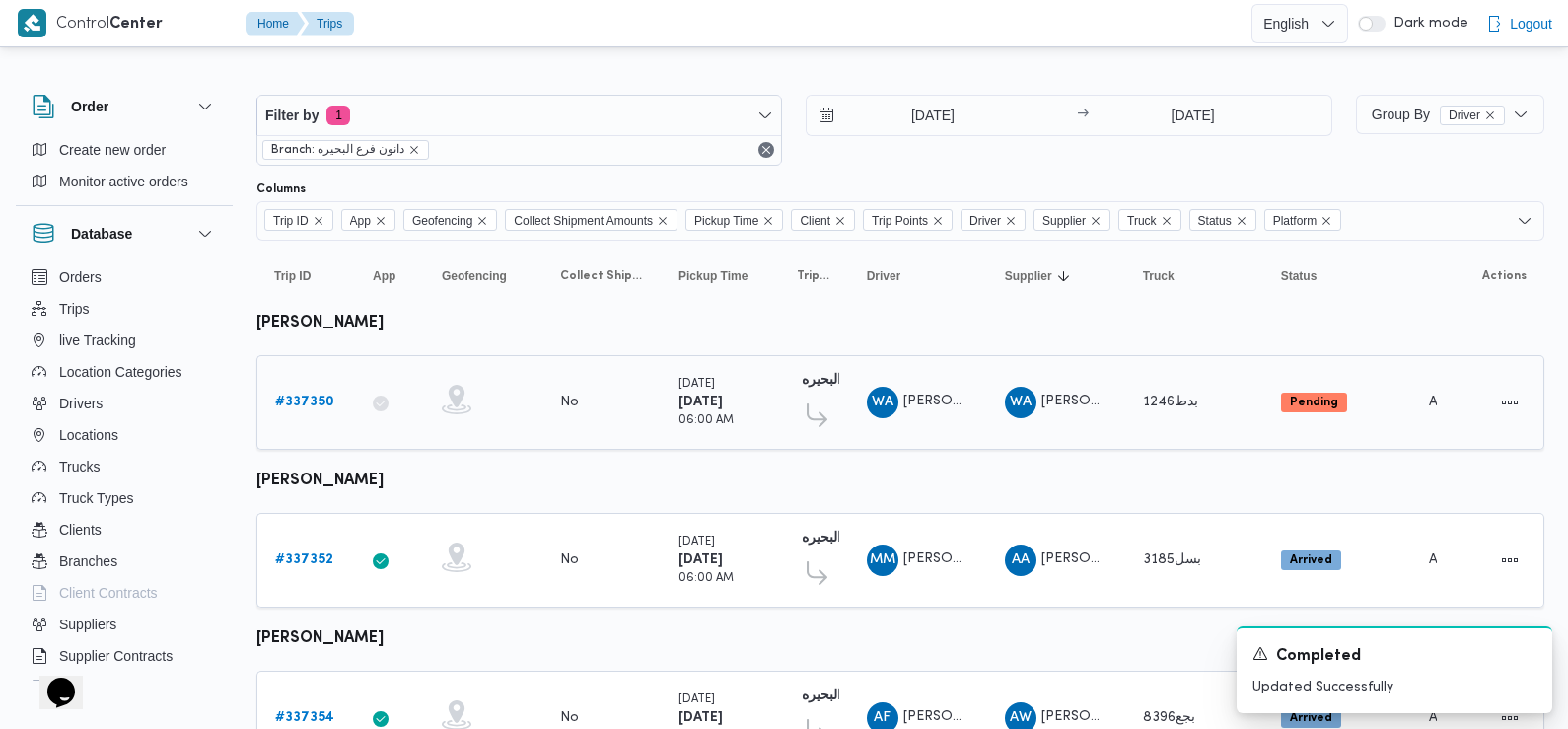
click at [306, 397] on b "# 337350" at bounding box center [304, 401] width 59 height 13
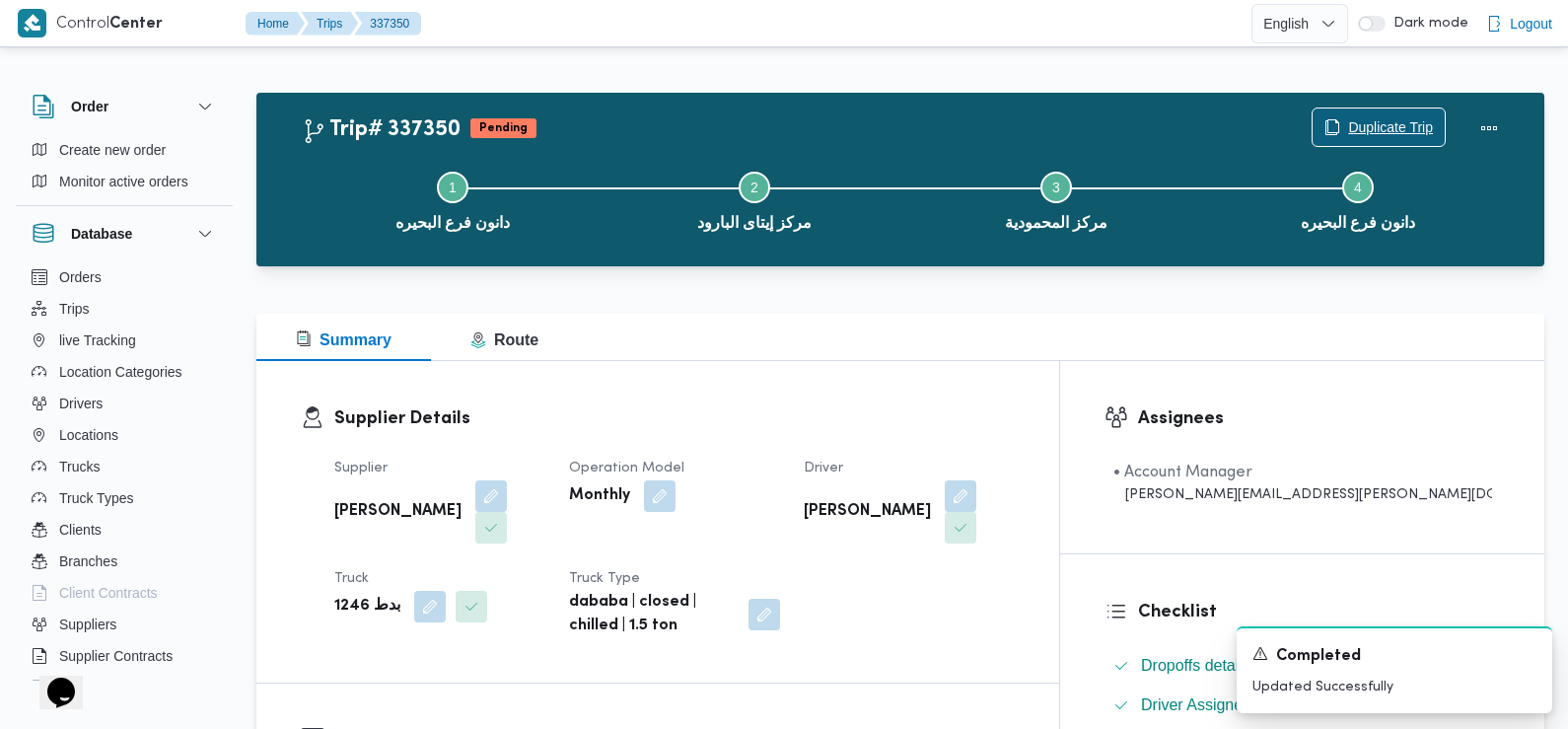
click at [1385, 112] on span "Duplicate Trip" at bounding box center [1379, 126] width 132 height 37
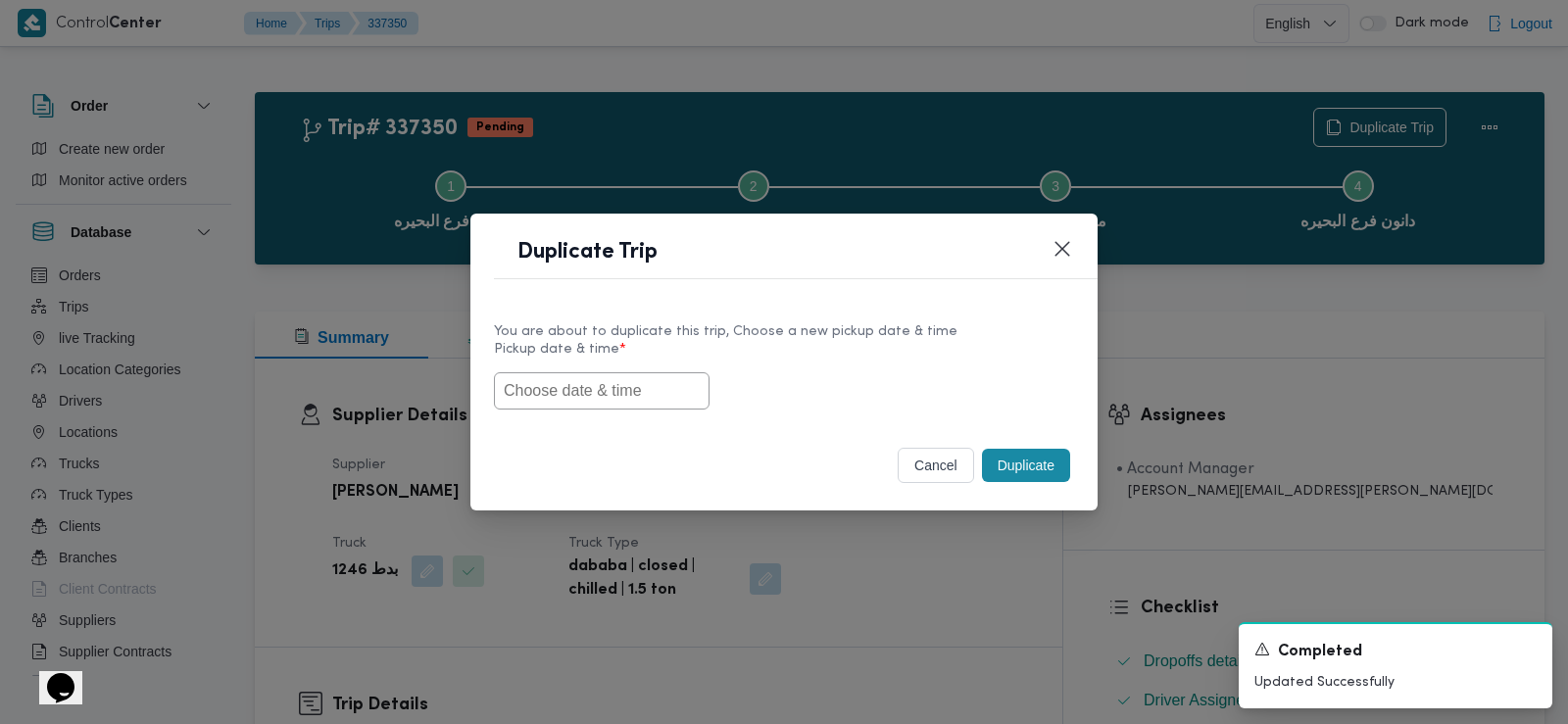
click at [586, 389] on input "text" at bounding box center [601, 390] width 216 height 37
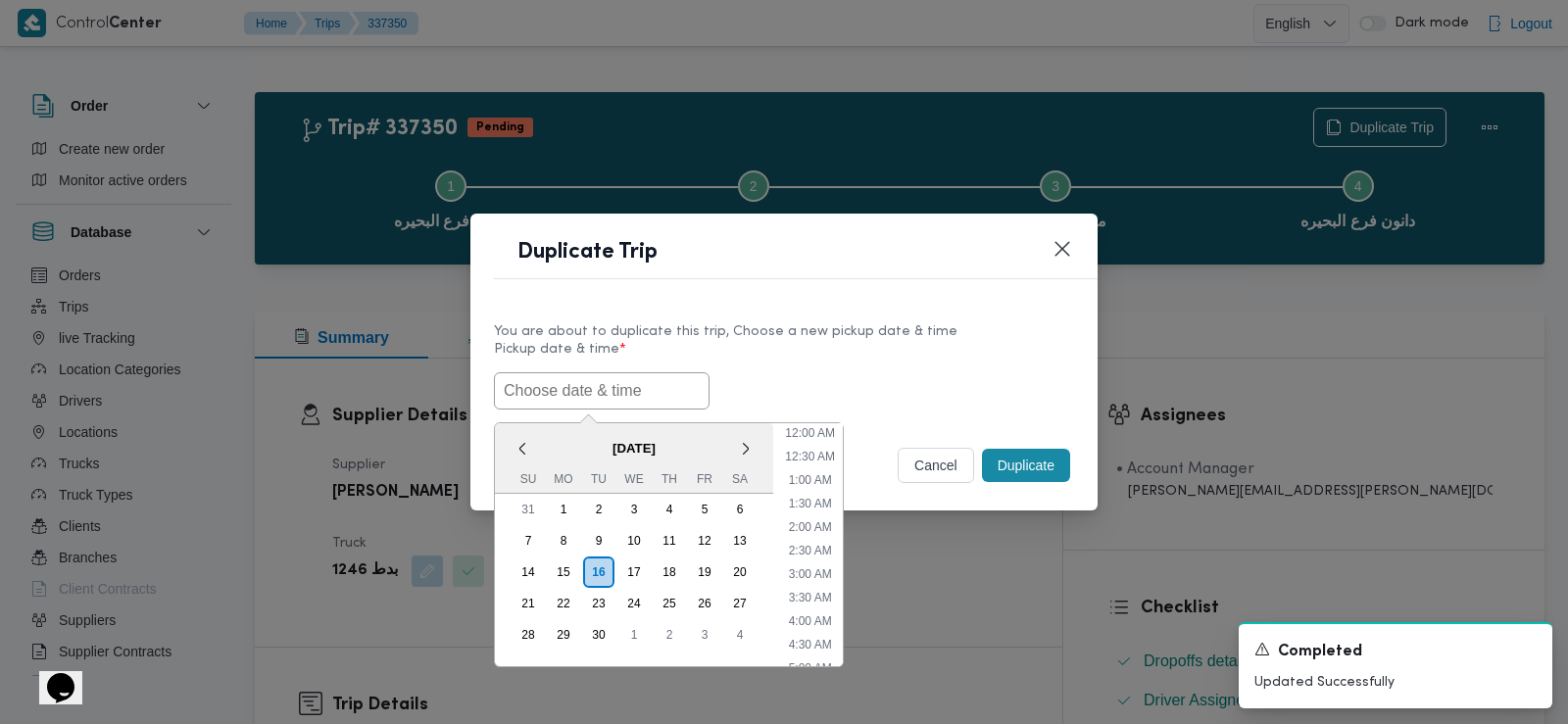
scroll to position [476, 0]
click at [541, 453] on span "September 2025" at bounding box center [634, 448] width 278 height 35
click at [630, 566] on div "17" at bounding box center [633, 571] width 37 height 37
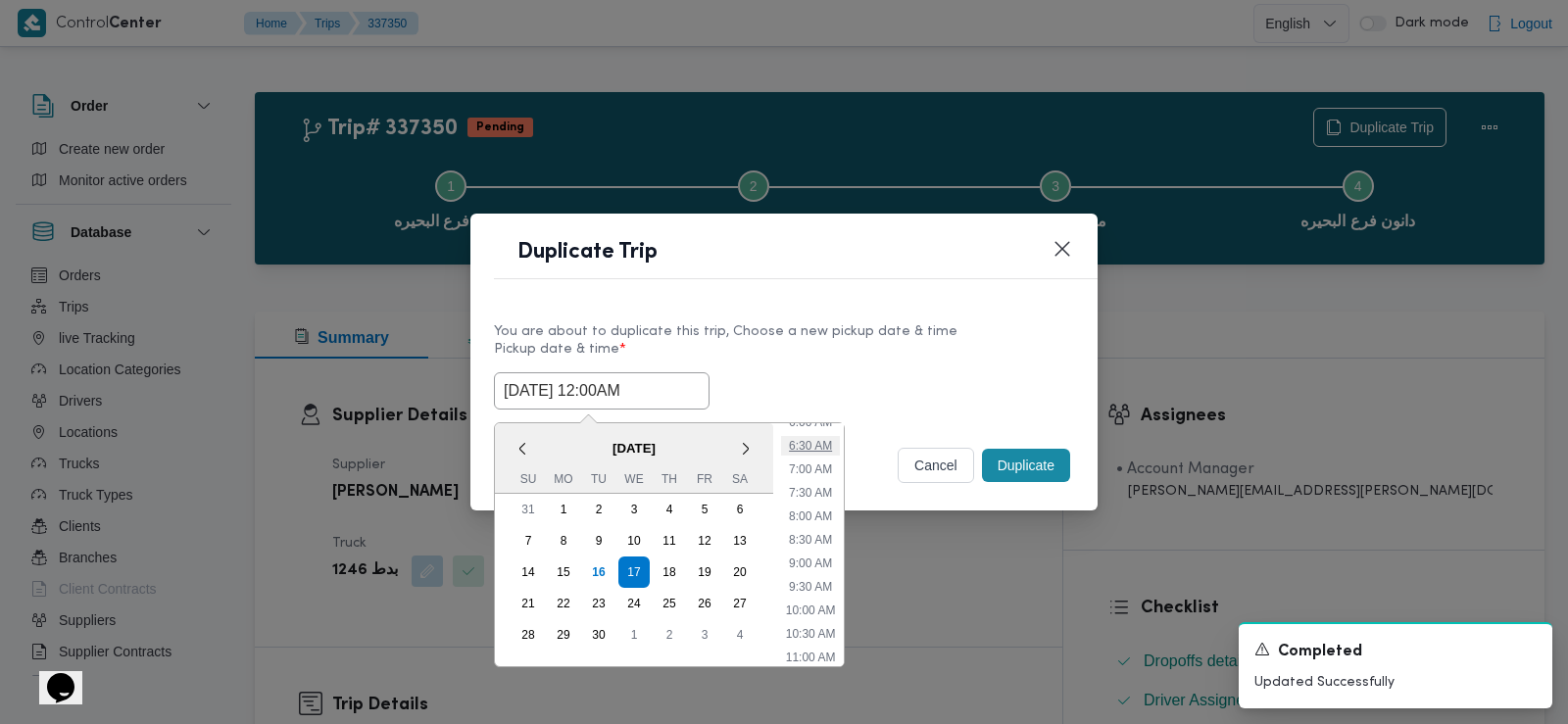
click at [820, 445] on li "6:30 AM" at bounding box center [810, 446] width 59 height 20
type input "17/09/2025 6:30AM"
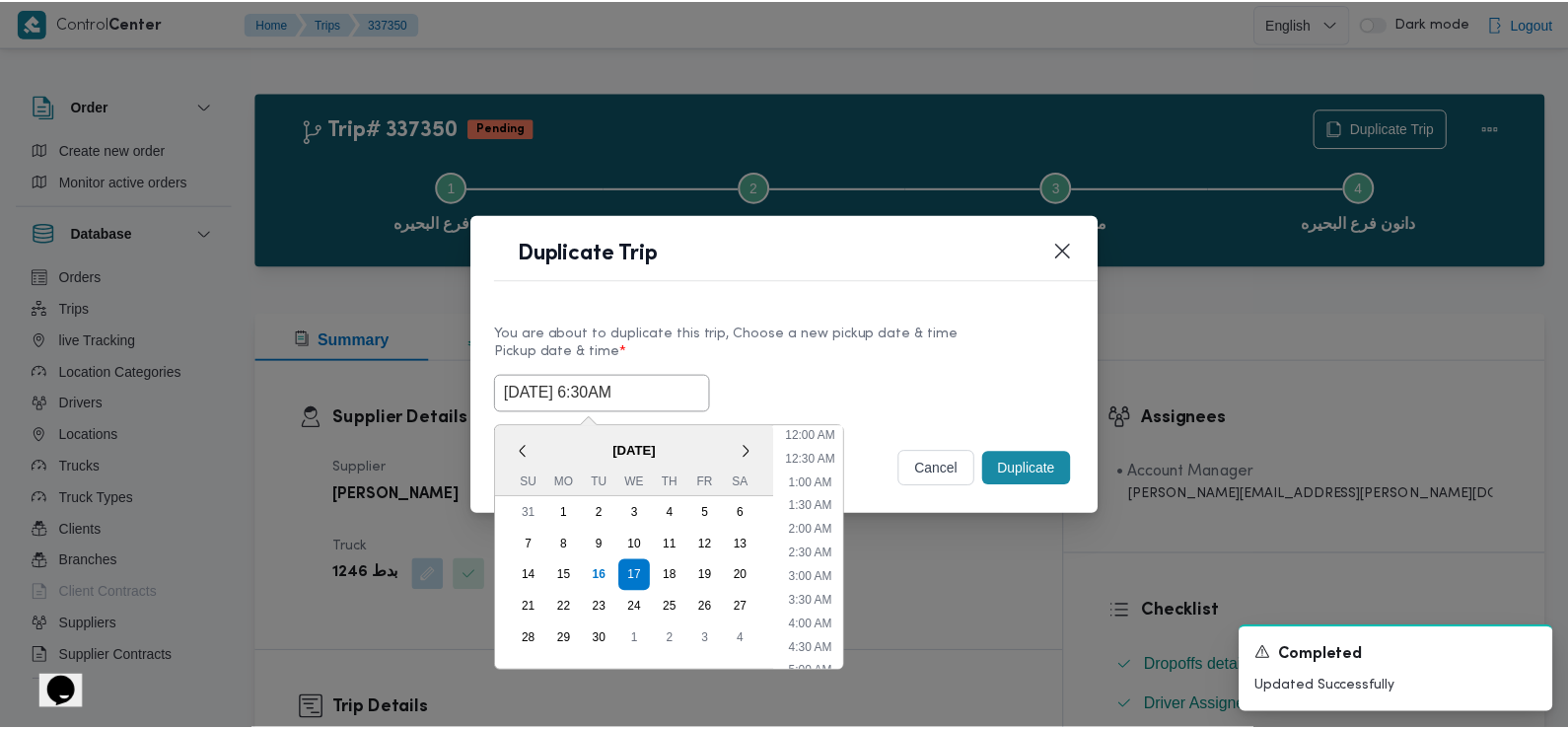
scroll to position [195, 0]
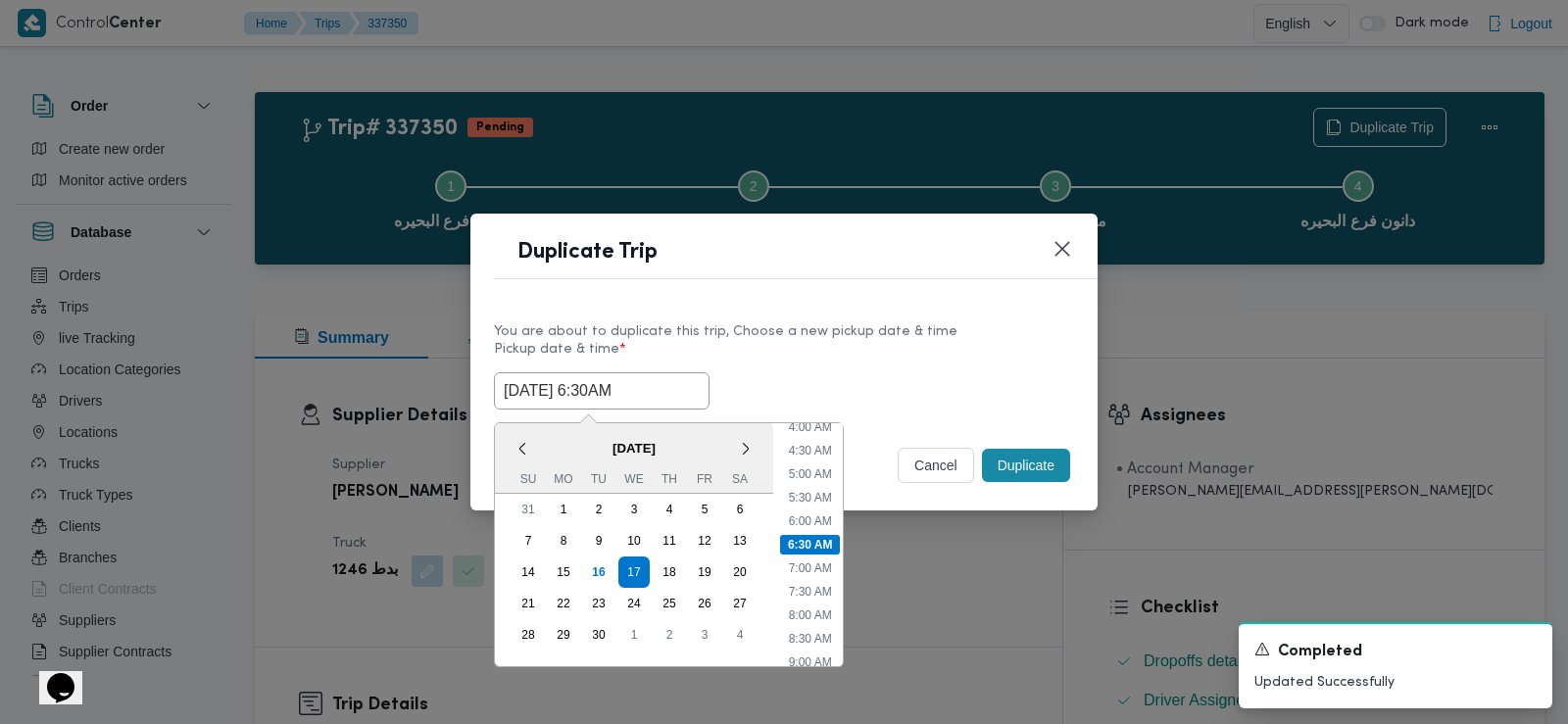
click at [891, 375] on div "Selected date: Wednesday, September 17th, 2025 at 6:30 AM 17/09/2025 6:30AM < S…" at bounding box center [784, 390] width 580 height 37
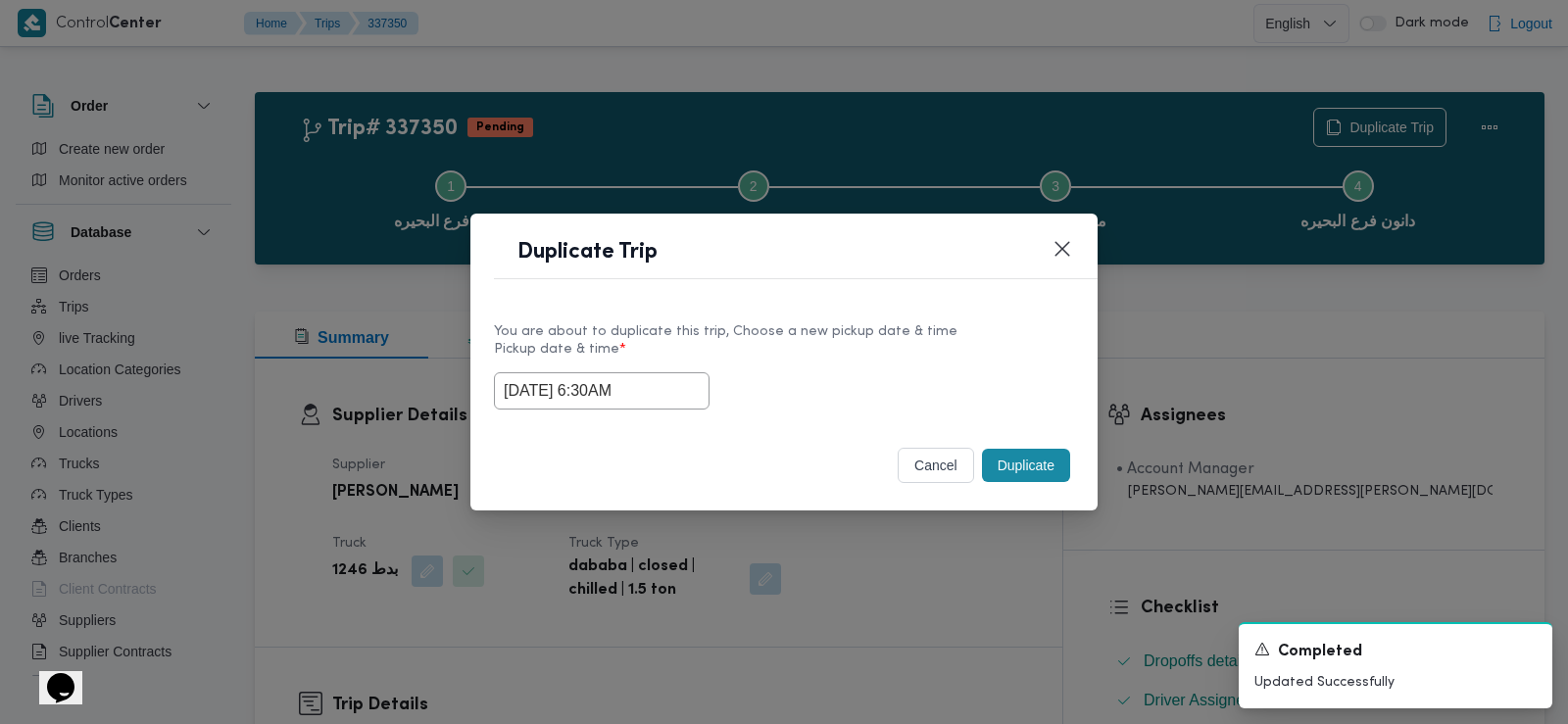
click at [1024, 465] on button "Duplicate" at bounding box center [1025, 466] width 88 height 34
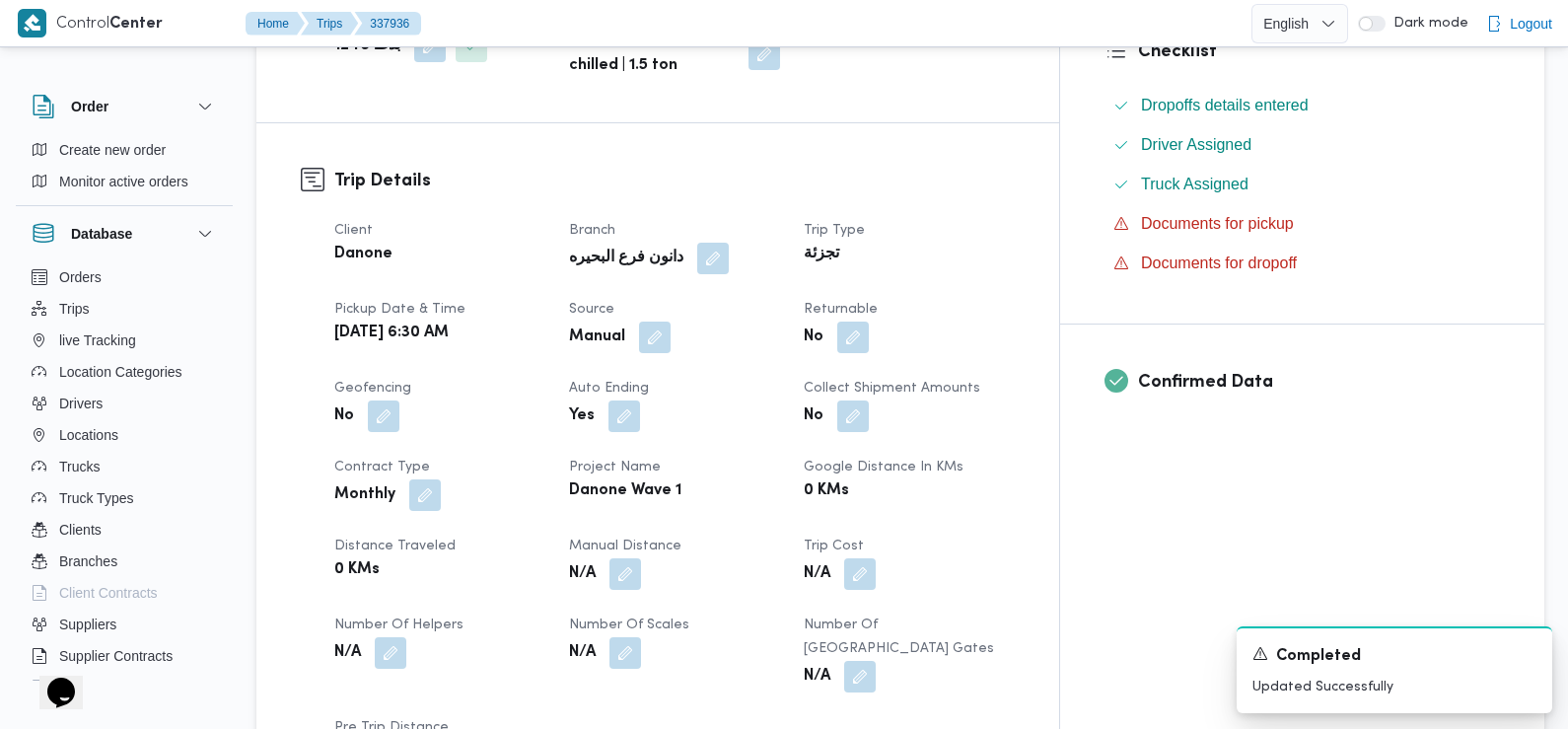
scroll to position [585, 0]
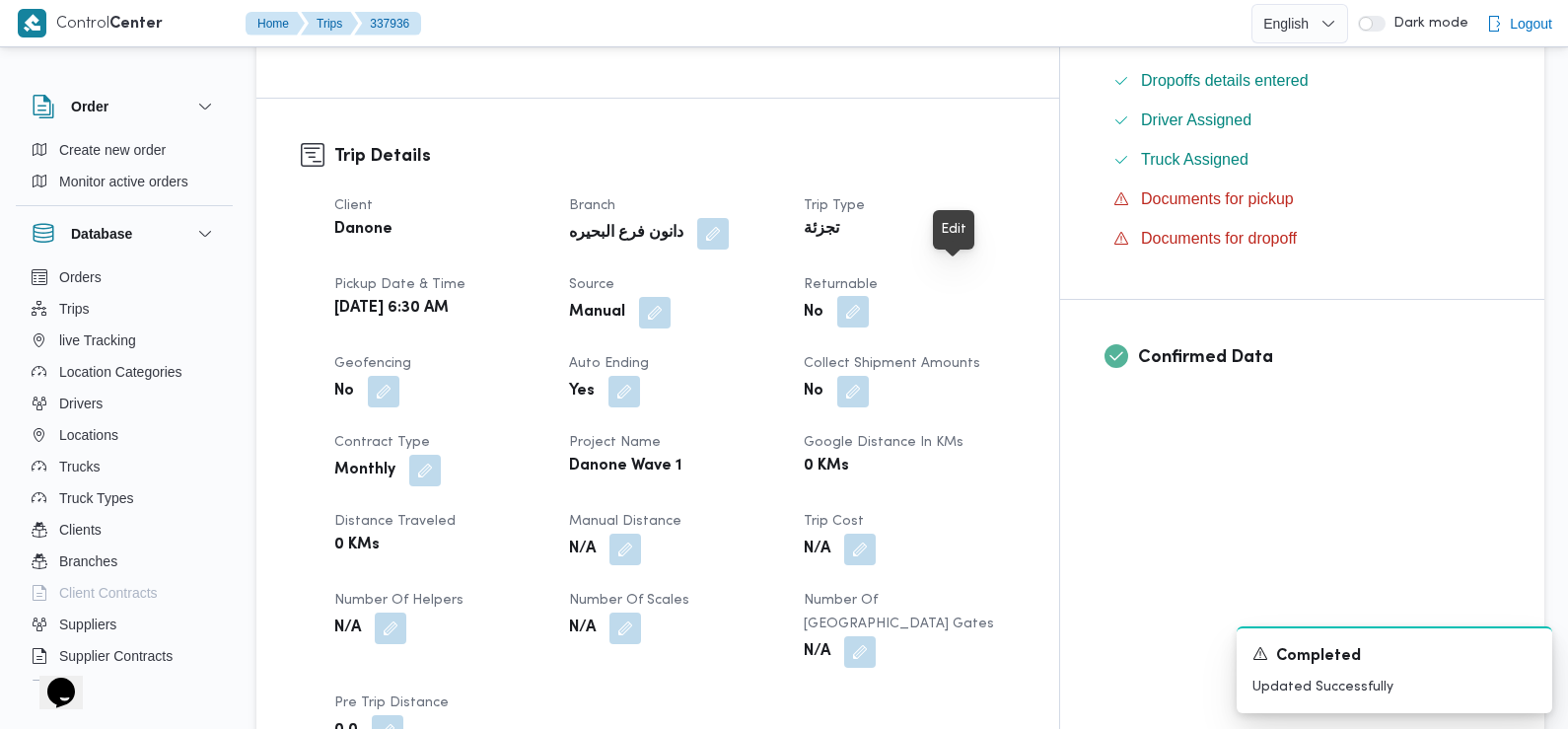
click at [869, 296] on button "button" at bounding box center [853, 312] width 32 height 32
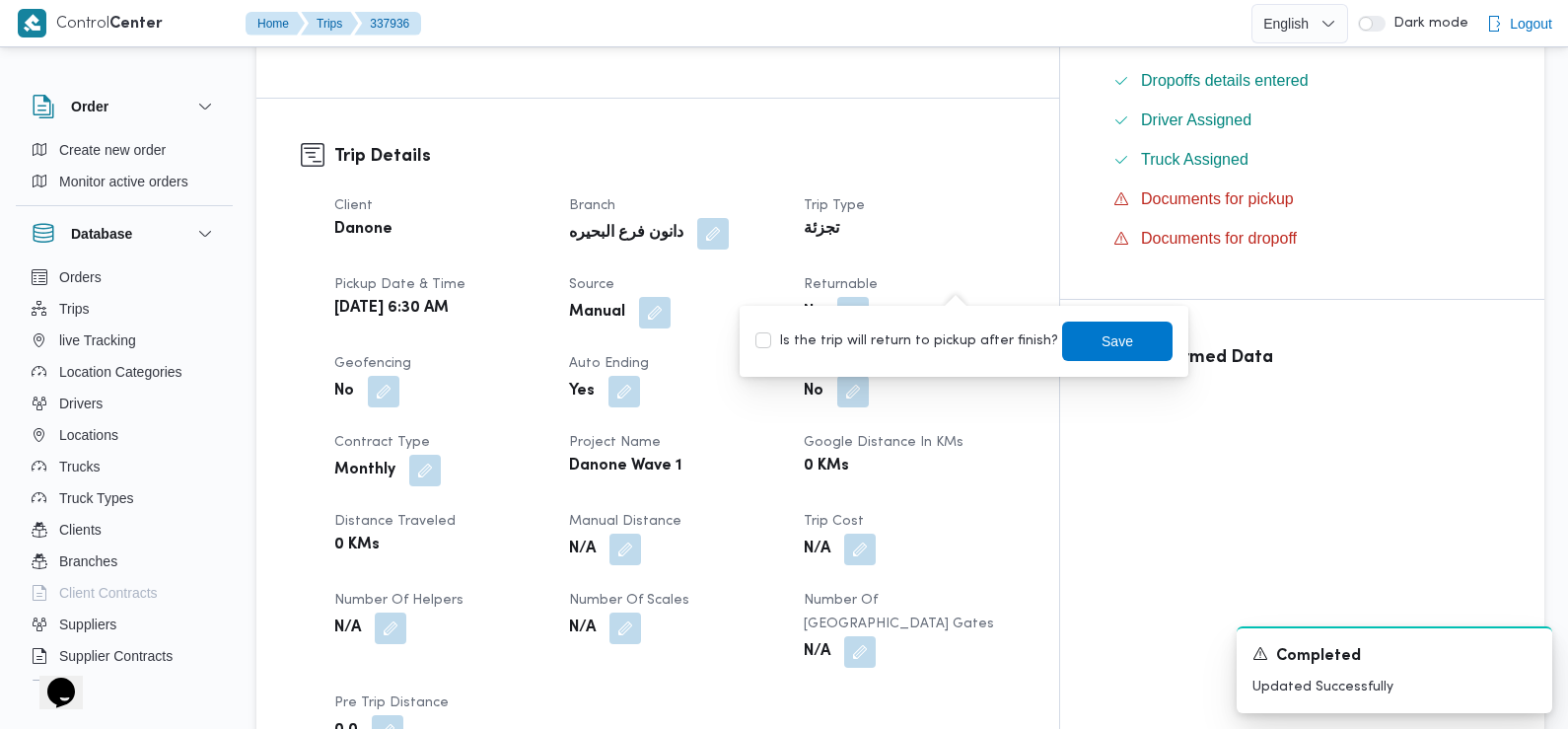
click at [955, 329] on label "Is the trip will return to pickup after finish?" at bounding box center [906, 341] width 303 height 24
checkbox input "true"
click at [1102, 344] on span "Save" at bounding box center [1118, 340] width 32 height 24
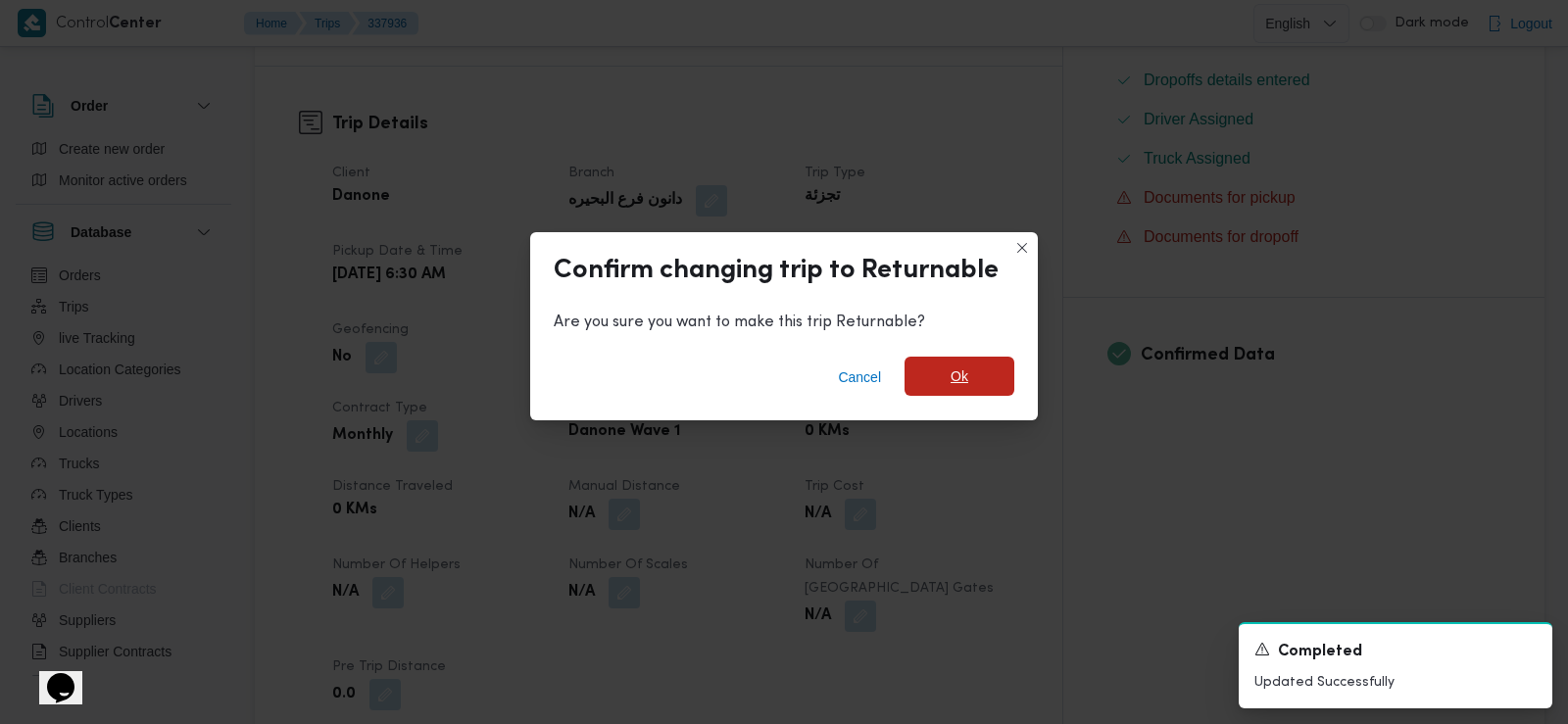
click at [954, 381] on span "Ok" at bounding box center [960, 376] width 18 height 24
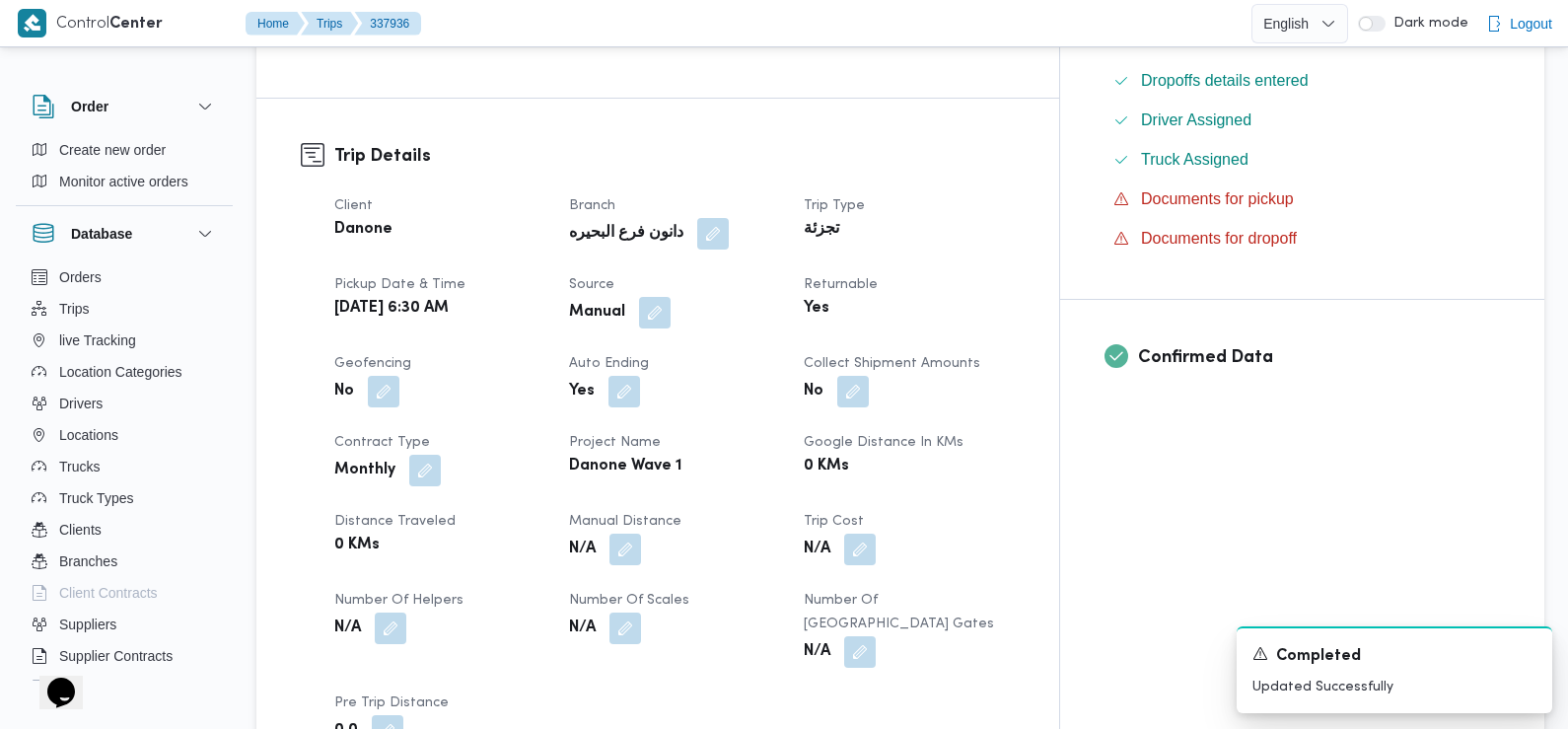
click at [567, 298] on div "Client Danone Branch دانون فرع البحيره Trip Type تجزئة Pickup date & time Wed, …" at bounding box center [675, 470] width 704 height 576
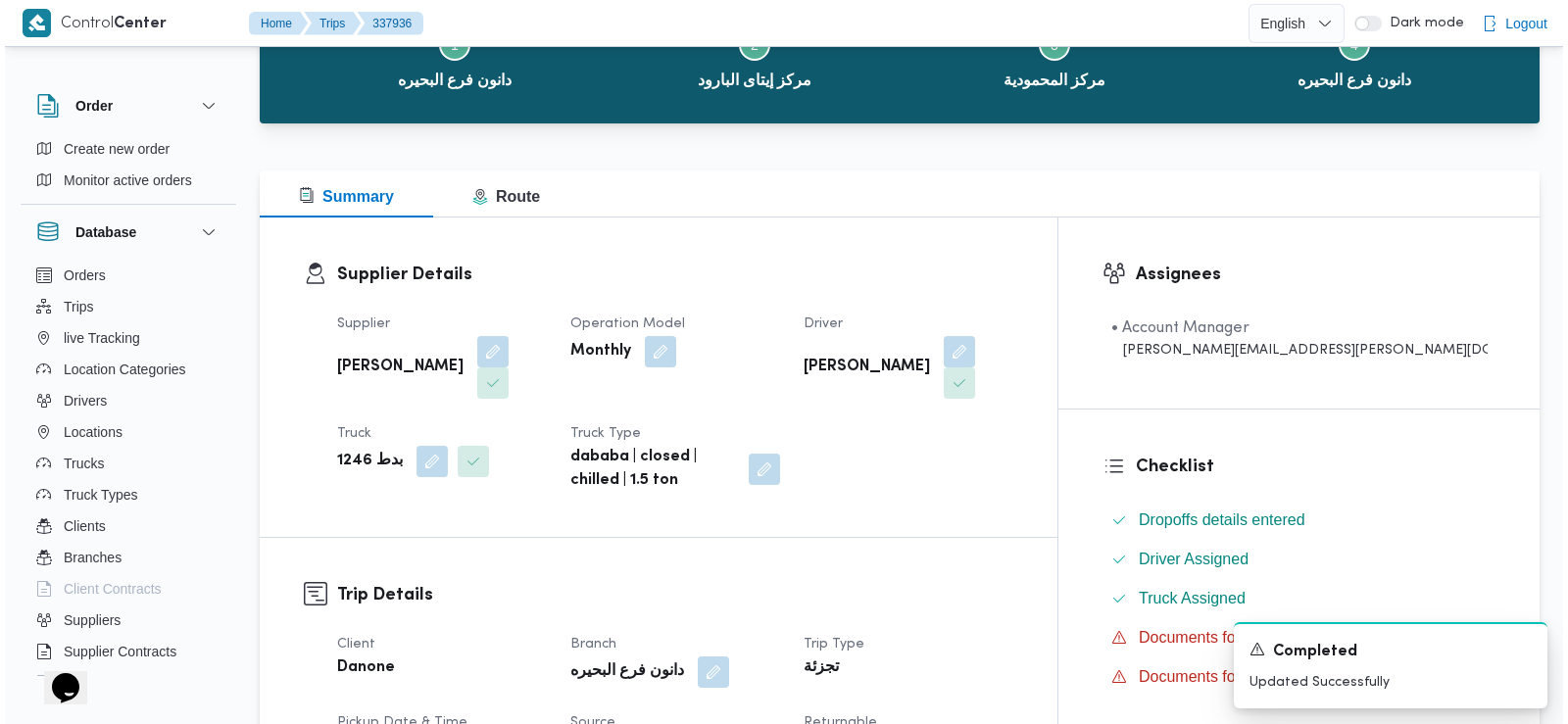
scroll to position [0, 0]
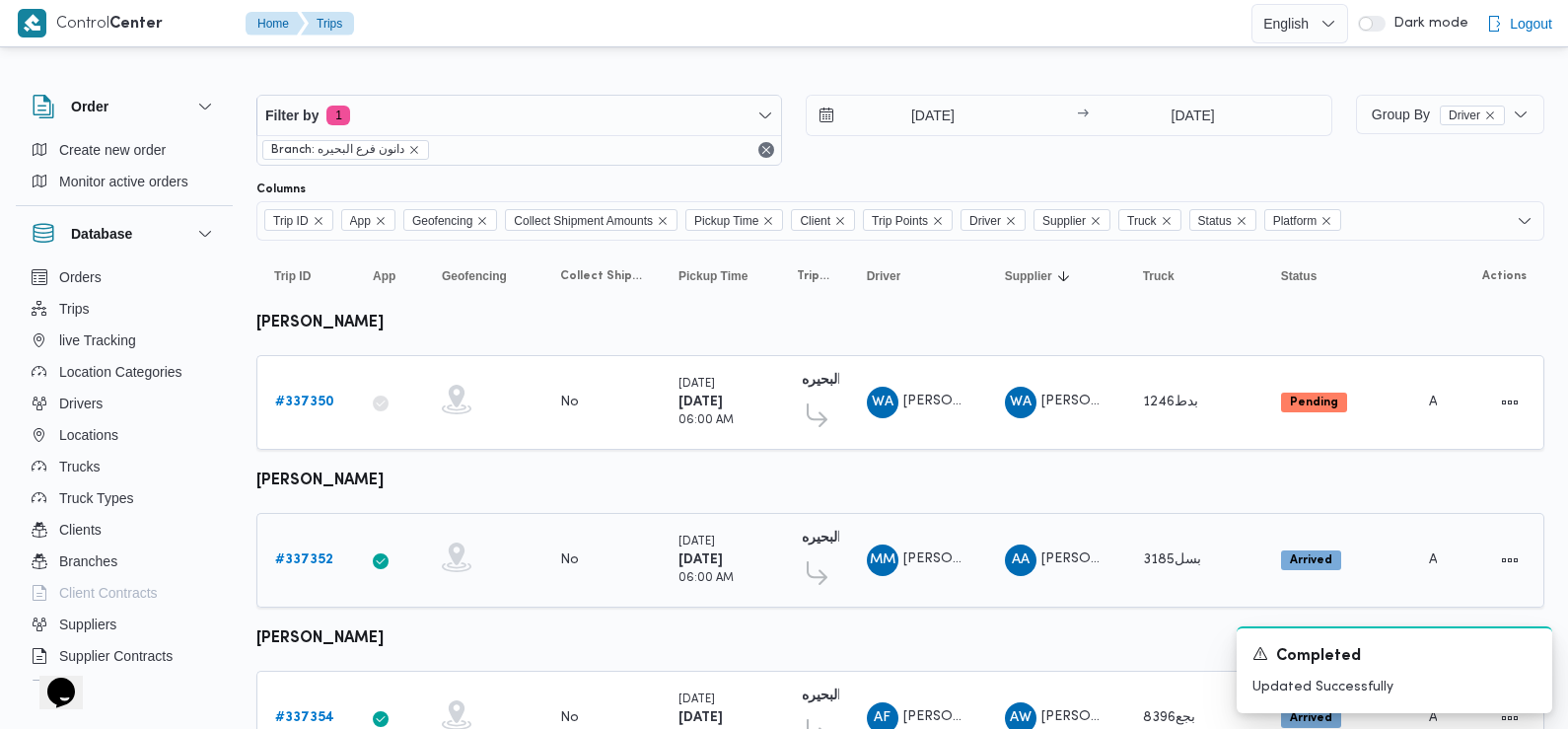
click at [298, 561] on b "# 337352" at bounding box center [304, 559] width 58 height 13
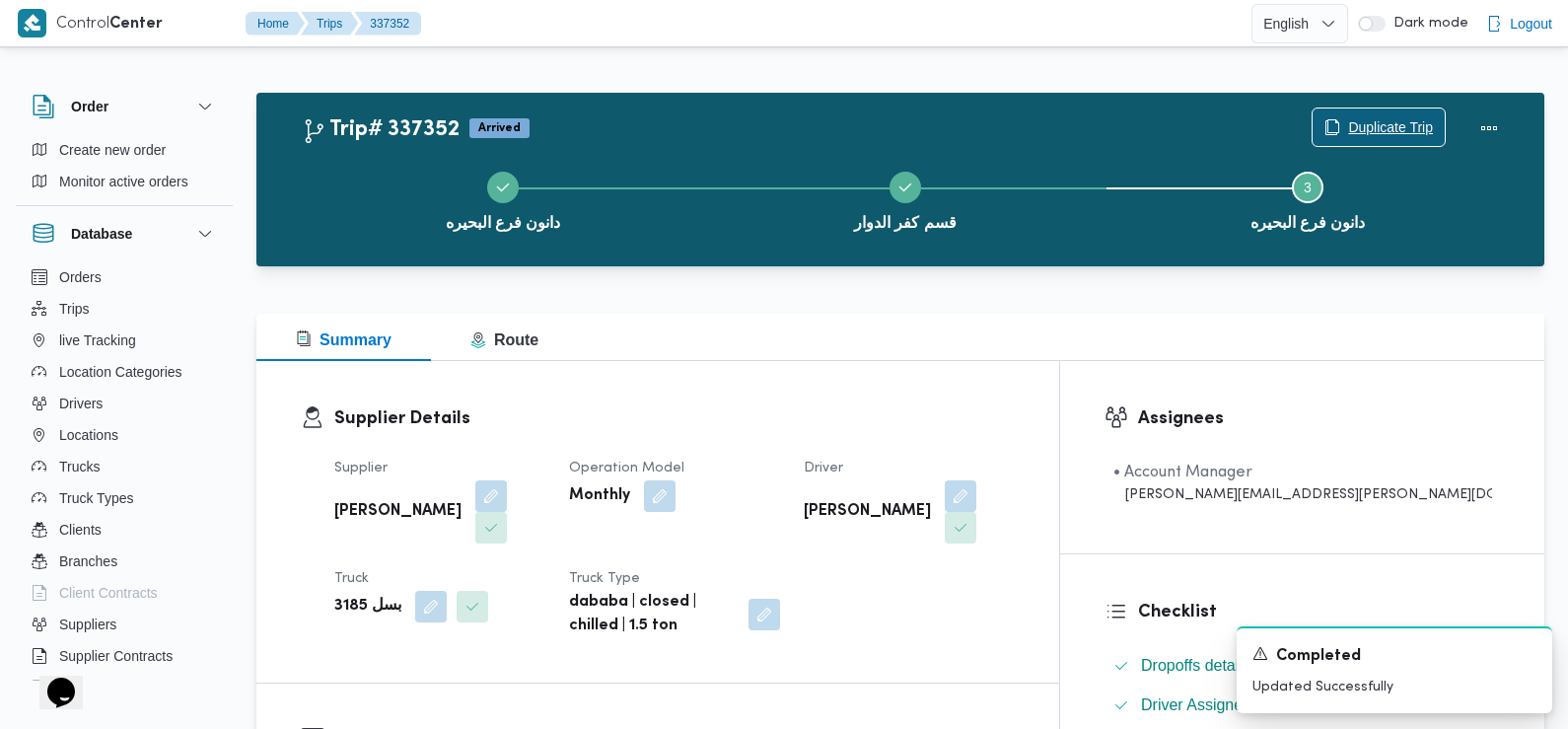
click at [1384, 137] on span "Duplicate Trip" at bounding box center [1390, 127] width 85 height 24
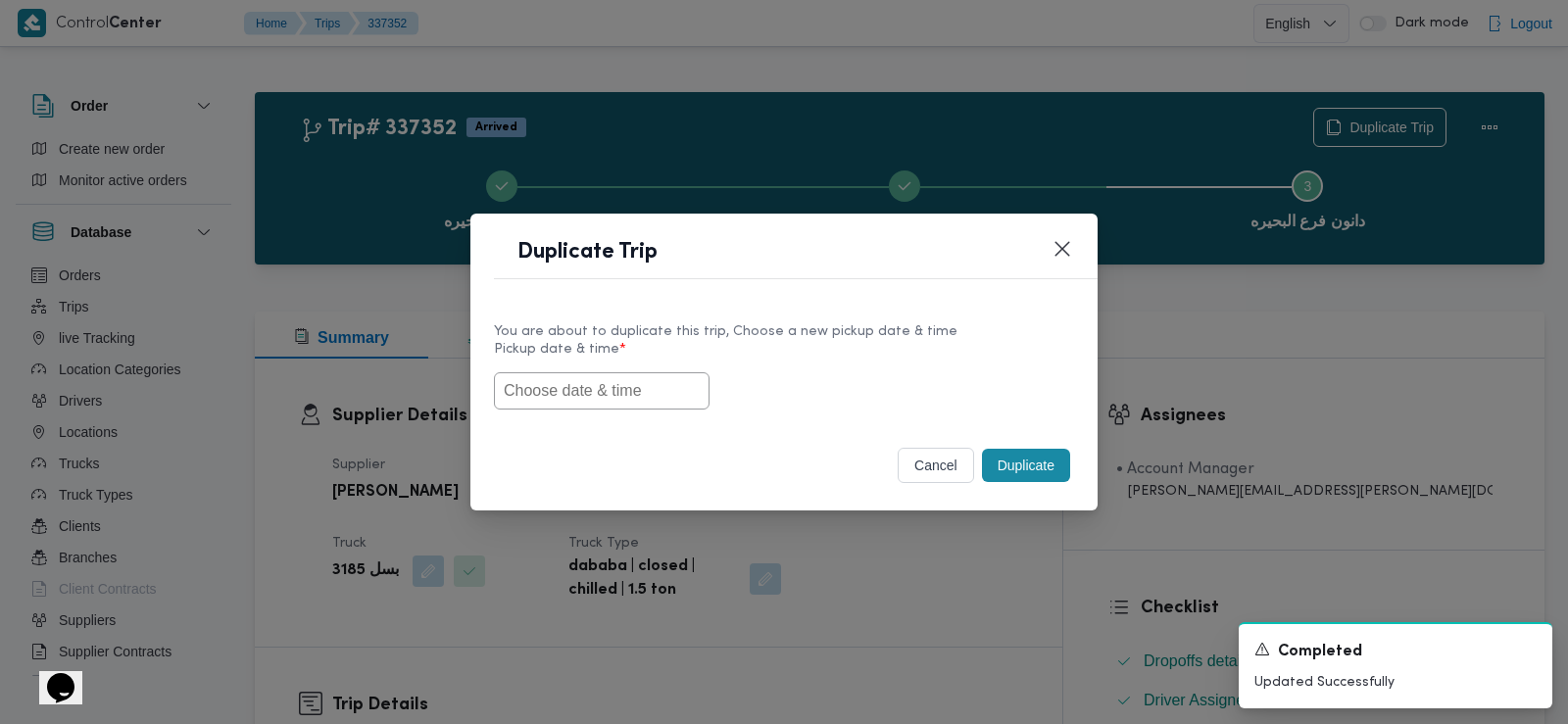
click at [638, 392] on input "text" at bounding box center [601, 390] width 216 height 37
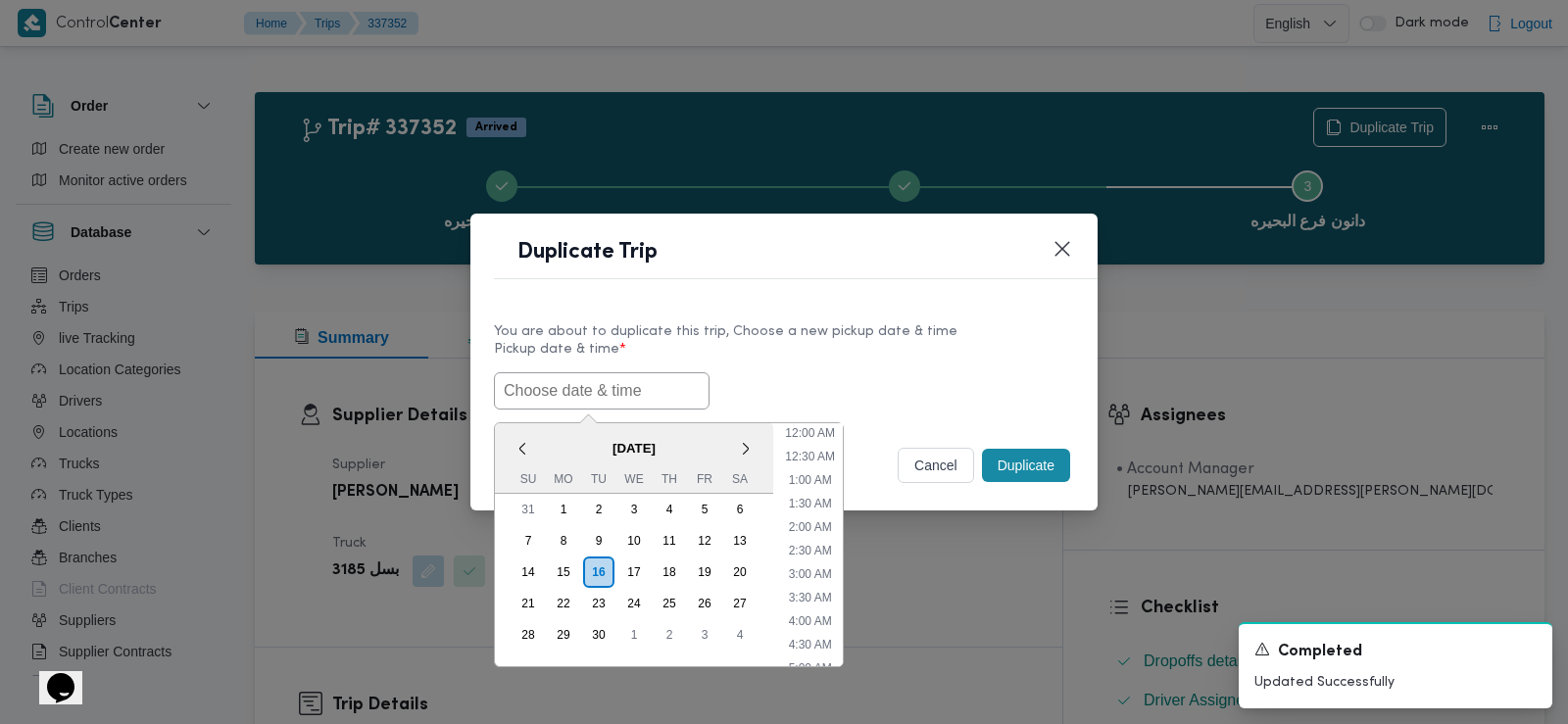
scroll to position [476, 0]
paste input "0 10 11359233"
type input "0 10 11359233"
click at [529, 381] on input "0 10 11359233" at bounding box center [601, 390] width 216 height 37
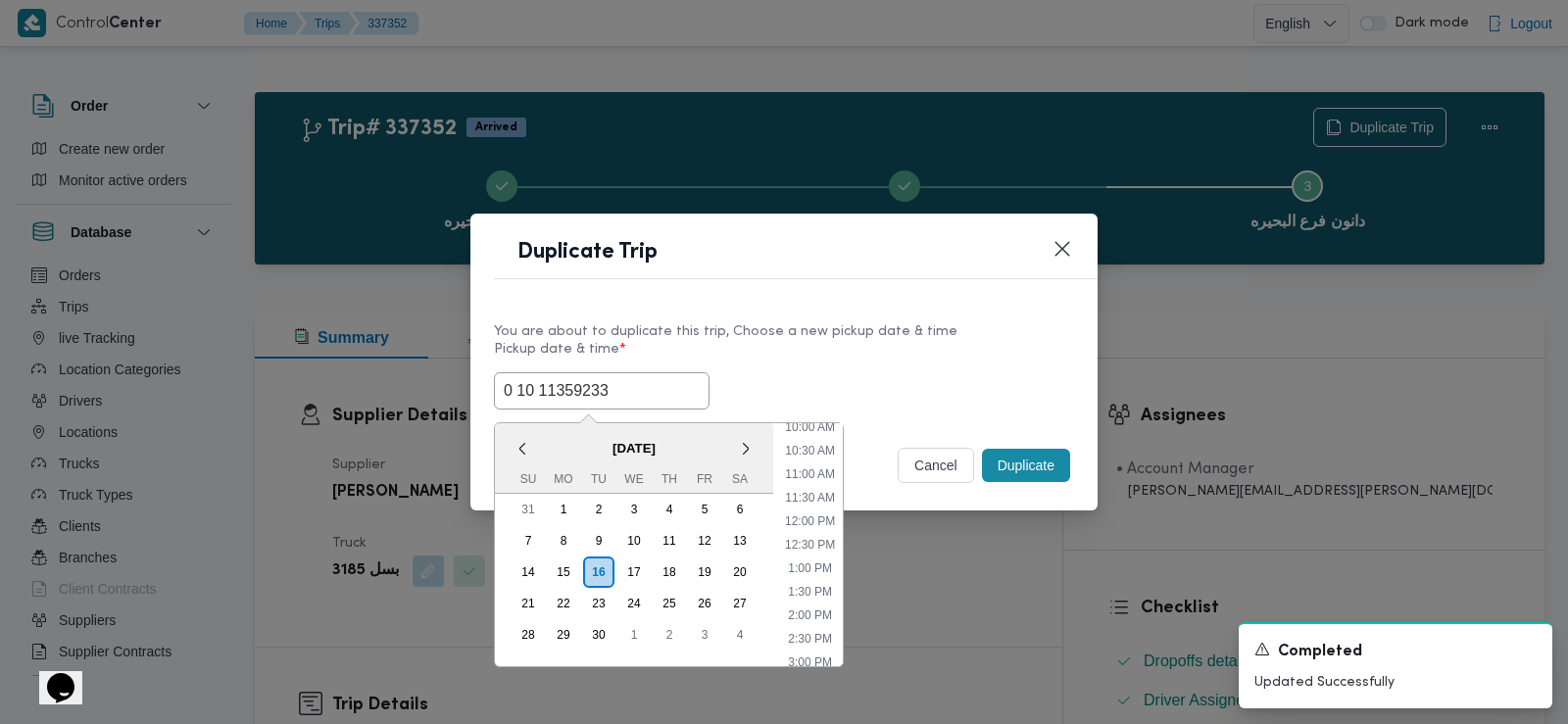
click at [529, 381] on input "0 10 11359233" at bounding box center [601, 390] width 216 height 37
click at [558, 435] on span "September 2025" at bounding box center [634, 448] width 278 height 35
click at [634, 562] on div "17" at bounding box center [633, 571] width 37 height 37
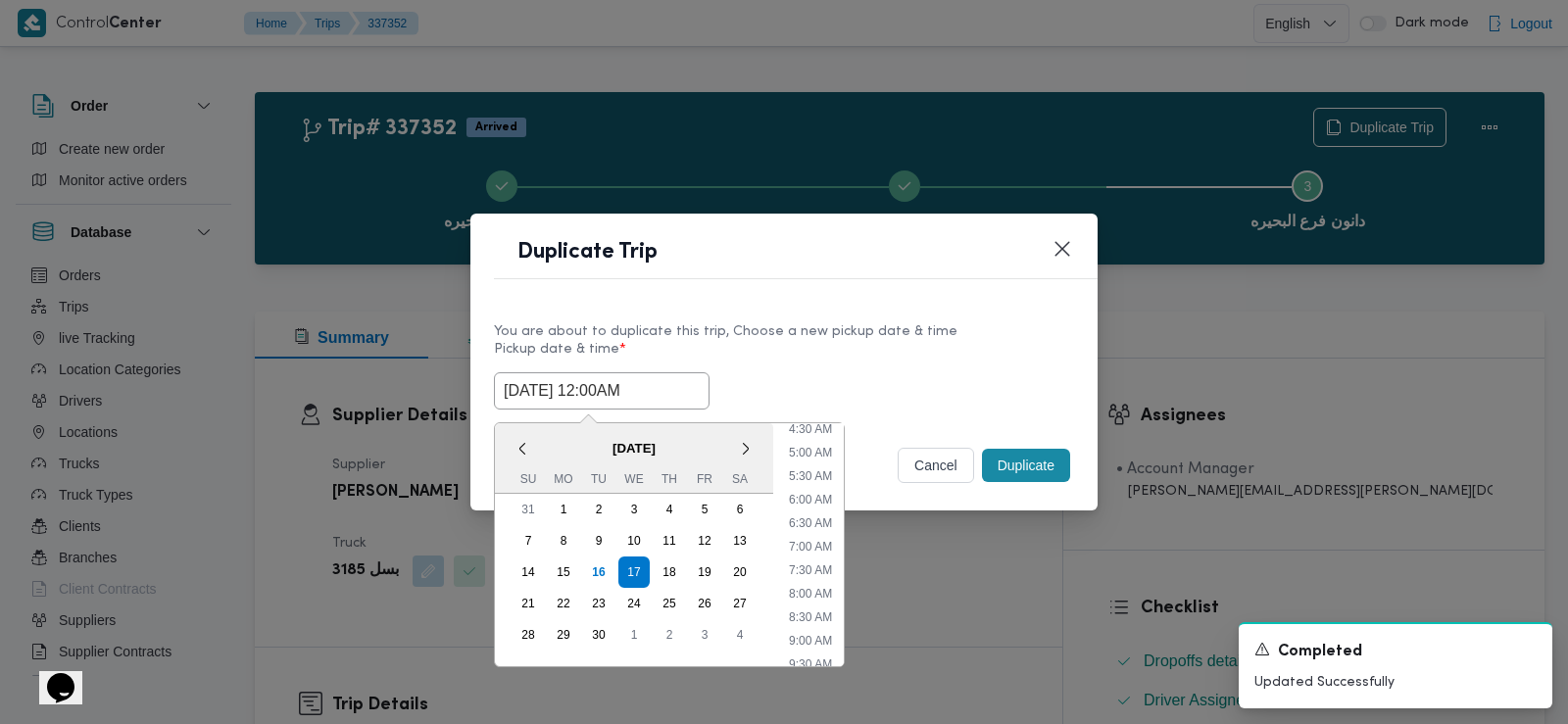
scroll to position [209, 0]
click at [819, 524] on li "6:30 AM" at bounding box center [810, 530] width 59 height 20
type input "17/09/2025 6:30AM"
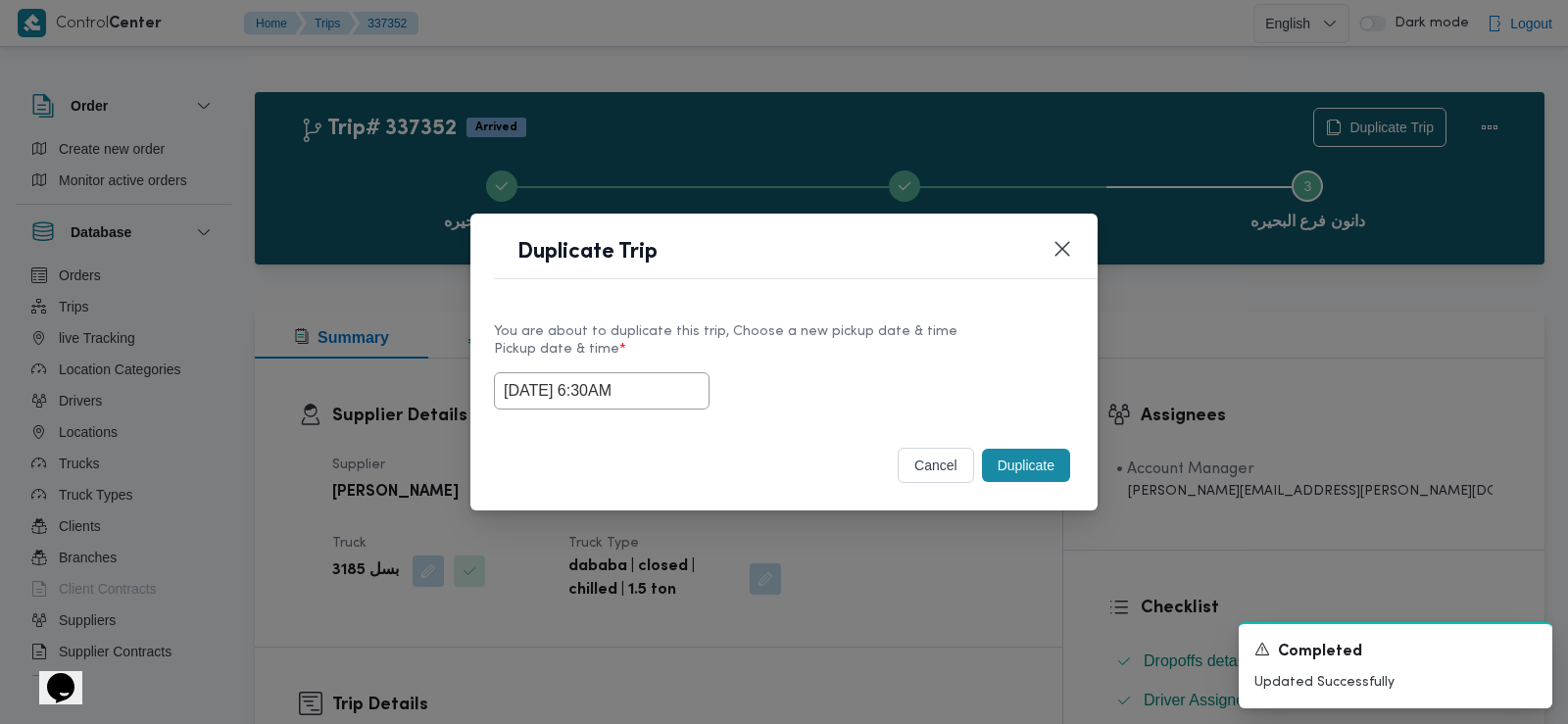
click at [593, 396] on input "17/09/2025 6:30AM" at bounding box center [601, 390] width 216 height 37
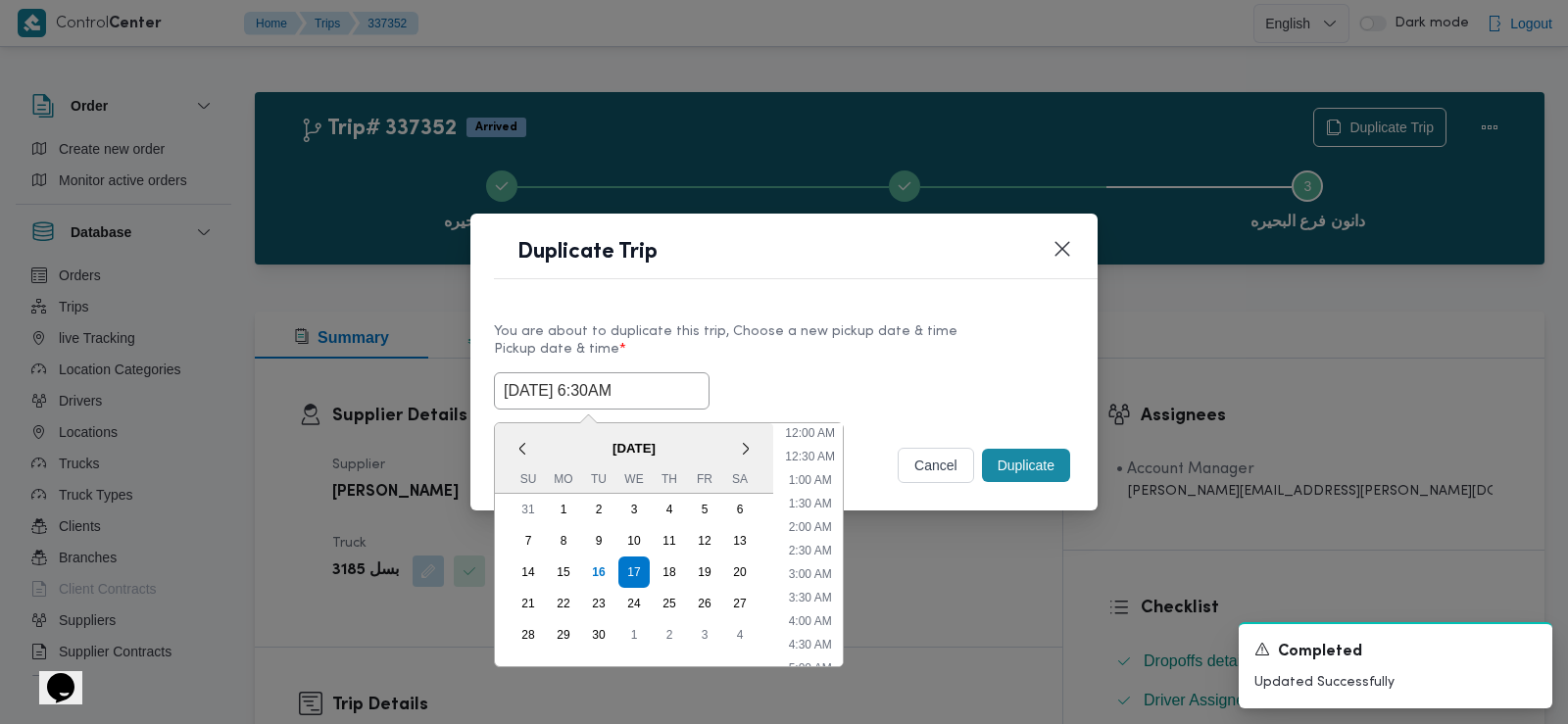
click at [593, 396] on input "17/09/2025 6:30AM" at bounding box center [601, 390] width 216 height 37
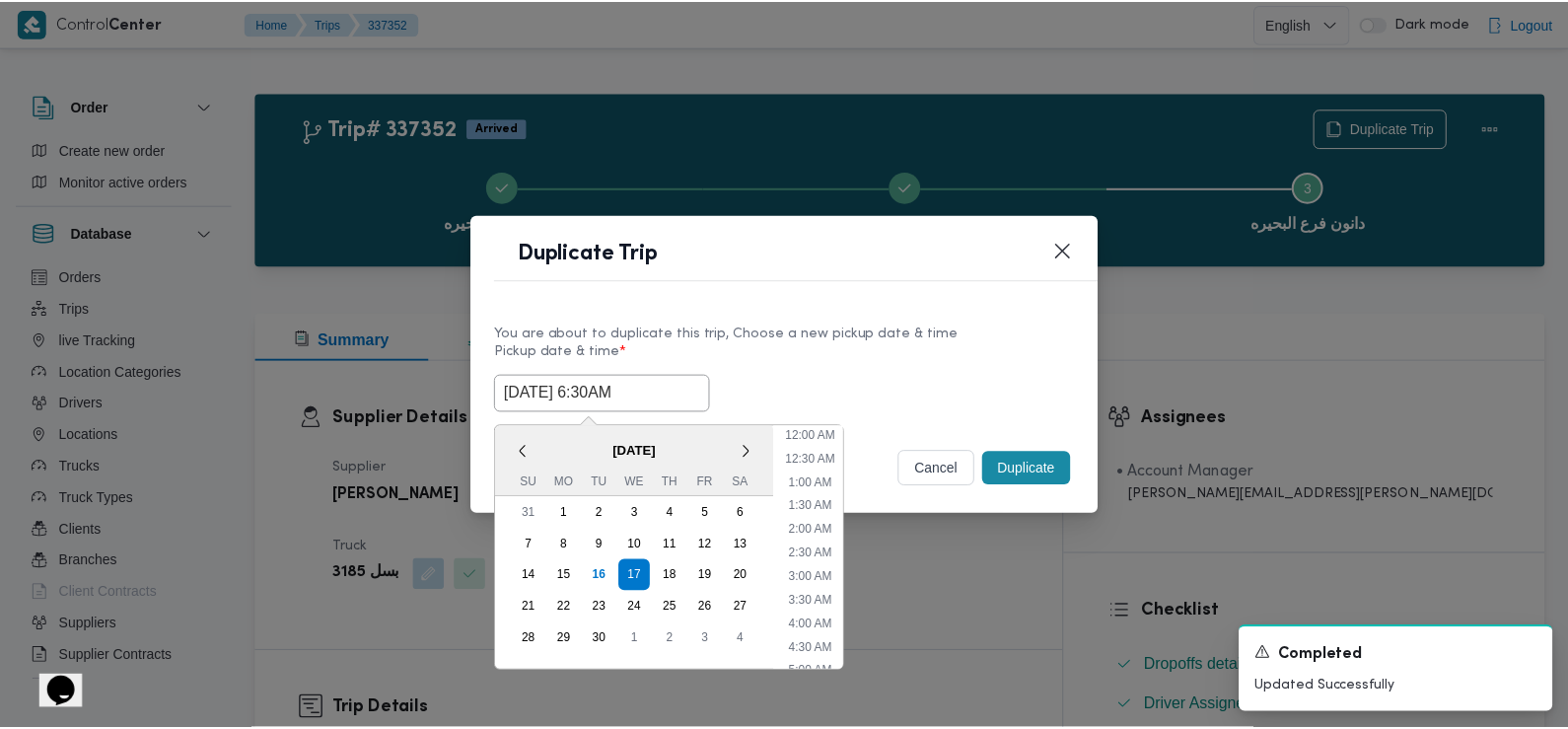
scroll to position [195, 0]
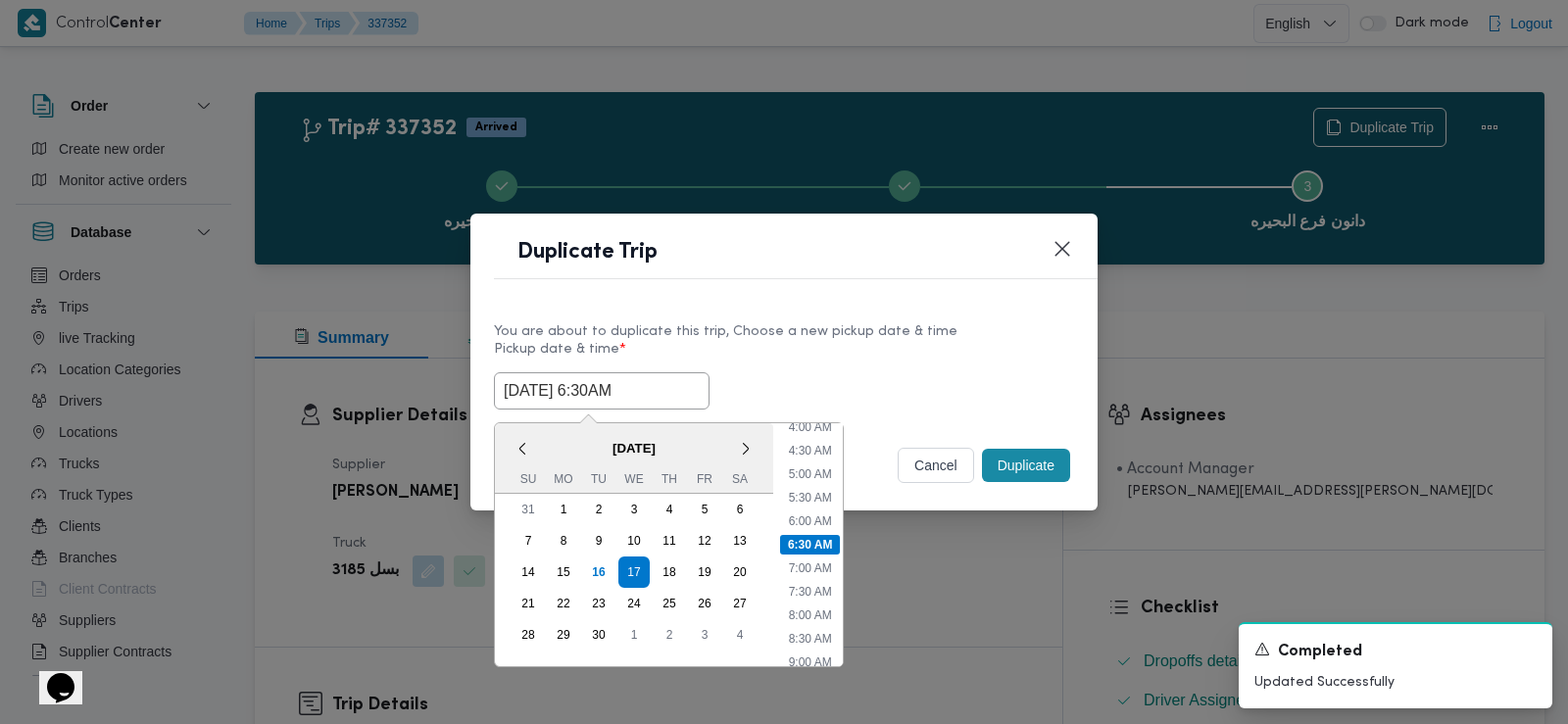
click at [593, 396] on input "17/09/2025 6:30AM" at bounding box center [601, 390] width 216 height 37
click at [812, 365] on label "Pickup date & time *" at bounding box center [784, 357] width 580 height 31
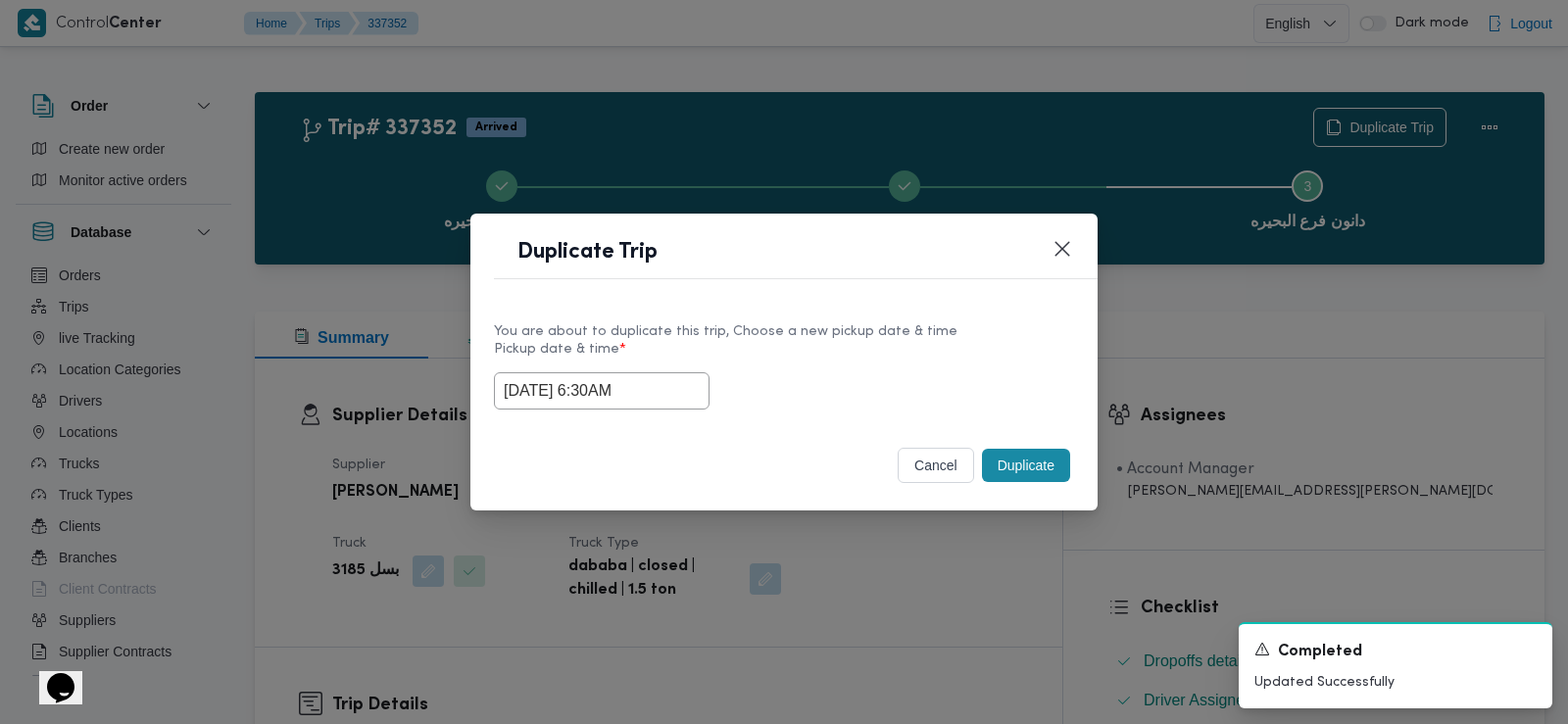
click at [1018, 465] on button "Duplicate" at bounding box center [1025, 466] width 88 height 34
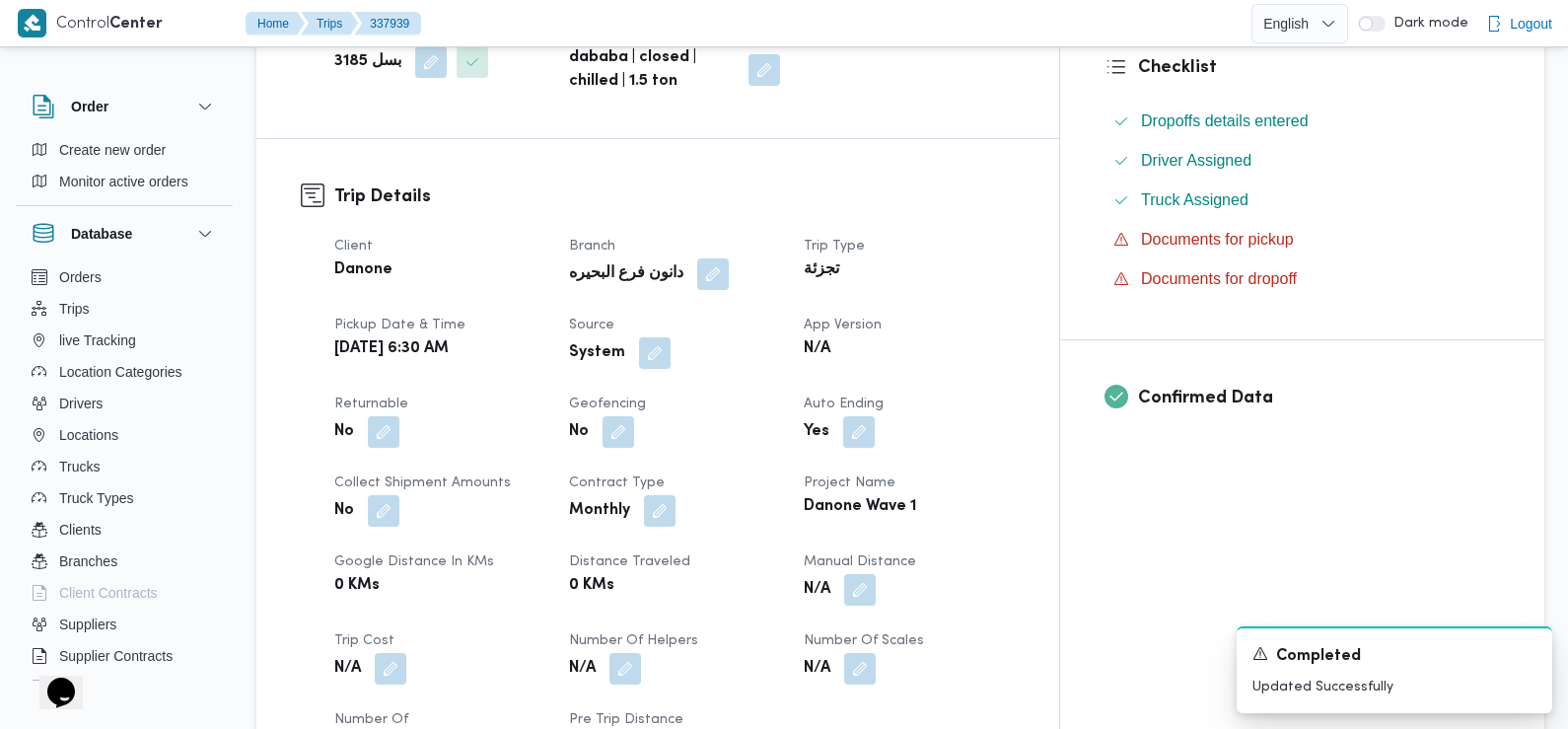
scroll to position [545, 0]
click at [671, 335] on button "button" at bounding box center [655, 351] width 32 height 32
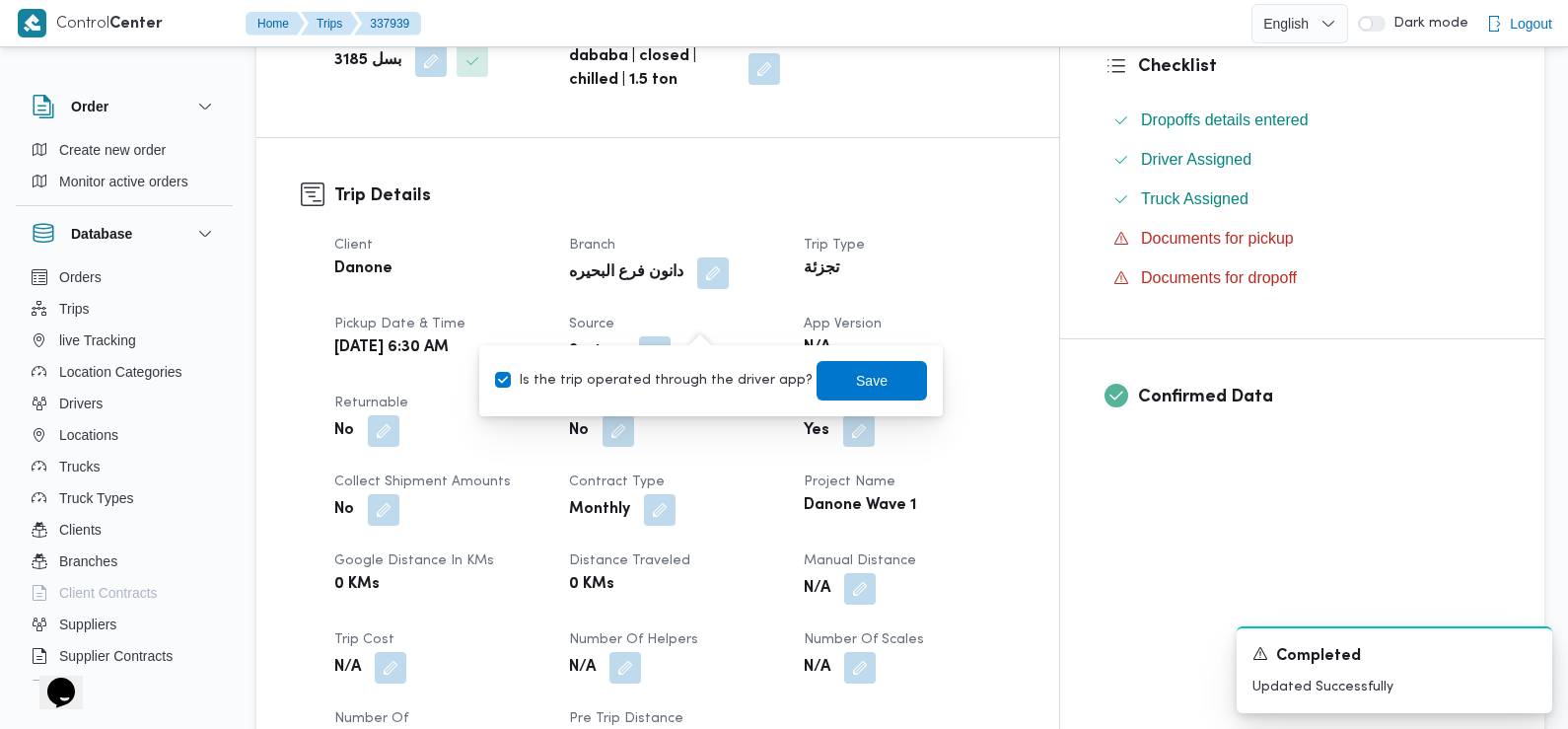
click at [715, 395] on div "Is the trip operated through the driver app? Save" at bounding box center [711, 380] width 436 height 43
click at [726, 378] on label "Is the trip operated through the driver app?" at bounding box center [654, 381] width 318 height 24
checkbox input "false"
click at [857, 384] on span "Save" at bounding box center [872, 380] width 32 height 24
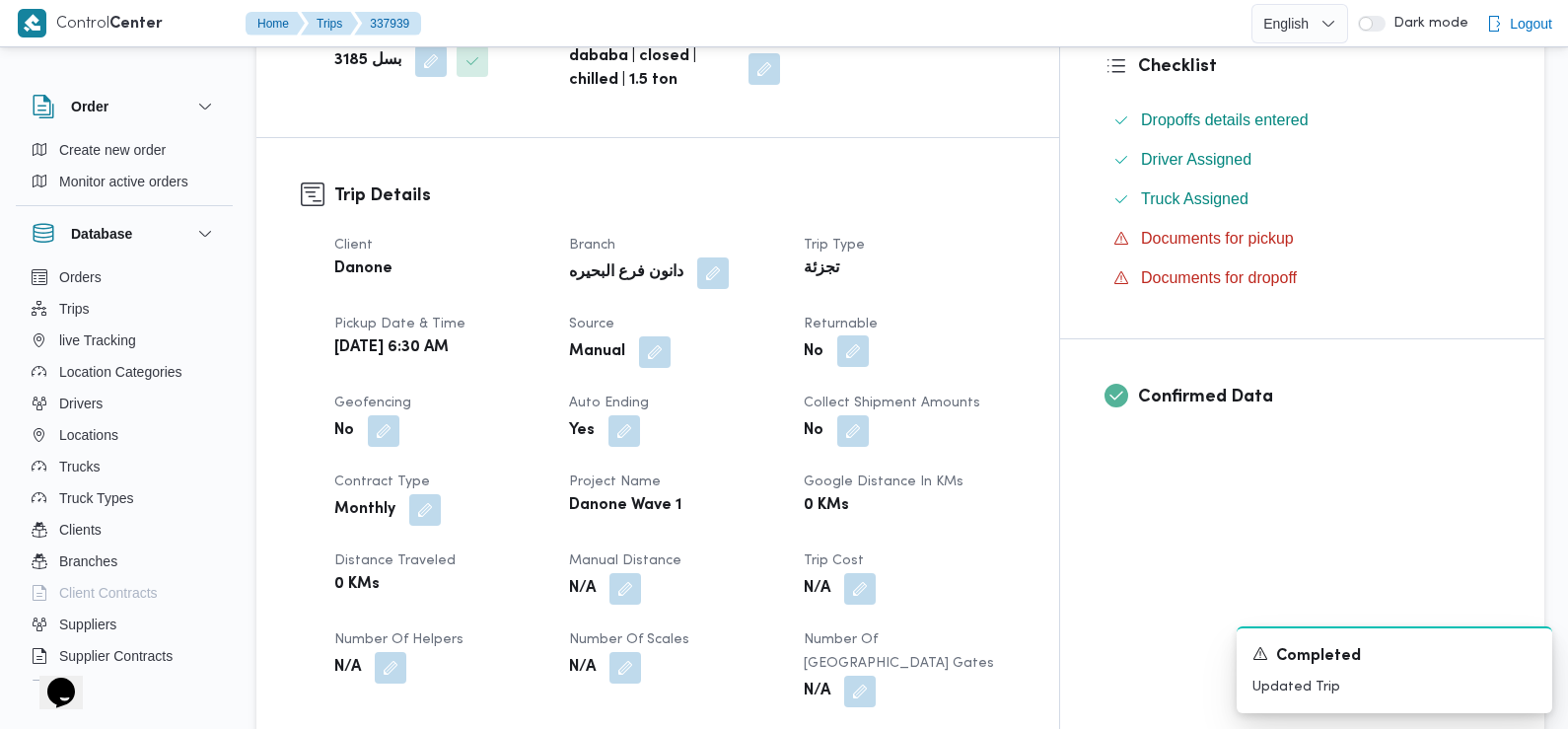
click at [869, 335] on button "button" at bounding box center [853, 351] width 32 height 32
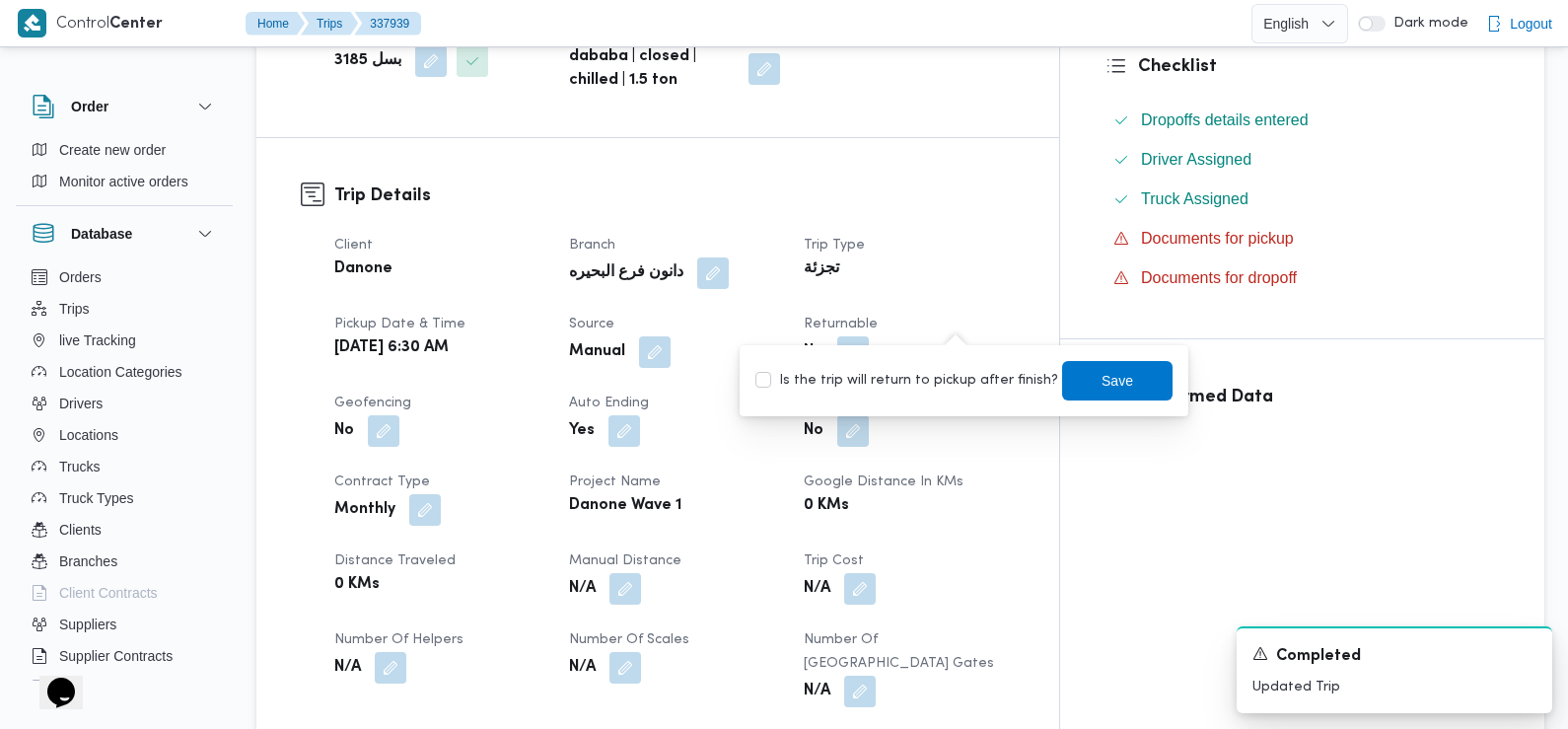
click at [953, 373] on label "Is the trip will return to pickup after finish?" at bounding box center [906, 381] width 303 height 24
checkbox input "true"
click at [1074, 379] on span "Save" at bounding box center [1117, 379] width 110 height 39
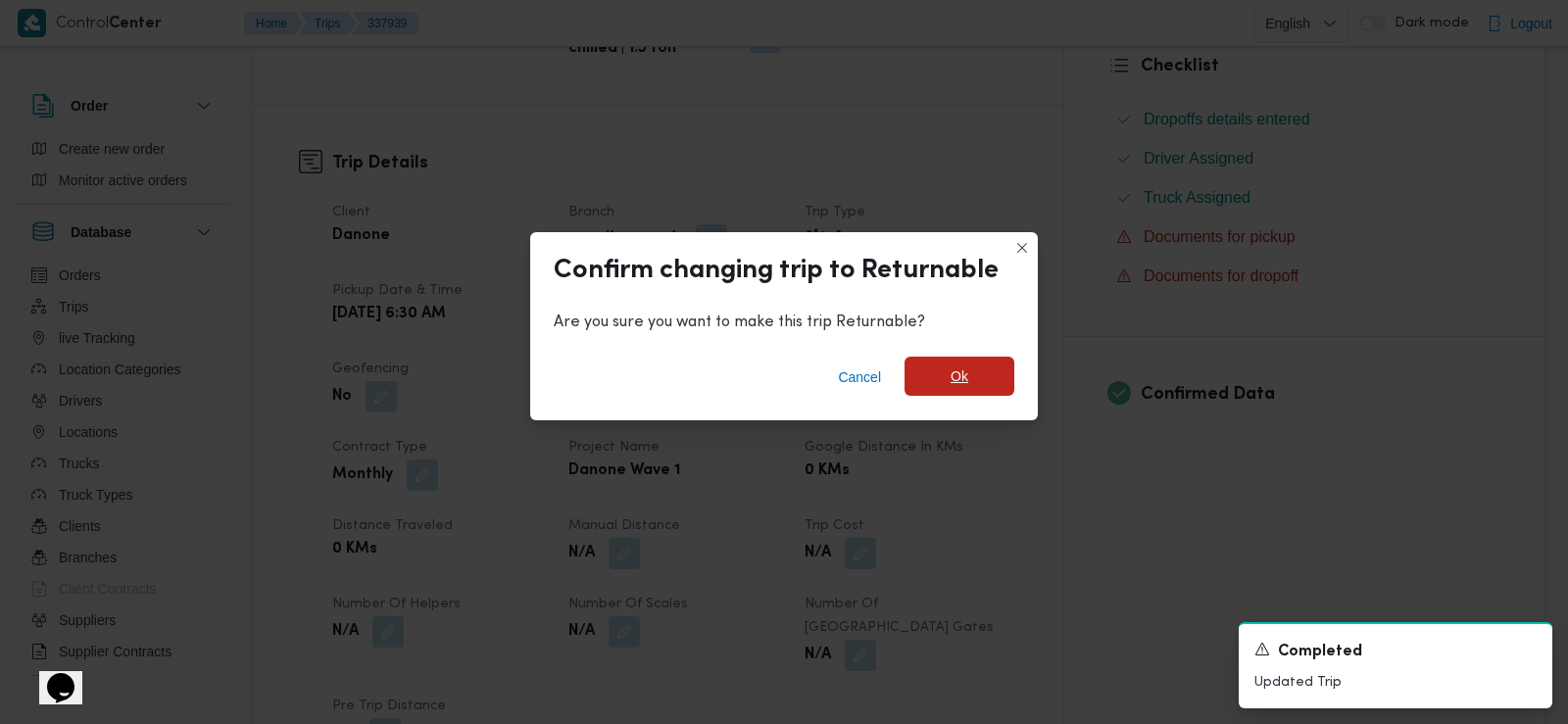
click at [944, 380] on span "Ok" at bounding box center [959, 375] width 109 height 39
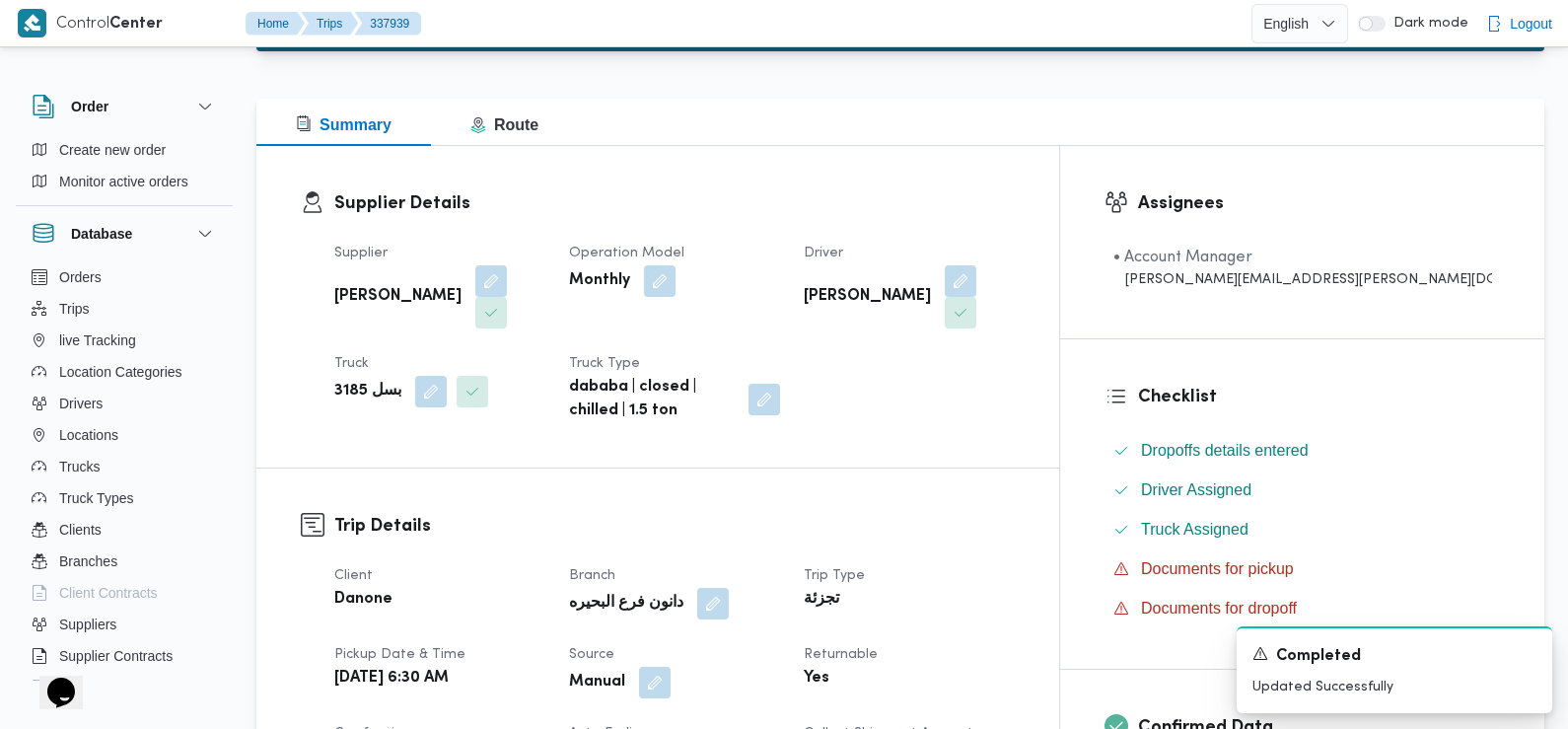
scroll to position [0, 0]
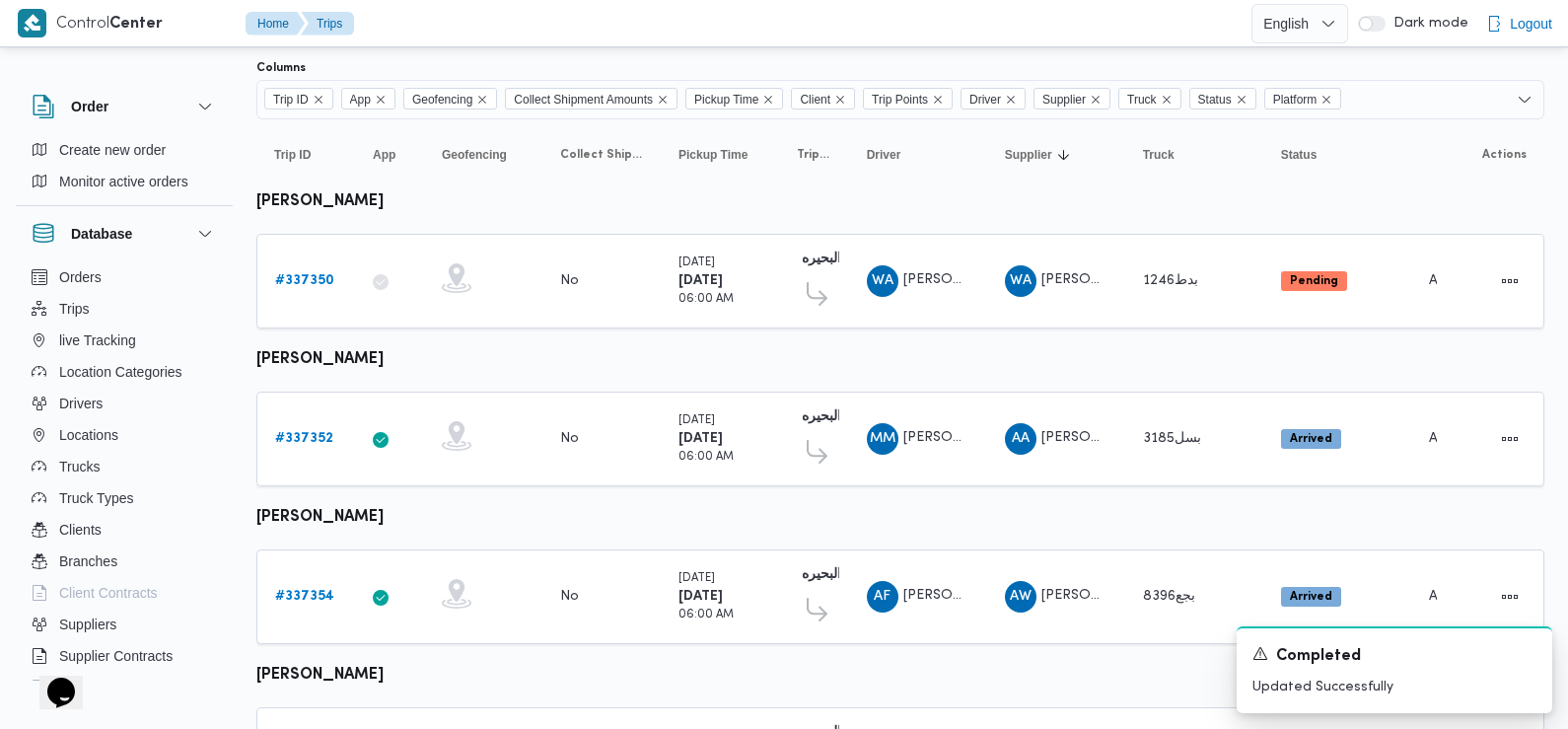
scroll to position [151, 0]
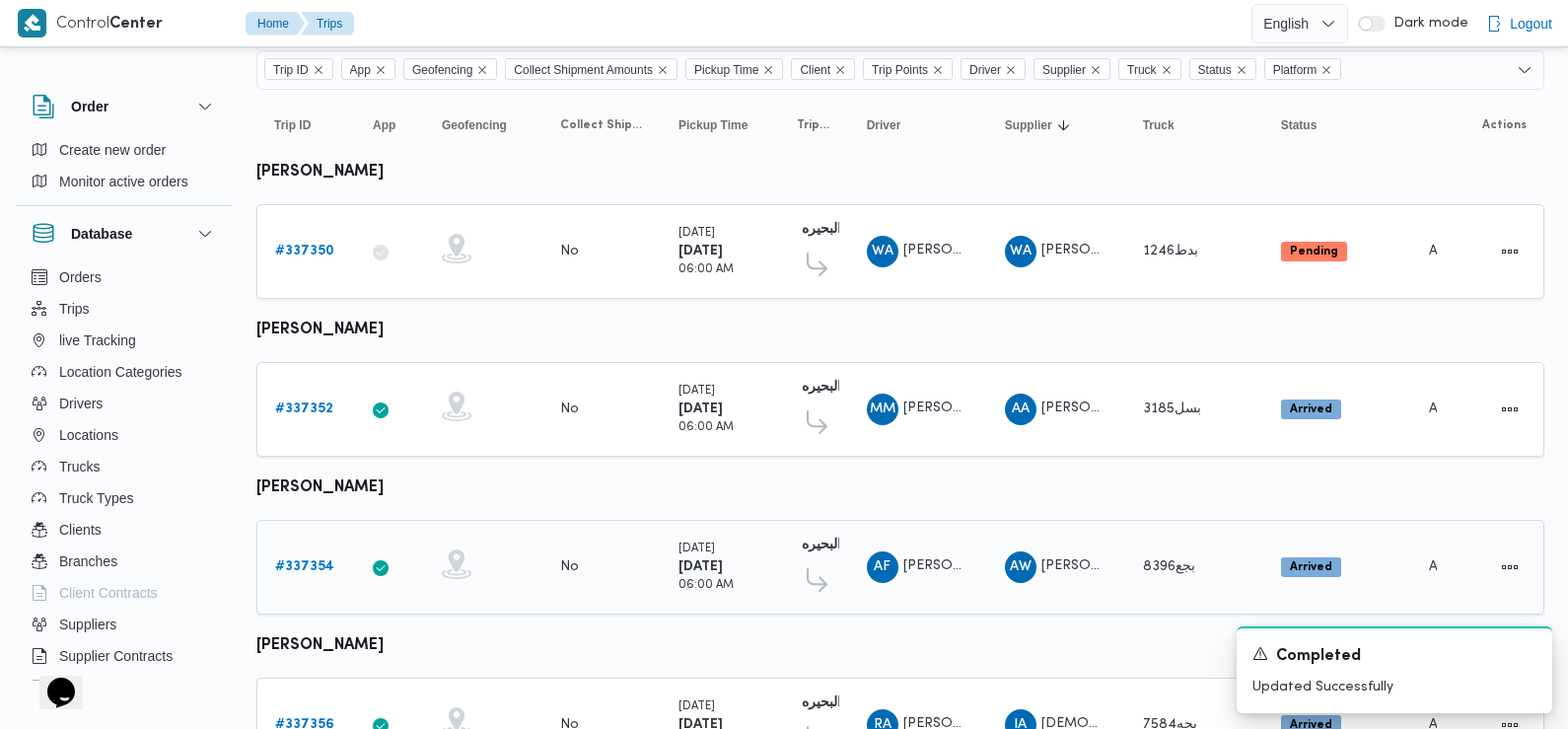
click at [299, 562] on b "# 337354" at bounding box center [304, 566] width 59 height 13
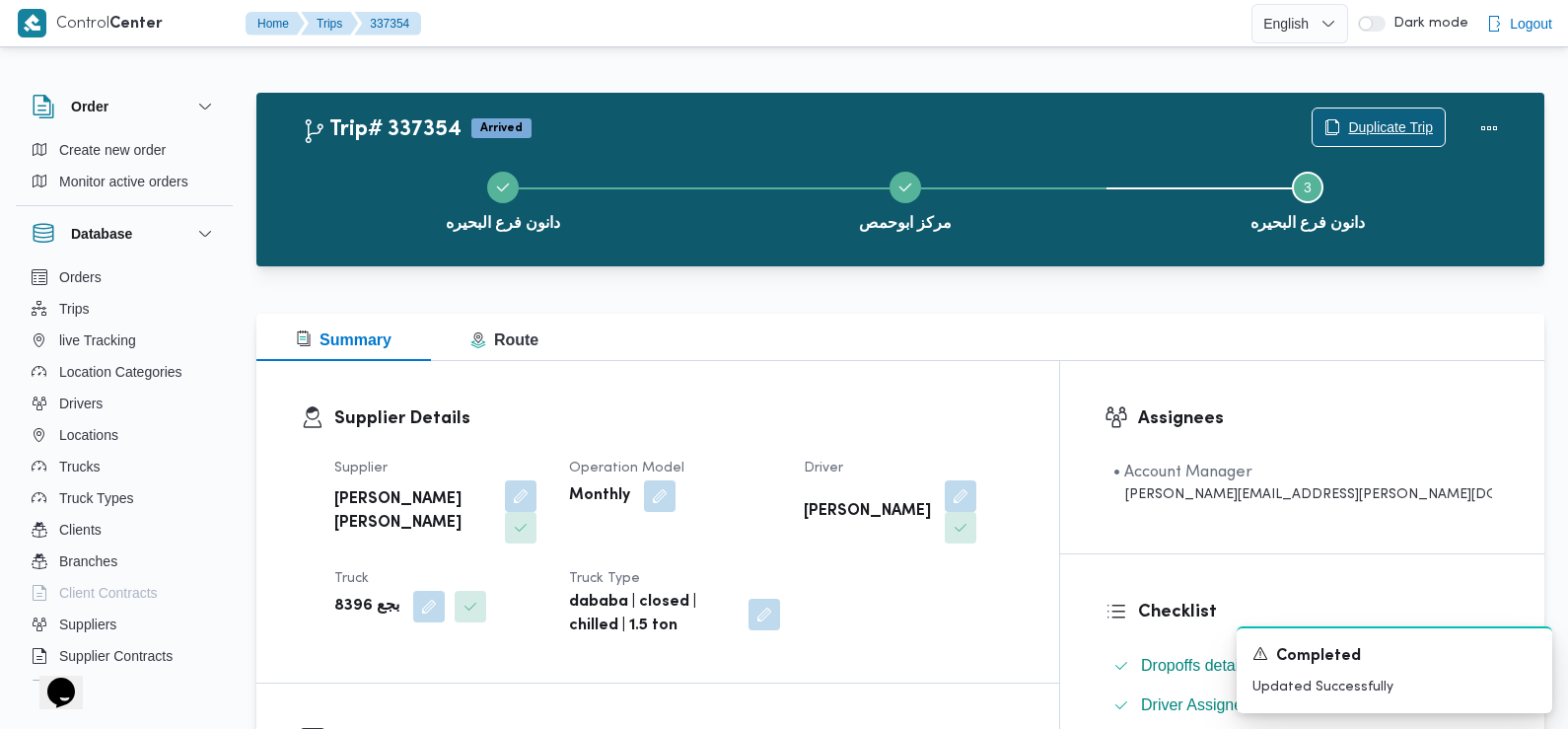
click at [1420, 114] on span "Duplicate Trip" at bounding box center [1379, 126] width 132 height 37
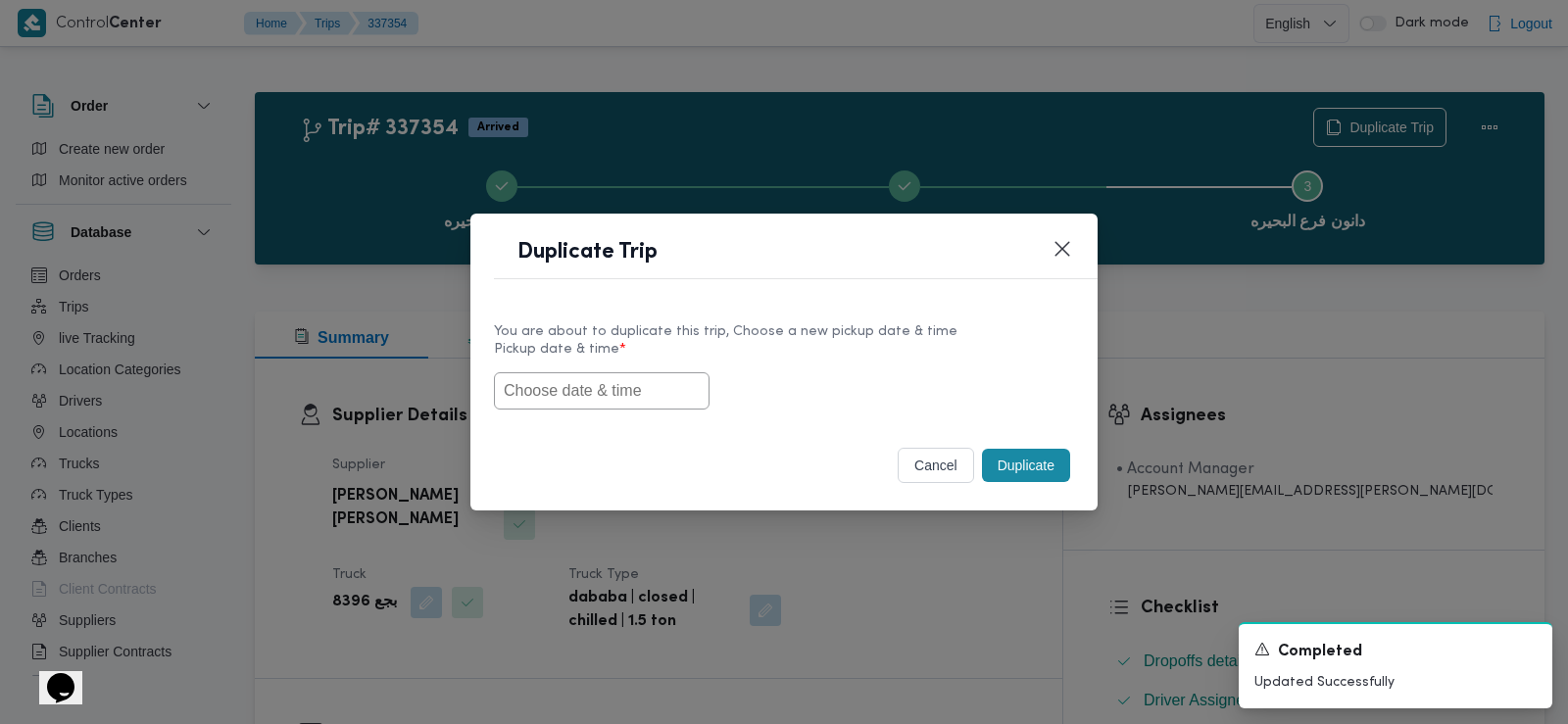
click at [556, 388] on input "text" at bounding box center [601, 390] width 216 height 37
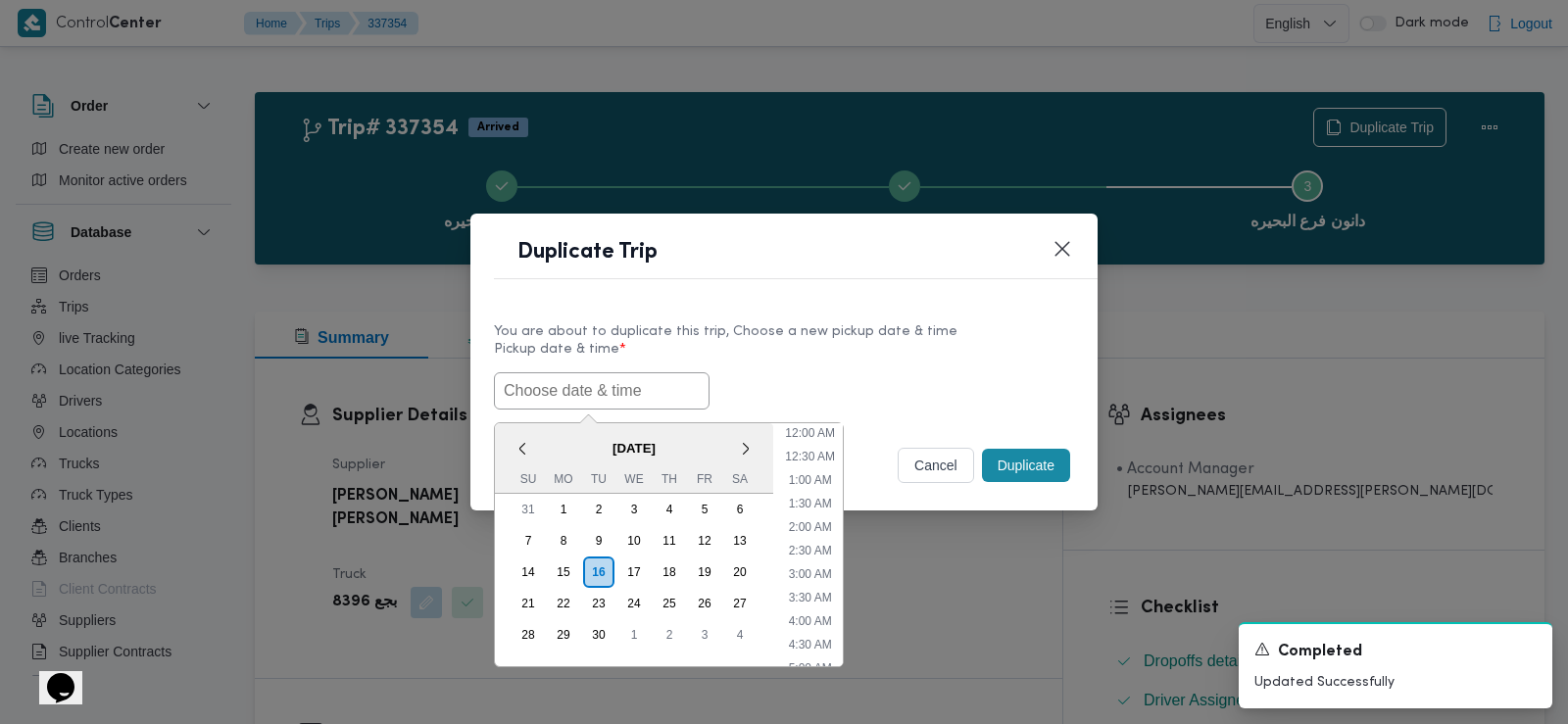
scroll to position [500, 0]
click at [540, 431] on span "September 2025" at bounding box center [634, 448] width 278 height 35
click at [633, 571] on div "17" at bounding box center [633, 571] width 37 height 37
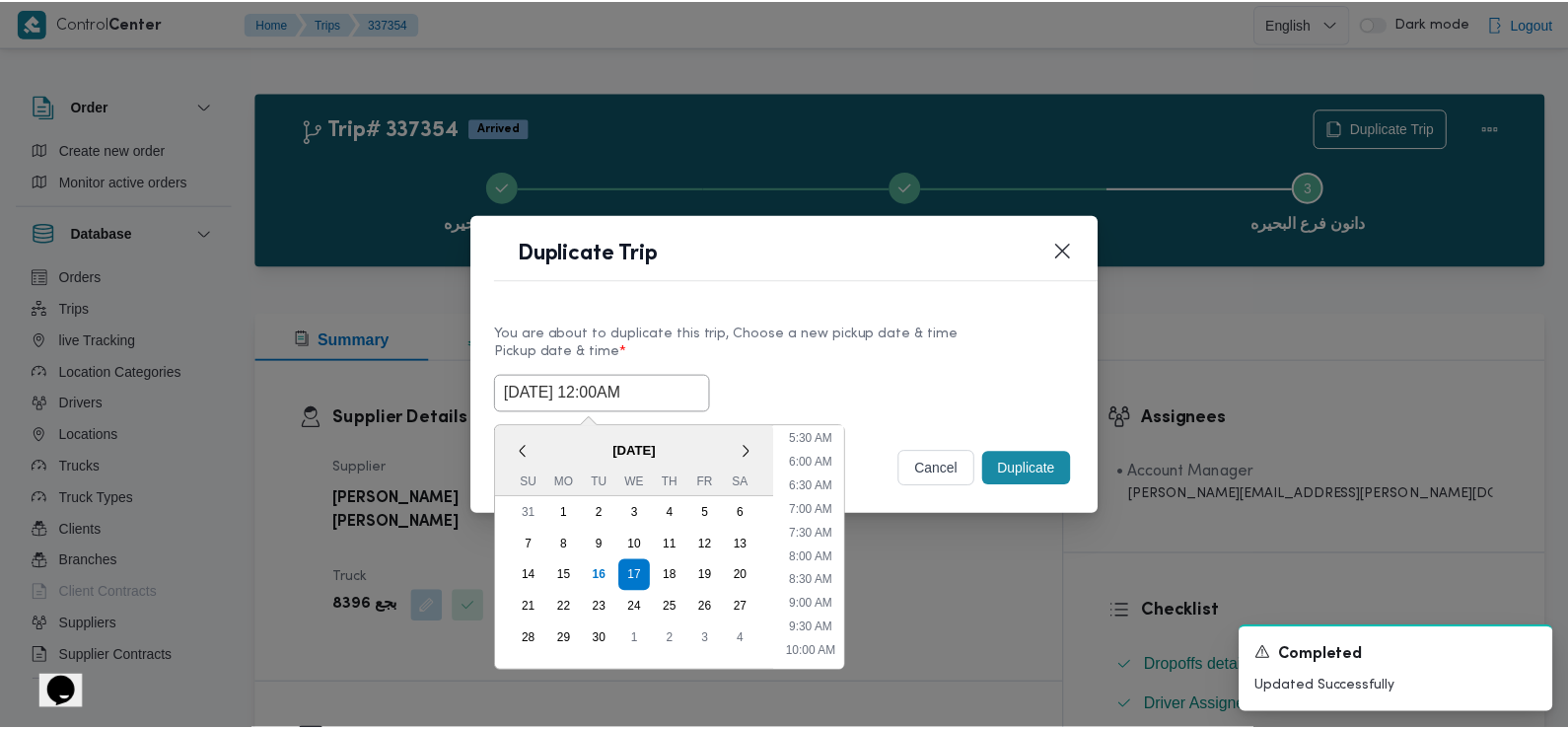
scroll to position [253, 0]
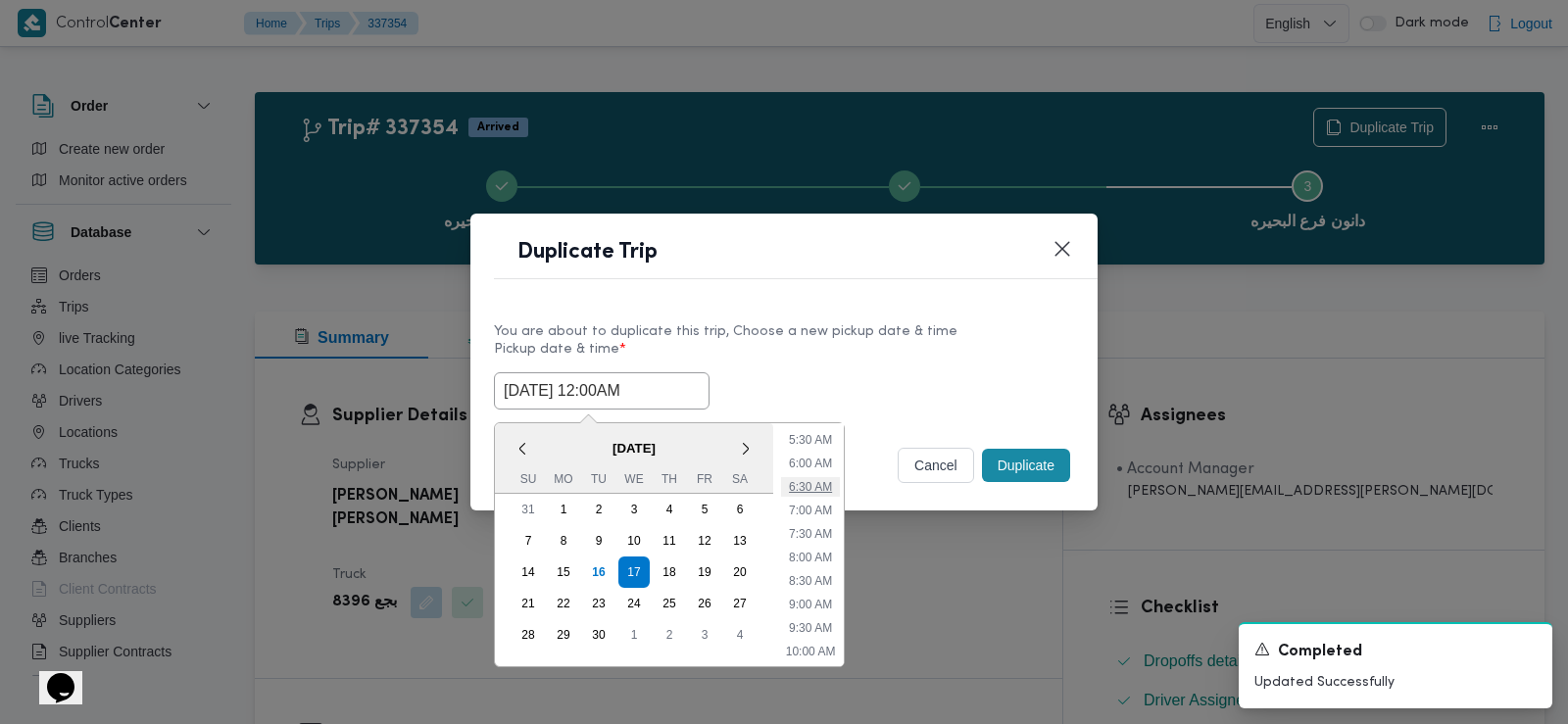
click at [806, 487] on li "6:30 AM" at bounding box center [810, 487] width 59 height 20
type input "17/09/2025 6:30AM"
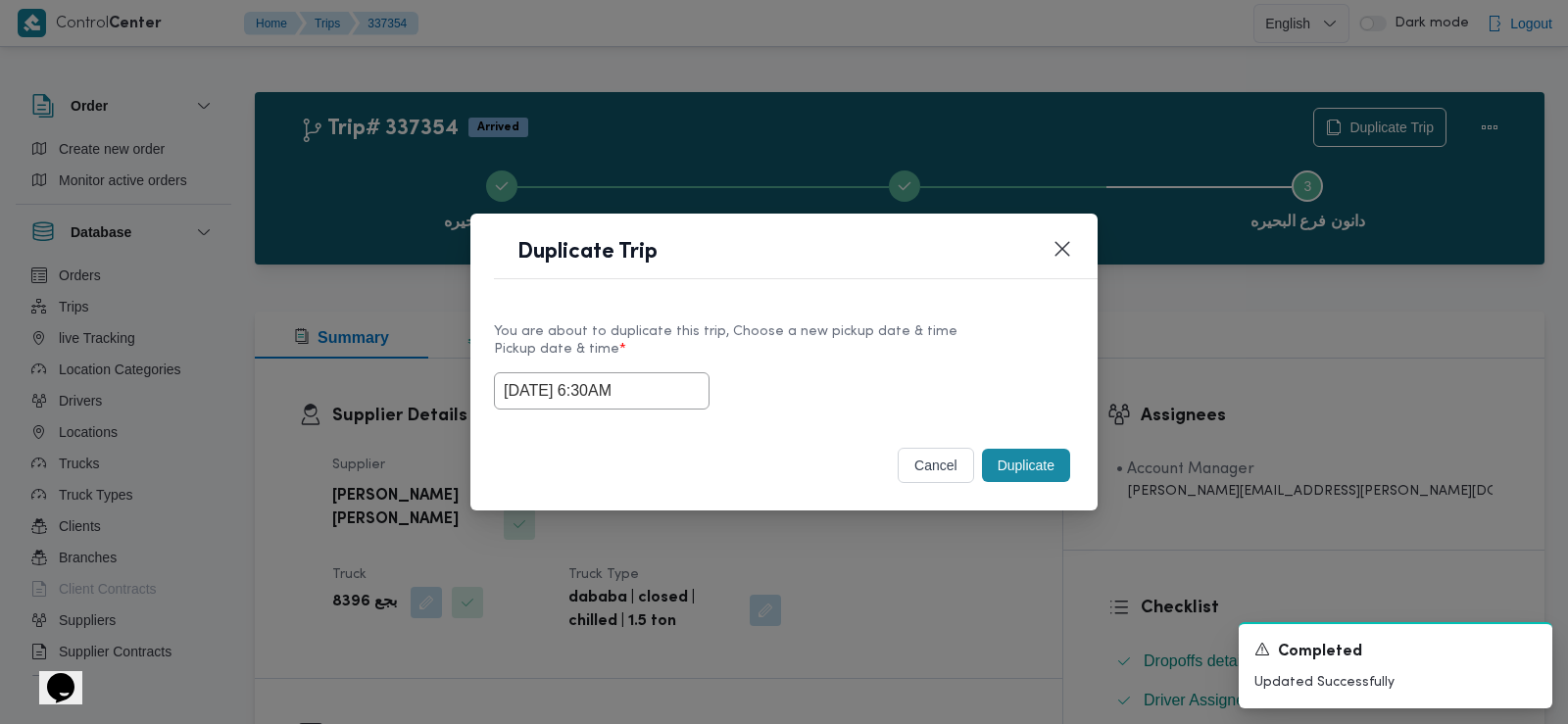
click at [794, 402] on div "Selected date: Wednesday, September 17th, 2025 at 6:30 AM 17/09/2025 6:30AM" at bounding box center [784, 390] width 580 height 37
click at [1026, 464] on button "Duplicate" at bounding box center [1025, 466] width 88 height 34
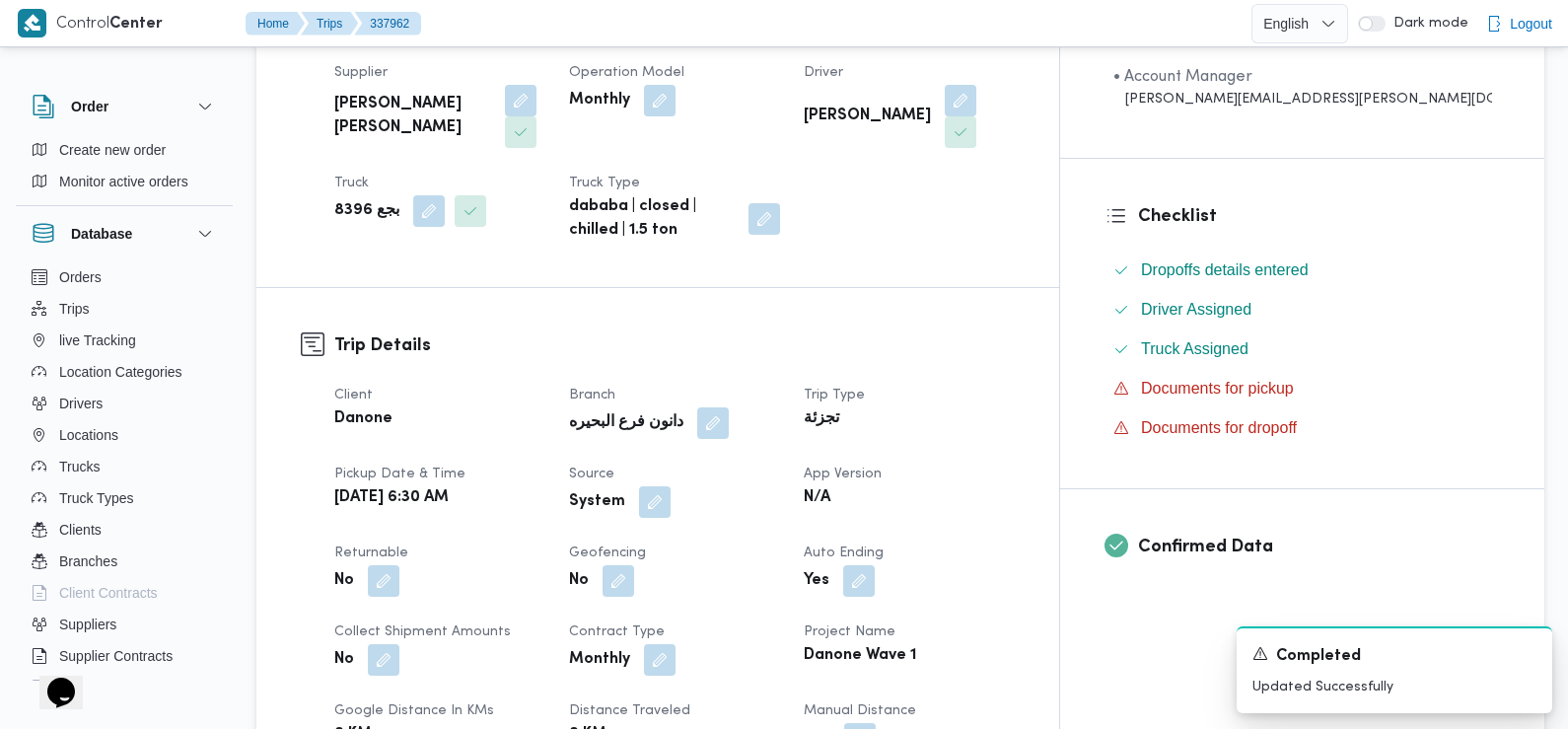
scroll to position [427, 0]
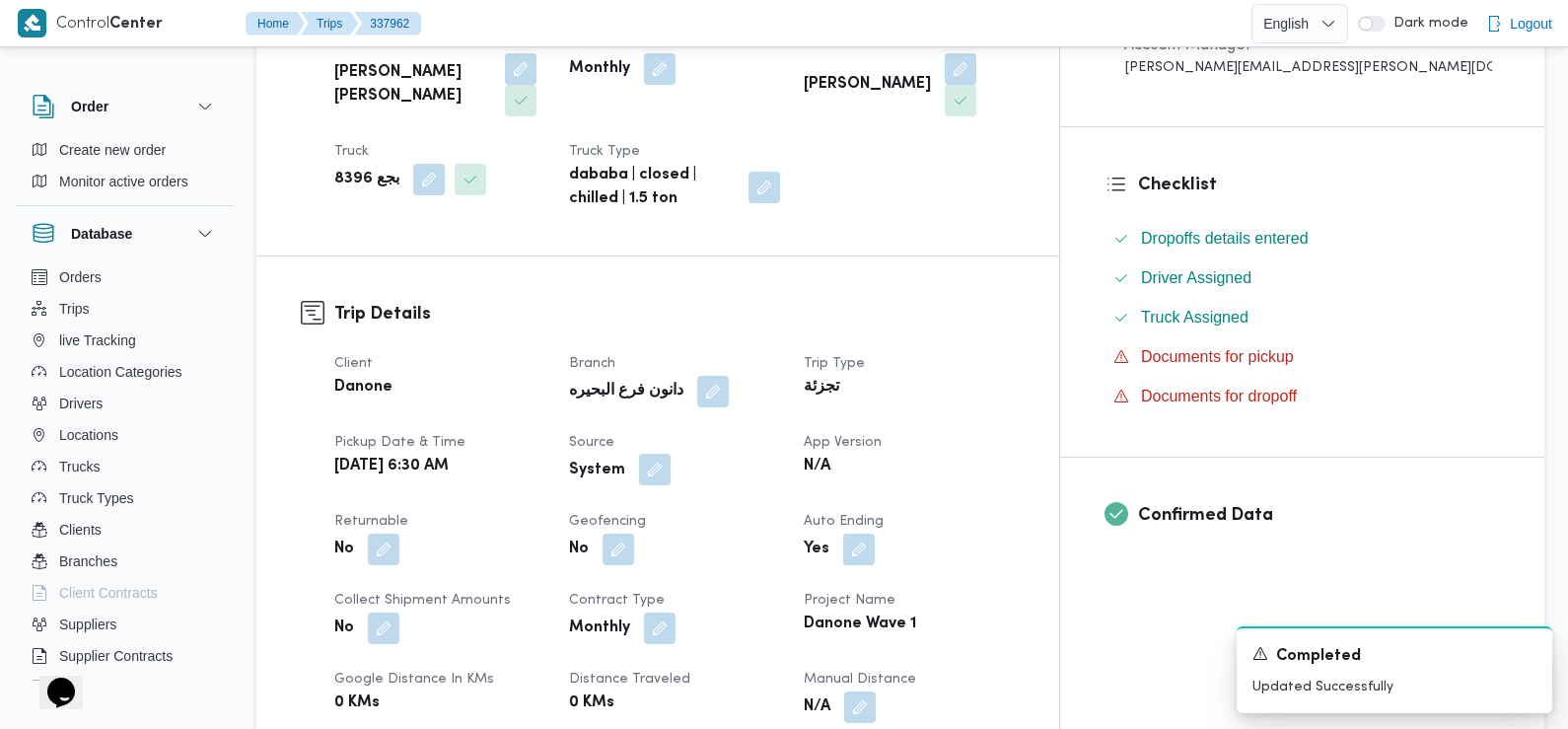
click at [671, 454] on button "button" at bounding box center [655, 470] width 32 height 32
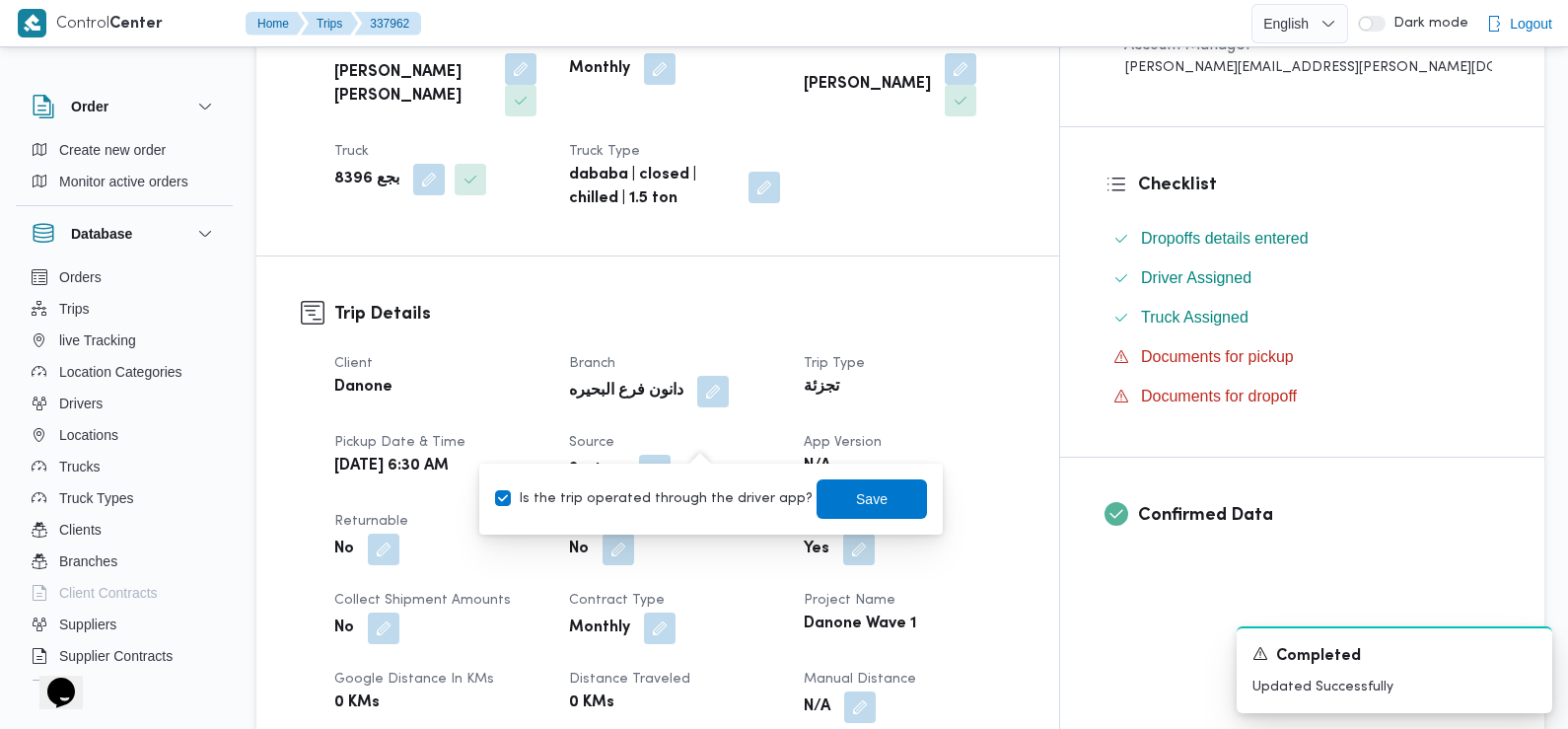
click at [709, 501] on label "Is the trip operated through the driver app?" at bounding box center [654, 499] width 318 height 24
checkbox input "false"
click at [867, 487] on span "Save" at bounding box center [872, 497] width 110 height 39
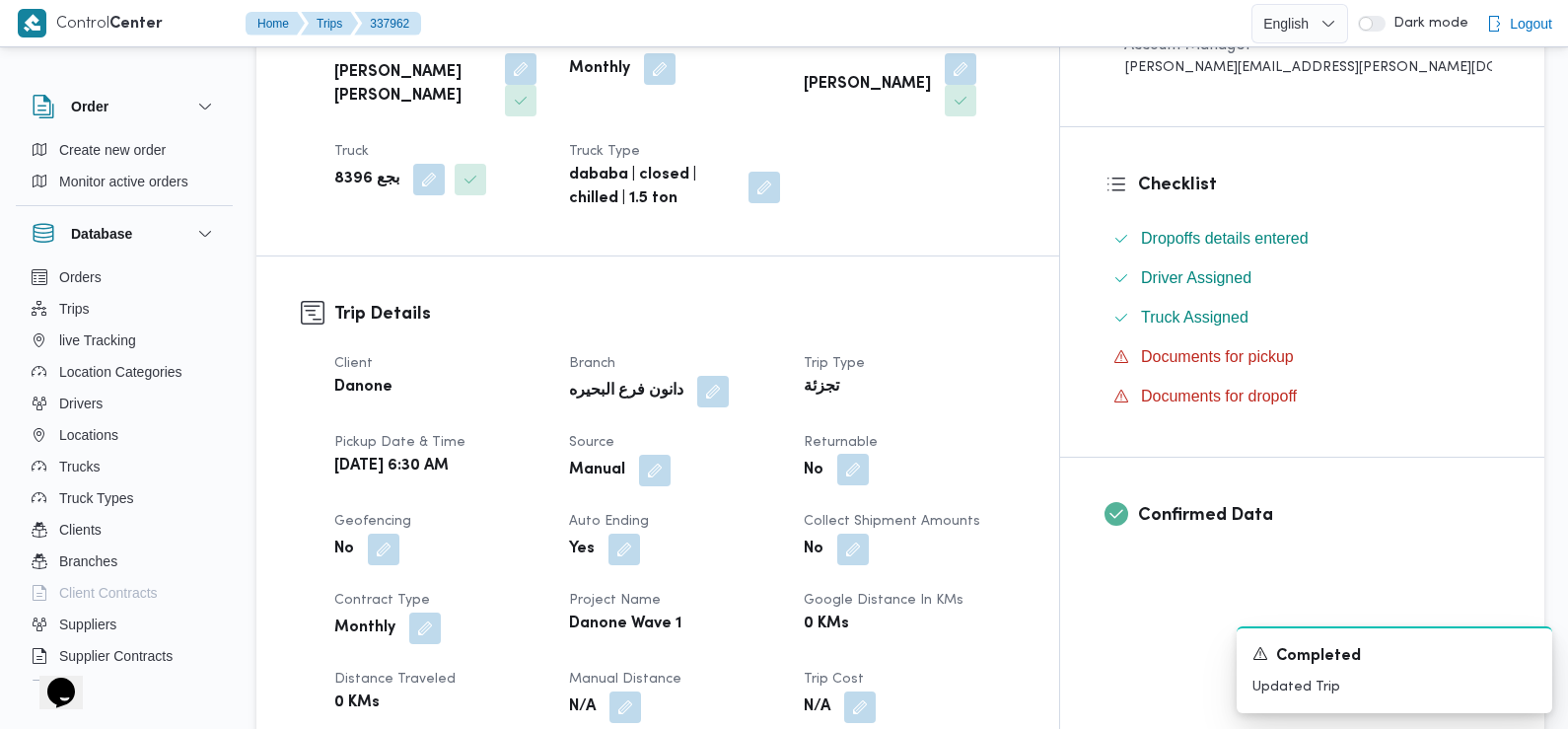
click at [869, 454] on button "button" at bounding box center [853, 470] width 32 height 32
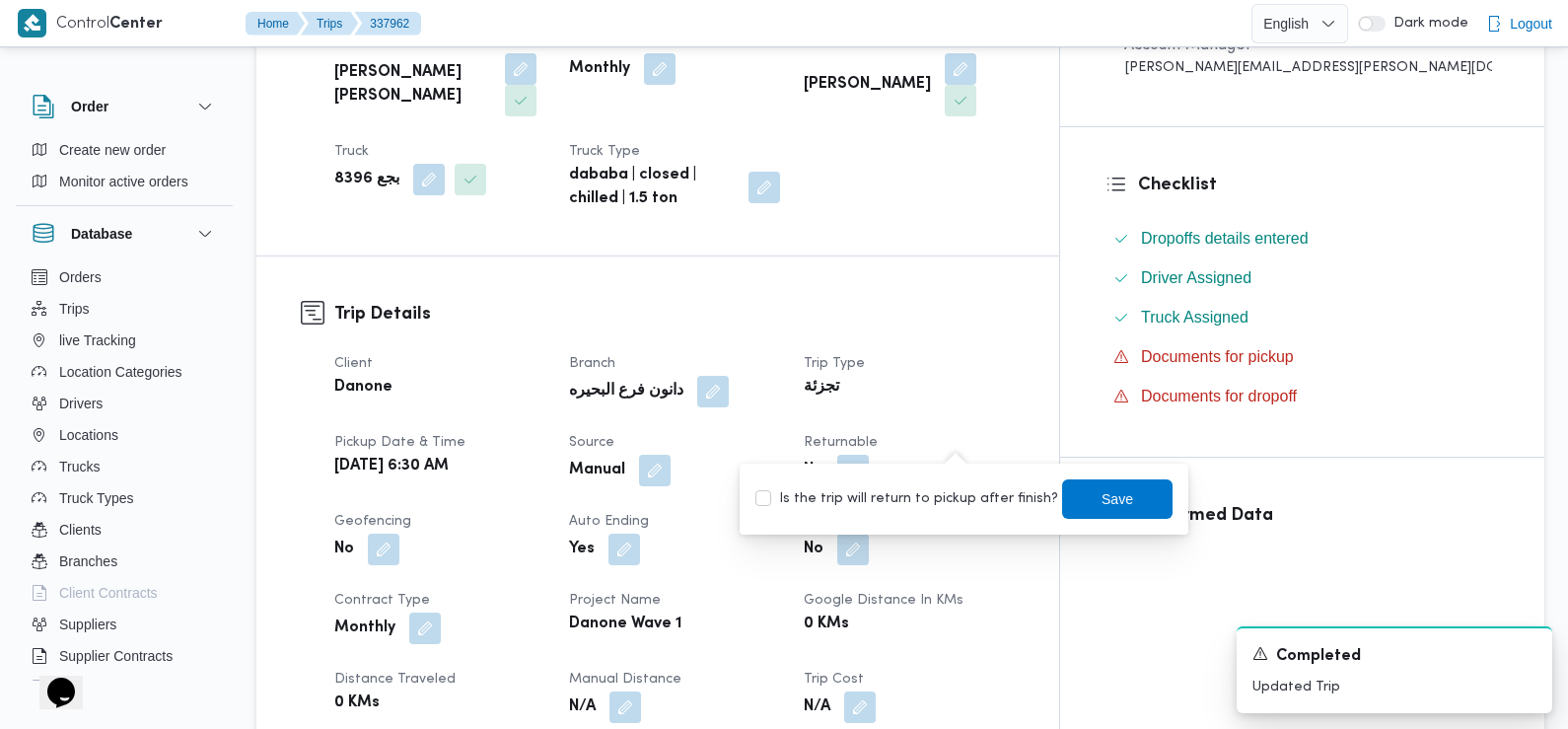
click at [945, 487] on label "Is the trip will return to pickup after finish?" at bounding box center [906, 499] width 303 height 24
checkbox input "true"
click at [1062, 499] on span "Save" at bounding box center [1117, 497] width 110 height 39
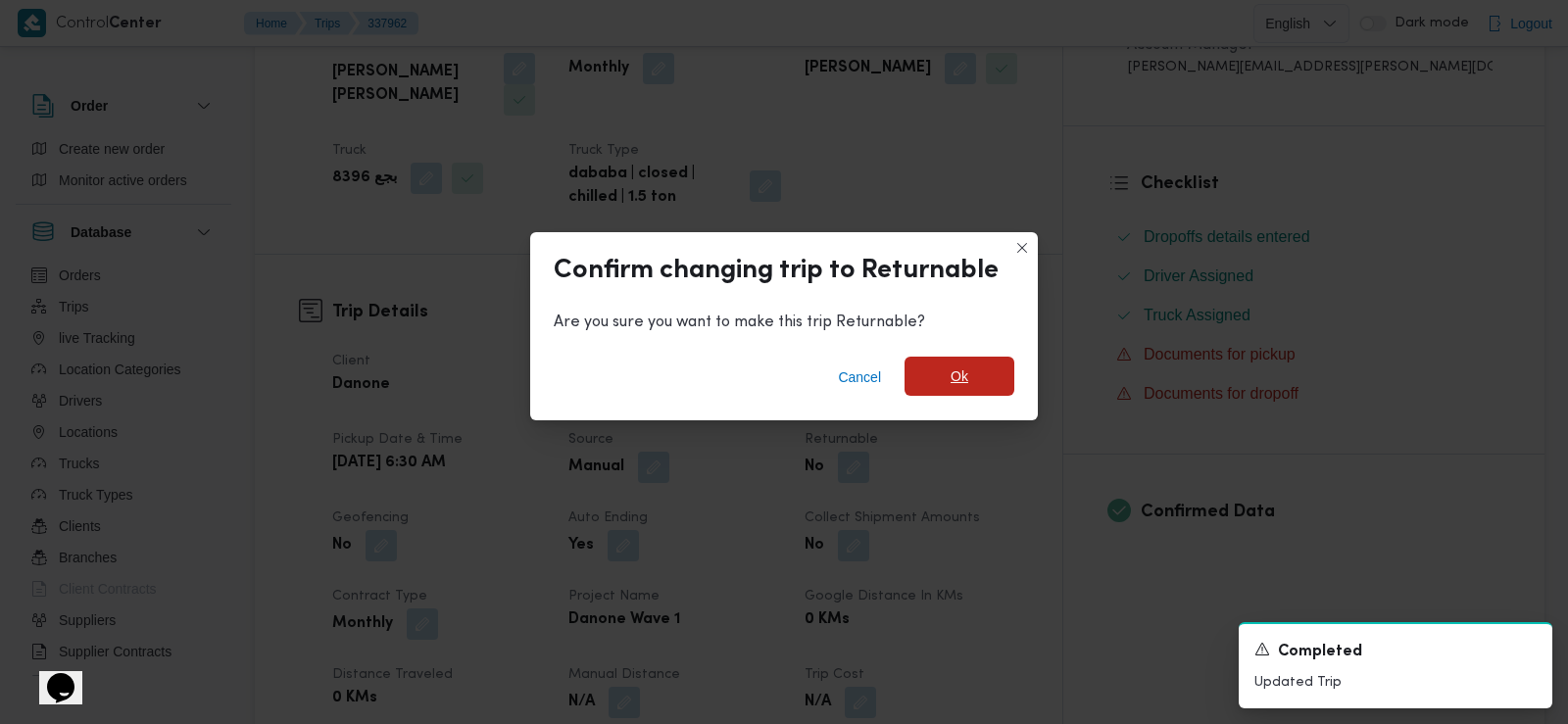
click at [933, 381] on span "Ok" at bounding box center [959, 375] width 109 height 39
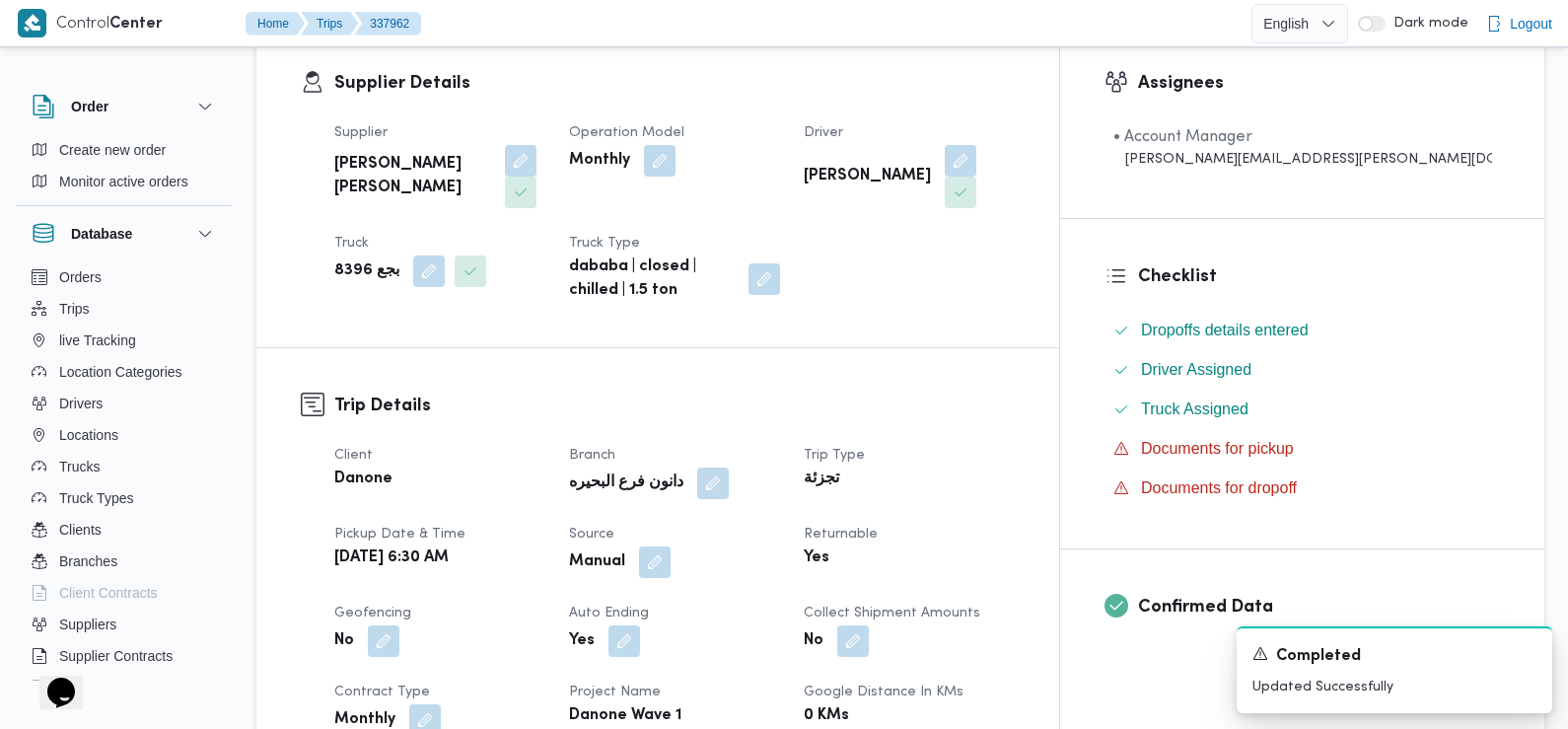
scroll to position [0, 0]
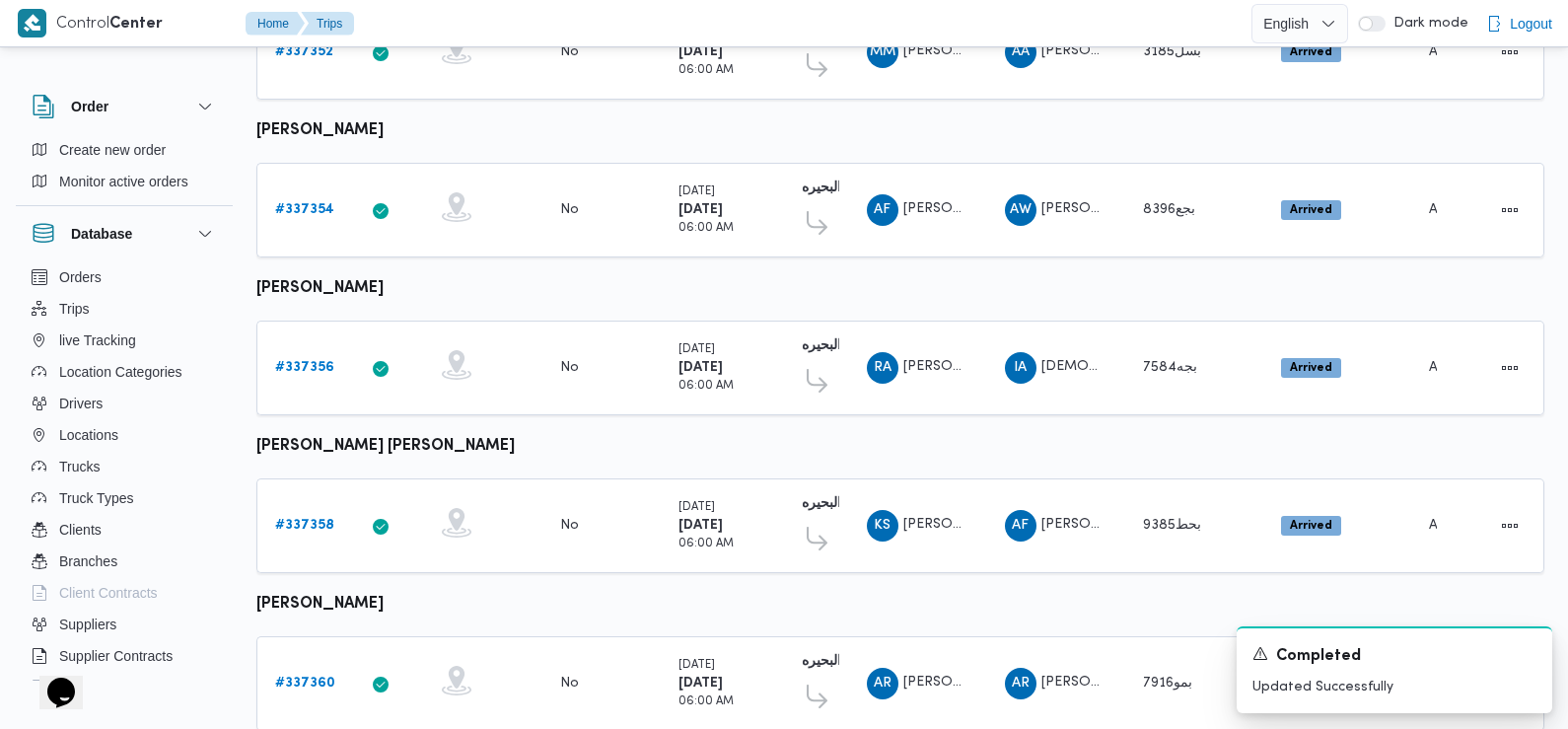
scroll to position [513, 0]
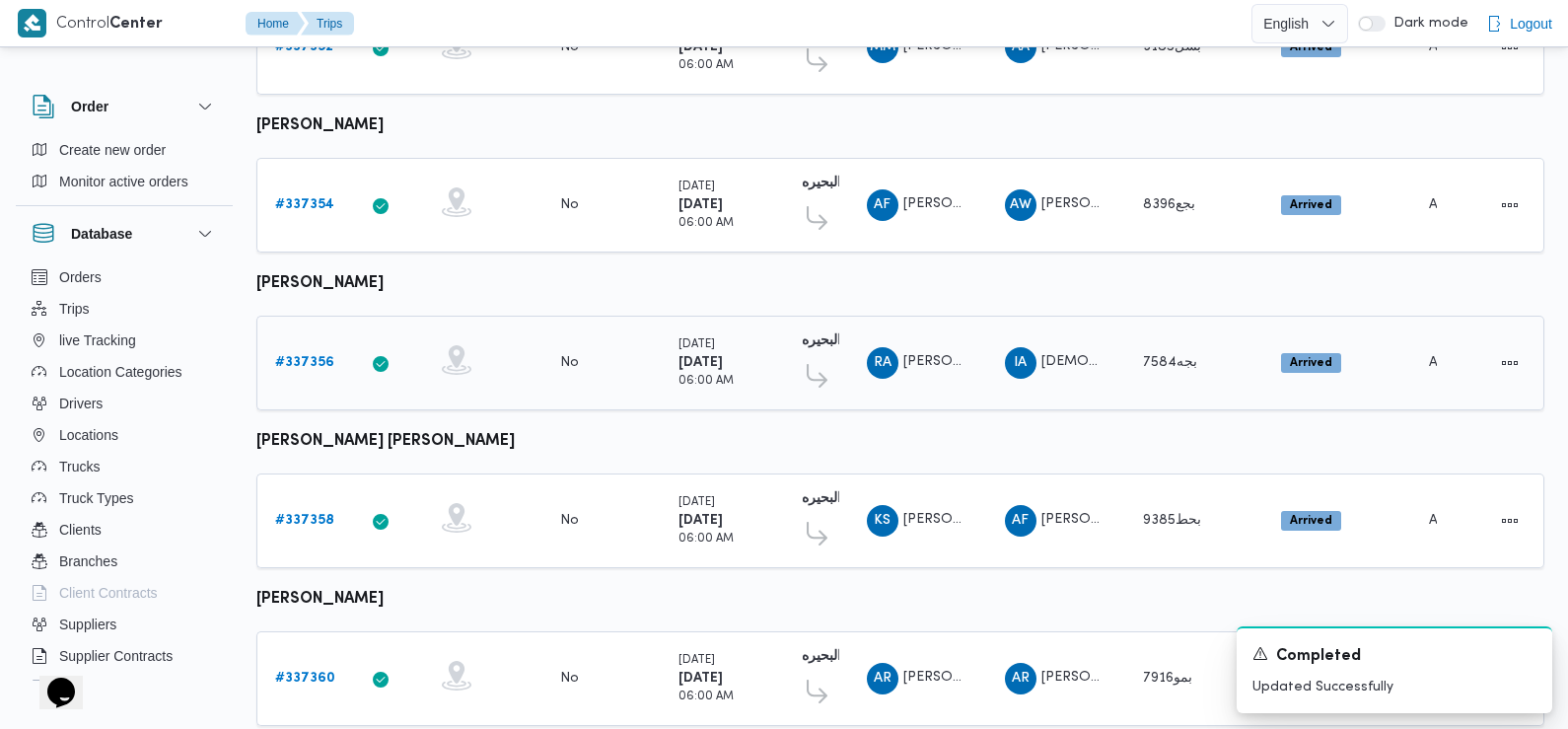
click at [295, 356] on b "# 337356" at bounding box center [304, 362] width 59 height 13
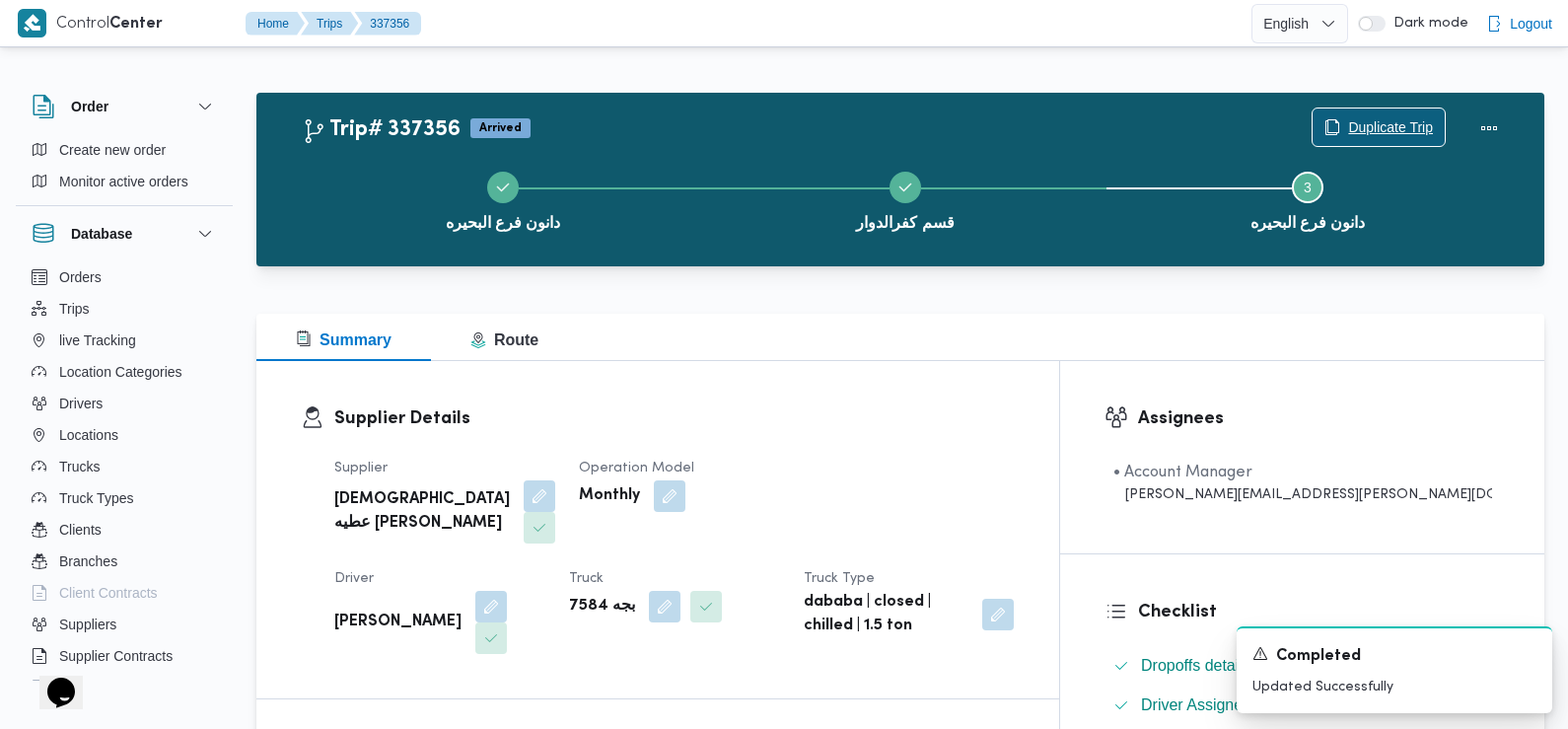
click at [1406, 132] on span "Duplicate Trip" at bounding box center [1390, 127] width 85 height 24
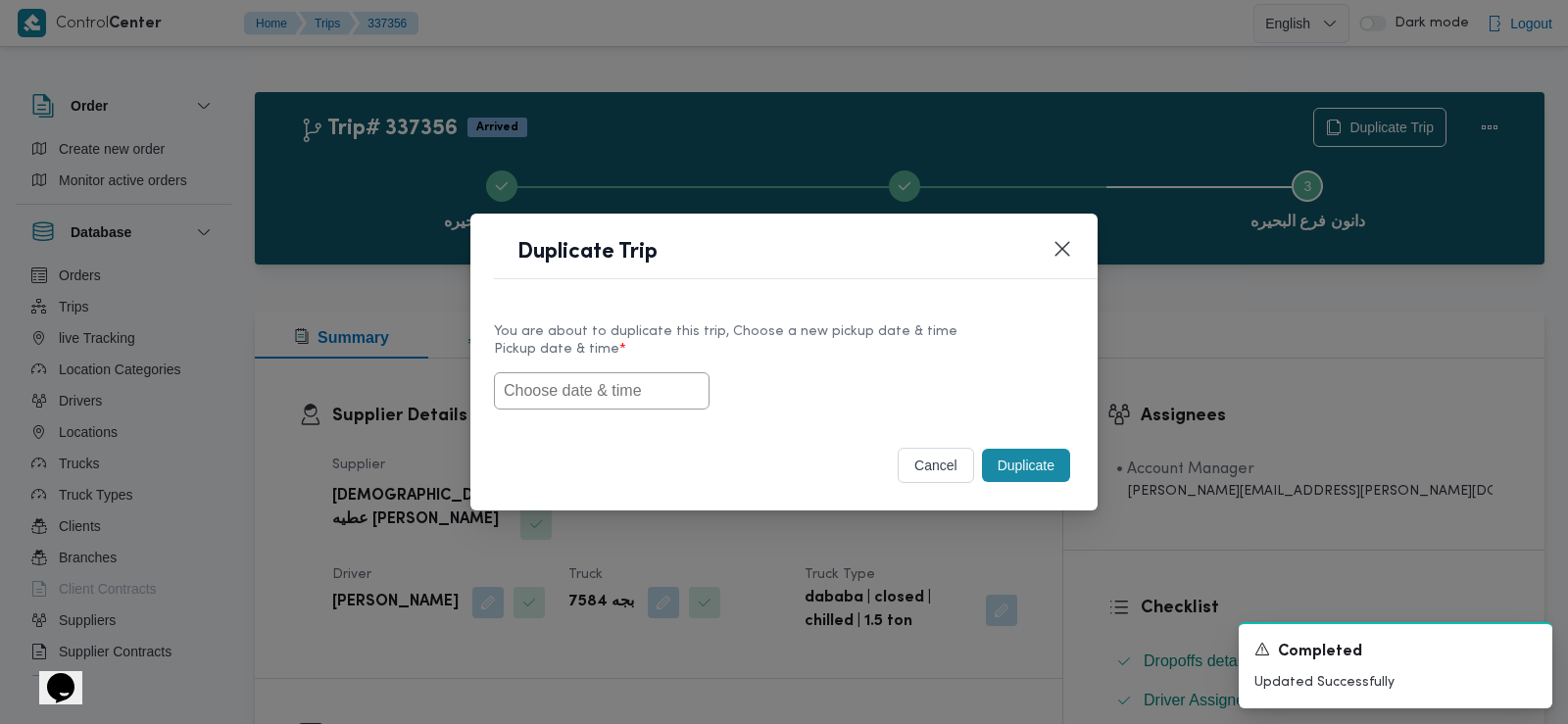
click at [559, 392] on input "text" at bounding box center [601, 390] width 216 height 37
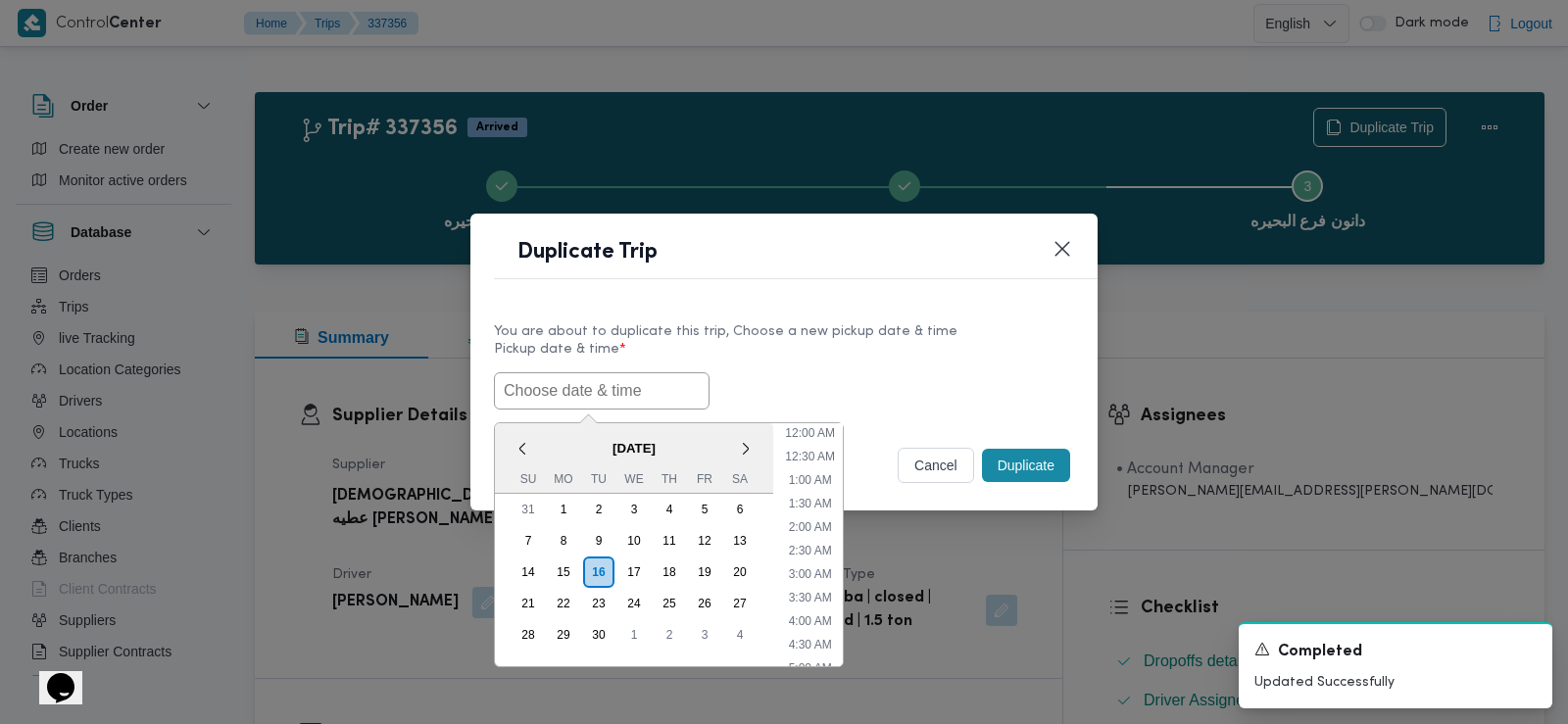
scroll to position [500, 0]
click at [545, 443] on span "September 2025" at bounding box center [634, 448] width 278 height 35
click at [608, 393] on input "text" at bounding box center [601, 390] width 216 height 37
click at [554, 449] on span "September 2025" at bounding box center [634, 448] width 278 height 35
click at [640, 573] on div "17" at bounding box center [633, 571] width 37 height 37
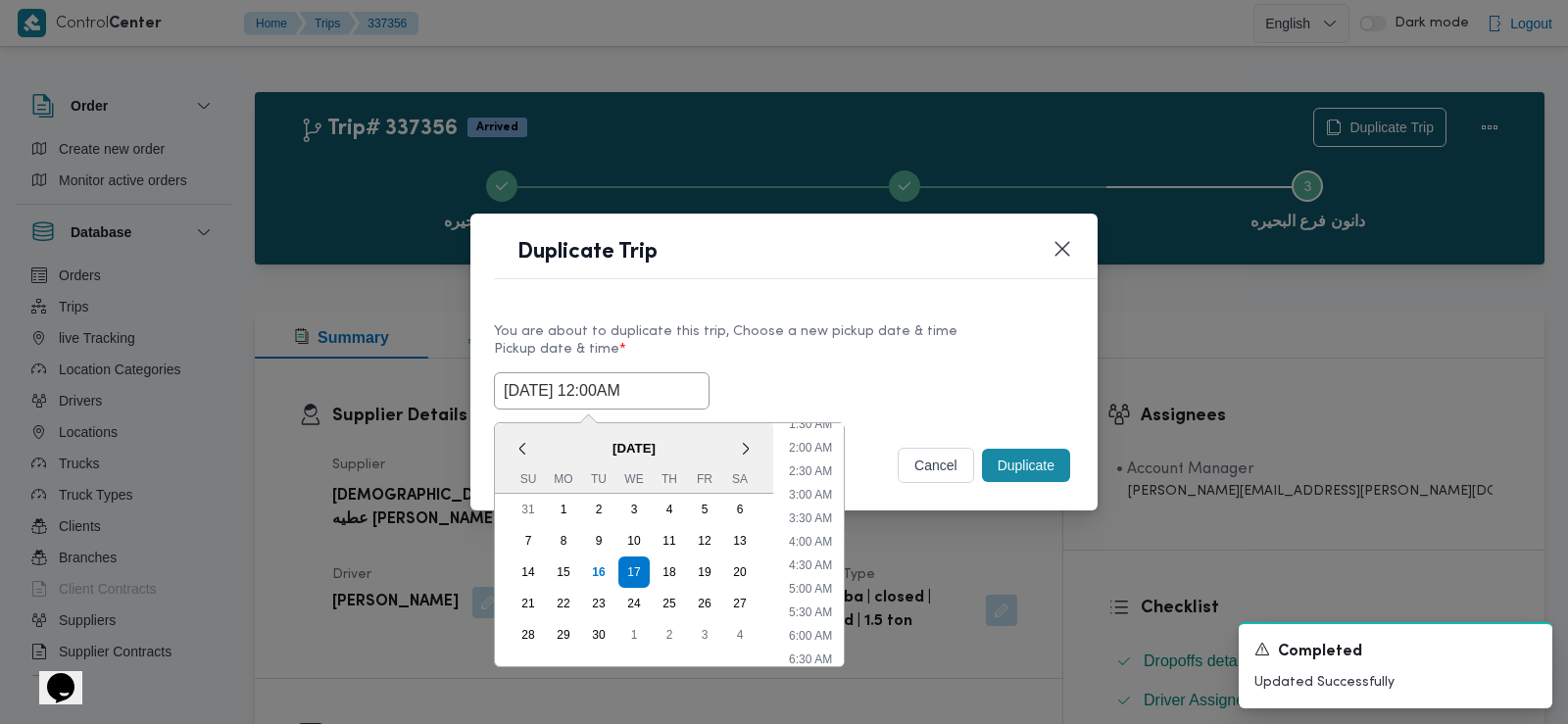
scroll to position [110, 0]
click at [814, 626] on li "6:30 AM" at bounding box center [810, 628] width 59 height 20
type input "17/09/2025 6:30AM"
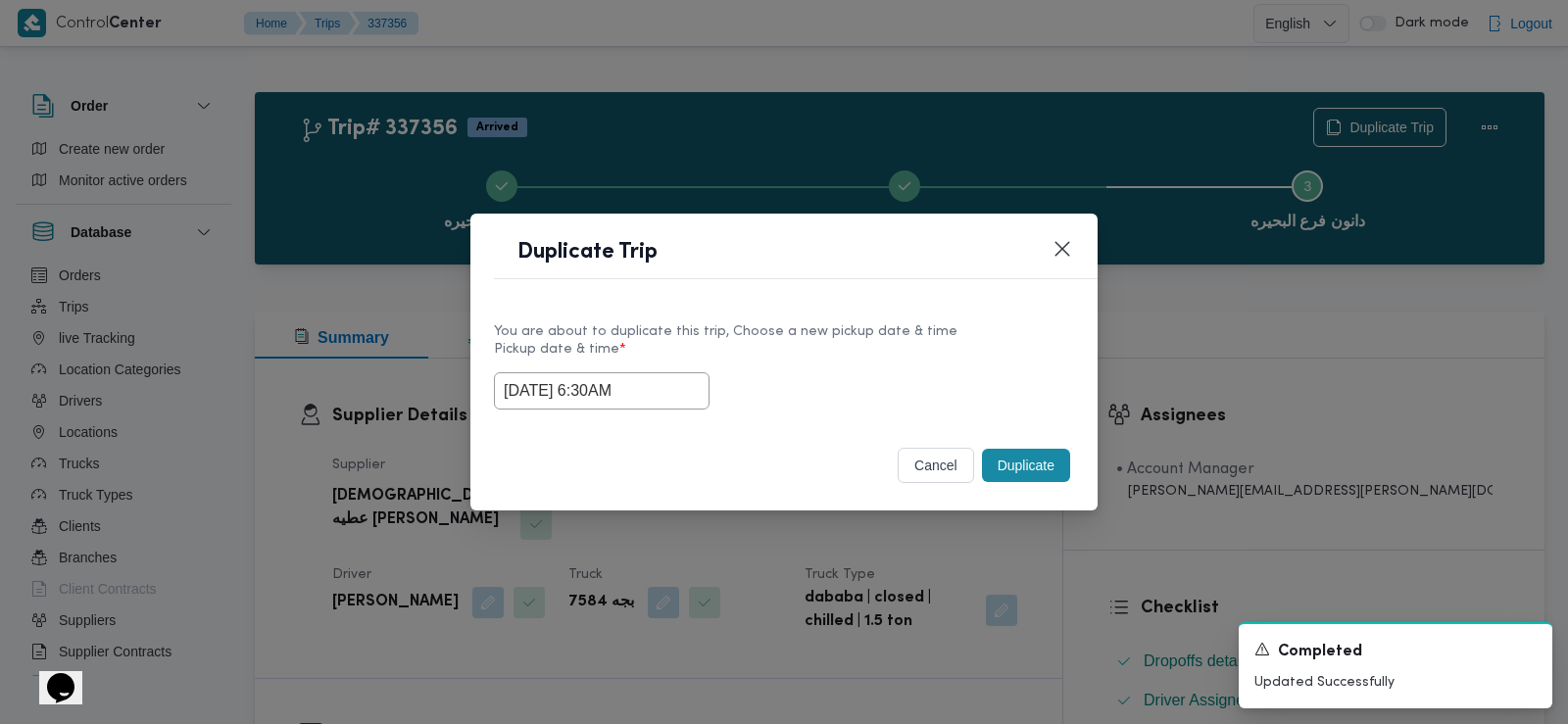
click at [569, 392] on input "17/09/2025 6:30AM" at bounding box center [601, 390] width 216 height 37
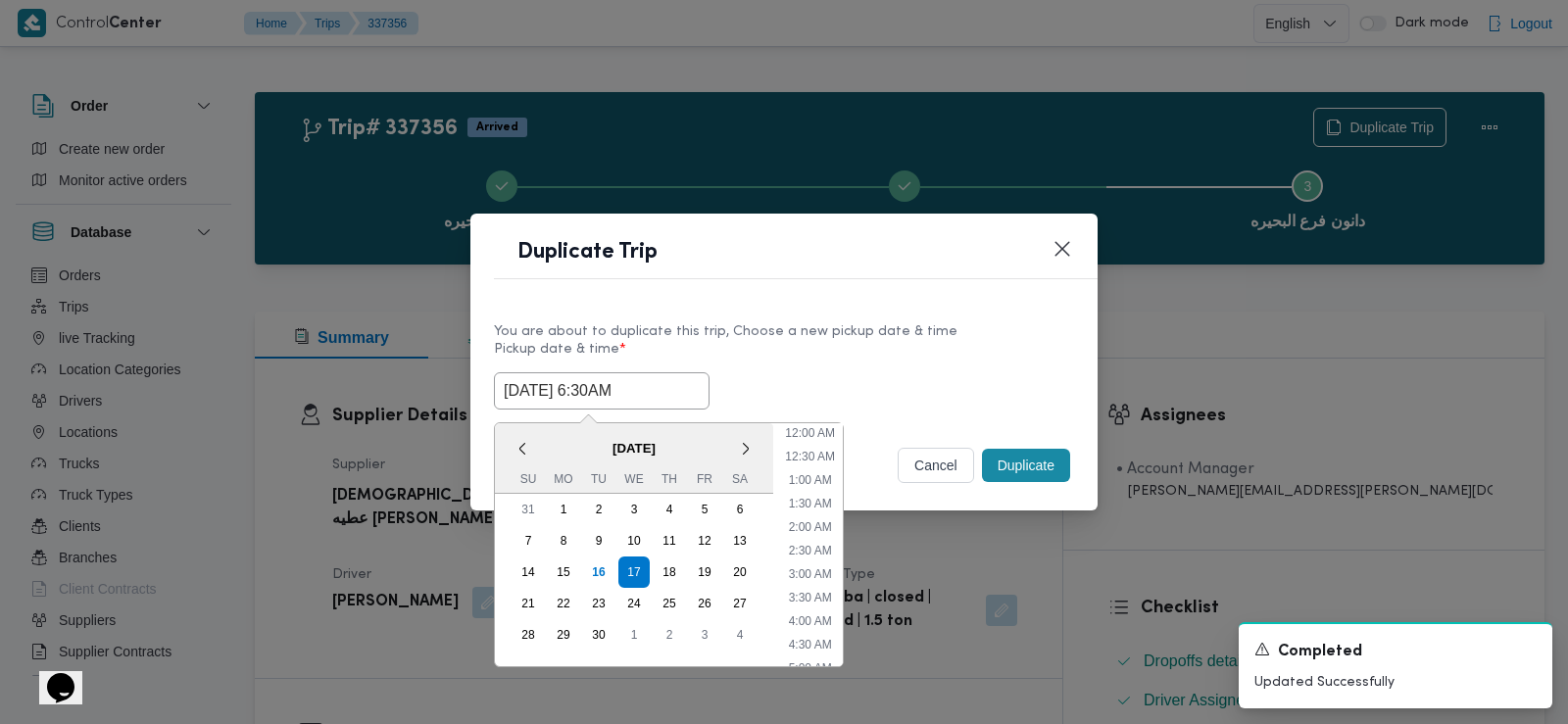
click at [569, 392] on input "17/09/2025 6:30AM" at bounding box center [601, 390] width 216 height 37
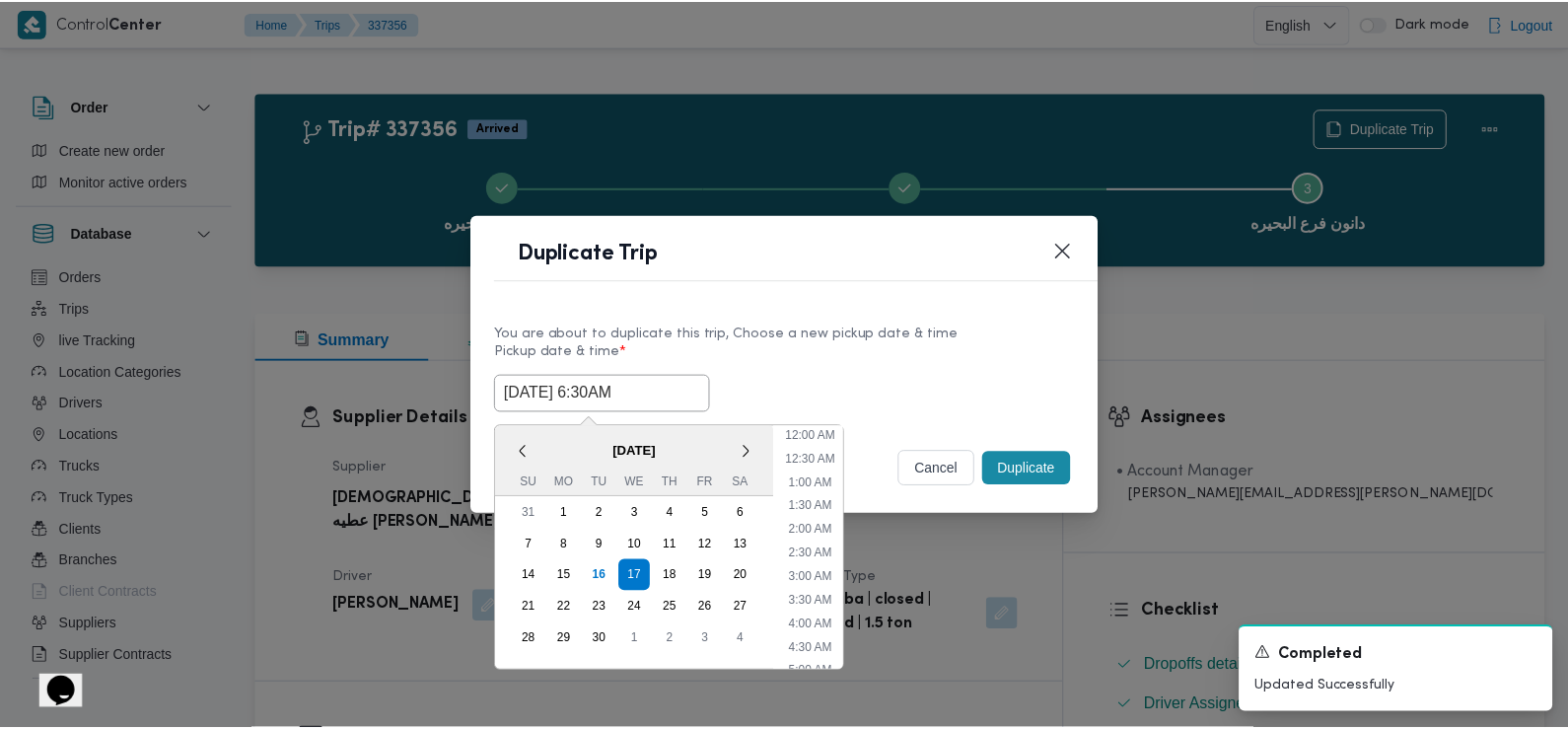
scroll to position [195, 0]
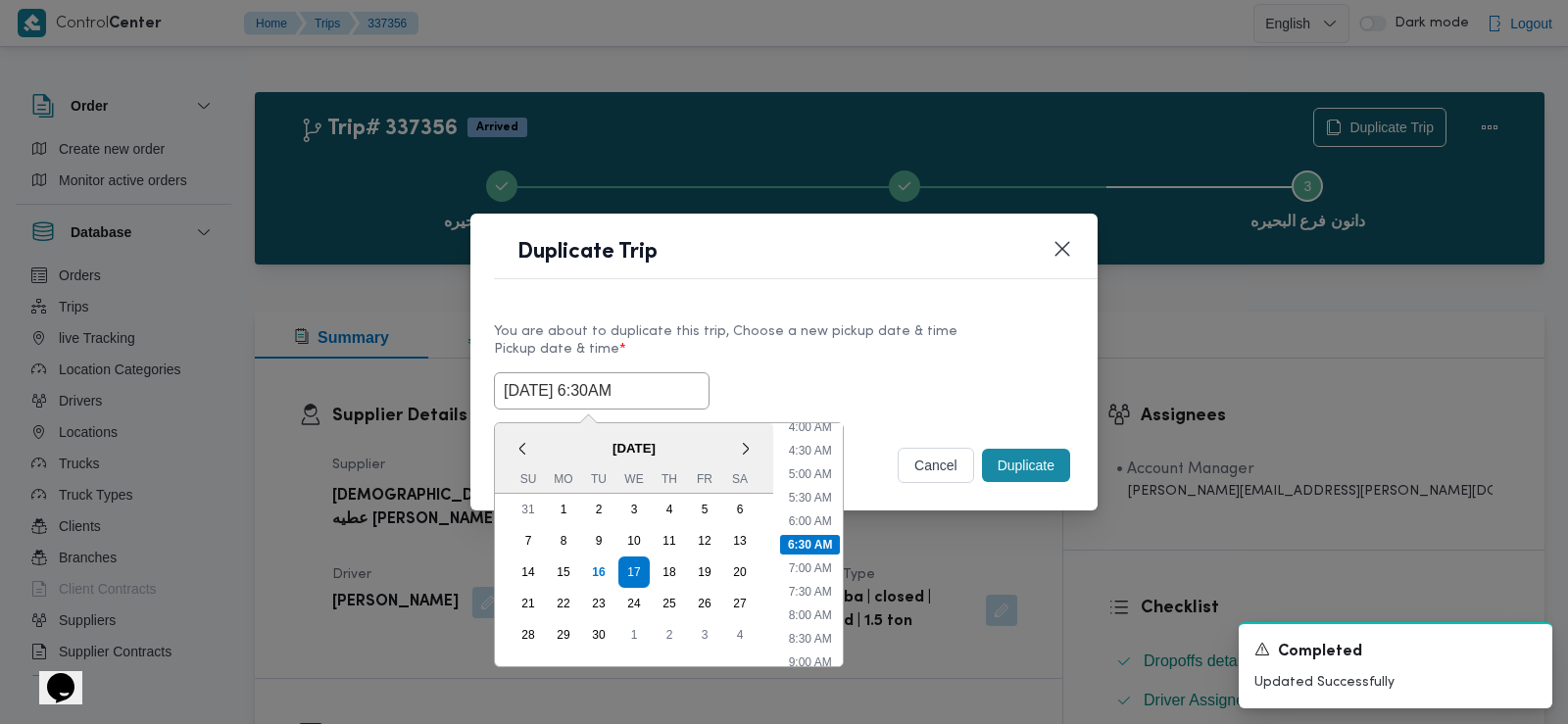
click at [569, 392] on input "17/09/2025 6:30AM" at bounding box center [601, 390] width 216 height 37
click at [924, 354] on label "Pickup date & time *" at bounding box center [784, 357] width 580 height 31
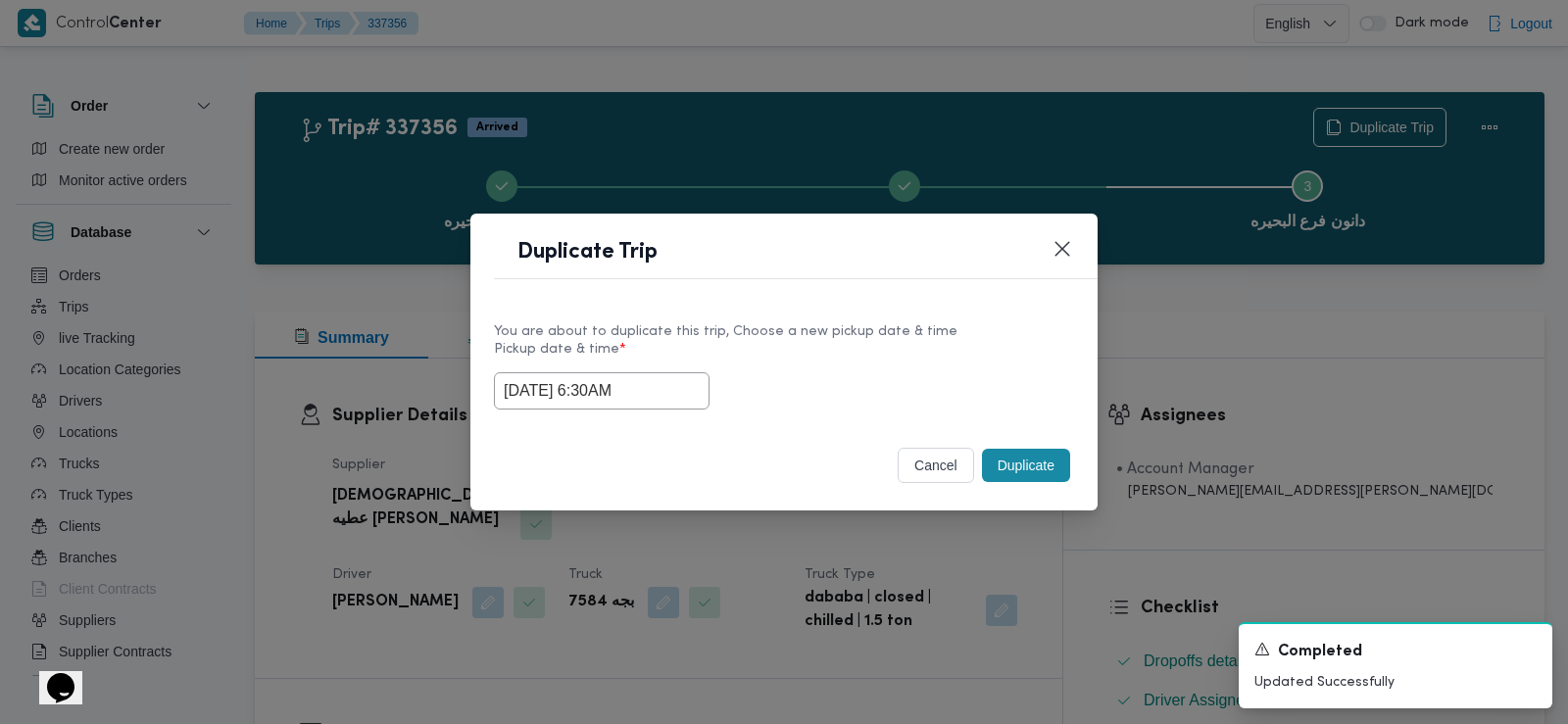
click at [1020, 472] on button "Duplicate" at bounding box center [1025, 466] width 88 height 34
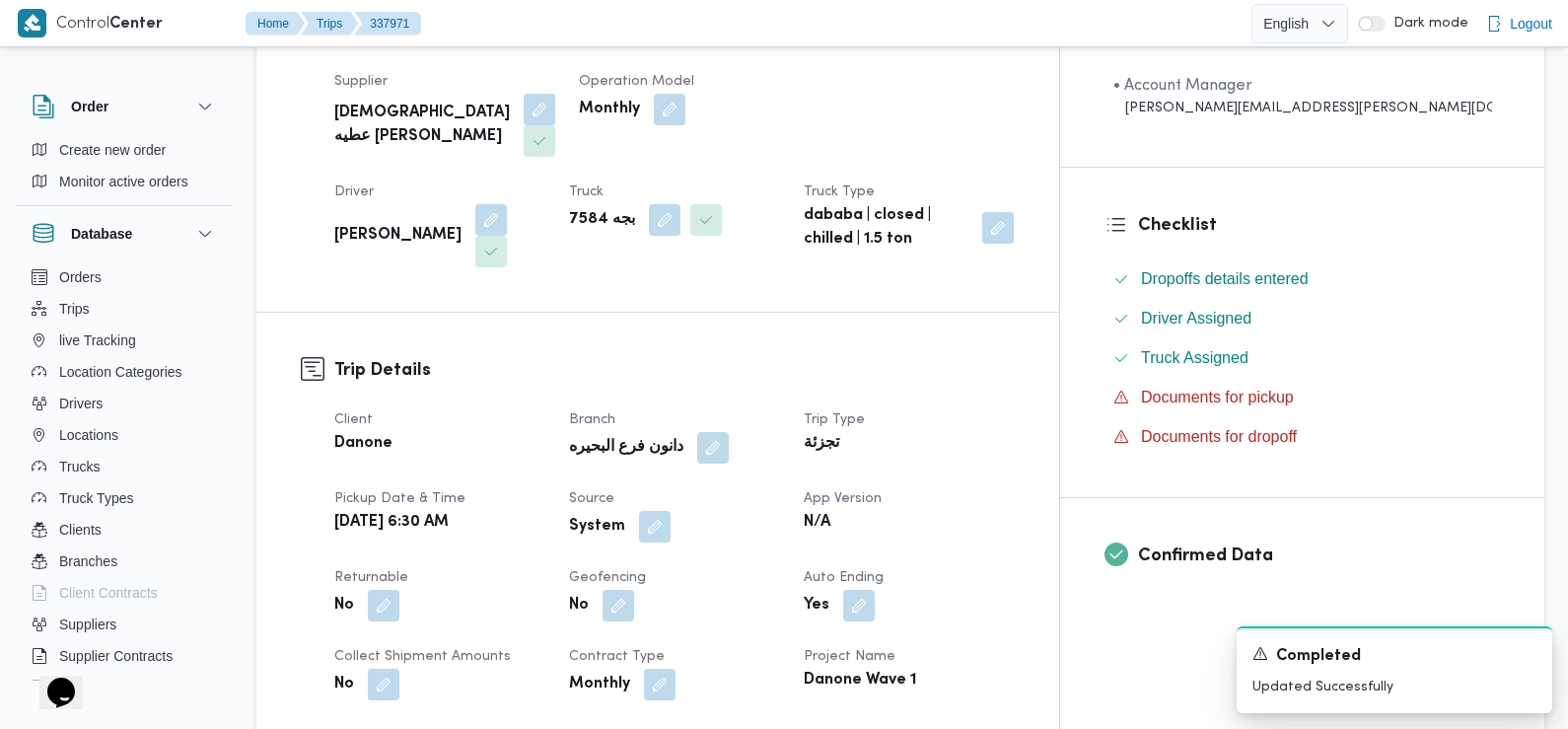
scroll to position [467, 0]
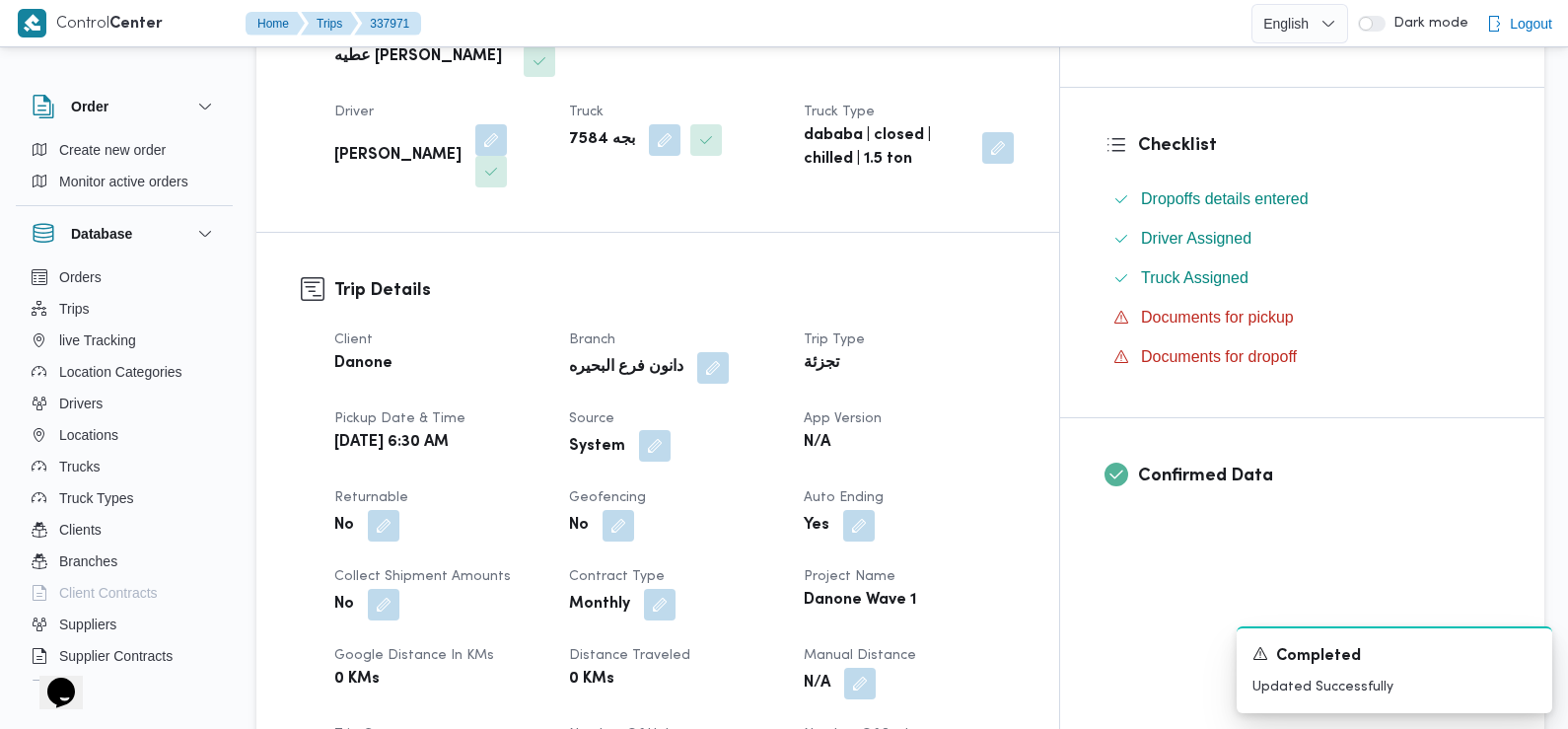
click at [671, 430] on button "button" at bounding box center [655, 446] width 32 height 32
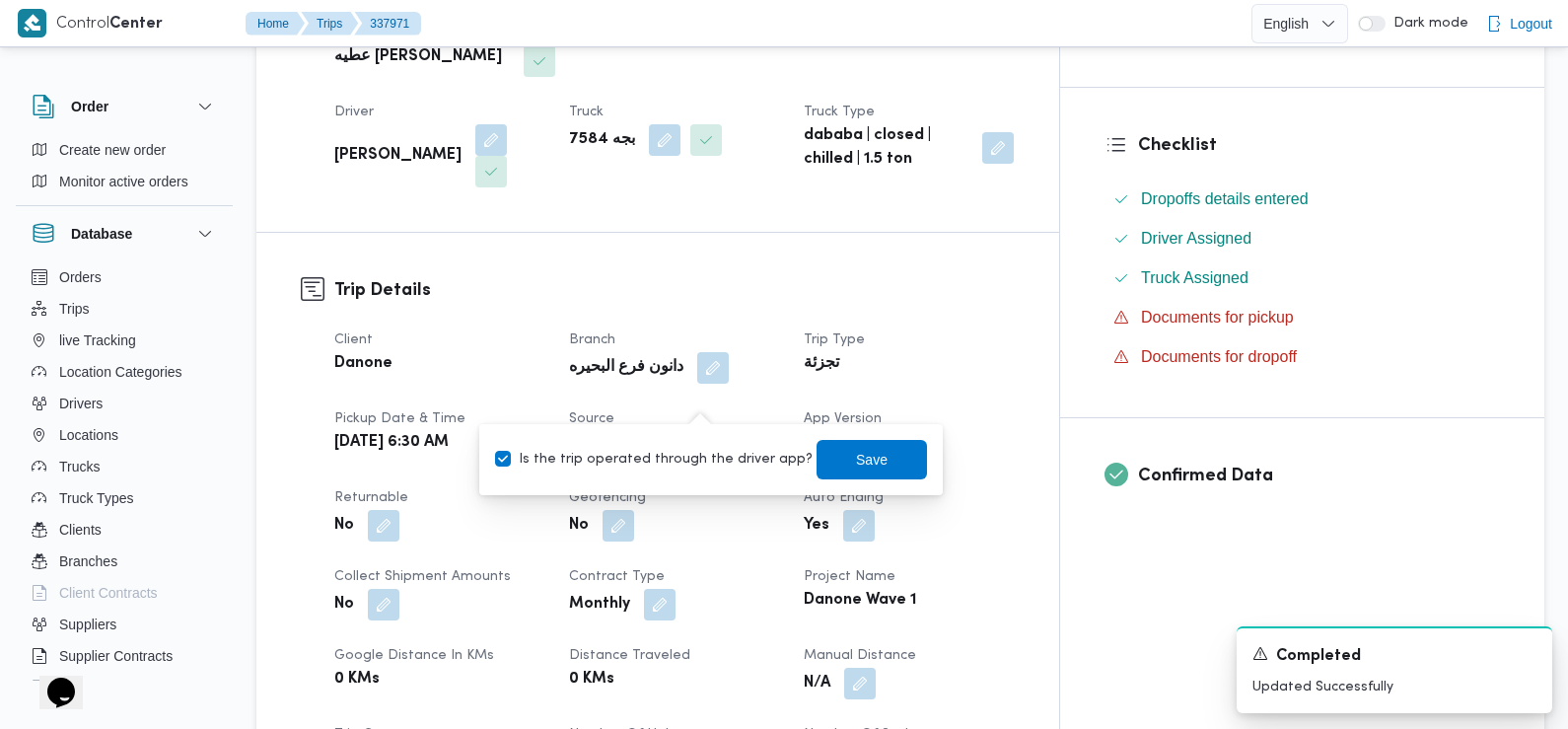
click at [721, 453] on label "Is the trip operated through the driver app?" at bounding box center [654, 460] width 318 height 24
checkbox input "false"
click at [817, 446] on span "Save" at bounding box center [872, 458] width 110 height 39
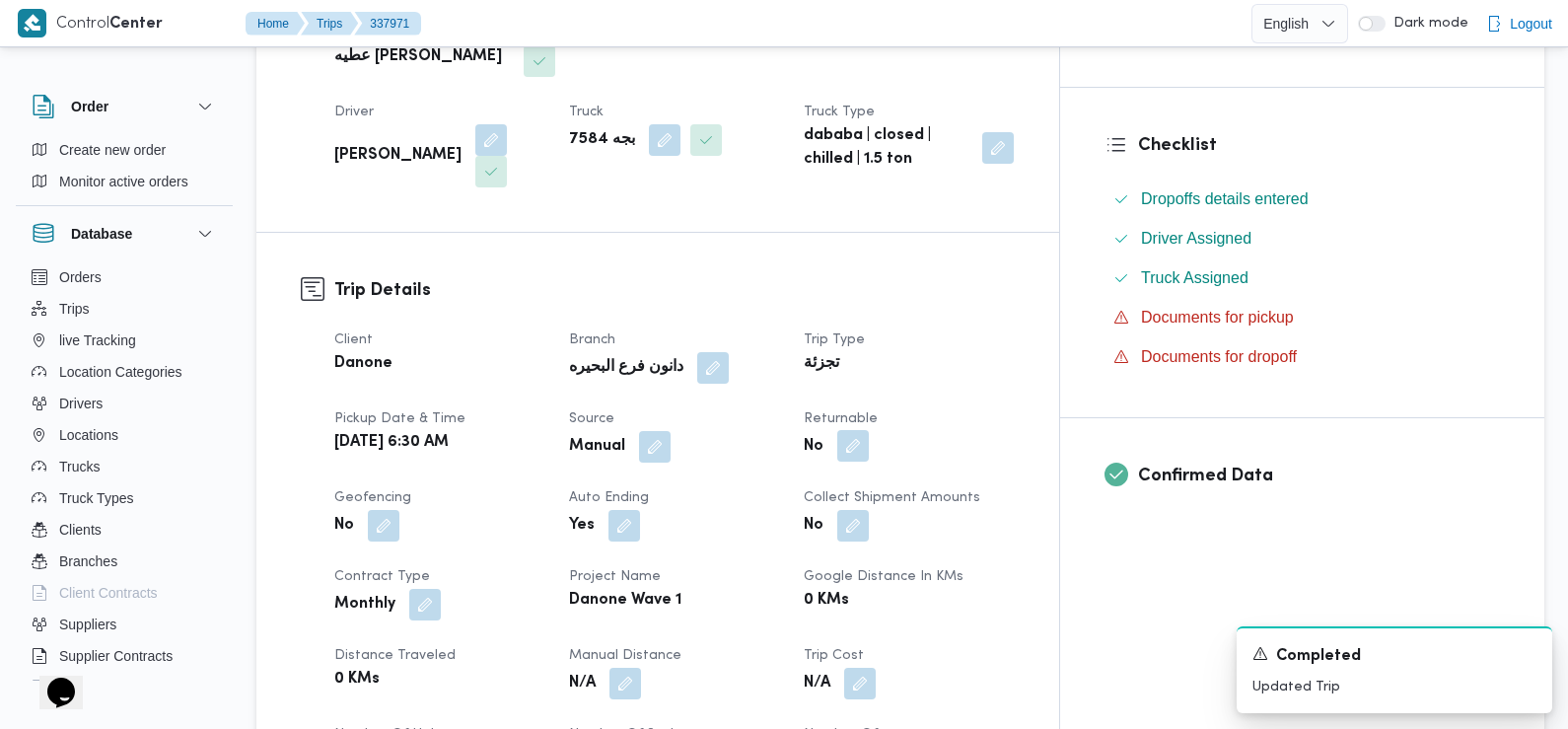
click at [869, 430] on button "button" at bounding box center [853, 446] width 32 height 32
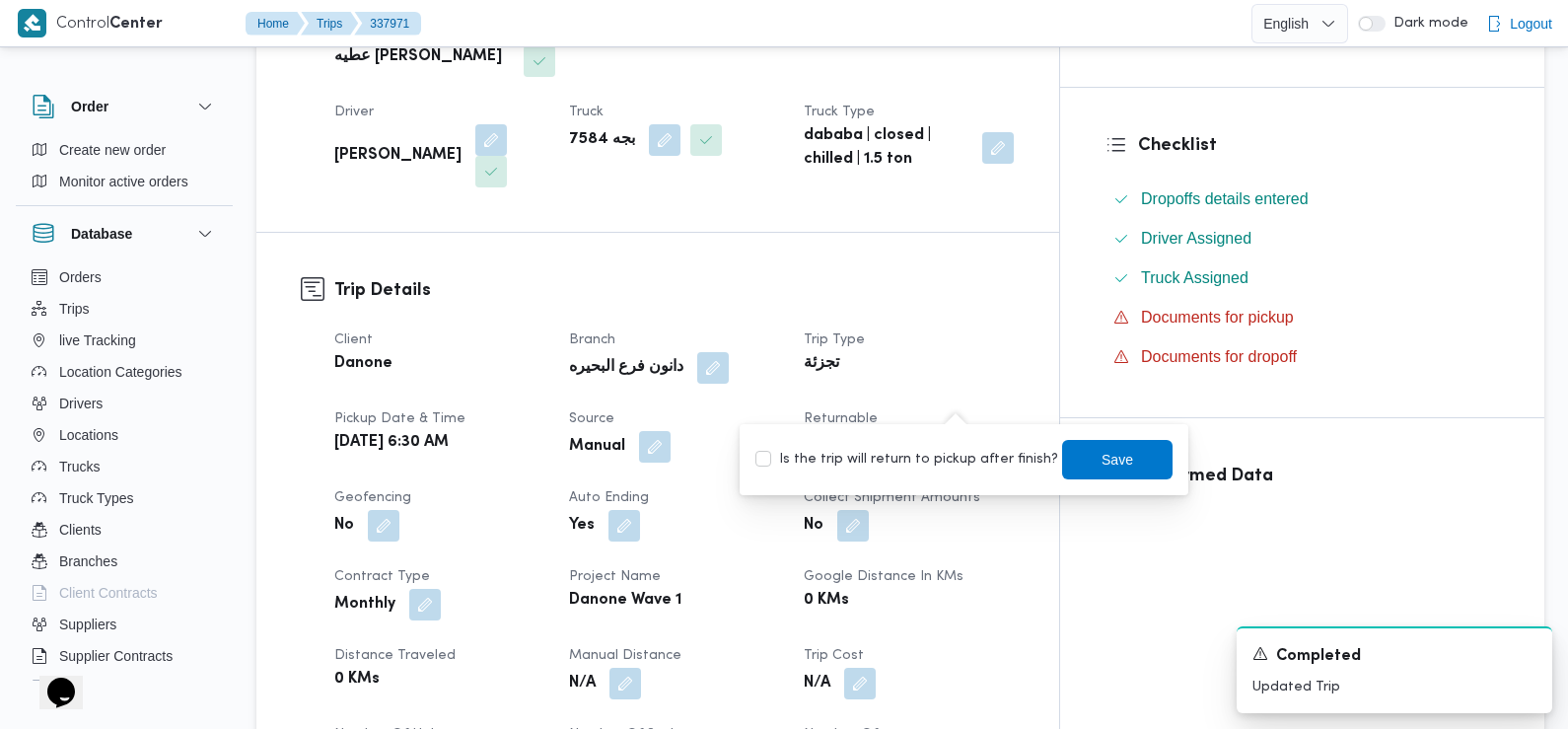
click at [959, 457] on label "Is the trip will return to pickup after finish?" at bounding box center [906, 460] width 303 height 24
checkbox input "true"
click at [1102, 467] on span "Save" at bounding box center [1118, 459] width 32 height 24
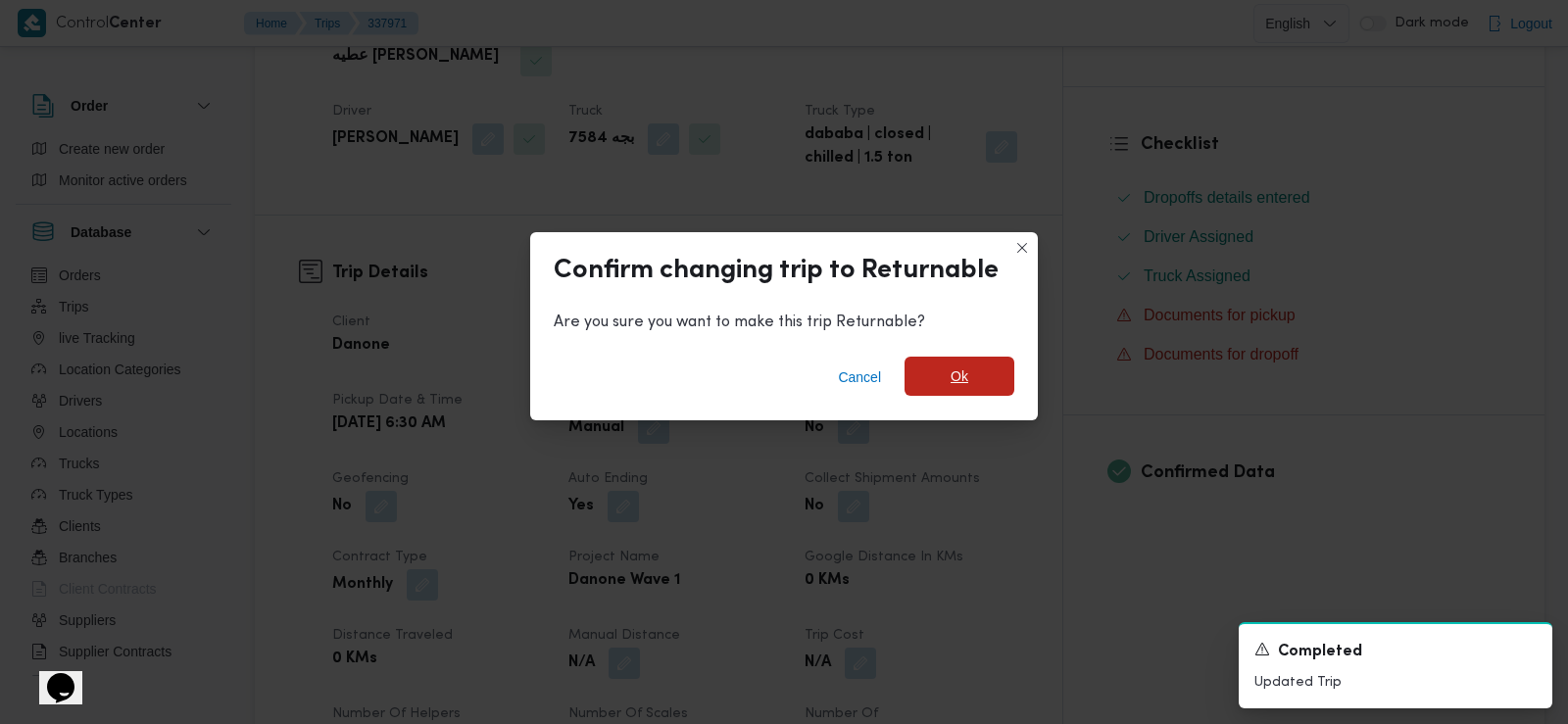
click at [992, 370] on span "Ok" at bounding box center [959, 375] width 109 height 39
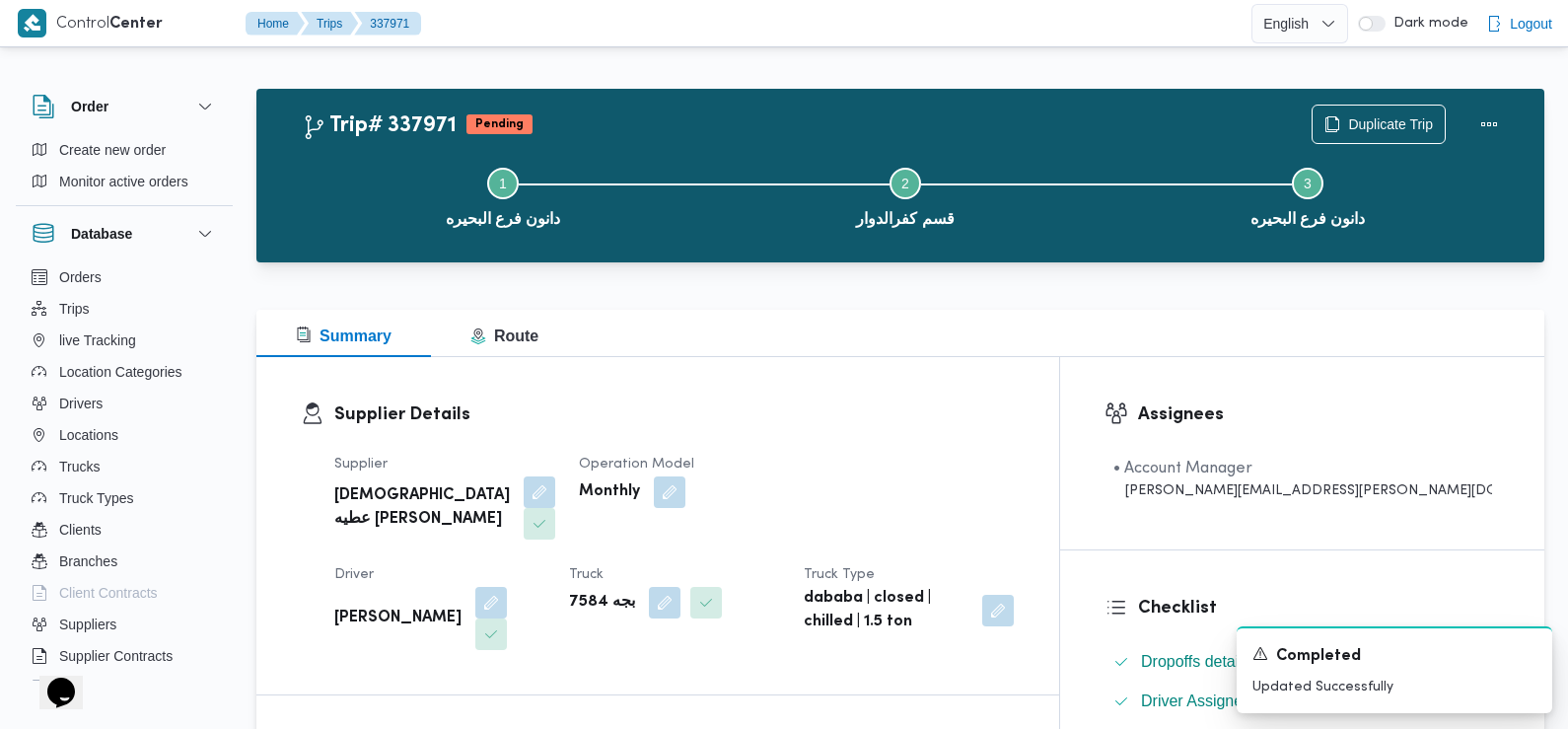
scroll to position [0, 0]
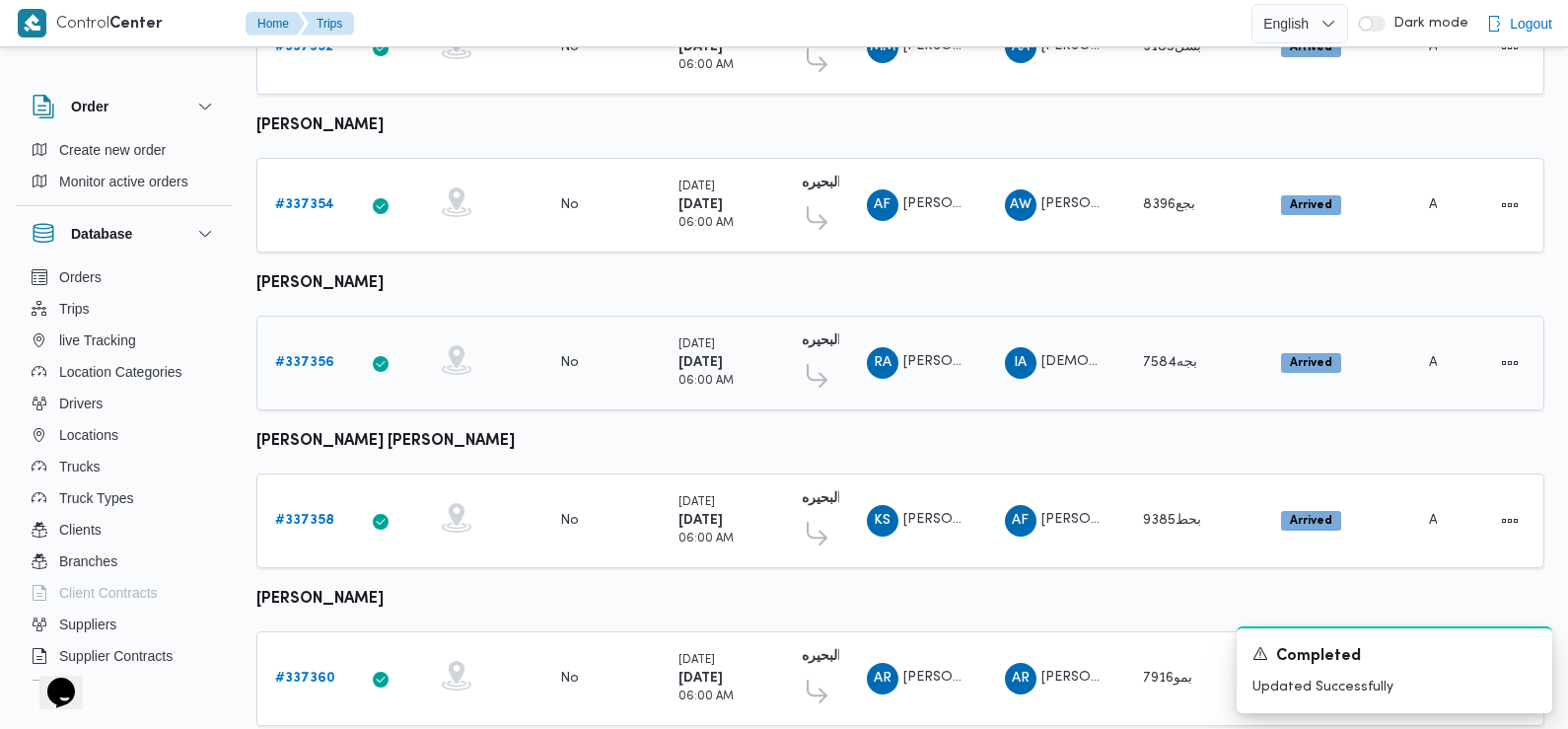
scroll to position [649, 0]
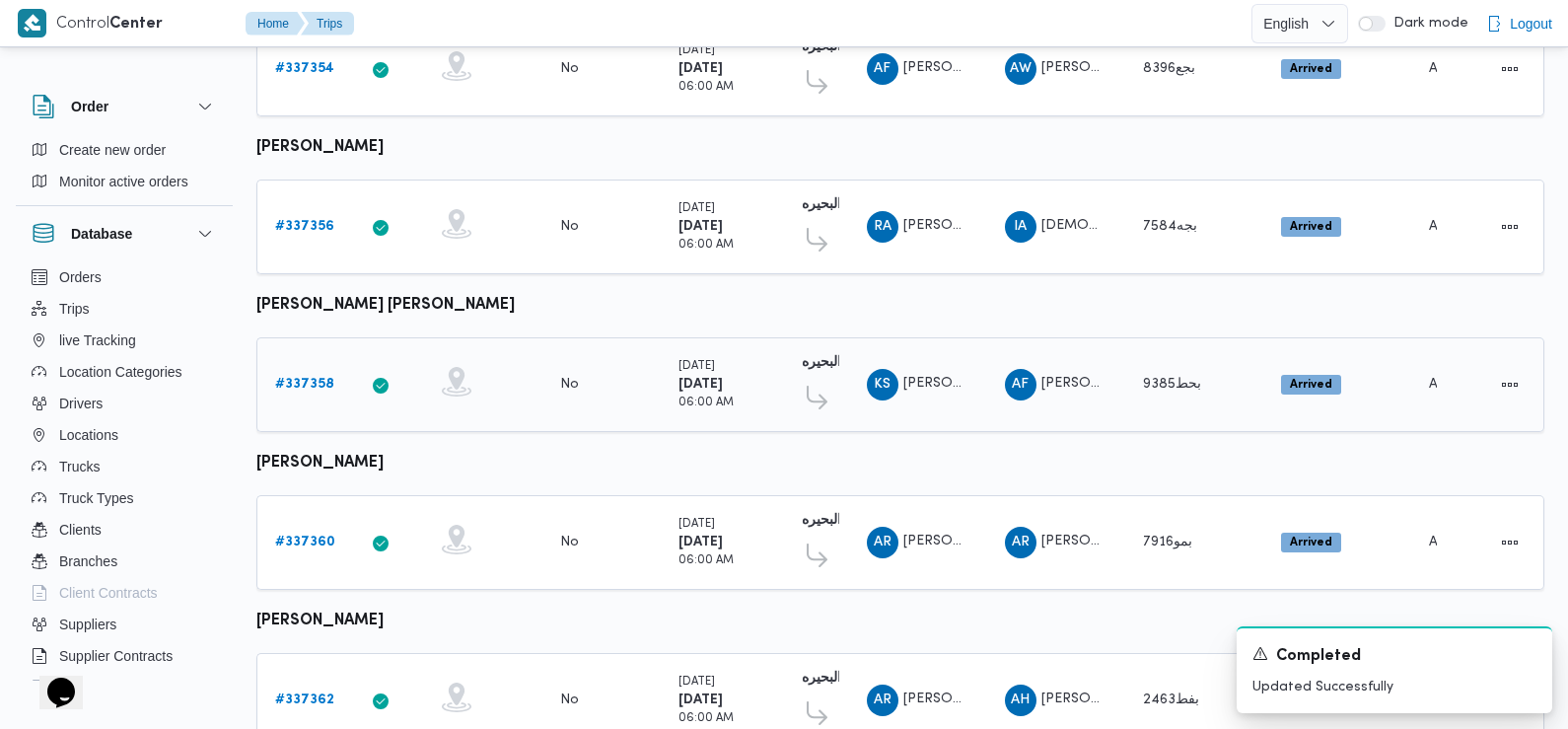
click at [311, 378] on b "# 337358" at bounding box center [304, 384] width 59 height 13
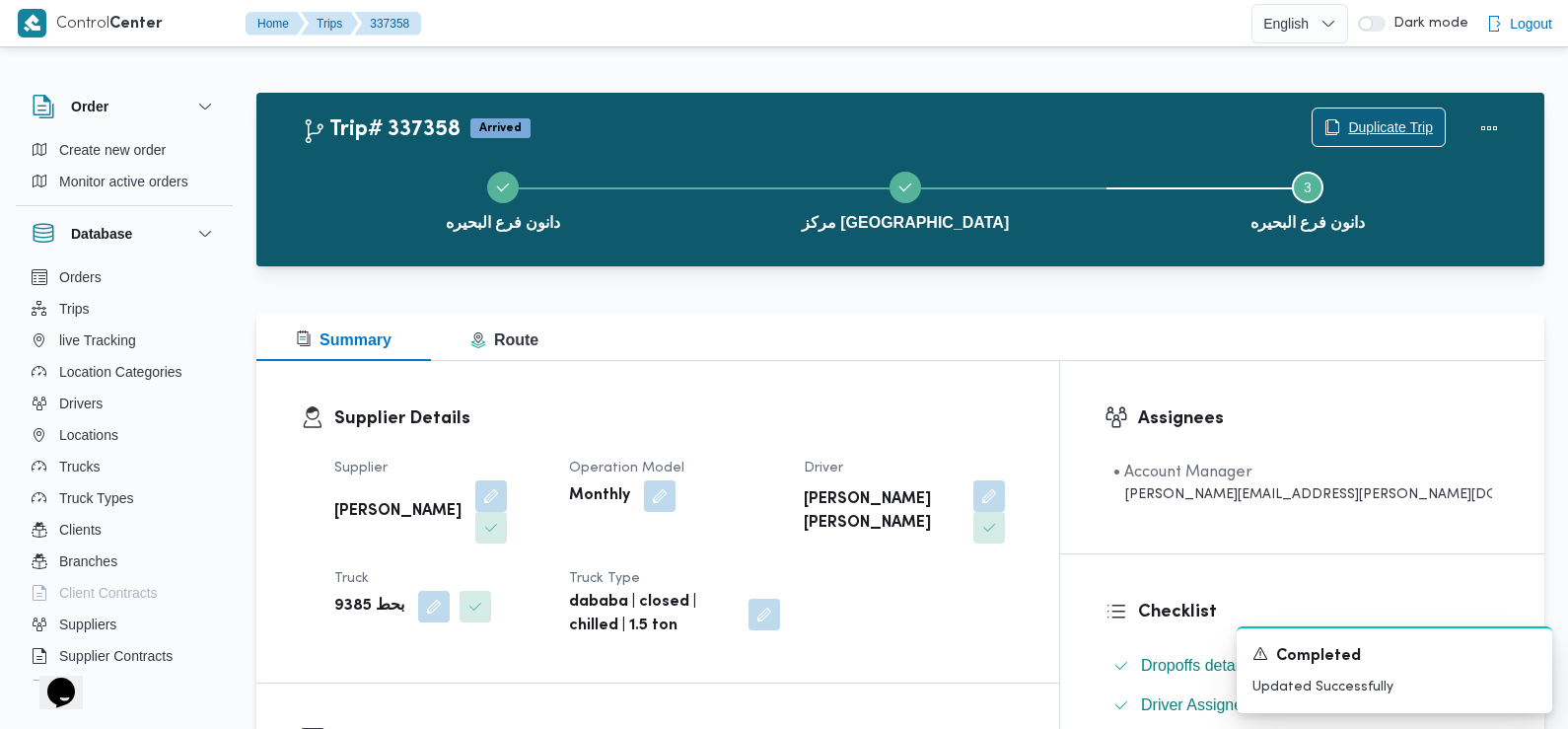
click at [1391, 137] on span "Duplicate Trip" at bounding box center [1390, 127] width 85 height 24
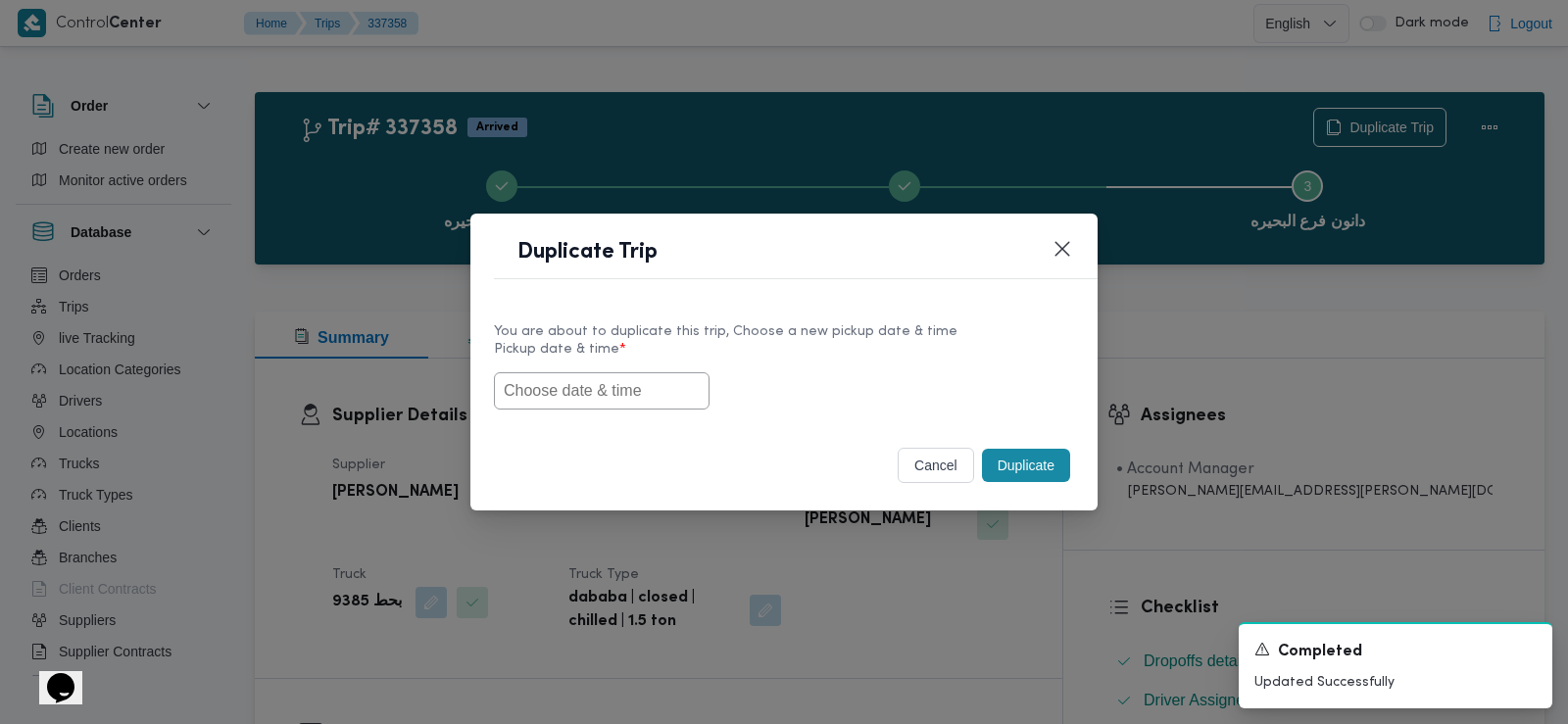
click at [573, 380] on input "text" at bounding box center [601, 390] width 216 height 37
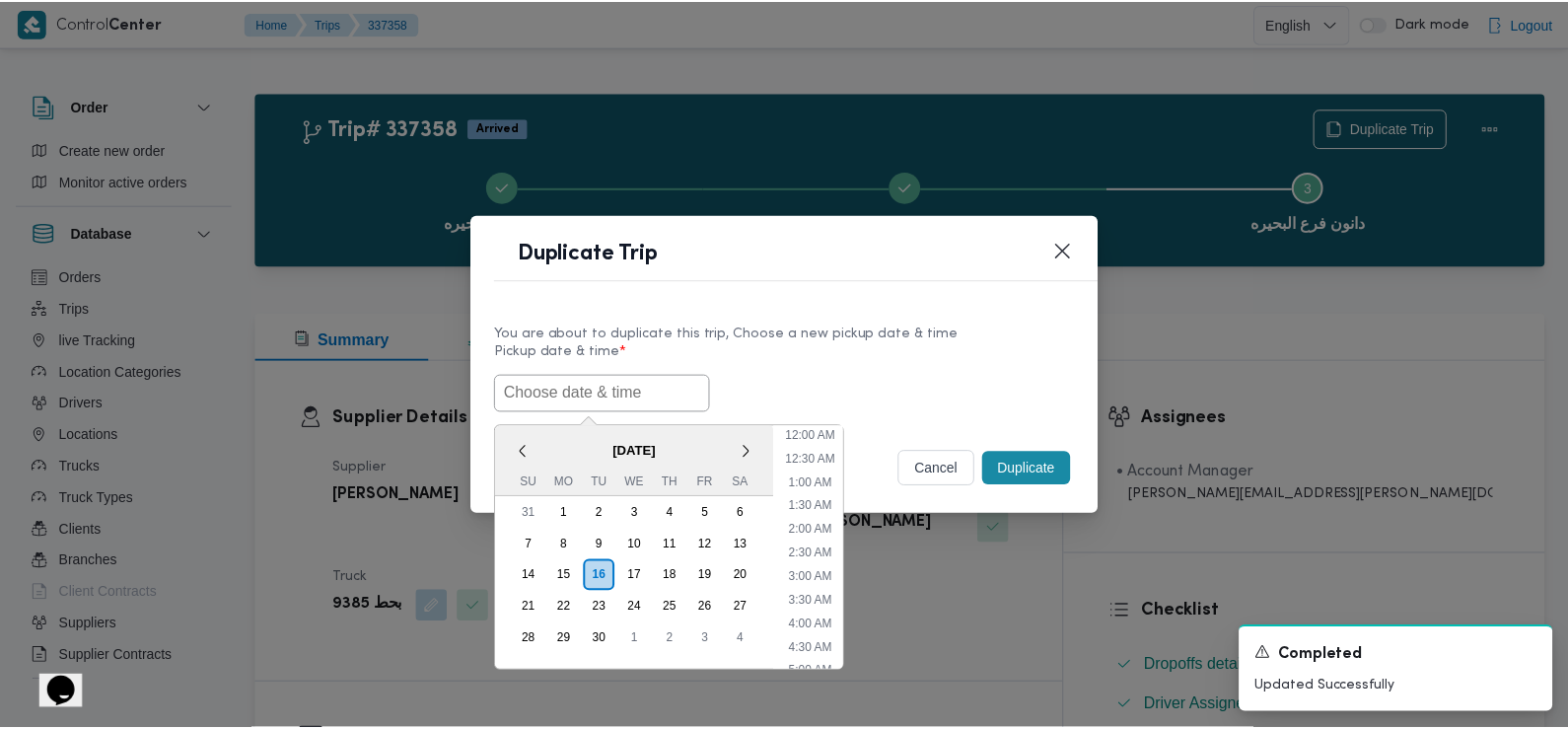
scroll to position [503, 0]
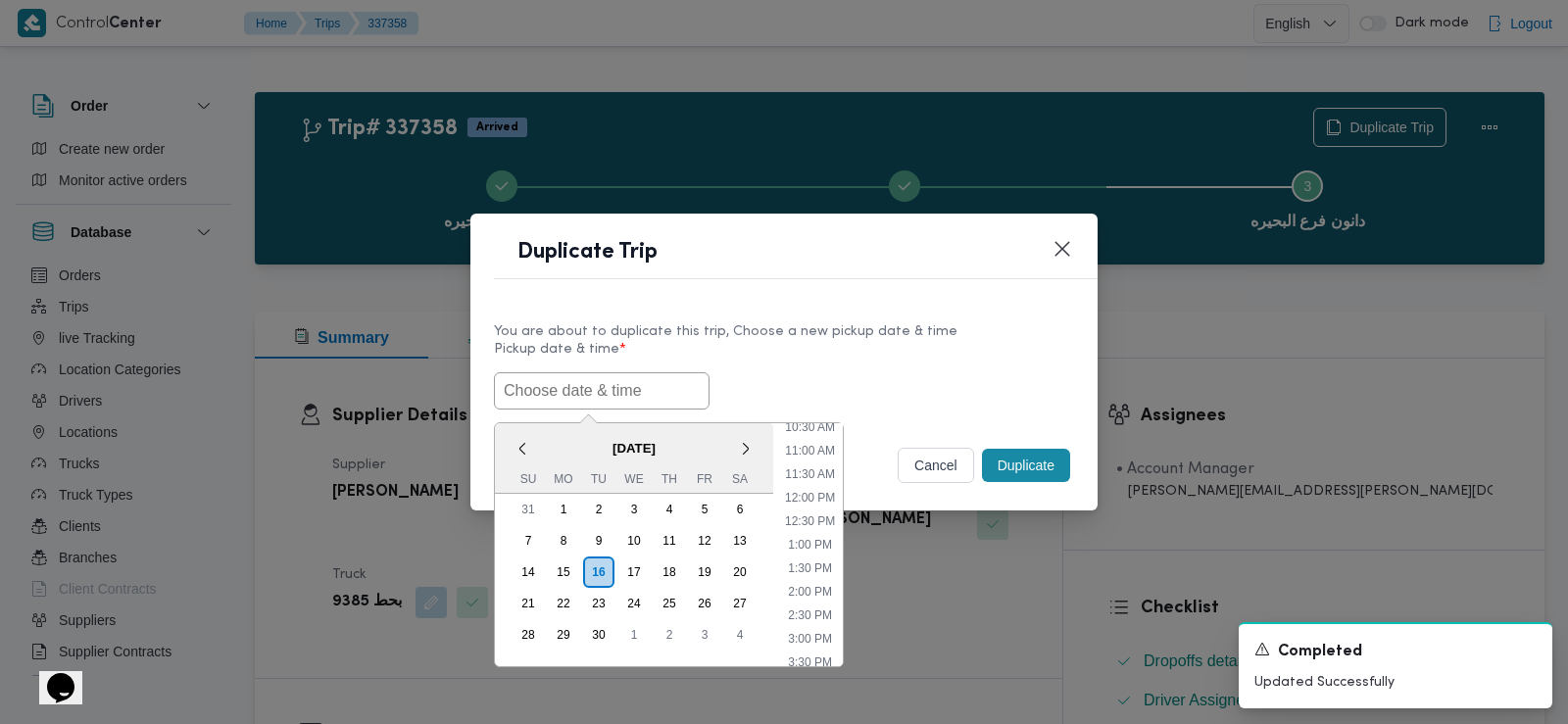
paste input "17/09/2025 6:30AM"
type input "17/09/2025 6:30AM"
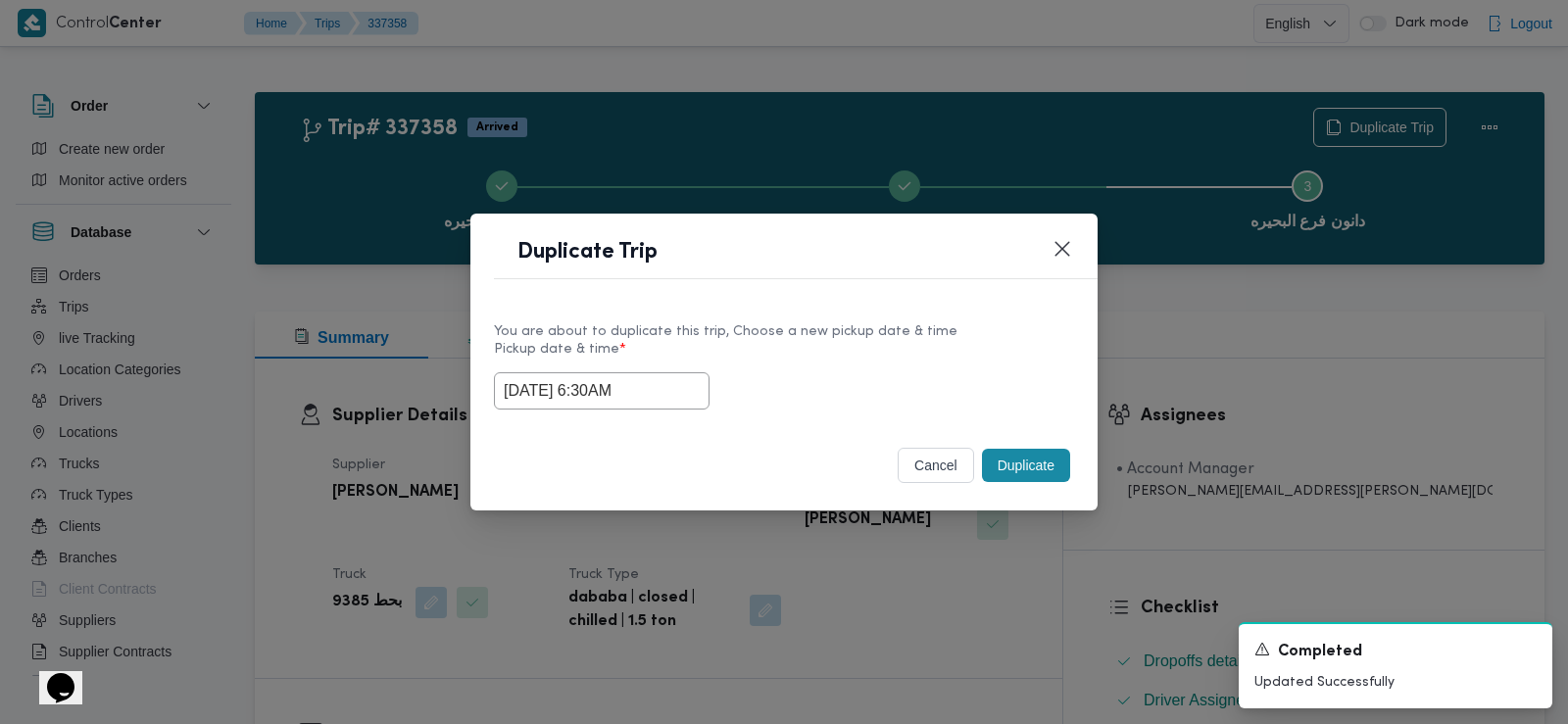
click at [850, 372] on div "17/09/2025 6:30AM" at bounding box center [784, 390] width 580 height 37
click at [1030, 461] on button "Duplicate" at bounding box center [1025, 466] width 88 height 34
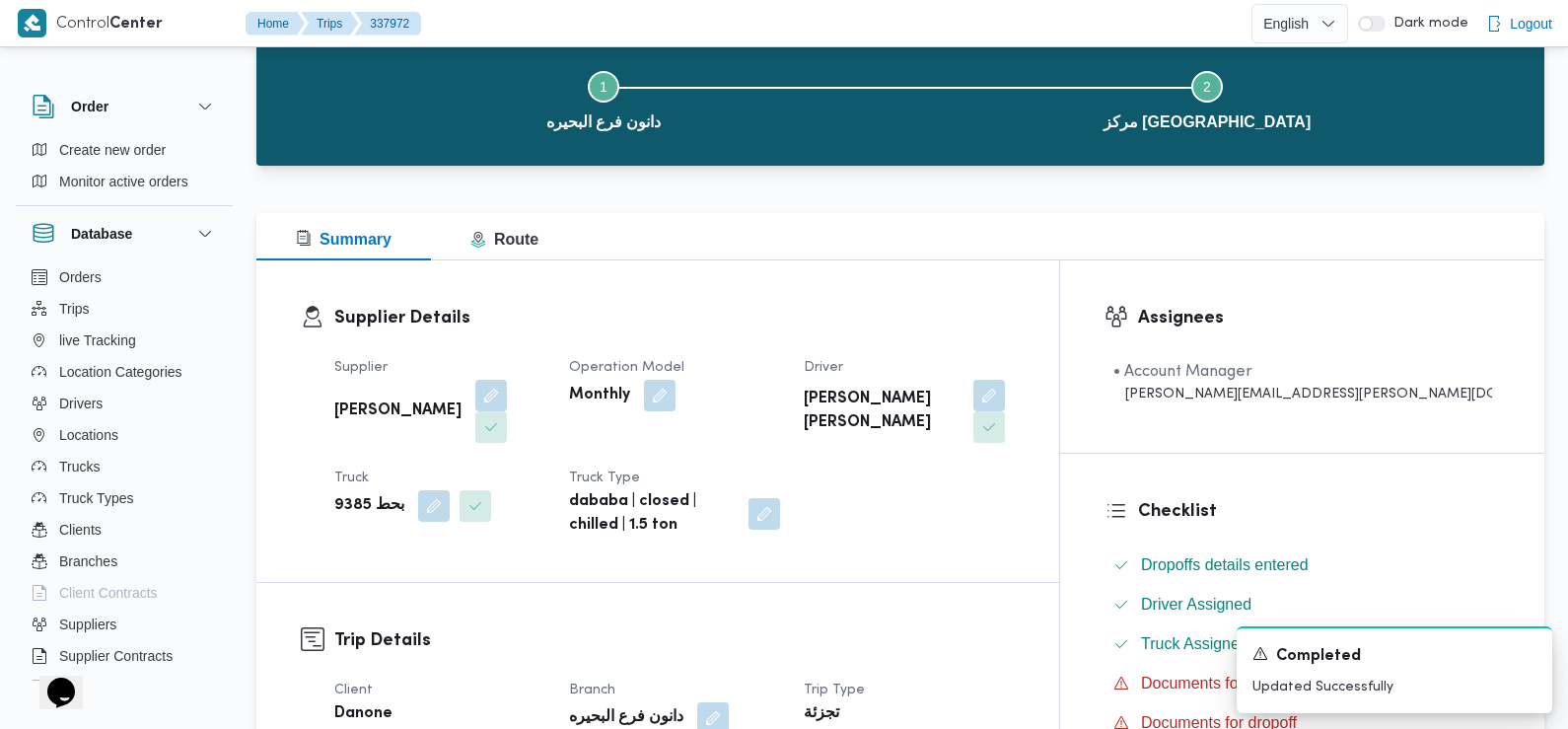
scroll to position [447, 0]
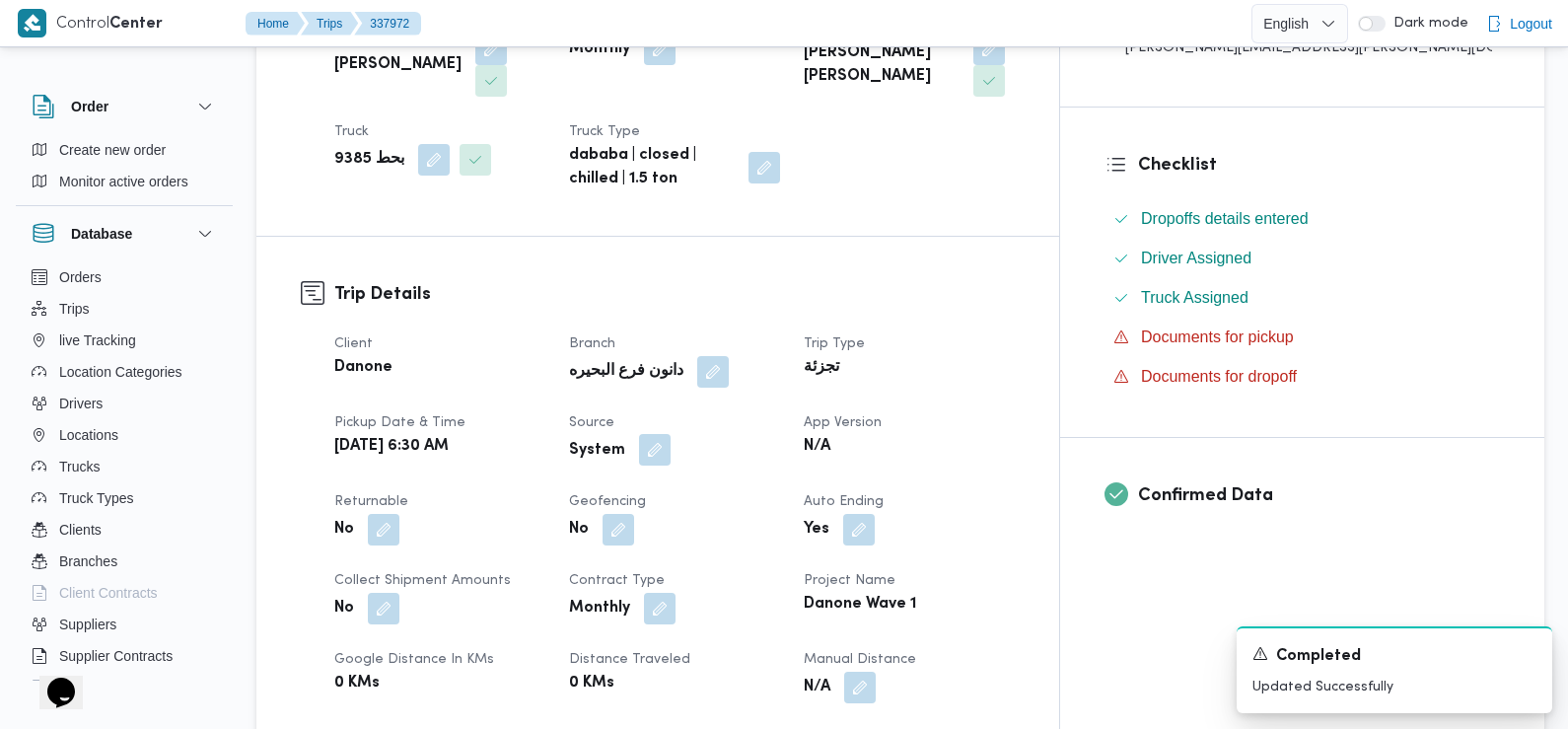
click at [671, 434] on button "button" at bounding box center [655, 450] width 32 height 32
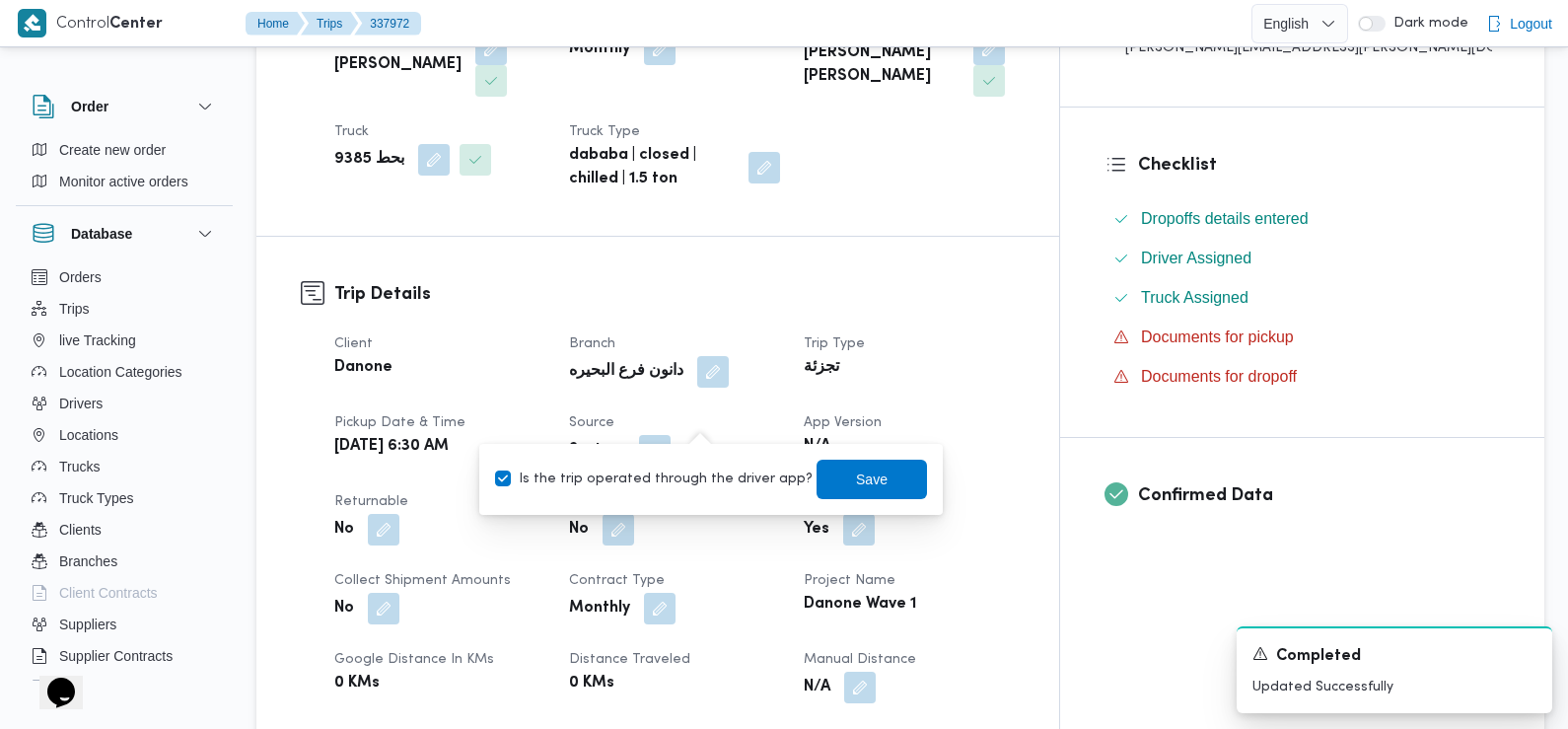
click at [712, 473] on label "Is the trip operated through the driver app?" at bounding box center [654, 479] width 318 height 24
checkbox input "false"
click at [817, 481] on span "Save" at bounding box center [872, 478] width 110 height 39
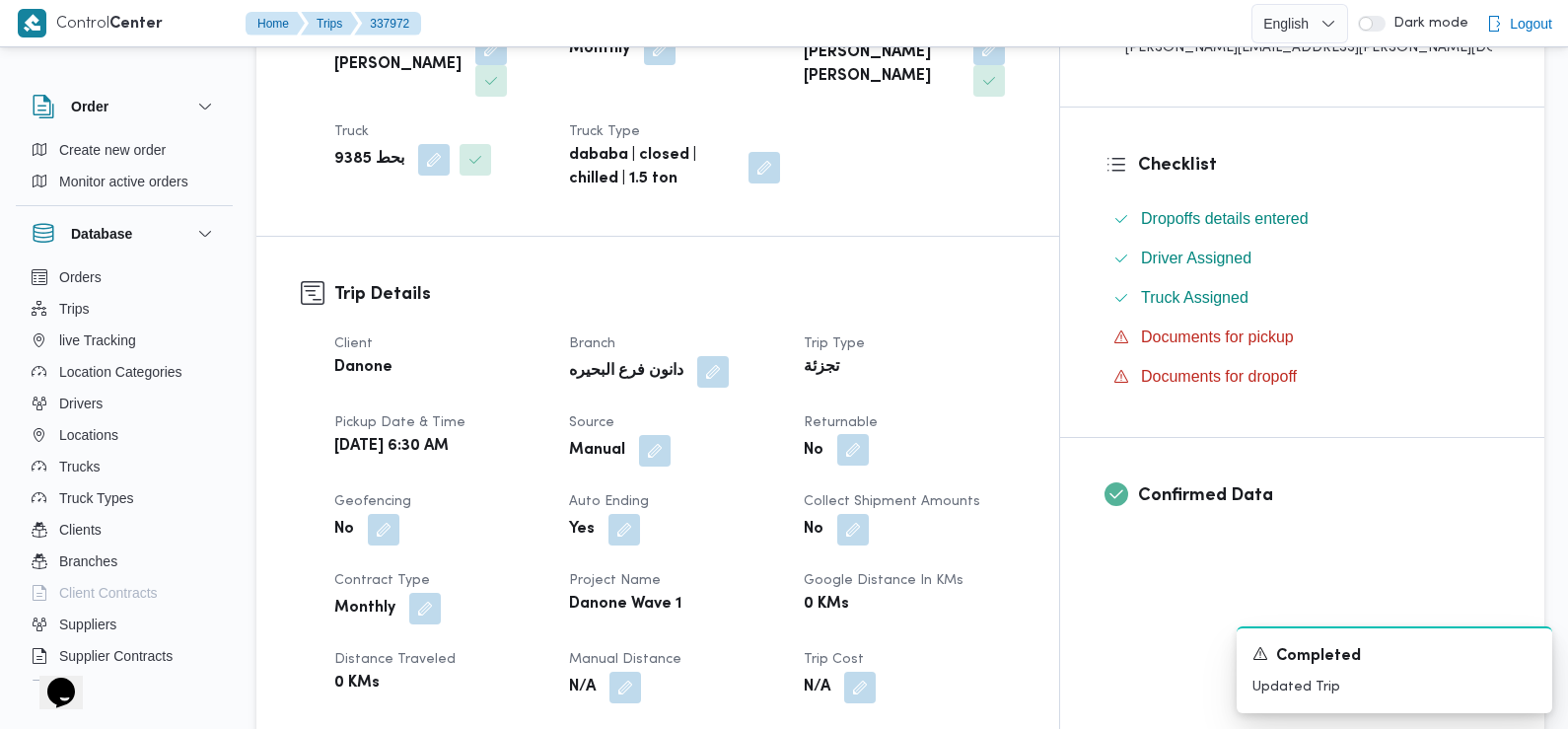
click at [869, 434] on button "button" at bounding box center [853, 450] width 32 height 32
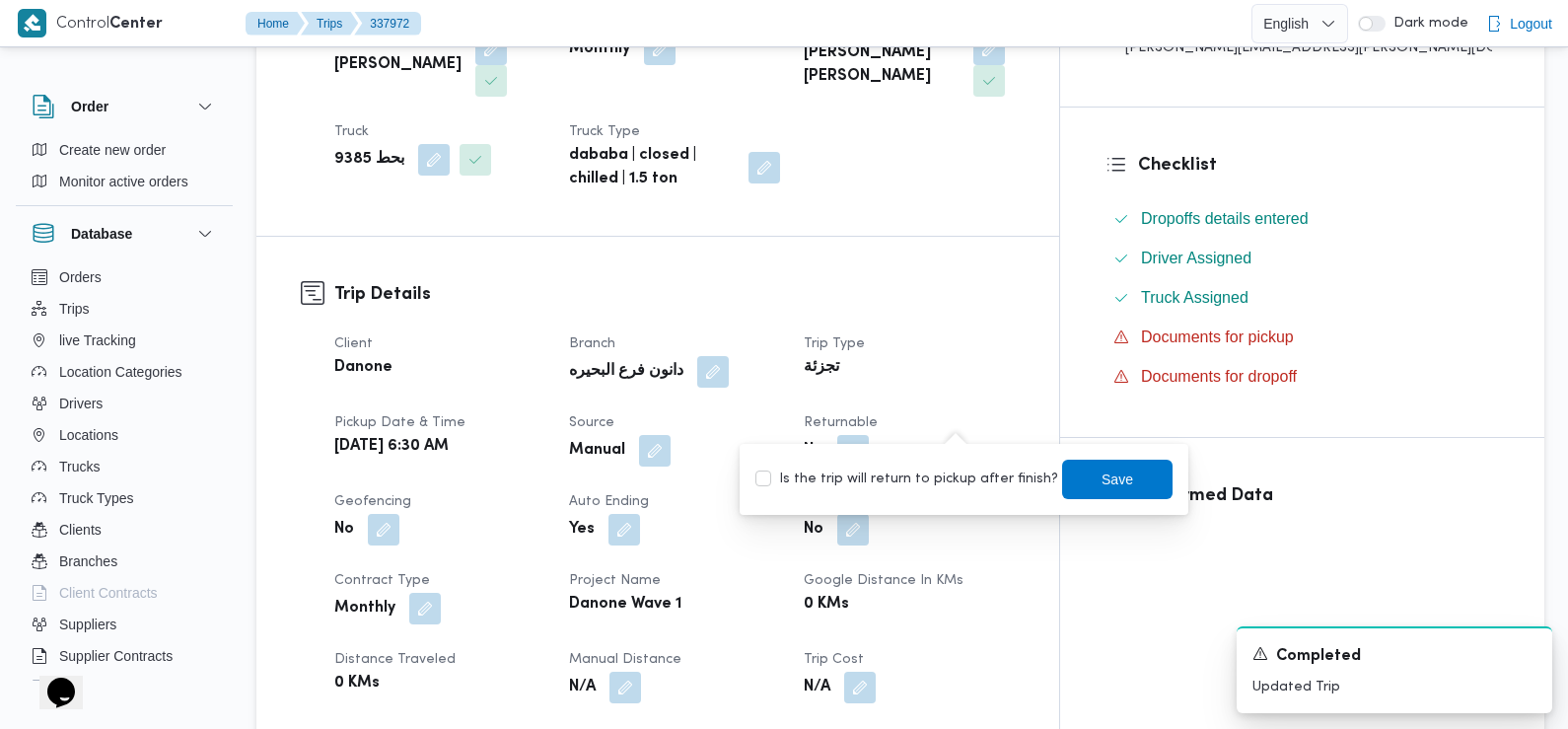
click at [948, 467] on label "Is the trip will return to pickup after finish?" at bounding box center [906, 479] width 303 height 24
checkbox input "true"
click at [1102, 483] on span "Save" at bounding box center [1118, 479] width 32 height 24
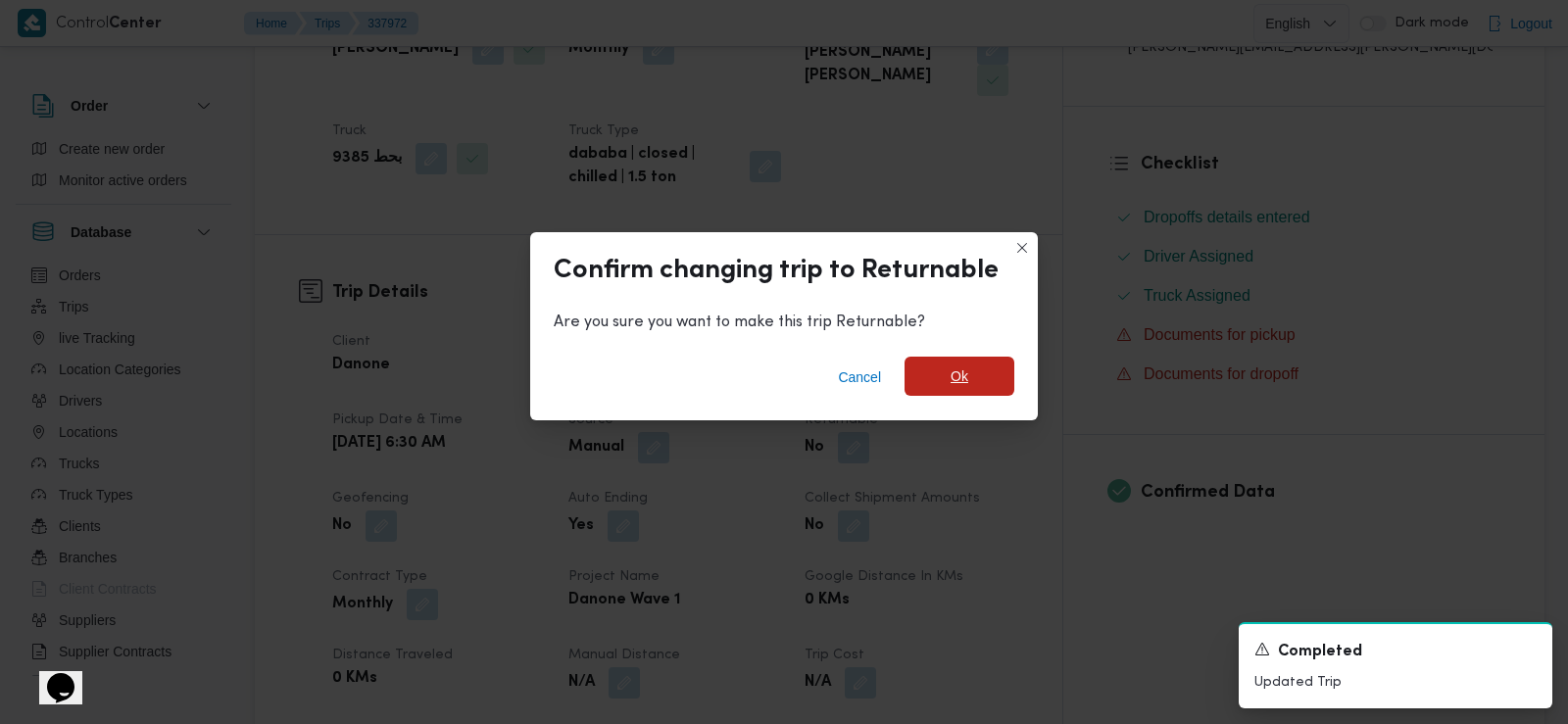
click at [939, 370] on span "Ok" at bounding box center [959, 375] width 109 height 39
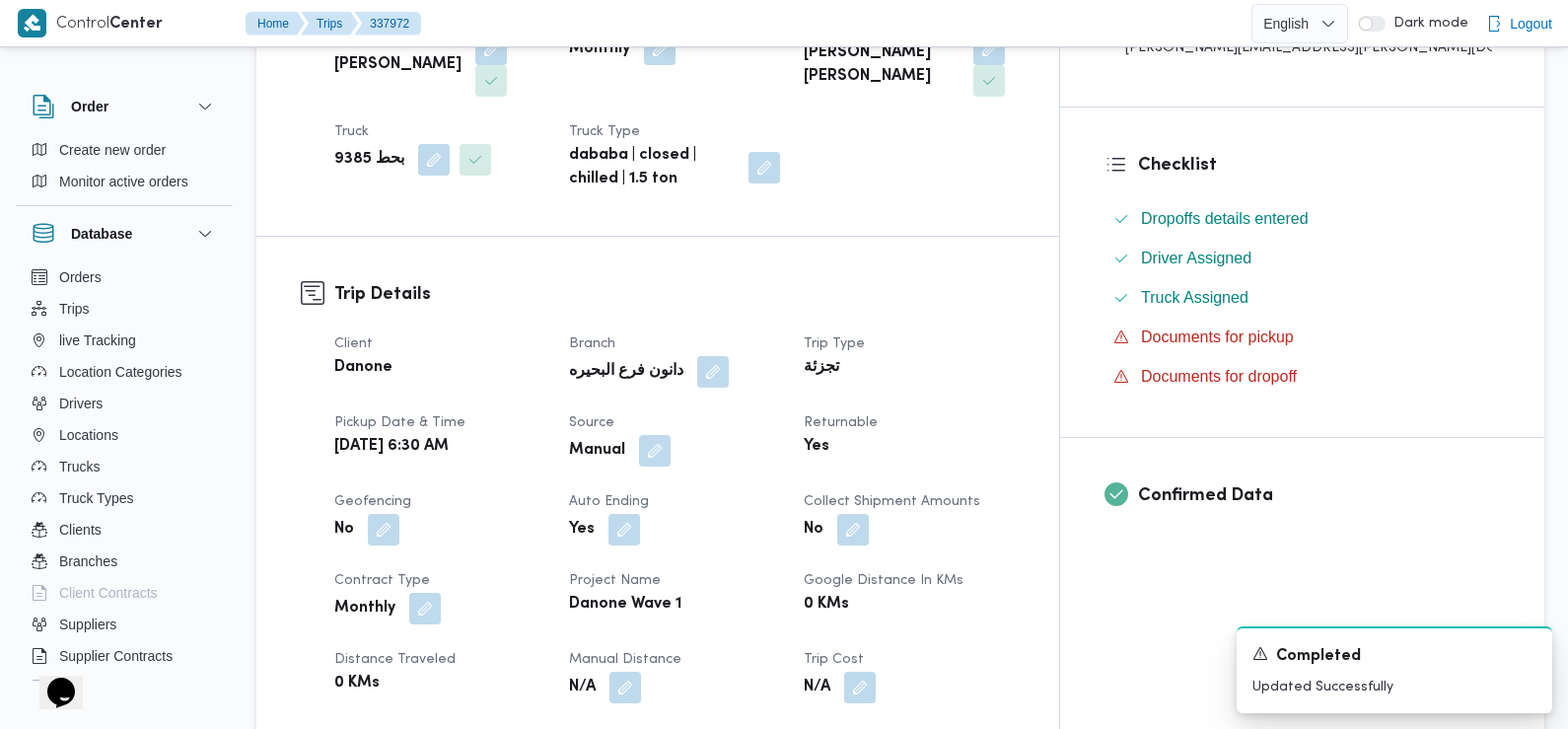
scroll to position [0, 0]
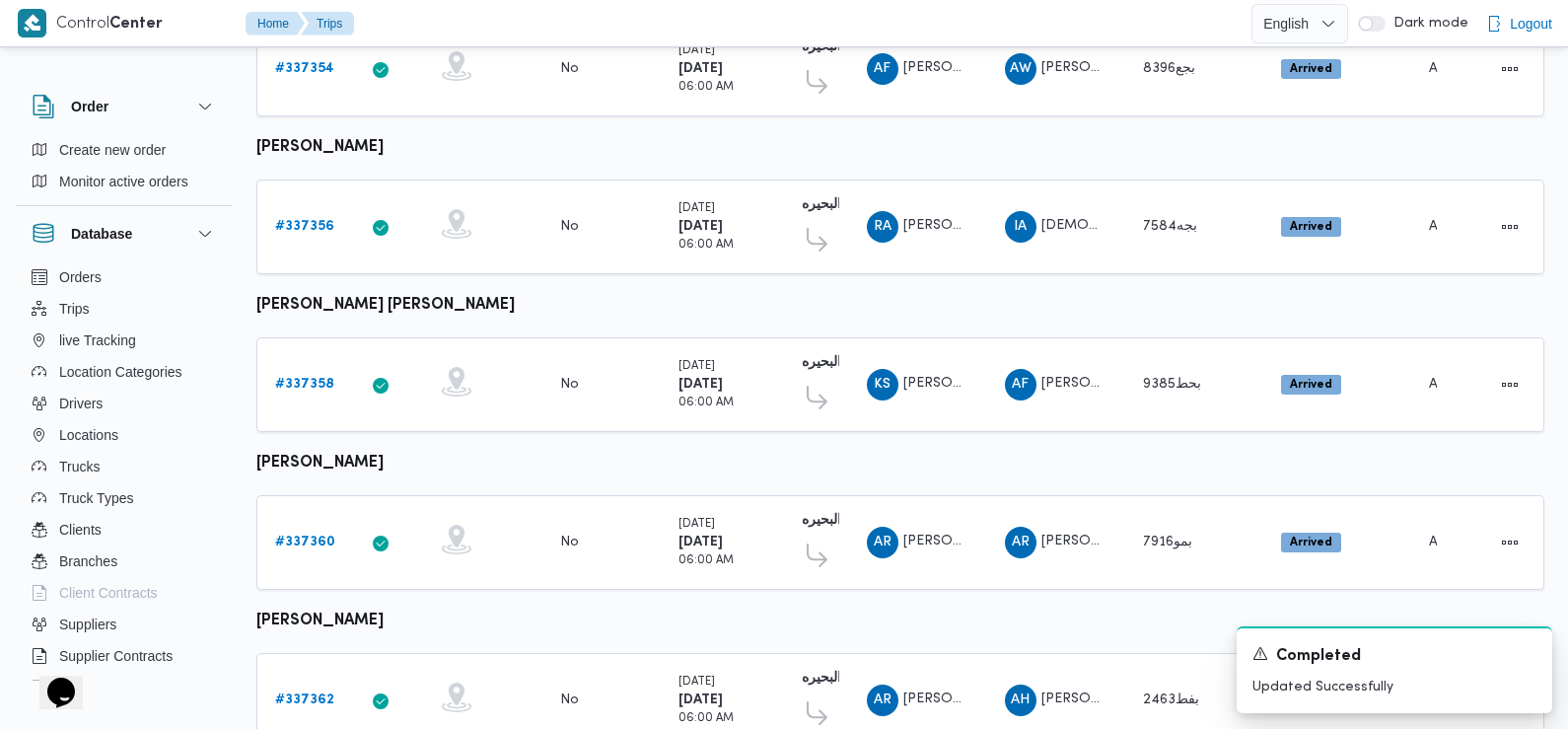
scroll to position [828, 0]
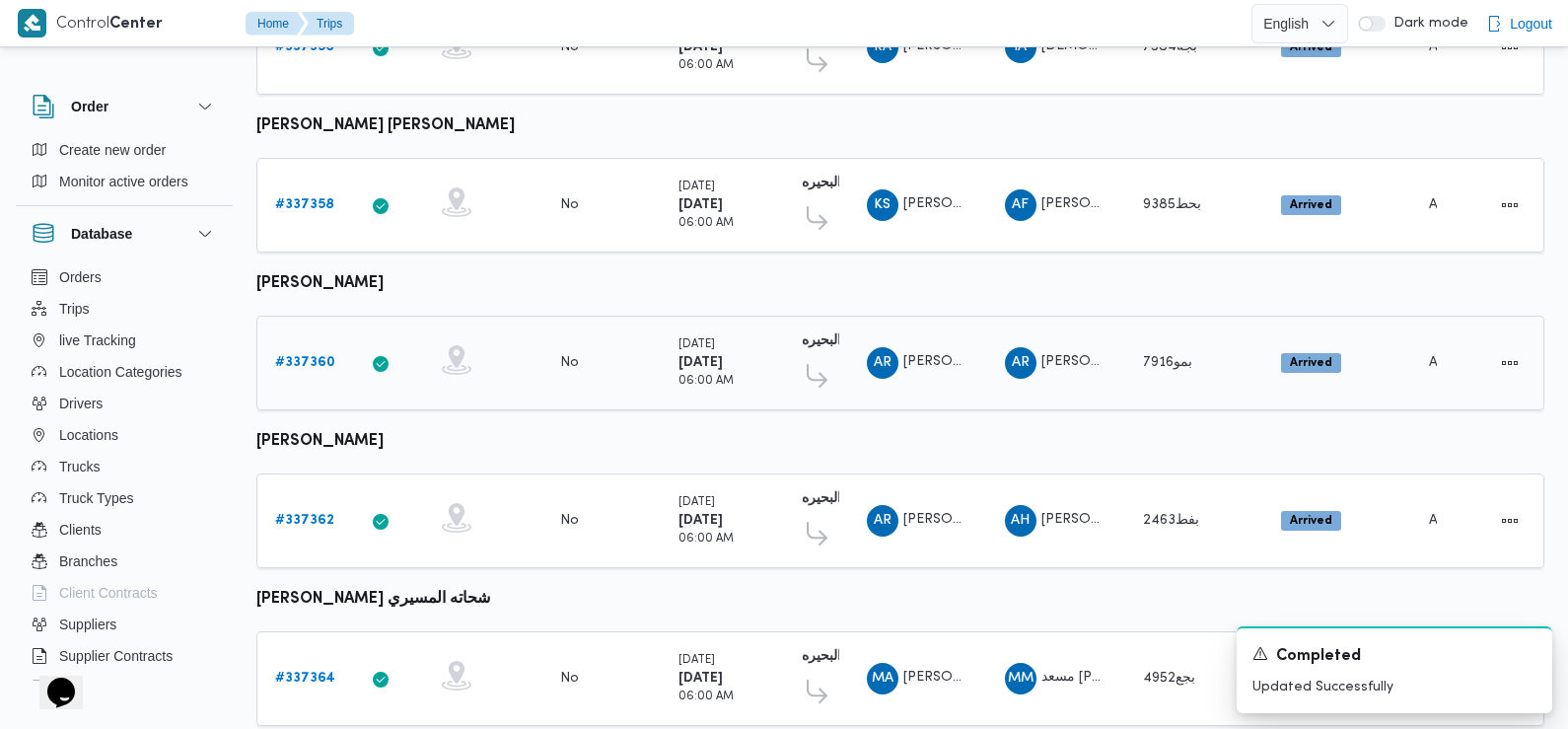
click at [299, 356] on b "# 337360" at bounding box center [305, 362] width 60 height 13
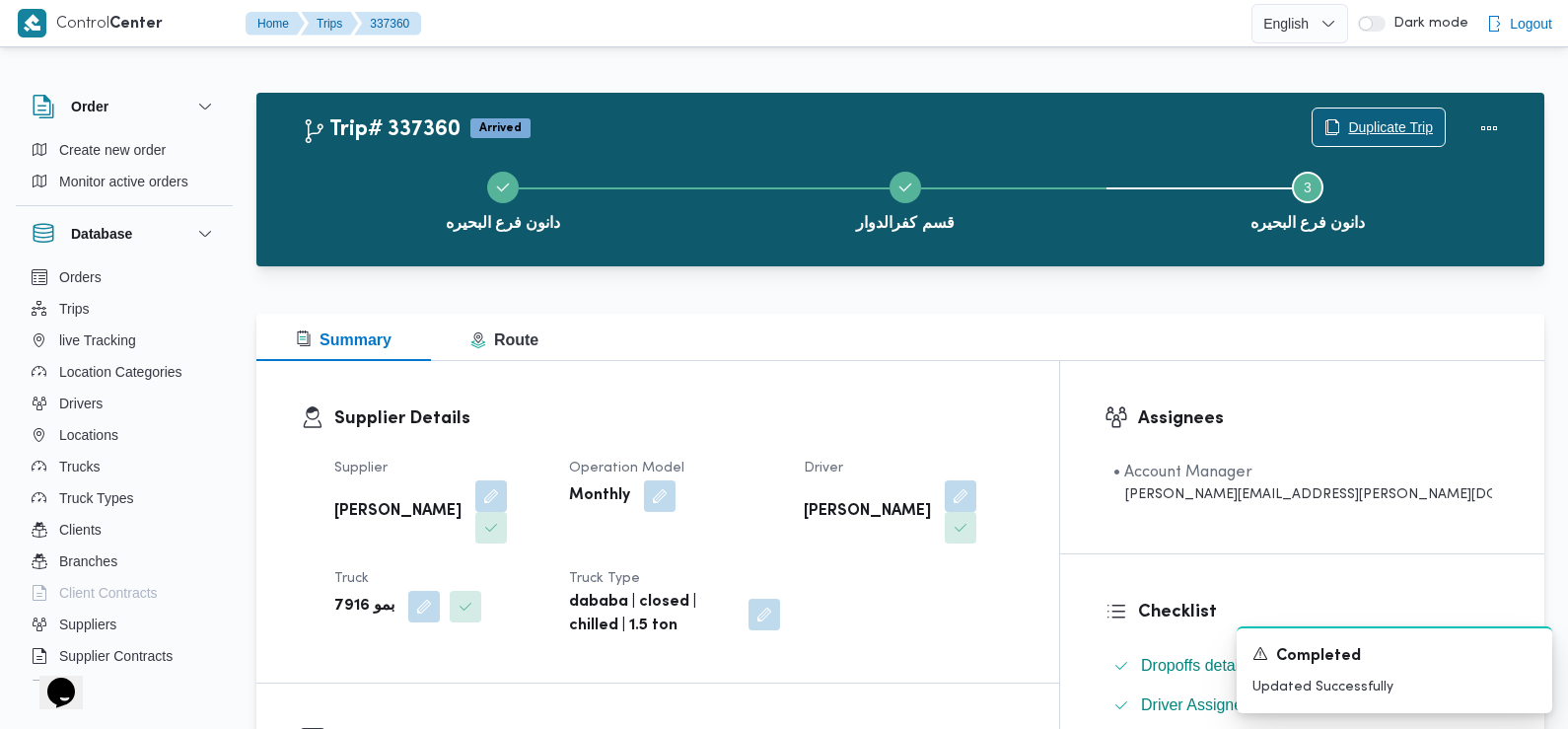
click at [1384, 122] on span "Duplicate Trip" at bounding box center [1390, 127] width 85 height 24
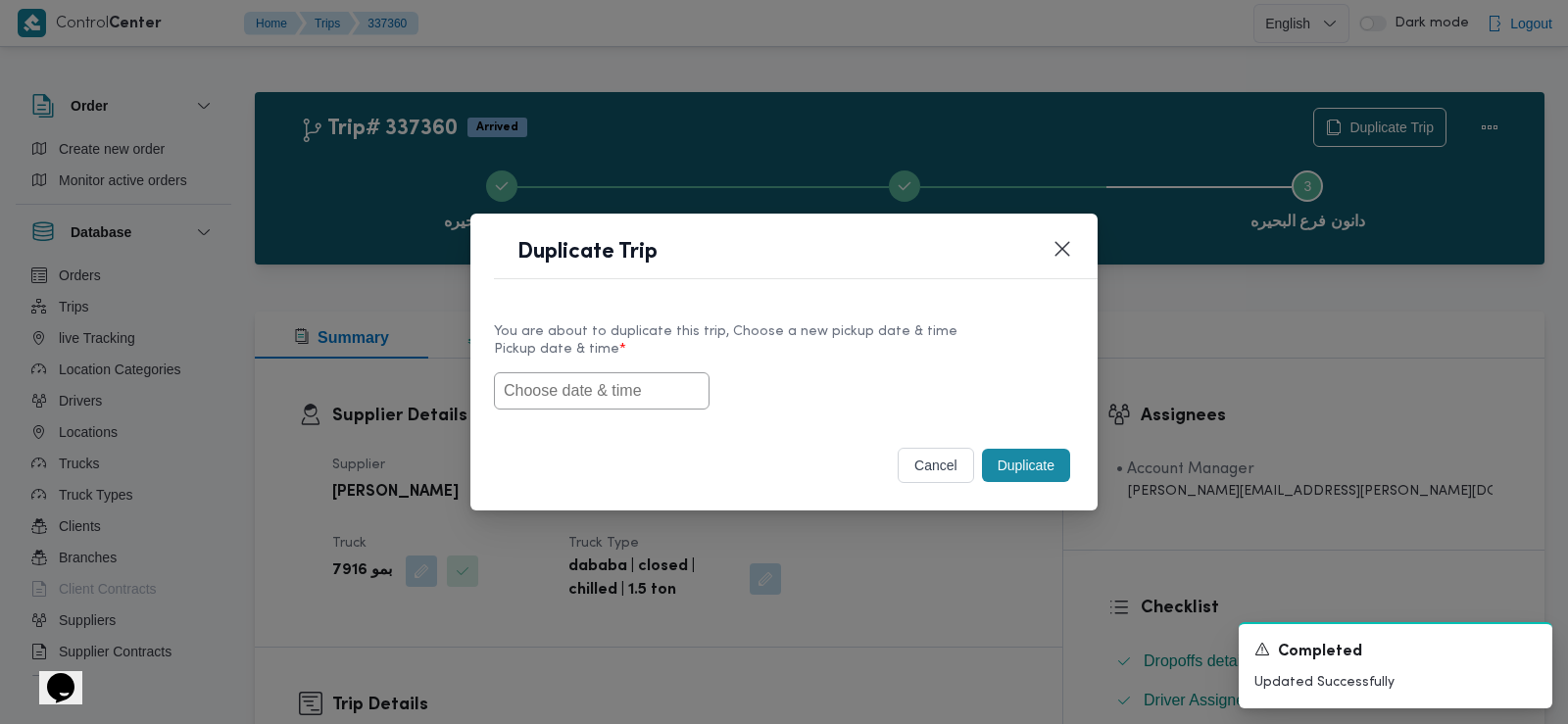
click at [643, 397] on input "text" at bounding box center [601, 390] width 216 height 37
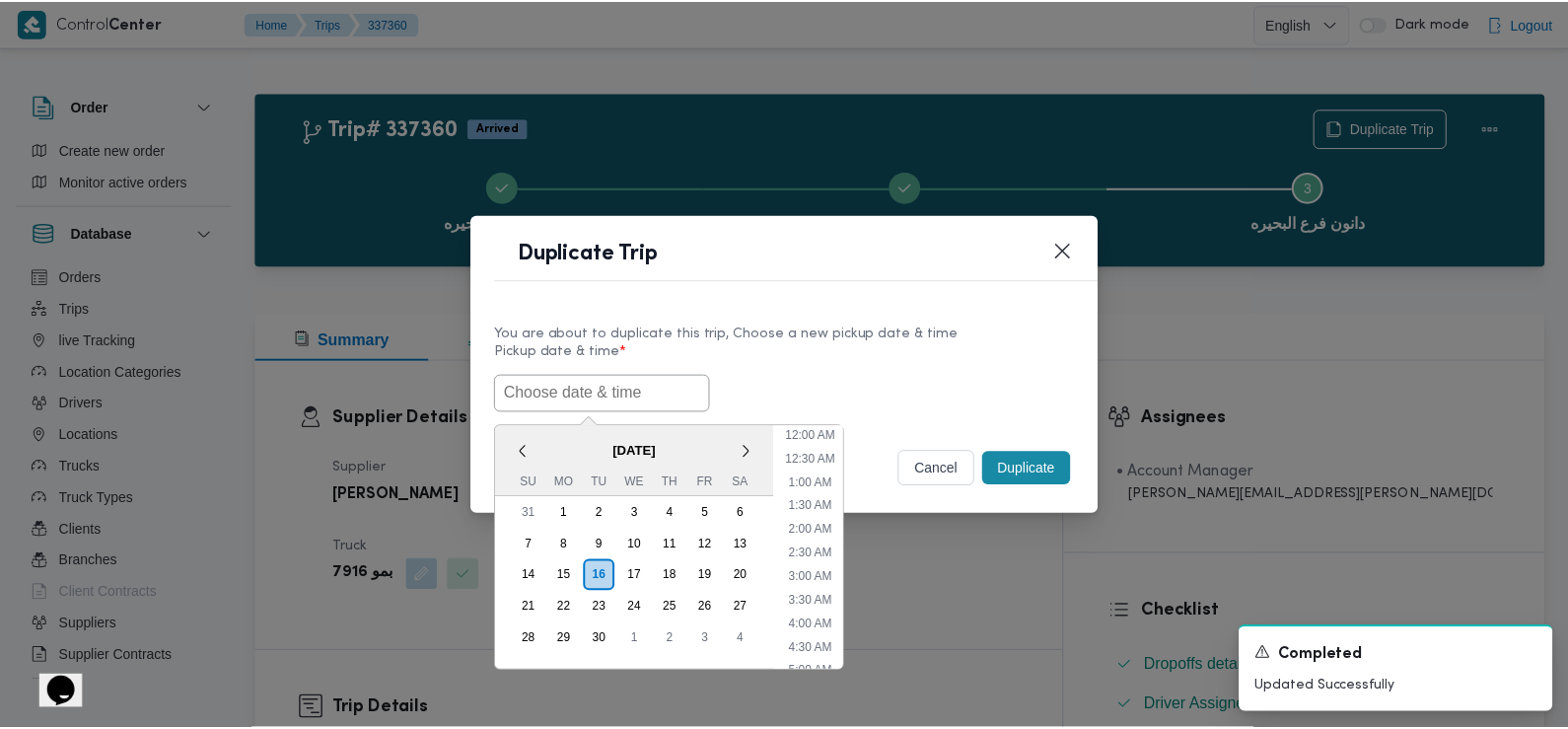
scroll to position [503, 0]
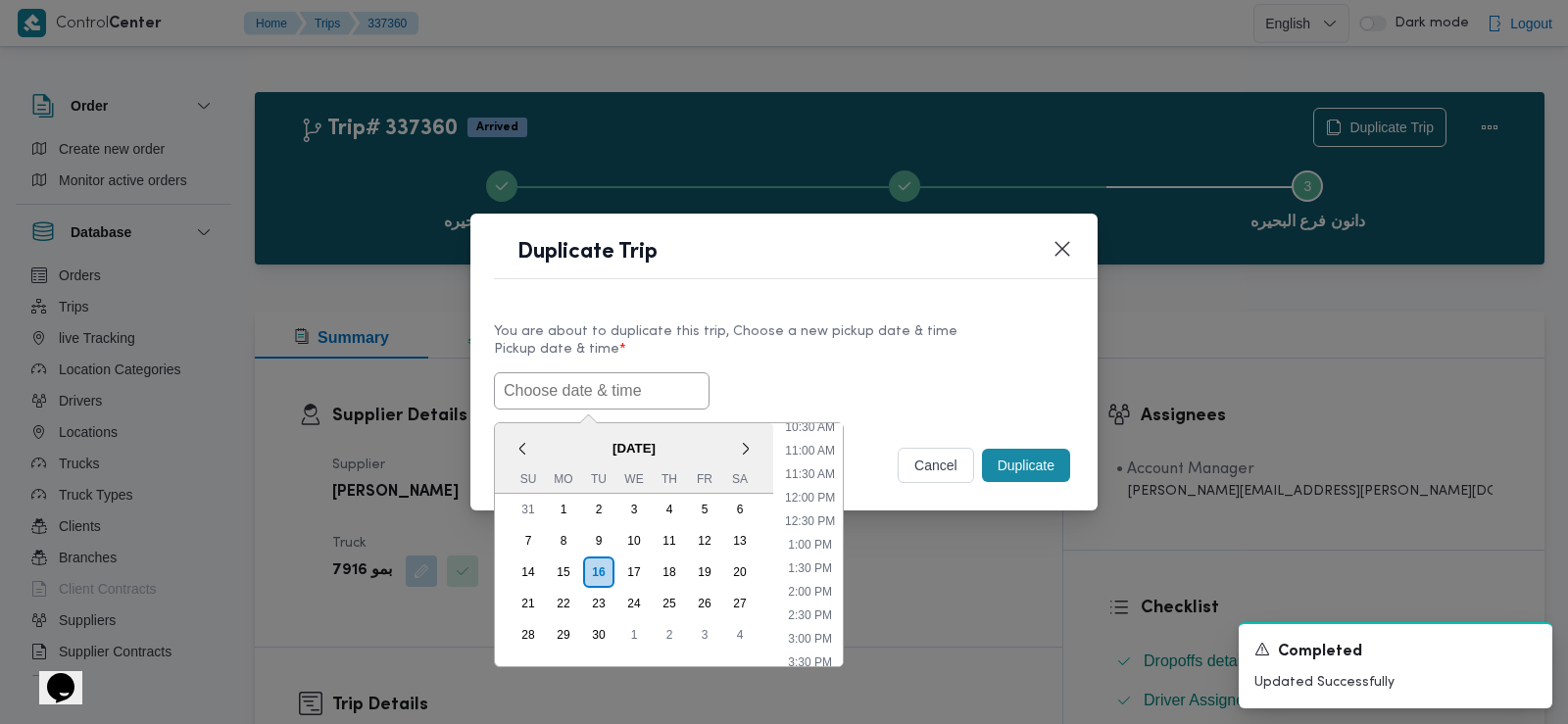
paste input "17/09/2025 6:30AM"
type input "17/09/2025 6:30AM"
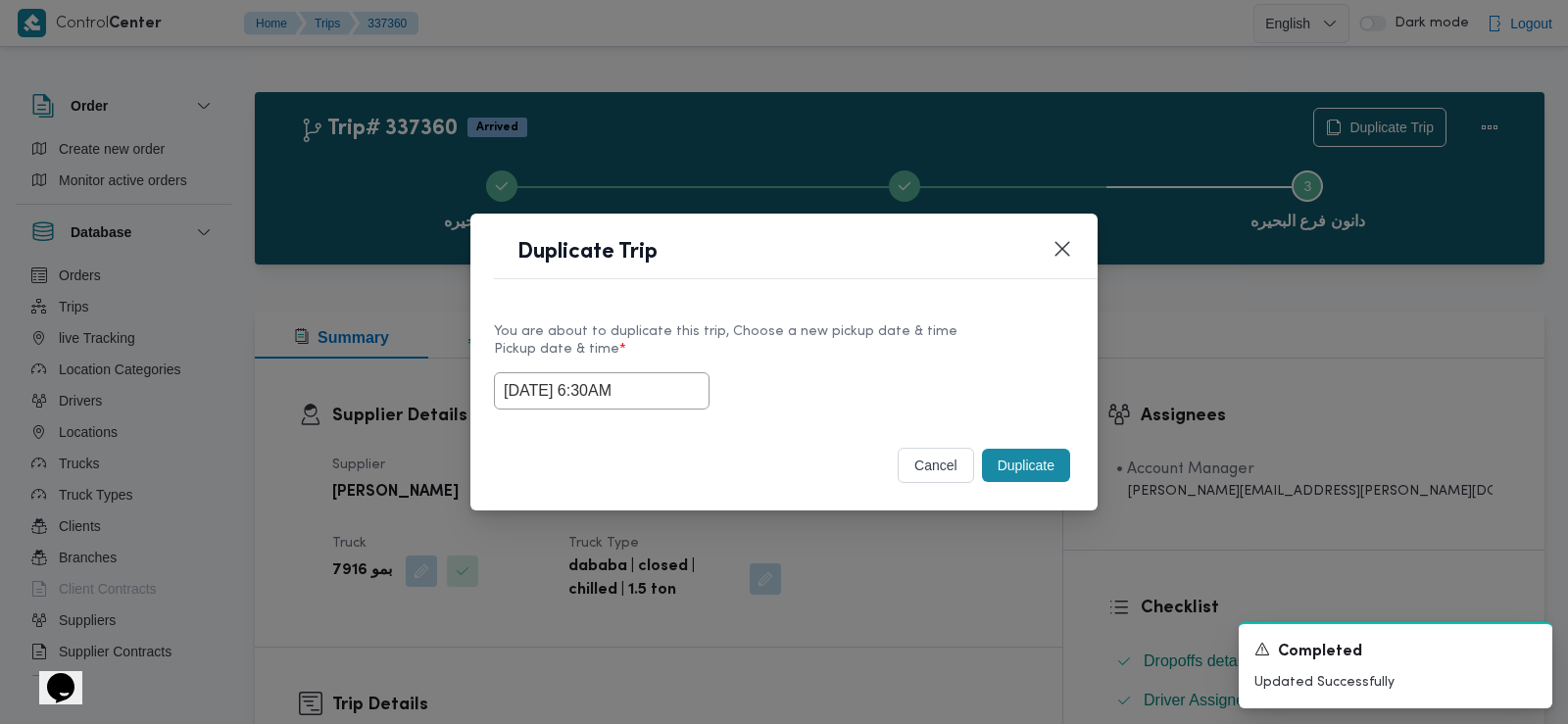
click at [801, 382] on div "17/09/2025 6:30AM" at bounding box center [784, 390] width 580 height 37
click at [1012, 453] on button "Duplicate" at bounding box center [1025, 466] width 88 height 34
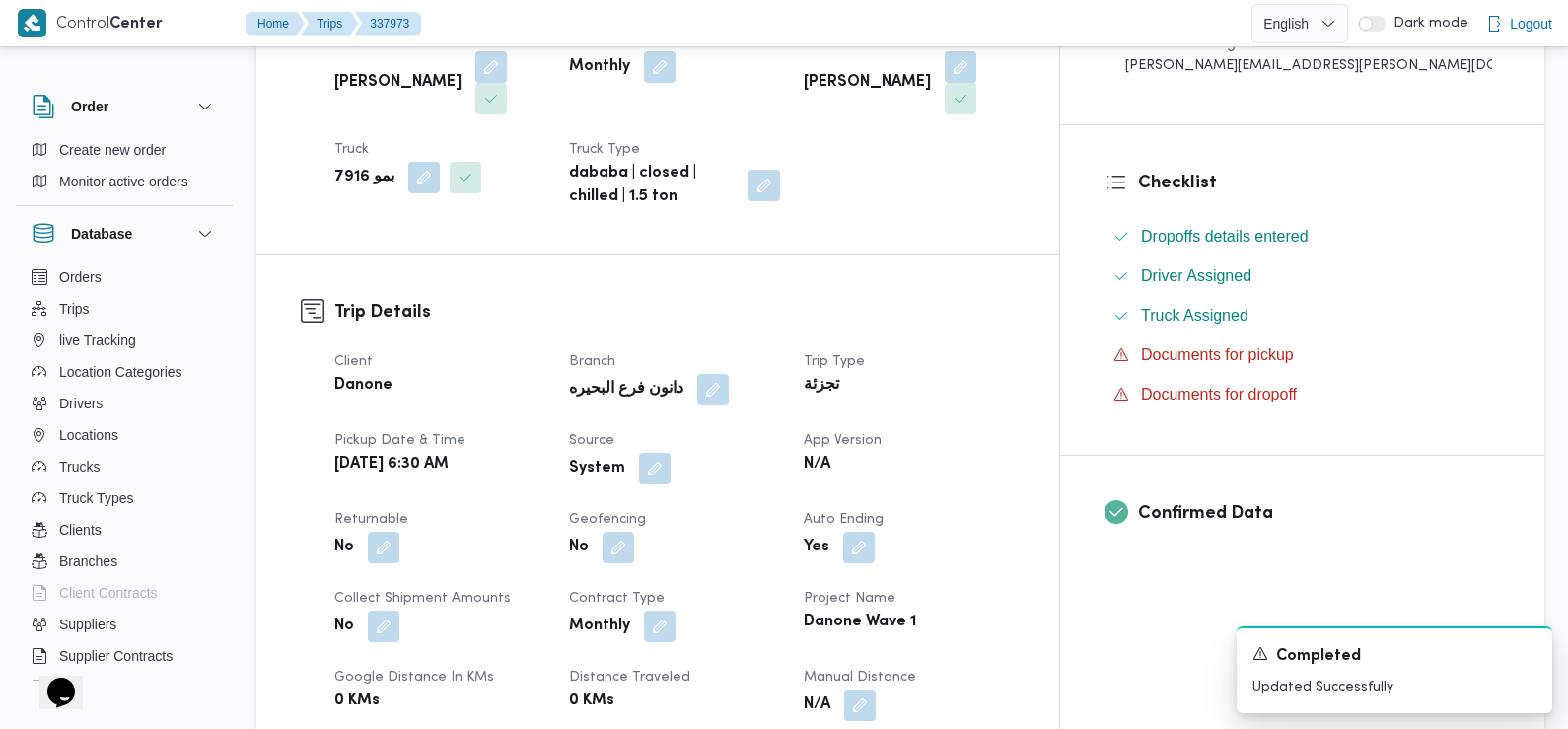
scroll to position [434, 0]
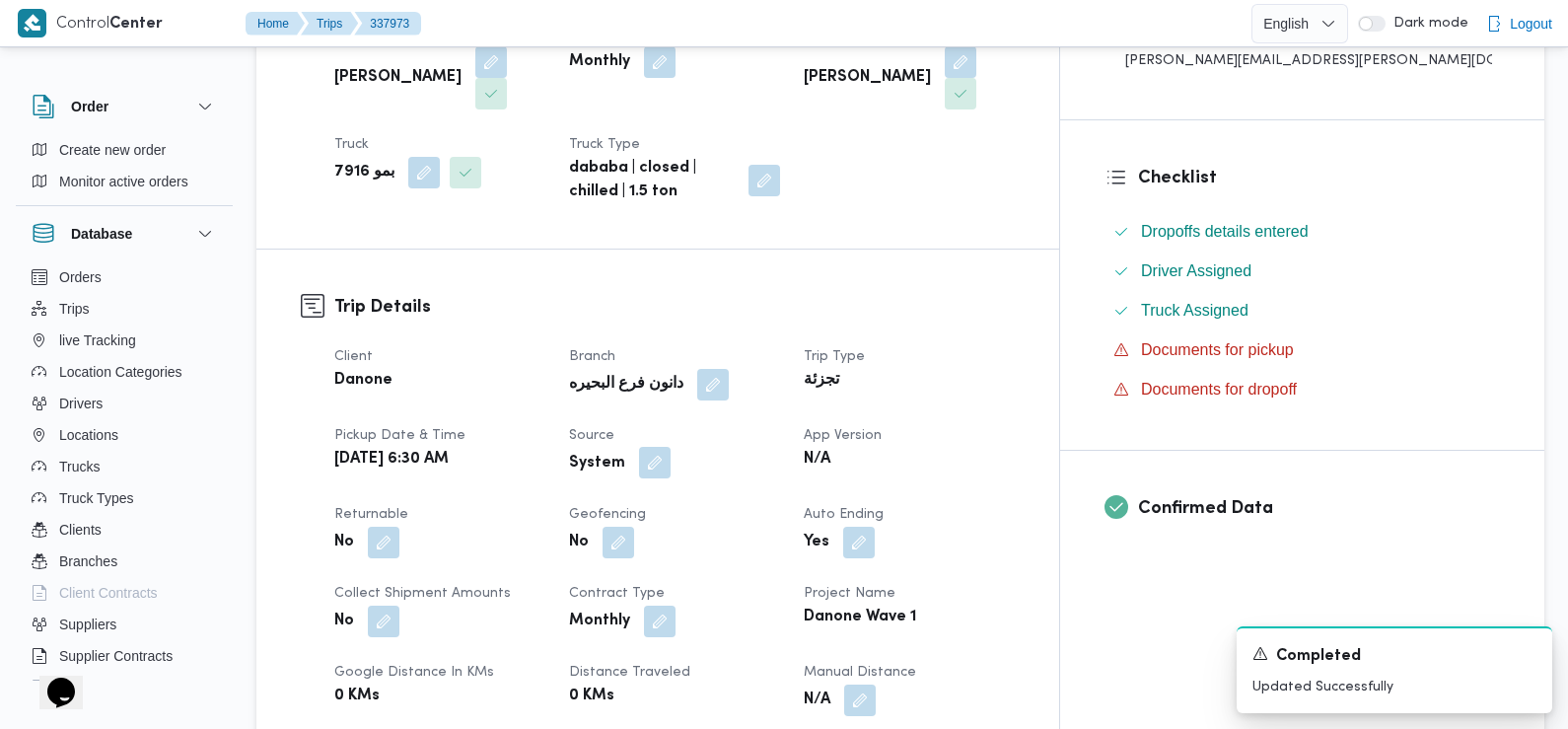
click at [671, 450] on button "button" at bounding box center [655, 463] width 32 height 32
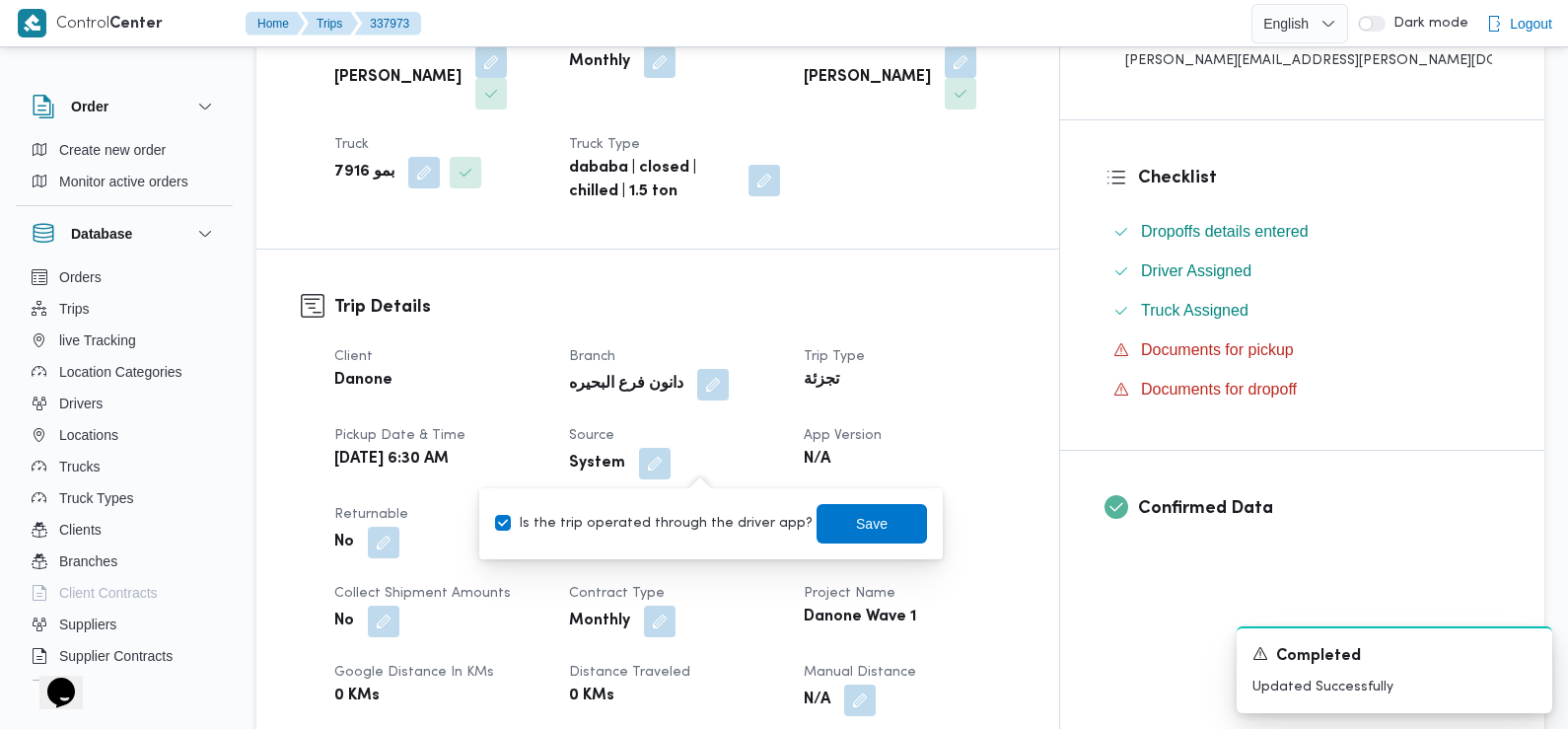
click at [711, 531] on label "Is the trip operated through the driver app?" at bounding box center [654, 524] width 318 height 24
checkbox input "false"
click at [856, 513] on span "Save" at bounding box center [872, 523] width 32 height 24
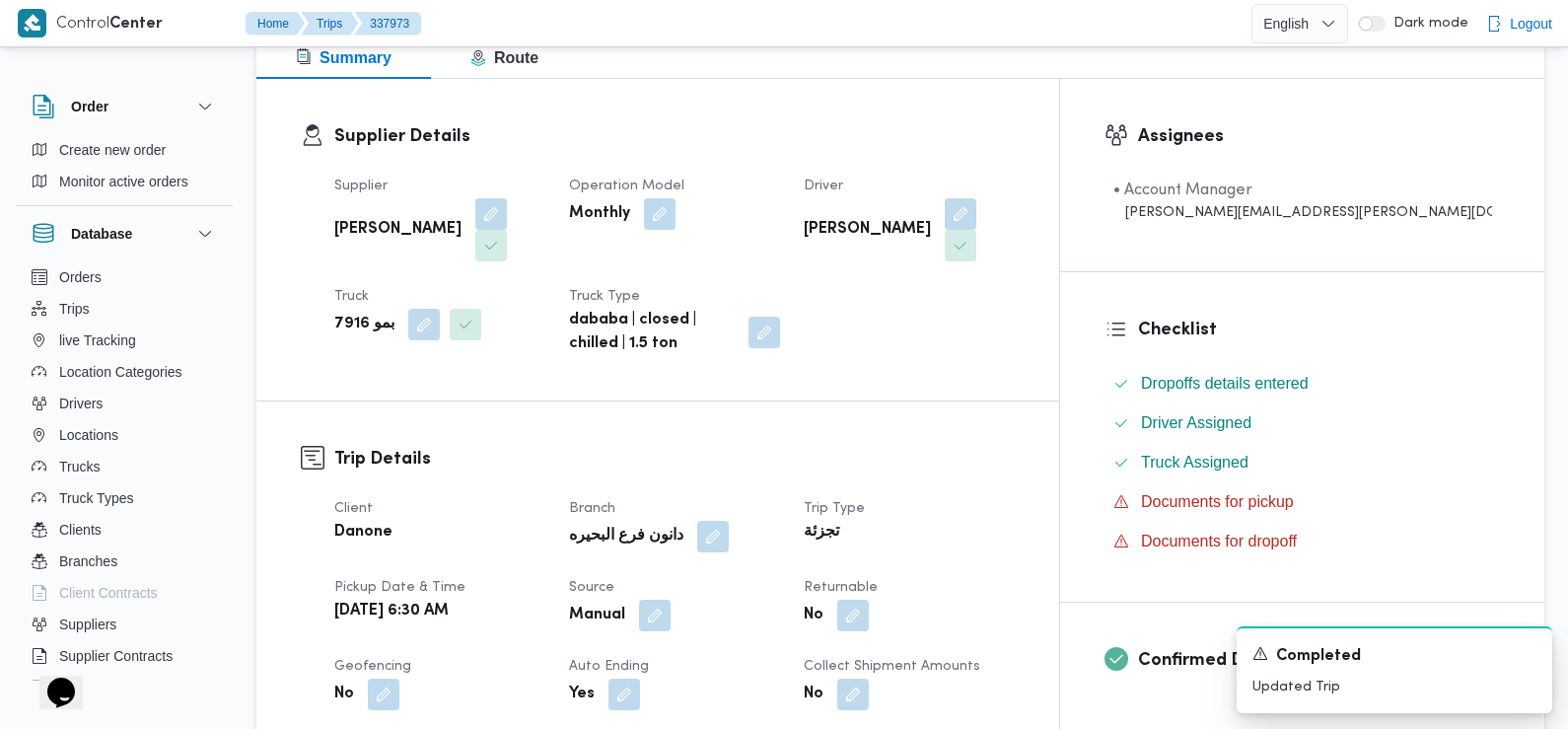
scroll to position [513, 0]
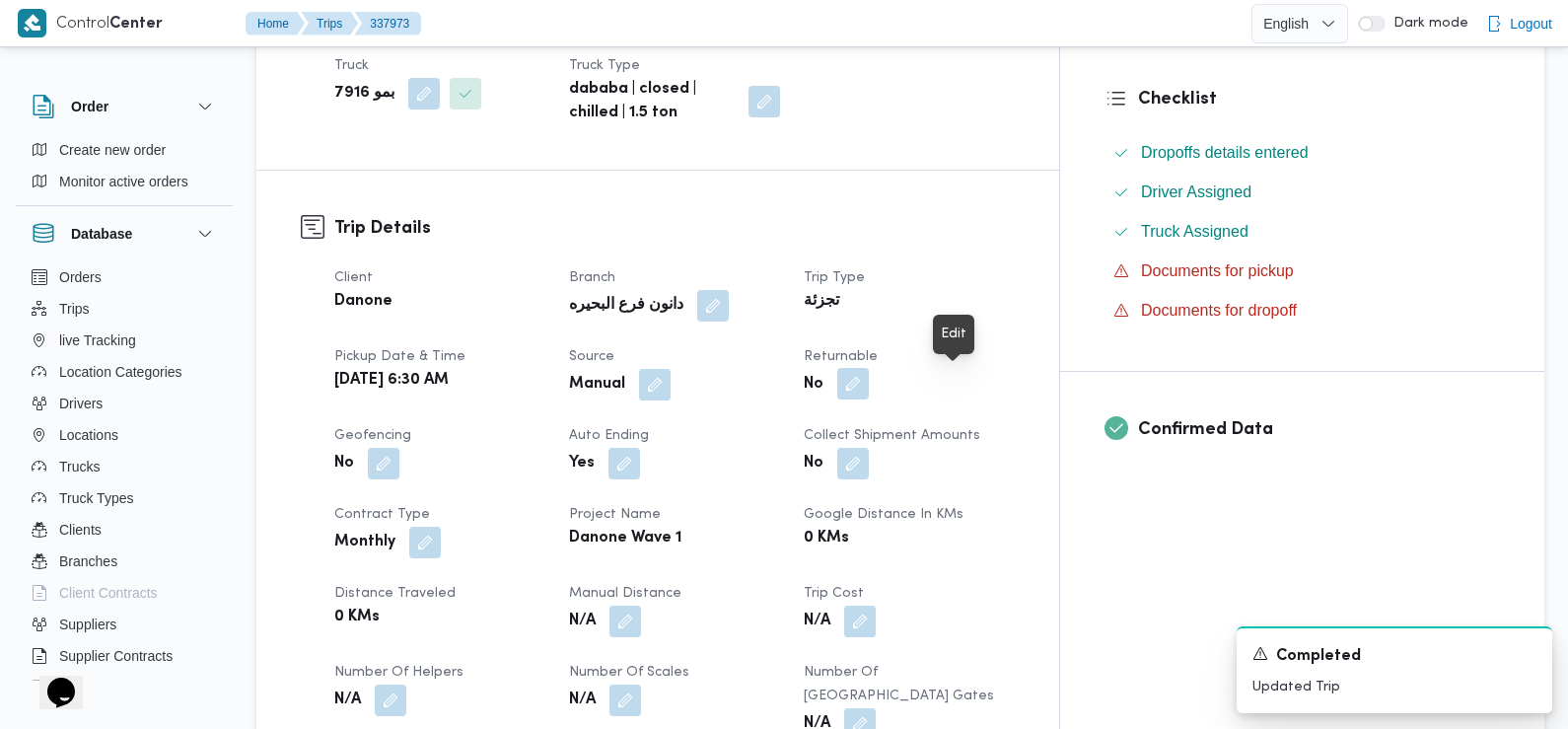
click at [869, 399] on button "button" at bounding box center [853, 384] width 32 height 32
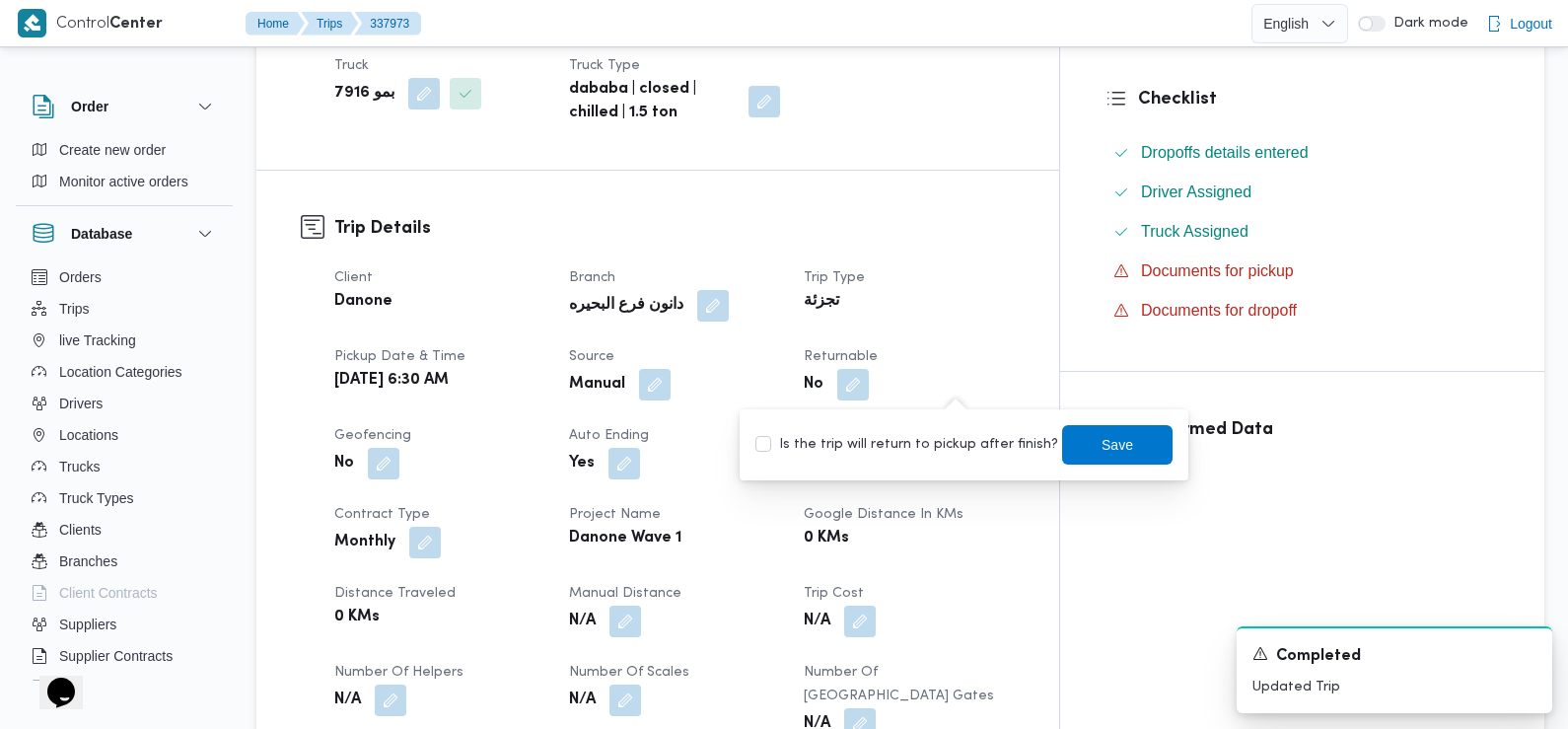
click at [938, 447] on label "Is the trip will return to pickup after finish?" at bounding box center [906, 445] width 303 height 24
checkbox input "true"
click at [1107, 447] on span "Save" at bounding box center [1118, 444] width 32 height 24
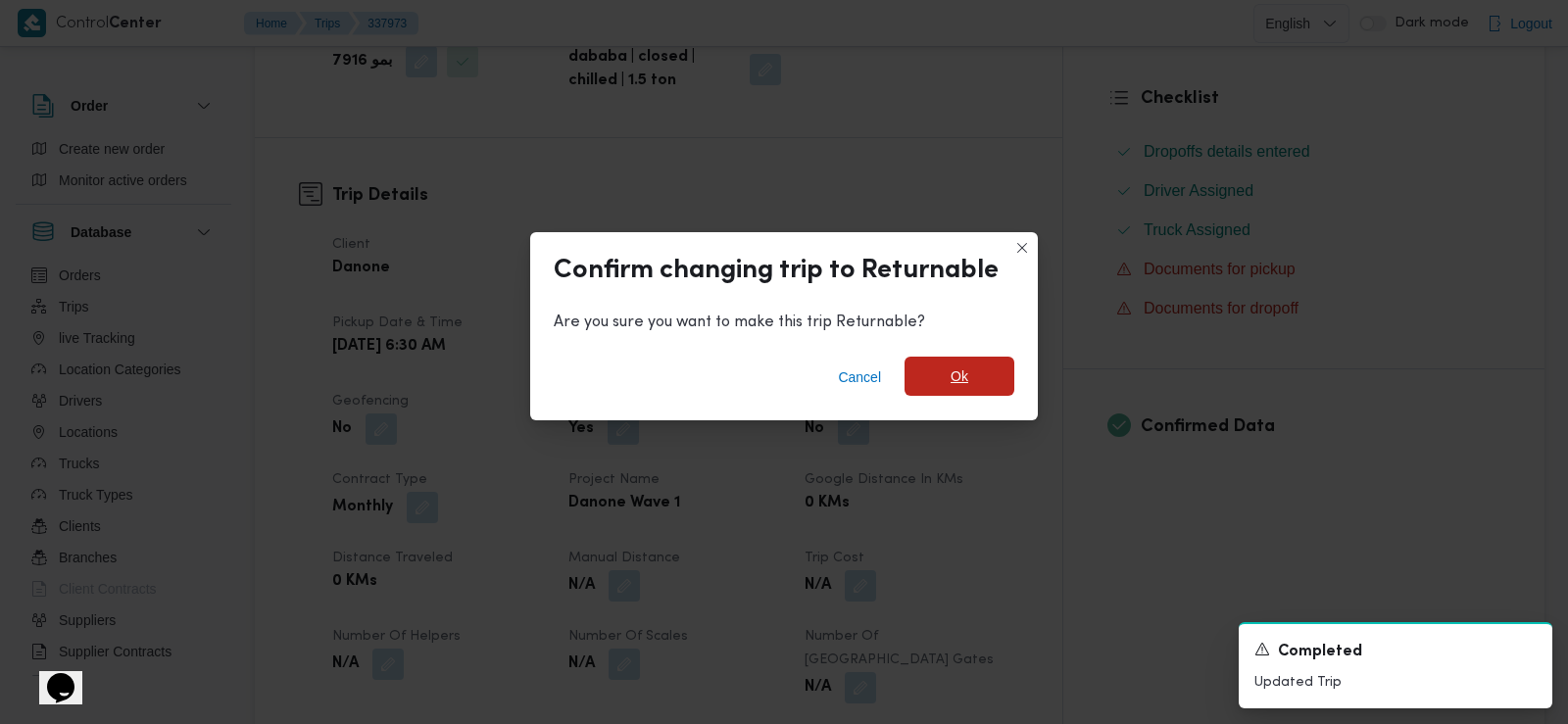
click at [965, 365] on span "Ok" at bounding box center [960, 376] width 18 height 24
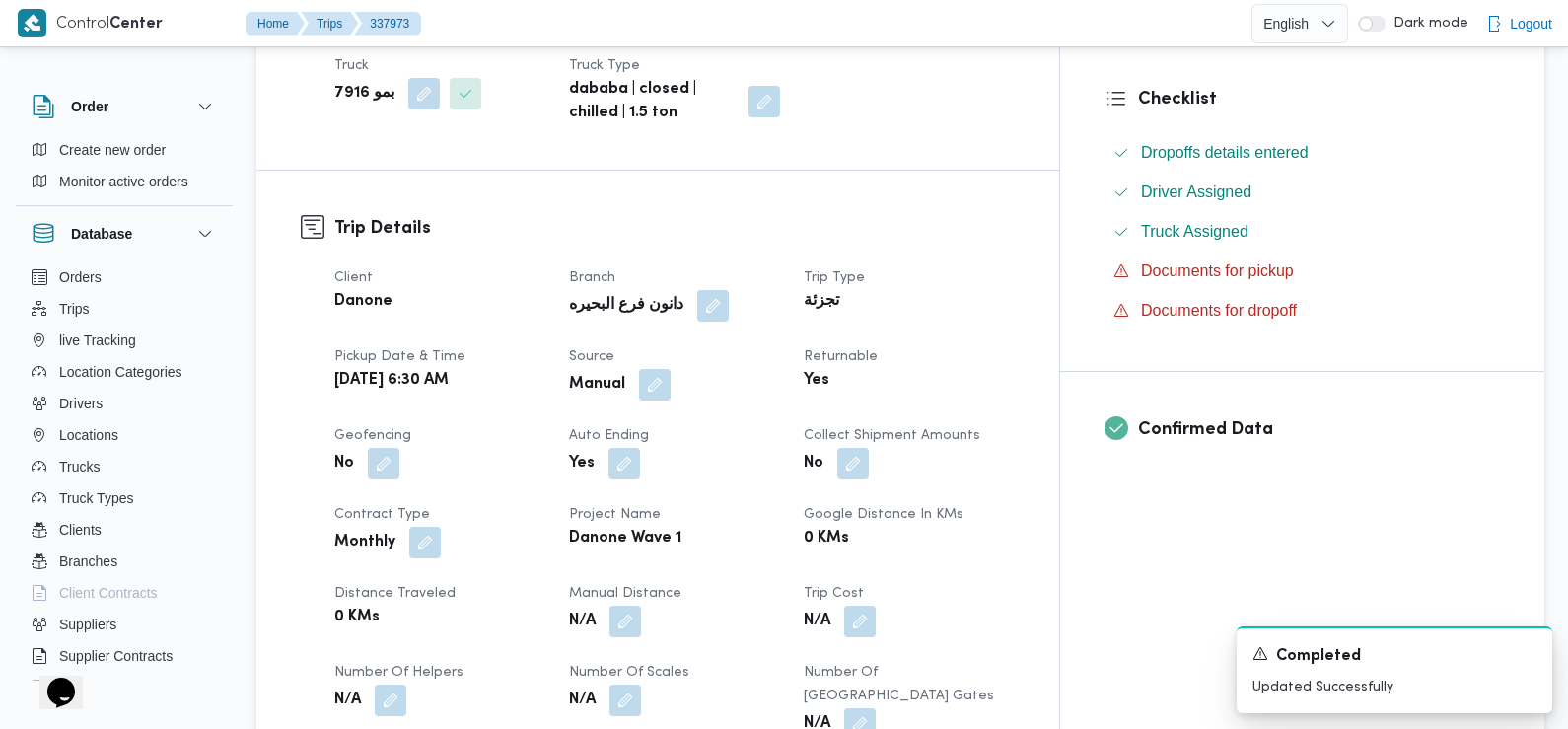
click at [782, 369] on div "Manual" at bounding box center [674, 385] width 215 height 36
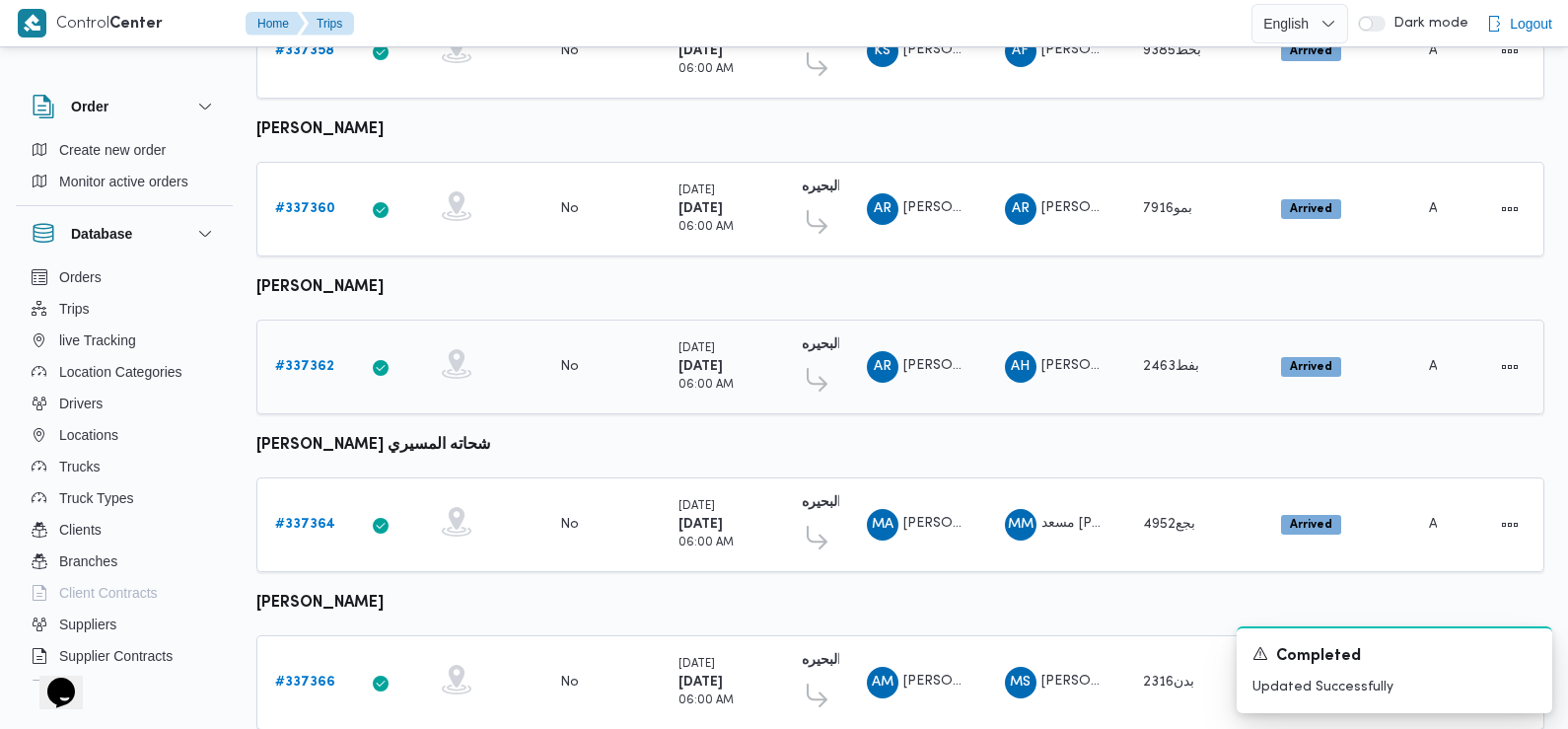
scroll to position [959, 0]
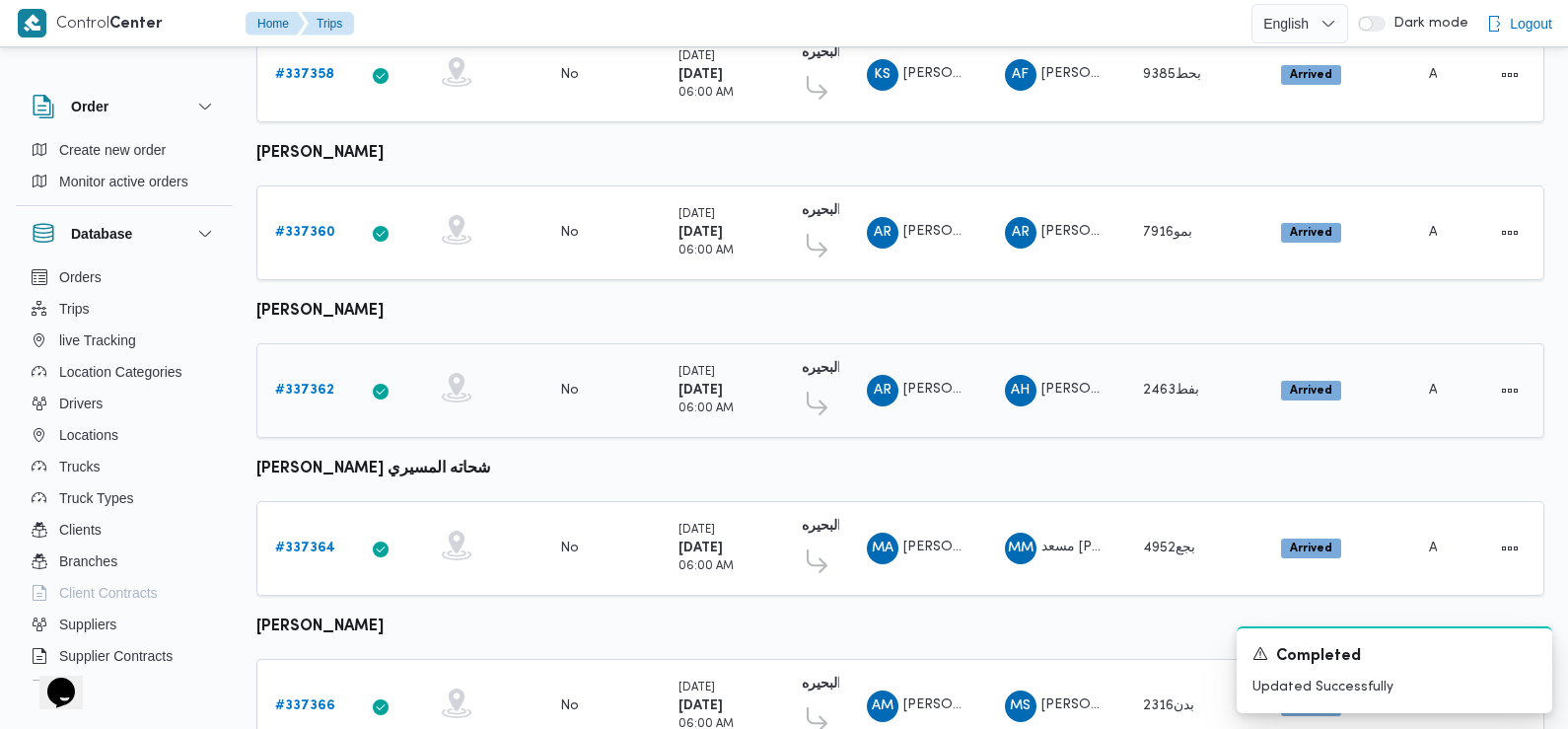
click at [308, 384] on b "# 337362" at bounding box center [304, 390] width 59 height 13
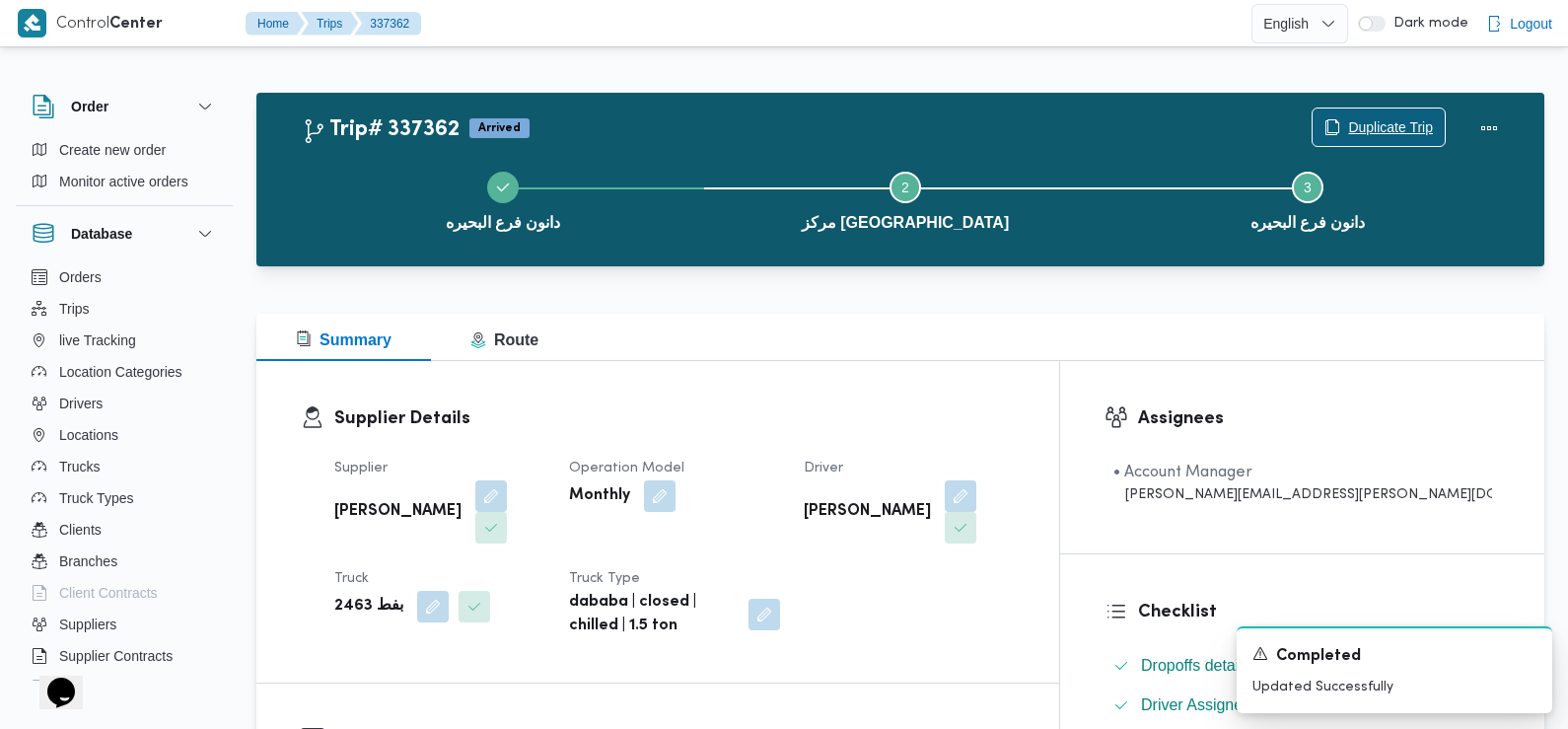
click at [1358, 122] on span "Duplicate Trip" at bounding box center [1390, 127] width 85 height 24
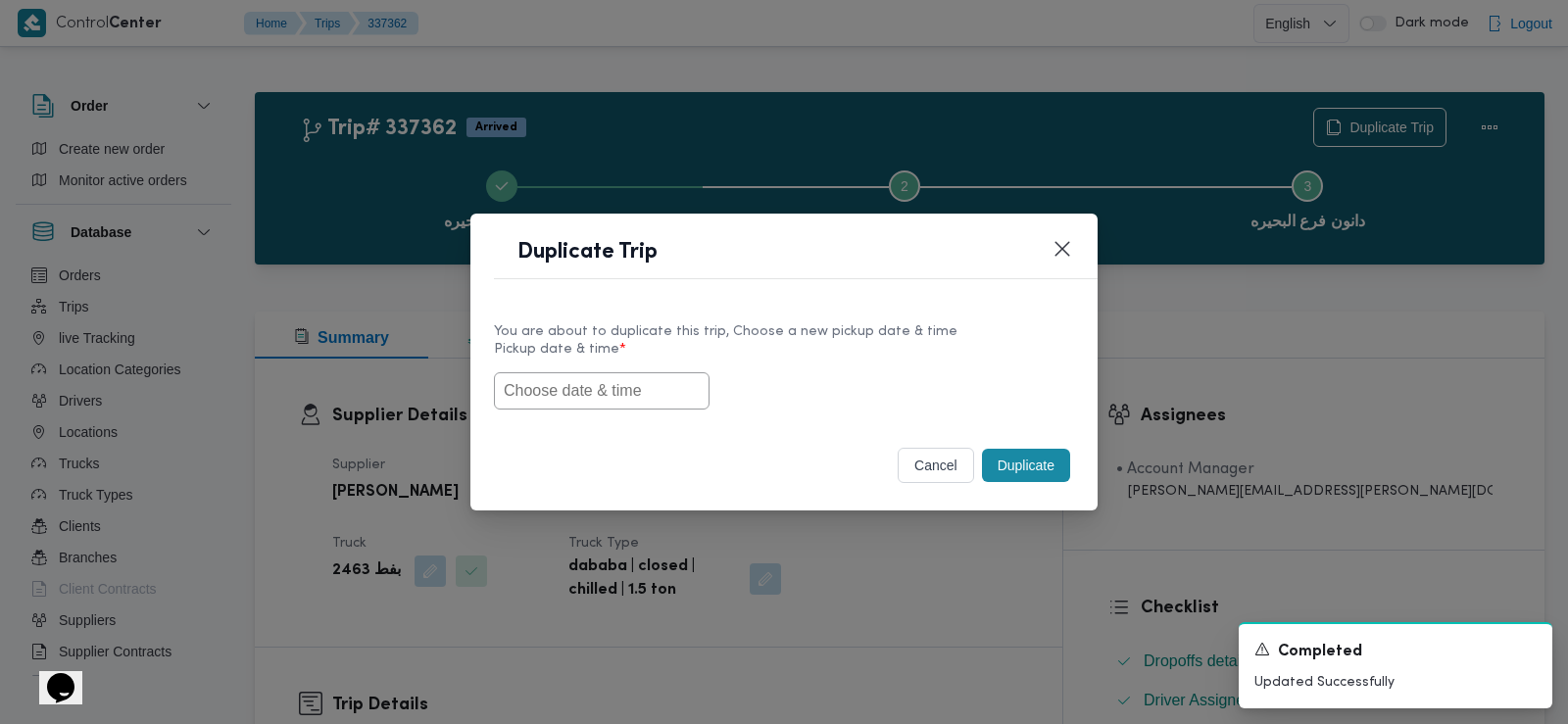
click at [581, 388] on input "text" at bounding box center [601, 390] width 216 height 37
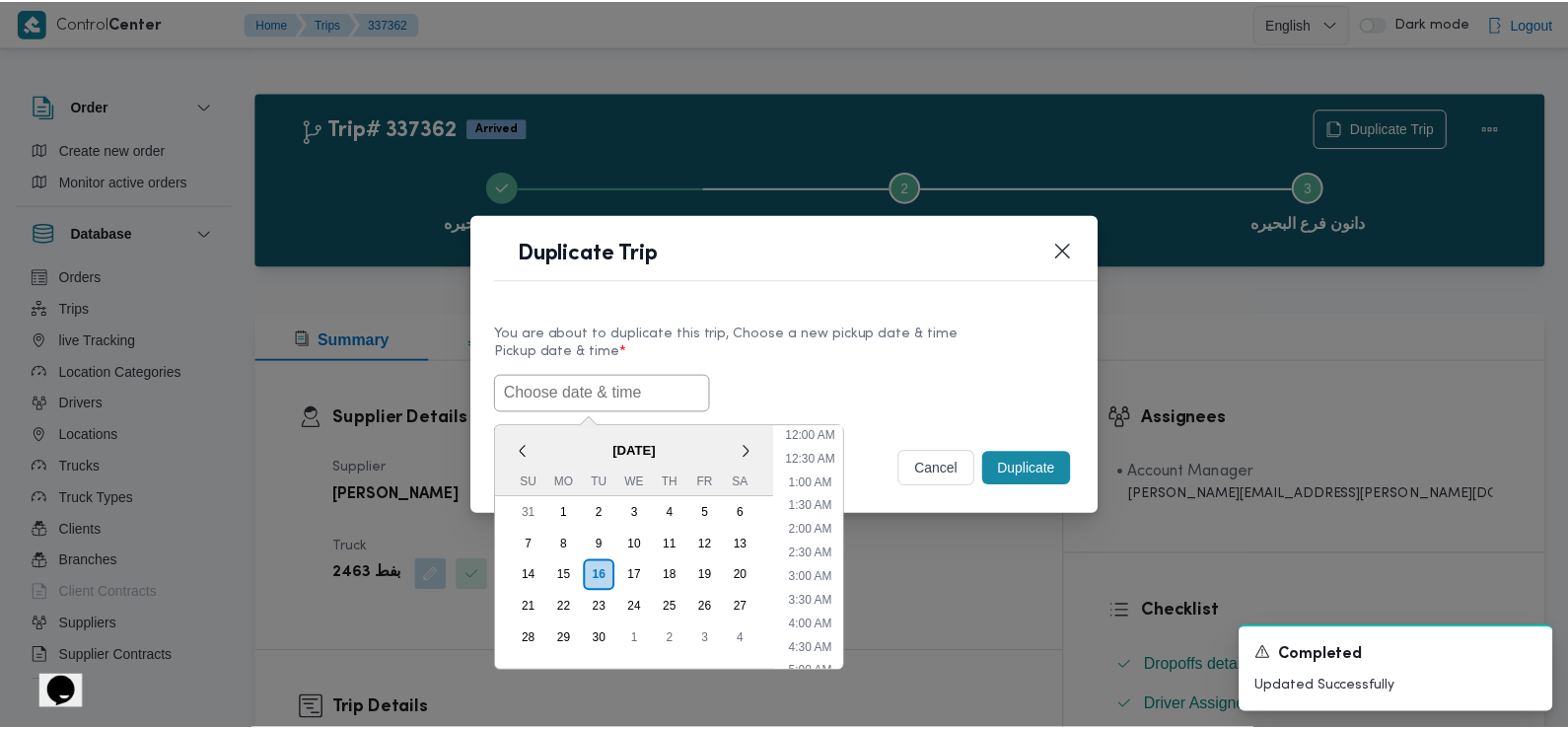
scroll to position [503, 0]
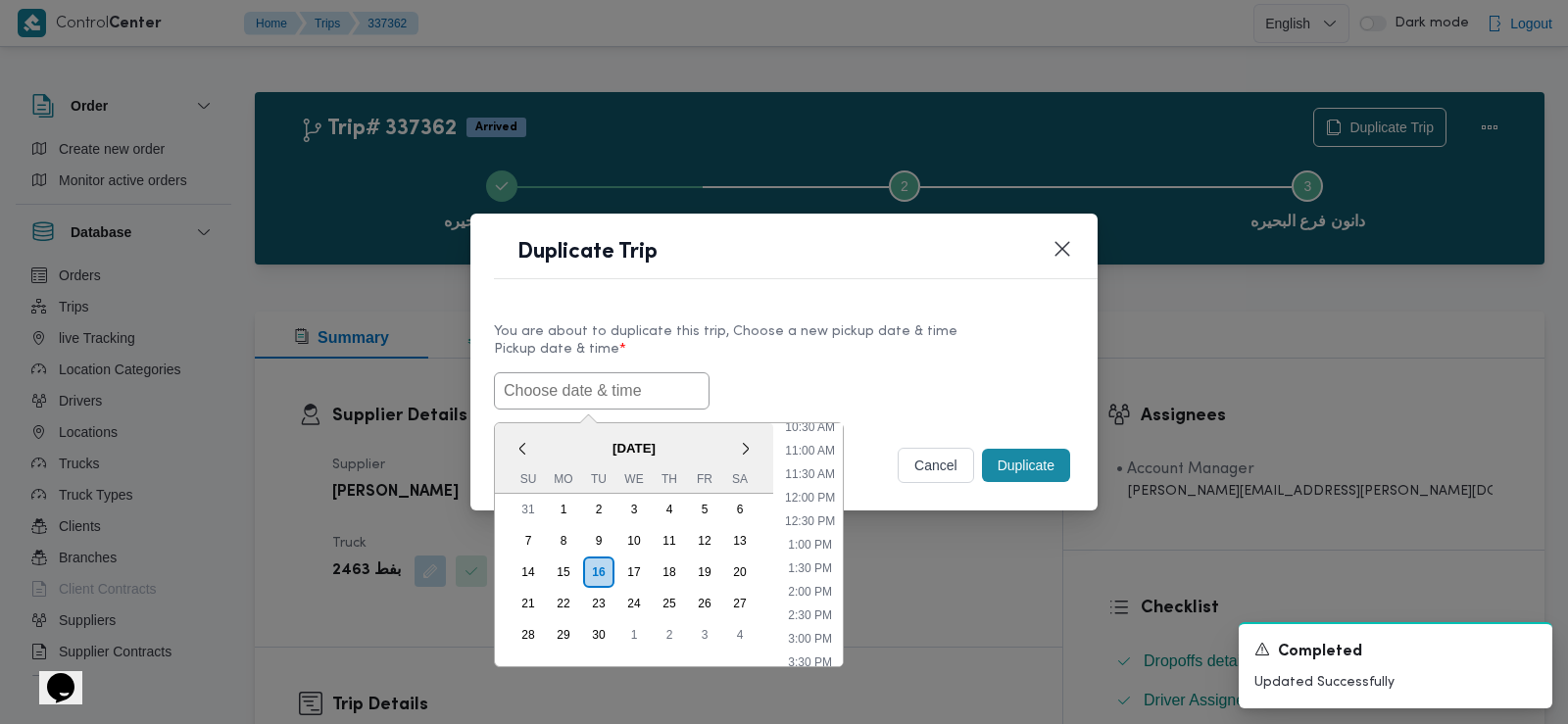
click at [581, 388] on input "text" at bounding box center [601, 390] width 216 height 37
click at [545, 440] on span "September 2025" at bounding box center [634, 448] width 278 height 35
click at [564, 377] on input "text" at bounding box center [601, 390] width 216 height 37
paste input "17/09/2025 6:30AM"
type input "17/09/2025 6:30AM"
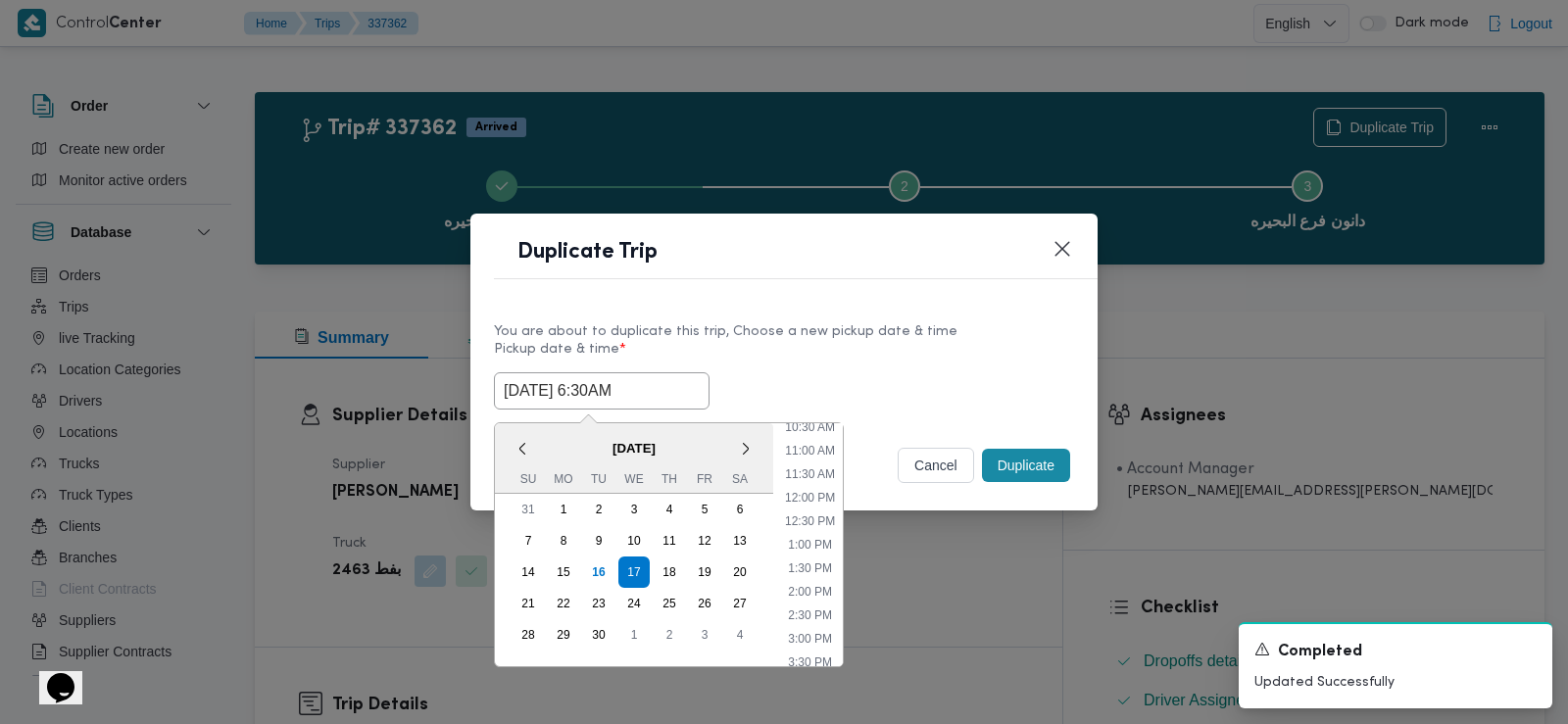
click at [886, 355] on label "Pickup date & time *" at bounding box center [784, 357] width 580 height 31
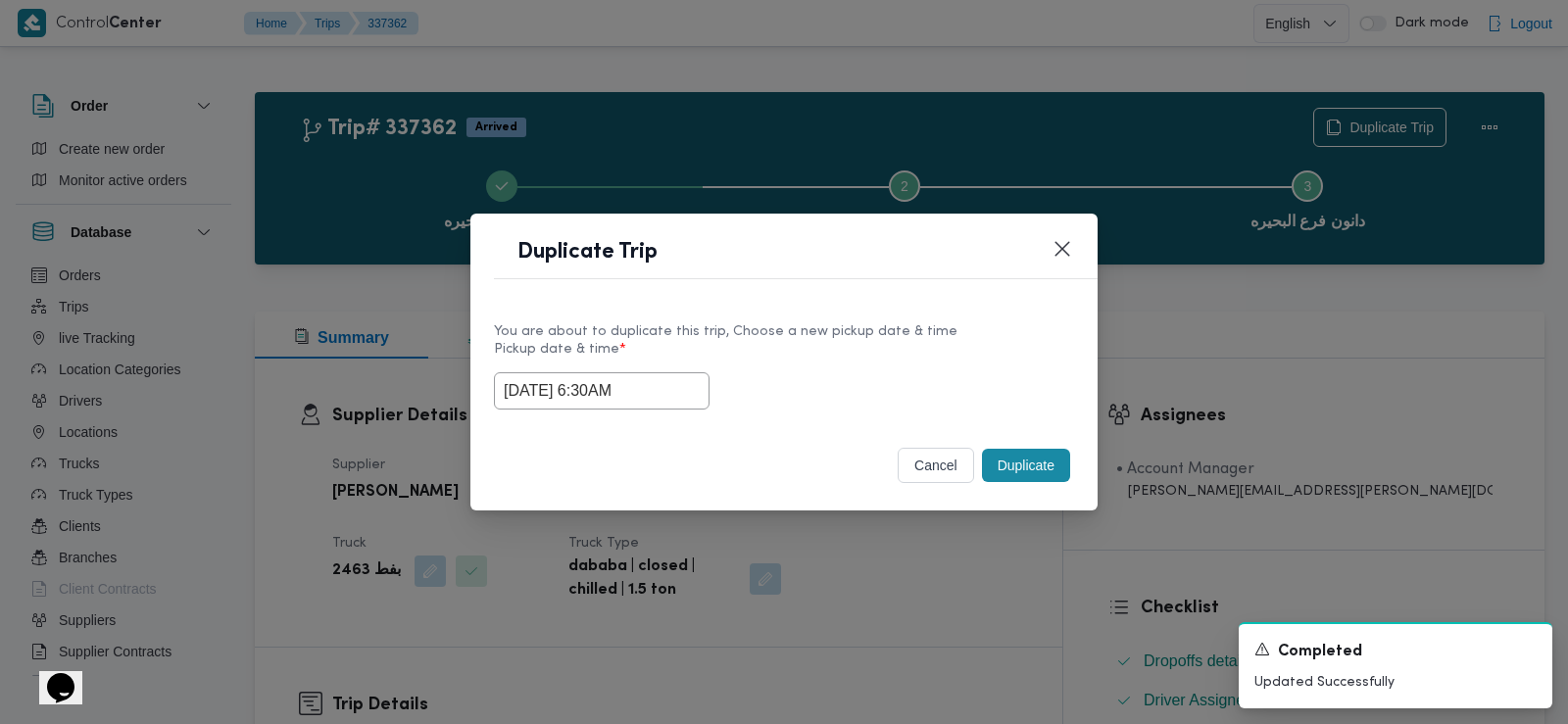
click at [1027, 472] on button "Duplicate" at bounding box center [1025, 466] width 88 height 34
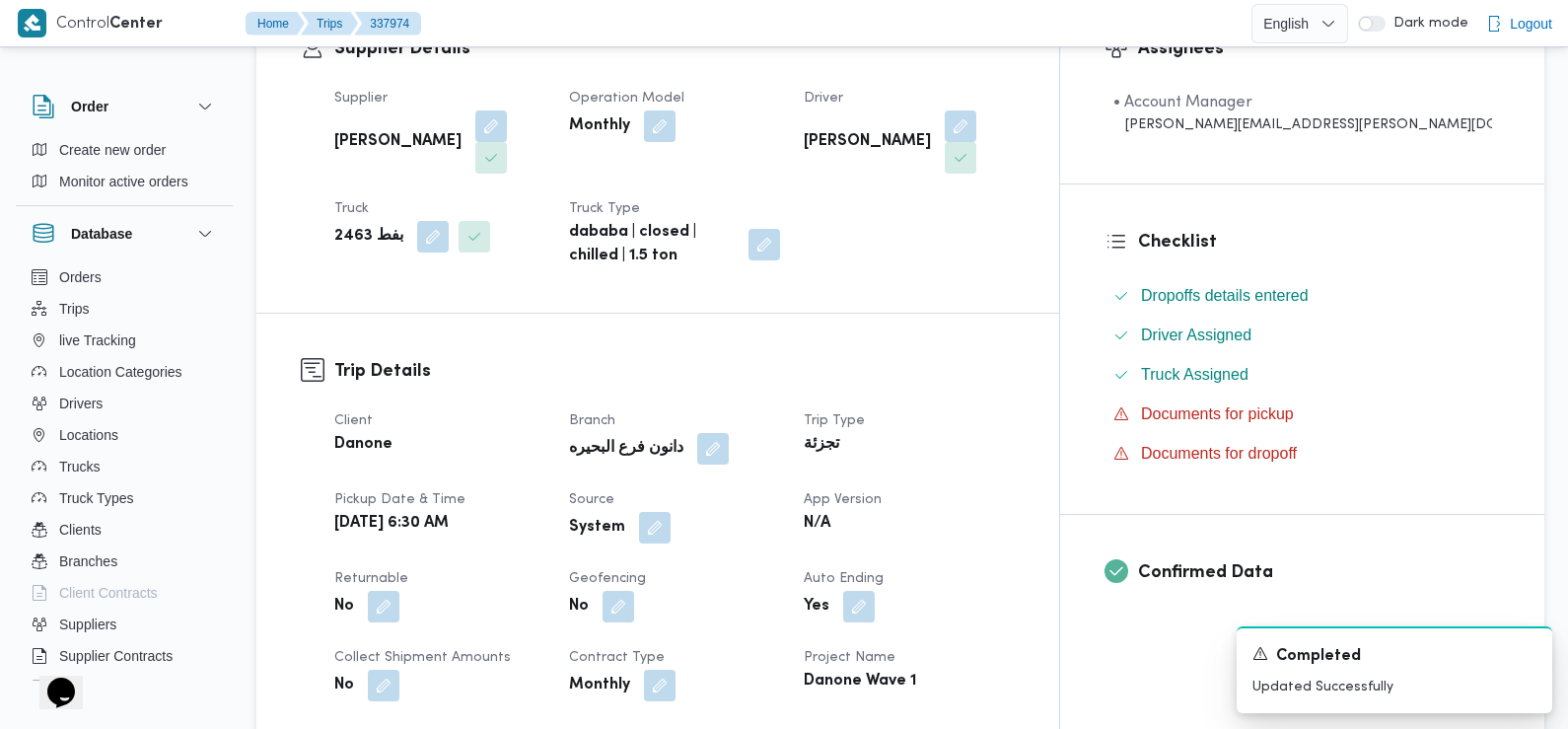
scroll to position [375, 0]
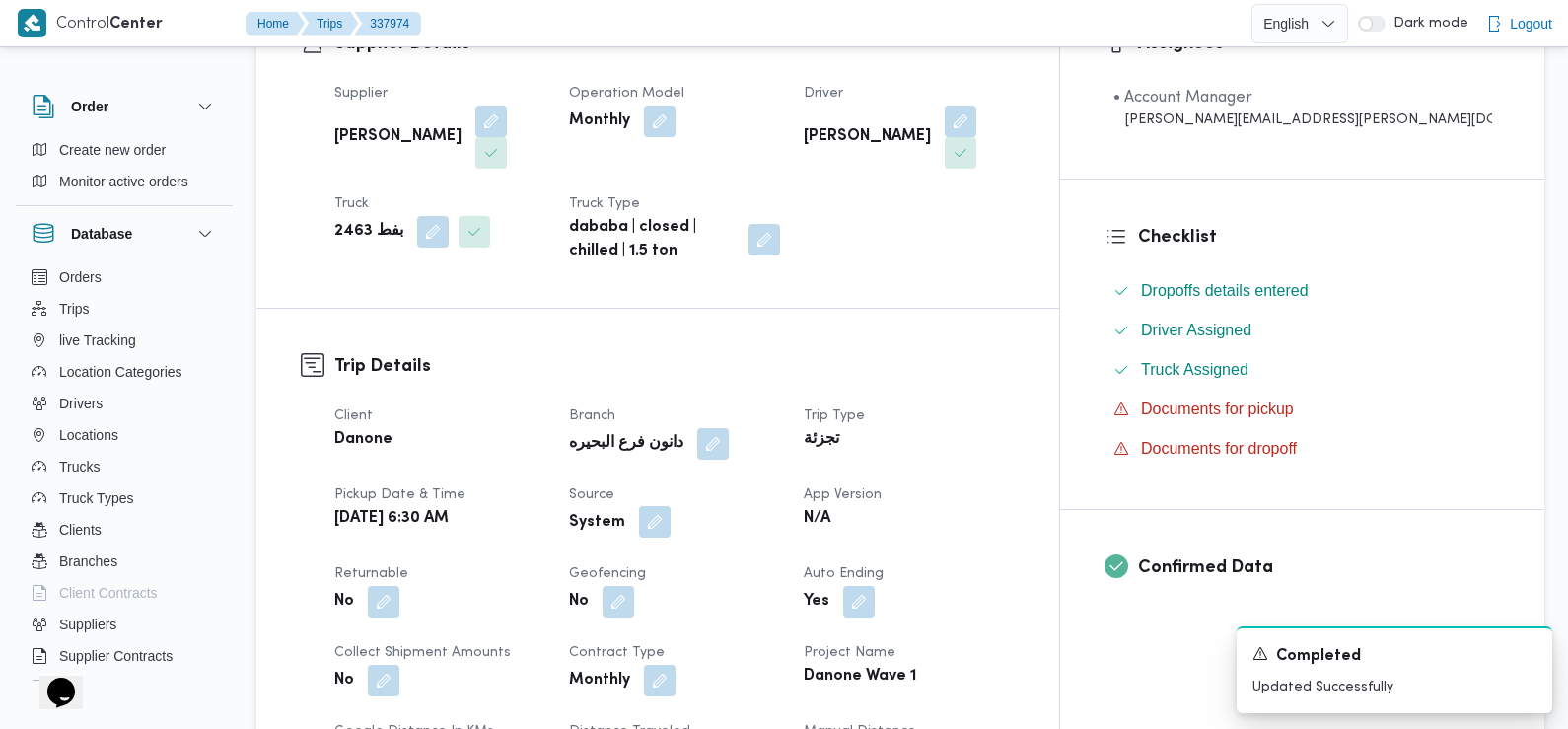
click at [671, 506] on button "button" at bounding box center [655, 522] width 32 height 32
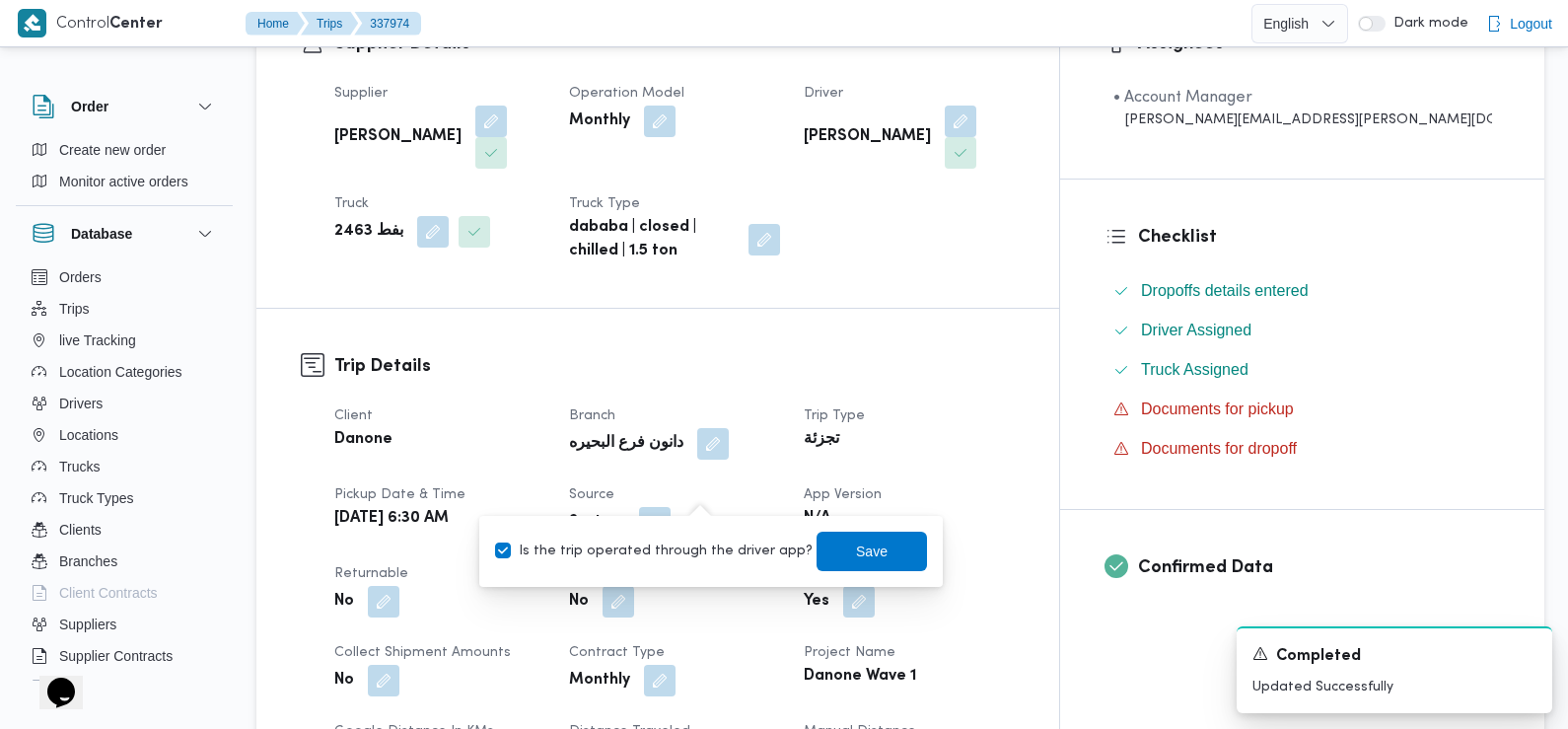
click at [728, 537] on div "Is the trip operated through the driver app? Save" at bounding box center [711, 551] width 436 height 43
click at [740, 547] on label "Is the trip operated through the driver app?" at bounding box center [654, 551] width 318 height 24
checkbox input "false"
click at [855, 537] on span "Save" at bounding box center [872, 550] width 110 height 39
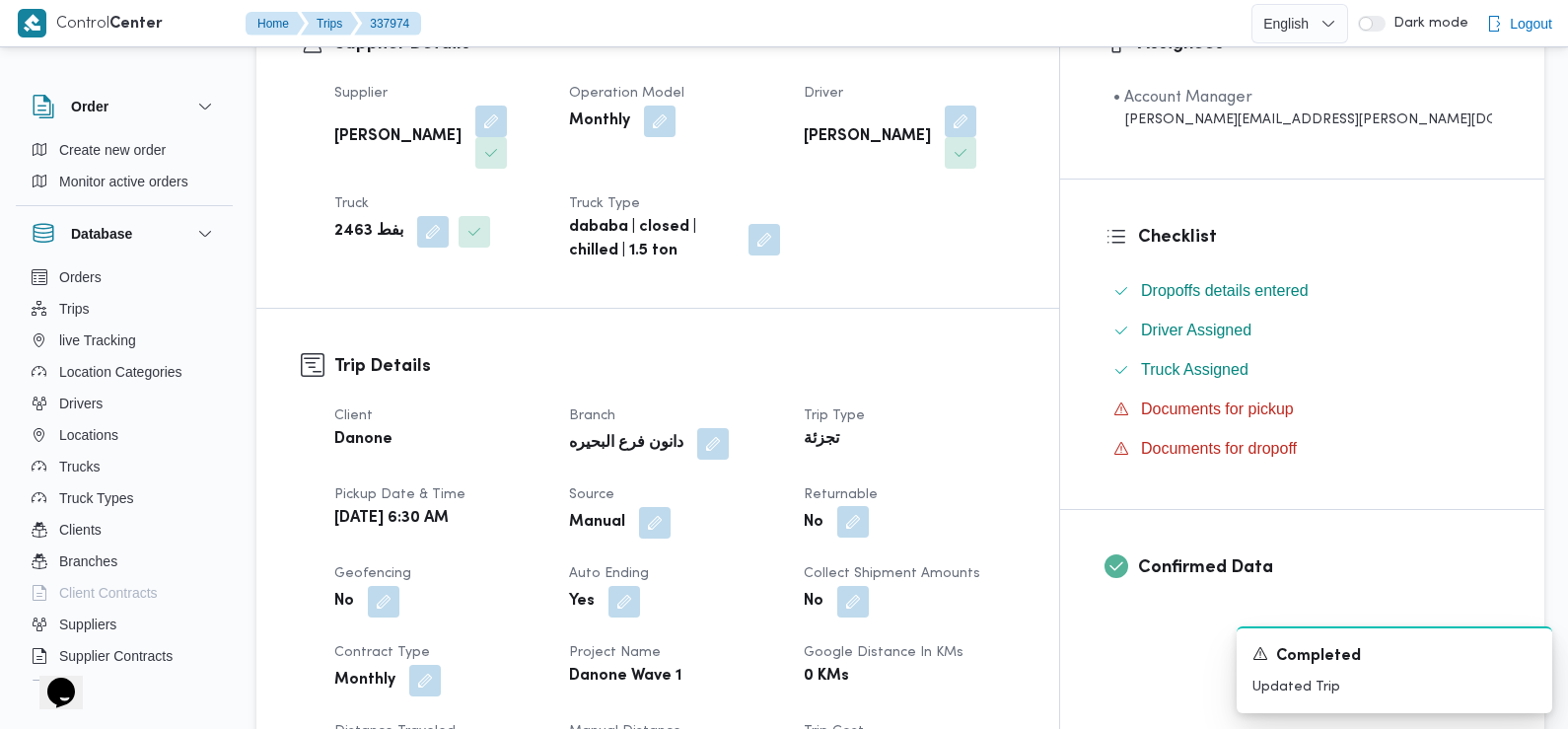
click at [869, 506] on button "button" at bounding box center [853, 522] width 32 height 32
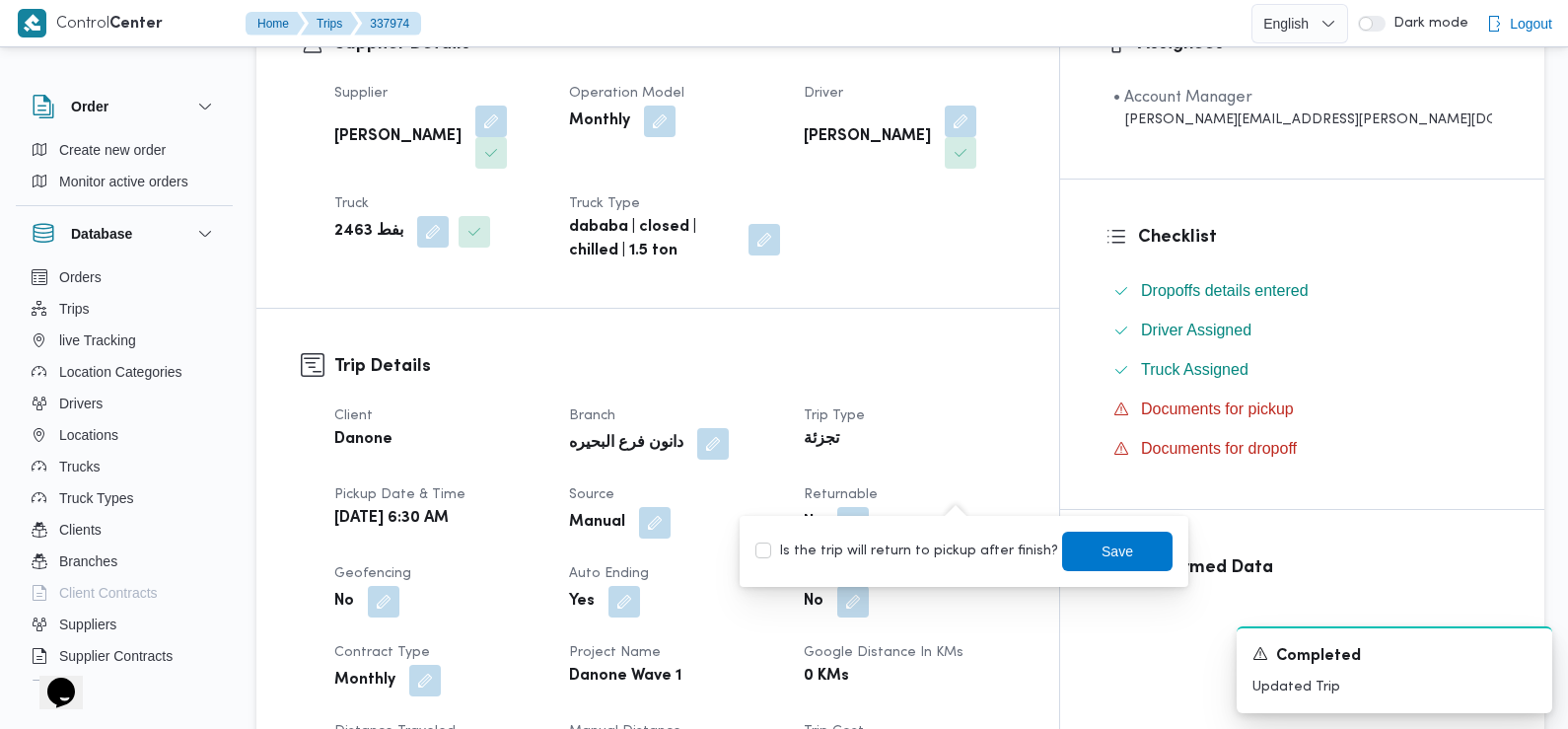
click at [959, 549] on label "Is the trip will return to pickup after finish?" at bounding box center [906, 551] width 303 height 24
checkbox input "true"
click at [1063, 546] on span "Save" at bounding box center [1117, 550] width 110 height 39
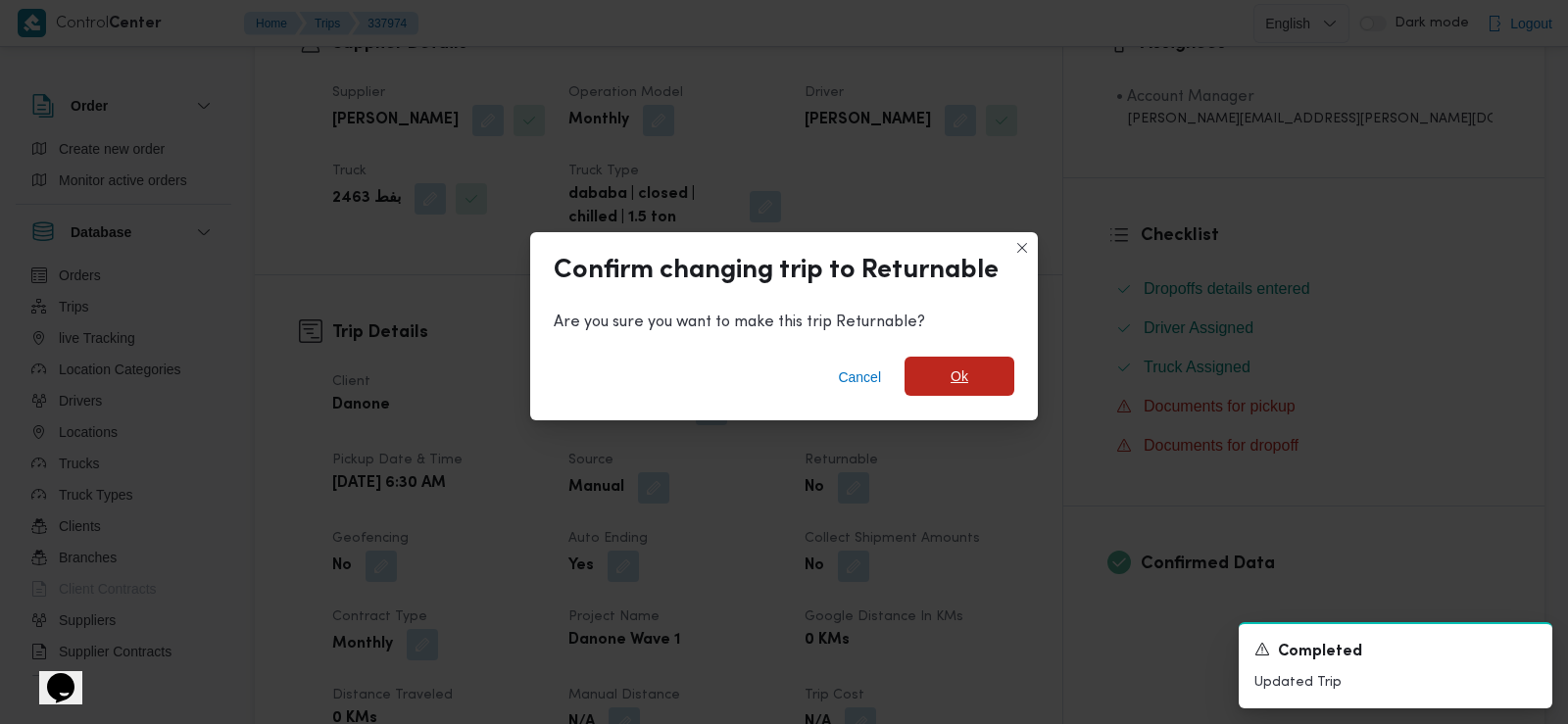
click at [969, 374] on span "Ok" at bounding box center [959, 375] width 109 height 39
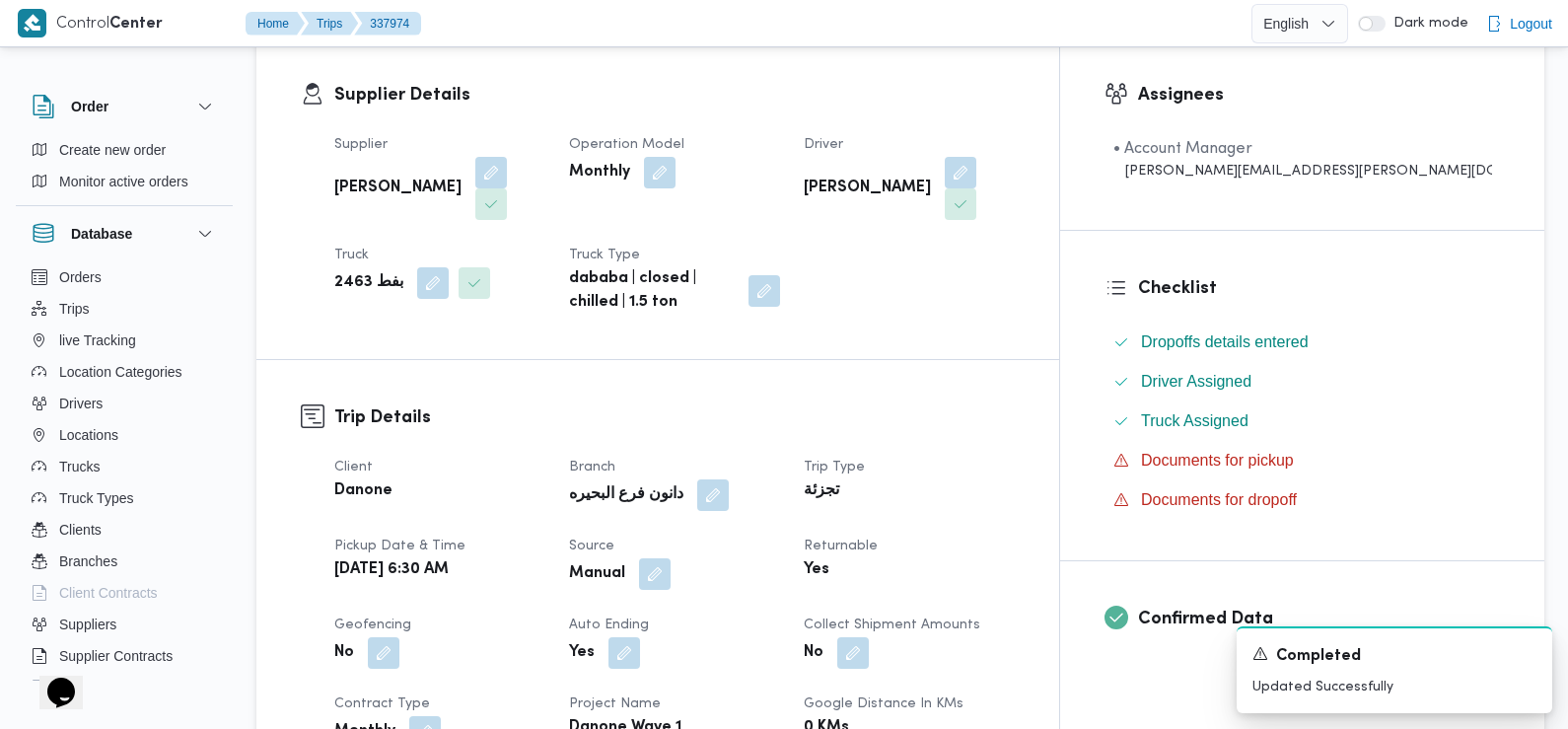
scroll to position [0, 0]
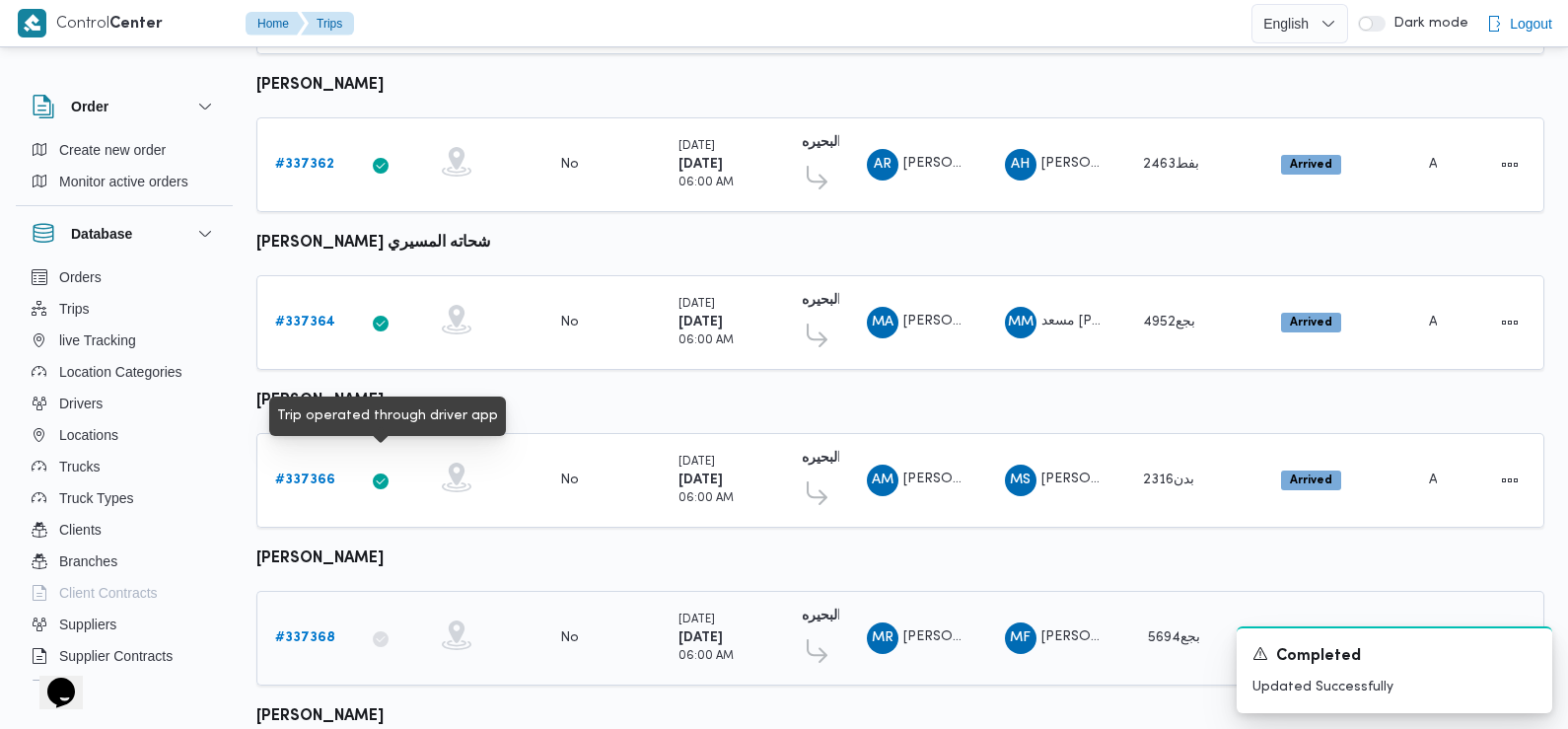
scroll to position [1175, 0]
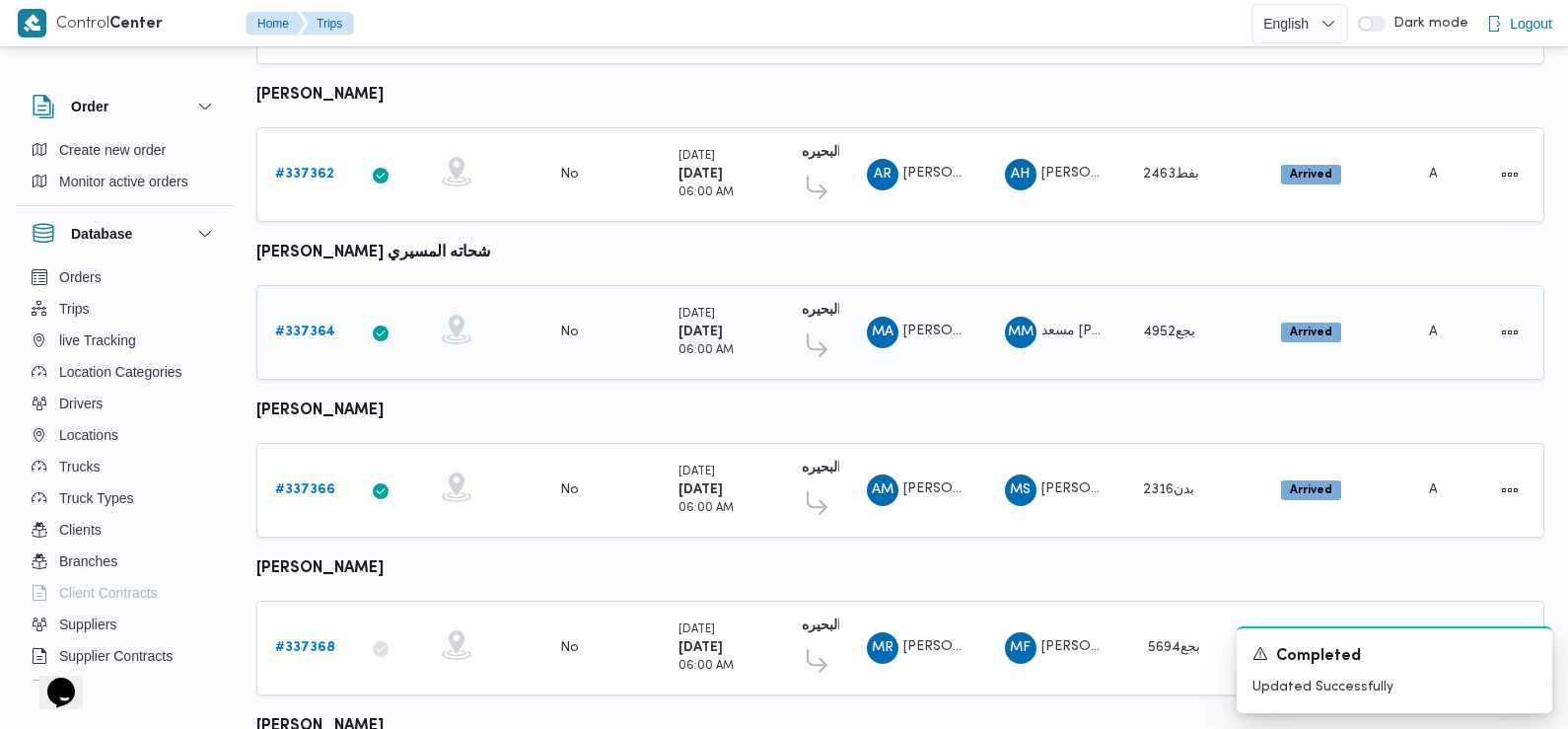
click at [301, 325] on b "# 337364" at bounding box center [305, 331] width 60 height 13
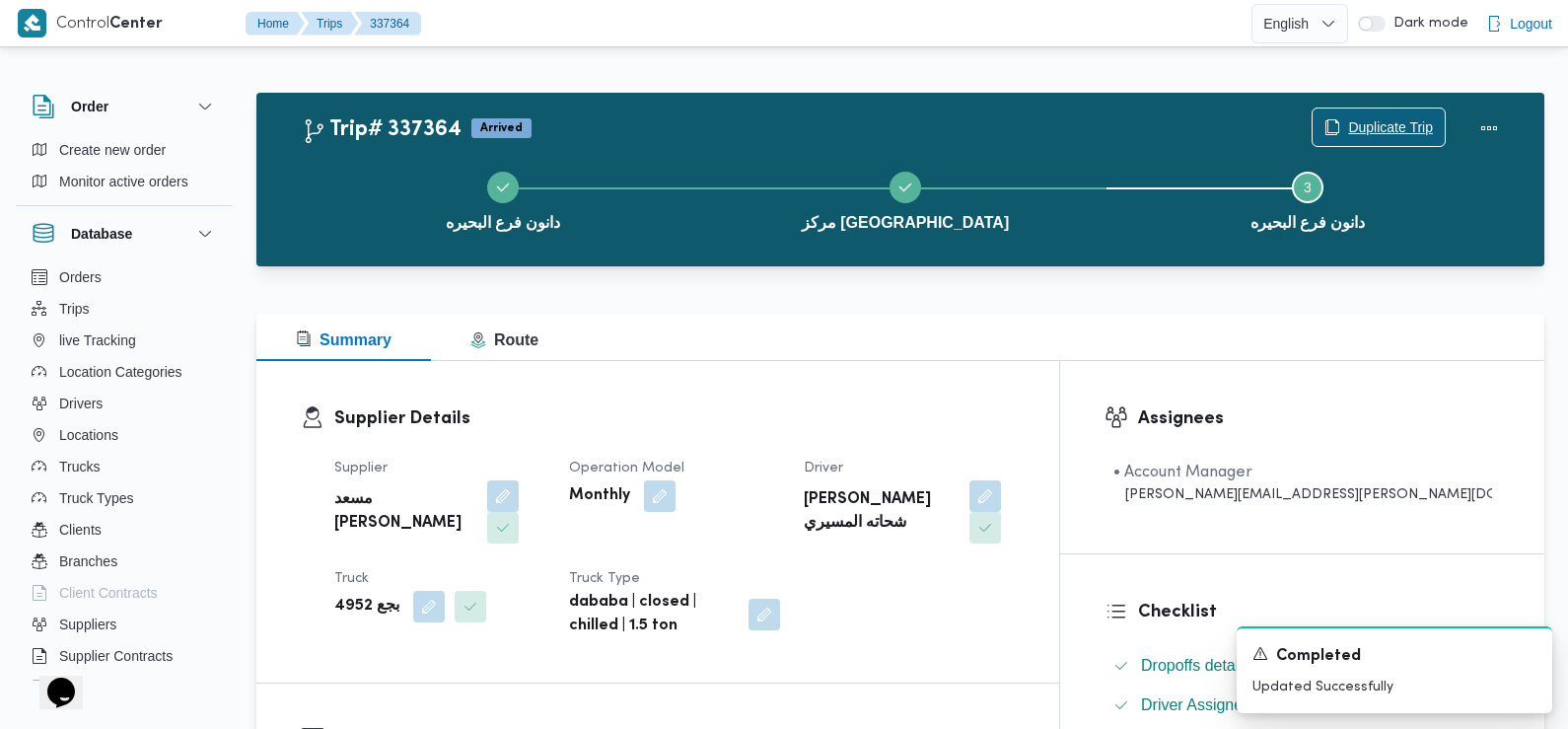
click at [1398, 120] on span "Duplicate Trip" at bounding box center [1390, 127] width 85 height 24
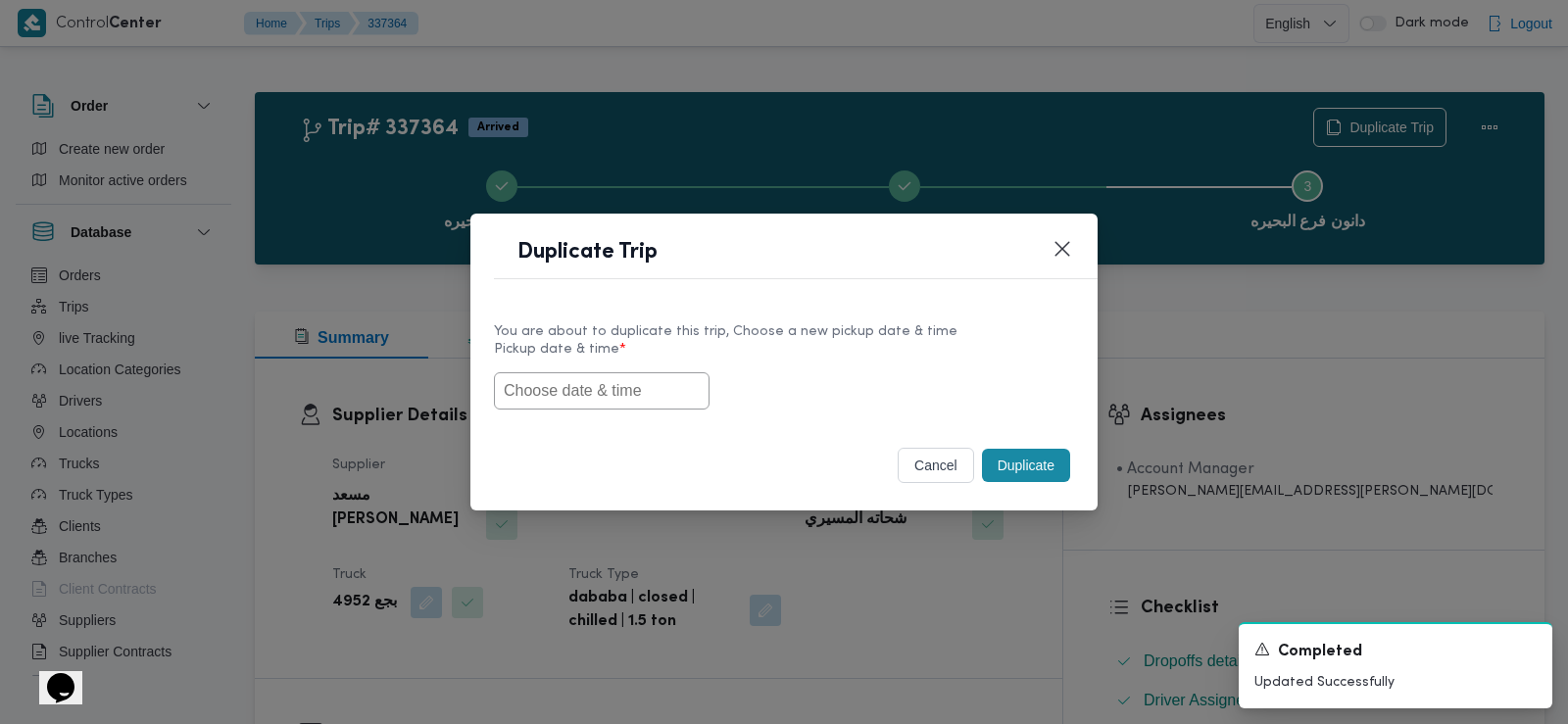
click at [615, 384] on input "text" at bounding box center [601, 390] width 216 height 37
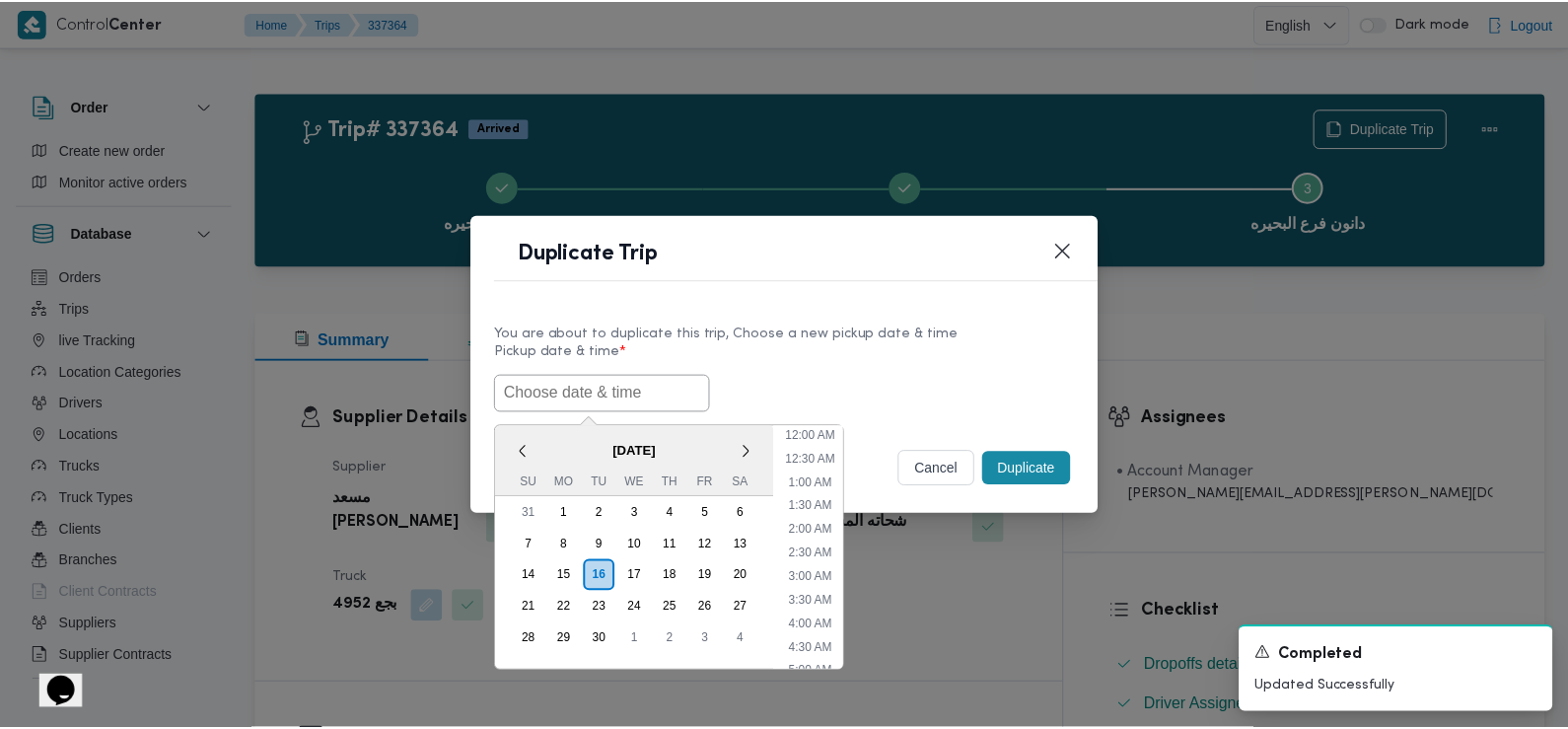
scroll to position [503, 0]
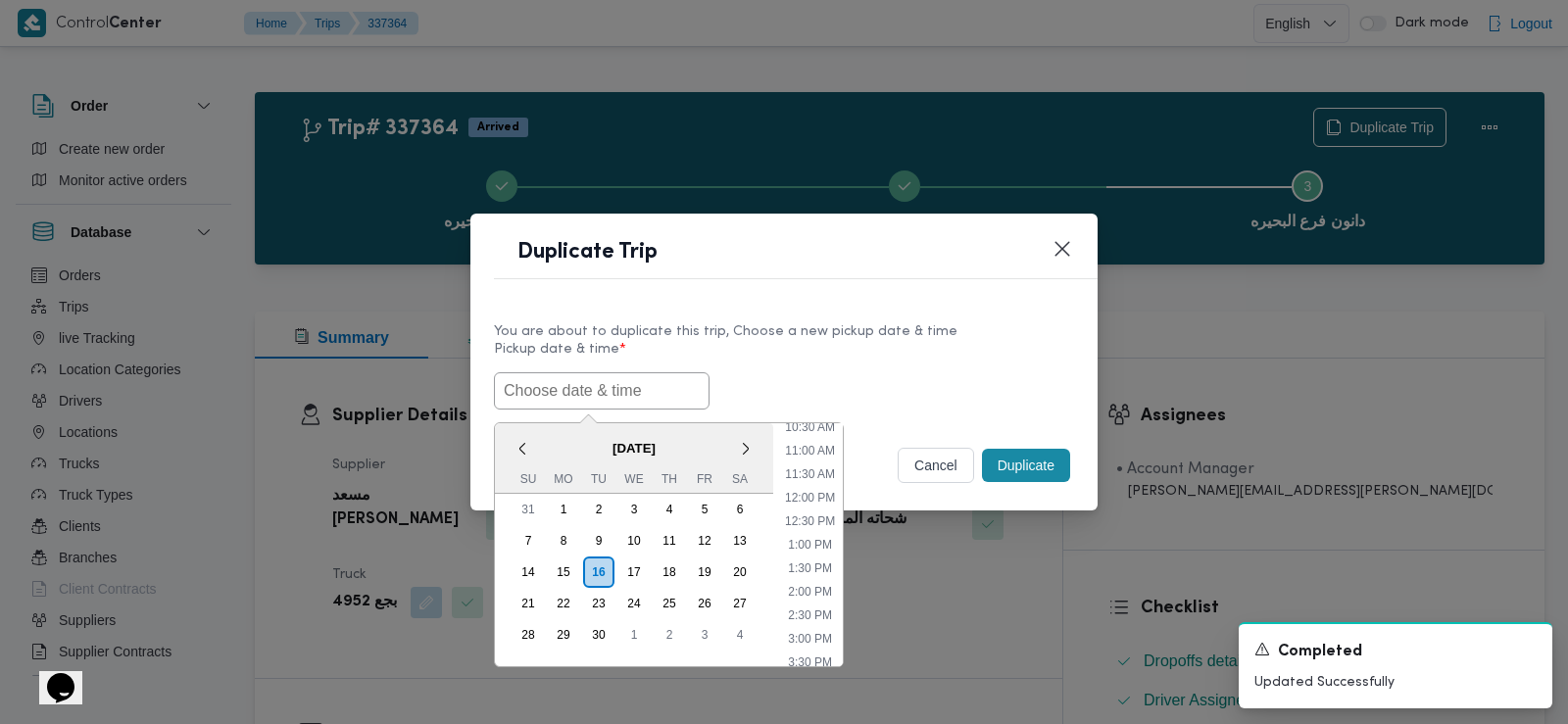
paste input "17/09/2025 6:30AM"
type input "17/09/2025 6:30AM"
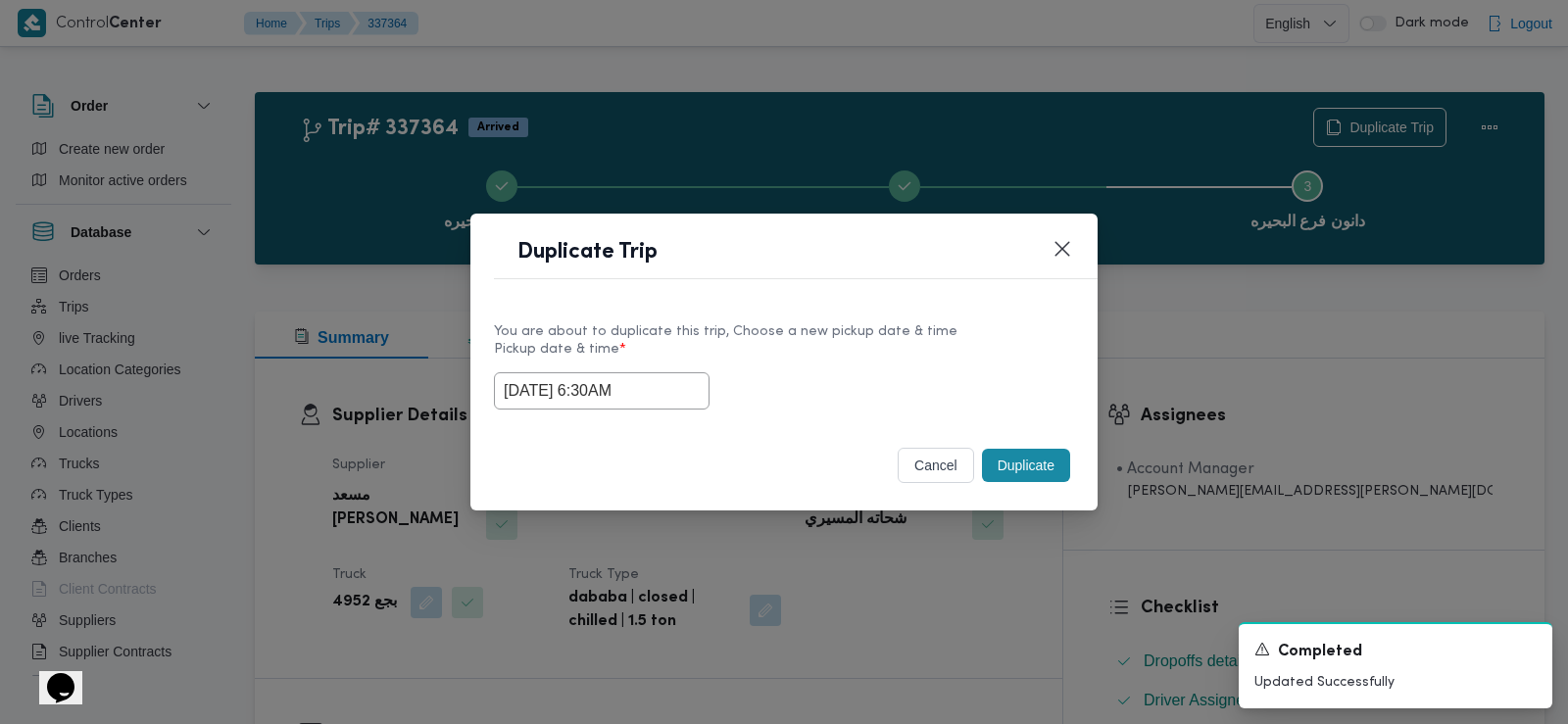
click at [818, 378] on div "17/09/2025 6:30AM" at bounding box center [784, 390] width 580 height 37
click at [1034, 464] on button "Duplicate" at bounding box center [1025, 466] width 88 height 34
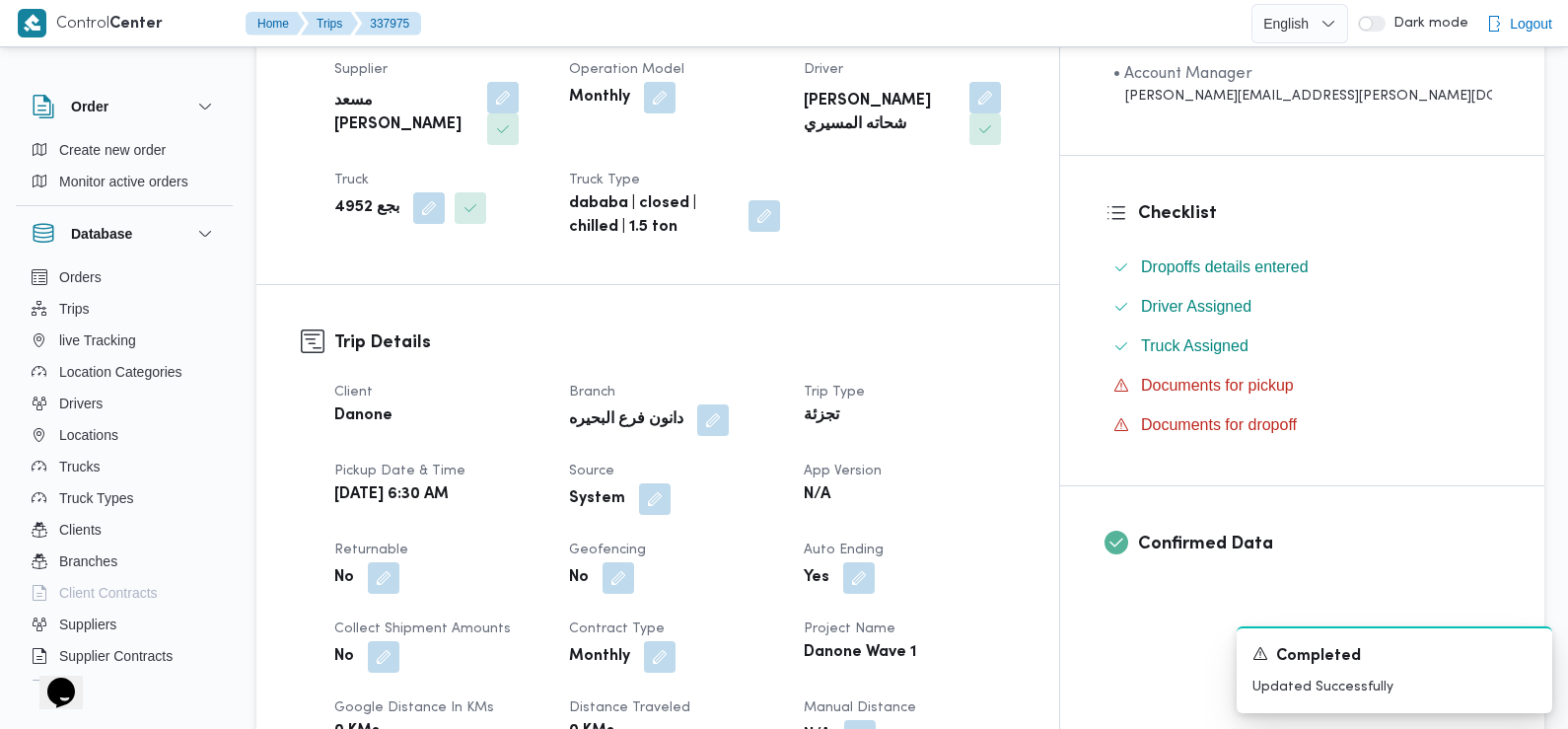
scroll to position [473, 0]
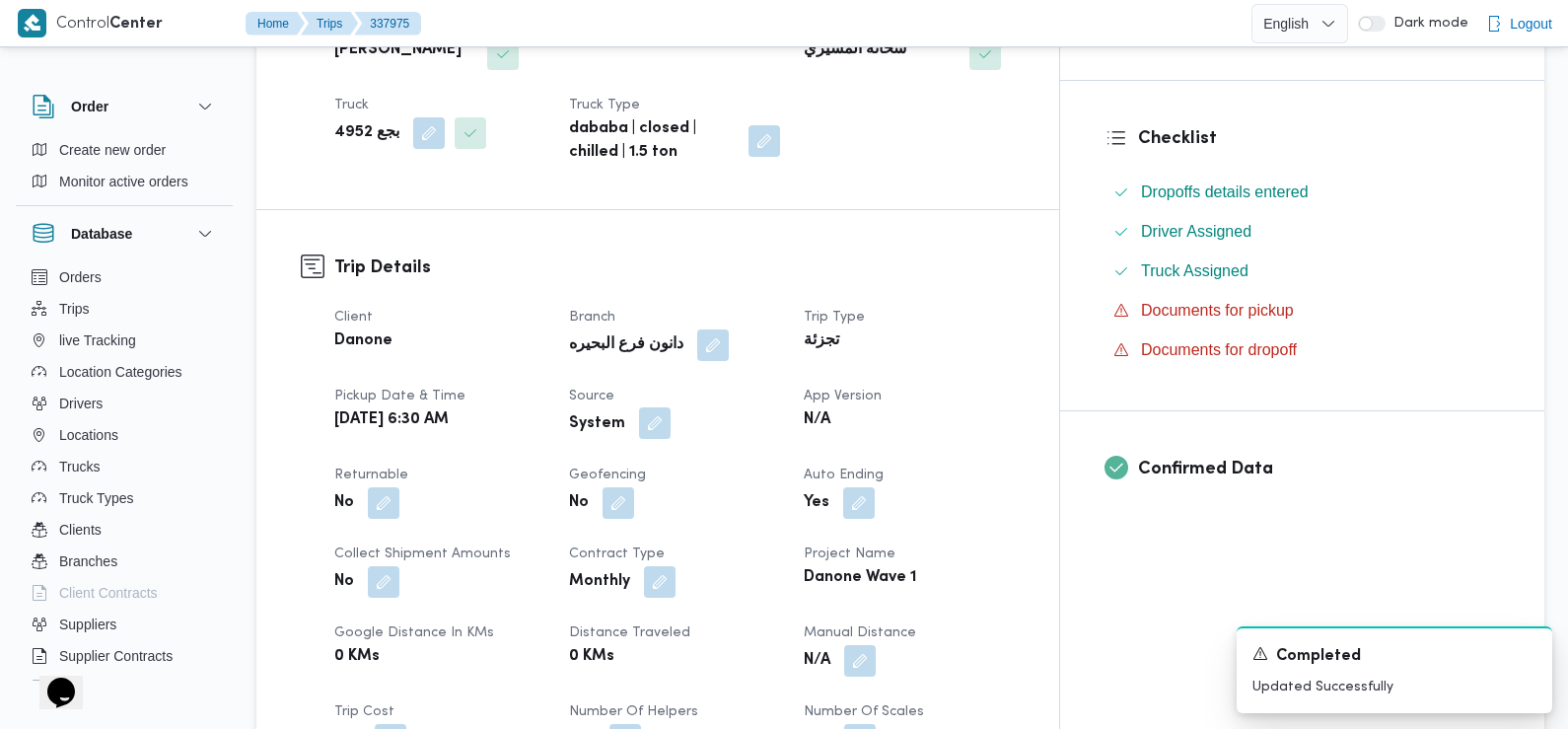
click at [671, 407] on button "button" at bounding box center [655, 423] width 32 height 32
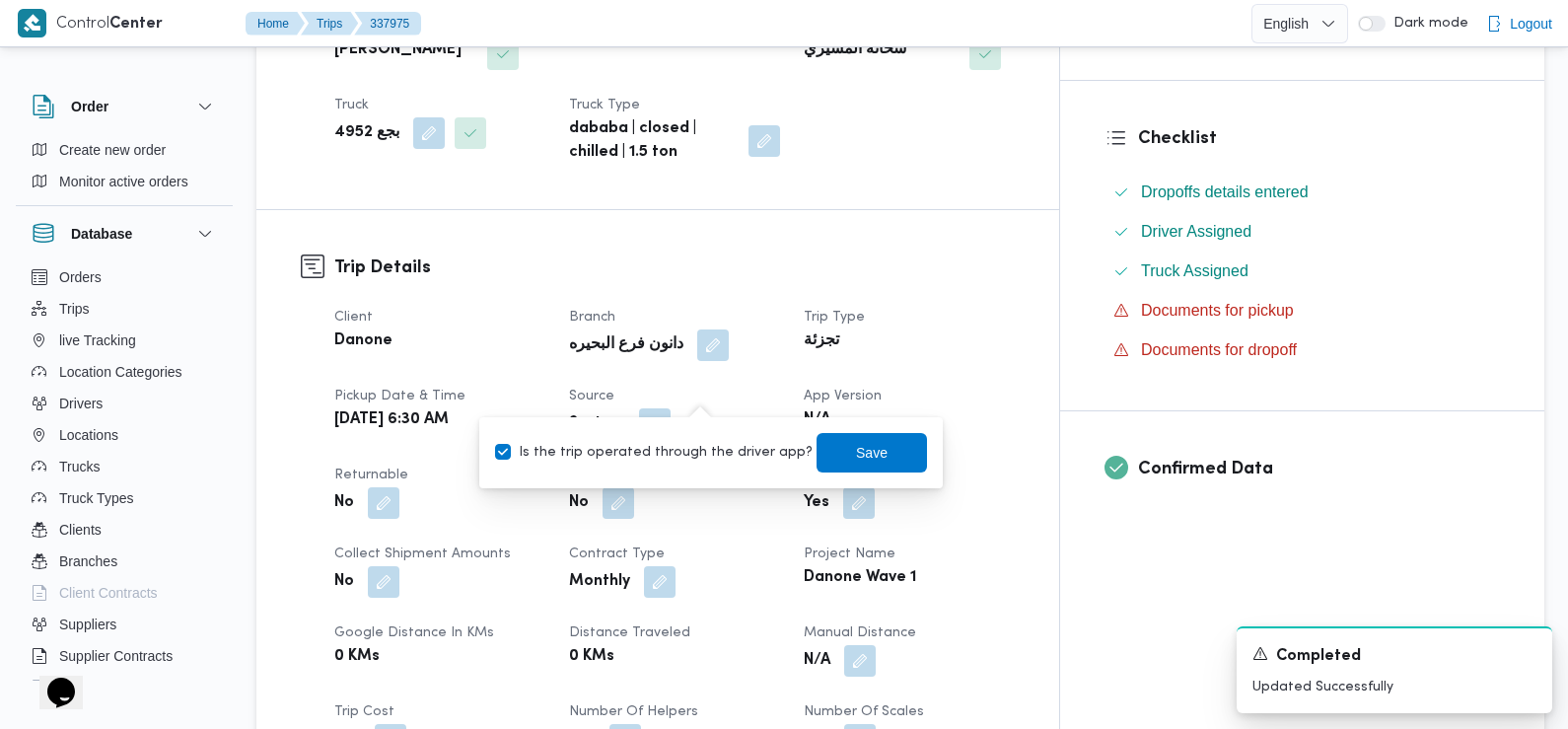
click at [699, 449] on label "Is the trip operated through the driver app?" at bounding box center [654, 453] width 318 height 24
checkbox input "false"
click at [828, 450] on span "Save" at bounding box center [872, 452] width 110 height 39
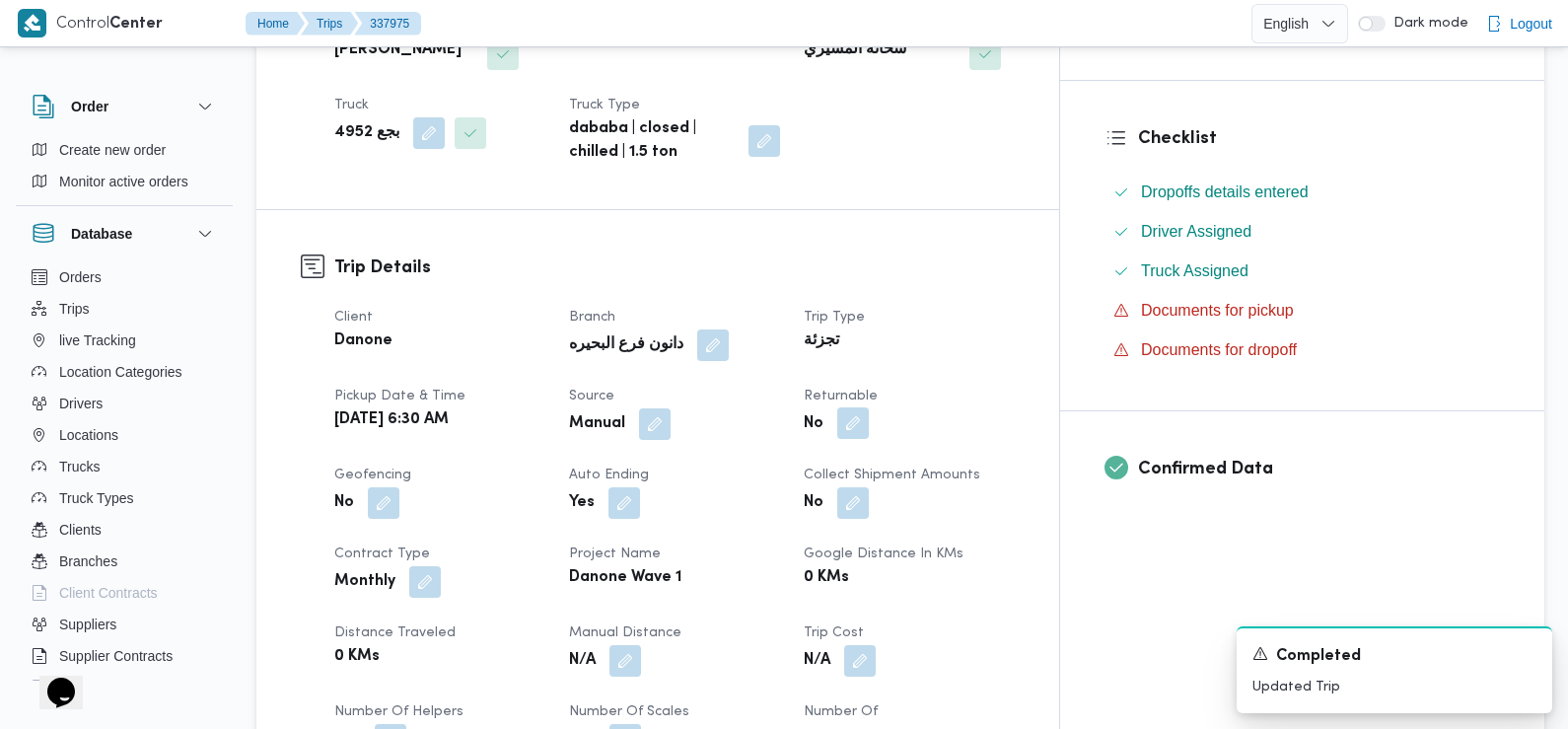
click at [869, 407] on button "button" at bounding box center [853, 423] width 32 height 32
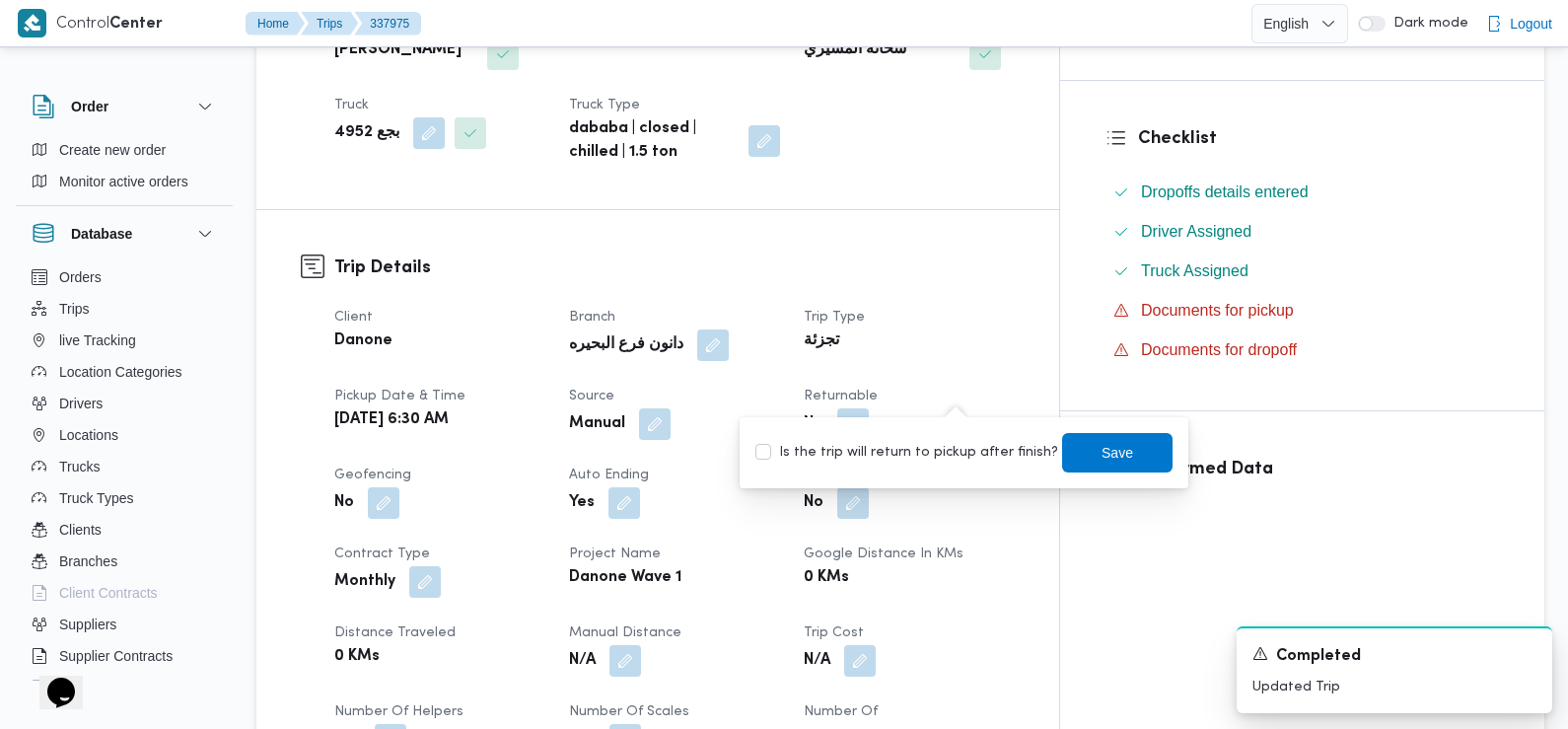
click at [947, 453] on label "Is the trip will return to pickup after finish?" at bounding box center [906, 453] width 303 height 24
checkbox input "true"
click at [1062, 442] on span "Save" at bounding box center [1117, 451] width 110 height 39
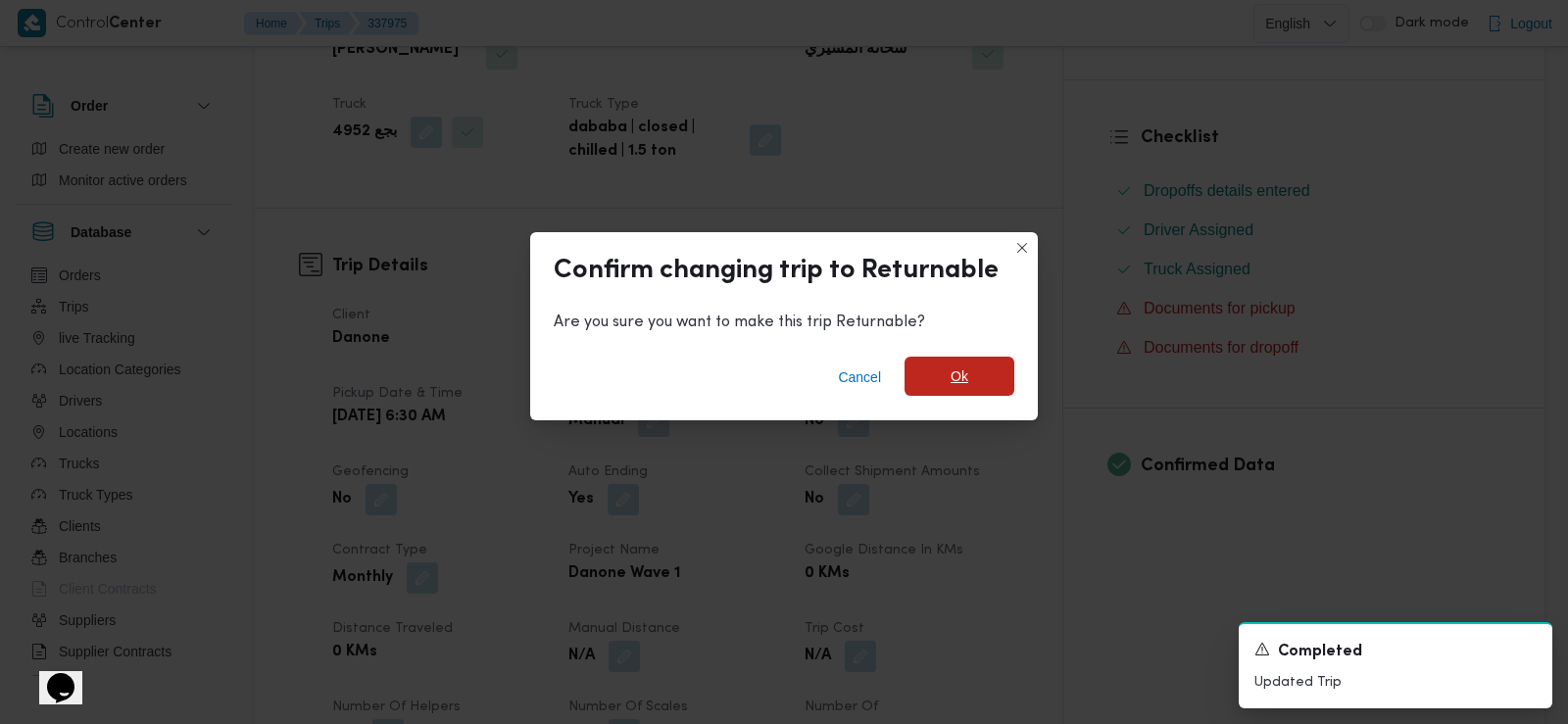
click at [995, 366] on span "Ok" at bounding box center [959, 375] width 109 height 39
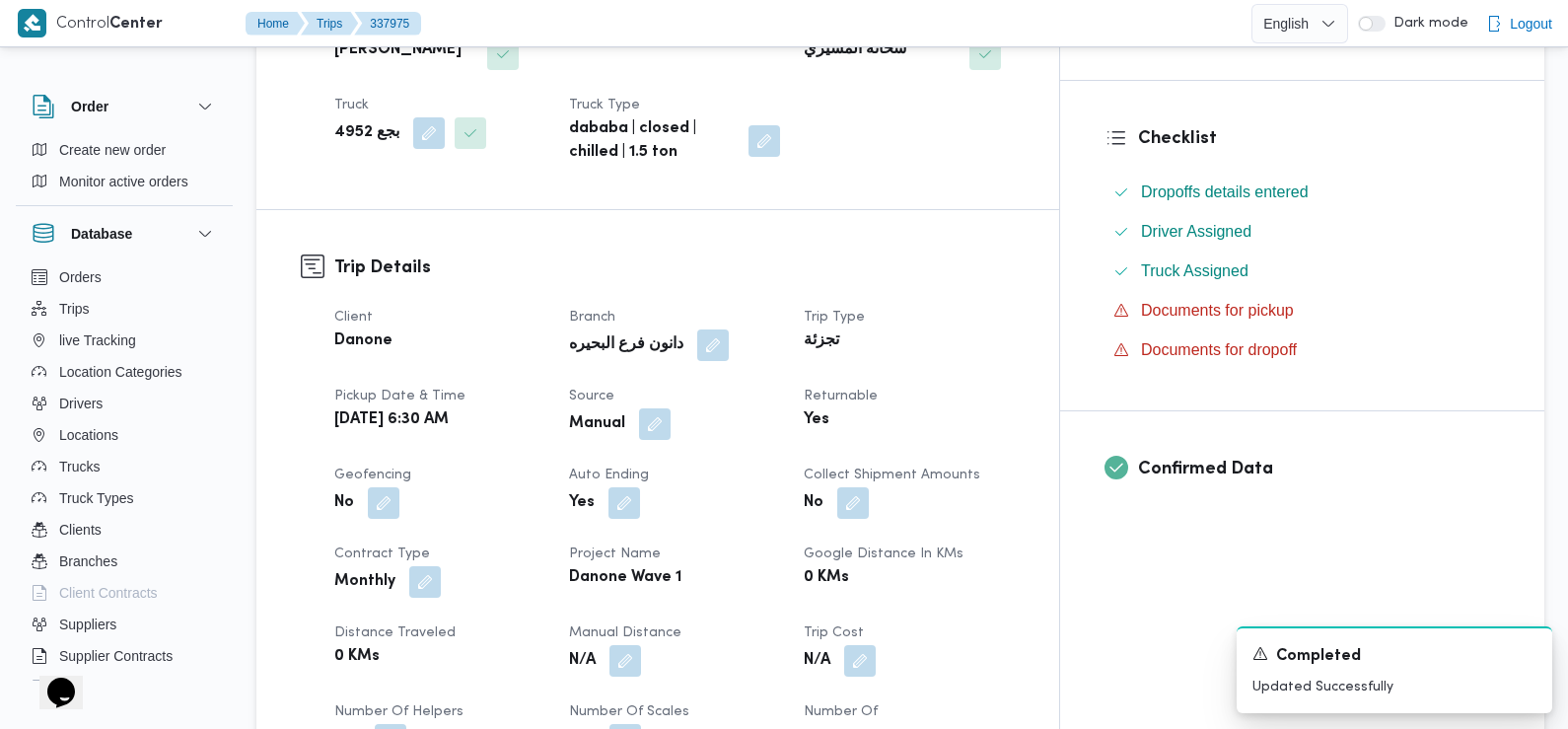
click at [545, 385] on dt "Pickup date & time" at bounding box center [439, 397] width 211 height 24
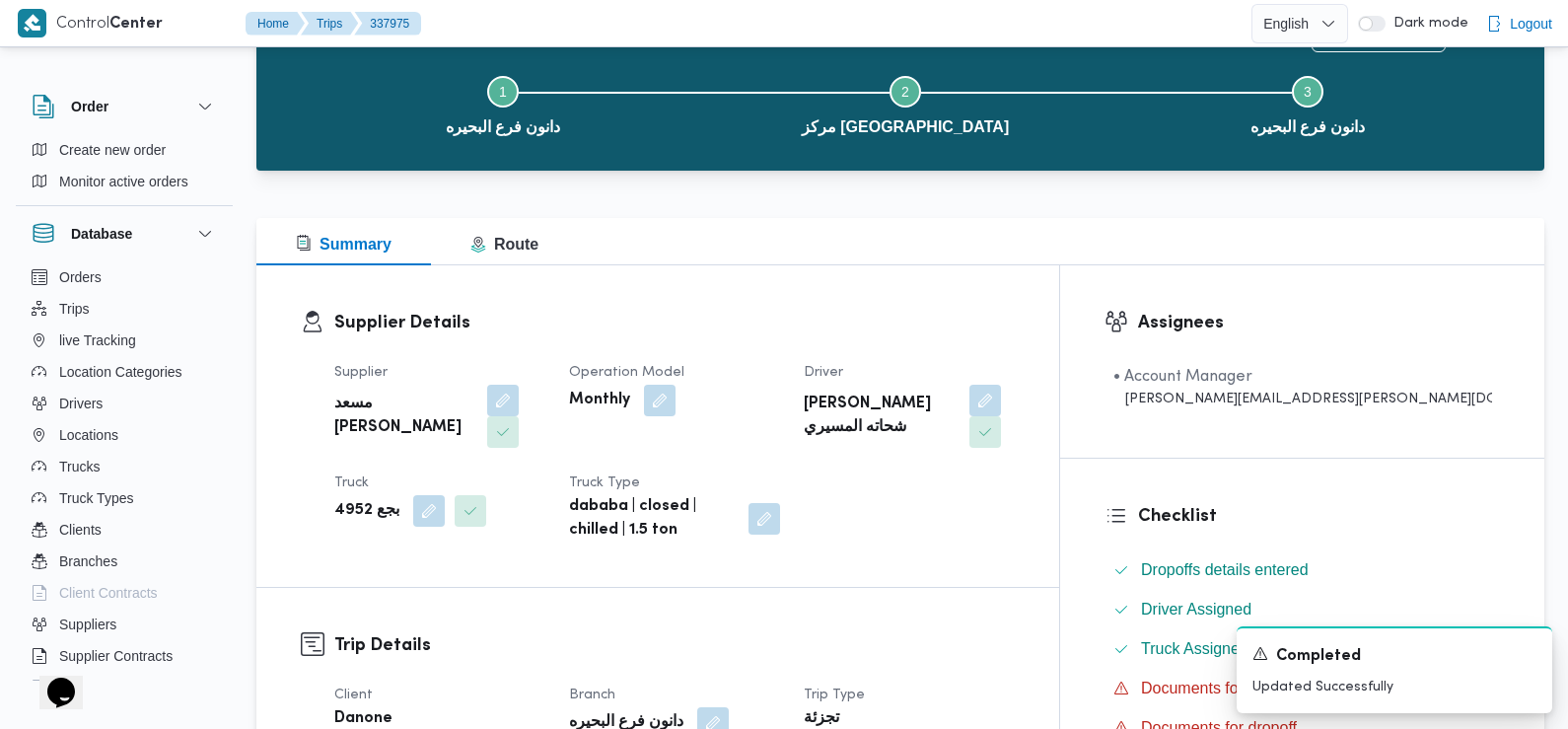
scroll to position [0, 0]
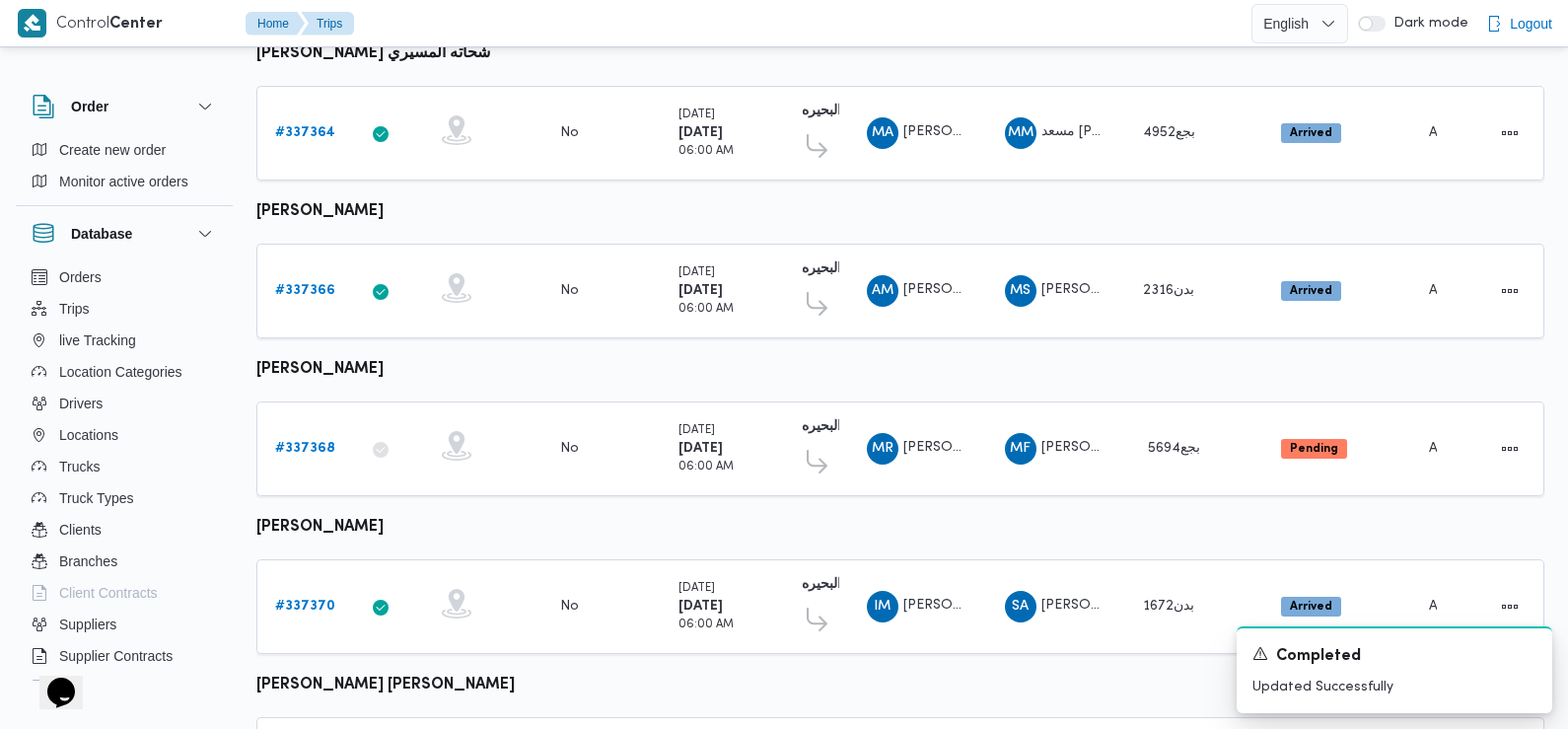
scroll to position [1396, 0]
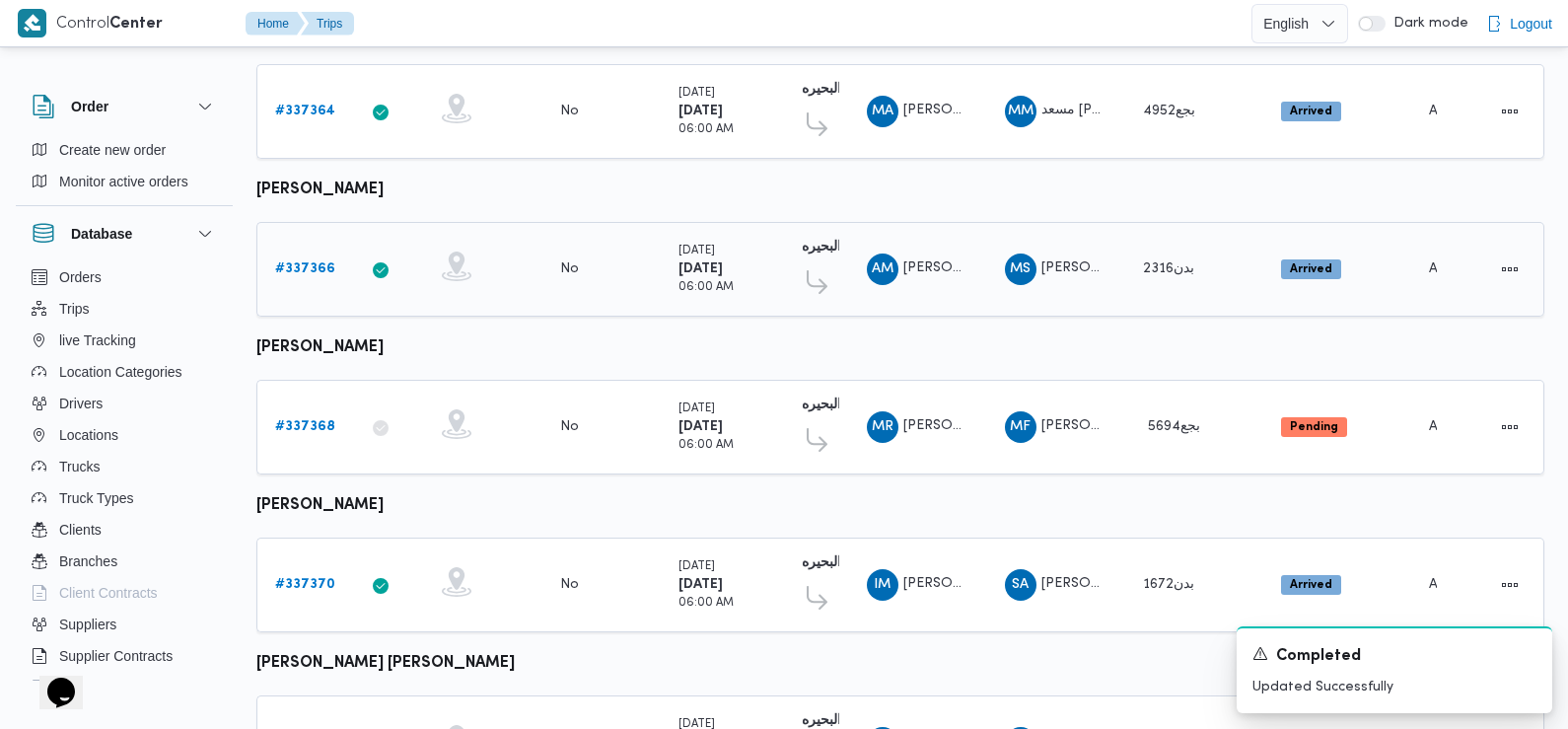
click at [304, 262] on b "# 337366" at bounding box center [305, 268] width 60 height 13
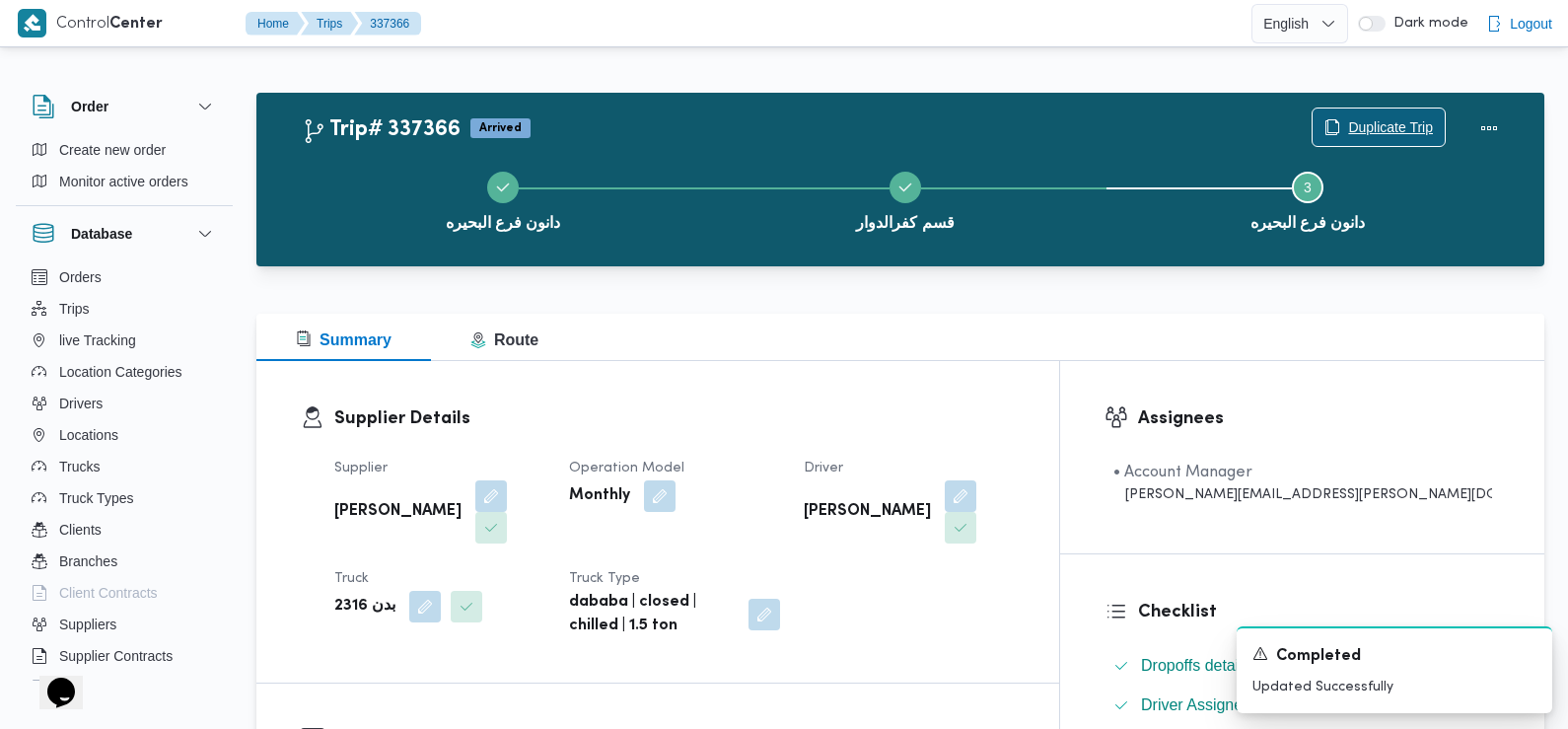
click at [1366, 123] on span "Duplicate Trip" at bounding box center [1390, 127] width 85 height 24
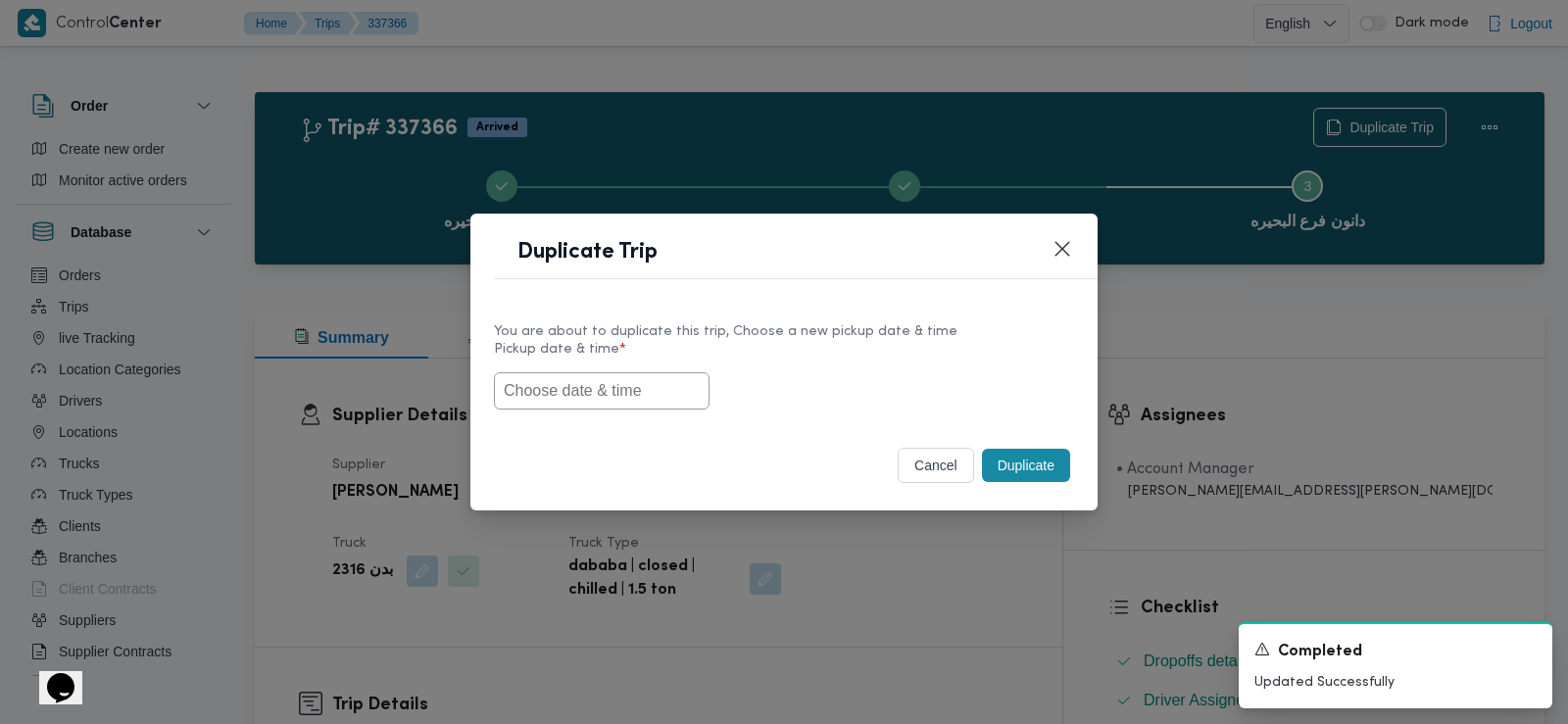
click at [632, 382] on input "text" at bounding box center [601, 390] width 216 height 37
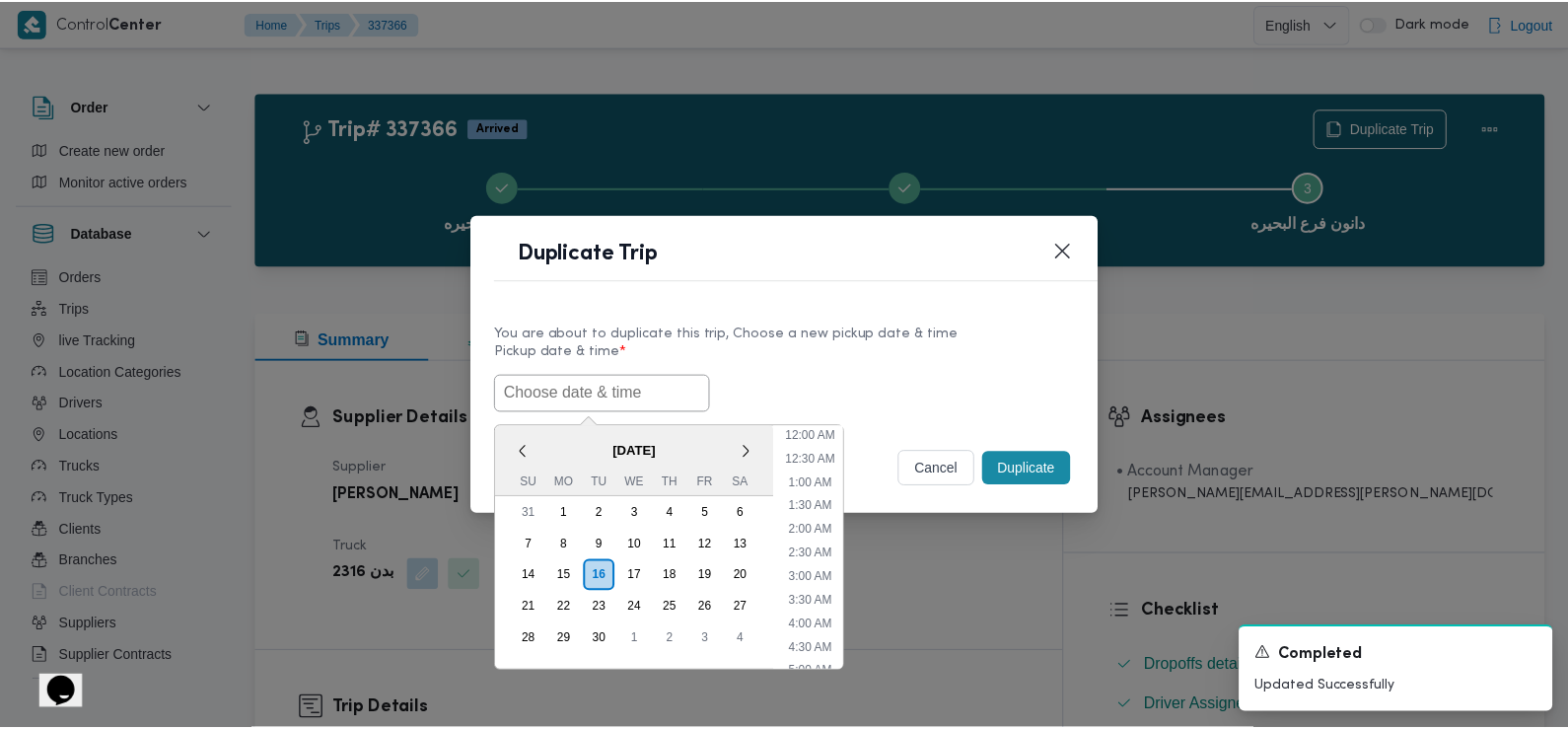
scroll to position [503, 0]
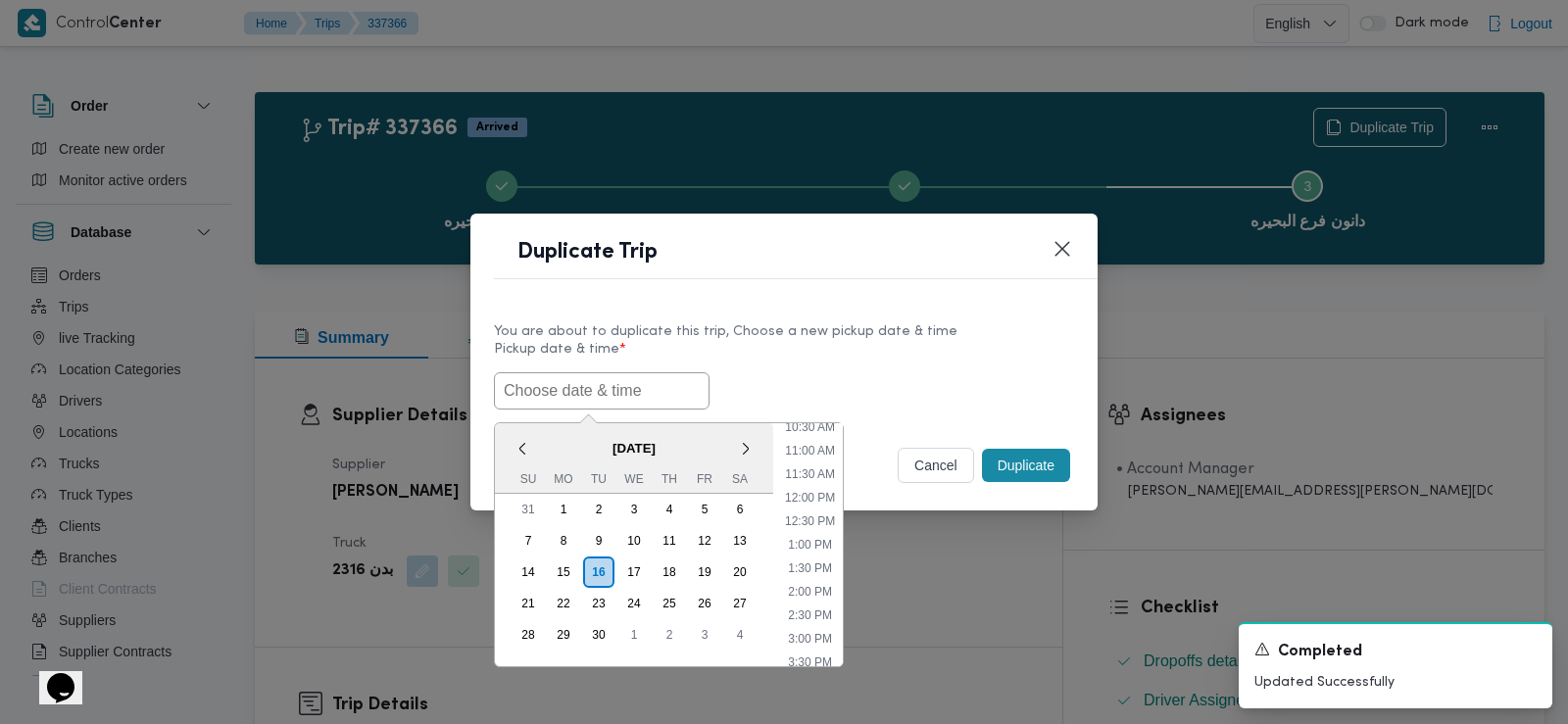
paste input "17/09/2025 6:30AM"
type input "17/09/2025 6:30AM"
click at [827, 372] on div "17/09/2025 6:30AM < September 2025 > Su Mo Tu We Th Fr Sa 31 1 2 3 4 5 6 7 8 9 …" at bounding box center [784, 390] width 580 height 37
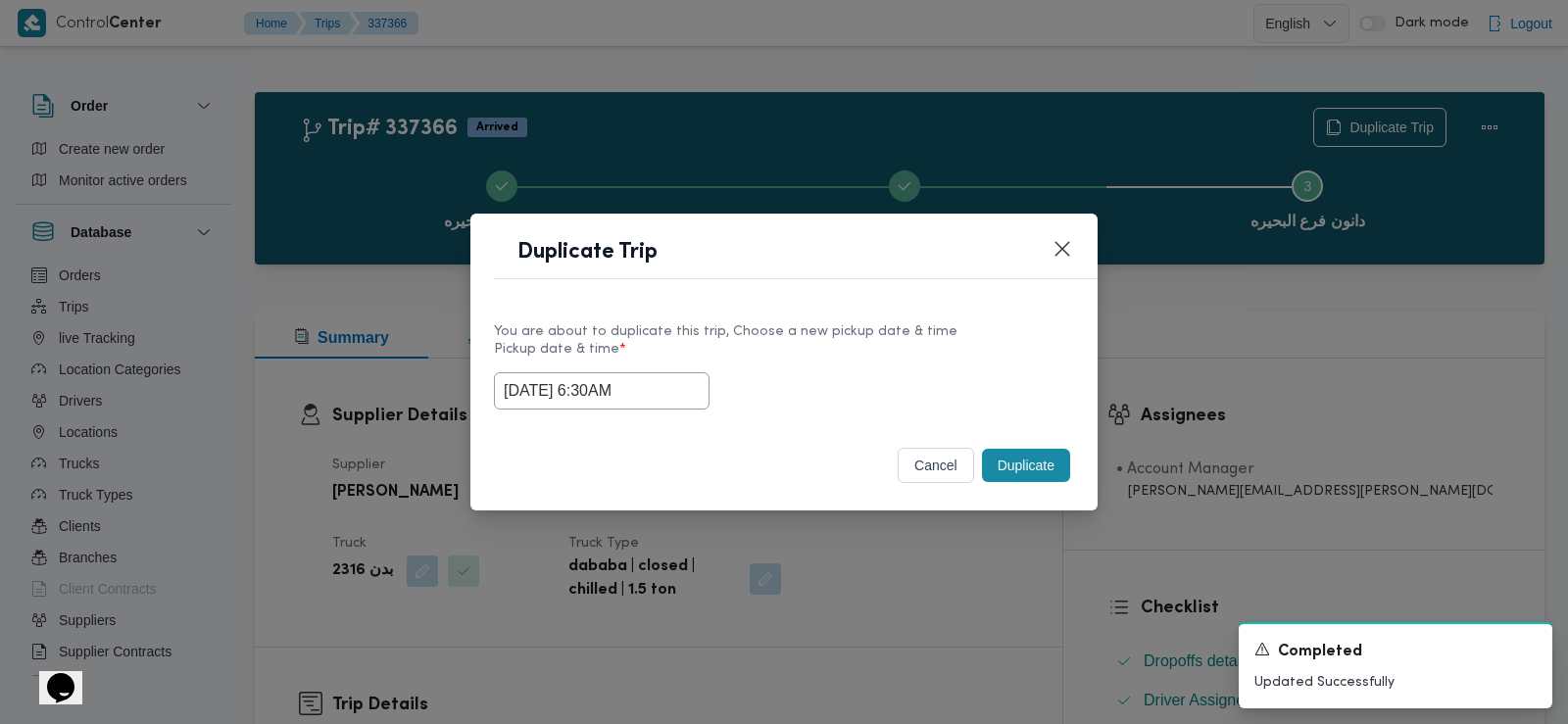
click at [1026, 479] on button "Duplicate" at bounding box center [1025, 466] width 88 height 34
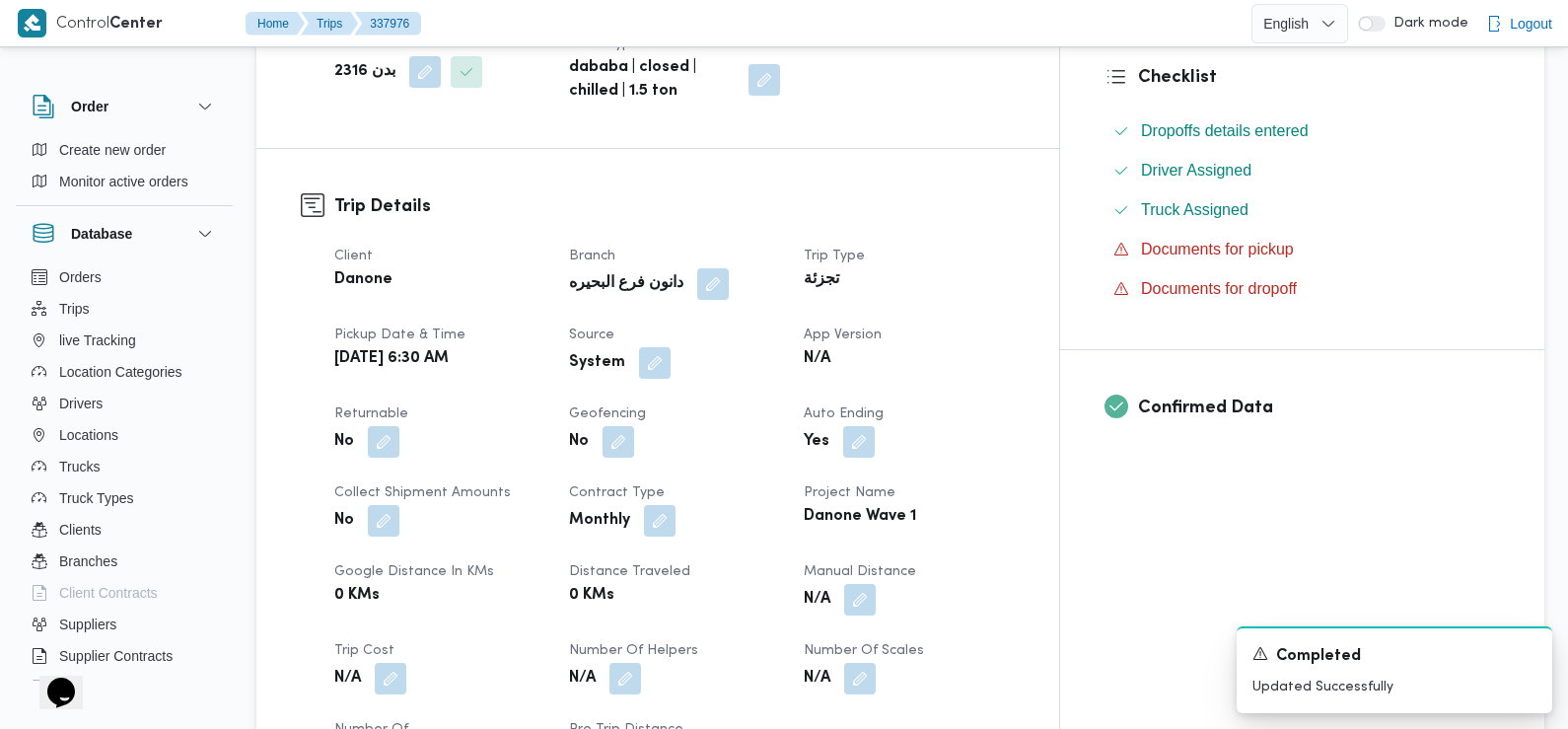
scroll to position [539, 0]
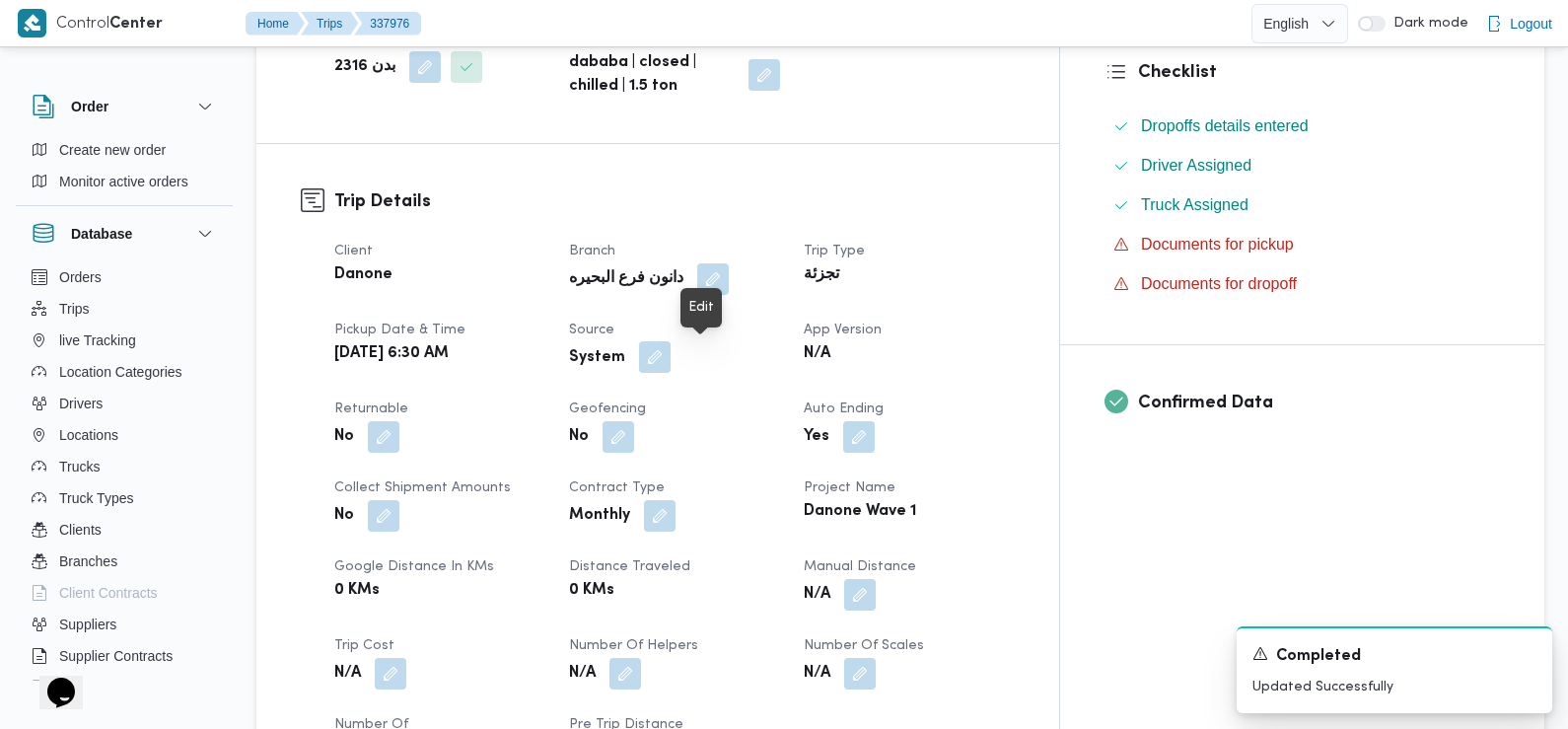
click at [671, 368] on button "button" at bounding box center [655, 357] width 32 height 32
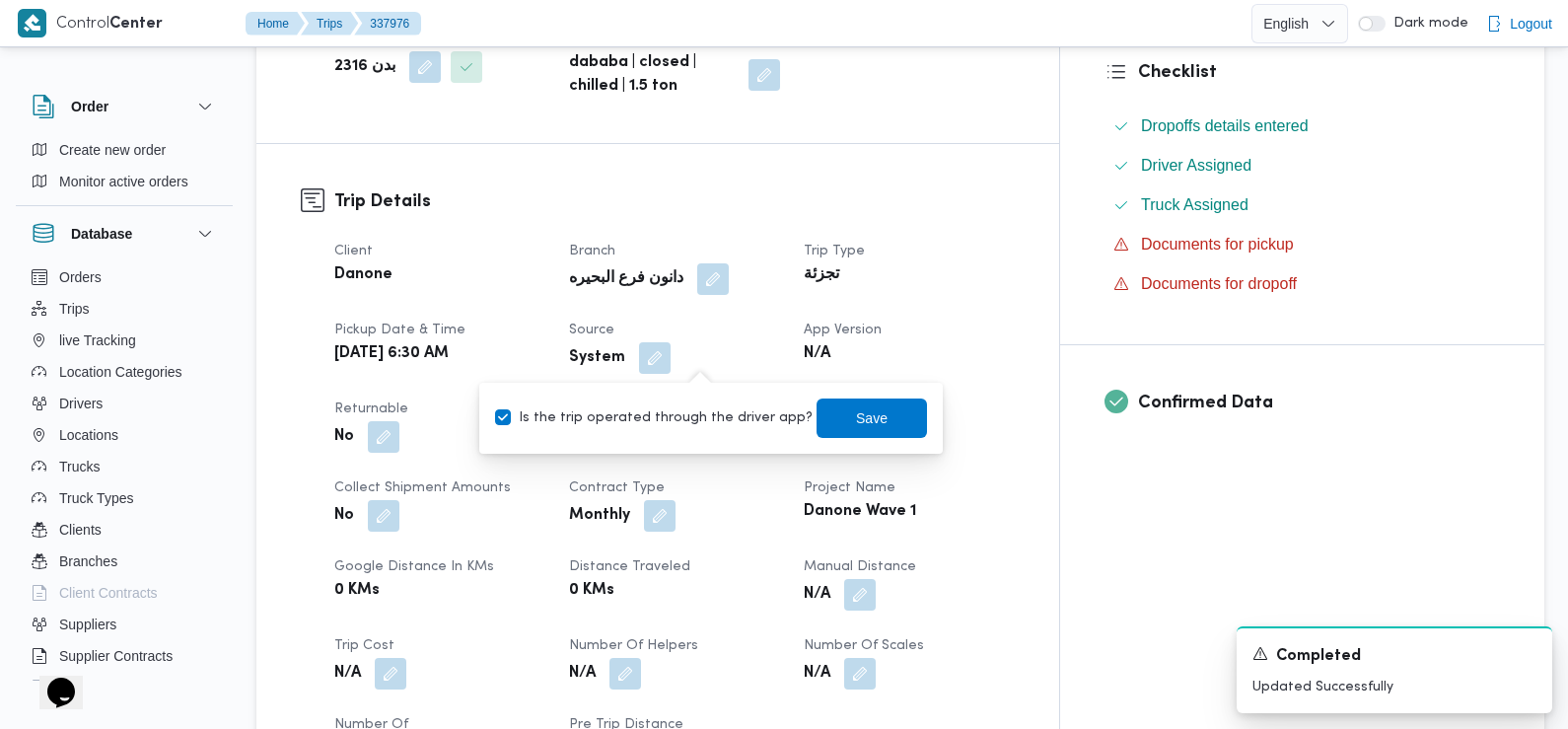
click at [722, 415] on label "Is the trip operated through the driver app?" at bounding box center [654, 418] width 318 height 24
checkbox input "false"
click at [856, 425] on span "Save" at bounding box center [872, 417] width 32 height 24
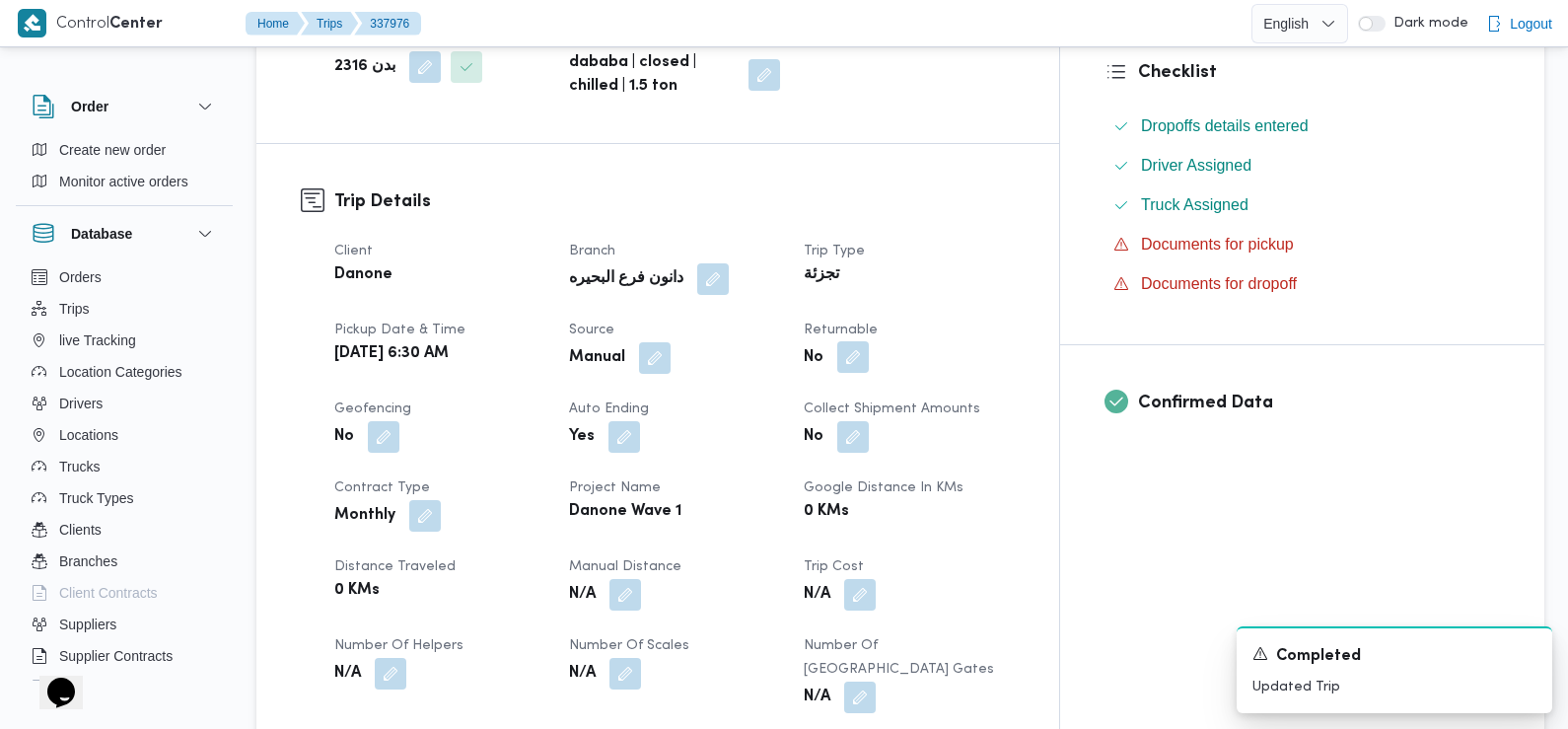
click at [869, 358] on button "button" at bounding box center [853, 357] width 32 height 32
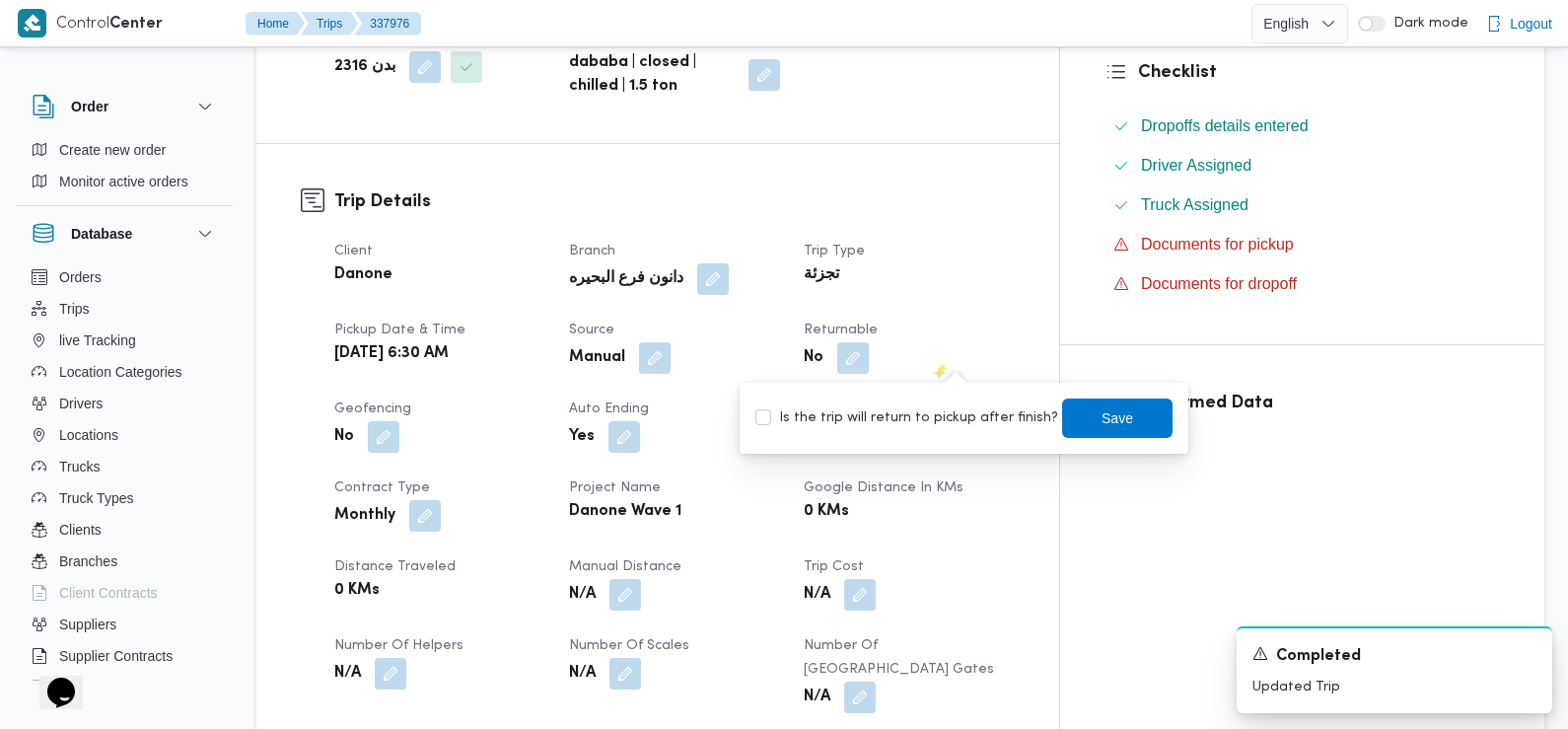
click at [963, 423] on label "Is the trip will return to pickup after finish?" at bounding box center [906, 418] width 303 height 24
checkbox input "true"
click at [1083, 415] on span "Save" at bounding box center [1117, 416] width 110 height 39
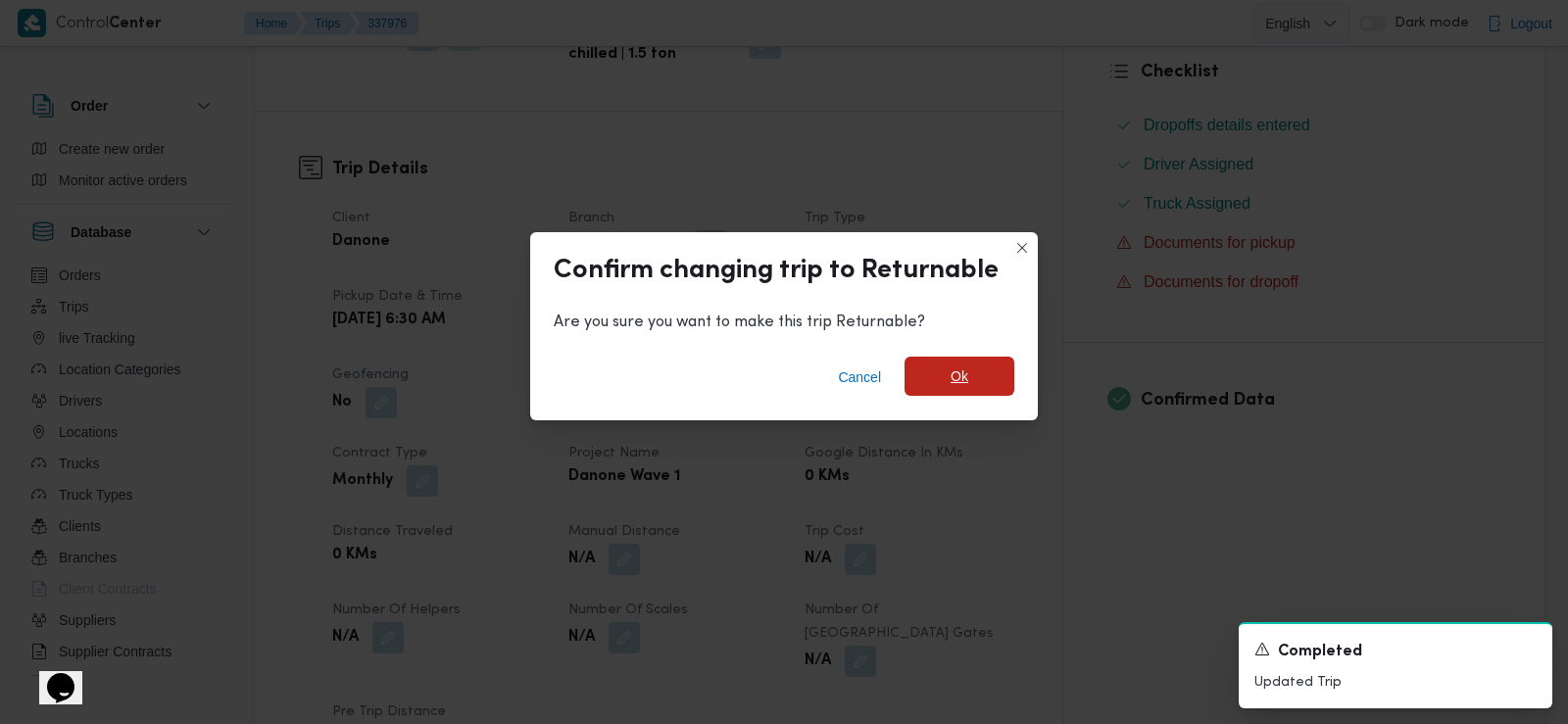
click at [976, 364] on span "Ok" at bounding box center [959, 375] width 109 height 39
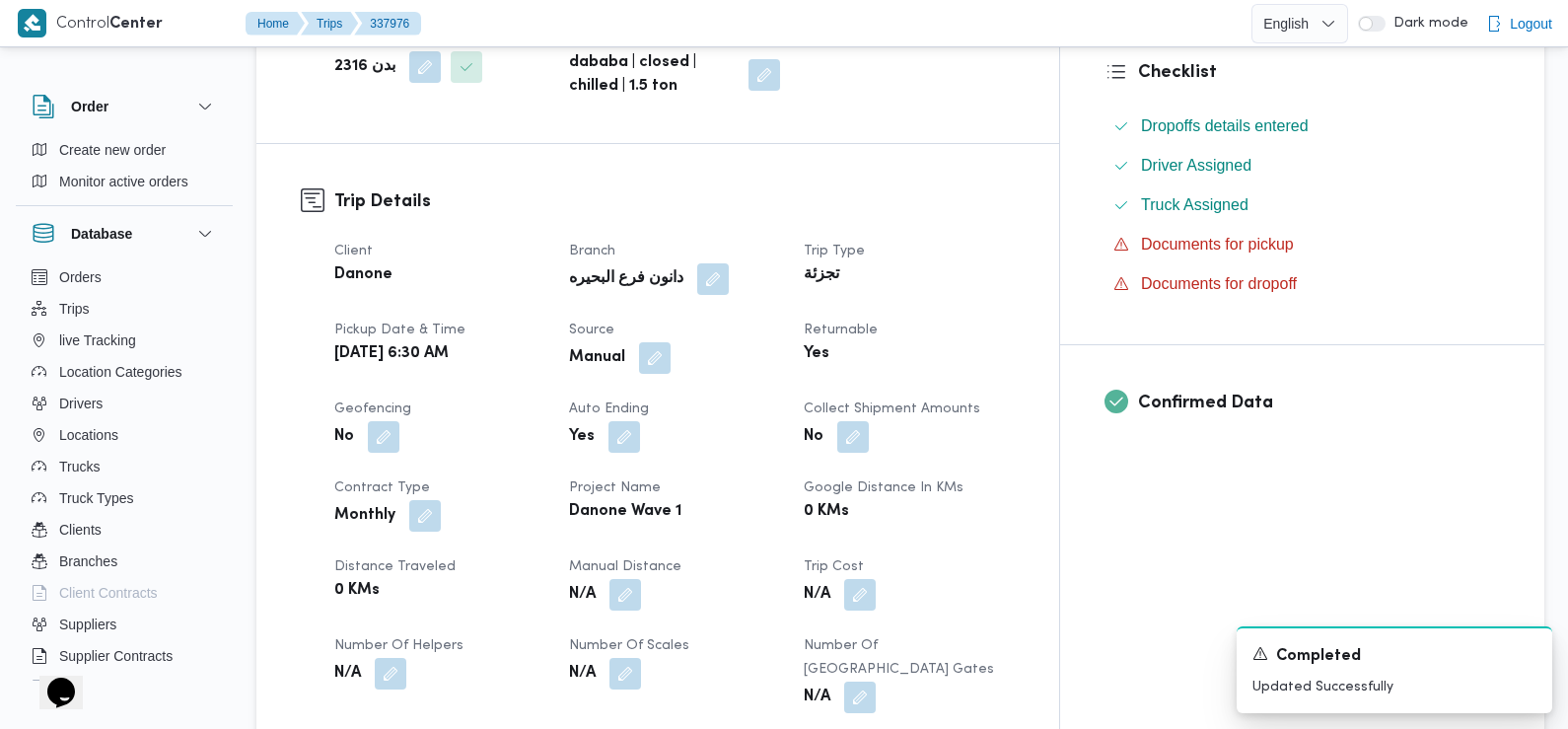
click at [545, 242] on dt "Client" at bounding box center [439, 252] width 211 height 24
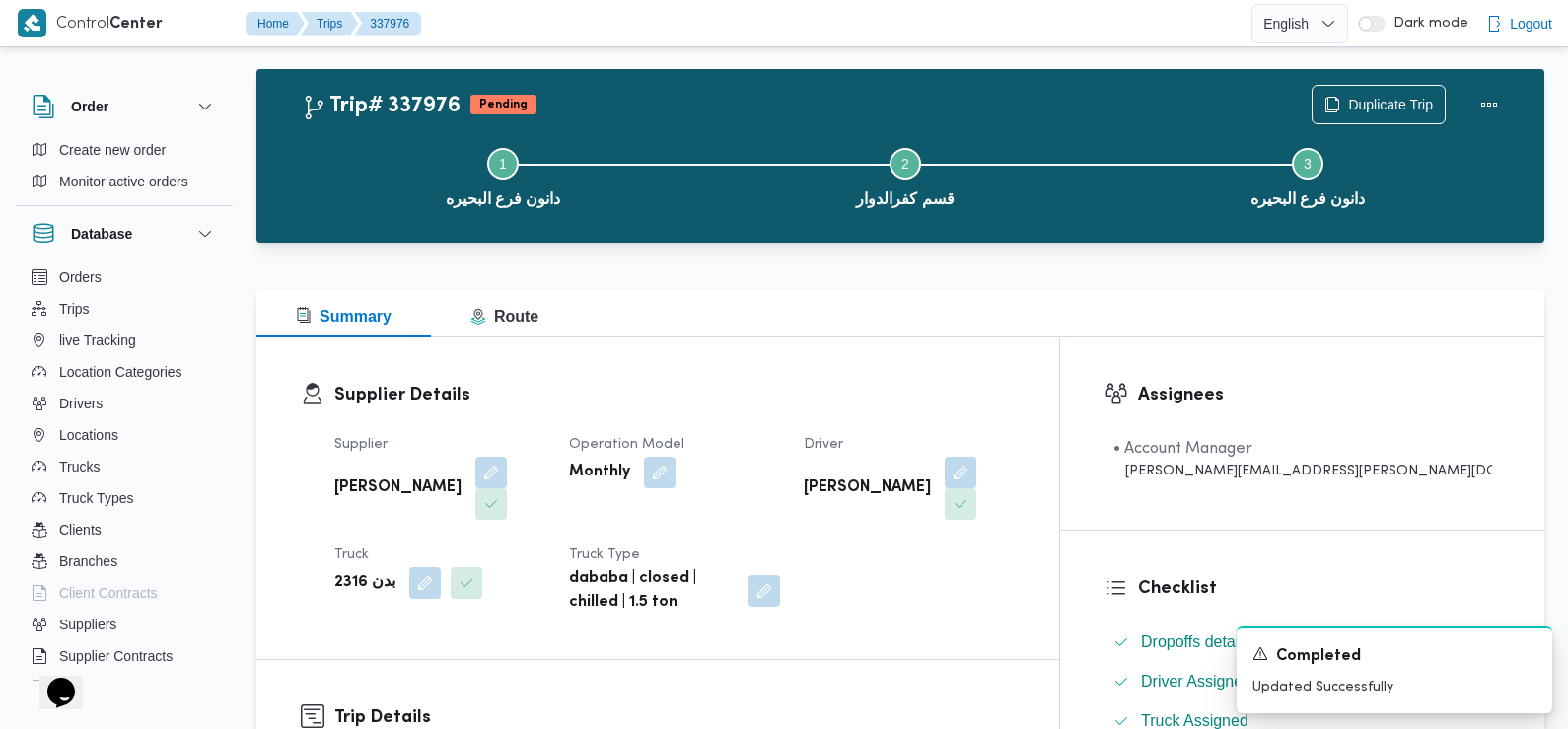
scroll to position [0, 0]
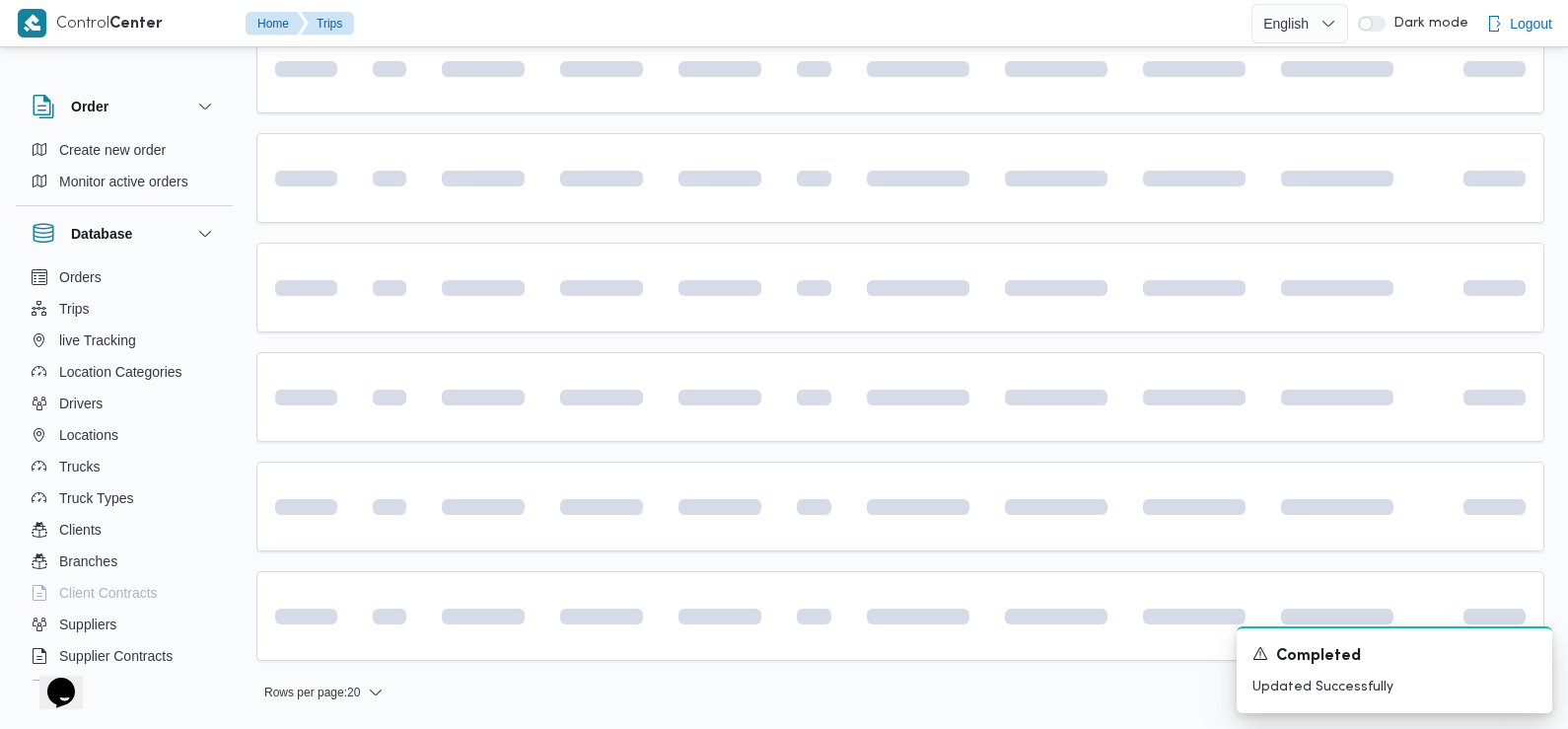
scroll to position [1376, 0]
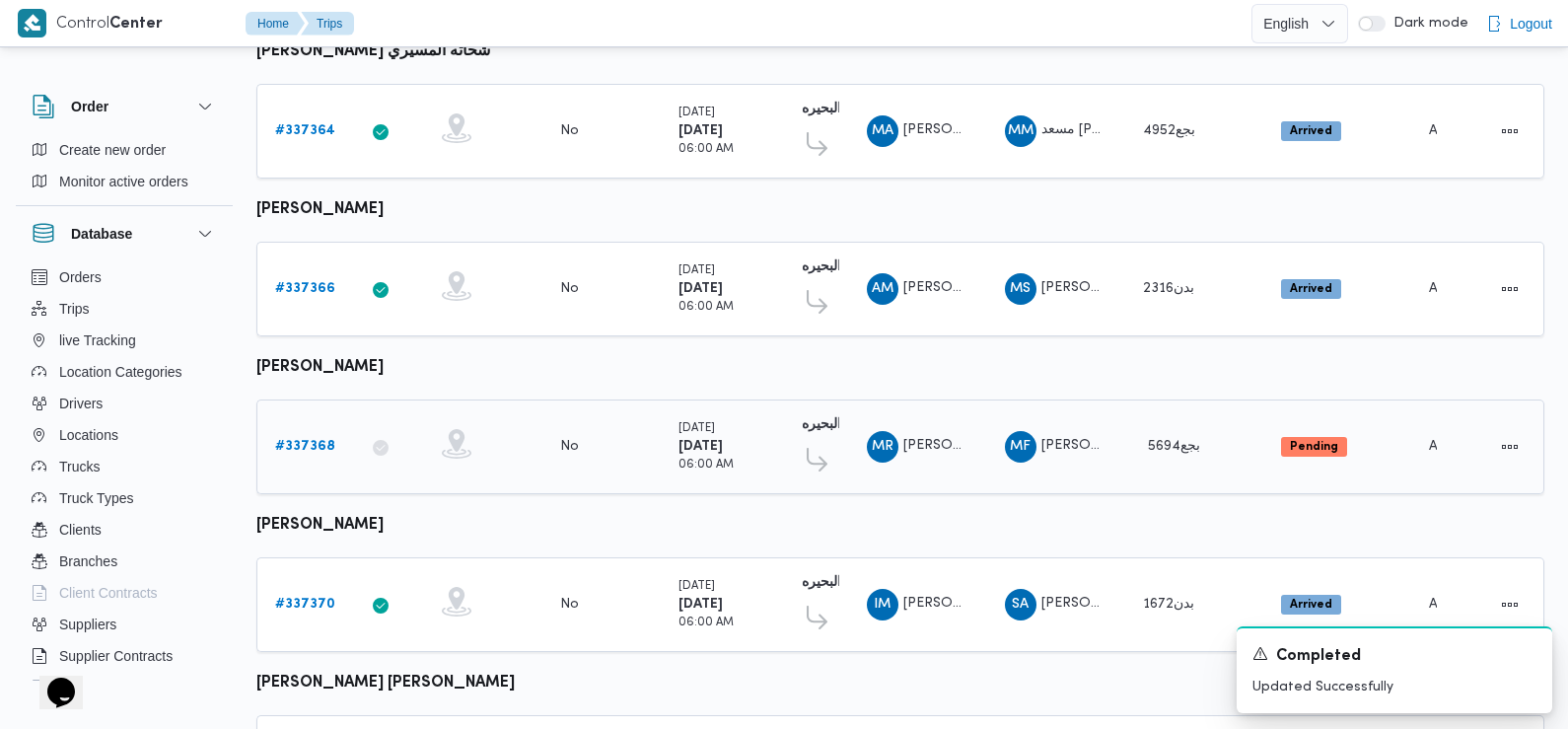
click at [310, 440] on b "# 337368" at bounding box center [305, 446] width 60 height 13
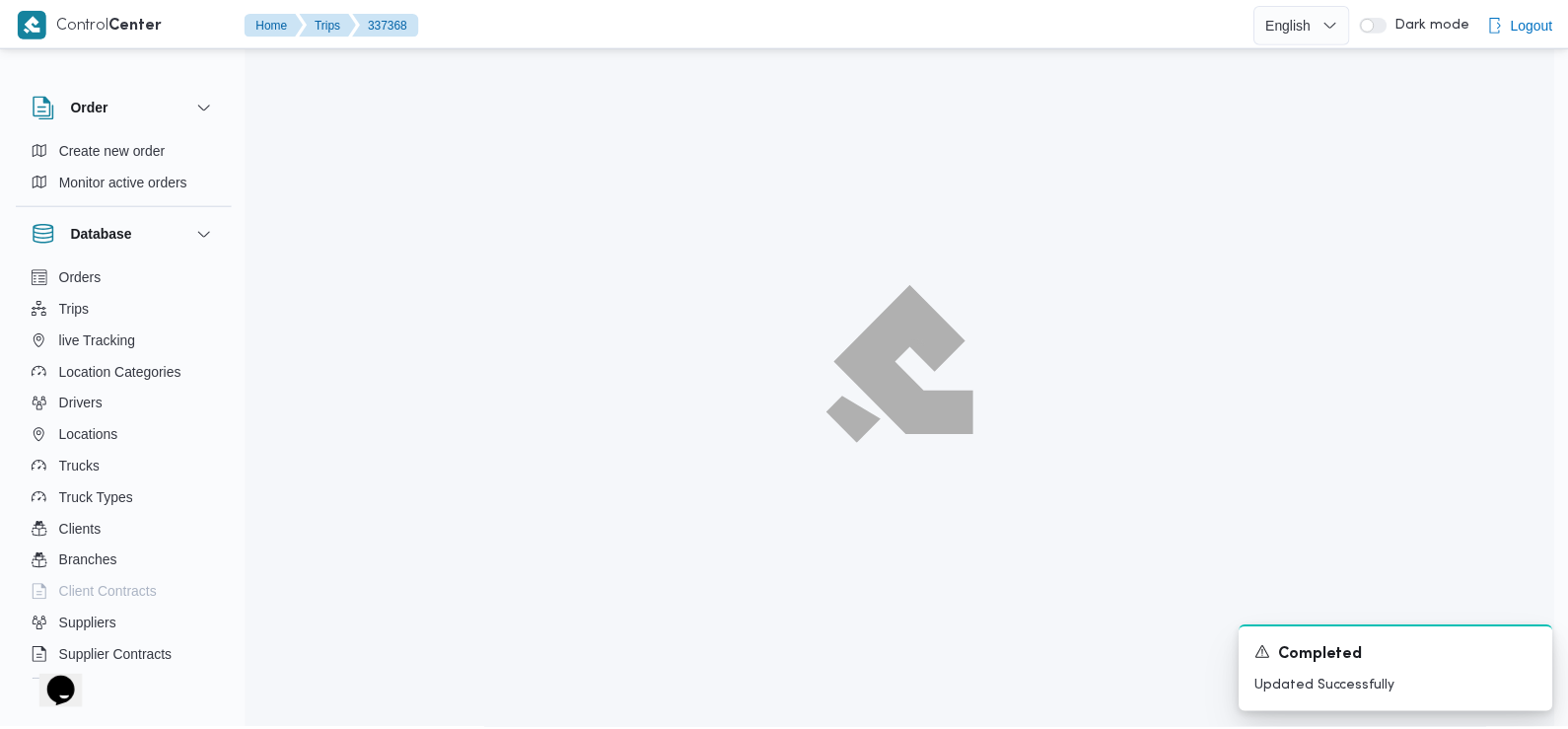
scroll to position [1376, 0]
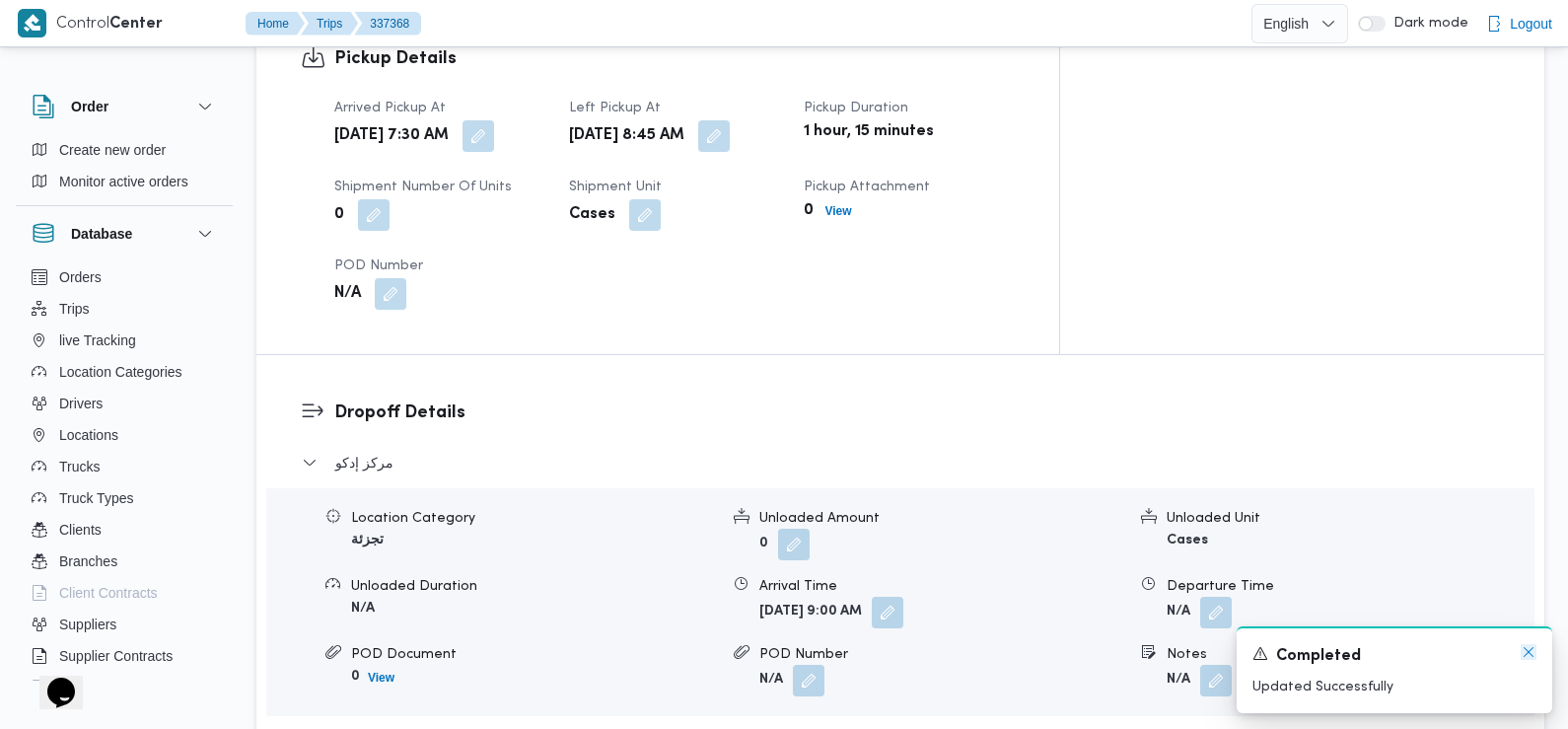
click at [1528, 657] on icon "Dismiss toast" at bounding box center [1529, 652] width 16 height 16
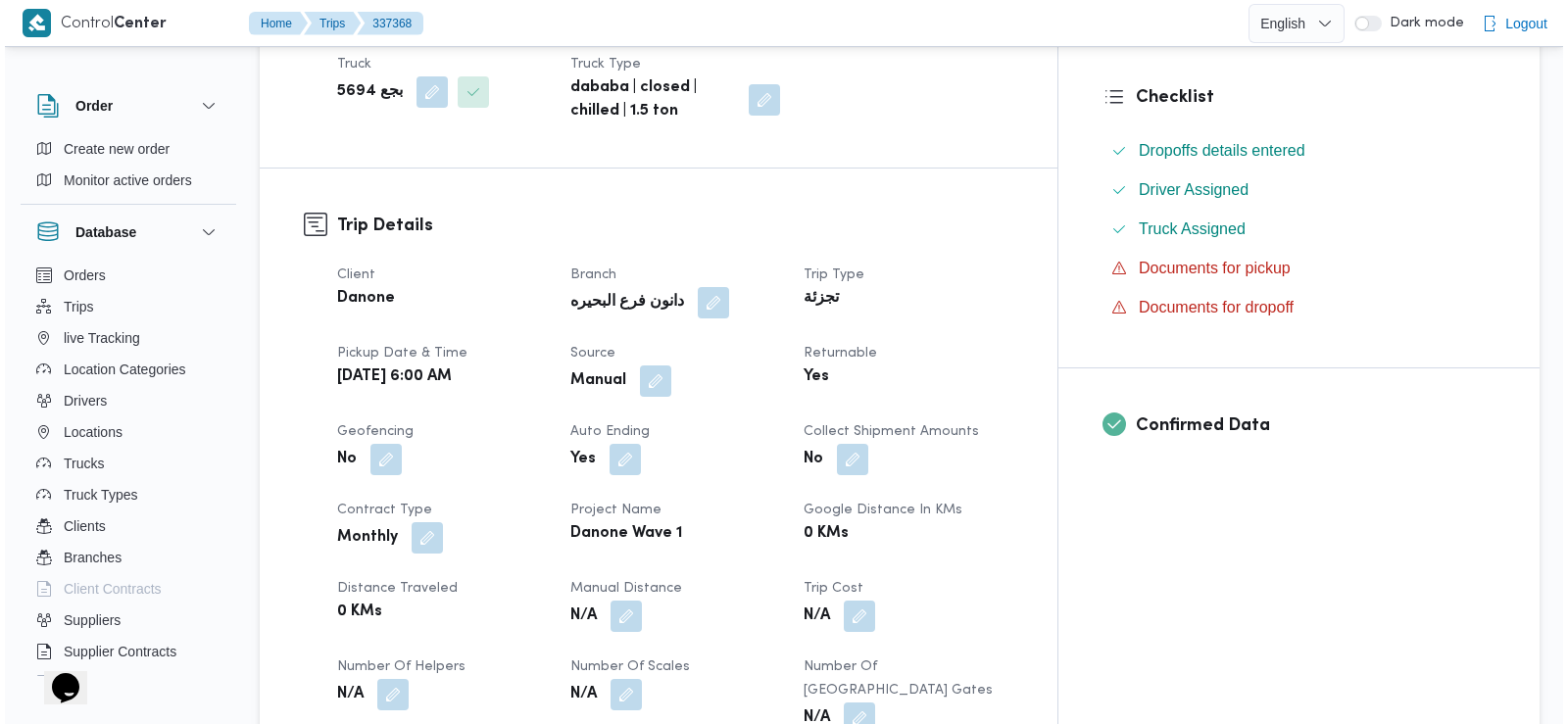
scroll to position [0, 0]
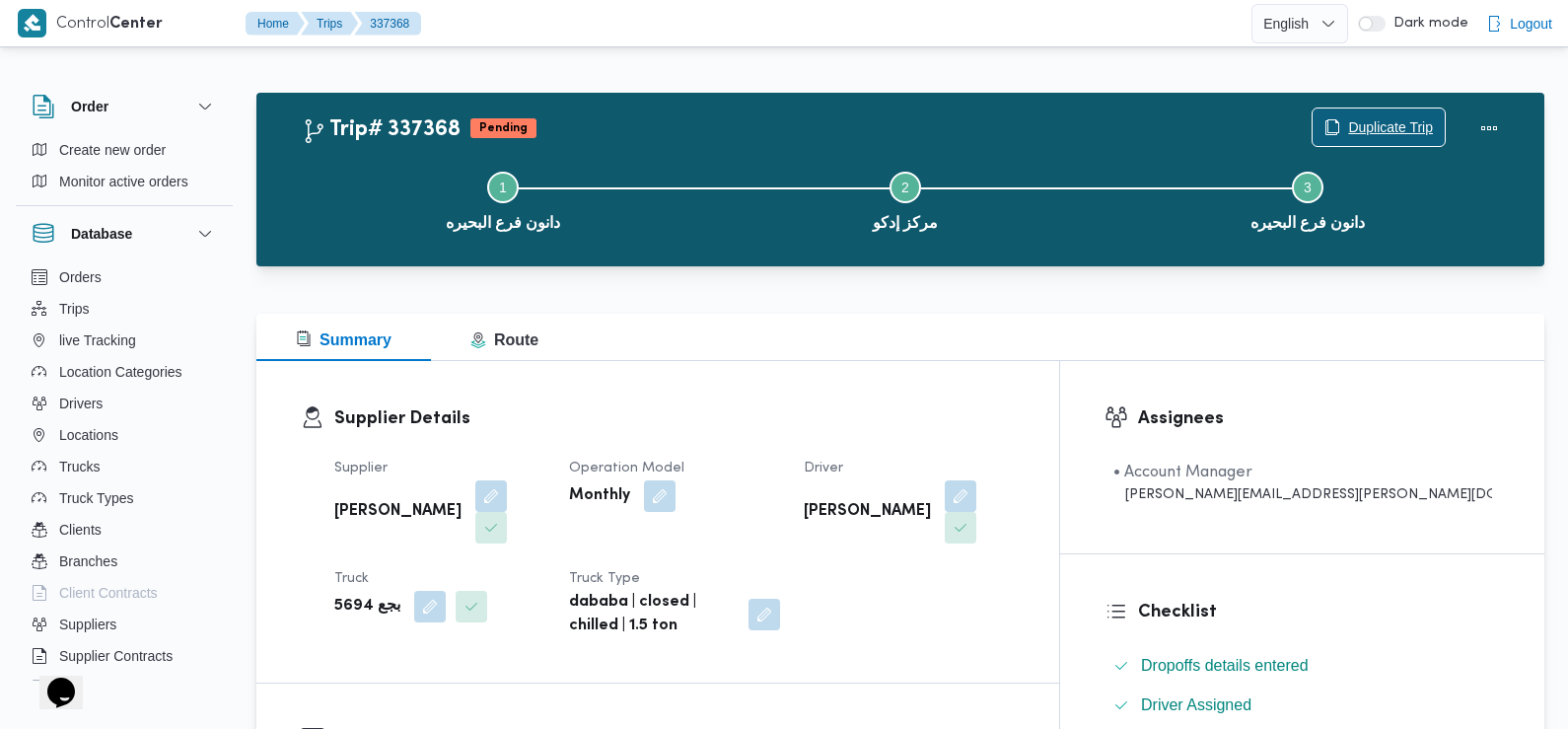
click at [1374, 131] on span "Duplicate Trip" at bounding box center [1390, 127] width 85 height 24
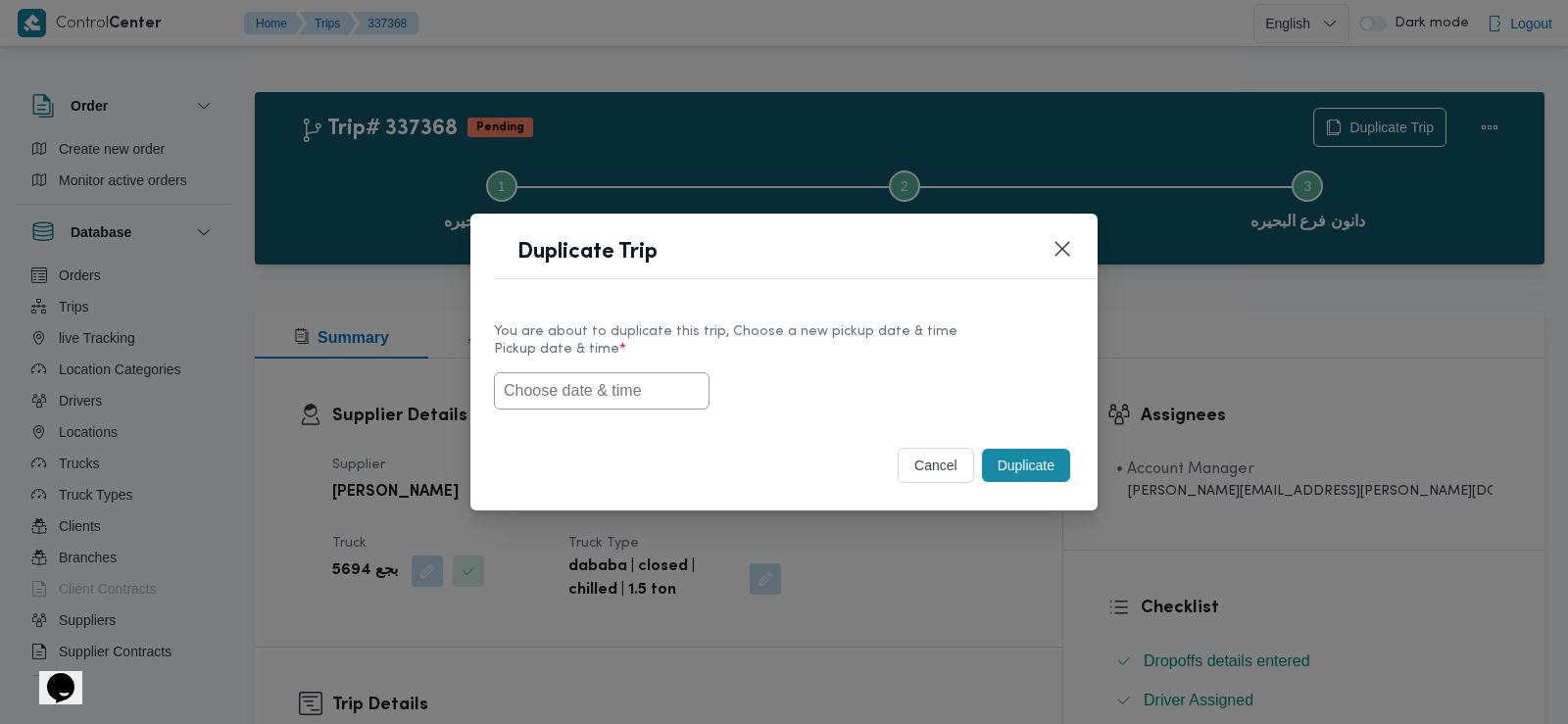
click at [642, 391] on input "text" at bounding box center [601, 390] width 216 height 37
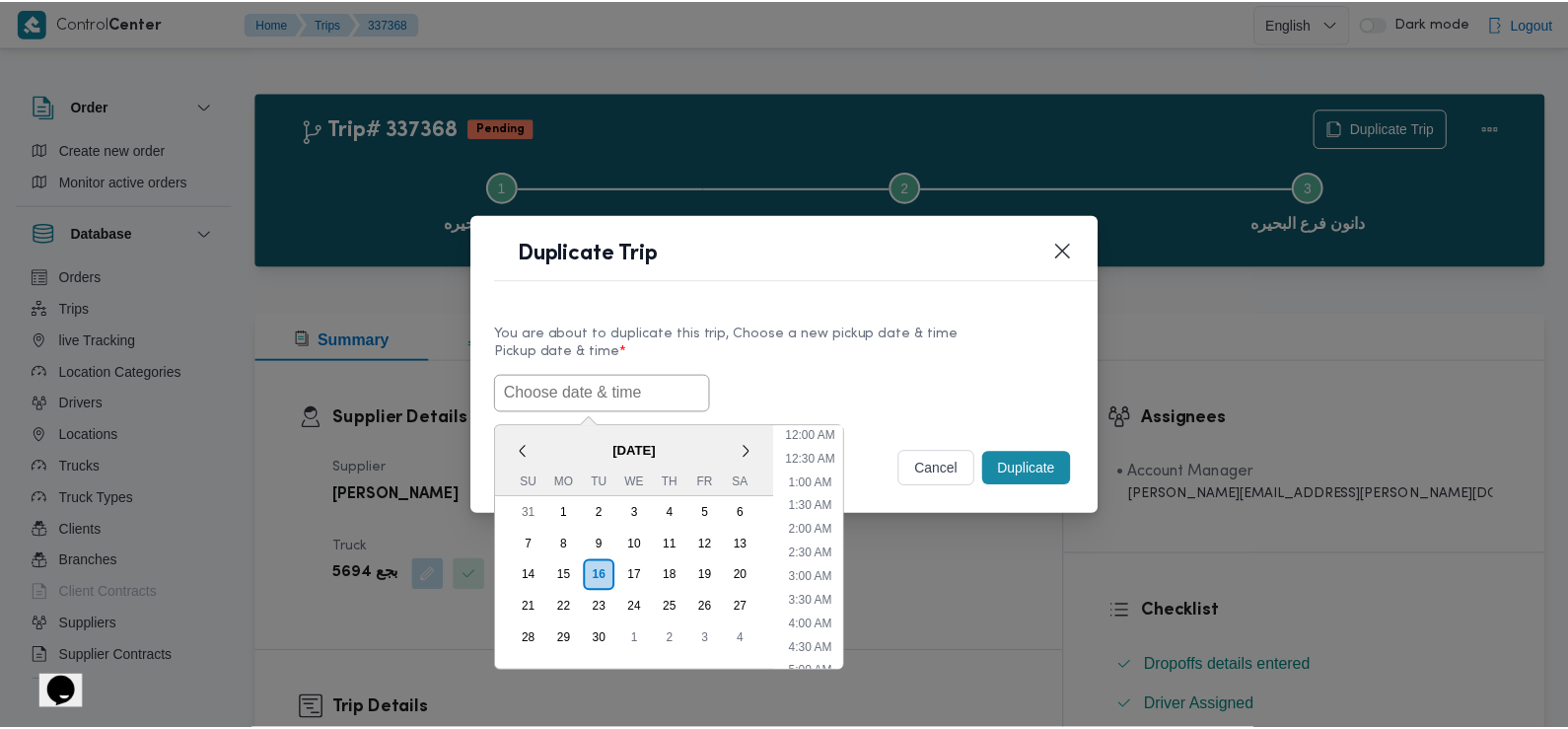
scroll to position [503, 0]
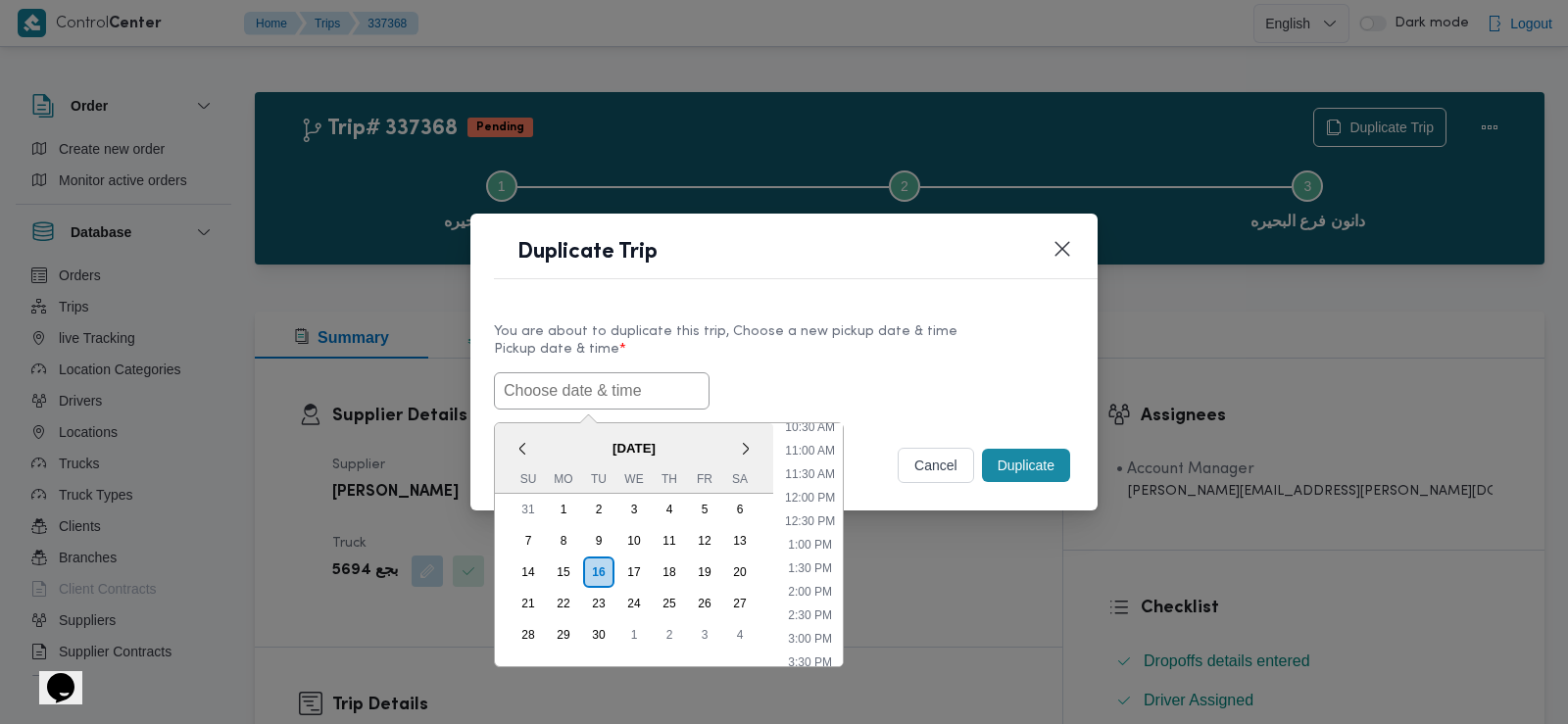
paste input "17/09/2025 6:30AM"
type input "17/09/2025 6:30AM"
click at [865, 381] on div "17/09/2025 6:30AM < September 2025 > Su Mo Tu We Th Fr Sa 31 1 2 3 4 5 6 7 8 9 …" at bounding box center [784, 390] width 580 height 37
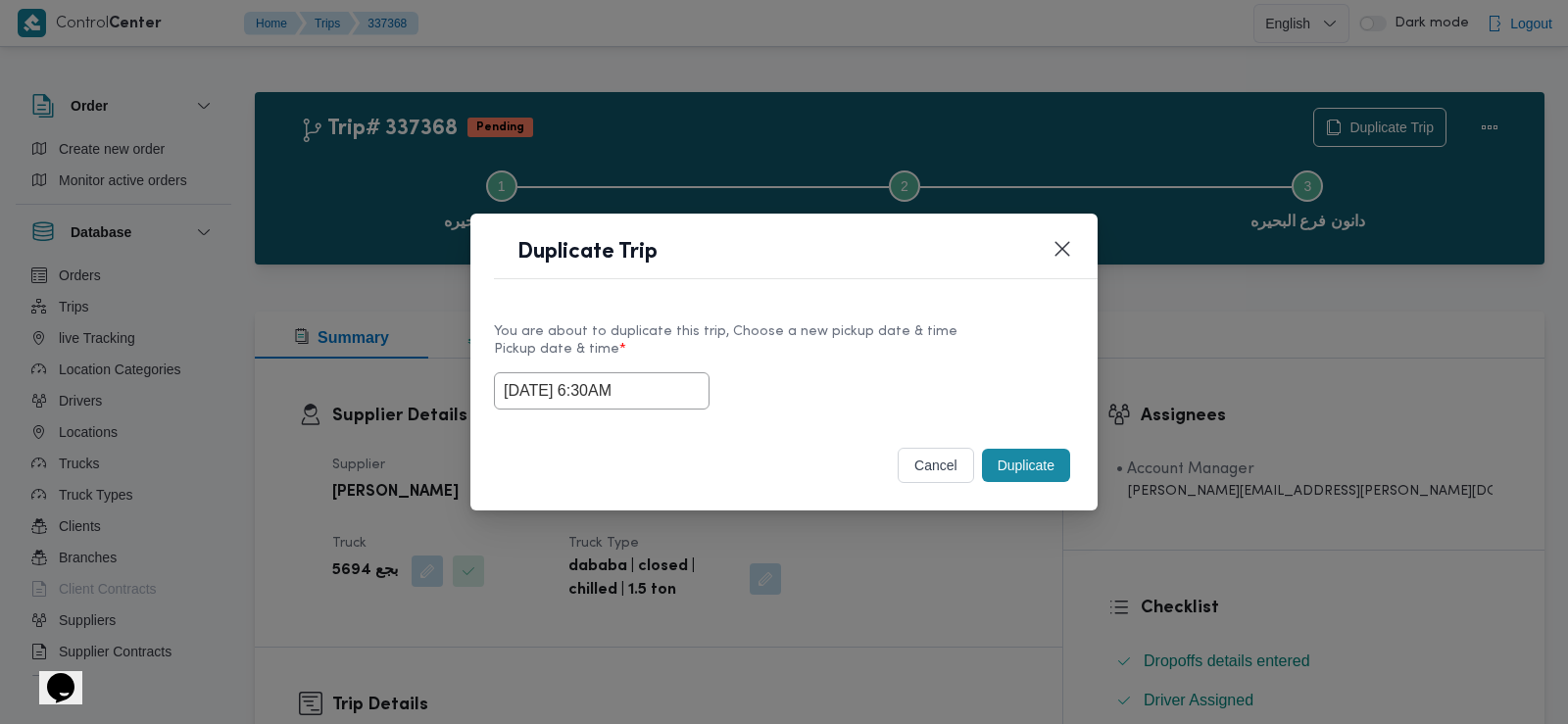
click at [1034, 463] on button "Duplicate" at bounding box center [1025, 466] width 88 height 34
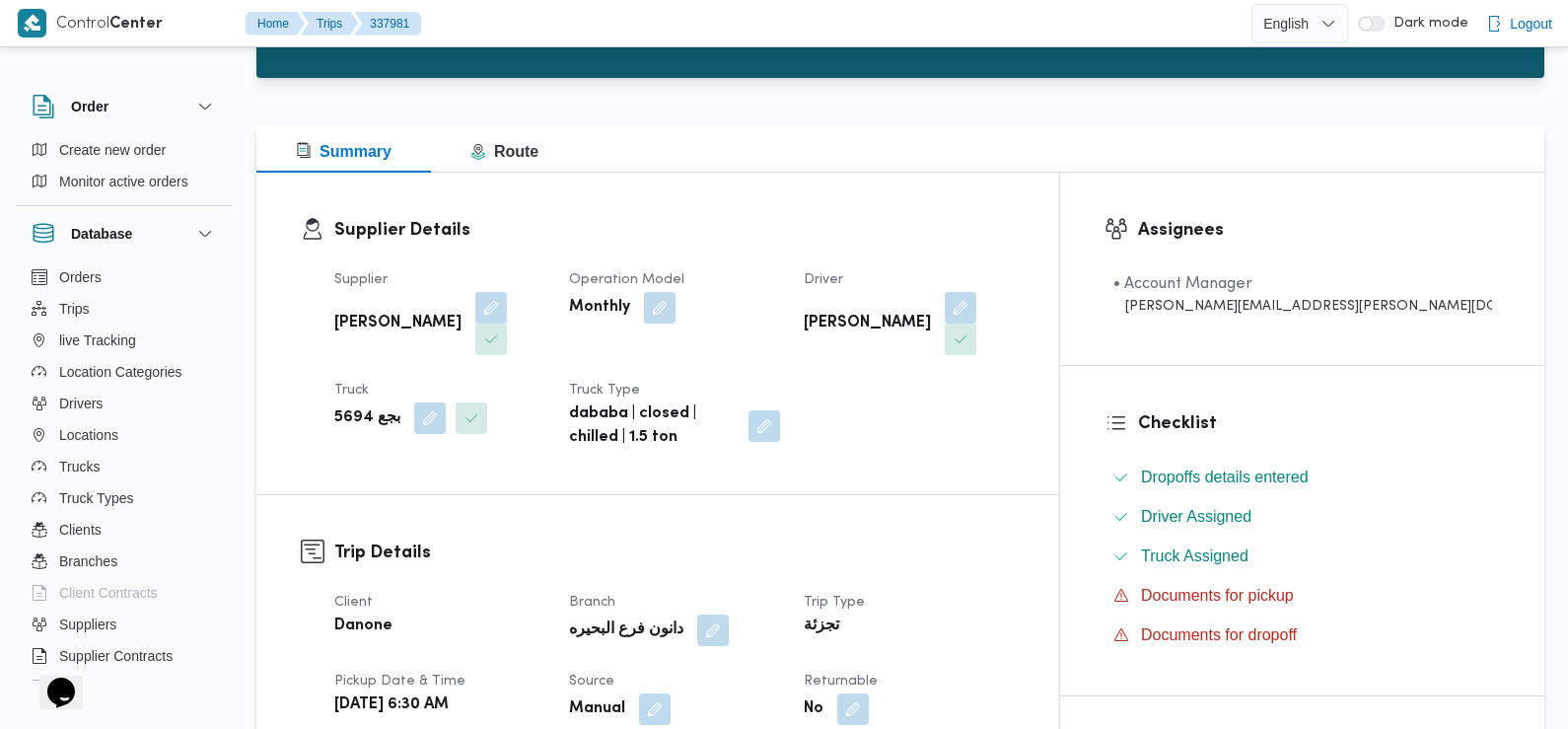
scroll to position [545, 0]
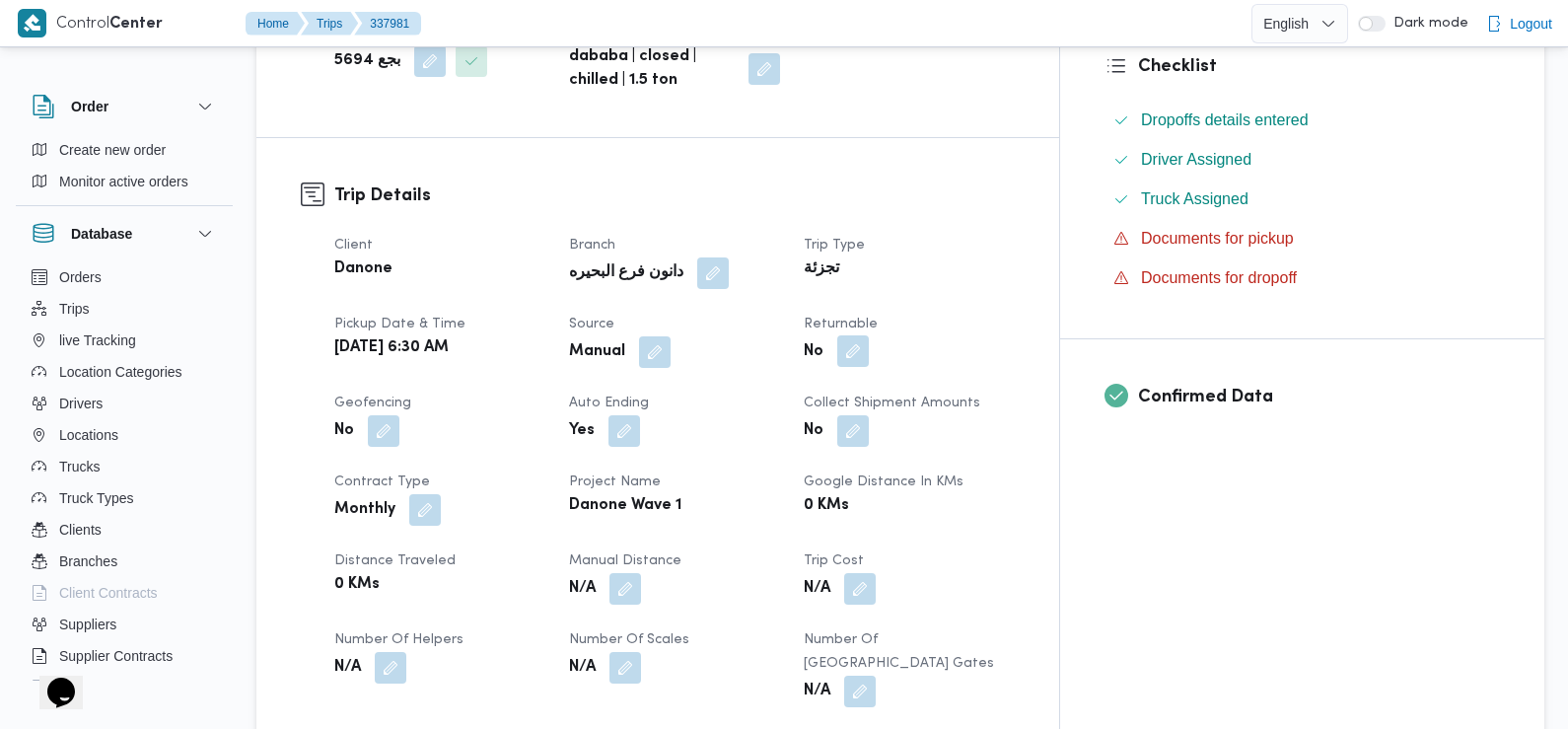
click at [869, 335] on button "button" at bounding box center [853, 351] width 32 height 32
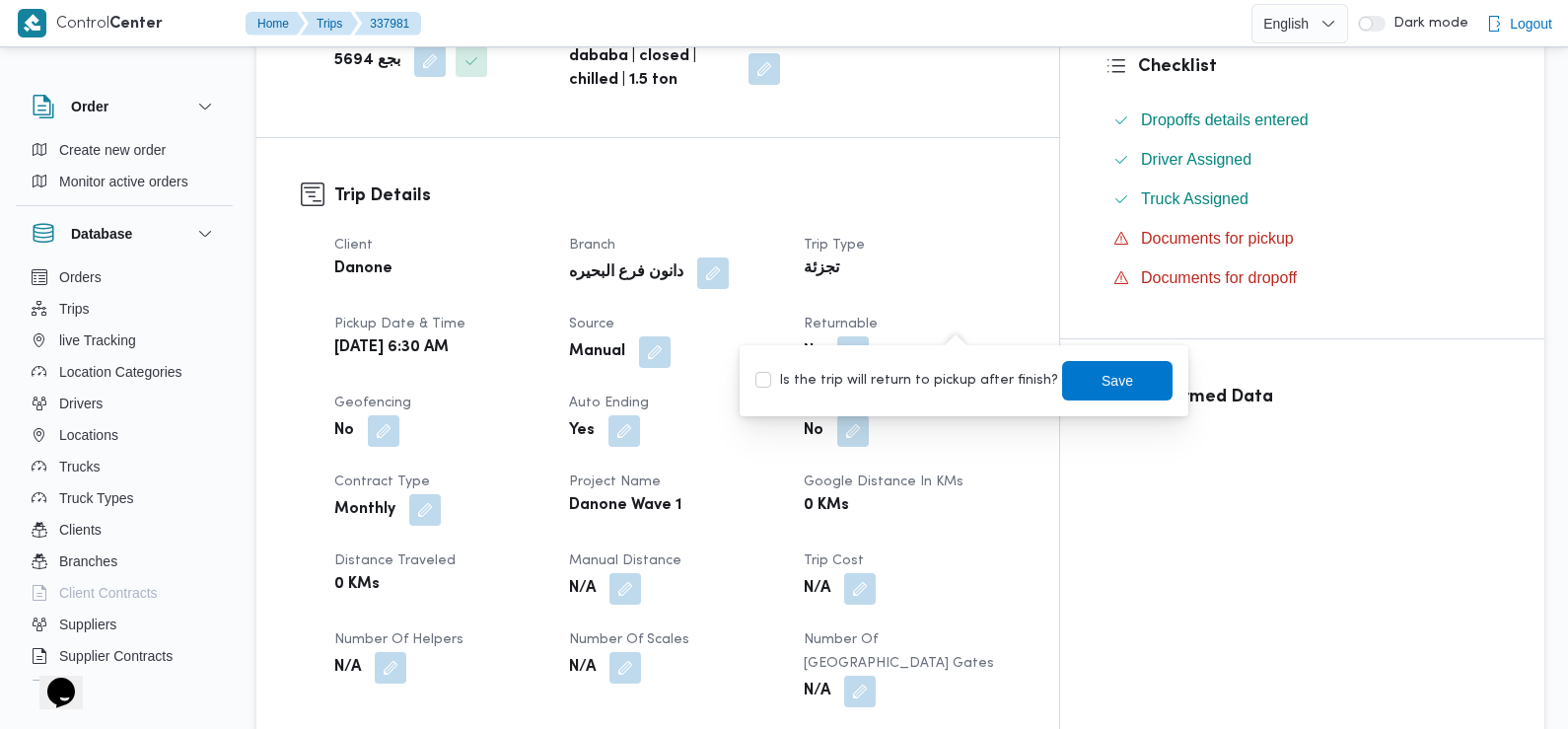
click at [944, 375] on label "Is the trip will return to pickup after finish?" at bounding box center [906, 381] width 303 height 24
checkbox input "true"
click at [1102, 387] on span "Save" at bounding box center [1118, 380] width 32 height 24
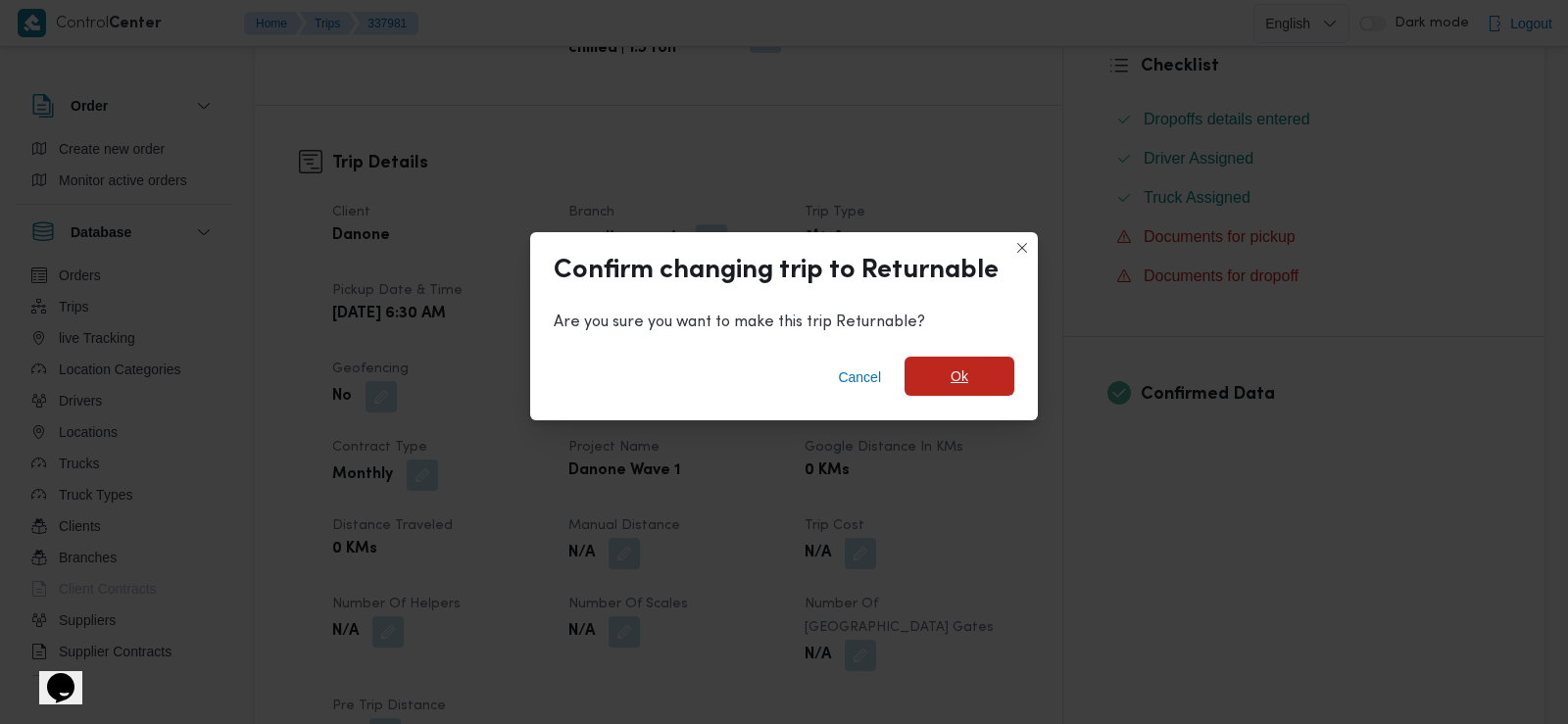
click at [980, 377] on span "Ok" at bounding box center [959, 375] width 109 height 39
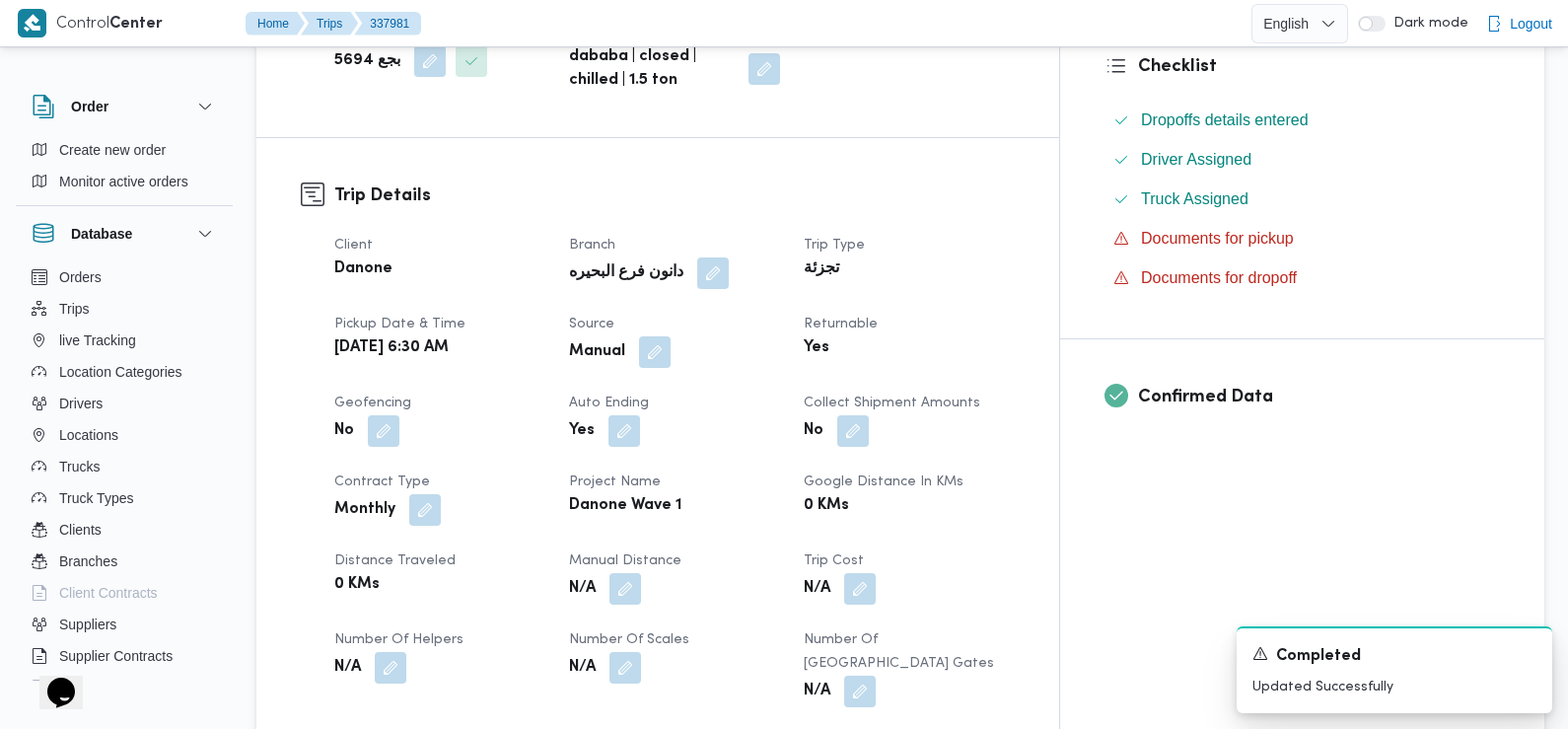
scroll to position [0, 0]
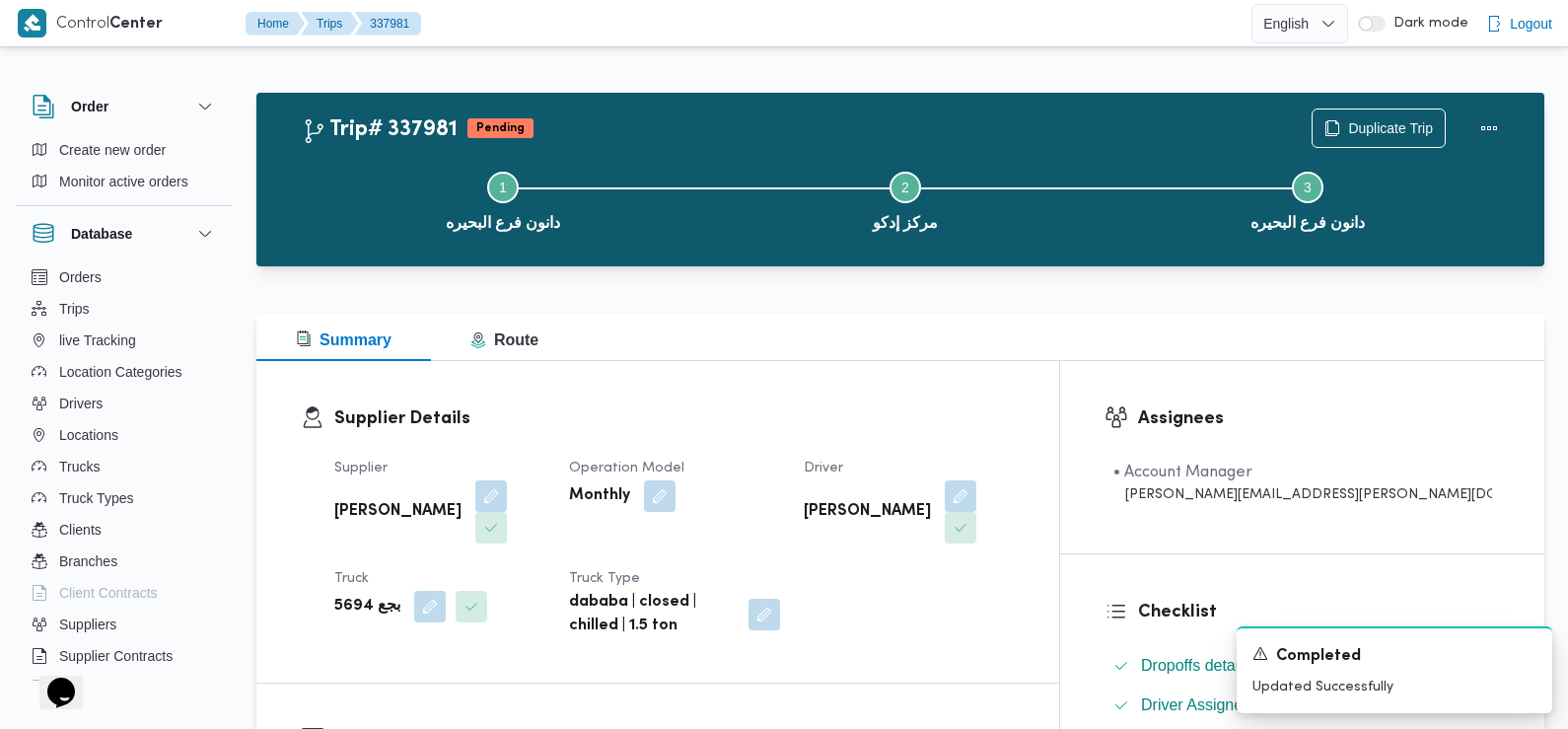
click at [920, 553] on div "Supplier محمد فوزي احمد خطاب Operation Model Monthly Driver محمد رجب سيف النصر …" at bounding box center [675, 547] width 704 height 205
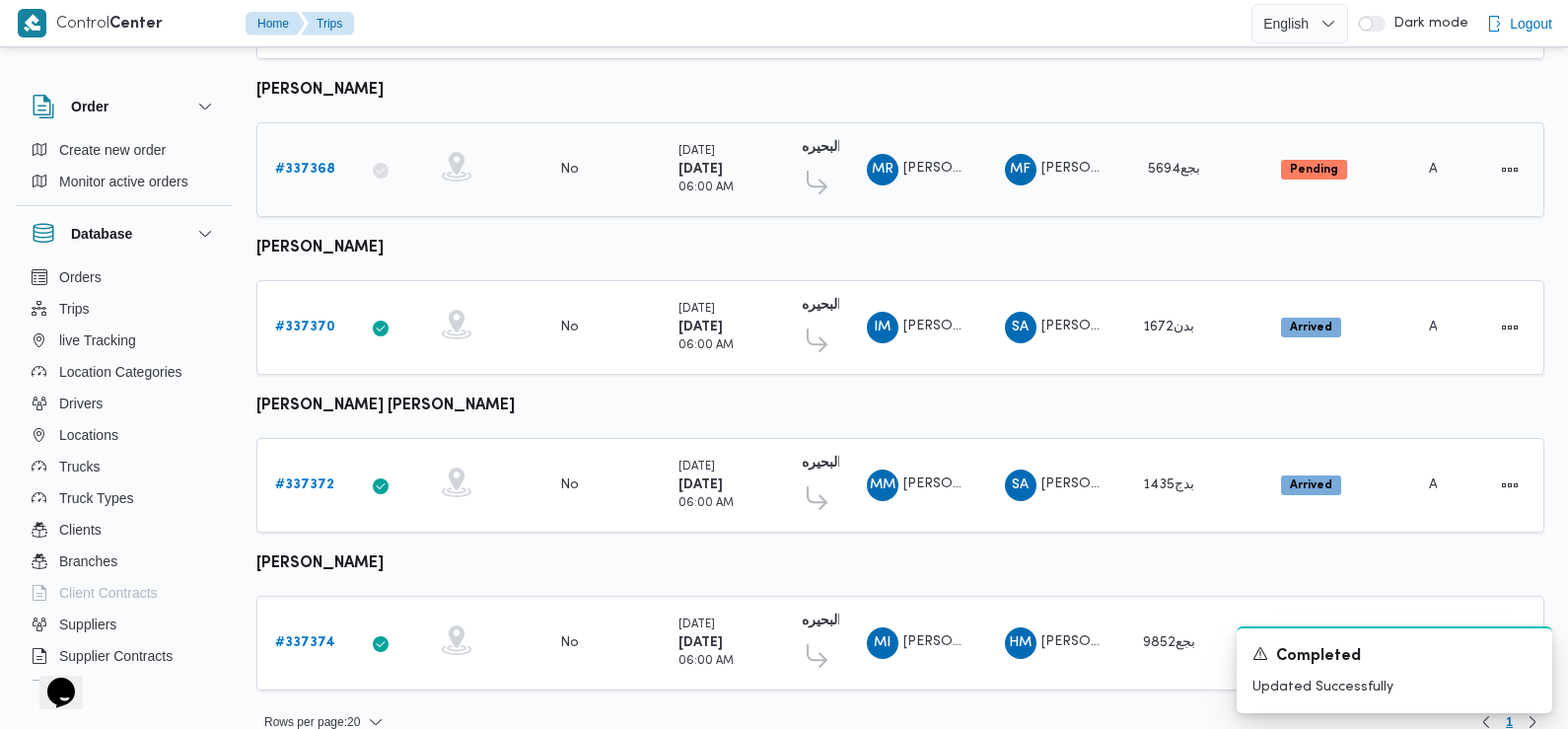
scroll to position [1657, 0]
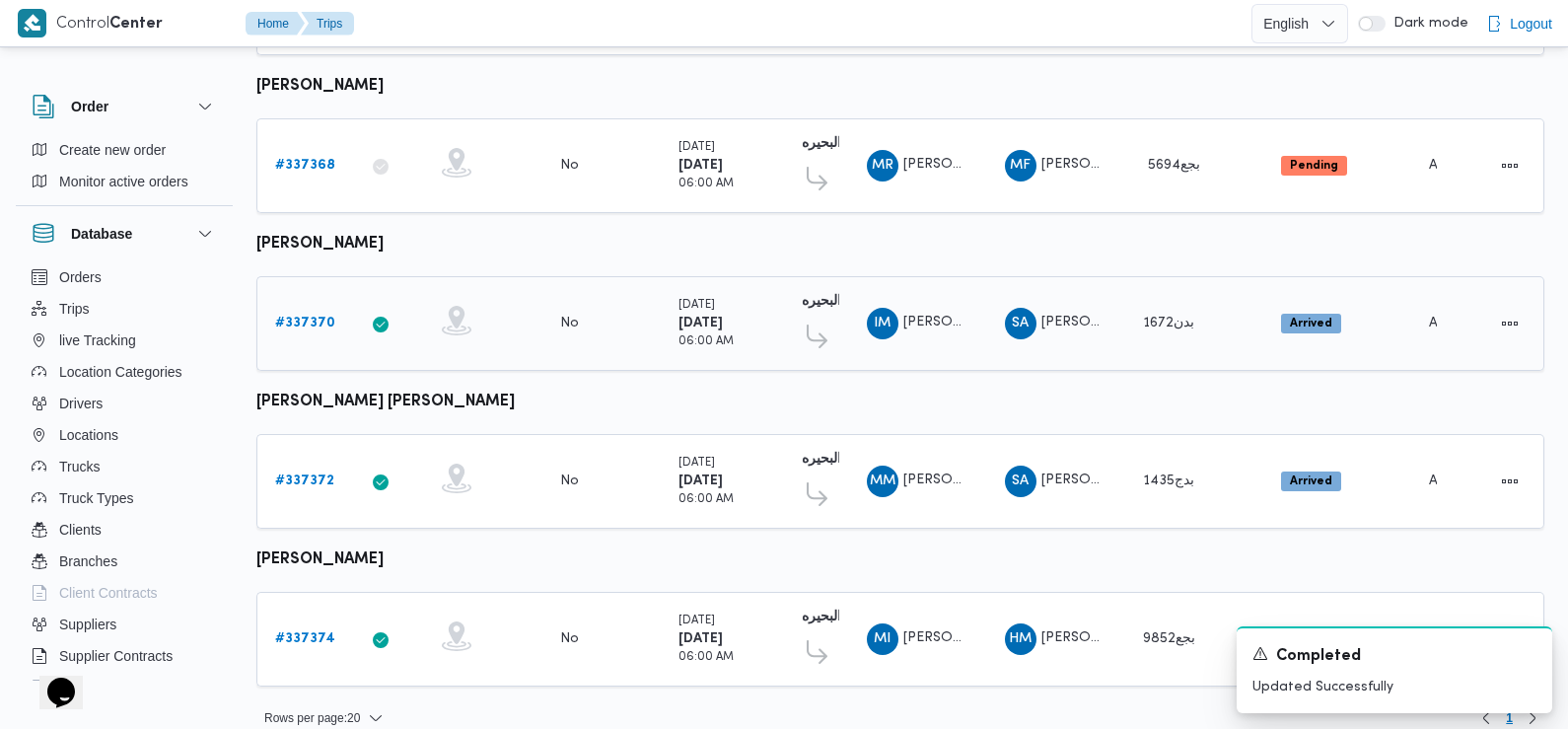
click at [317, 317] on b "# 337370" at bounding box center [305, 323] width 60 height 13
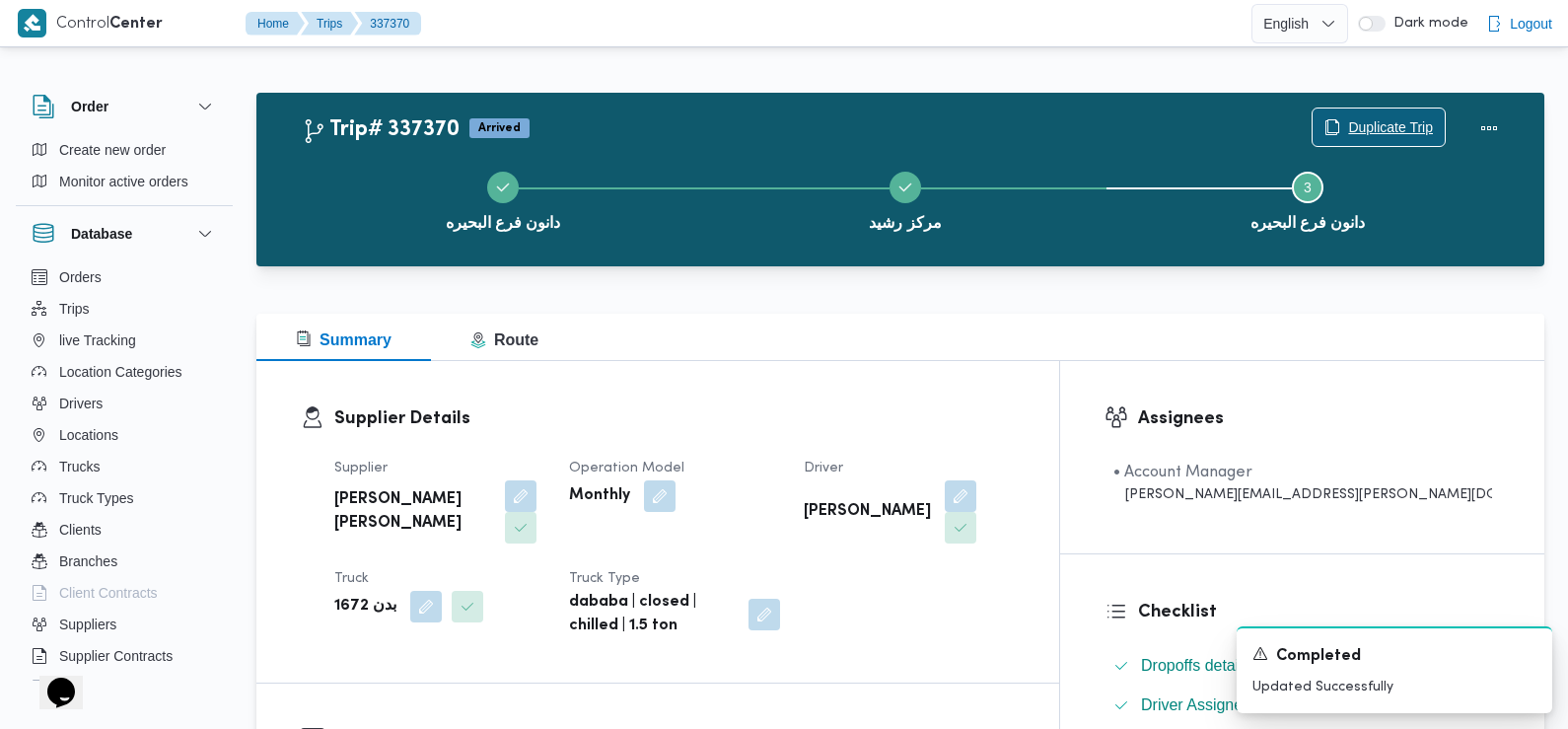
click at [1392, 127] on span "Duplicate Trip" at bounding box center [1390, 127] width 85 height 24
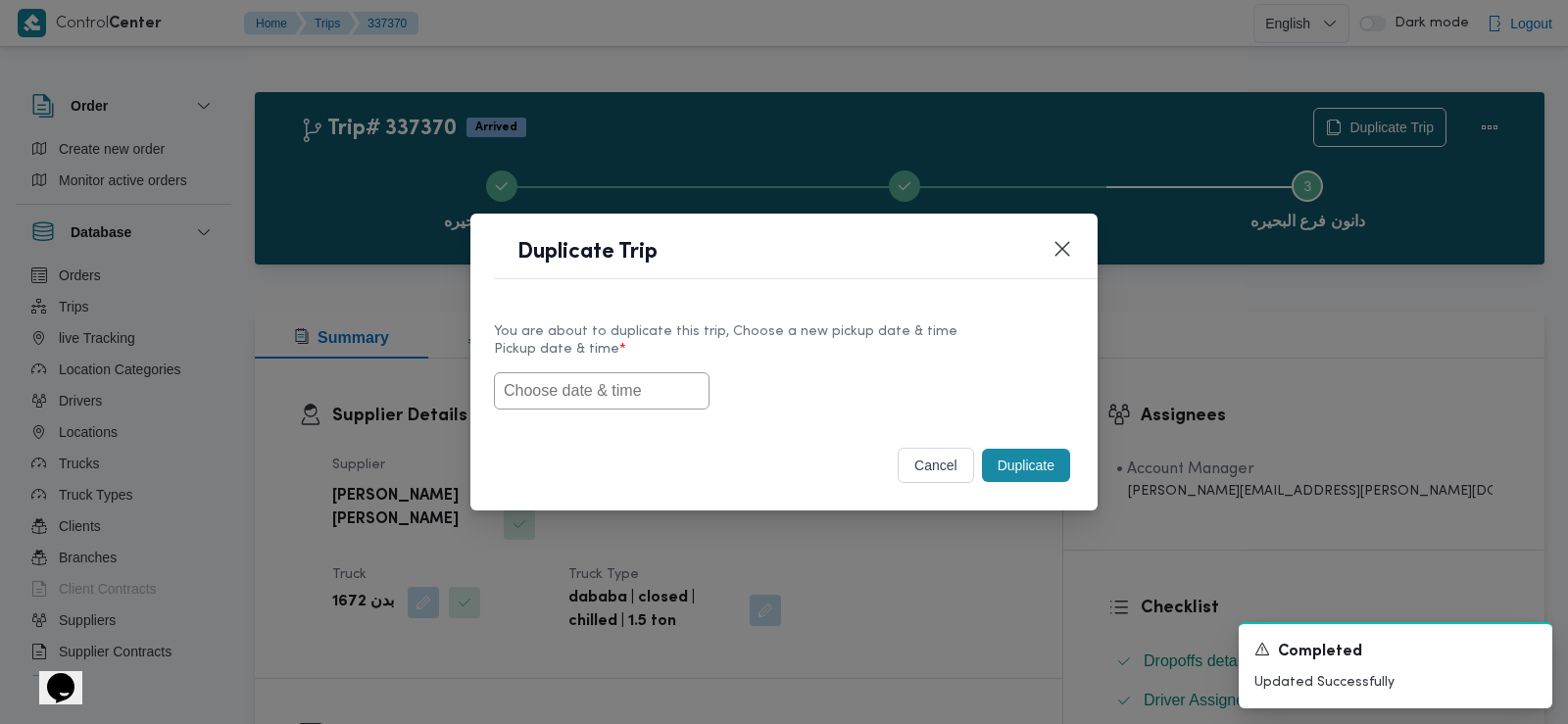
click at [654, 388] on input "text" at bounding box center [601, 390] width 216 height 37
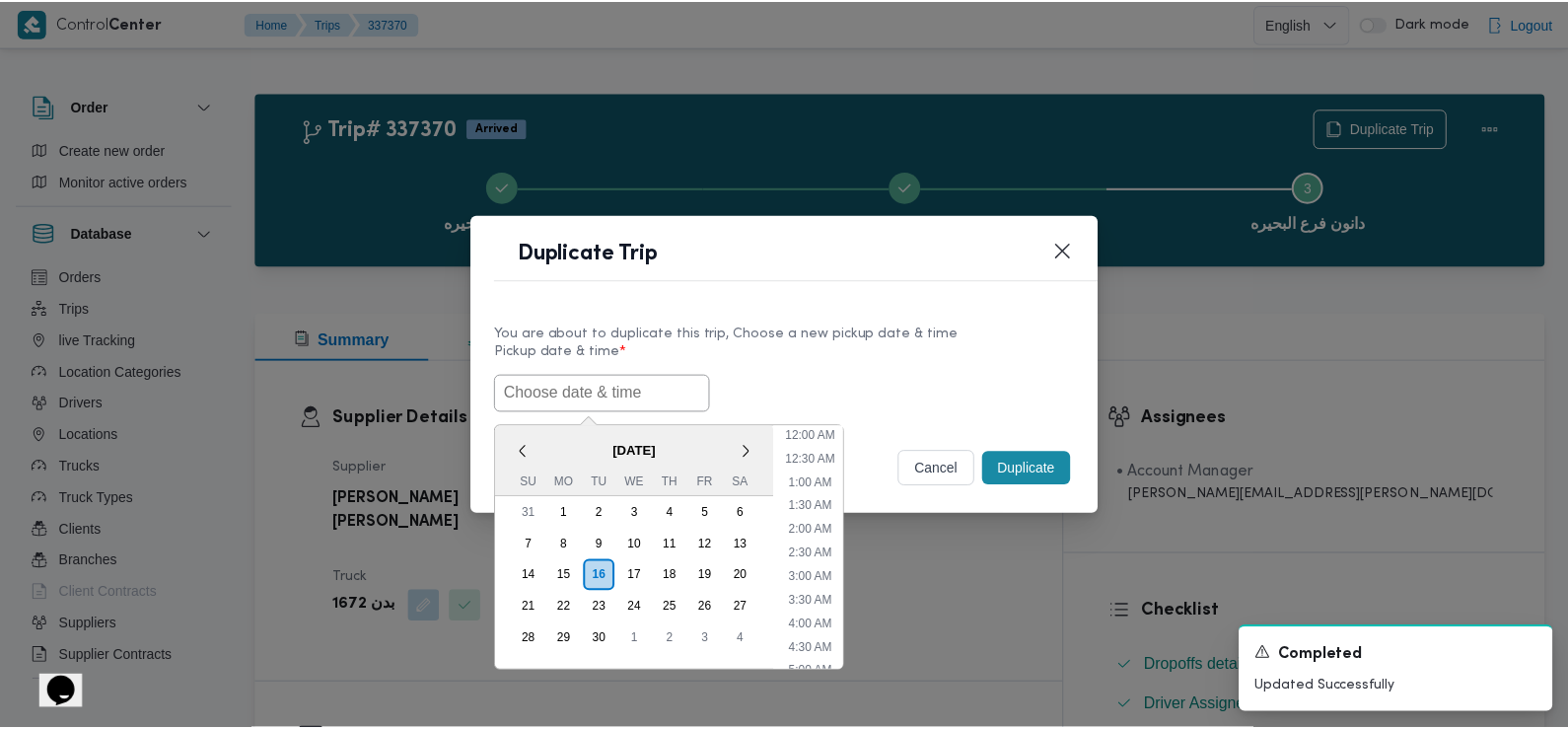
scroll to position [503, 0]
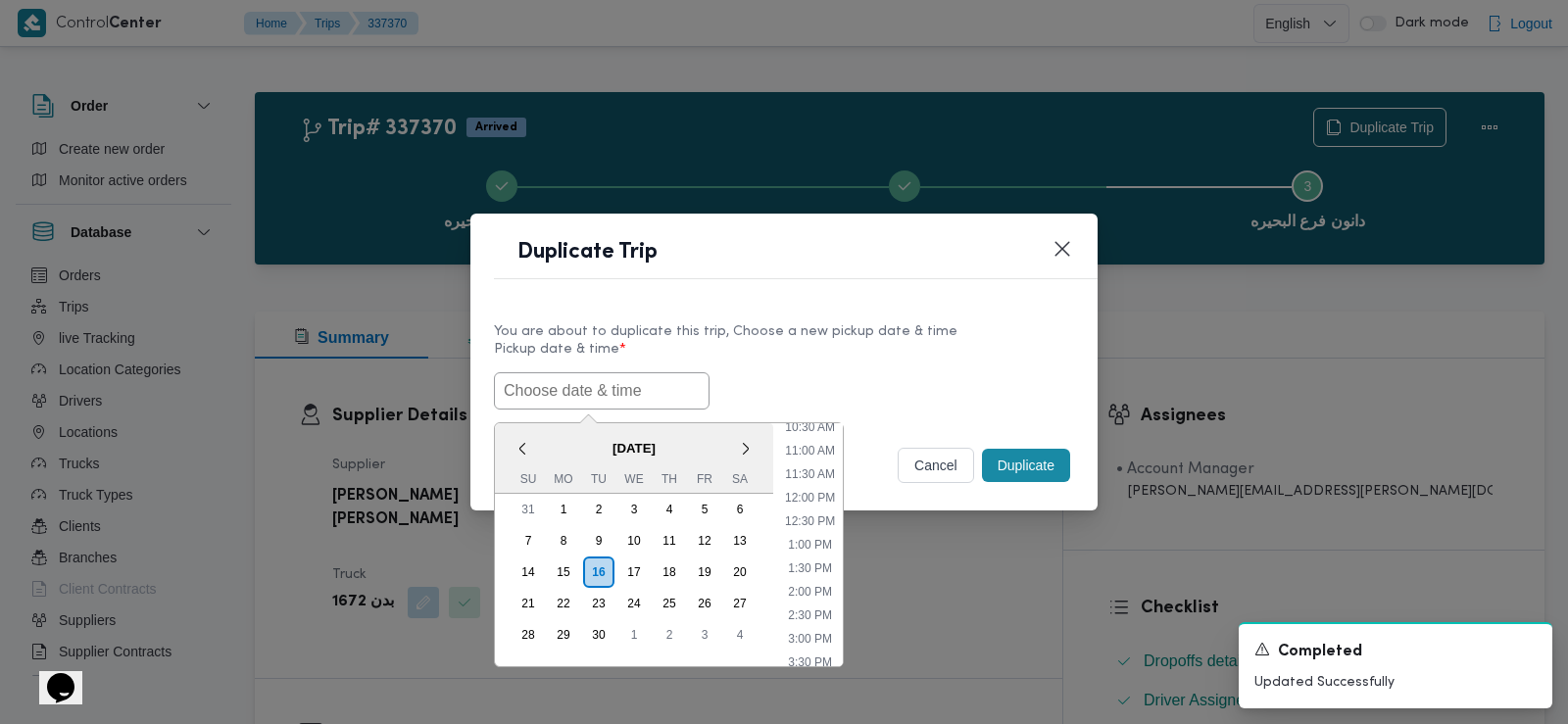
paste input "17/09/2025 6:30AM"
type input "17/09/2025 6:30AM"
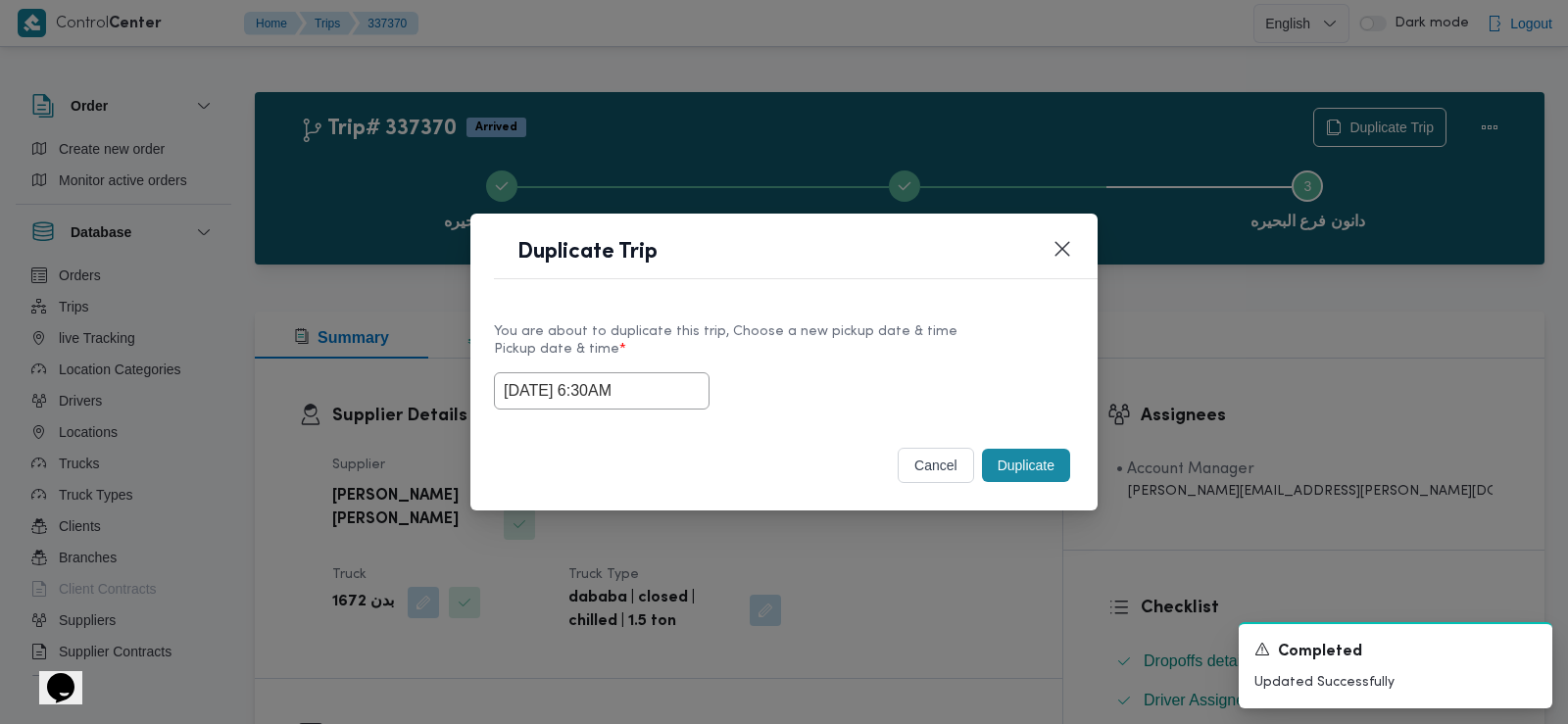
click at [772, 372] on div "17/09/2025 6:30AM" at bounding box center [784, 390] width 580 height 37
click at [1005, 461] on button "Duplicate" at bounding box center [1025, 466] width 88 height 34
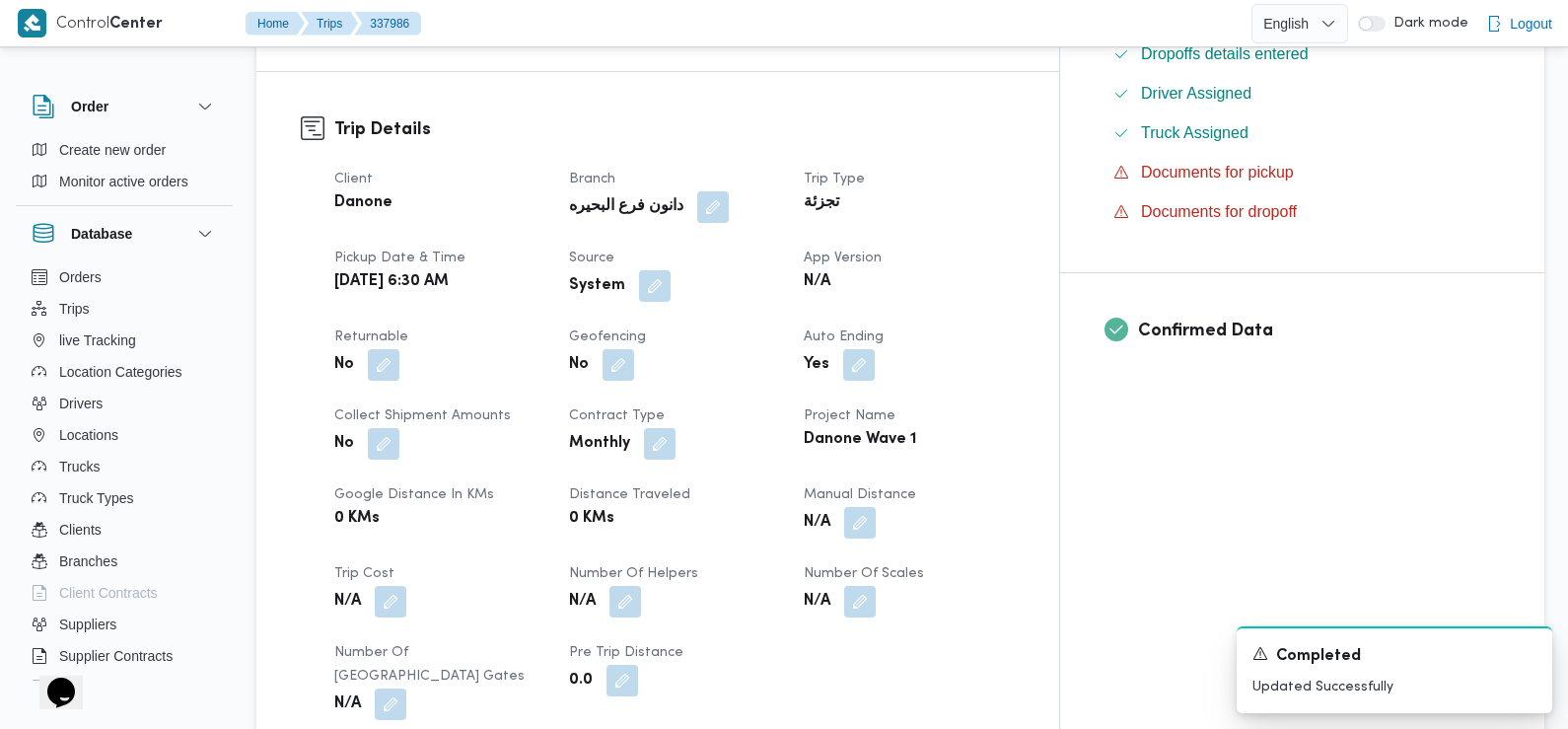
scroll to position [618, 0]
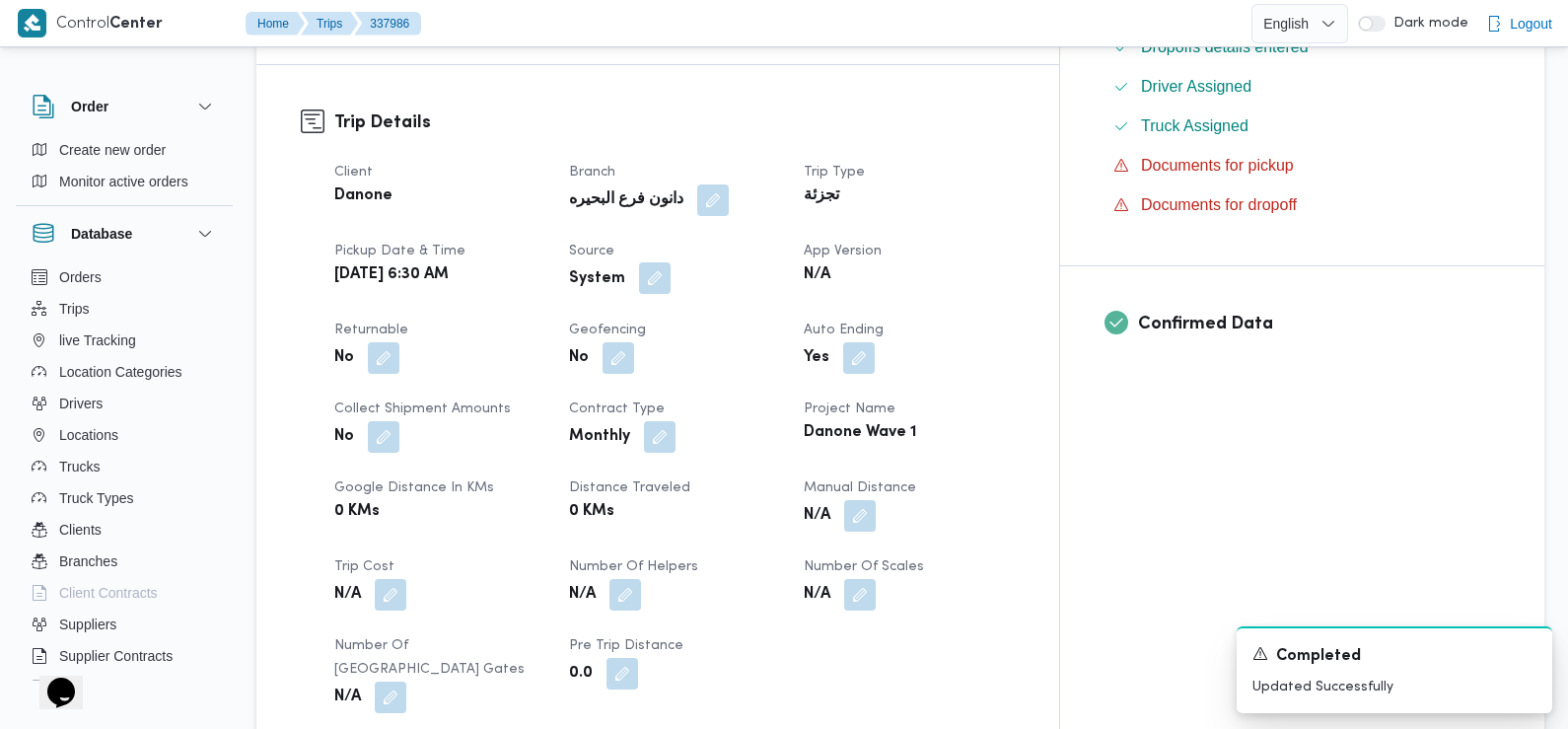
click at [671, 262] on button "button" at bounding box center [655, 278] width 32 height 32
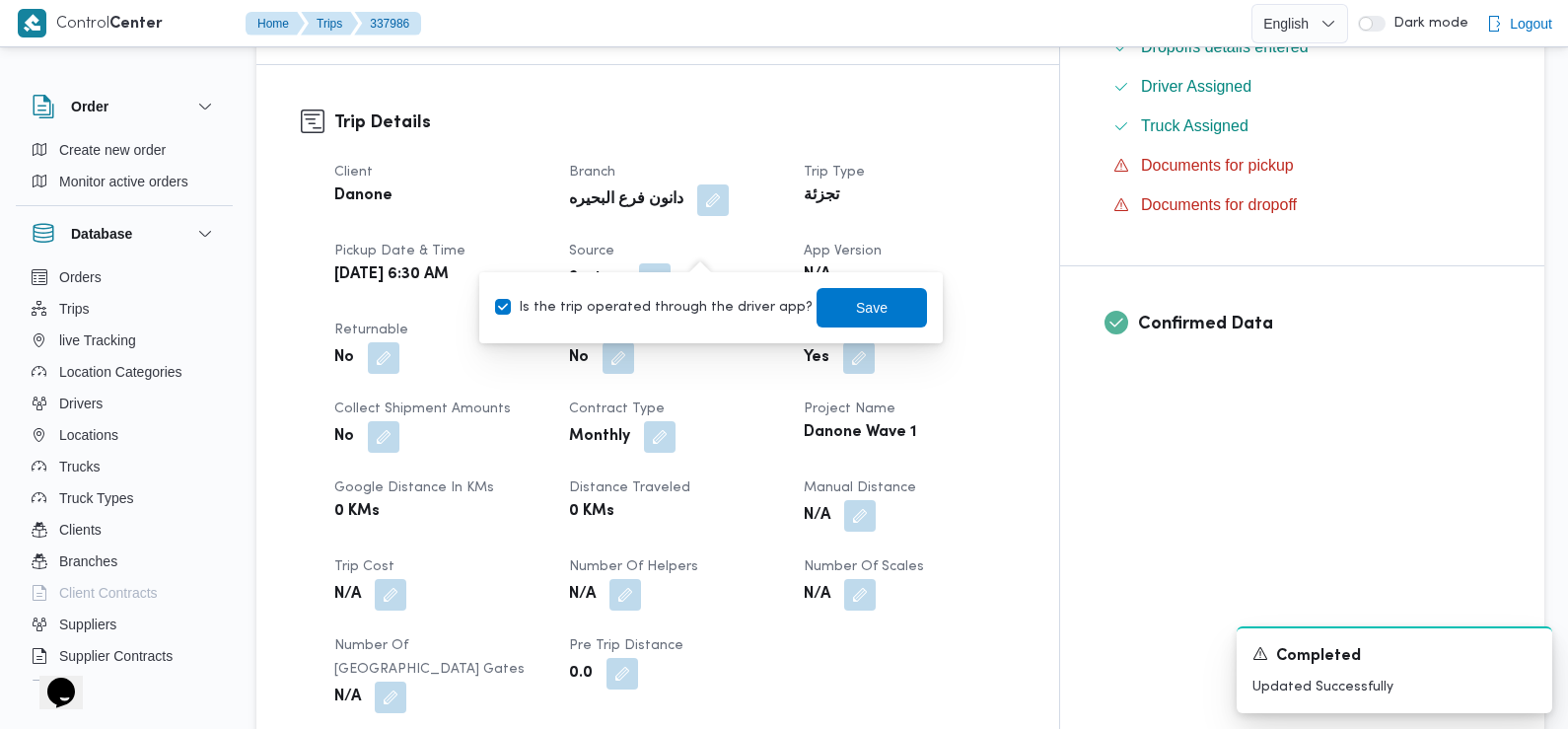
click at [709, 310] on label "Is the trip operated through the driver app?" at bounding box center [654, 308] width 318 height 24
checkbox input "false"
click at [825, 314] on span "Save" at bounding box center [872, 306] width 110 height 39
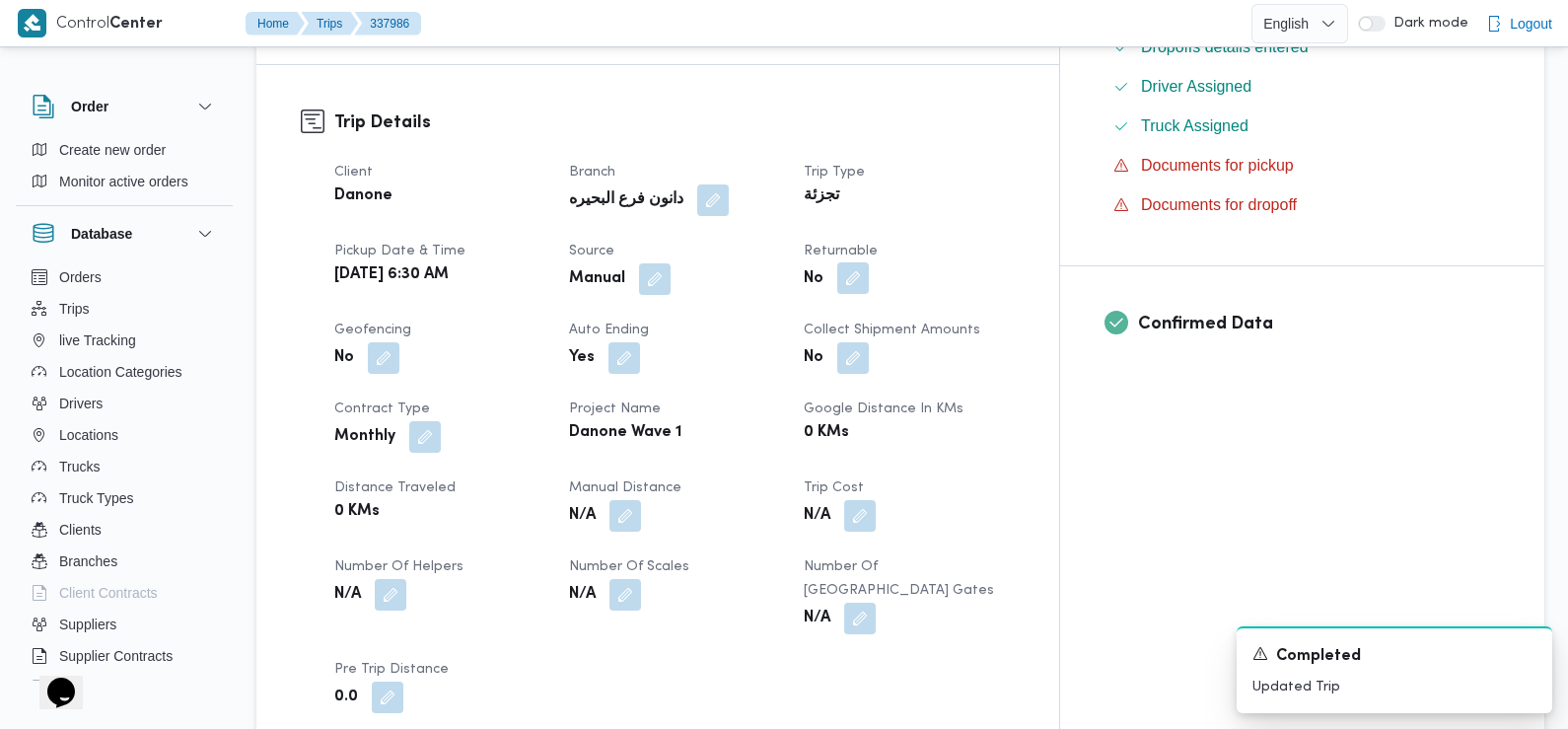
click at [869, 262] on button "button" at bounding box center [853, 278] width 32 height 32
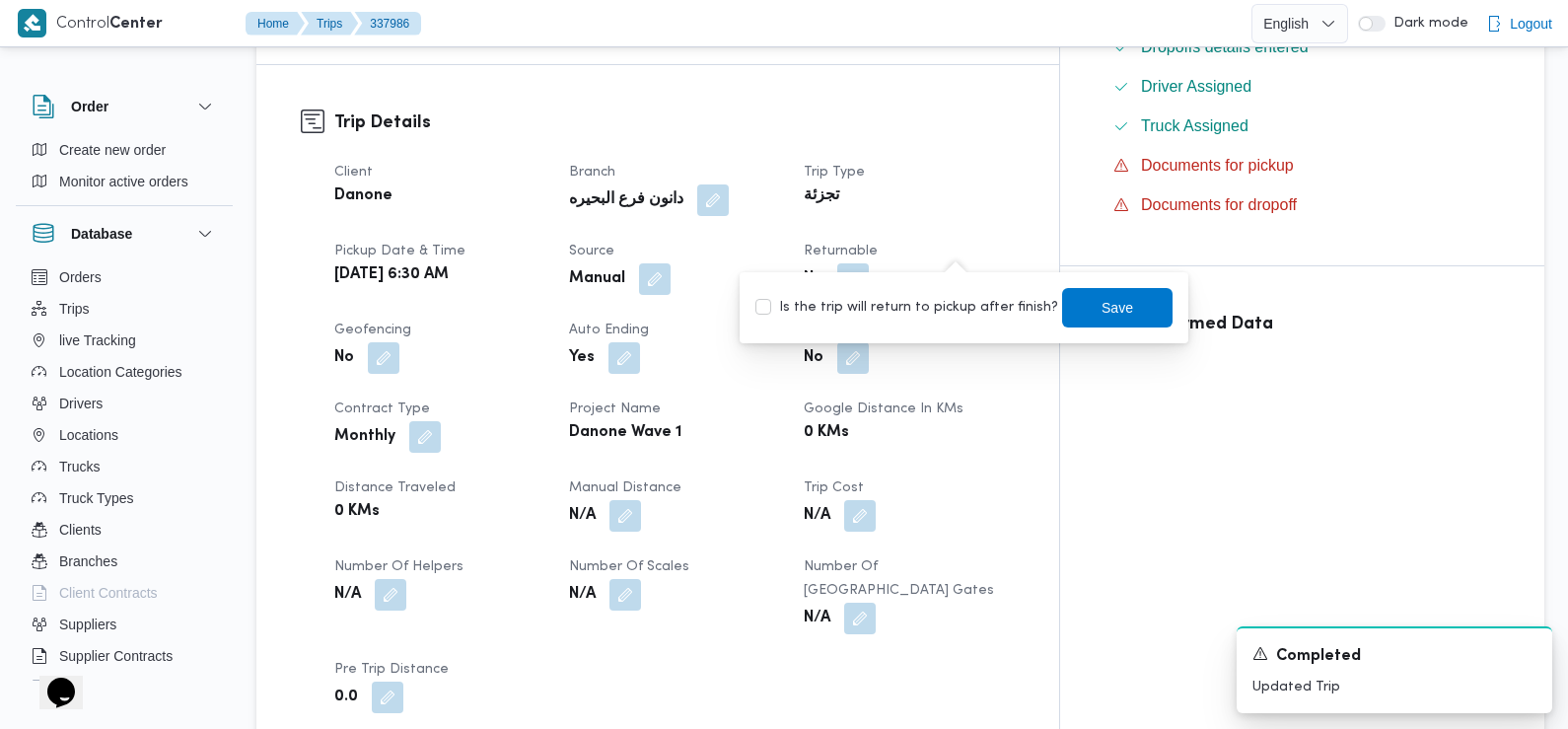
click at [968, 313] on label "Is the trip will return to pickup after finish?" at bounding box center [906, 308] width 303 height 24
checkbox input "true"
click at [1102, 311] on span "Save" at bounding box center [1118, 307] width 32 height 24
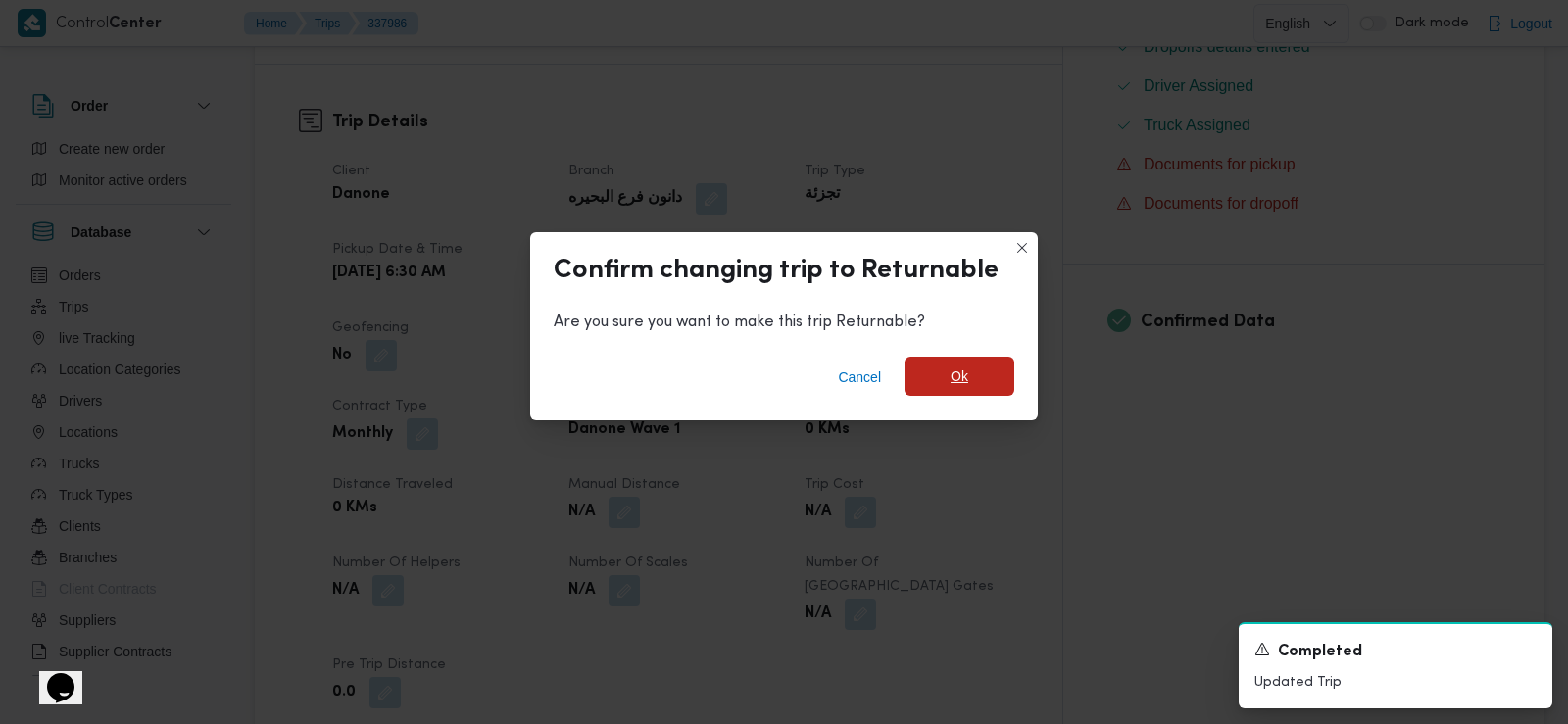
click at [975, 362] on span "Ok" at bounding box center [959, 375] width 109 height 39
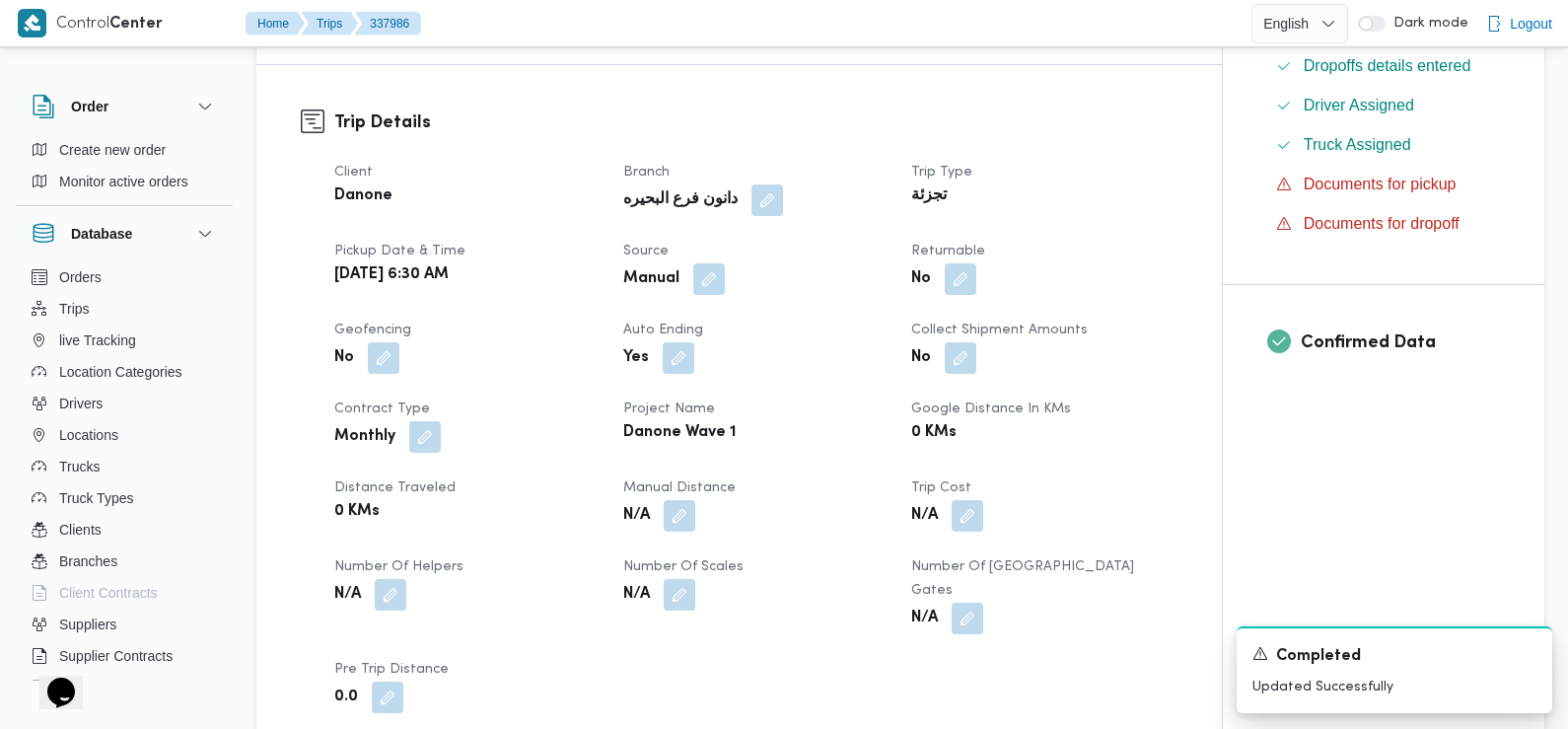
click at [1136, 261] on div "No" at bounding box center [1043, 279] width 269 height 36
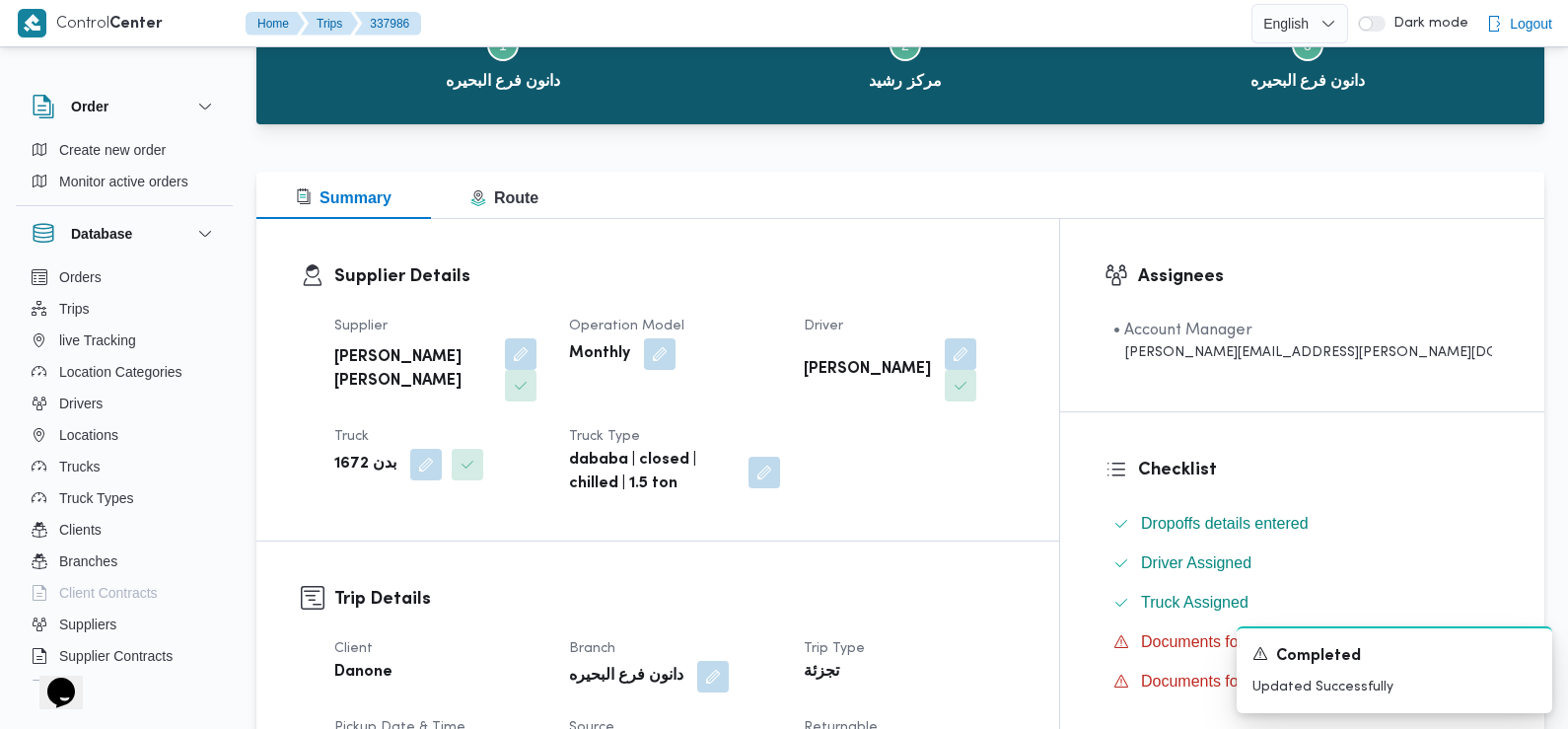
scroll to position [0, 0]
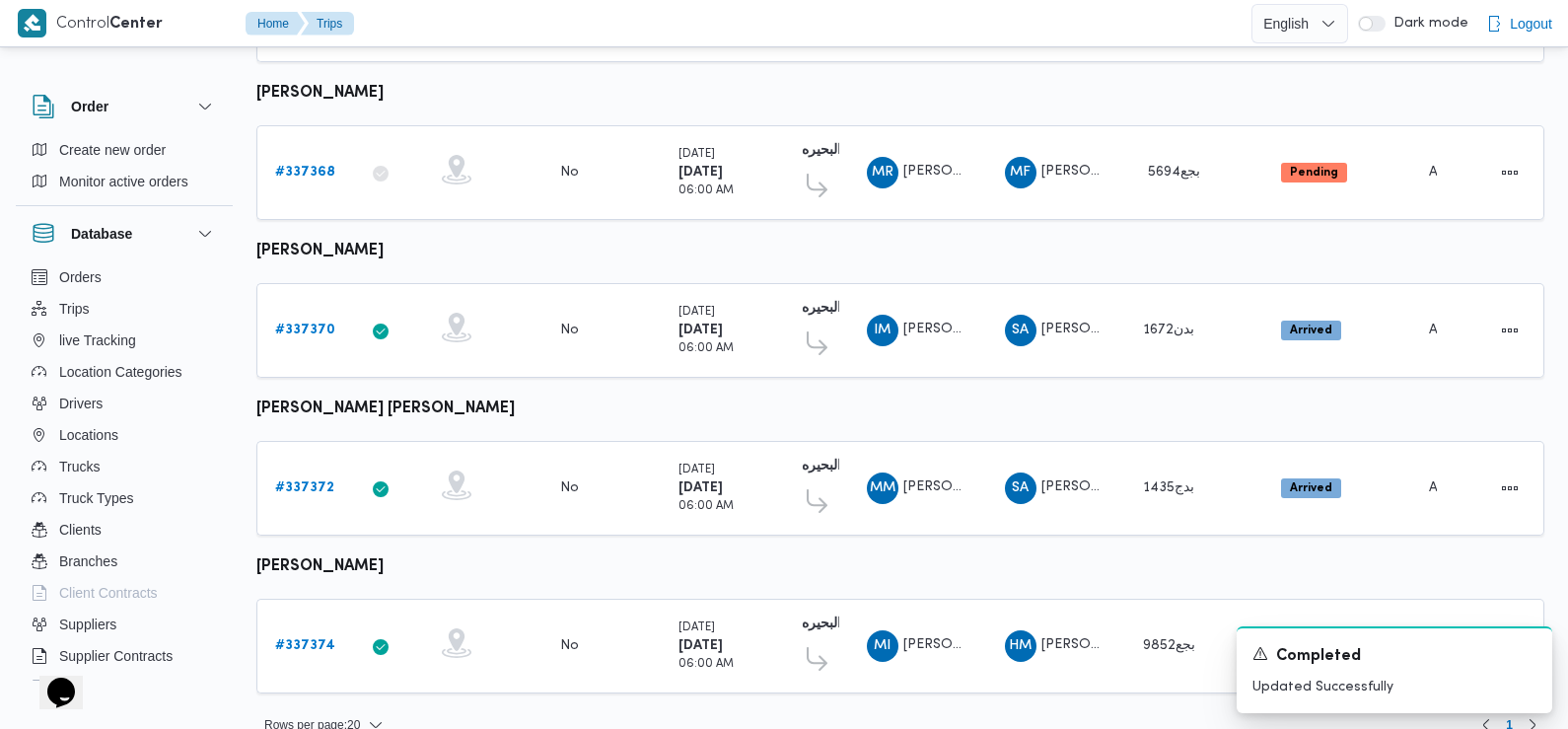
scroll to position [1657, 0]
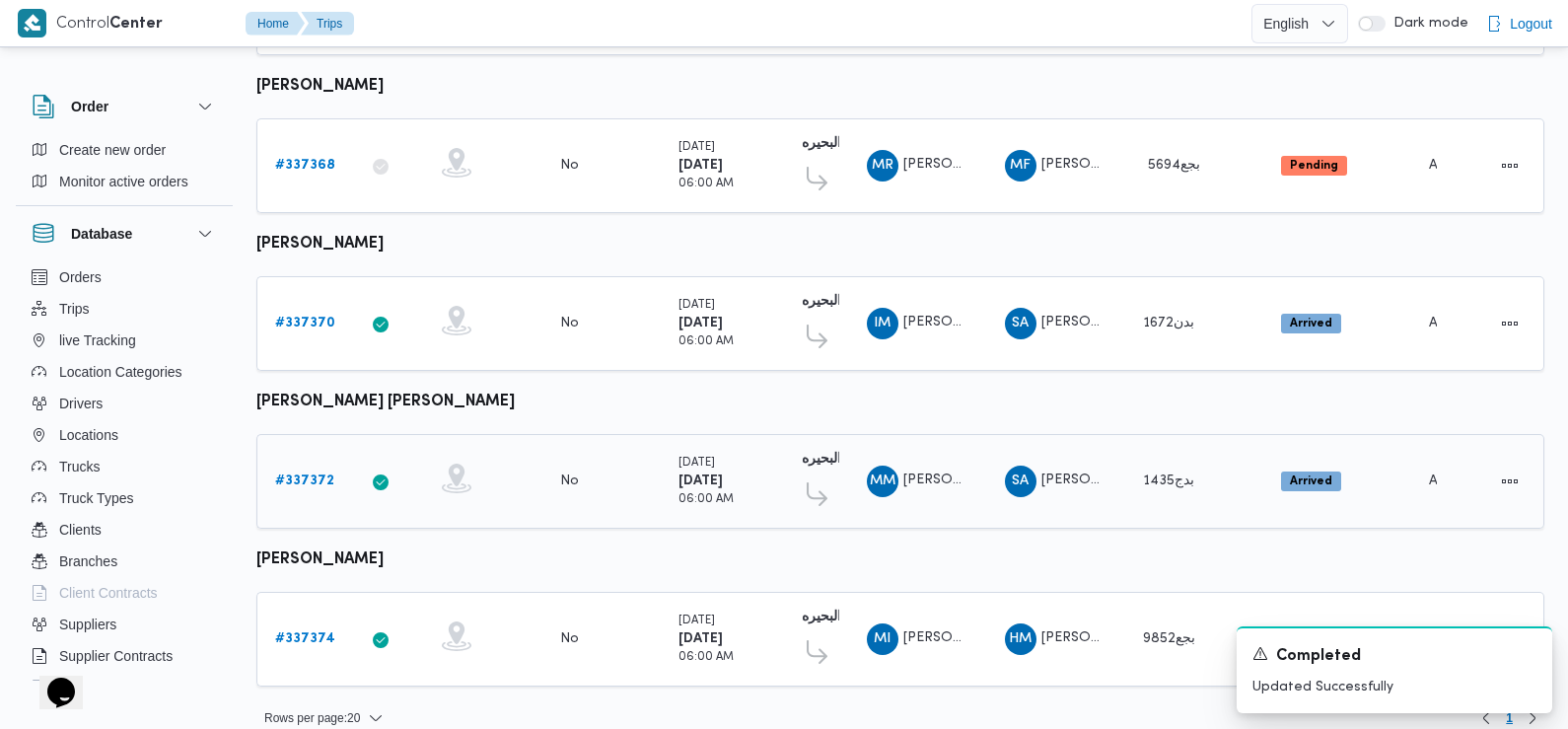
click at [295, 474] on b "# 337372" at bounding box center [304, 480] width 59 height 13
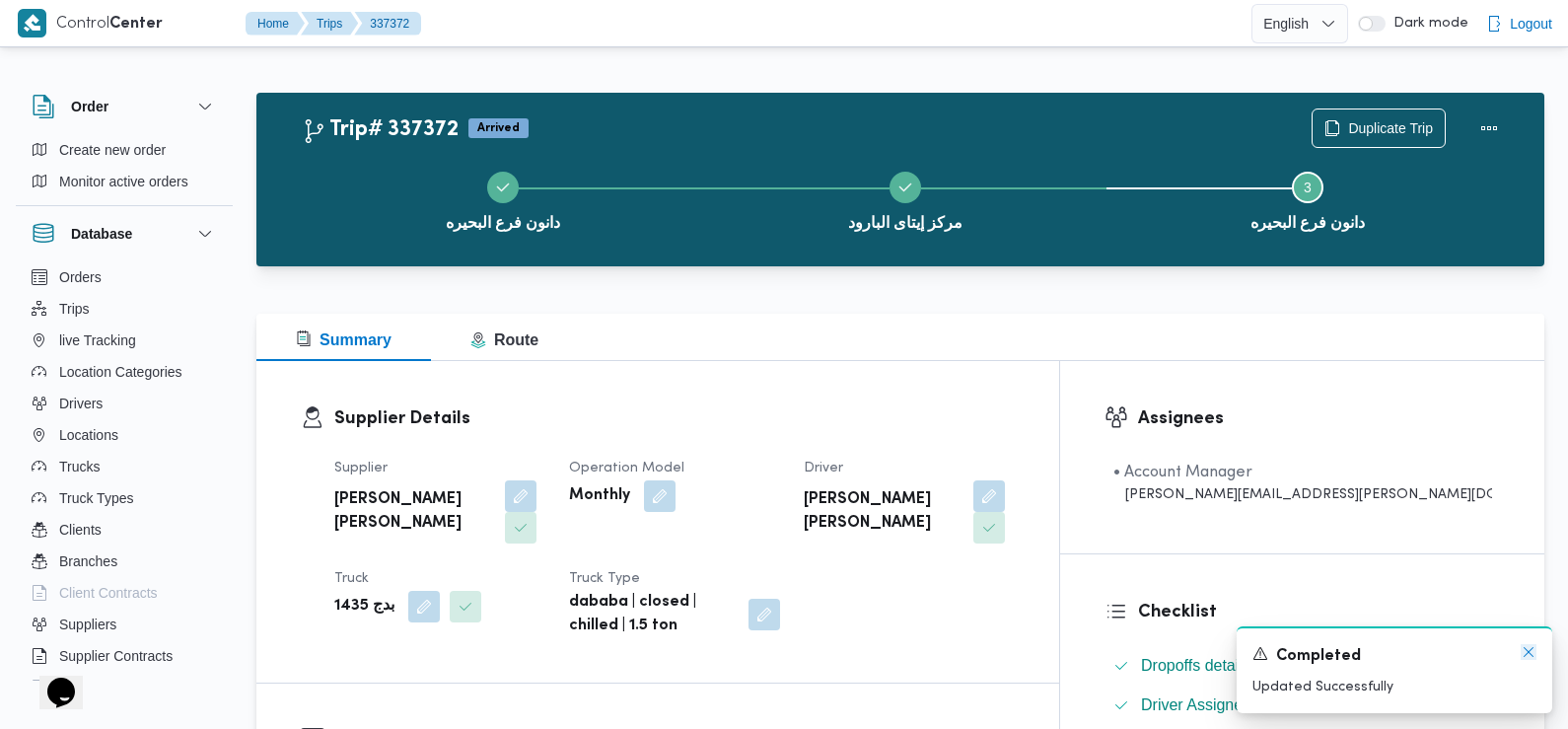
click at [1528, 652] on icon "Dismiss toast" at bounding box center [1529, 652] width 10 height 10
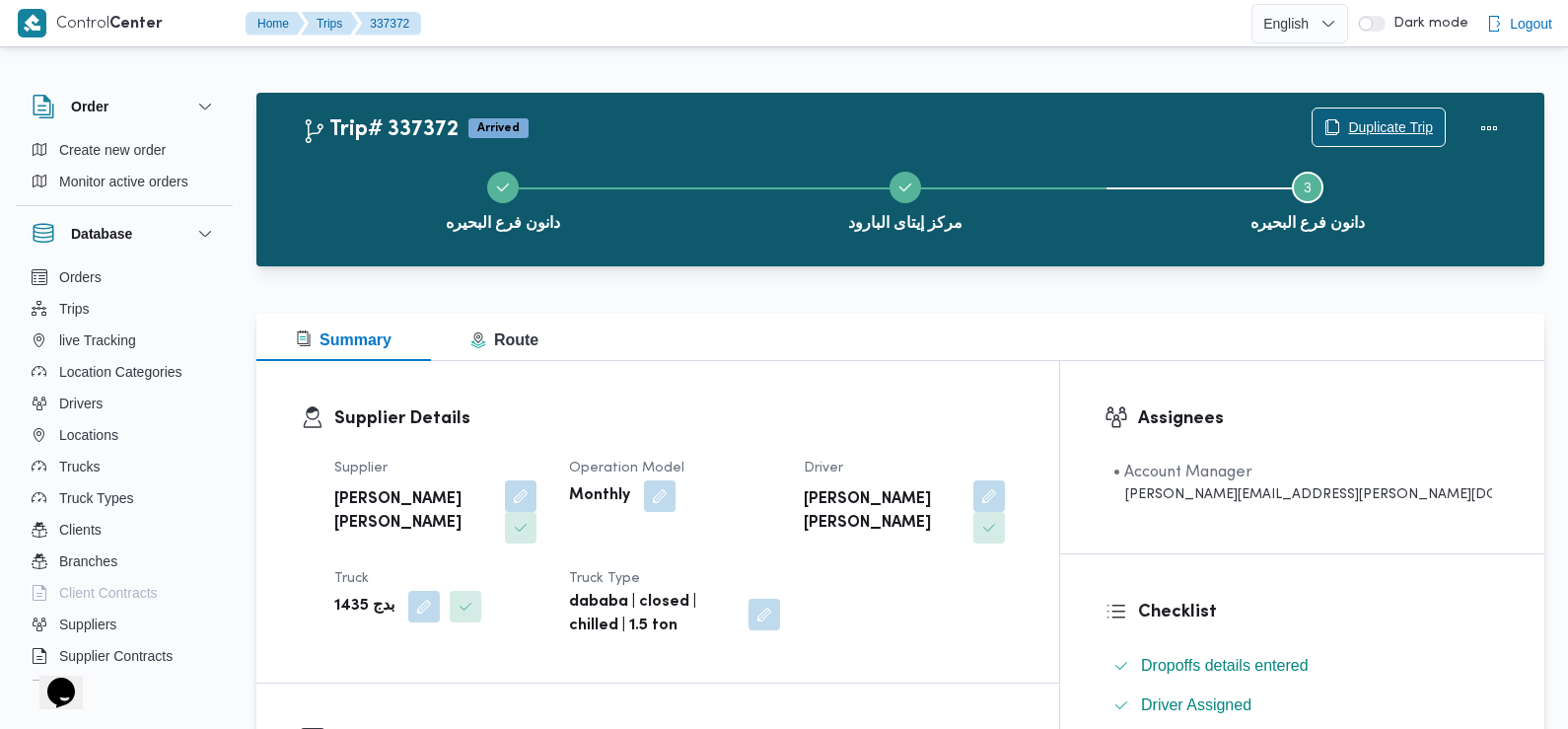
click at [1354, 120] on span "Duplicate Trip" at bounding box center [1390, 127] width 85 height 24
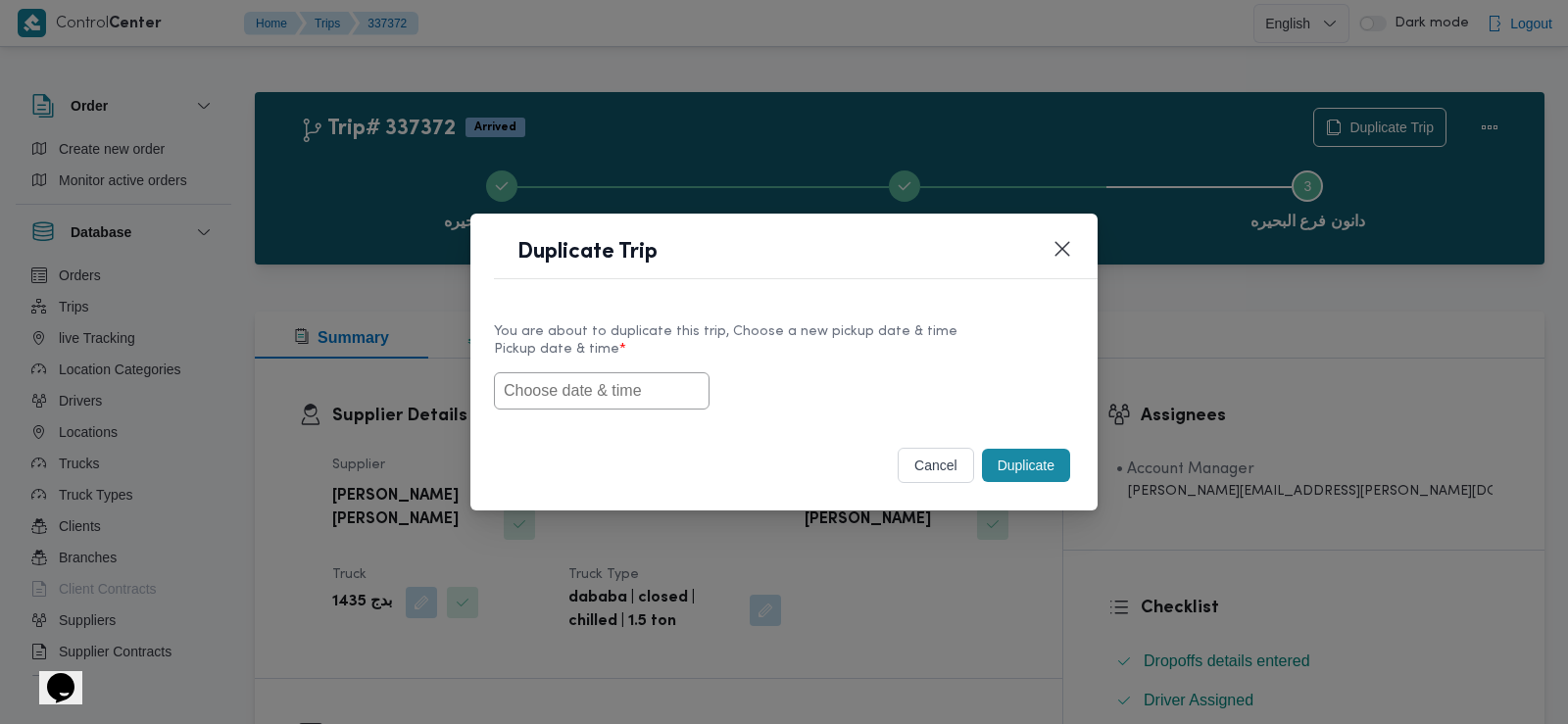
click at [620, 387] on input "text" at bounding box center [601, 390] width 216 height 37
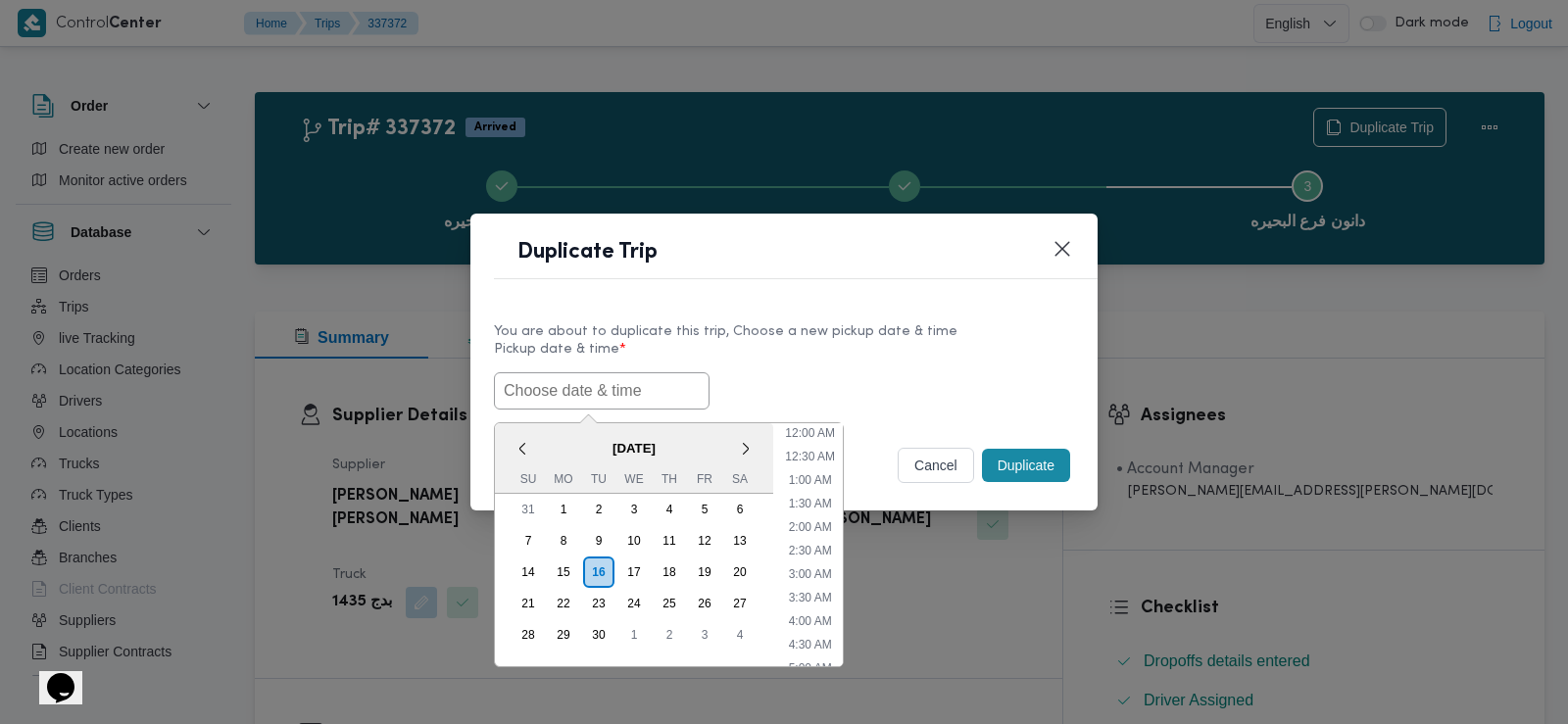
scroll to position [500, 0]
paste input "17/09/2025 6:30AM"
type input "17/09/2025 6:30AM"
click at [815, 380] on div "17/09/2025 6:30AM < September 2025 > Su Mo Tu We Th Fr Sa 31 1 2 3 4 5 6 7 8 9 …" at bounding box center [784, 390] width 580 height 37
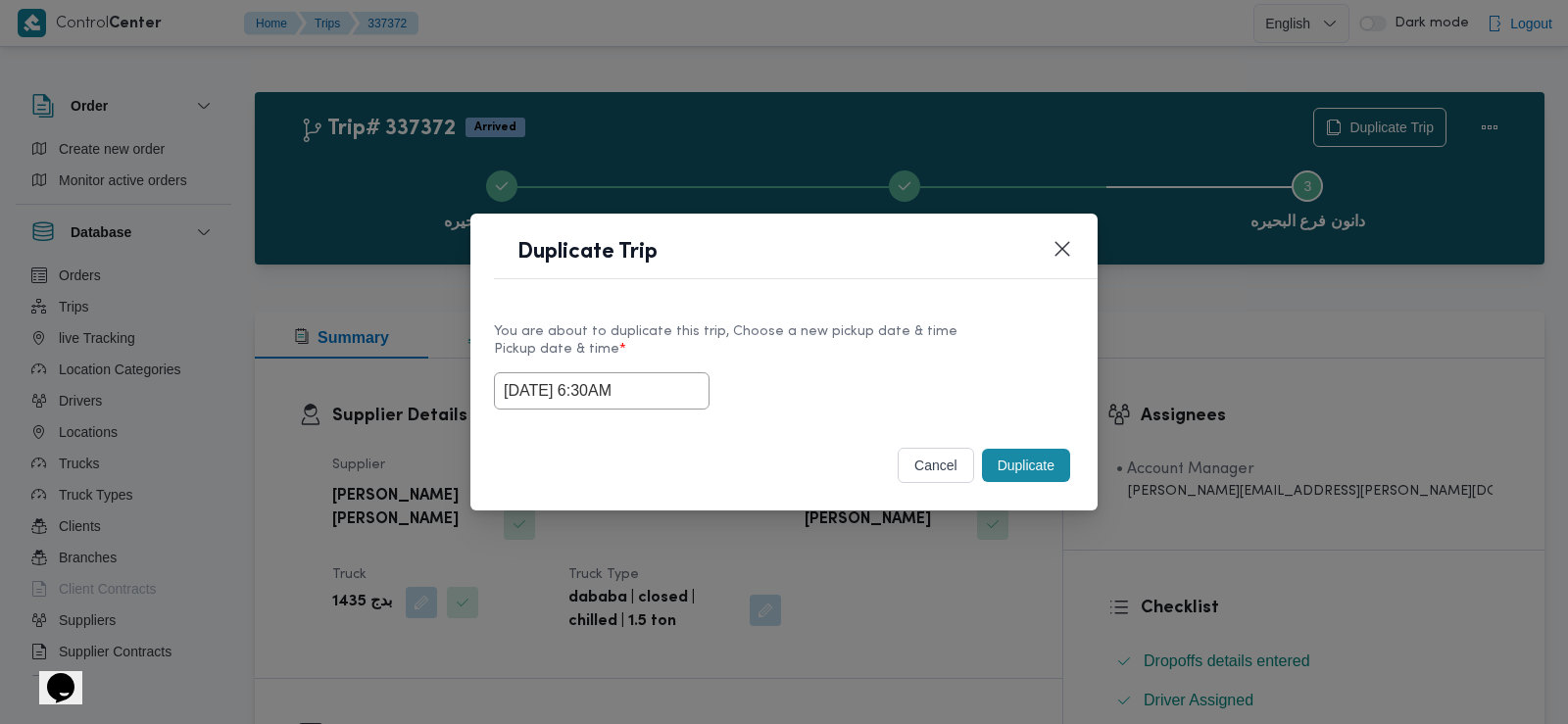
click at [1021, 471] on button "Duplicate" at bounding box center [1025, 466] width 88 height 34
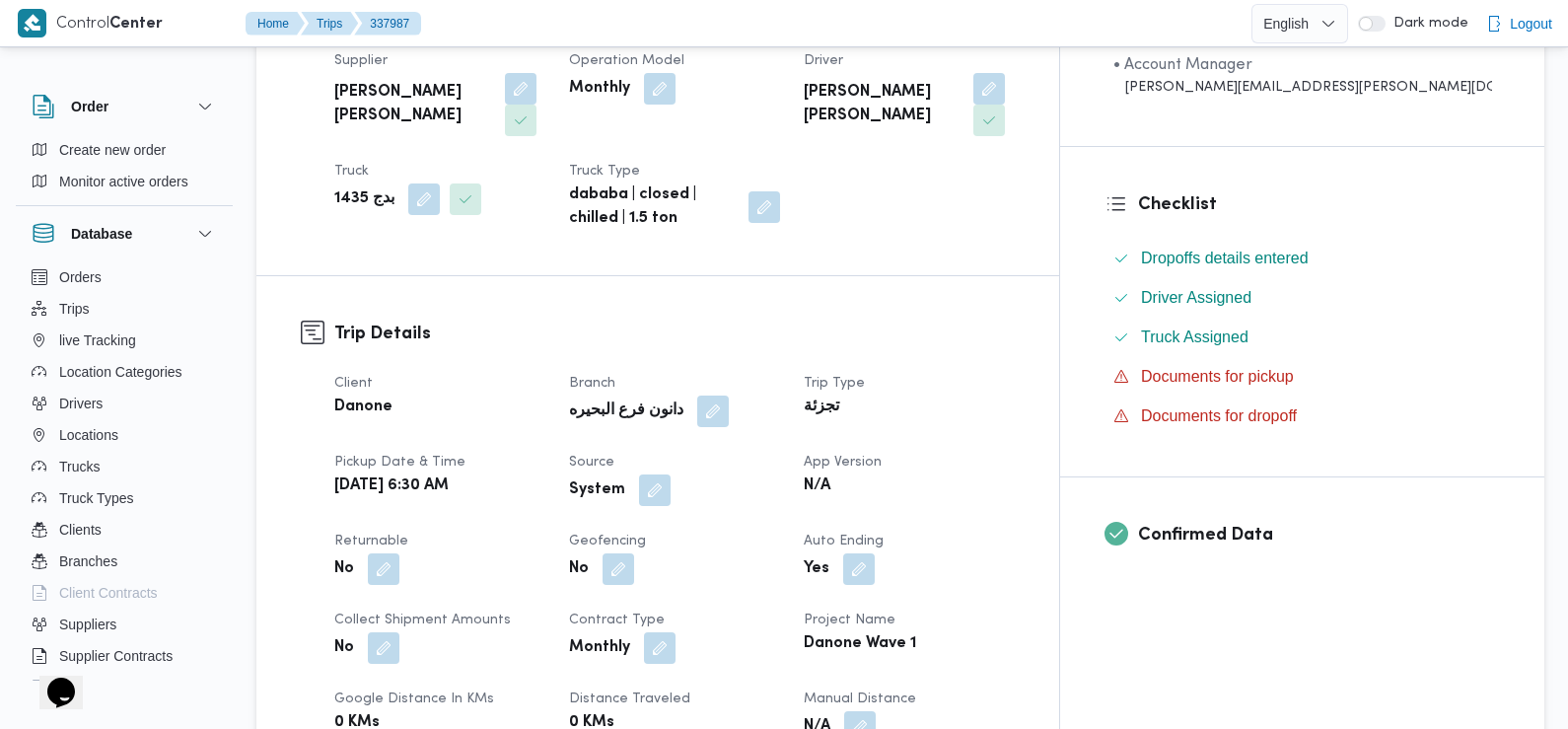
scroll to position [427, 0]
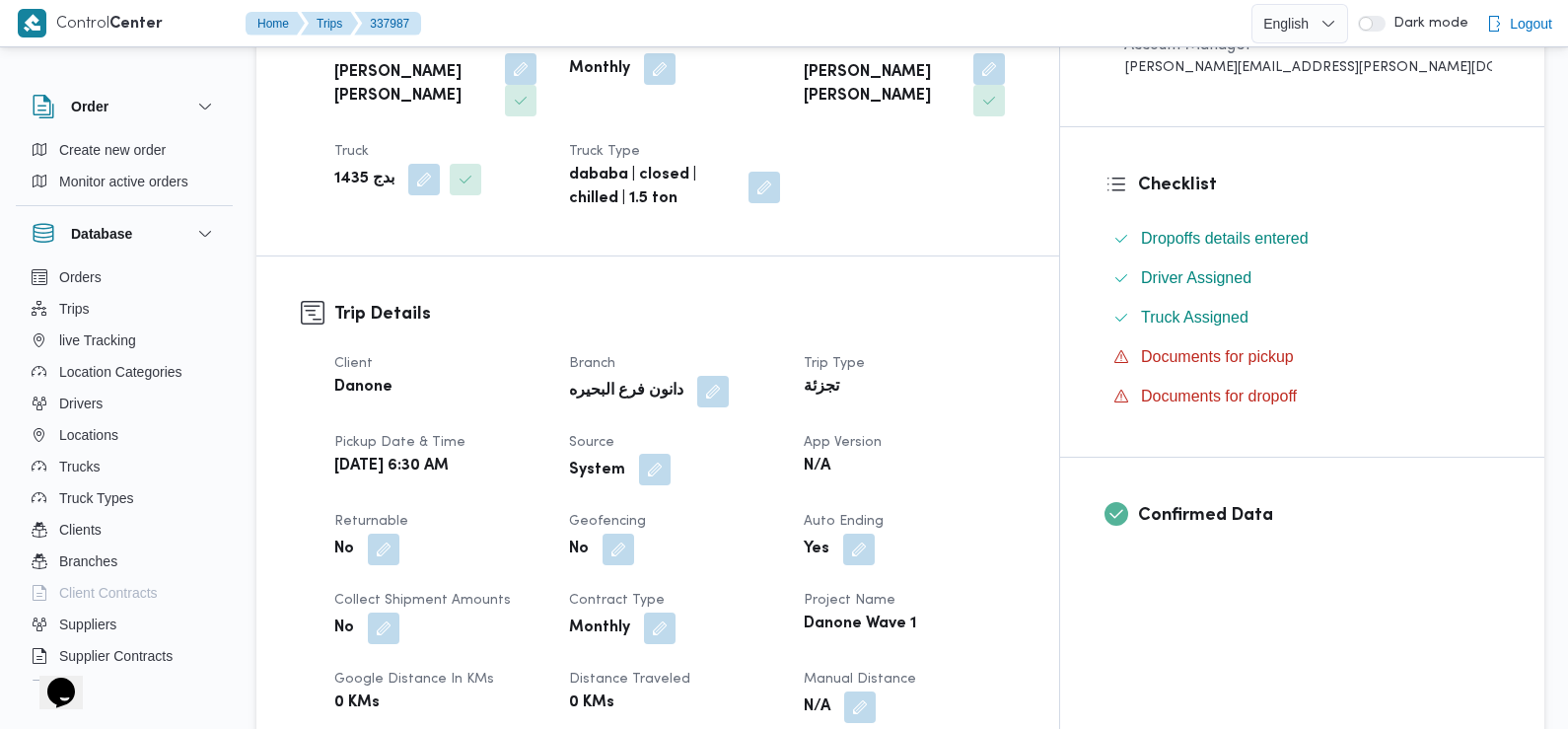
click at [671, 454] on button "button" at bounding box center [655, 470] width 32 height 32
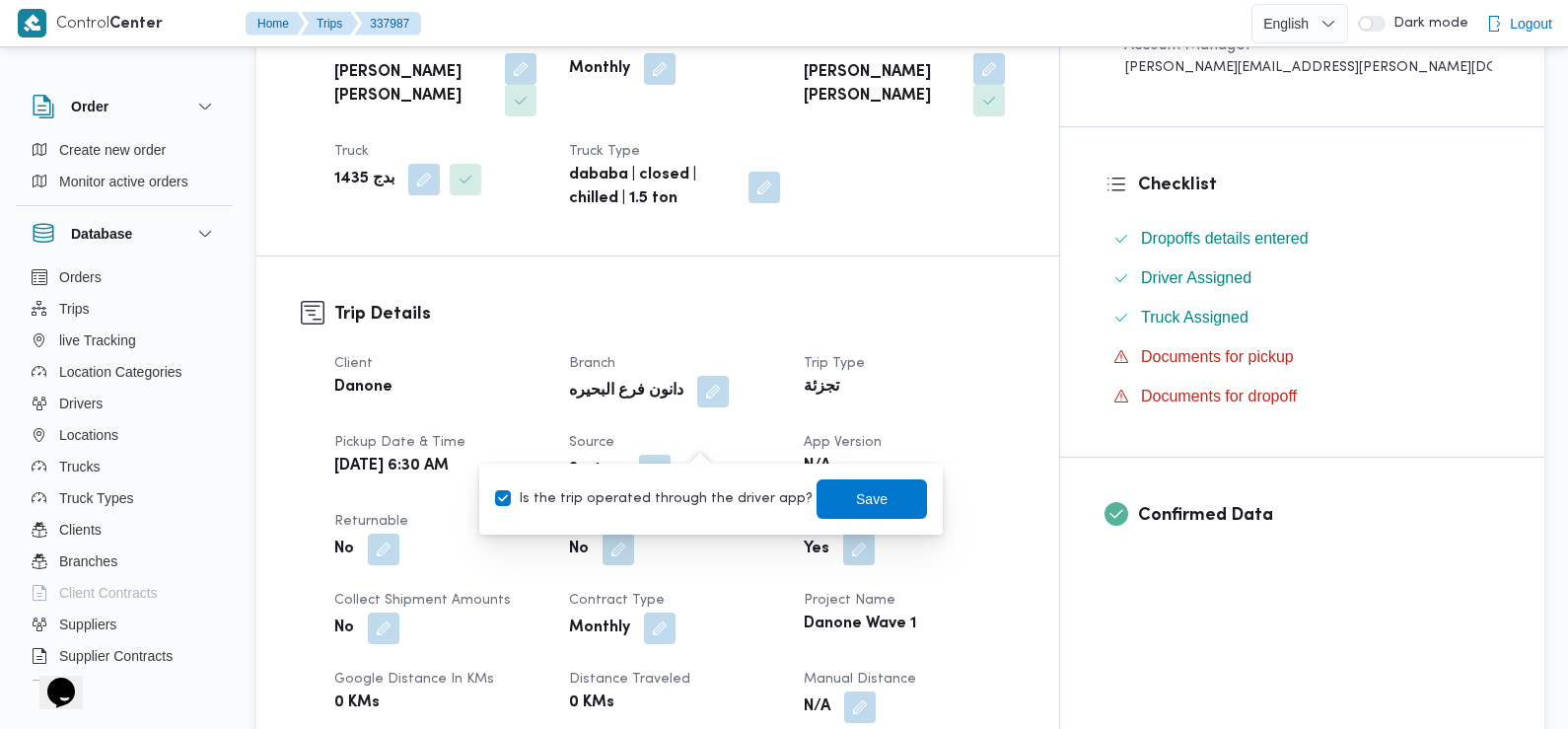
click at [733, 487] on label "Is the trip operated through the driver app?" at bounding box center [654, 499] width 318 height 24
checkbox input "false"
click at [856, 503] on span "Save" at bounding box center [872, 498] width 32 height 24
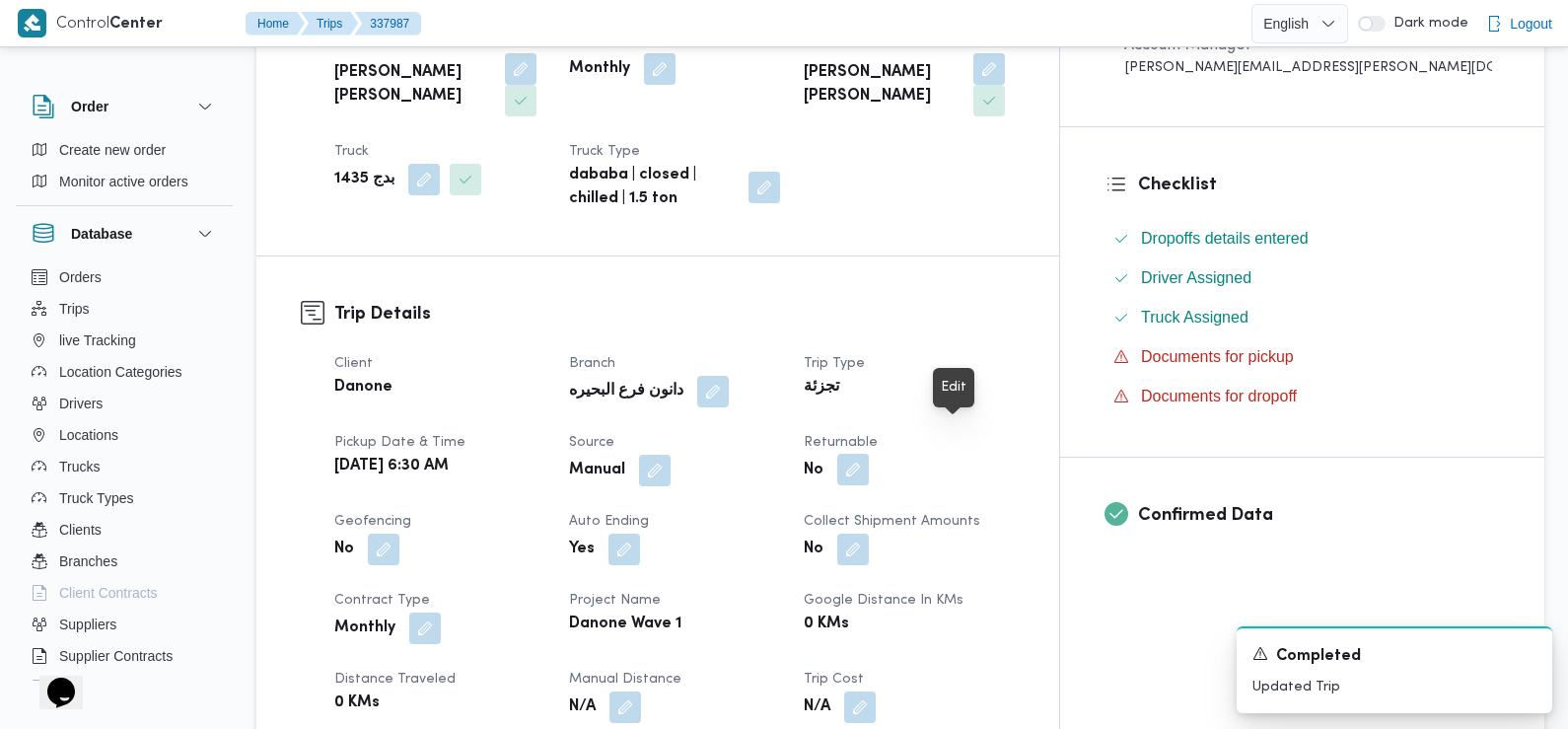
click at [869, 454] on button "button" at bounding box center [853, 470] width 32 height 32
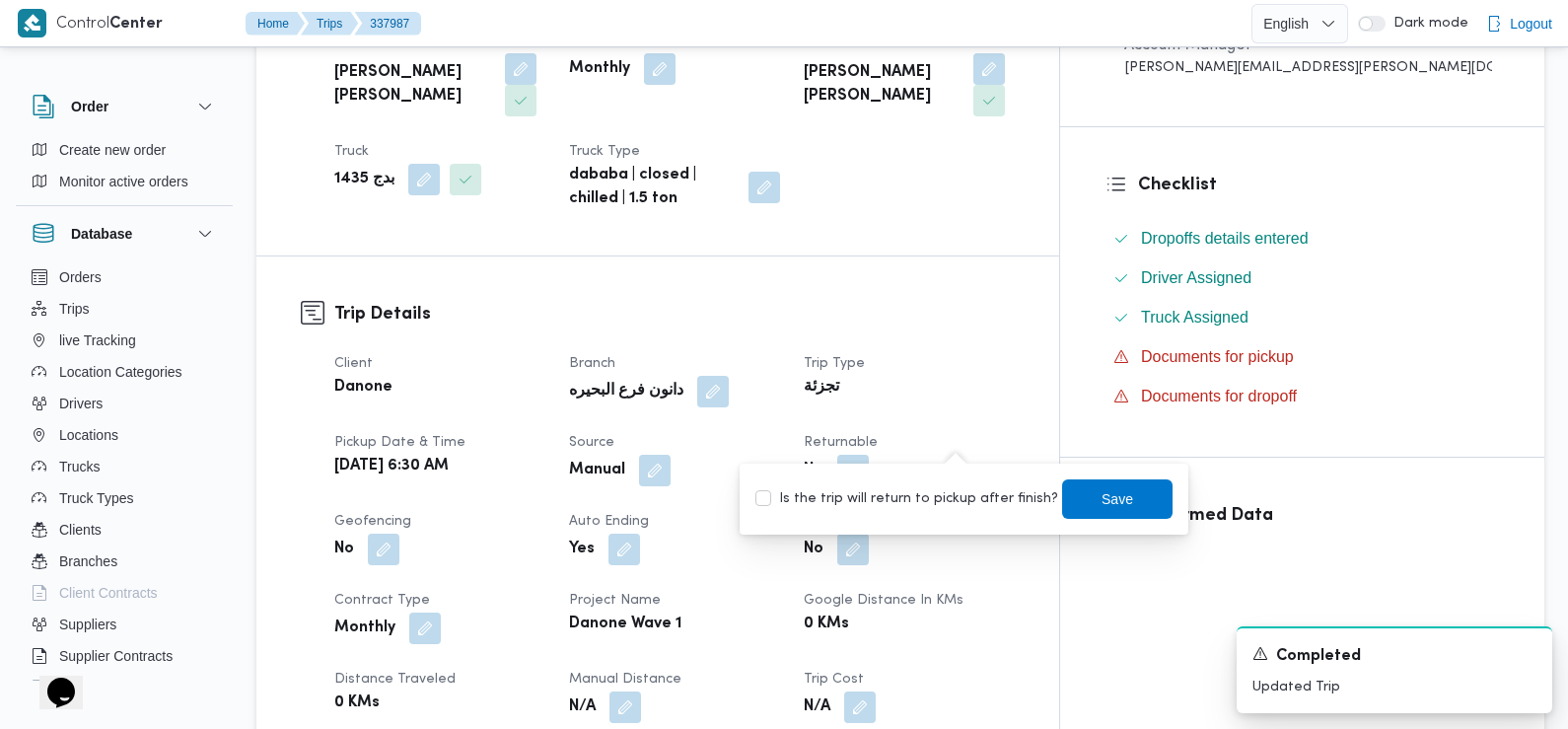
click at [962, 494] on label "Is the trip will return to pickup after finish?" at bounding box center [906, 499] width 303 height 24
checkbox input "true"
click at [1102, 489] on span "Save" at bounding box center [1118, 498] width 32 height 24
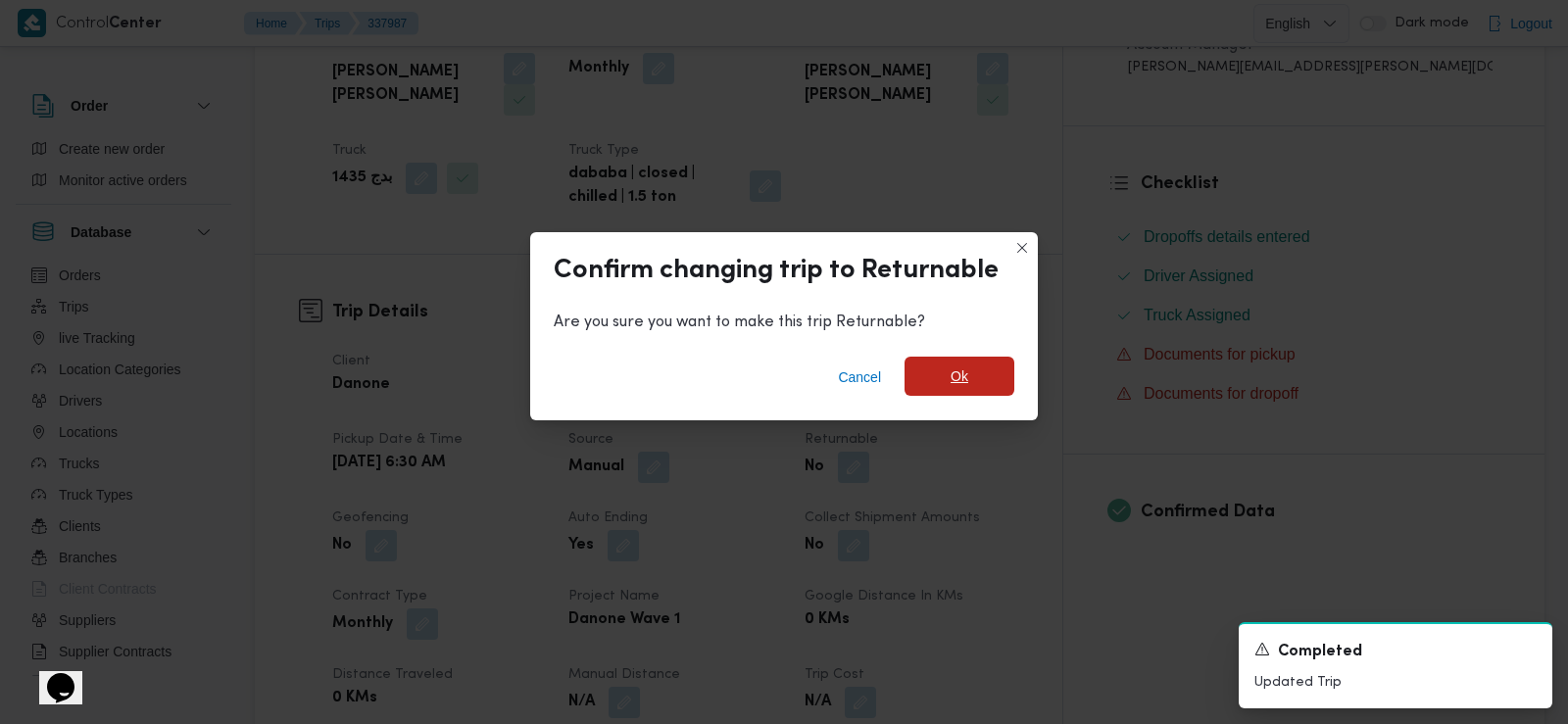
click at [962, 366] on span "Ok" at bounding box center [960, 376] width 18 height 24
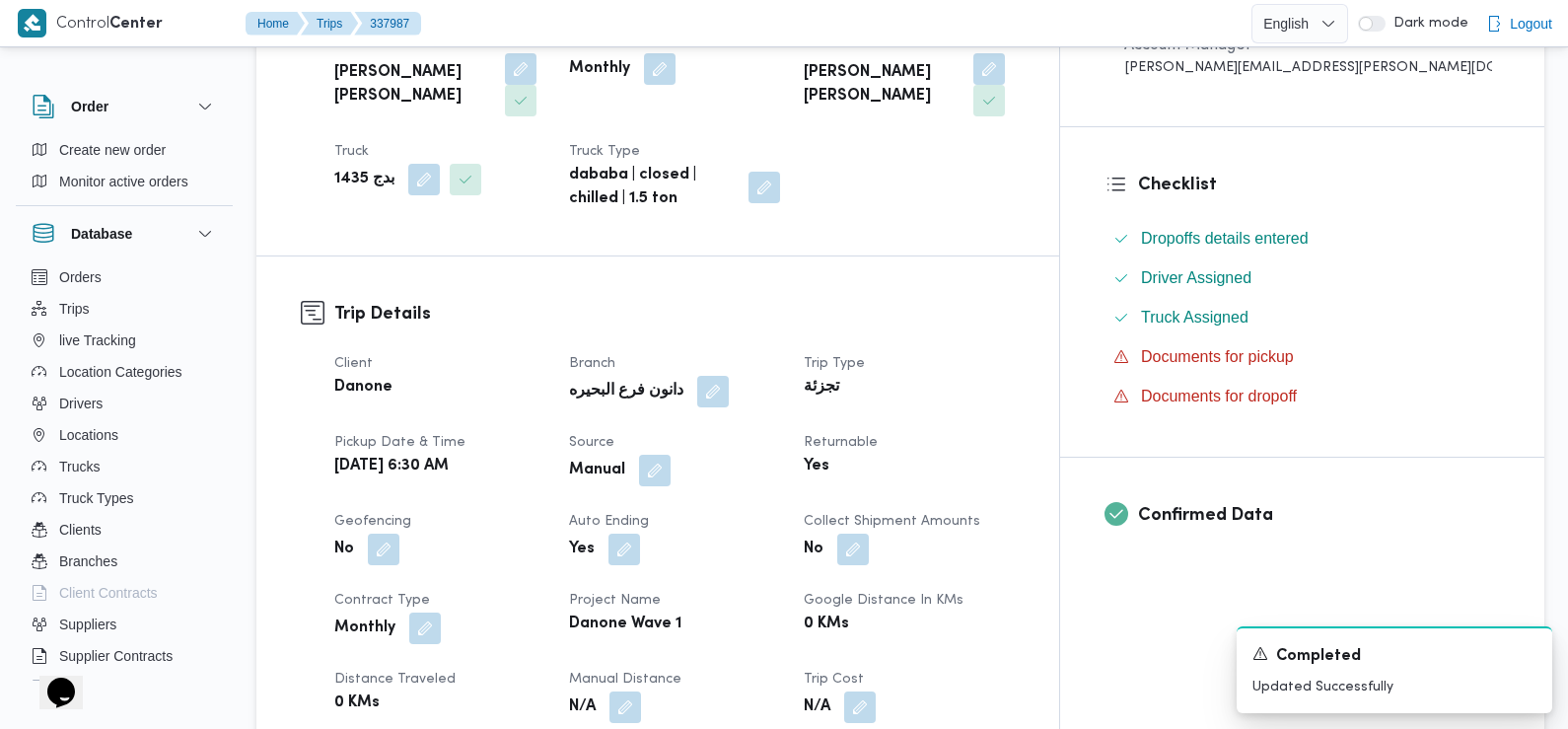
click at [547, 374] on div "Danone" at bounding box center [439, 388] width 215 height 28
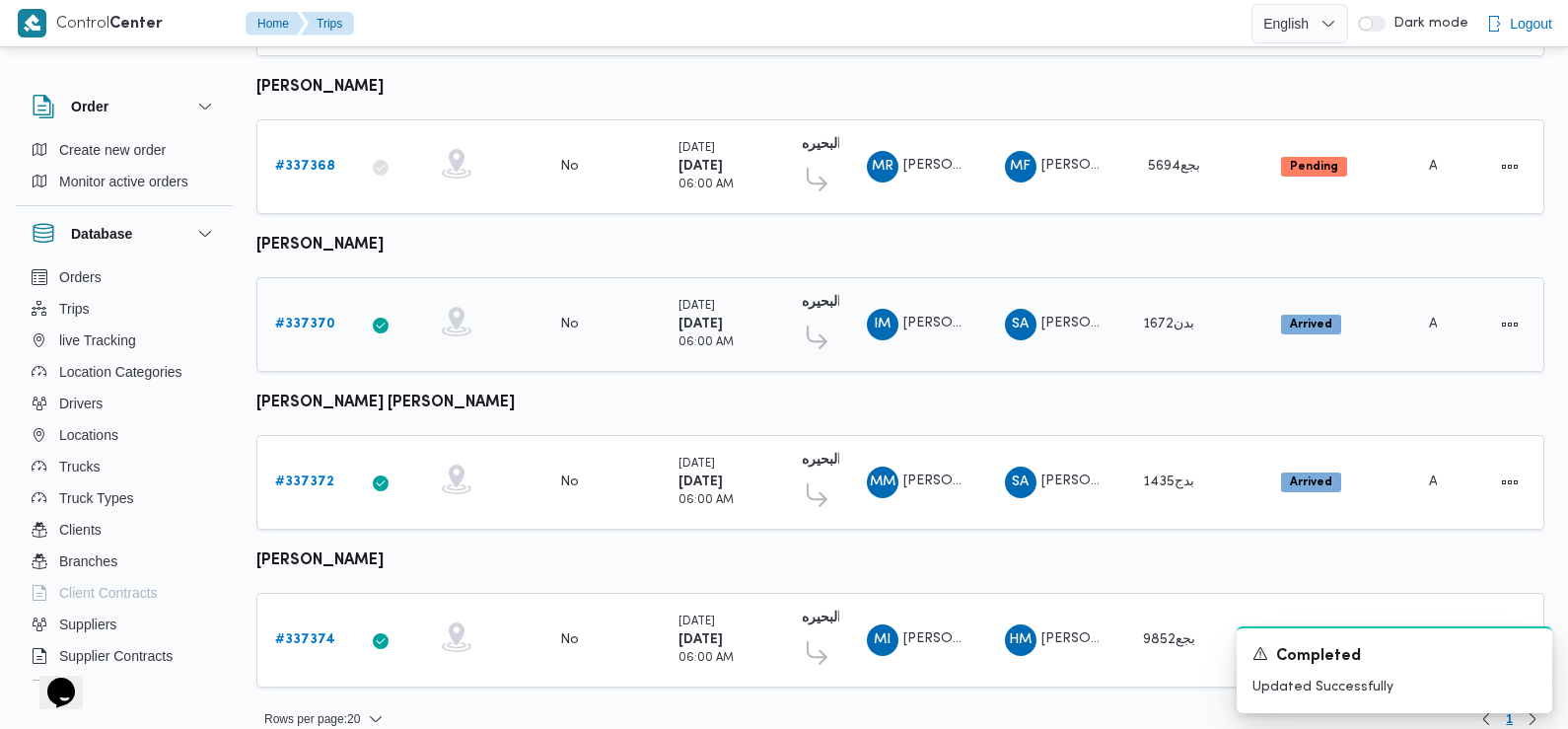
scroll to position [1657, 0]
click at [304, 632] on b "# 337374" at bounding box center [305, 638] width 60 height 13
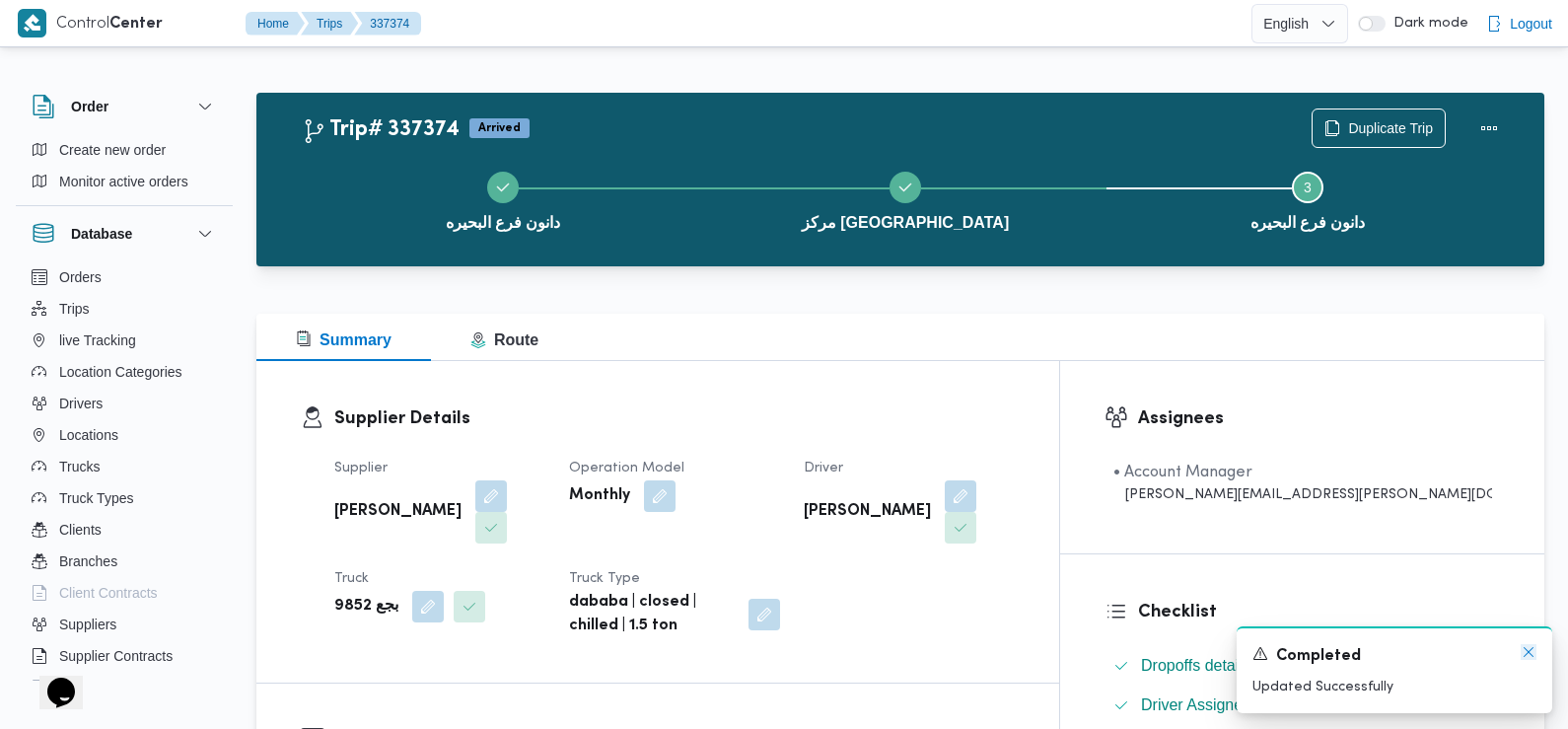
click at [1526, 654] on icon "Dismiss toast" at bounding box center [1529, 652] width 16 height 16
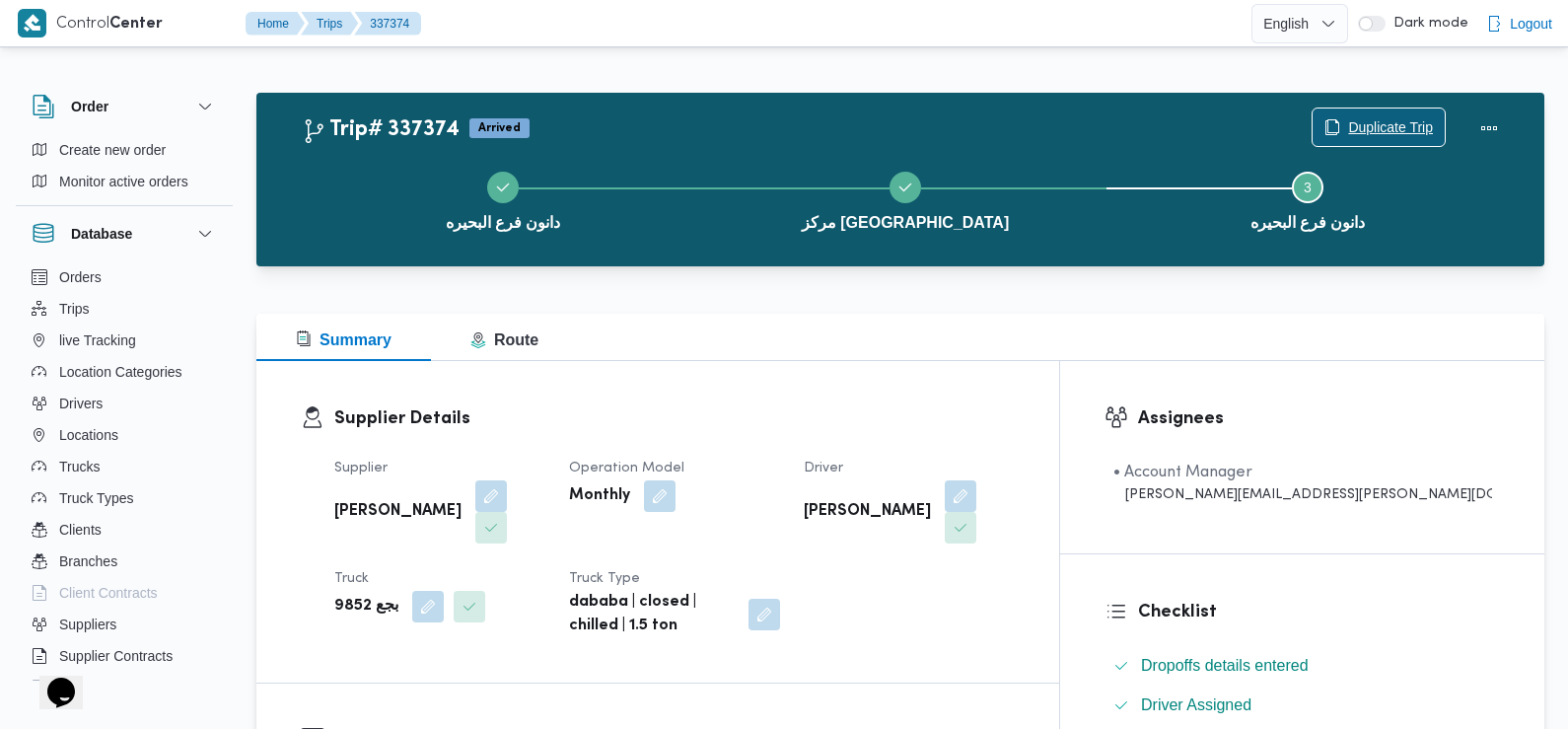
click at [1388, 111] on span "Duplicate Trip" at bounding box center [1379, 126] width 132 height 37
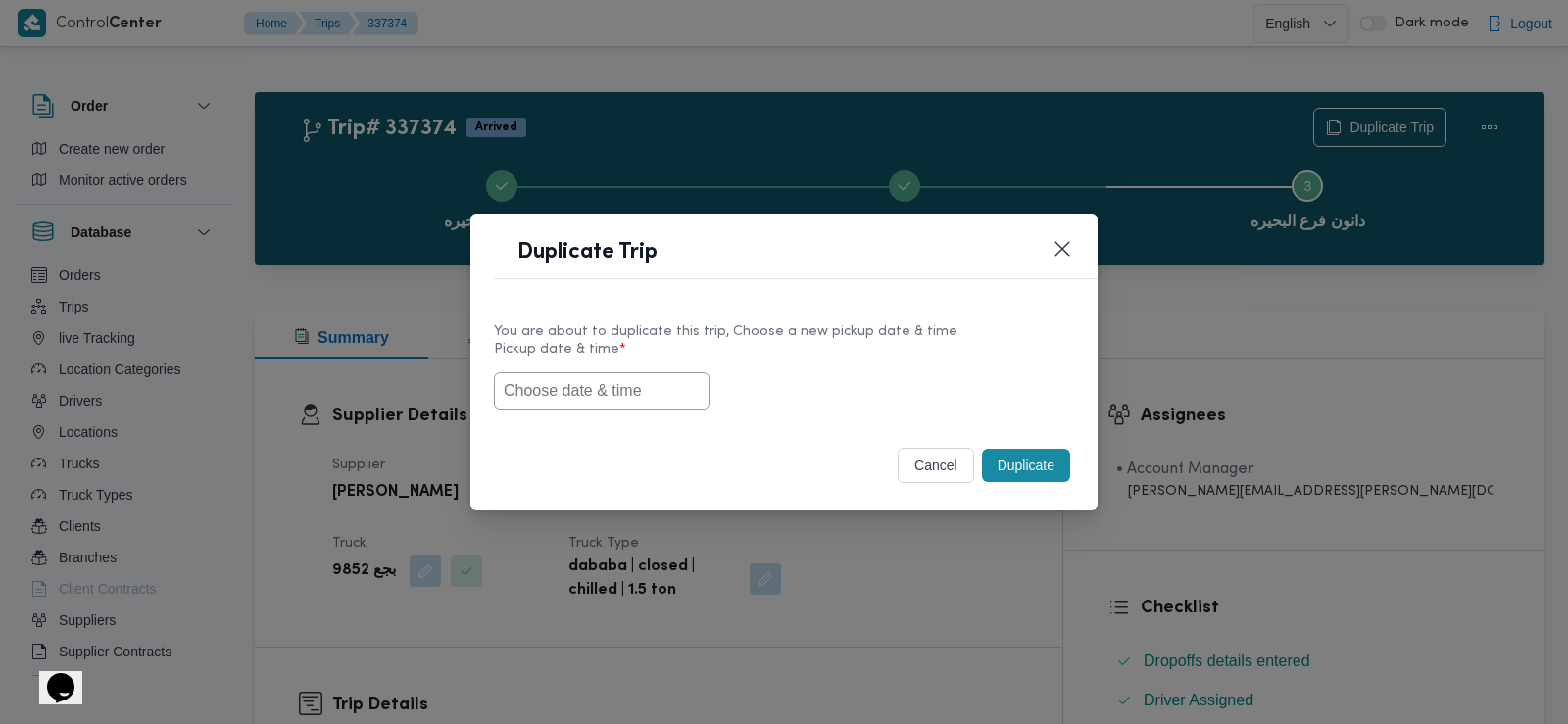
click at [642, 381] on input "text" at bounding box center [601, 390] width 216 height 37
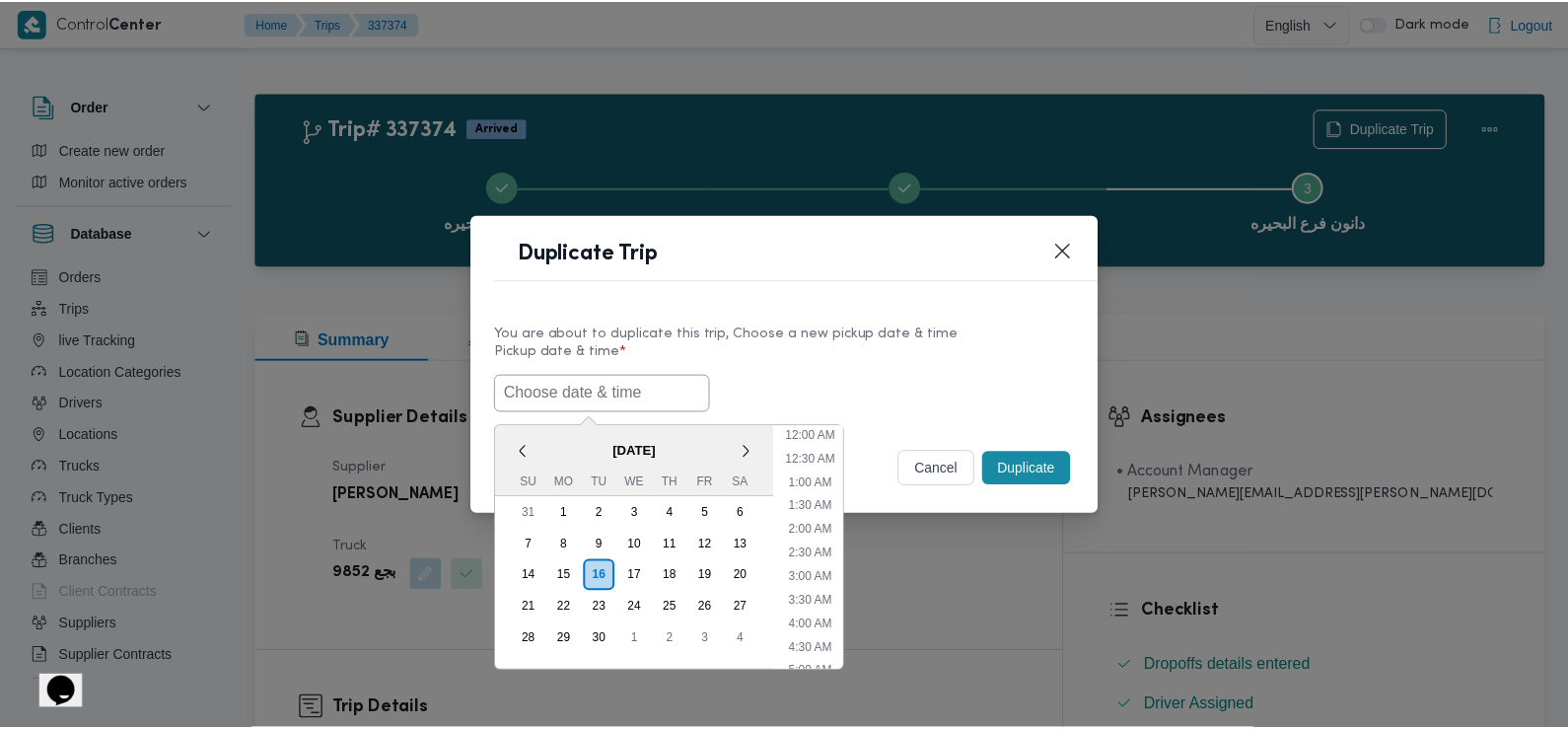
scroll to position [503, 0]
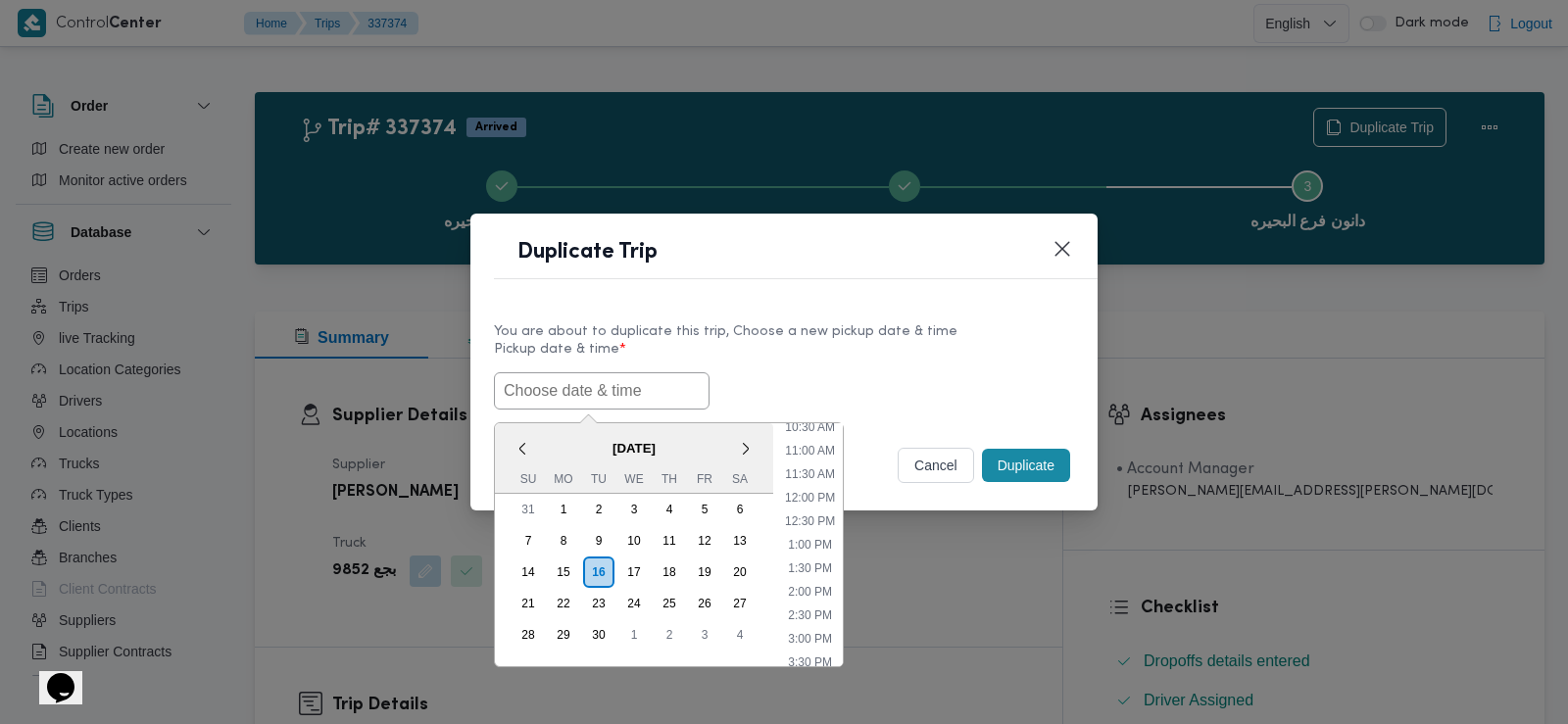
paste input "17/09/2025 6:30AM"
type input "17/09/2025 6:30AM"
click at [849, 375] on div "17/09/2025 6:30AM < September 2025 > Su Mo Tu We Th Fr Sa 31 1 2 3 4 5 6 7 8 9 …" at bounding box center [784, 390] width 580 height 37
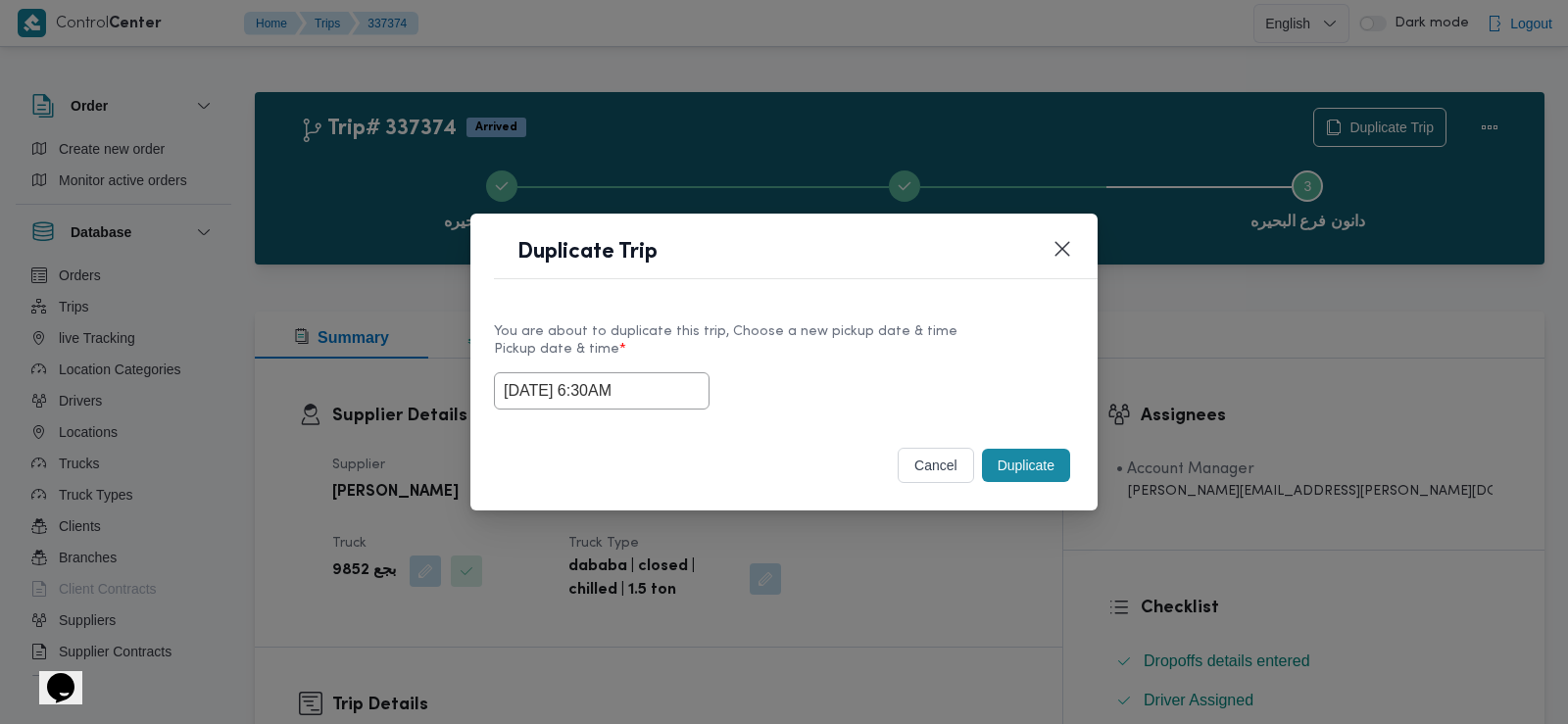
click at [1020, 474] on button "Duplicate" at bounding box center [1025, 466] width 88 height 34
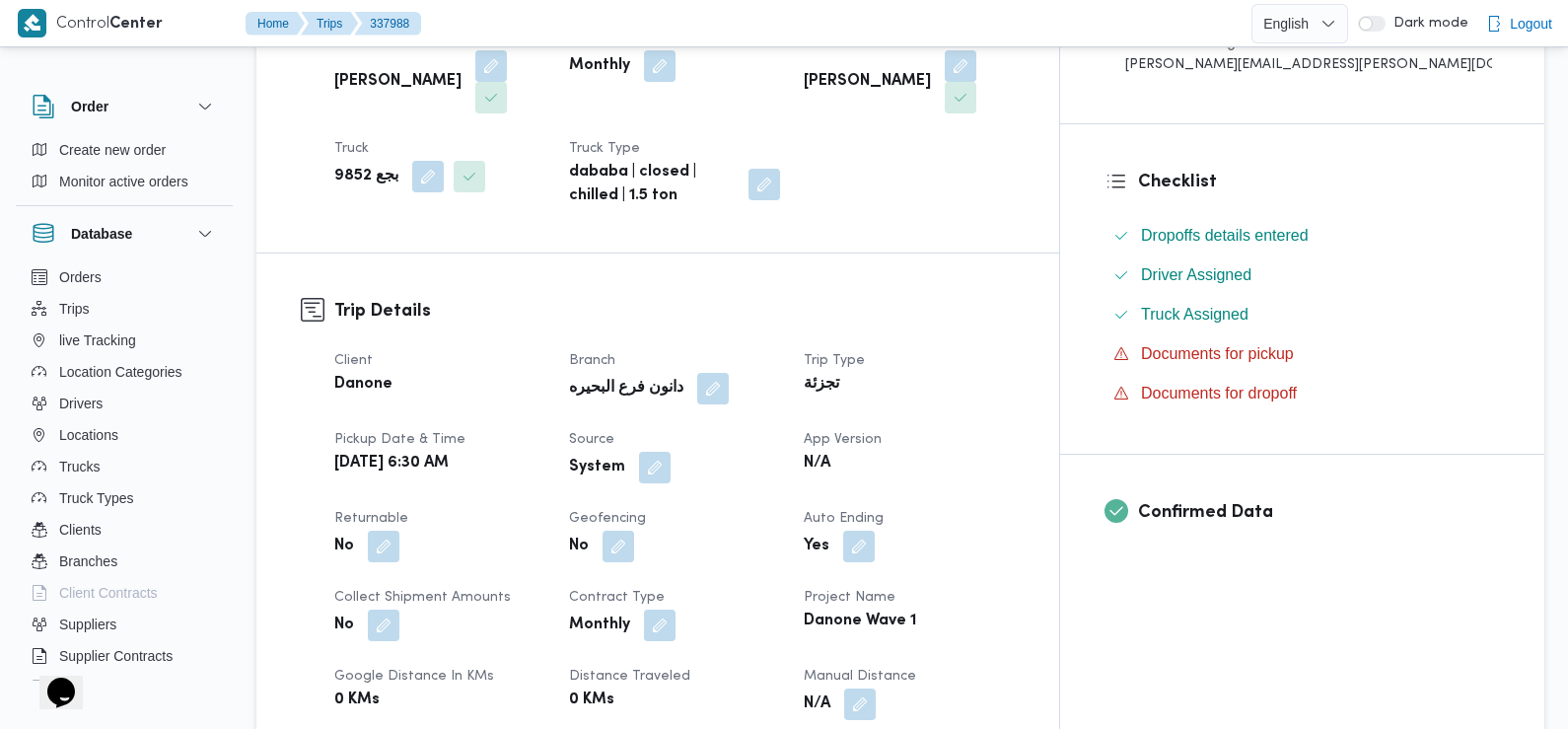
scroll to position [480, 0]
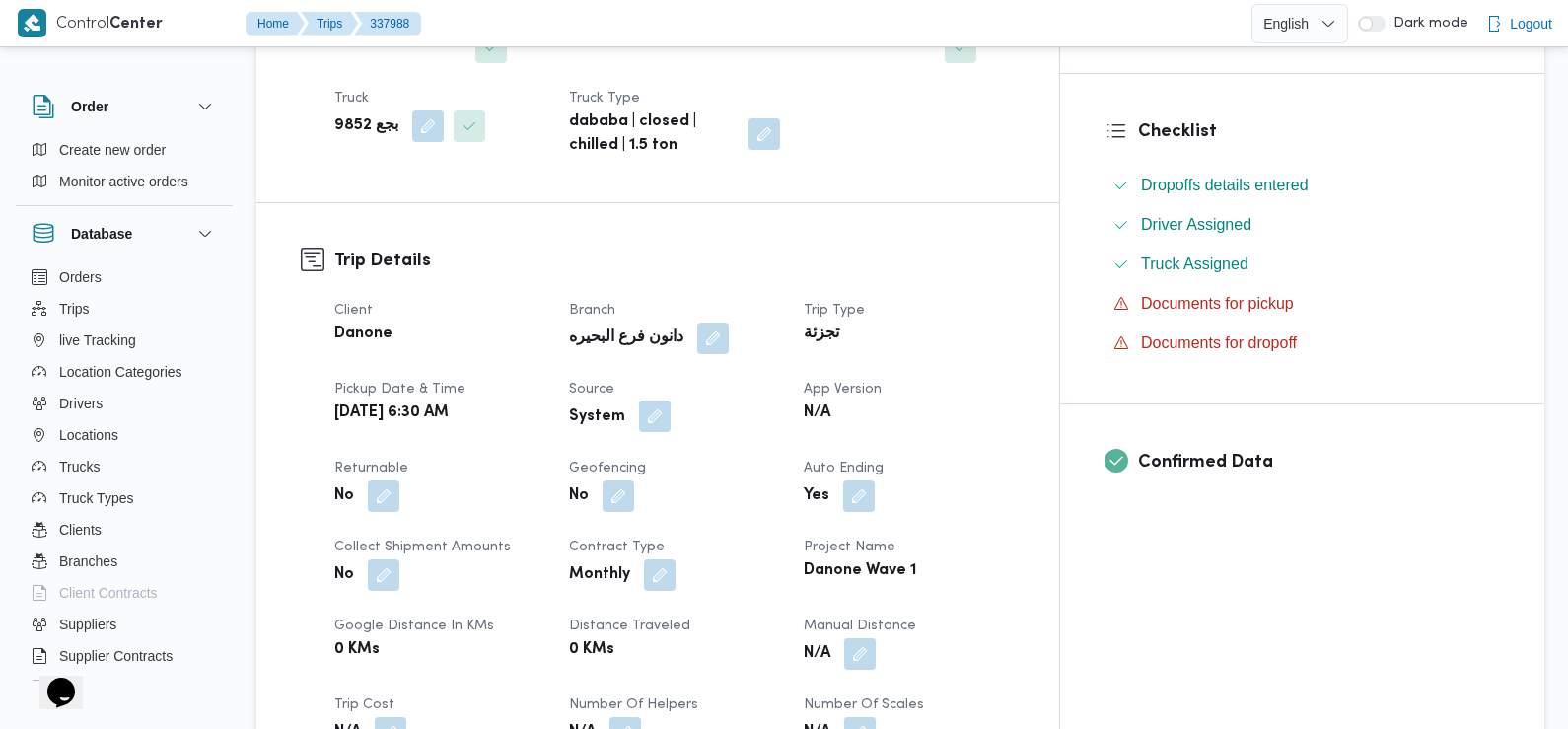
click at [671, 425] on button "button" at bounding box center [655, 416] width 32 height 32
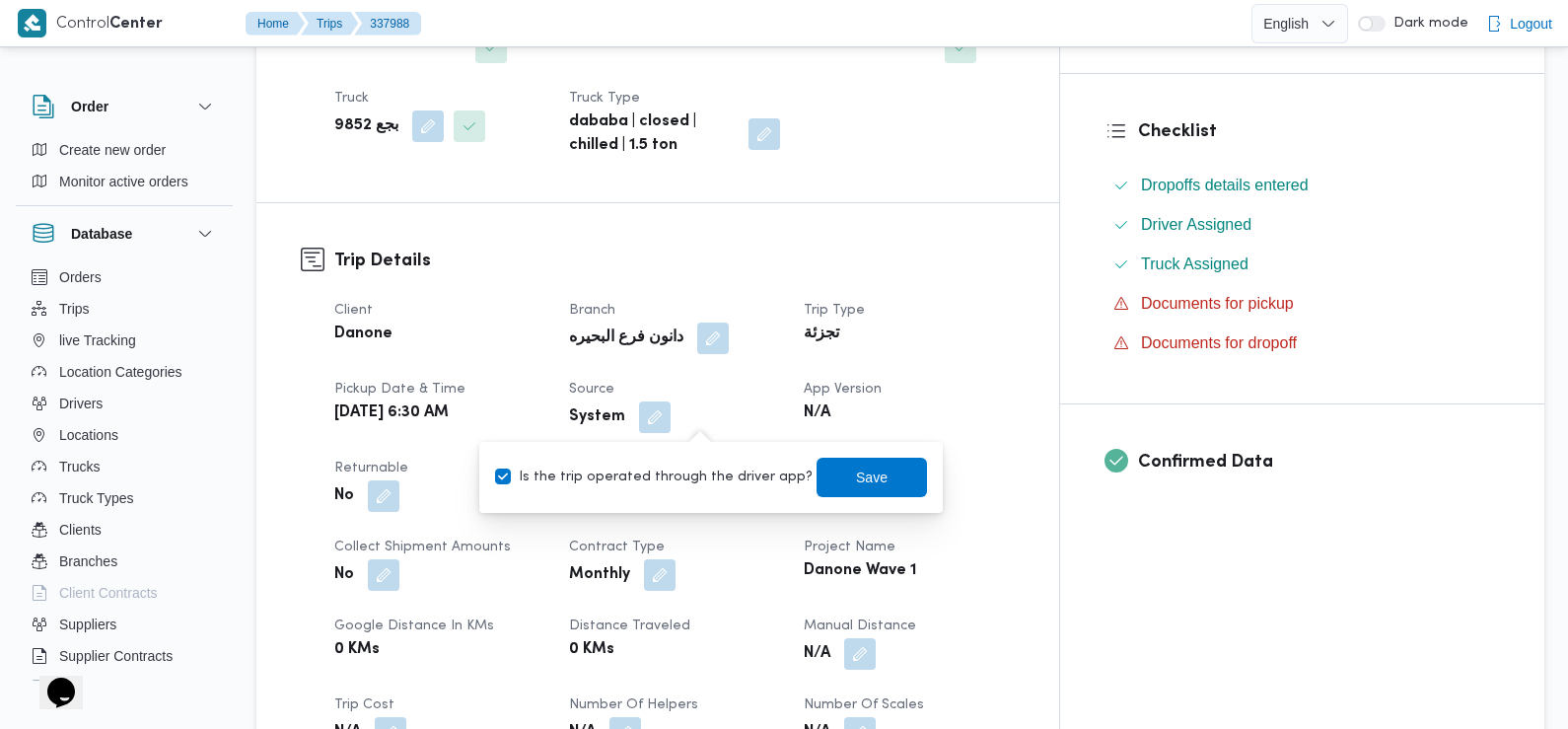
click at [719, 484] on label "Is the trip operated through the driver app?" at bounding box center [654, 478] width 318 height 24
checkbox input "false"
click at [825, 477] on span "Save" at bounding box center [872, 476] width 110 height 39
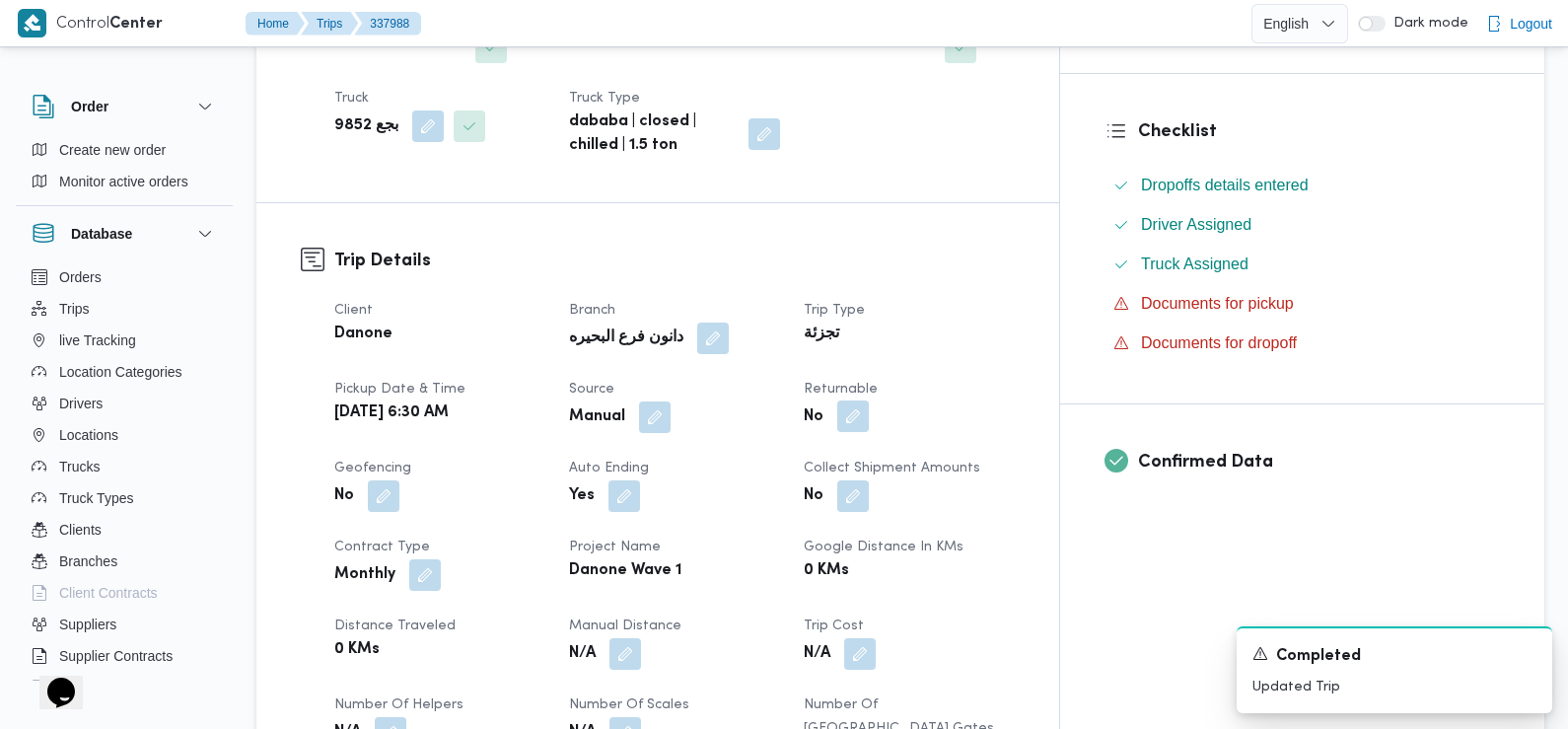
click at [869, 420] on button "button" at bounding box center [853, 416] width 32 height 32
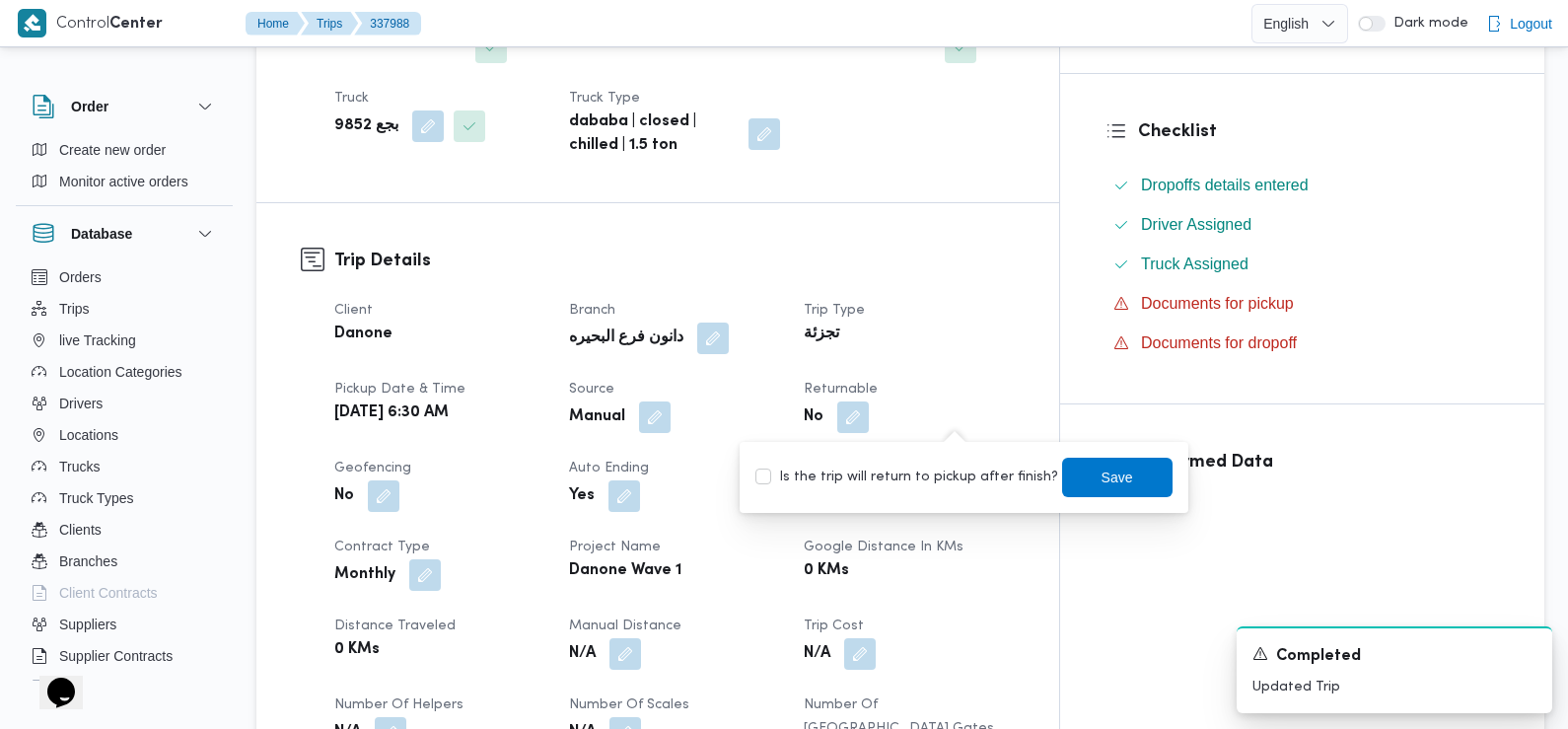
click at [964, 466] on label "Is the trip will return to pickup after finish?" at bounding box center [906, 478] width 303 height 24
checkbox input "true"
click at [1062, 478] on span "Save" at bounding box center [1117, 476] width 110 height 39
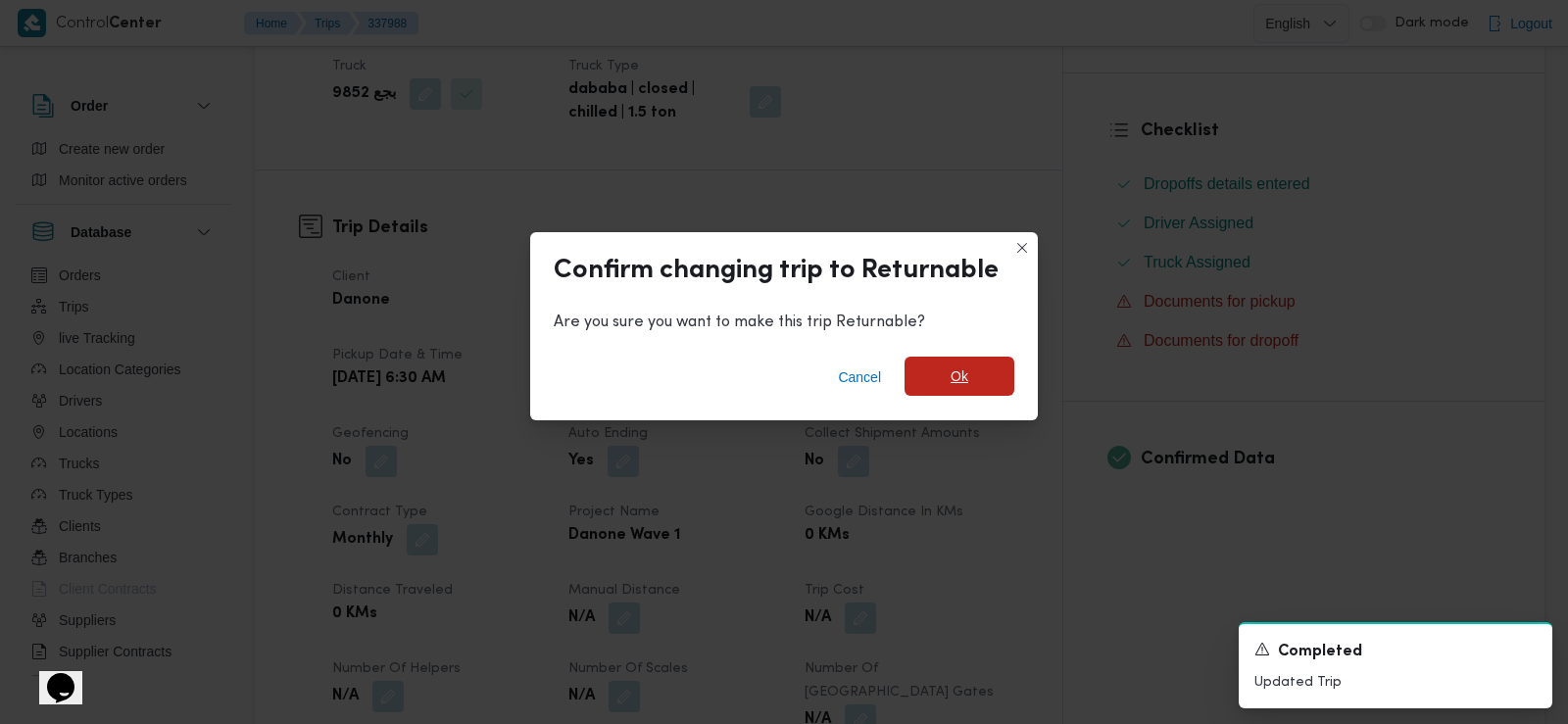
click at [953, 371] on span "Ok" at bounding box center [960, 376] width 18 height 24
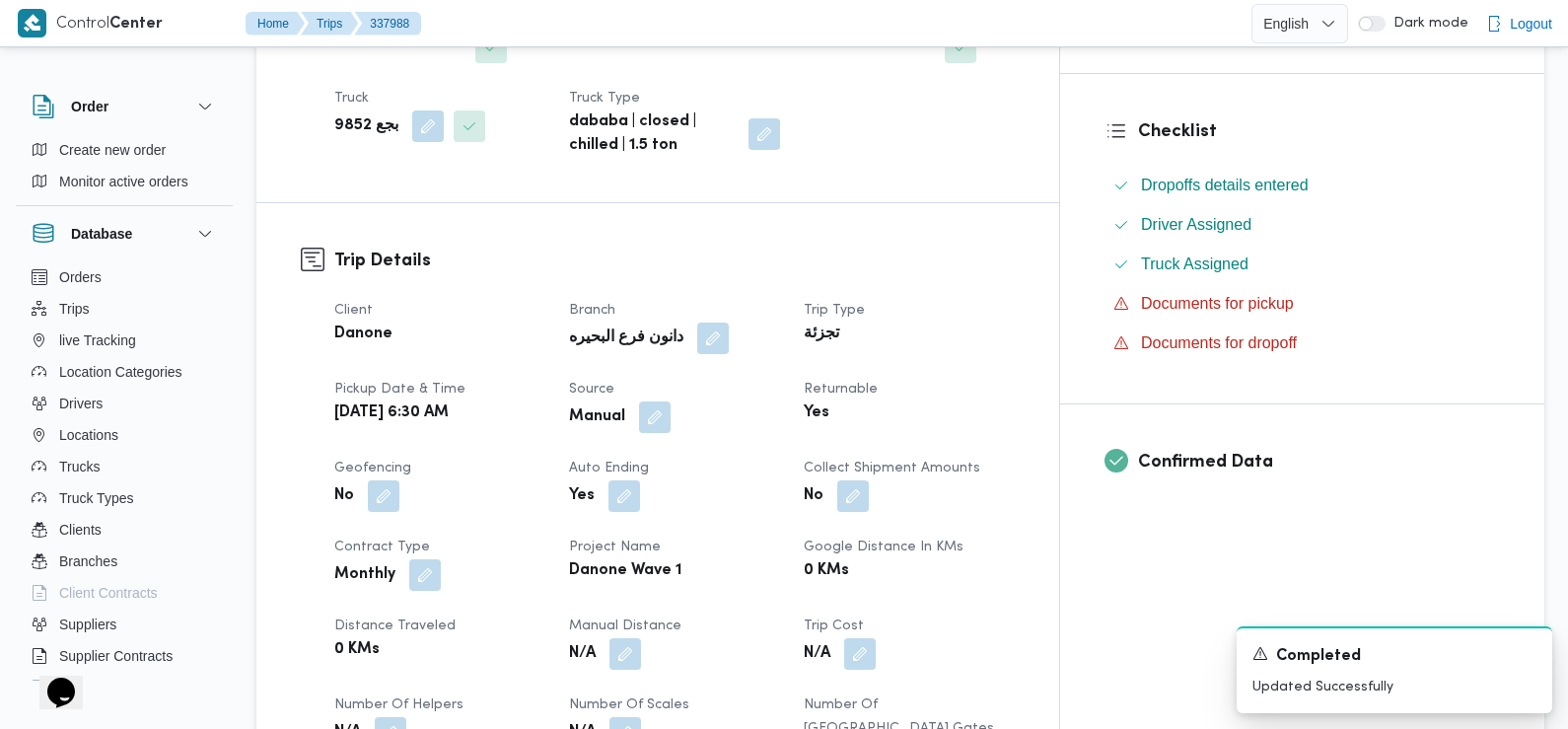
click at [545, 384] on dt "Pickup date & time" at bounding box center [439, 390] width 211 height 24
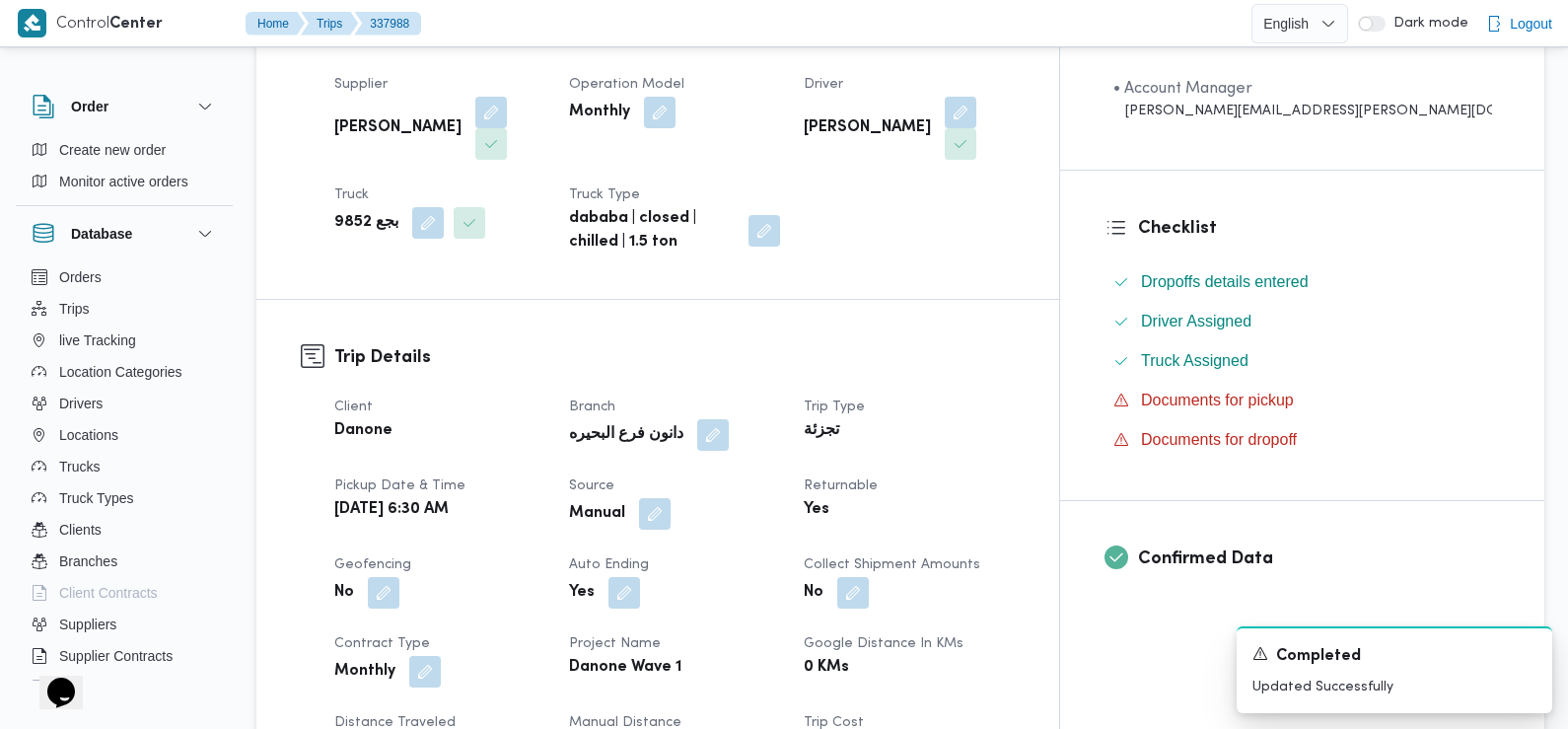
scroll to position [0, 0]
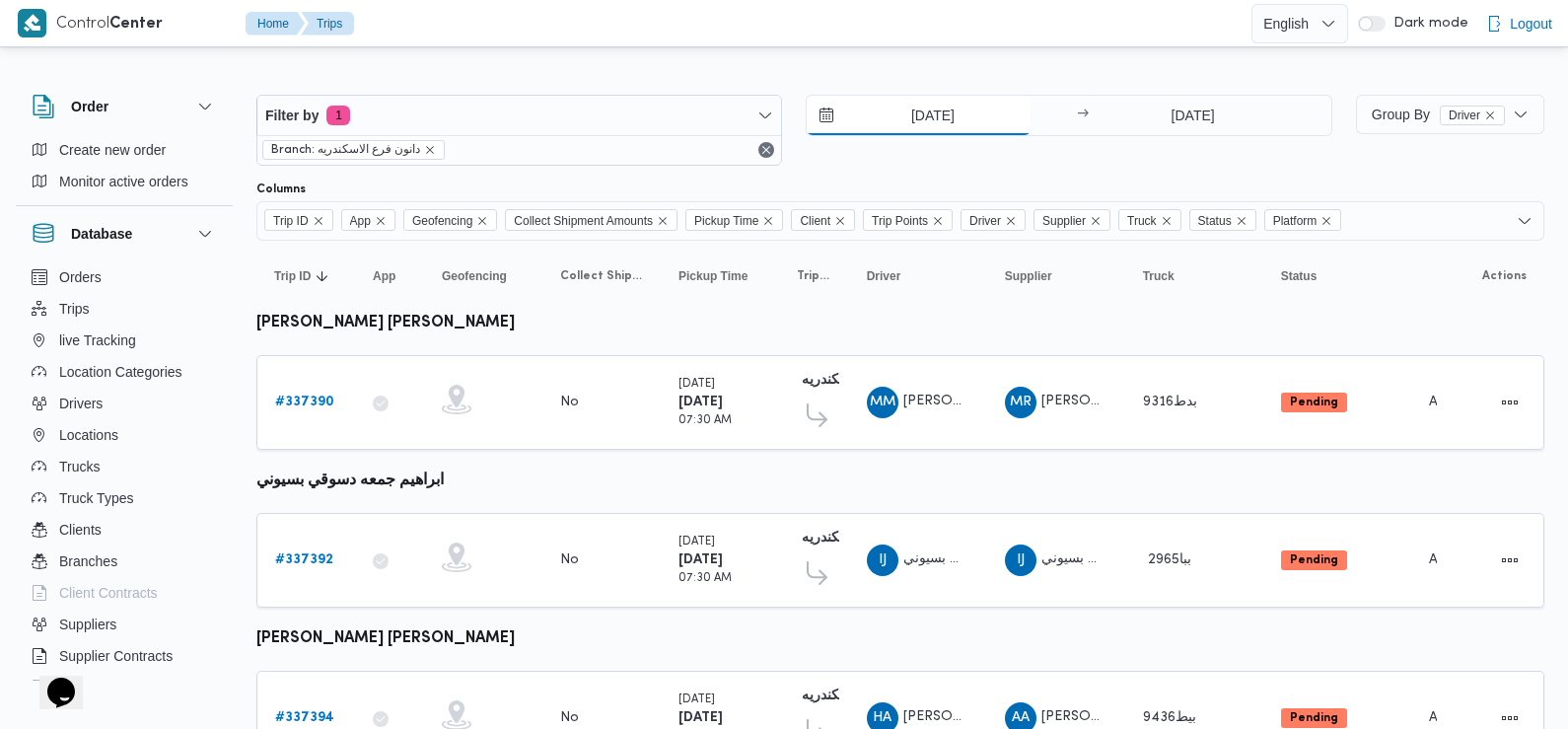
click at [933, 117] on input "[DATE]" at bounding box center [919, 115] width 224 height 39
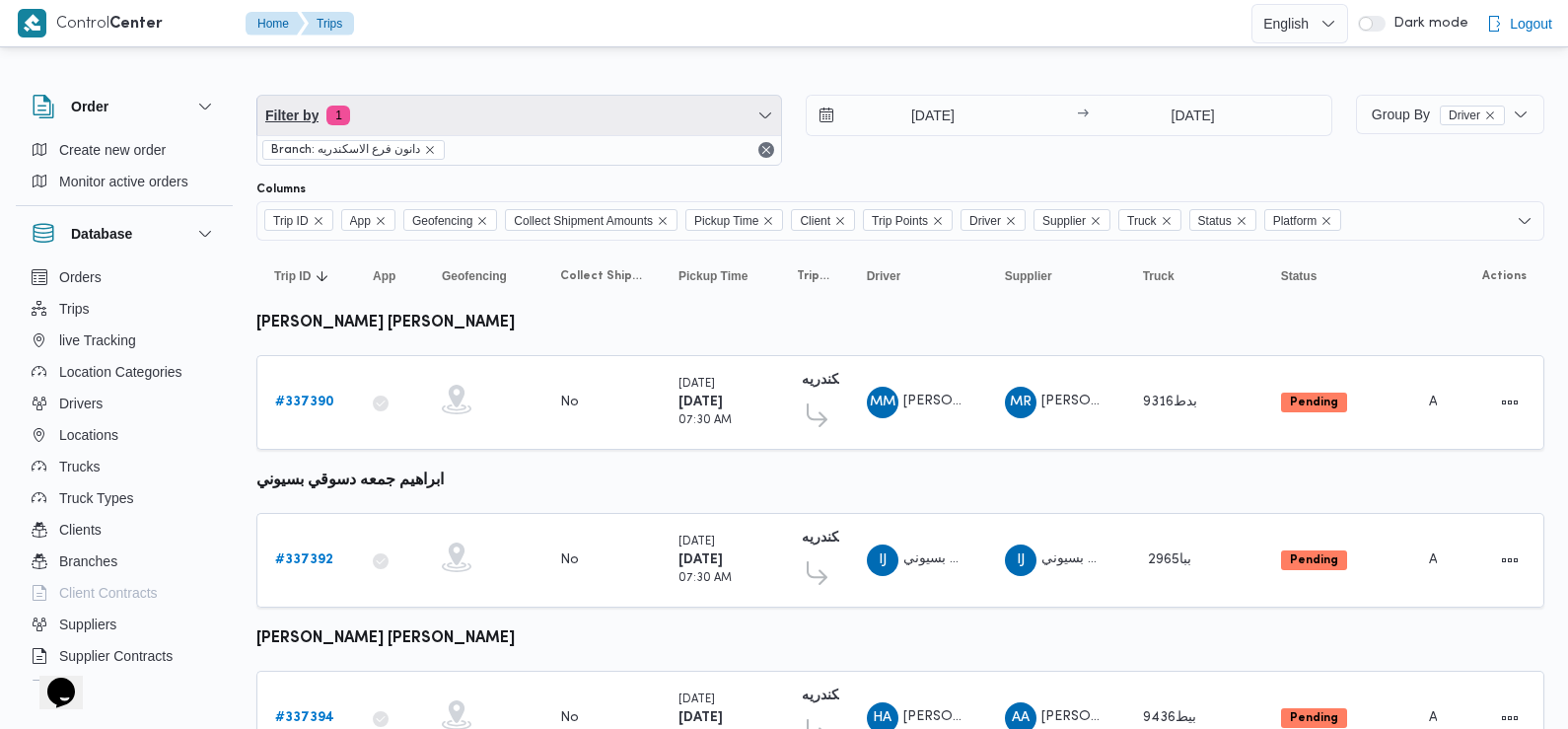
click at [499, 124] on span "Filter by 1" at bounding box center [519, 115] width 524 height 39
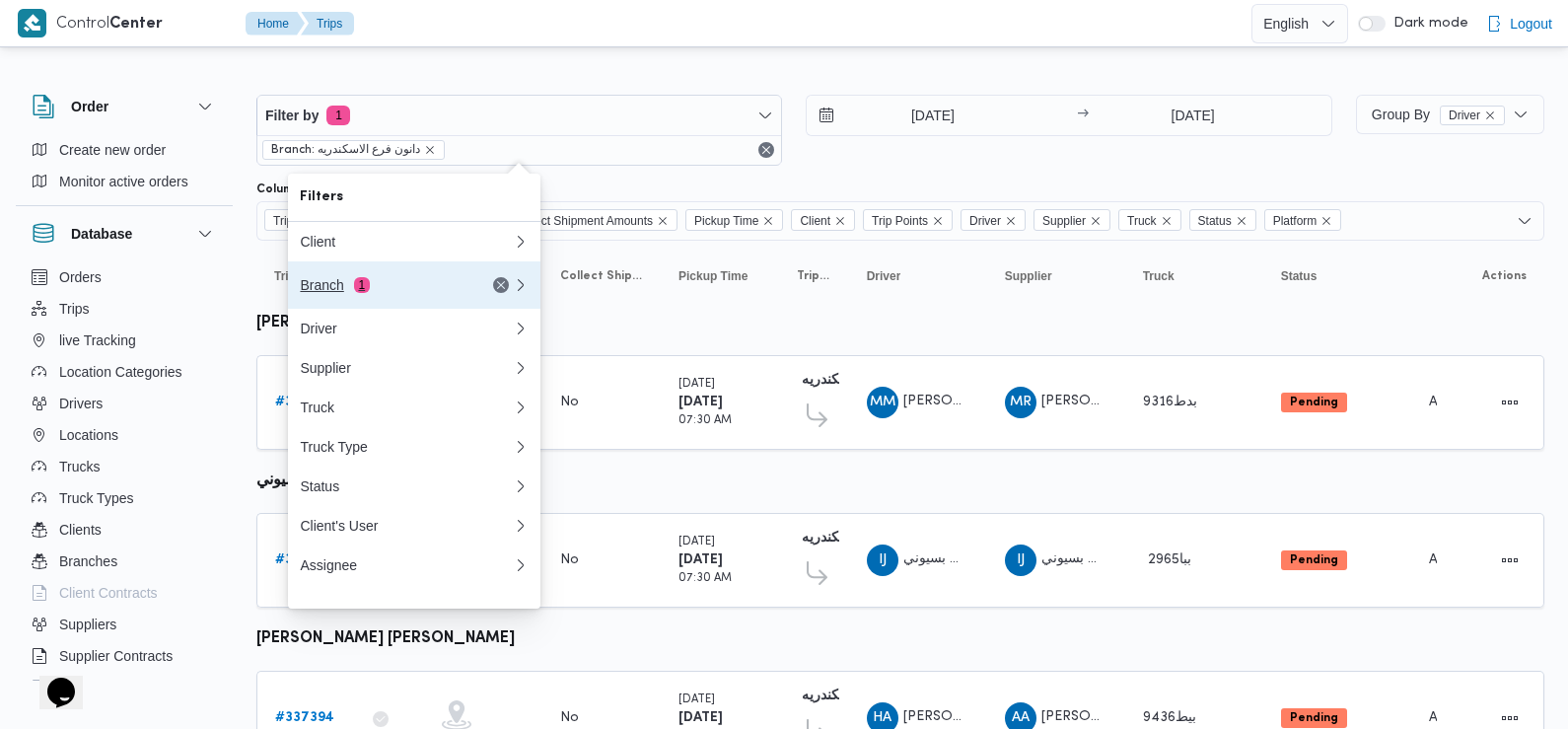
click at [366, 293] on div "Branch 1" at bounding box center [383, 285] width 166 height 16
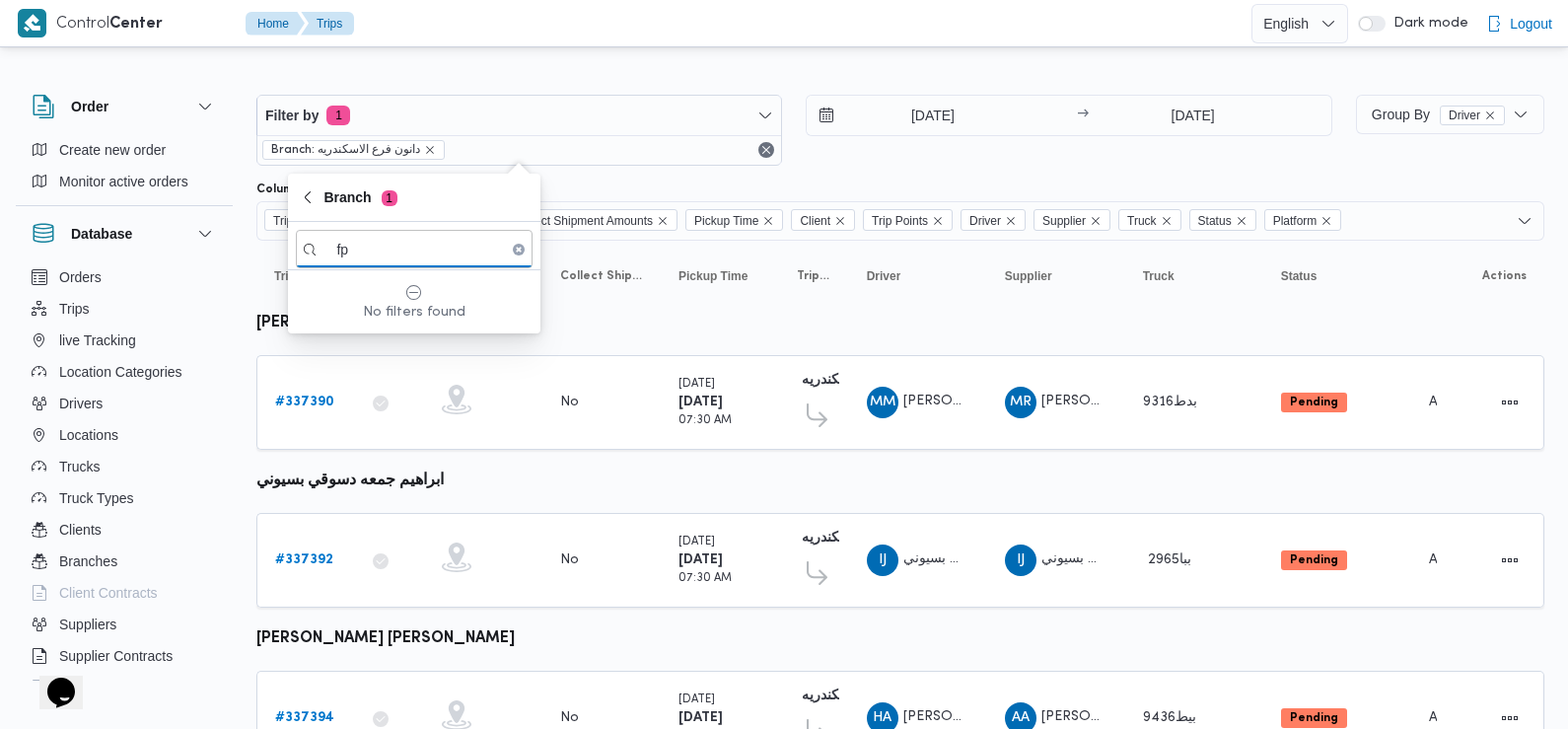
type input "f"
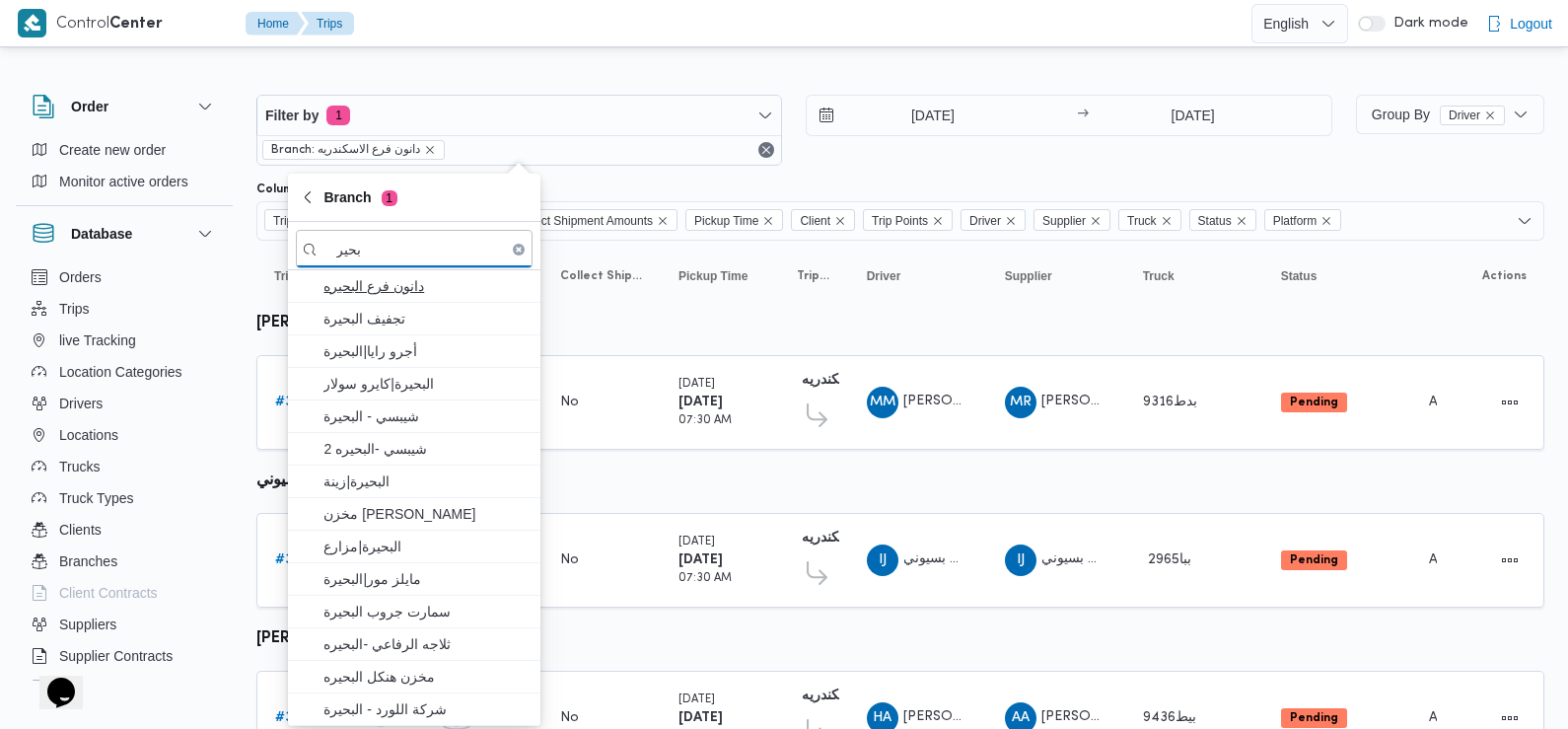
type input "بحير"
click at [386, 290] on span "دانون فرع البحيره" at bounding box center [425, 286] width 205 height 24
click at [920, 105] on input "16/9/2025" at bounding box center [919, 115] width 224 height 39
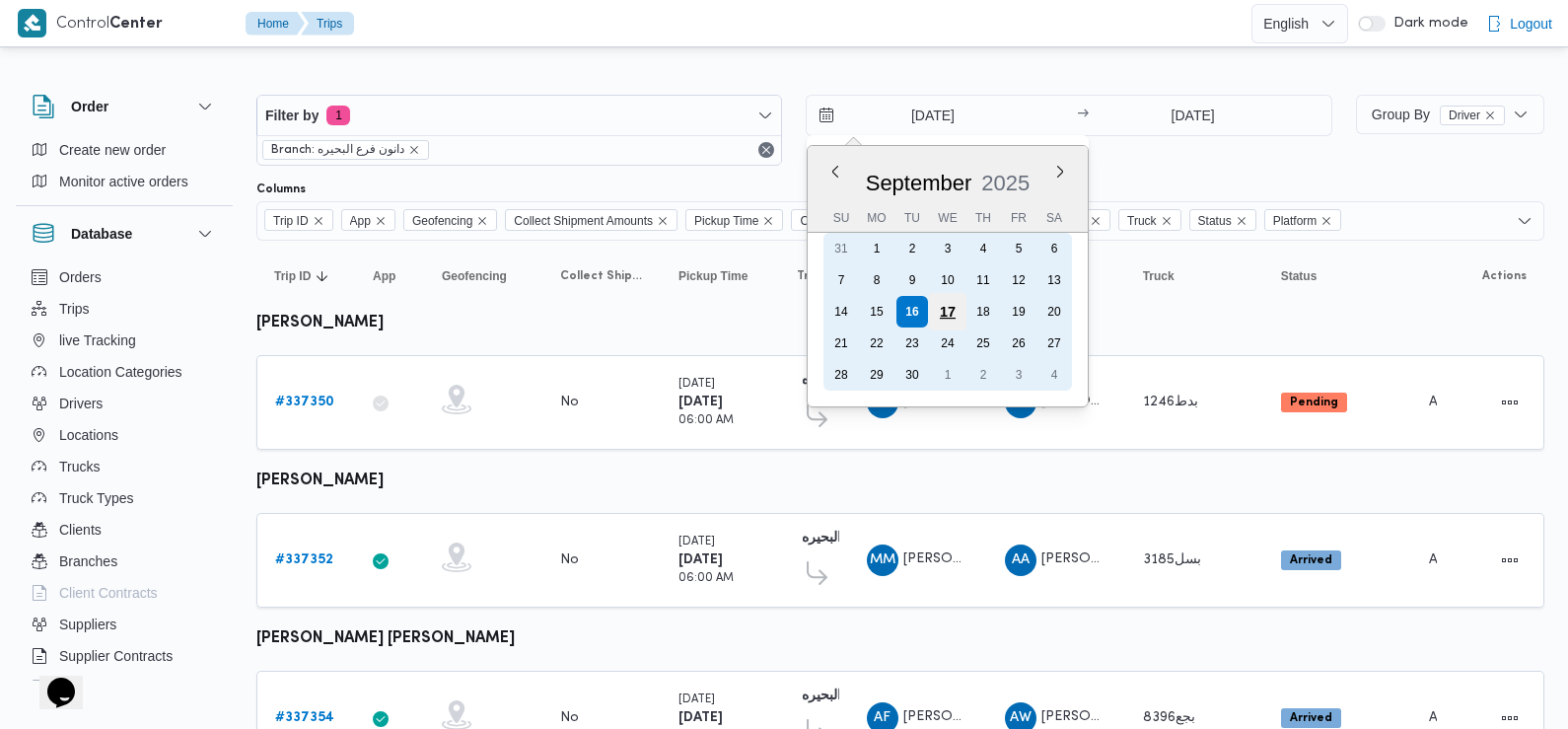
click at [952, 314] on div "17" at bounding box center [947, 311] width 37 height 37
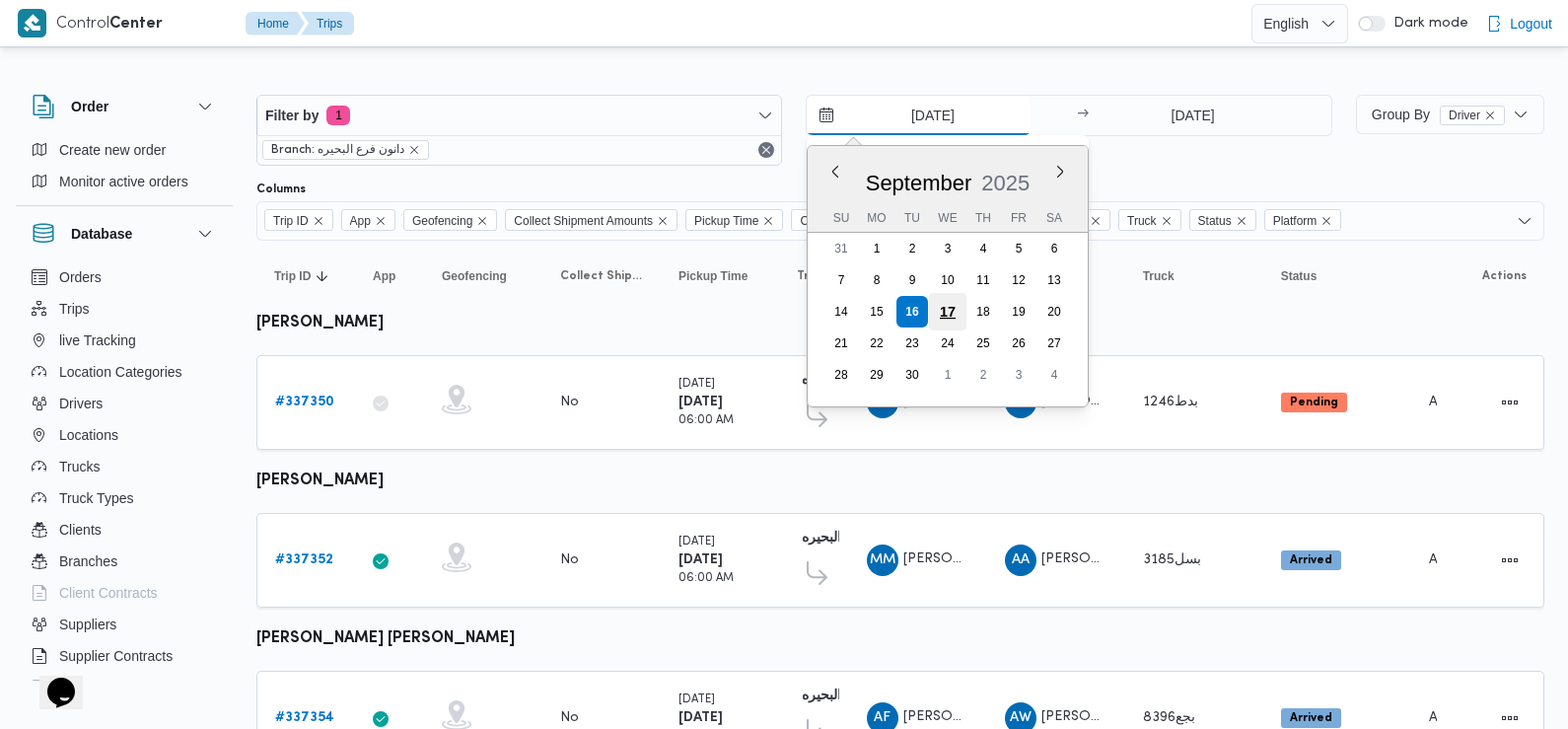
type input "[DATE]"
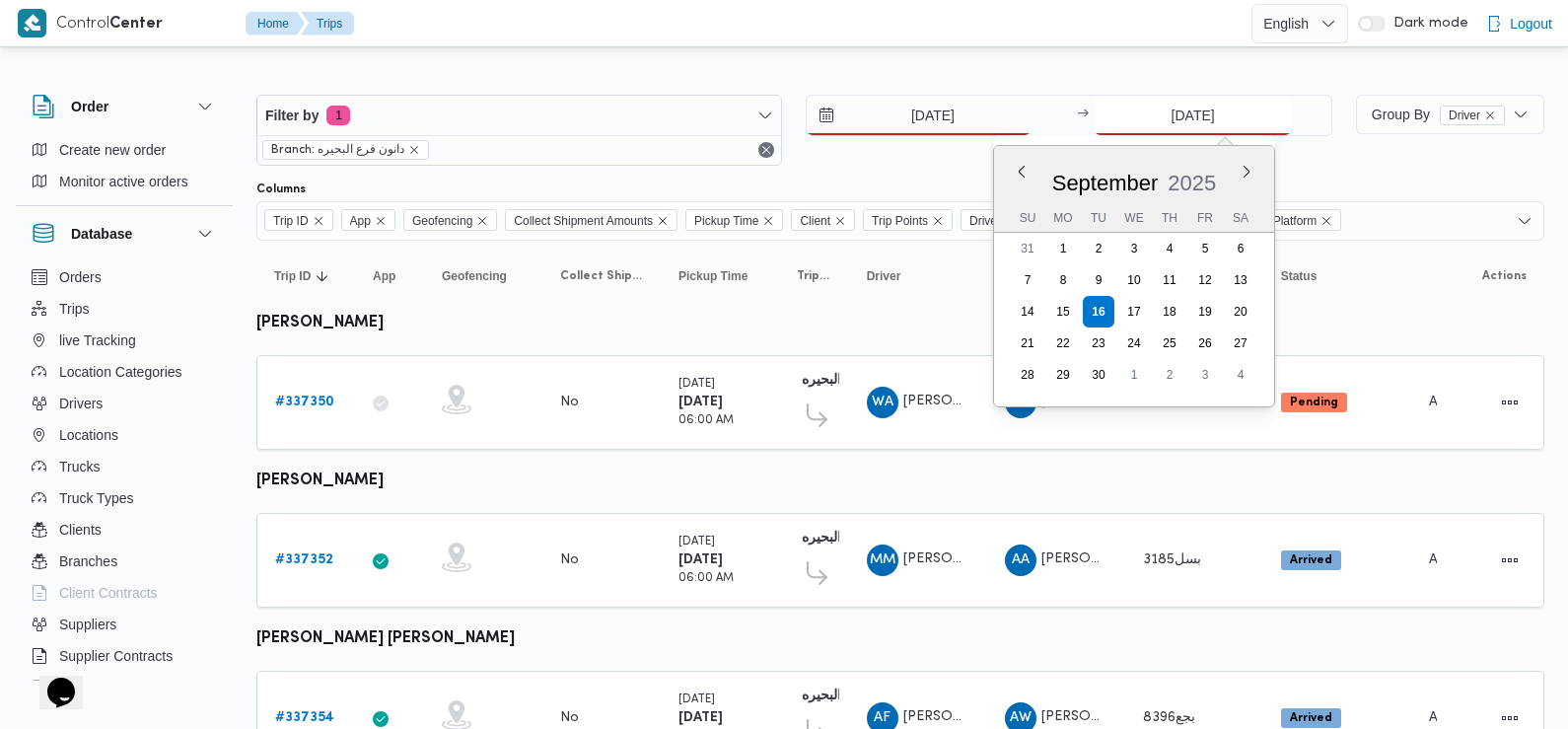
click at [1234, 122] on input "16/9/2025" at bounding box center [1193, 115] width 196 height 39
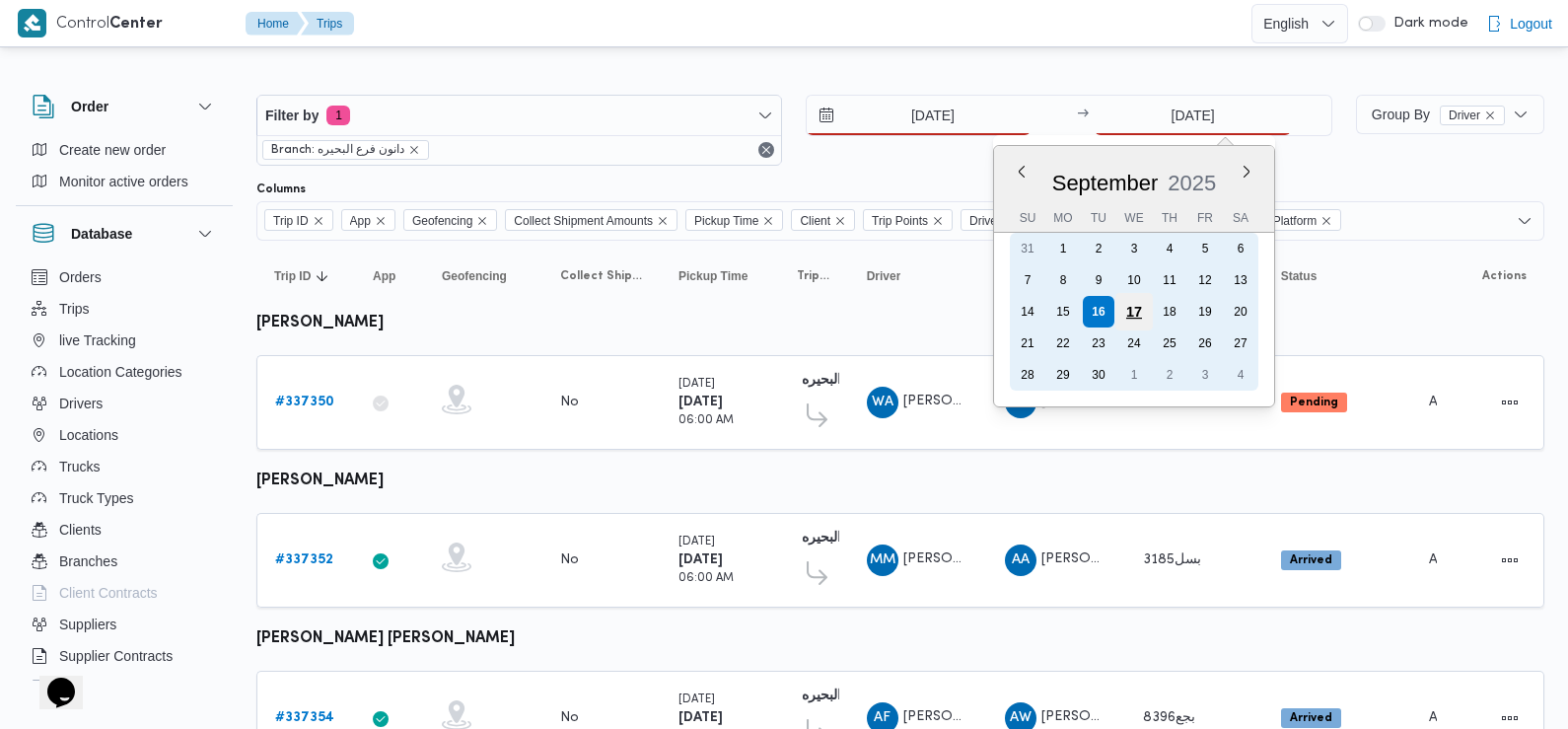
click at [1135, 308] on div "17" at bounding box center [1133, 311] width 37 height 37
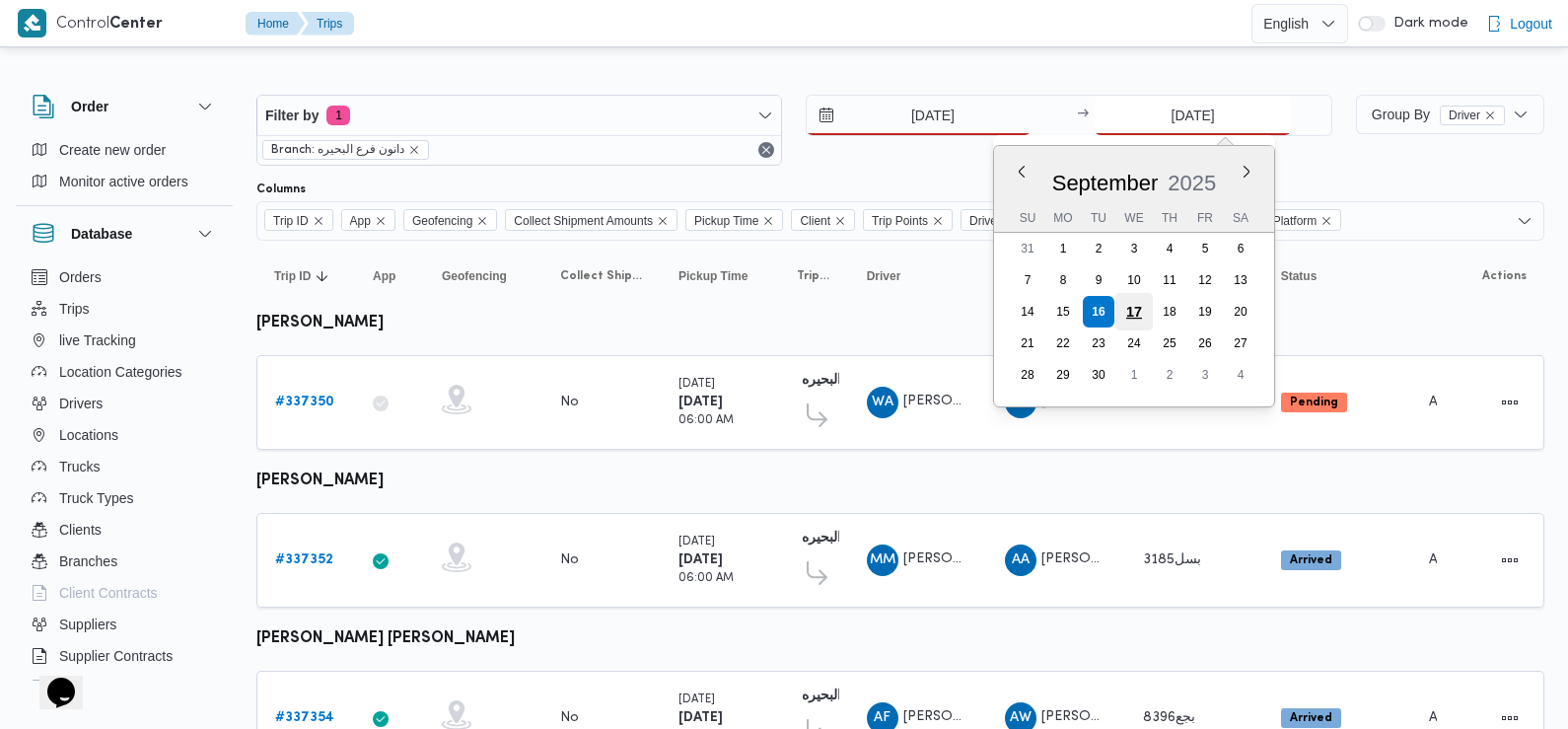
type input "17/9/2025"
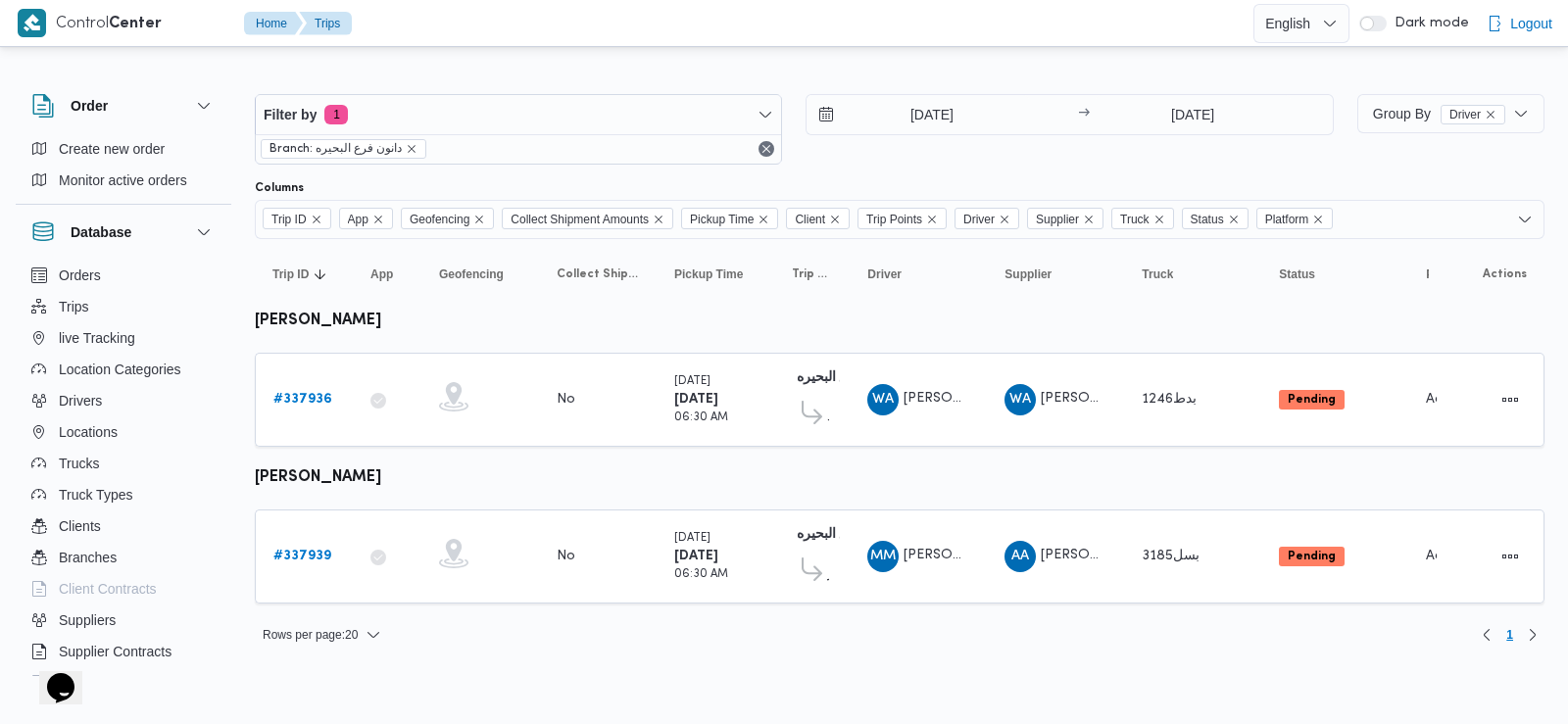
click at [1060, 172] on div "Filter by 1 Branch: دانون فرع البحيره 17/9/2025 → 17/9/2025" at bounding box center [795, 129] width 1103 height 94
click at [826, 172] on div "Filter by 1 Branch: دانون فرع البحيره 17/9/2025 → 17/9/2025" at bounding box center [795, 129] width 1103 height 94
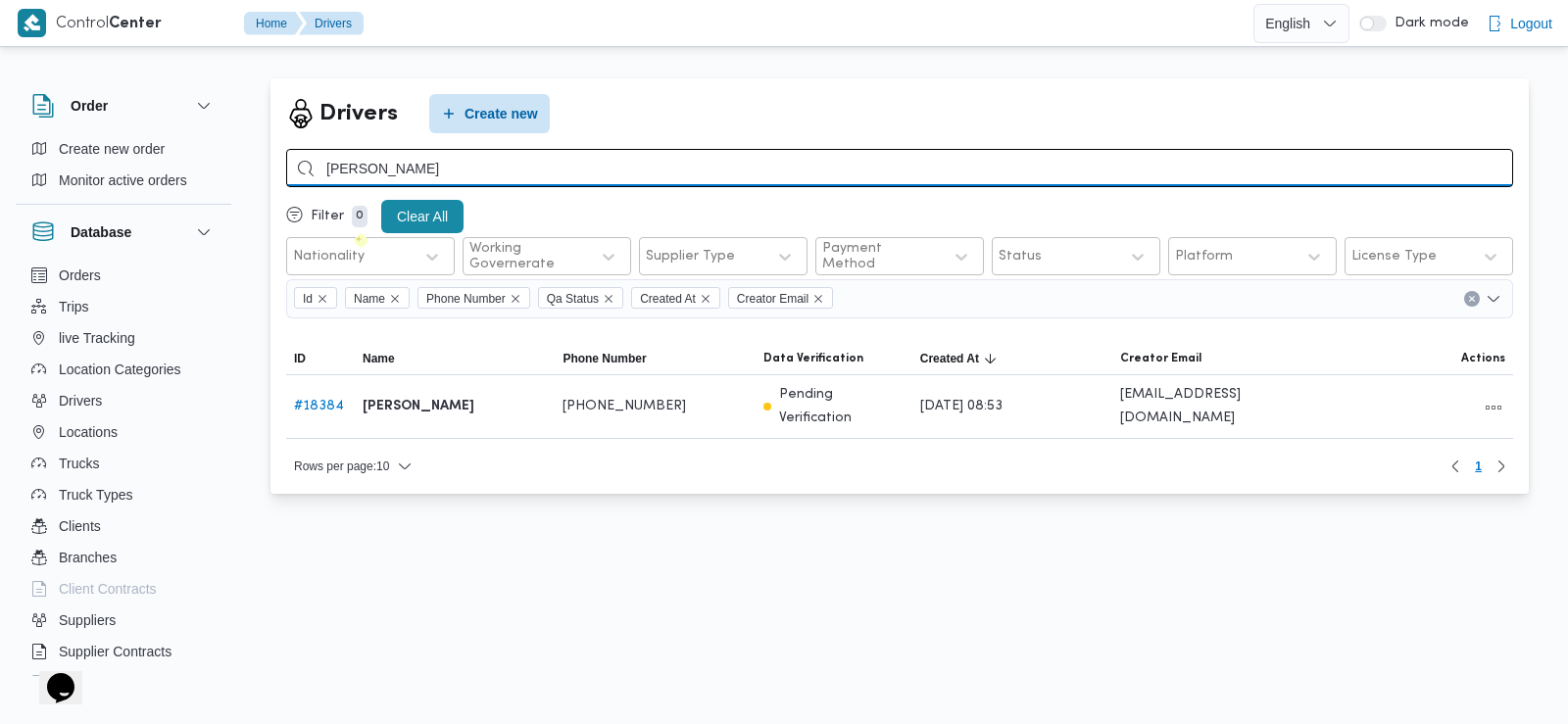
click at [443, 161] on input "محمد محمود عبدالجواد" at bounding box center [899, 168] width 1227 height 38
click at [713, 173] on input "search" at bounding box center [899, 168] width 1227 height 38
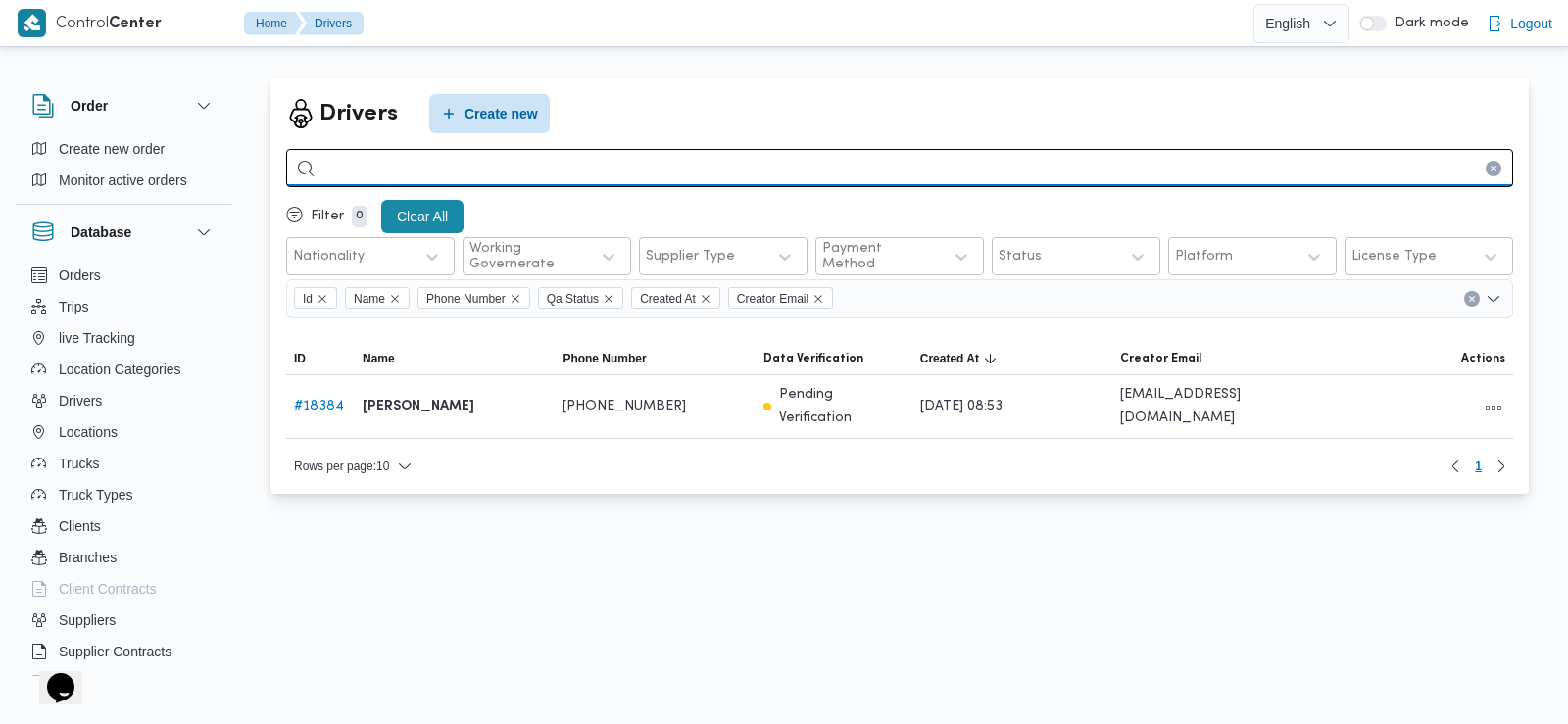
click at [713, 173] on input "search" at bounding box center [899, 168] width 1227 height 38
type input "محمود فرج محروس"
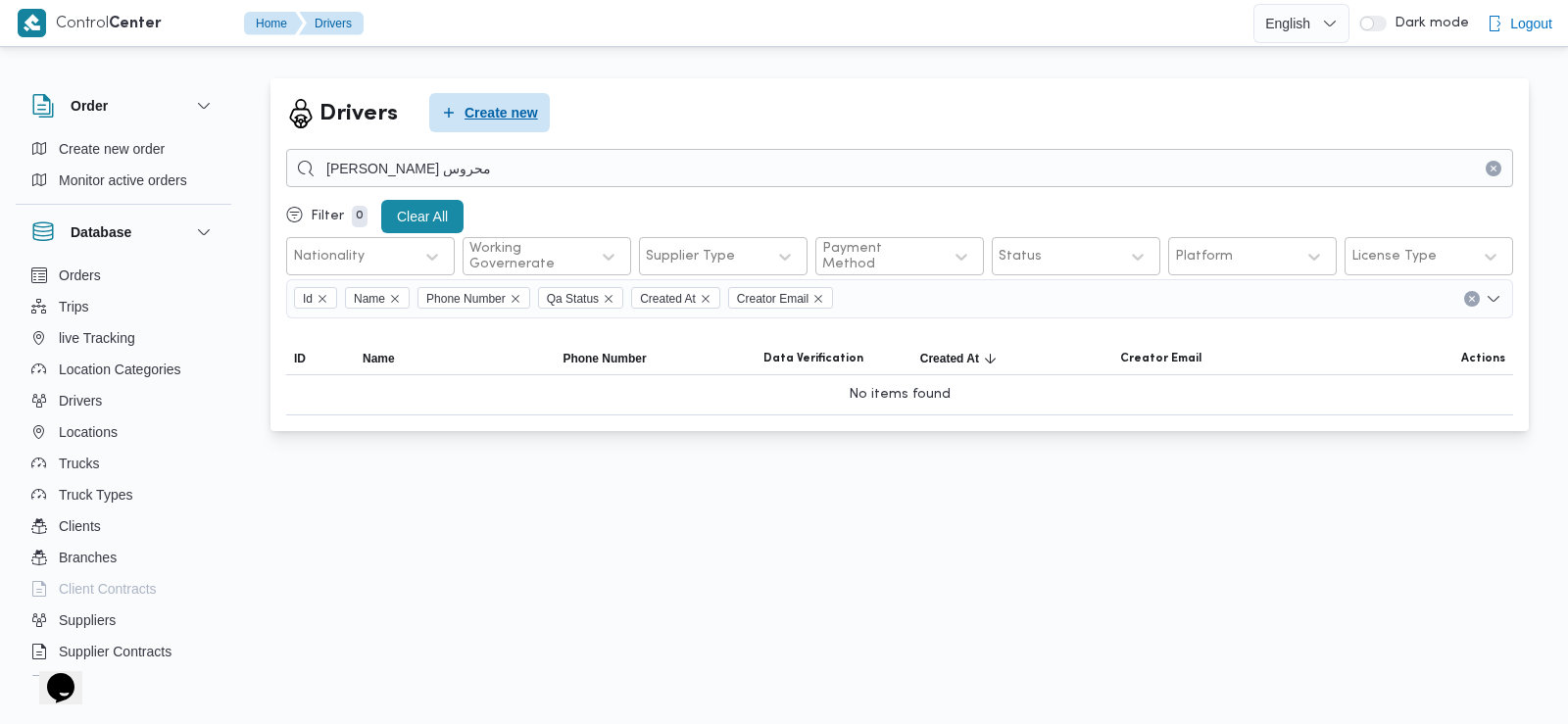
click at [514, 120] on span "Create new" at bounding box center [501, 113] width 74 height 24
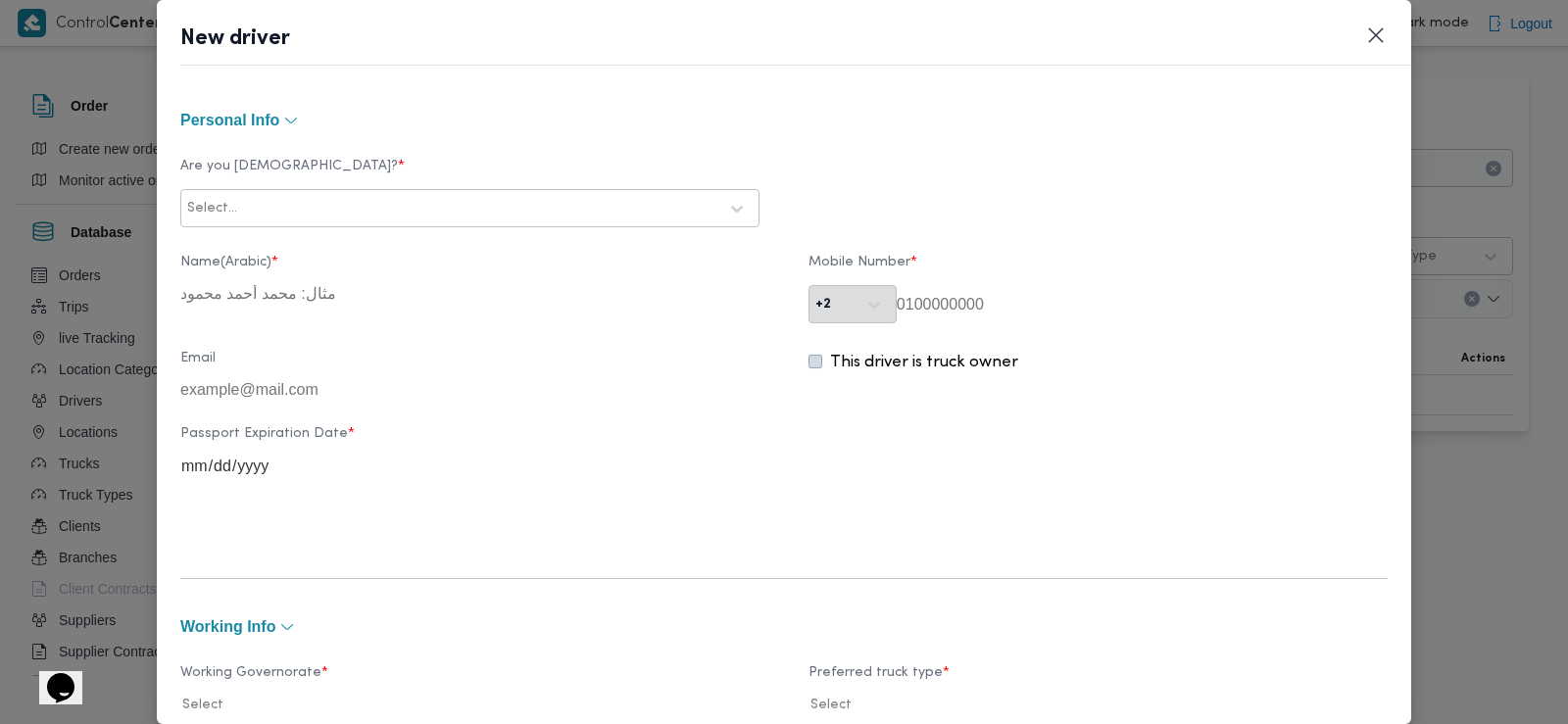
click at [475, 214] on div at bounding box center [479, 209] width 476 height 20
click at [290, 252] on div "Egyptian" at bounding box center [469, 260] width 577 height 35
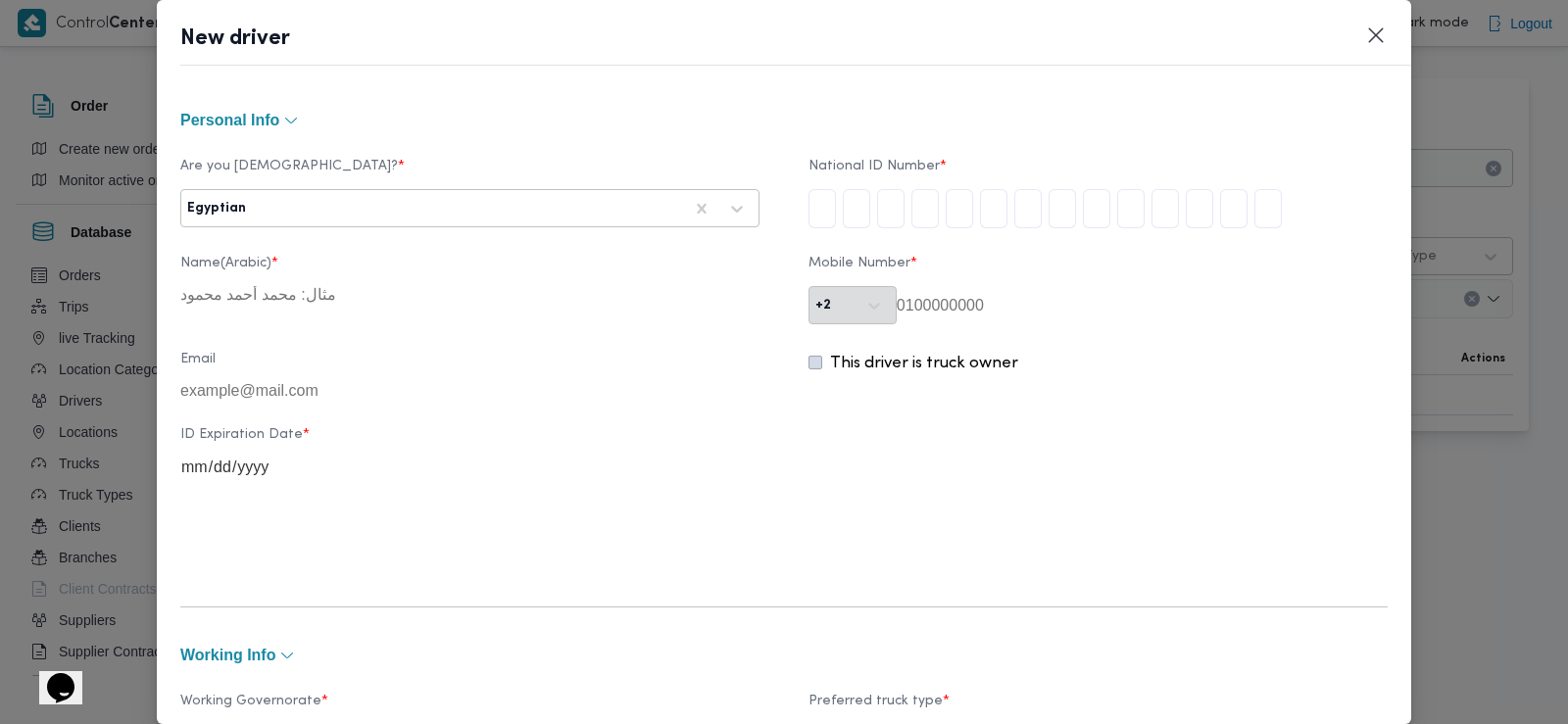
click at [809, 216] on input "tel" at bounding box center [823, 208] width 28 height 39
type input "2"
type input "9"
type input "4"
type input "0"
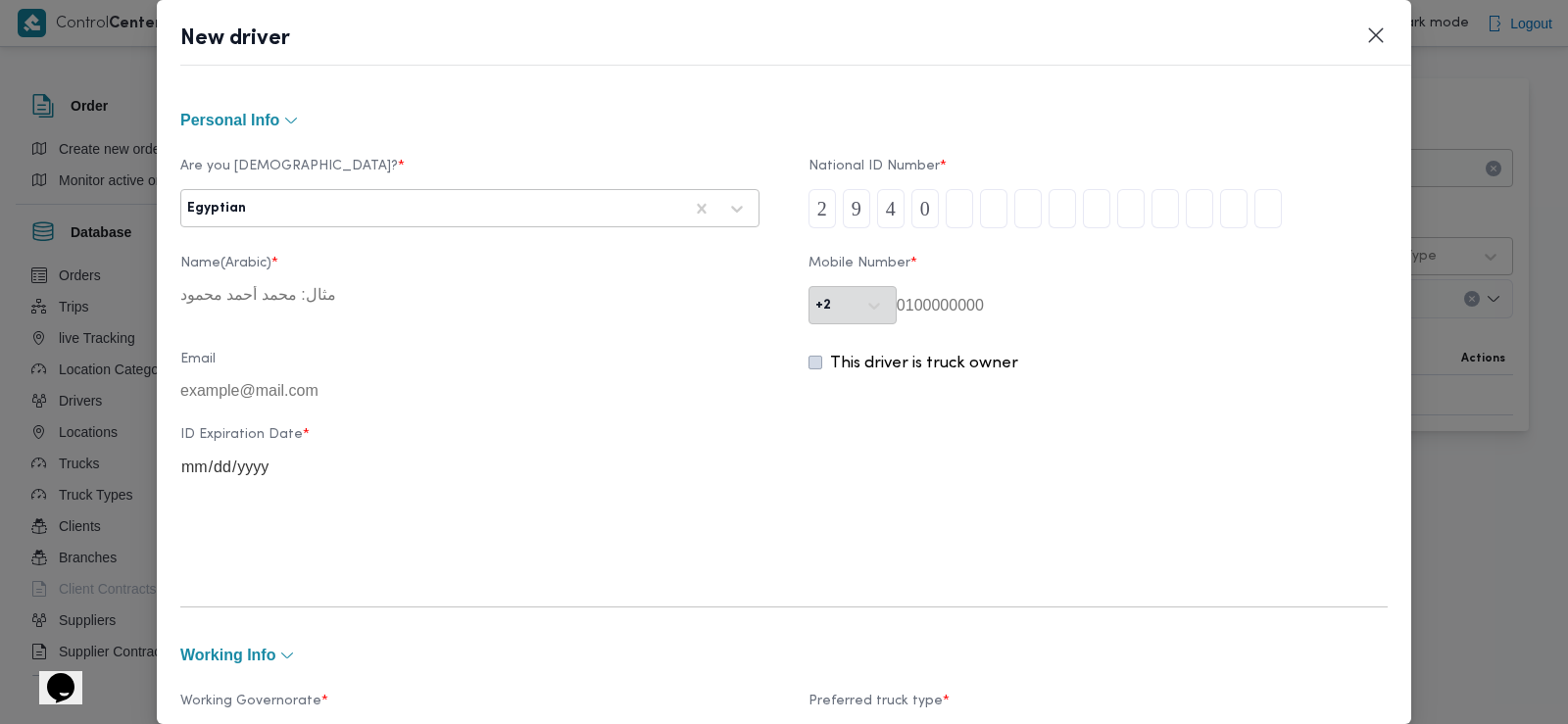
type input "6"
type input "1"
type input "0"
type input "1"
type input "4"
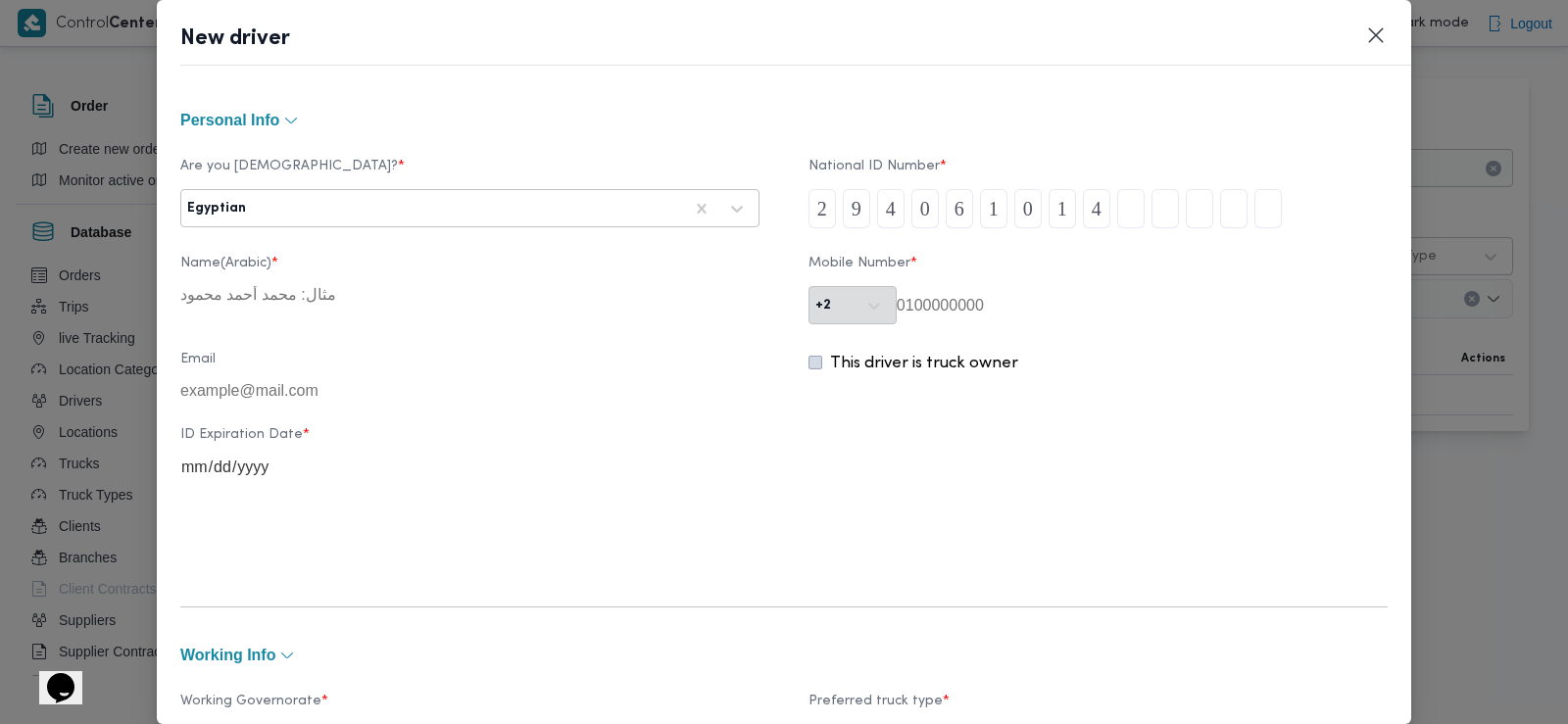
type input "0"
type input "1"
type input "3"
type input "1"
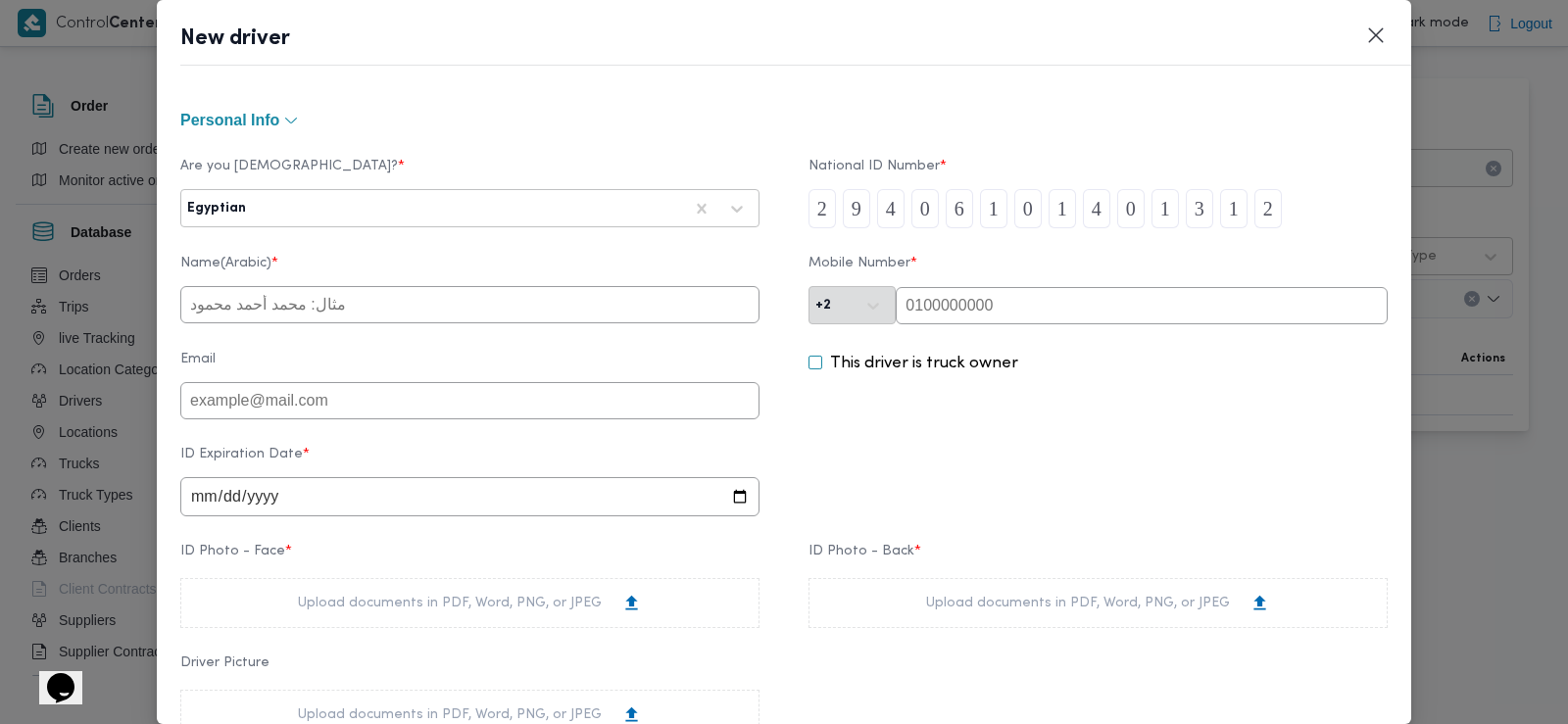
type input "2"
click at [942, 305] on input "text" at bounding box center [1141, 305] width 492 height 37
click at [943, 309] on input "text" at bounding box center [1141, 305] width 492 height 37
paste input "01110934406"
type input "01110934406"
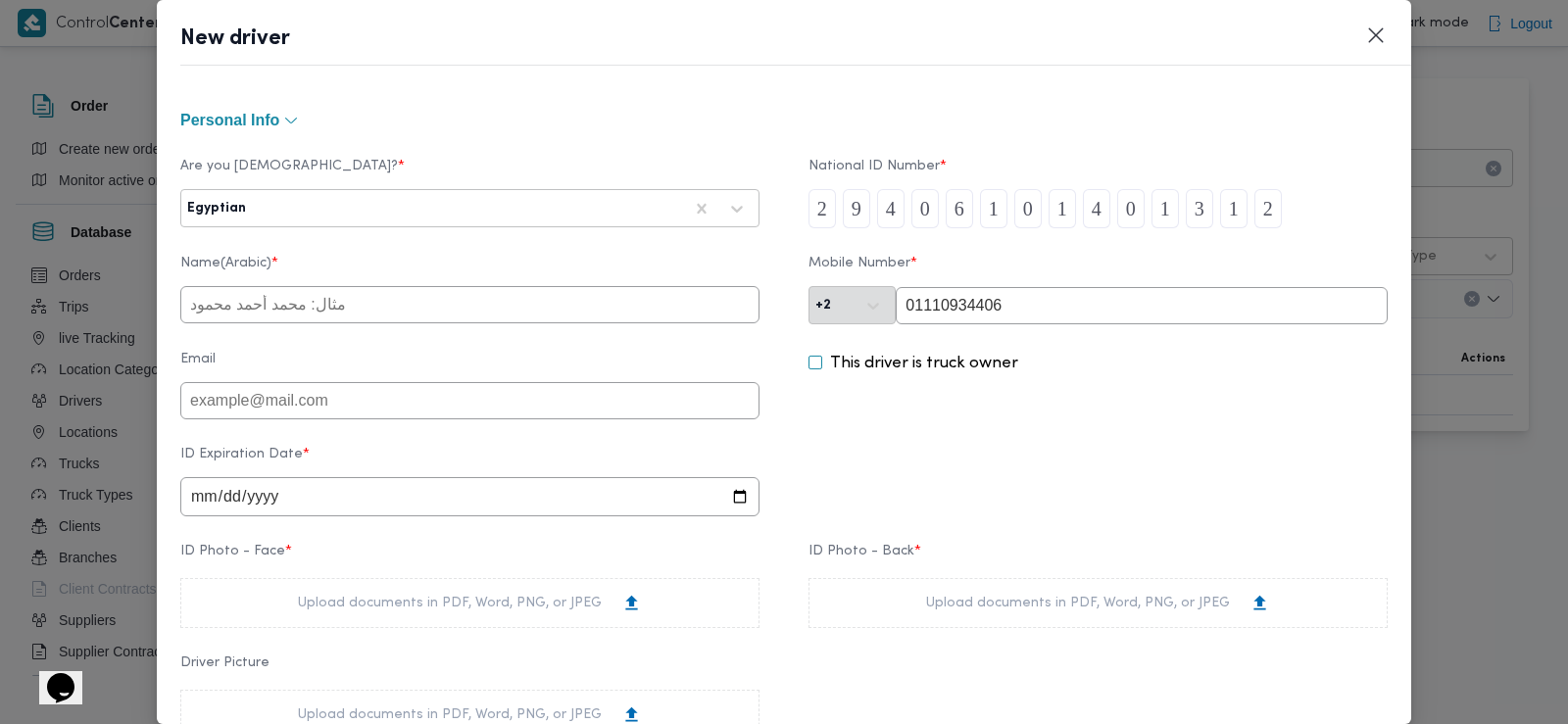
click at [510, 310] on input "text" at bounding box center [469, 304] width 579 height 37
type input "محمود فرج محروس عبدالهادي"
click at [197, 497] on input "date" at bounding box center [469, 496] width 579 height 39
type input "2028-02-23"
click at [276, 606] on div "Upload documents in PDF, Word, PNG, or JPEG" at bounding box center [469, 603] width 579 height 50
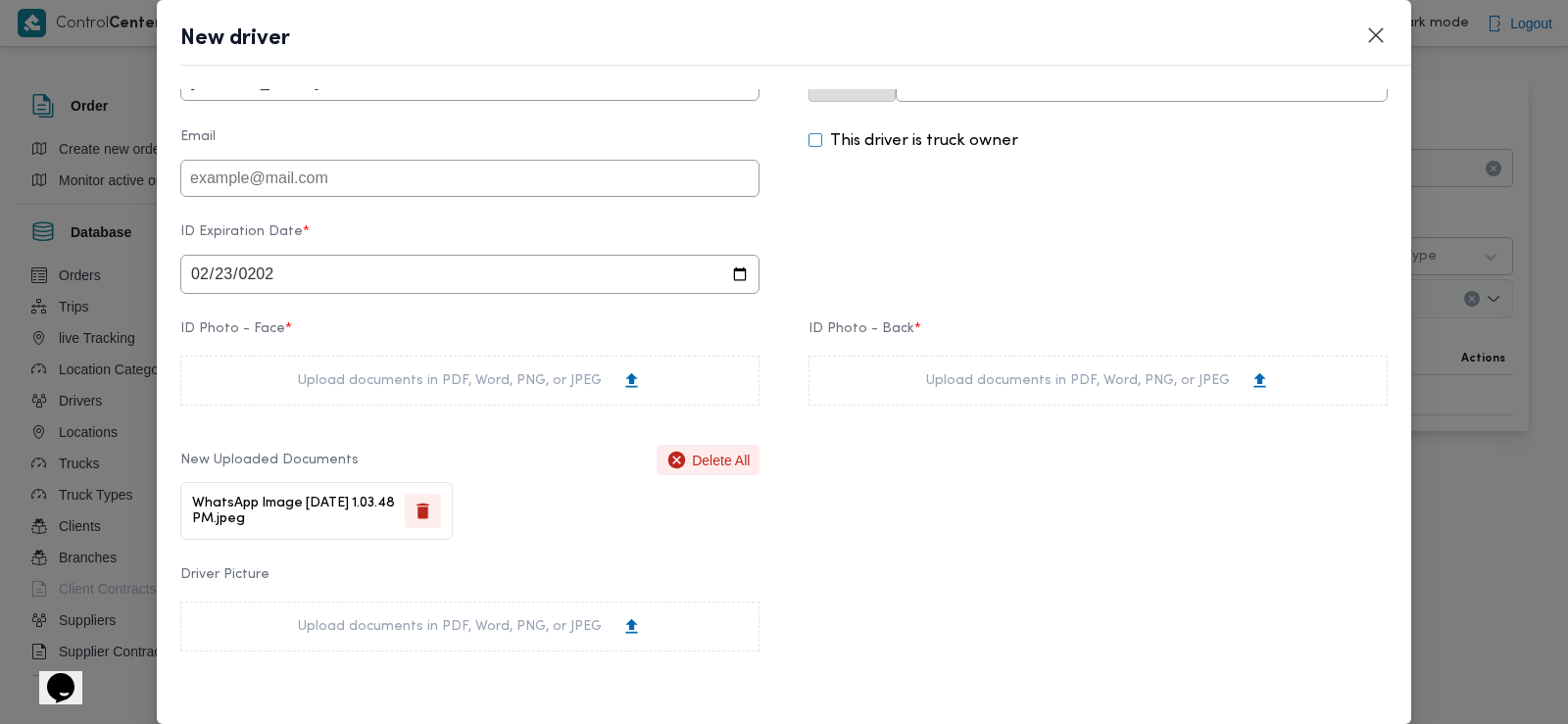
scroll to position [287, 0]
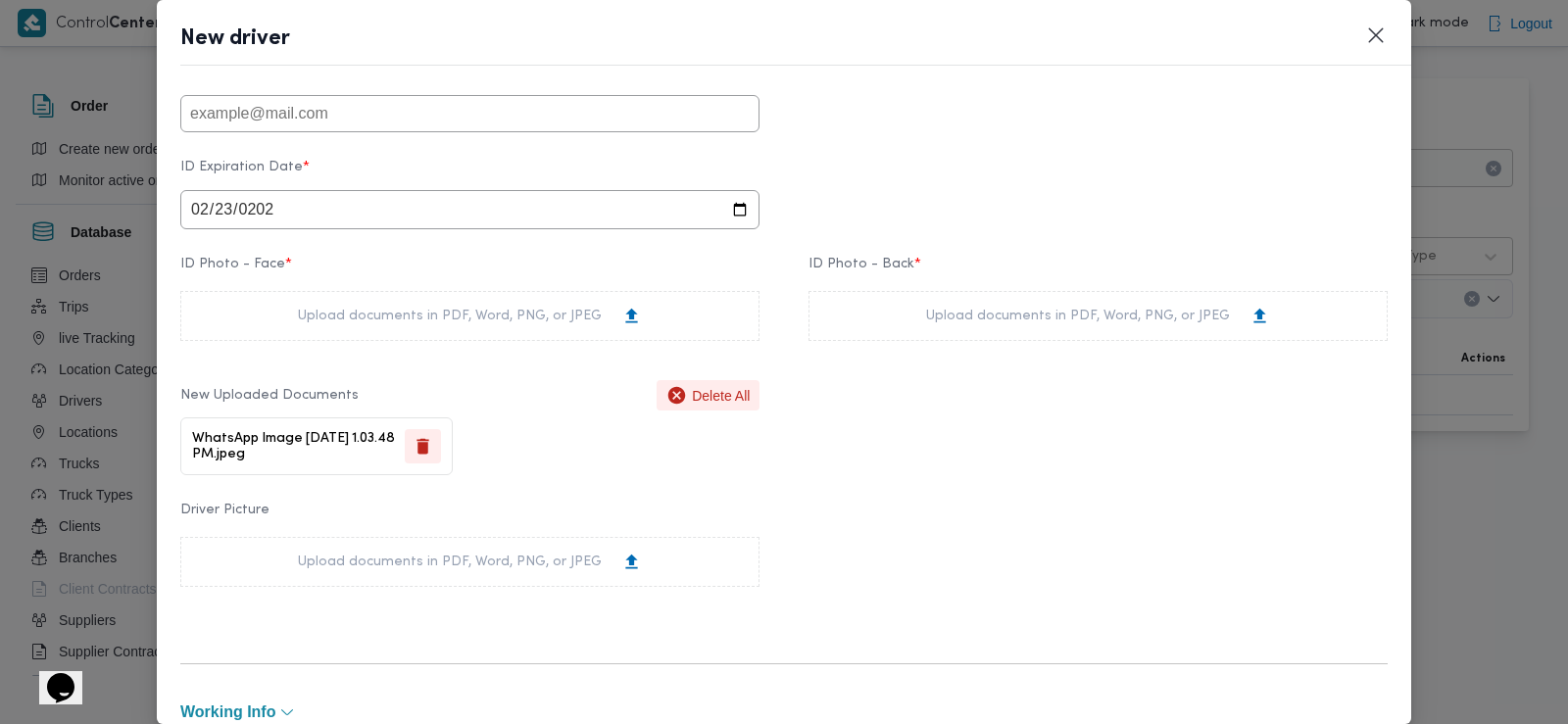
click at [898, 302] on div "Upload documents in PDF, Word, PNG, or JPEG" at bounding box center [1098, 316] width 579 height 50
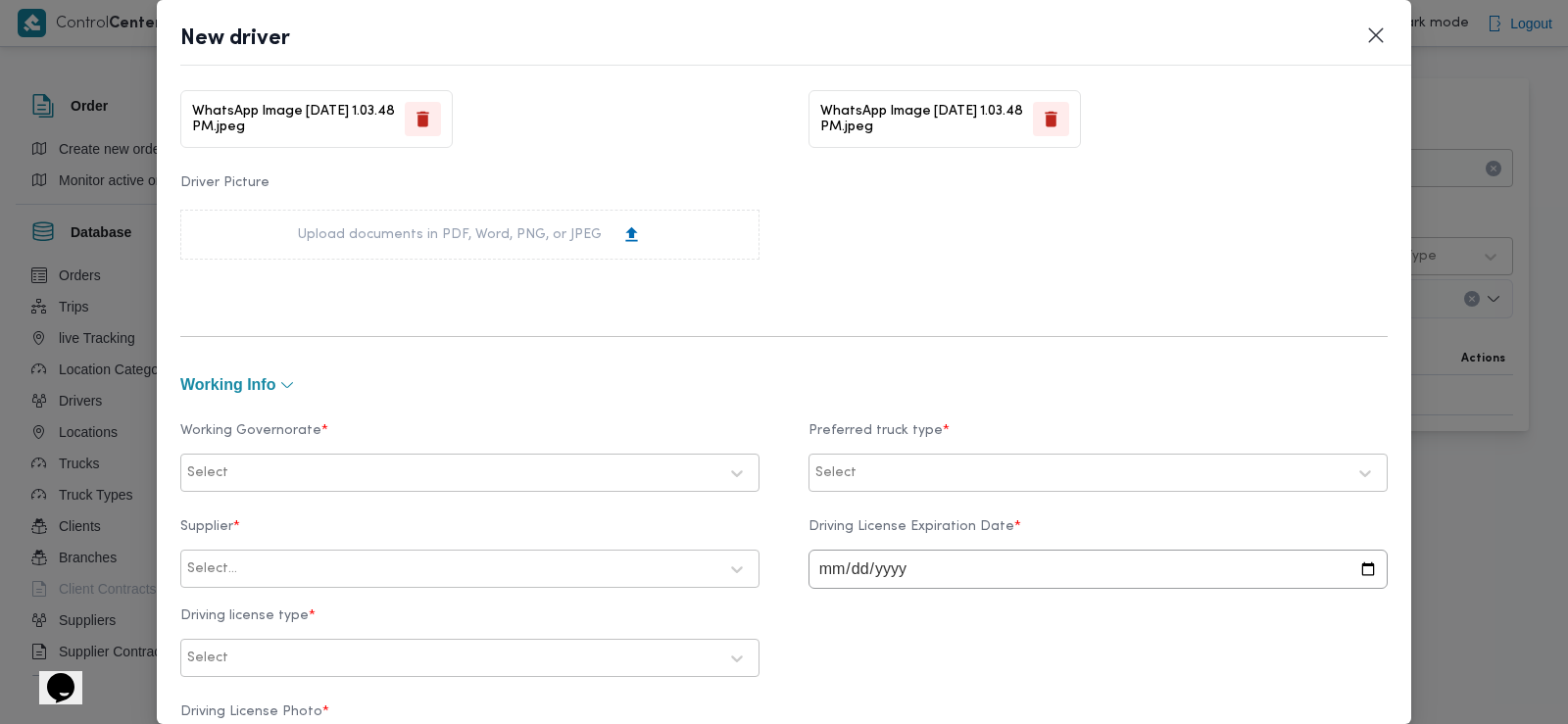
scroll to position [620, 0]
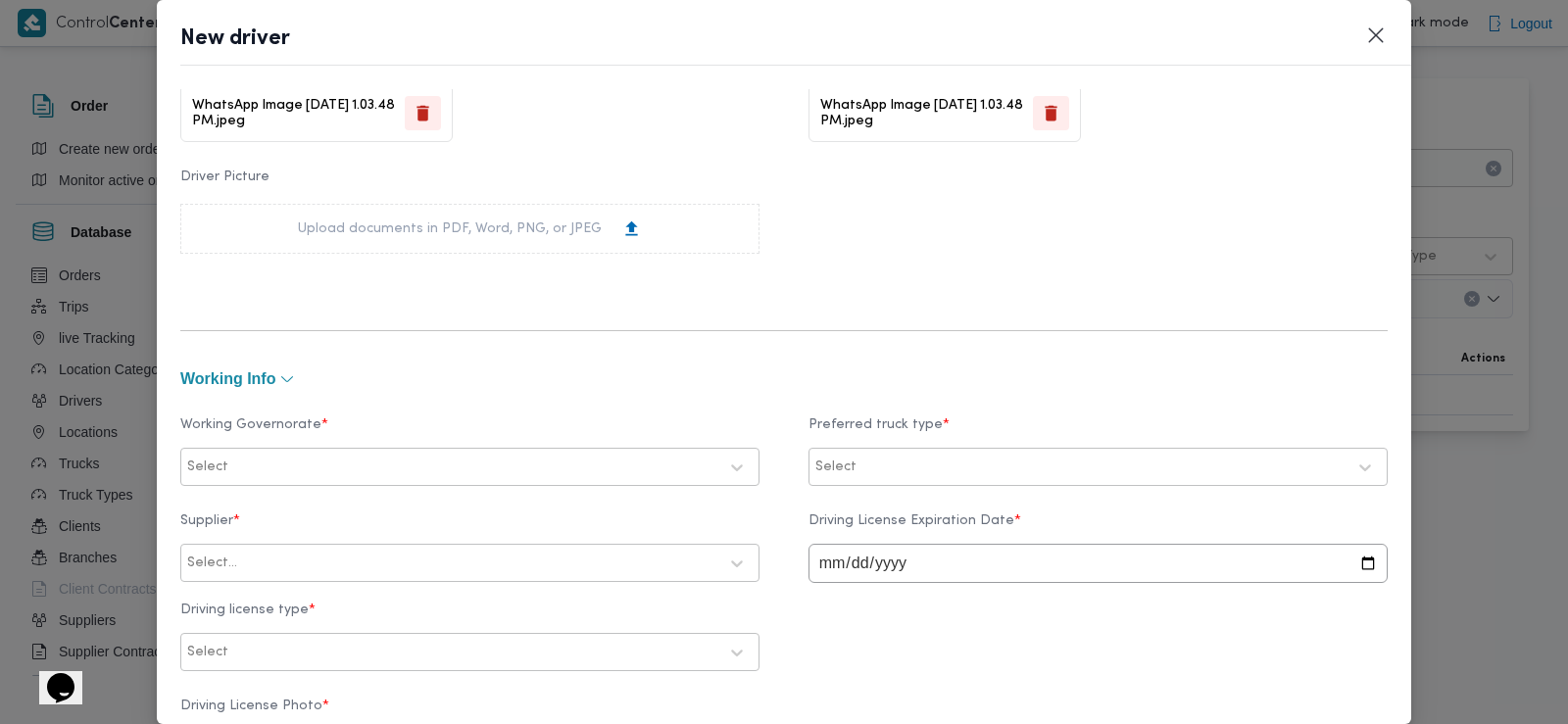
click at [289, 482] on div "Select" at bounding box center [469, 468] width 569 height 36
click at [281, 508] on div "الدقهلية" at bounding box center [469, 515] width 538 height 24
click at [860, 447] on label "Preferred truck type *" at bounding box center [1098, 432] width 579 height 31
click at [866, 461] on div at bounding box center [1103, 468] width 485 height 20
click at [862, 582] on label "Jumbo" at bounding box center [860, 584] width 63 height 24
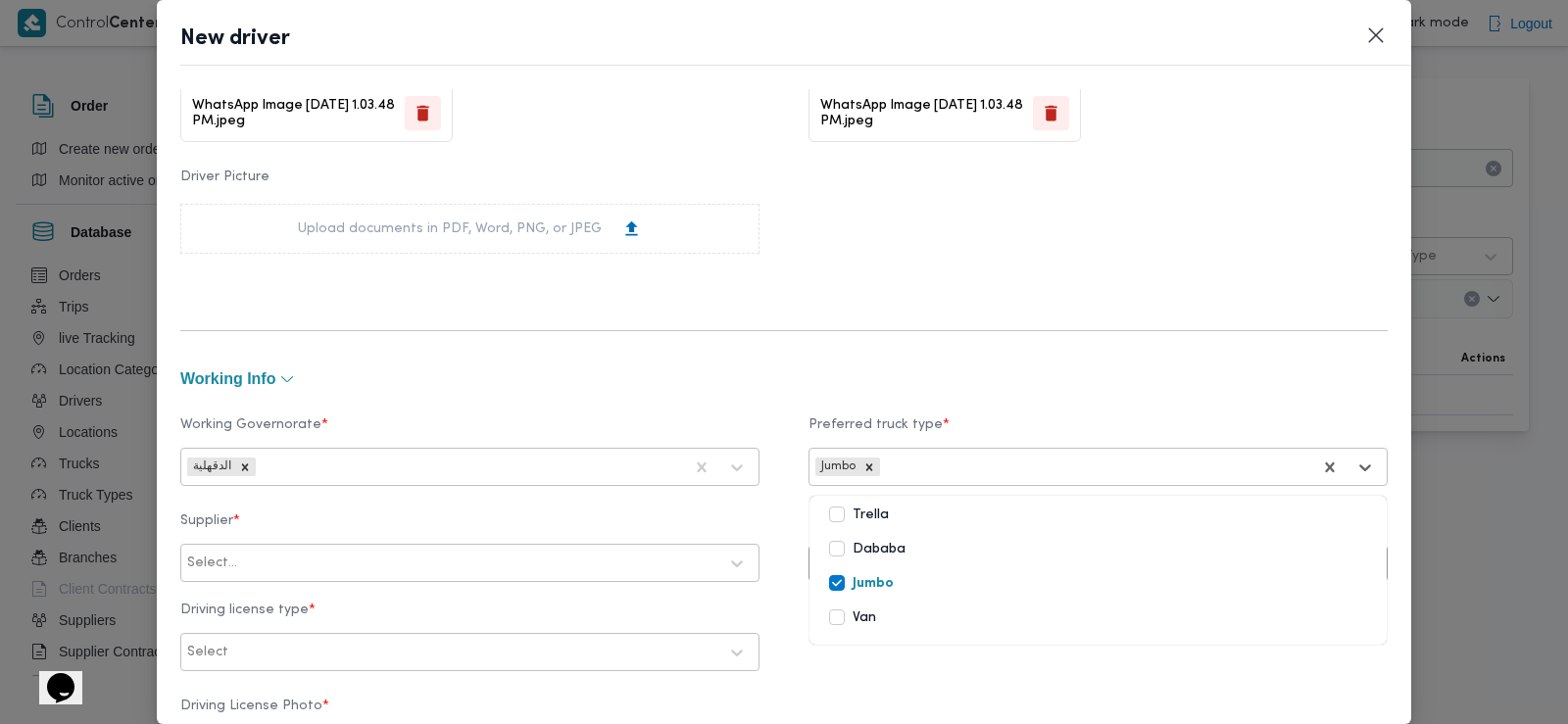
click at [626, 565] on div at bounding box center [479, 563] width 476 height 20
type input "باشا"
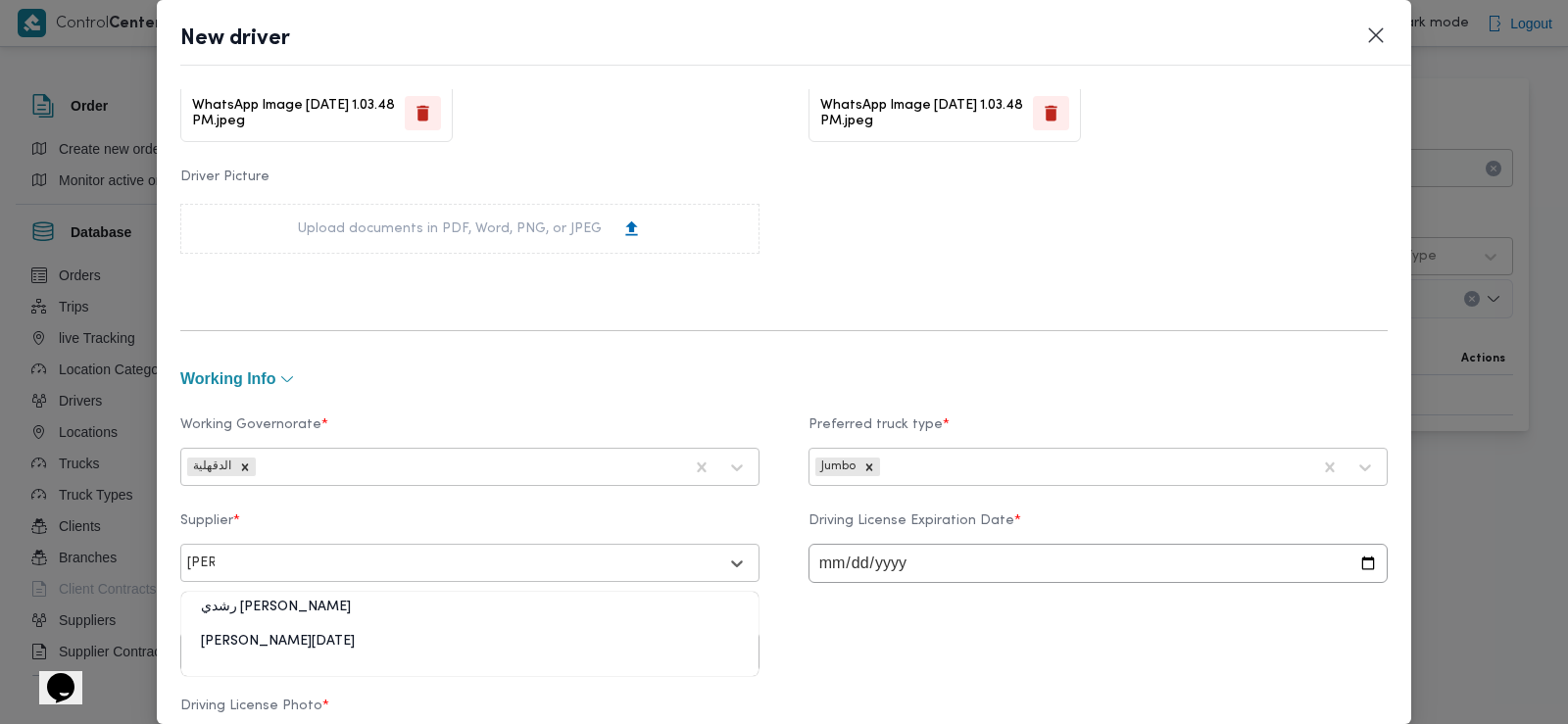
click at [331, 645] on div "ابراهيم رمضان ابراهيم عثمان ابوباشا" at bounding box center [469, 649] width 577 height 35
click at [821, 557] on input "date" at bounding box center [1098, 562] width 579 height 39
type input "2028-03-12"
click at [765, 532] on div "Supplier * ابراهيم رمضان ابراهيم عثمان ابوباشا Driving License Expiration Date …" at bounding box center [783, 592] width 1207 height 178
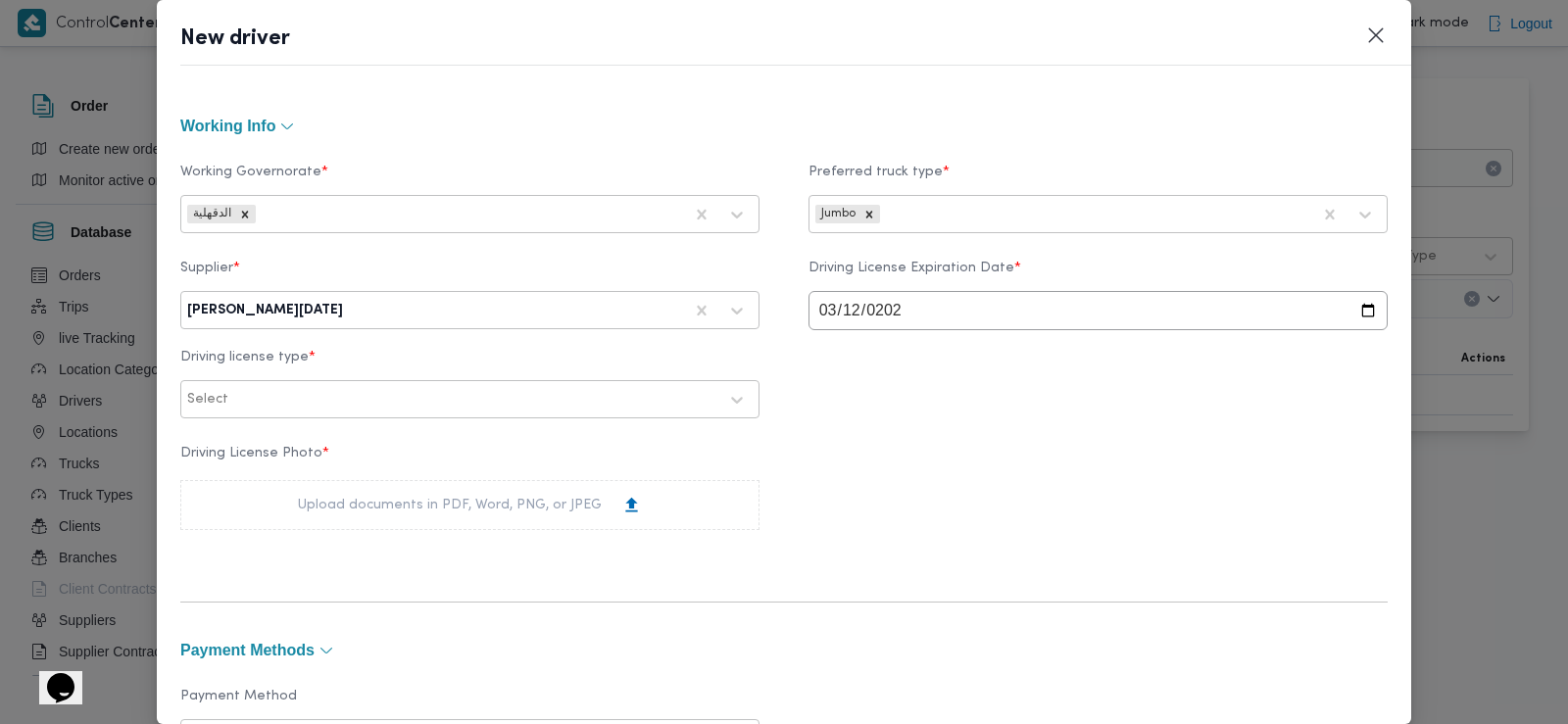
scroll to position [875, 0]
click at [379, 404] on div at bounding box center [452, 398] width 531 height 20
click at [284, 476] on div "ثانية" at bounding box center [469, 483] width 577 height 35
click at [281, 505] on div "Upload documents in PDF, Word, PNG, or JPEG" at bounding box center [469, 503] width 579 height 50
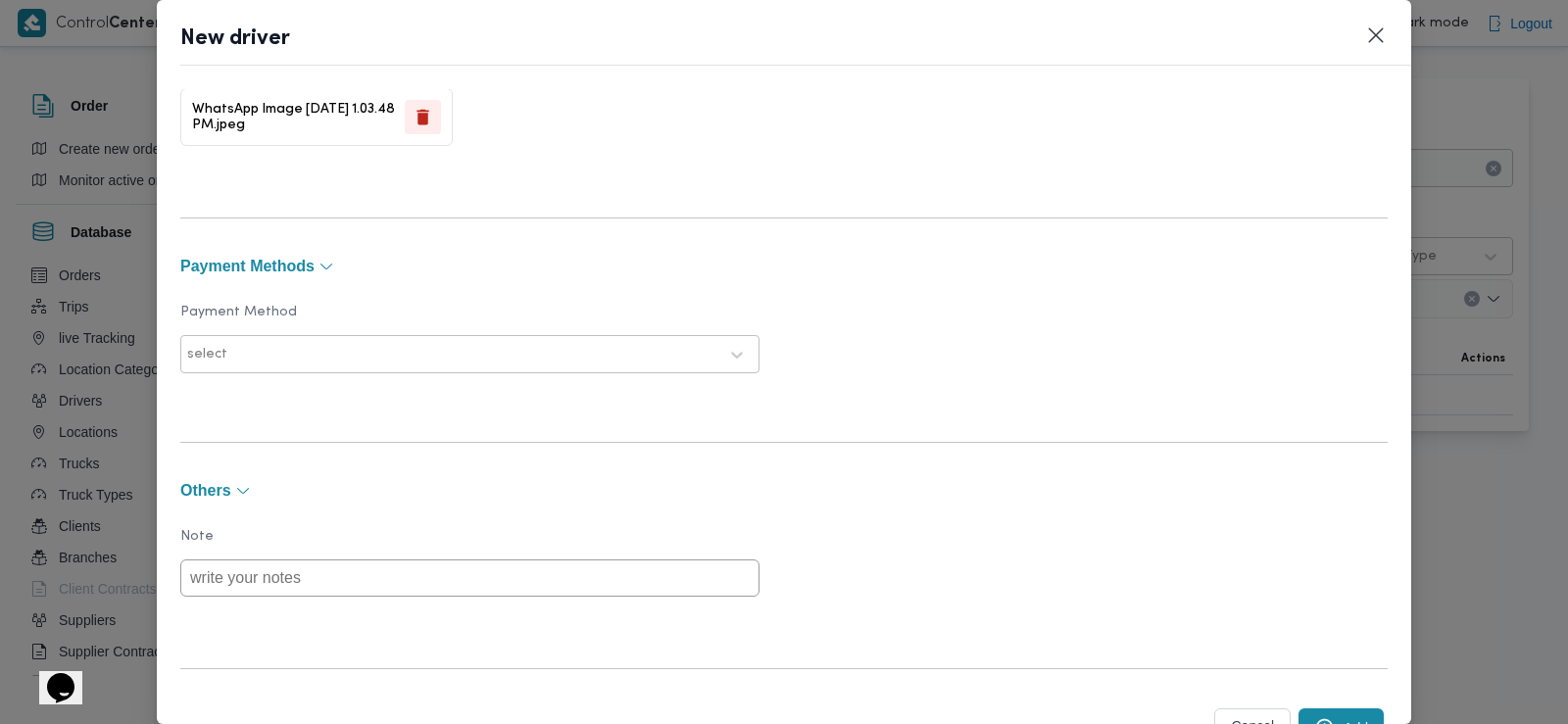
scroll to position [1472, 0]
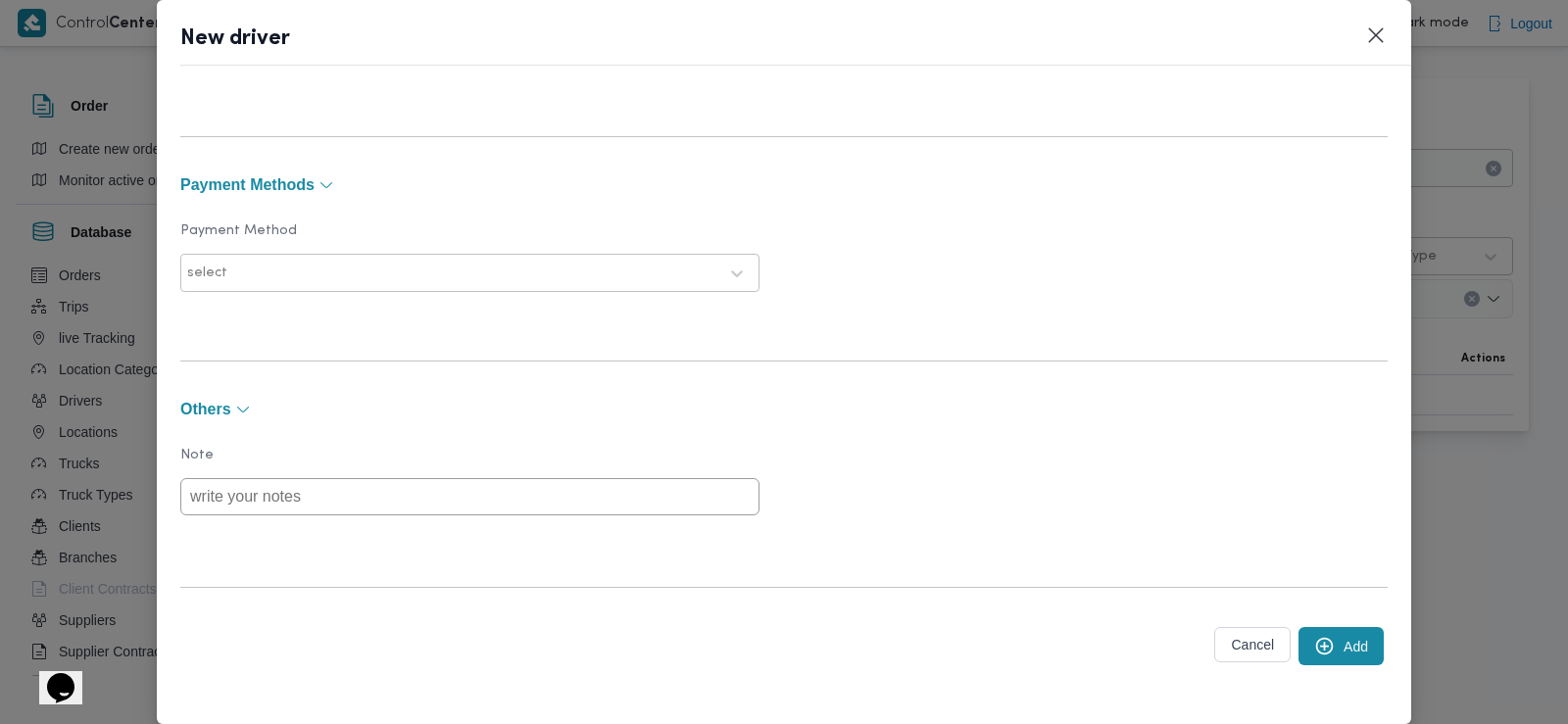
click at [1323, 644] on button "Add" at bounding box center [1341, 646] width 85 height 38
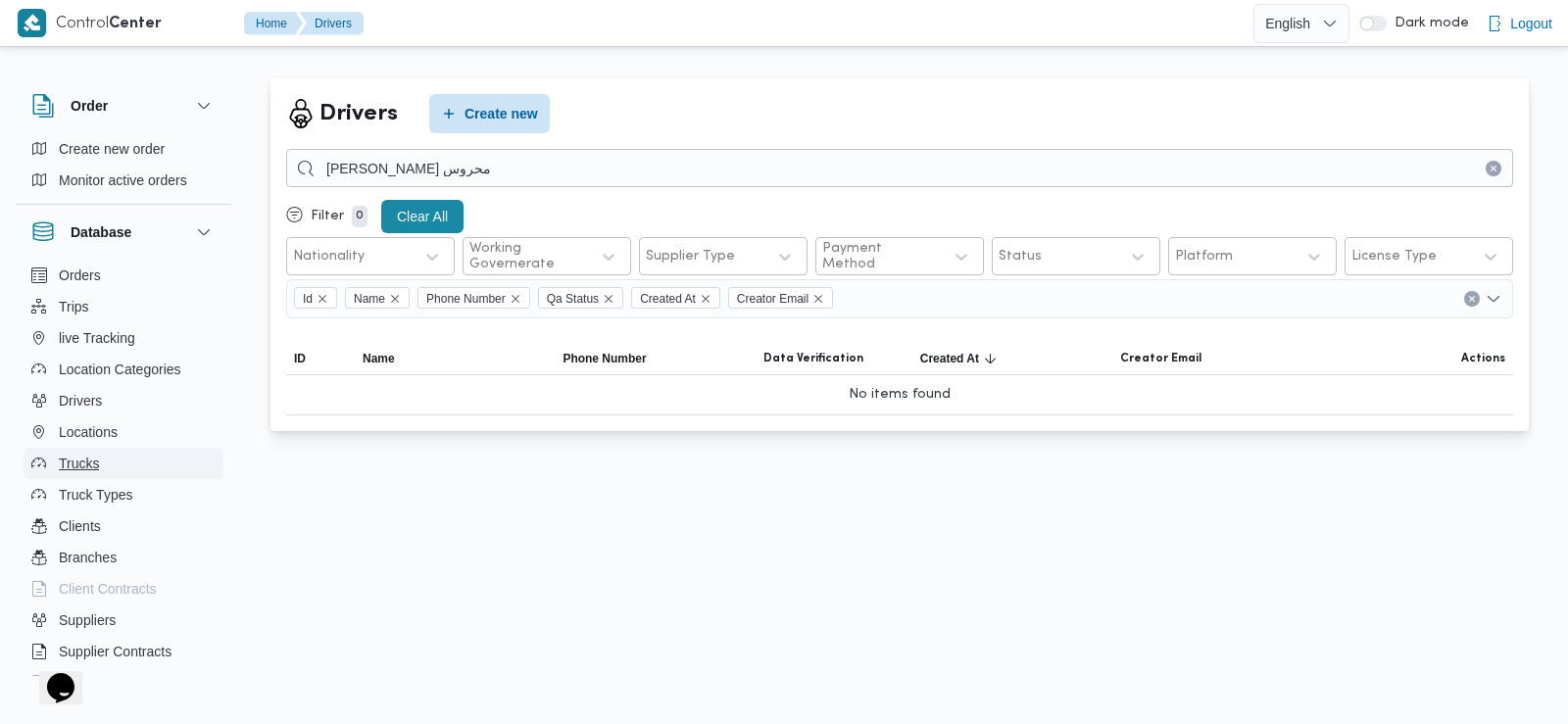
click at [107, 461] on button "Trucks" at bounding box center [123, 464] width 200 height 32
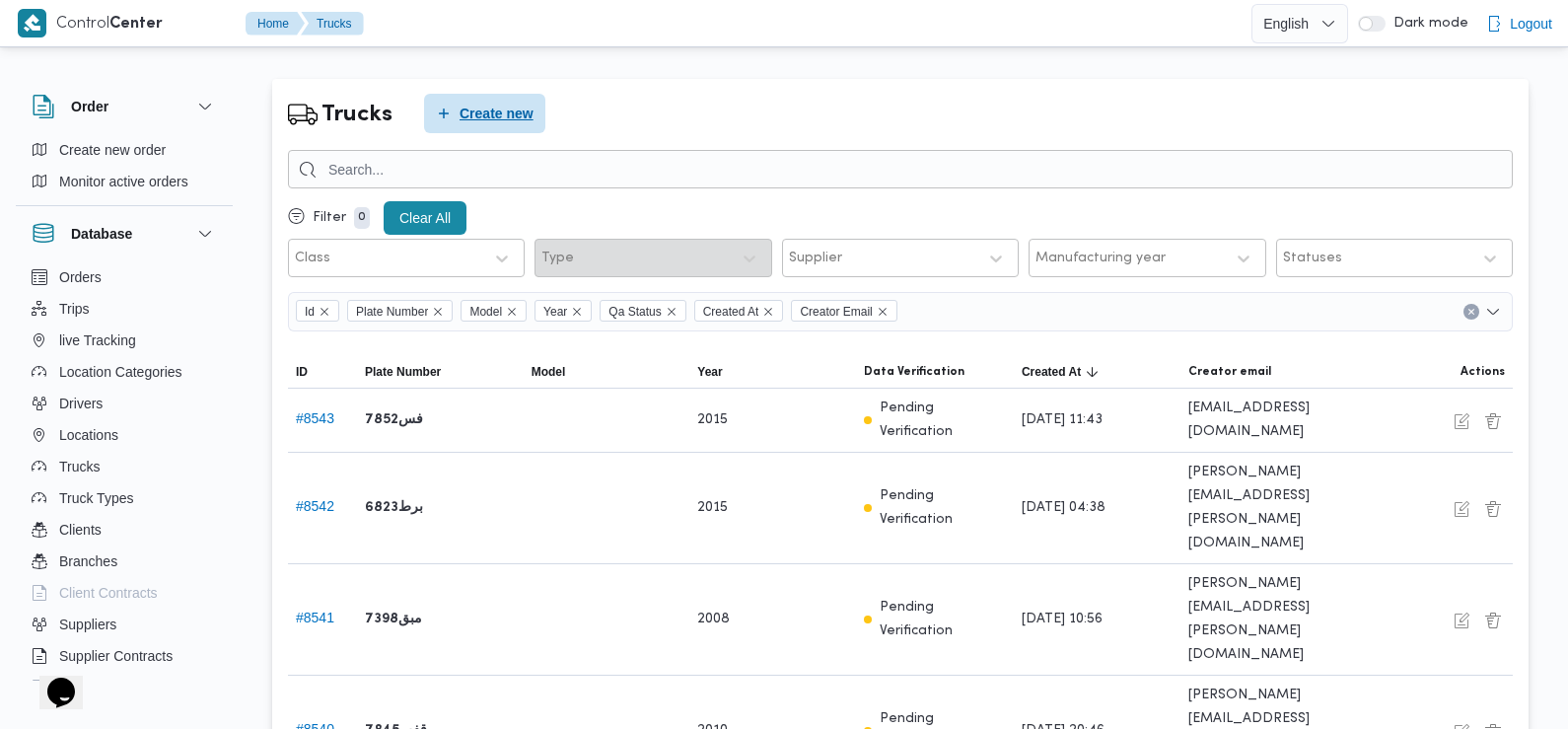
click at [493, 106] on span "Create new" at bounding box center [497, 114] width 74 height 24
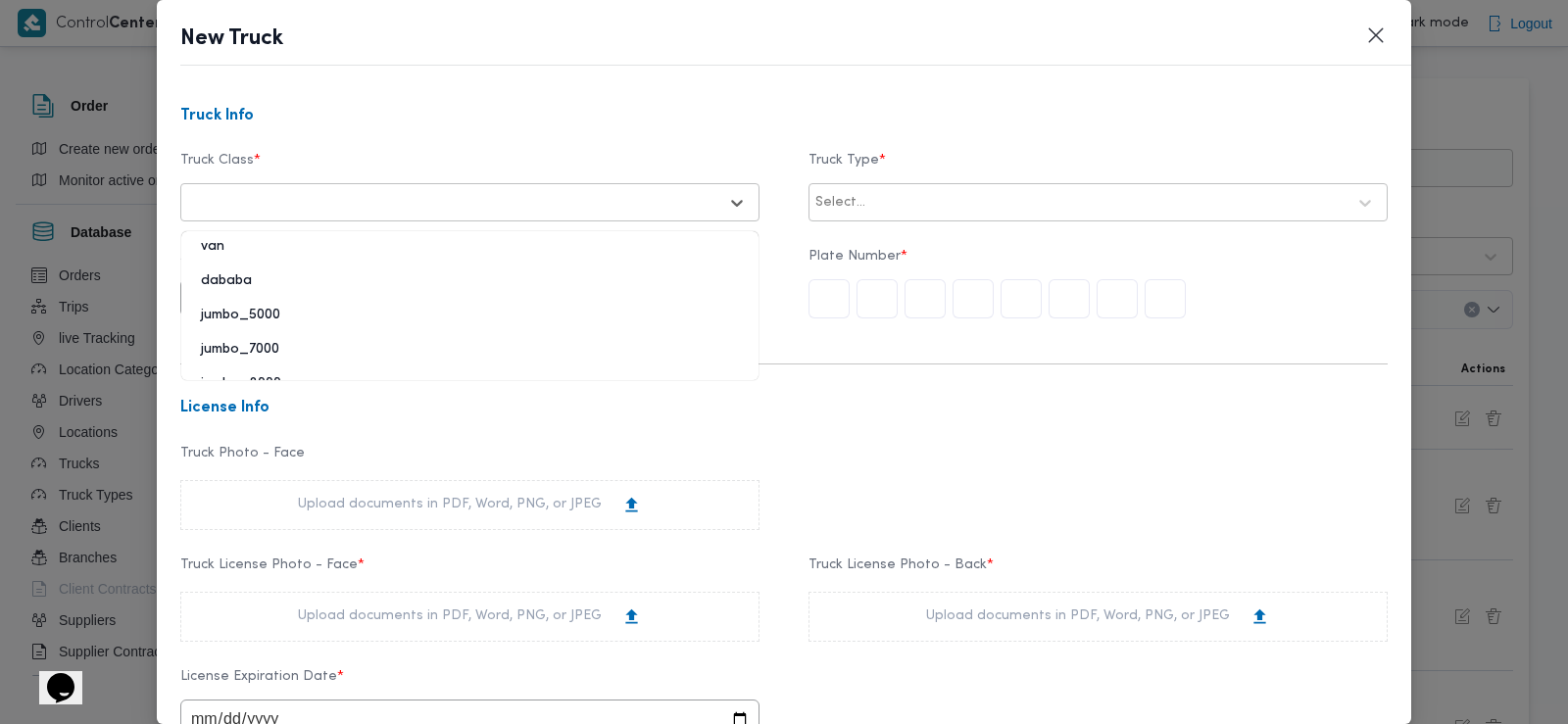
click at [287, 201] on div at bounding box center [452, 203] width 531 height 20
click at [285, 345] on div "jumbo_7000" at bounding box center [469, 357] width 577 height 35
click at [889, 179] on label "Truck Type *" at bounding box center [1098, 168] width 579 height 31
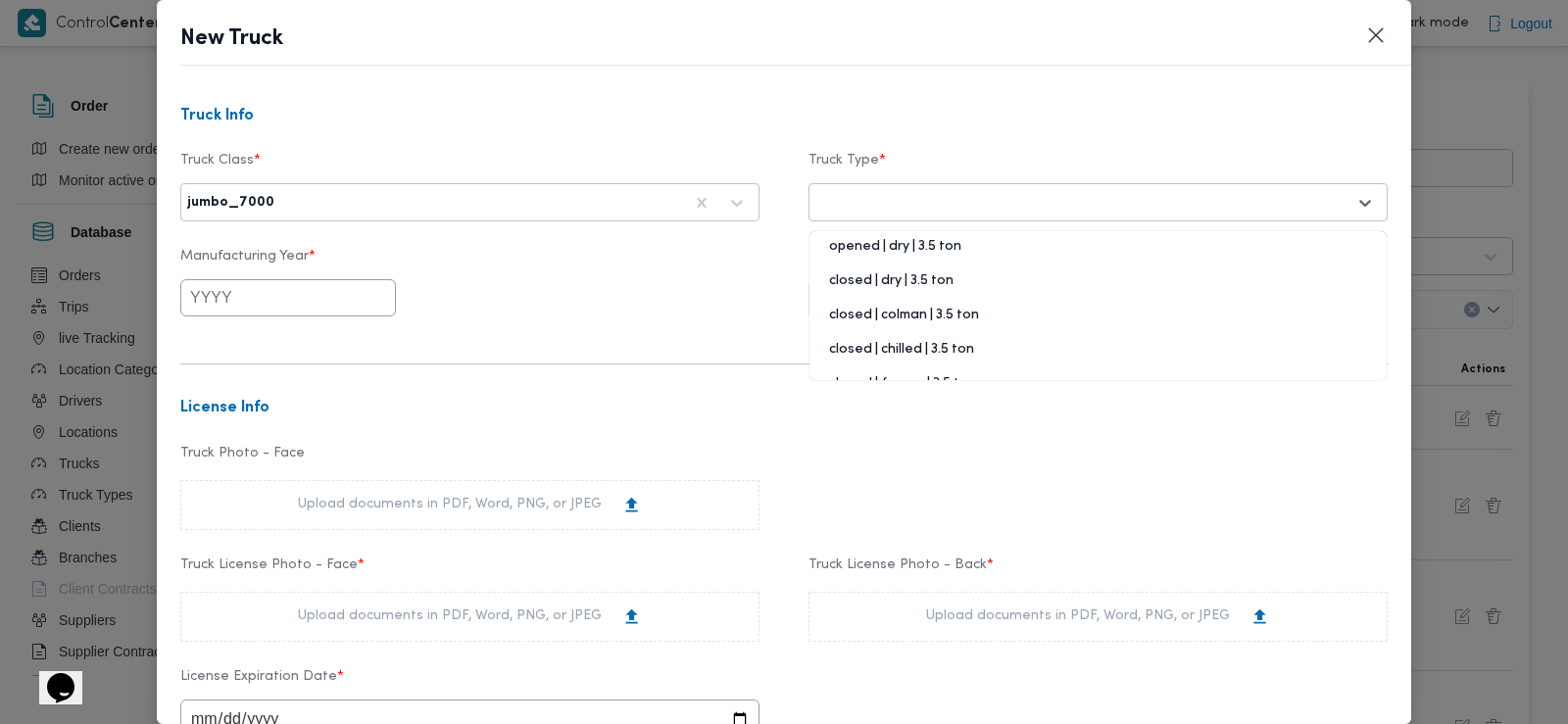
click at [855, 203] on div "Select..." at bounding box center [1081, 203] width 535 height 28
click at [893, 247] on div "opened | dry | 3.5 ton" at bounding box center [1098, 254] width 577 height 35
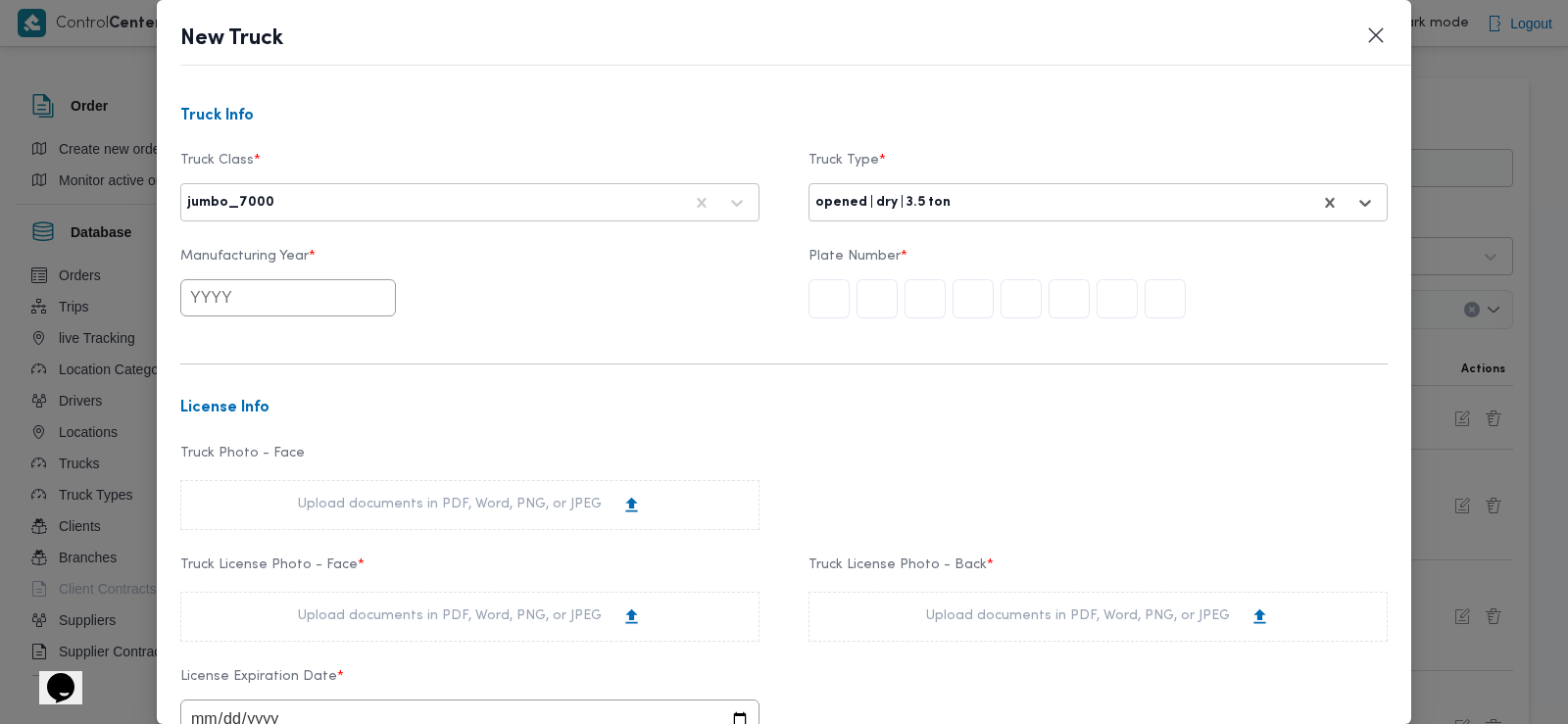
click at [291, 315] on input "text" at bounding box center [287, 297] width 216 height 37
click at [339, 408] on div "2025" at bounding box center [334, 410] width 55 height 14
type input "2025"
click at [828, 291] on input "text" at bounding box center [829, 298] width 41 height 39
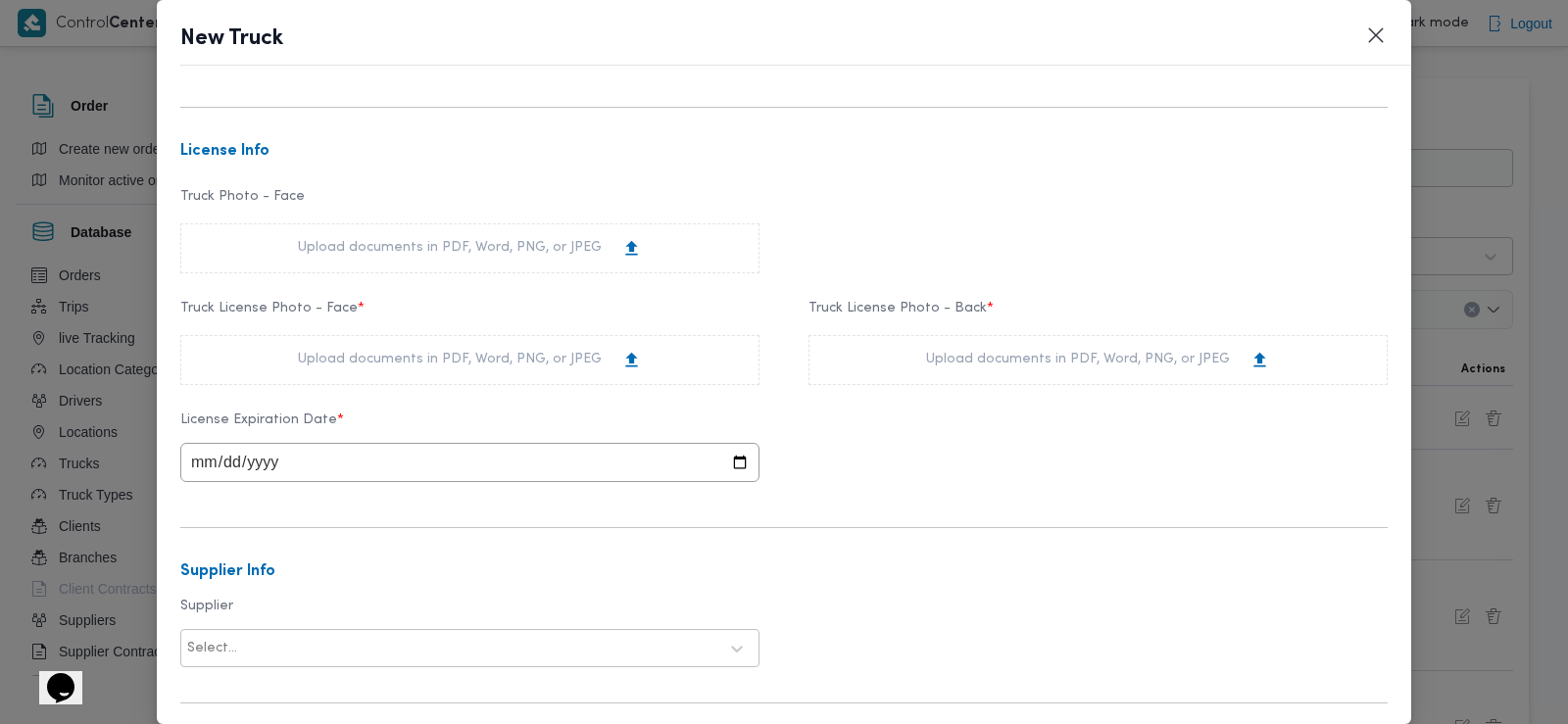
scroll to position [261, 0]
click at [443, 345] on div "Upload documents in PDF, Word, PNG, or JPEG" at bounding box center [470, 355] width 344 height 21
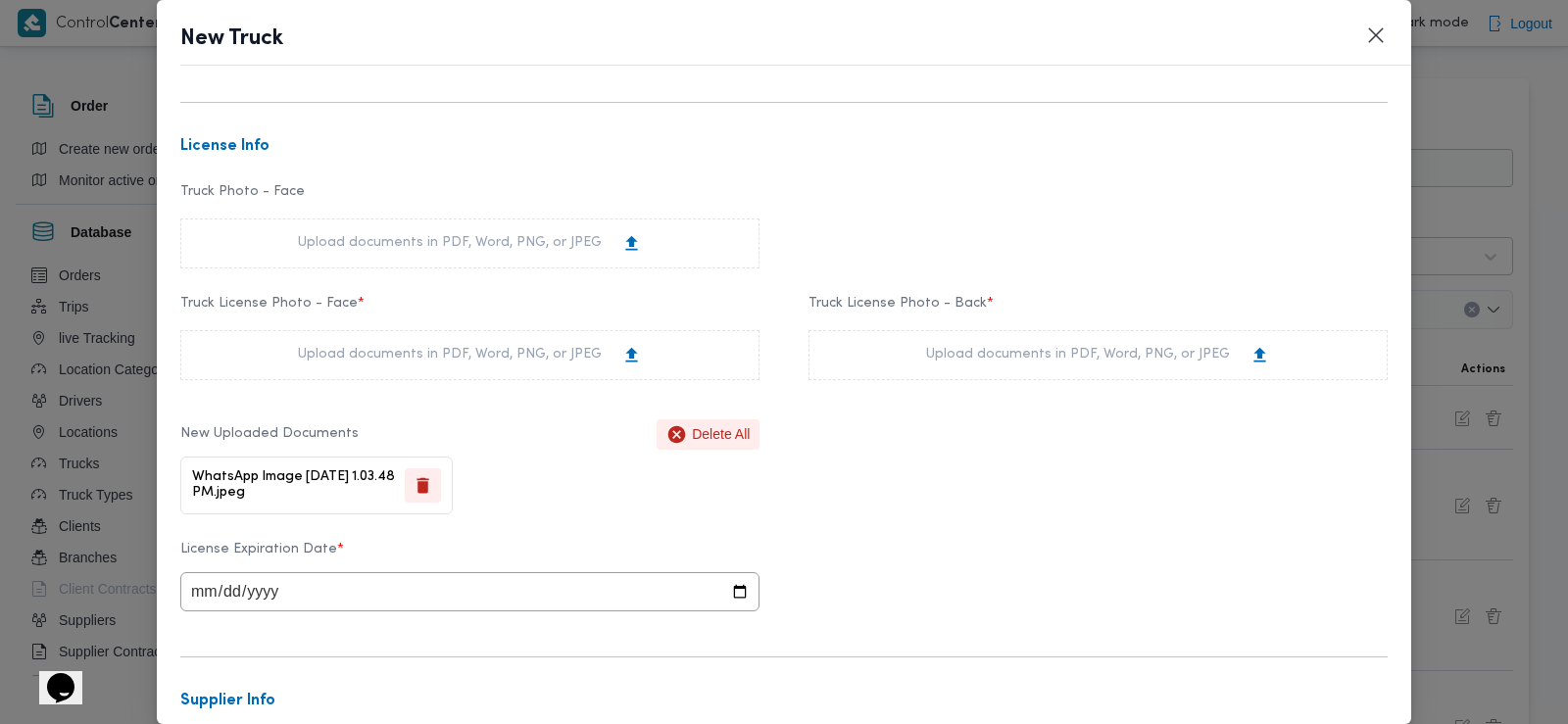
click at [947, 355] on div "Upload documents in PDF, Word, PNG, or JPEG" at bounding box center [1098, 355] width 344 height 21
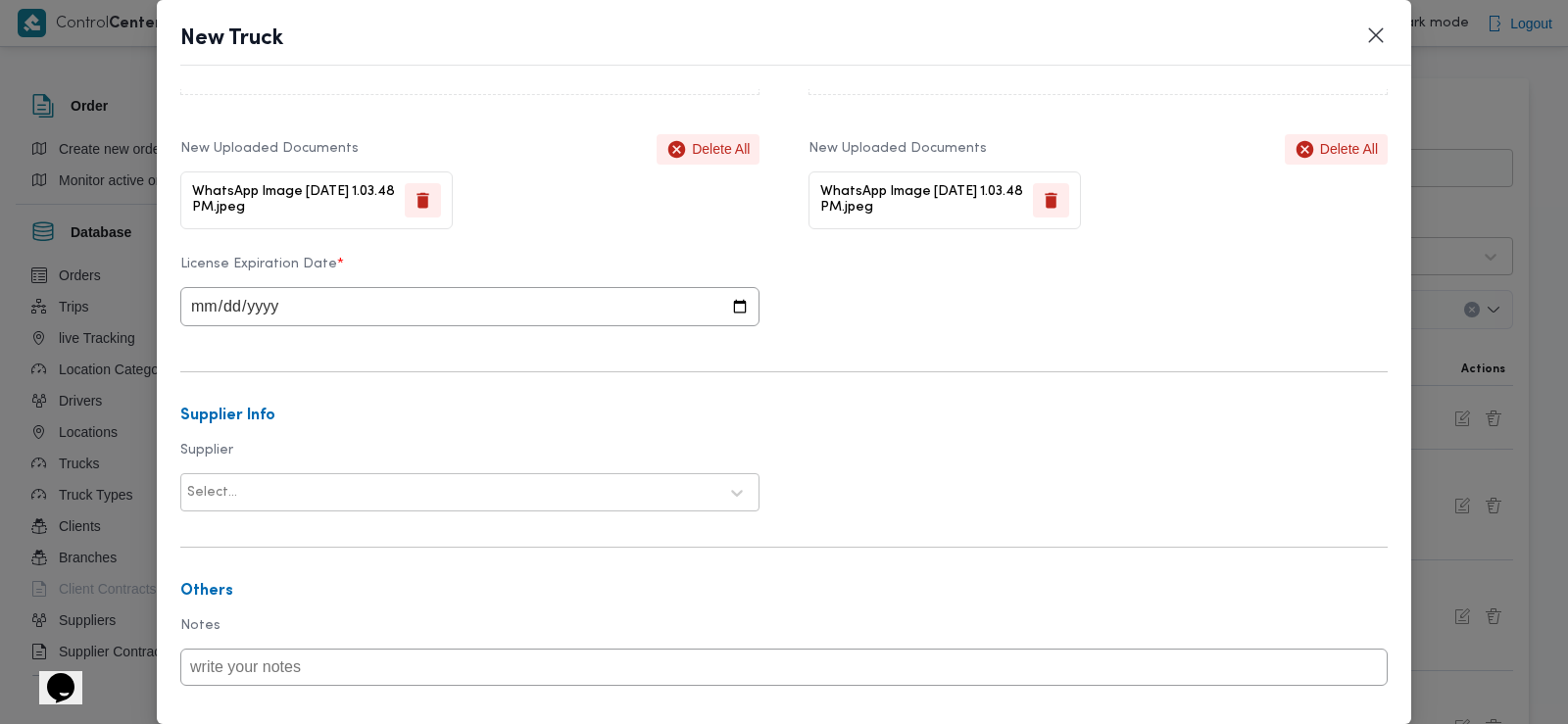
scroll to position [548, 0]
click at [189, 305] on input "date" at bounding box center [469, 304] width 579 height 39
type input "2028-02-23"
click at [291, 493] on div at bounding box center [479, 491] width 476 height 20
type input "باشا"
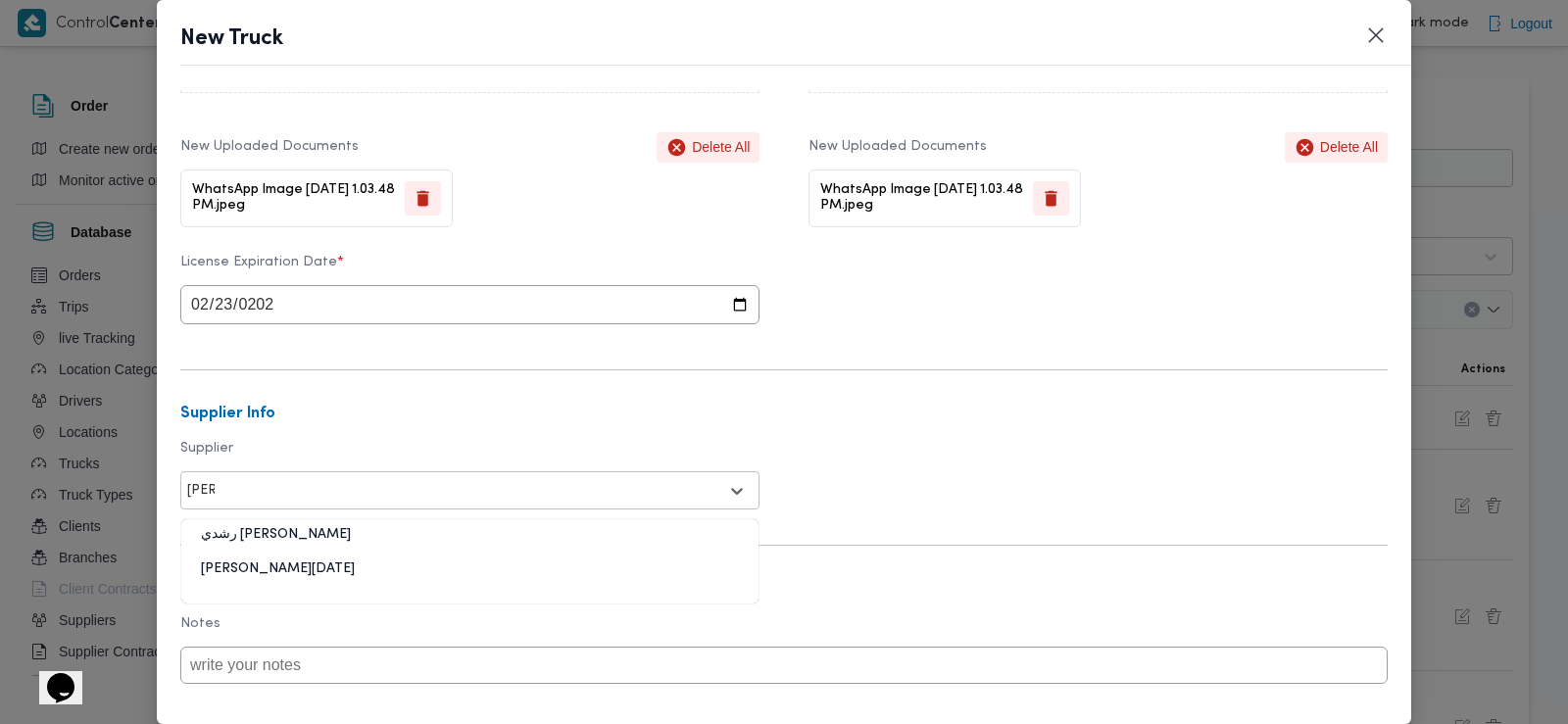
click at [320, 582] on div "ابراهيم رمضان ابراهيم عثمان ابوباشا" at bounding box center [469, 576] width 577 height 35
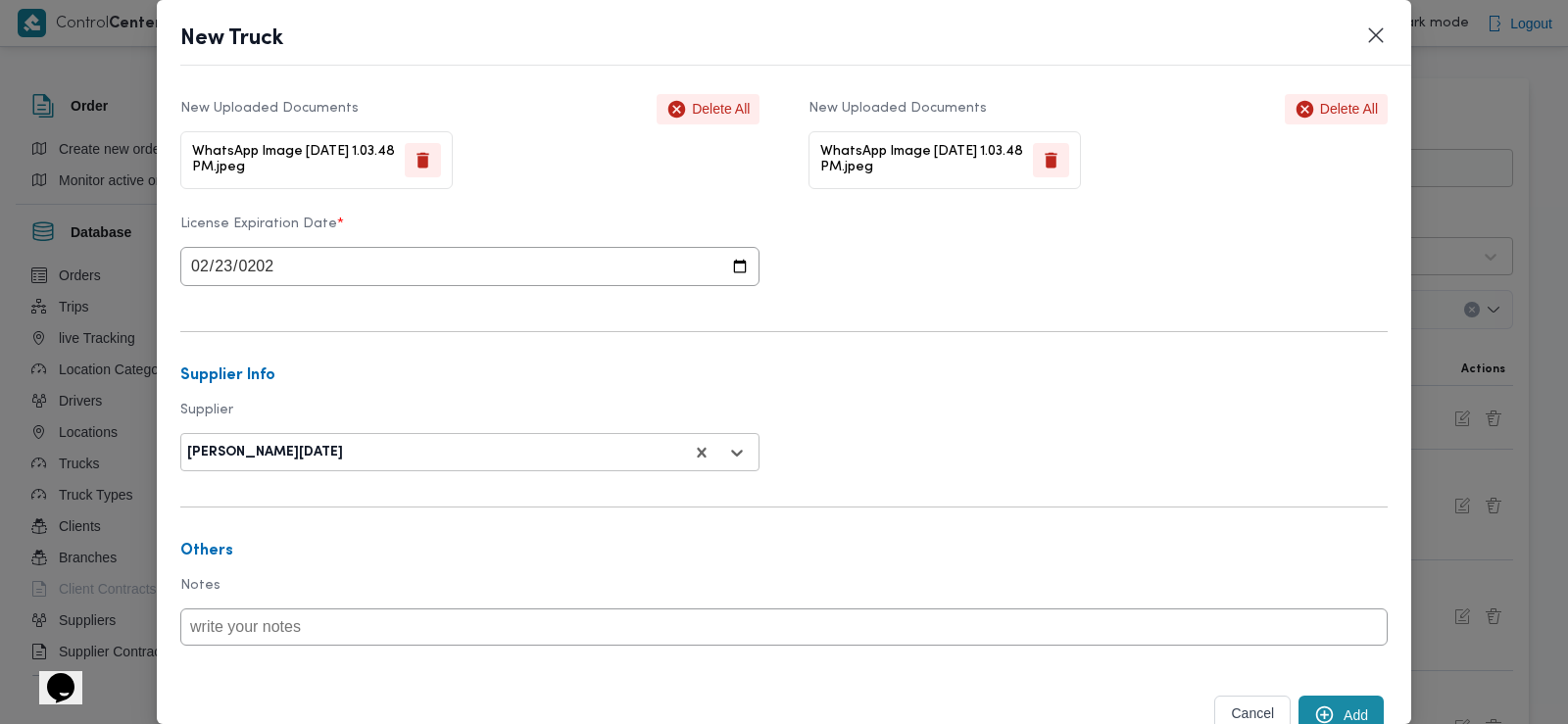
scroll to position [662, 0]
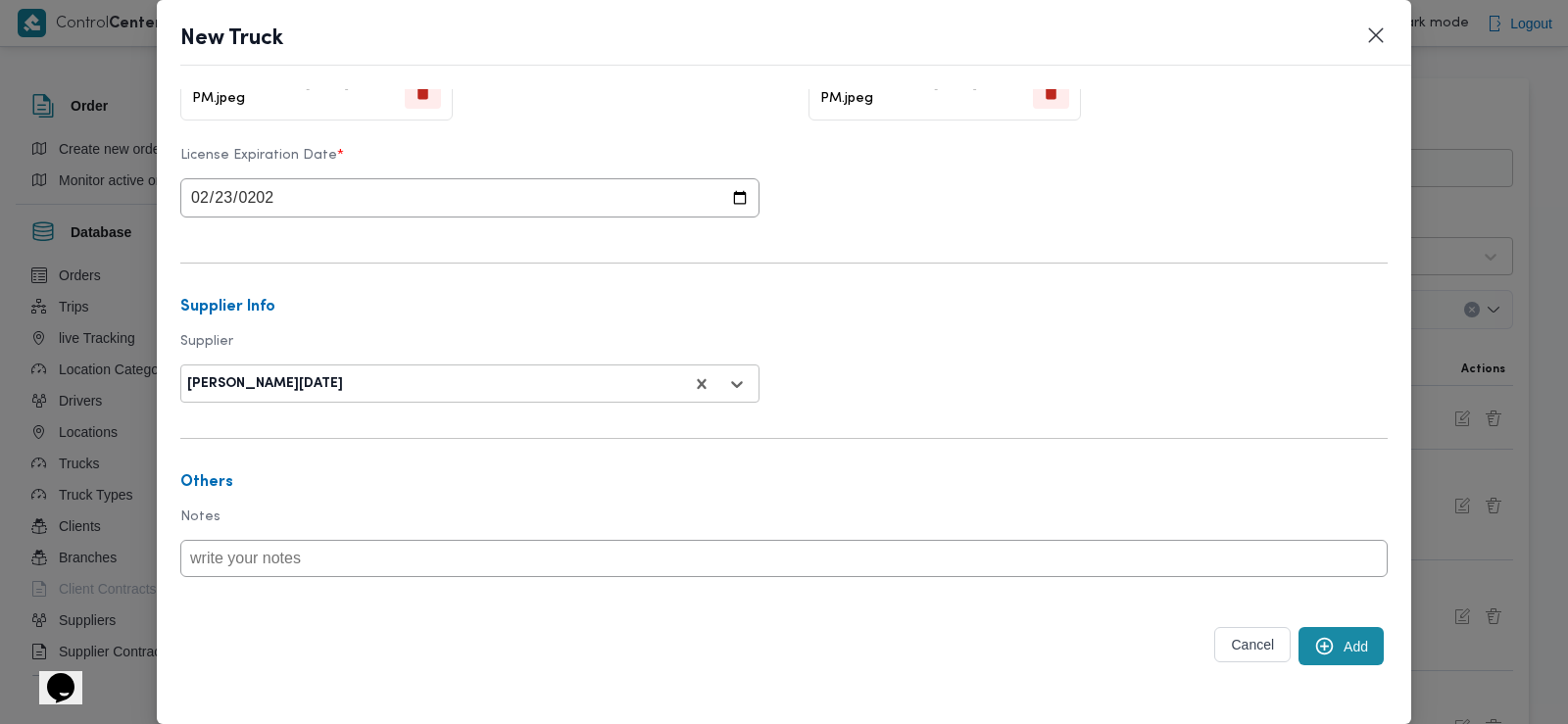
click at [1335, 629] on button "Add" at bounding box center [1341, 646] width 85 height 38
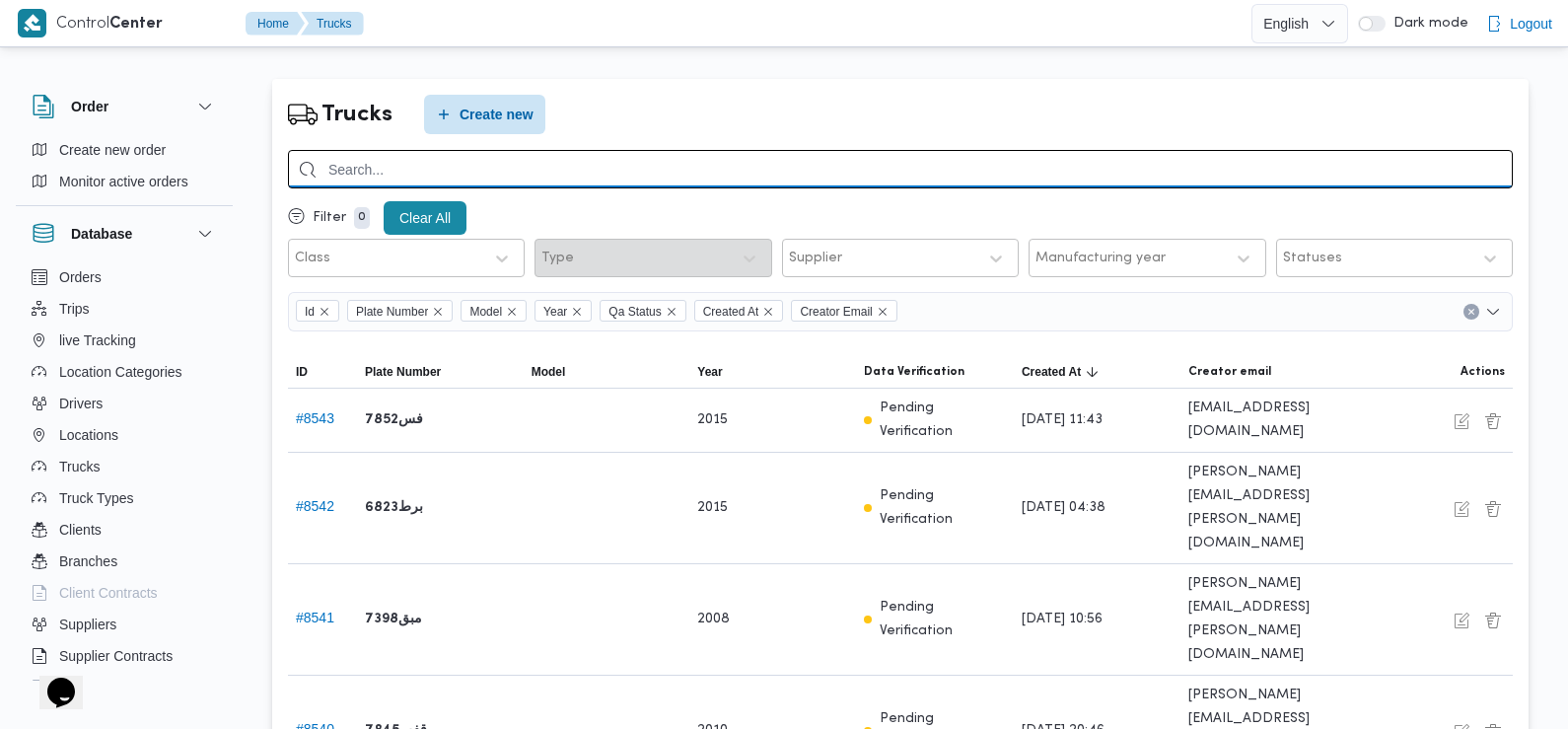
click at [561, 171] on input "search" at bounding box center [900, 169] width 1225 height 38
type input "1697"
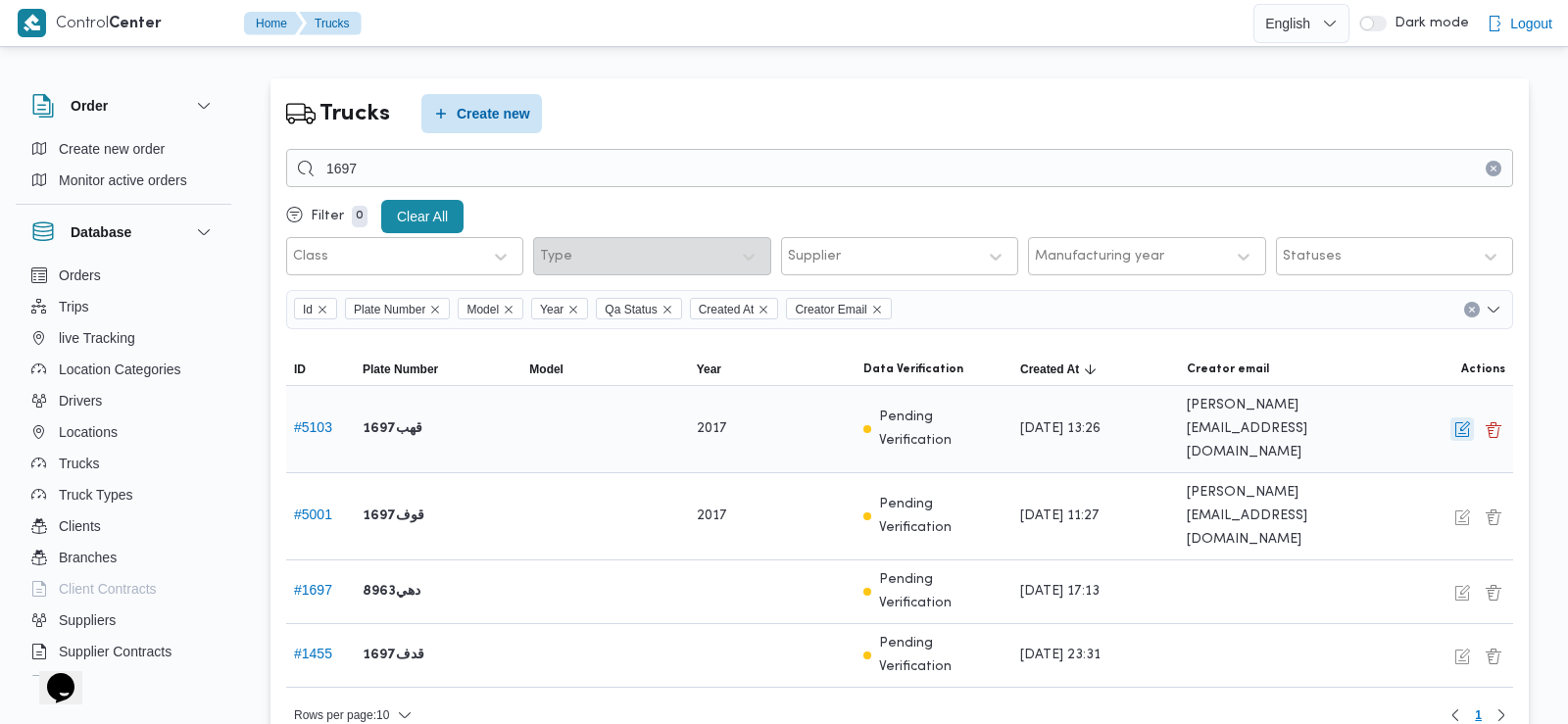
click at [1466, 417] on button "button" at bounding box center [1463, 429] width 24 height 24
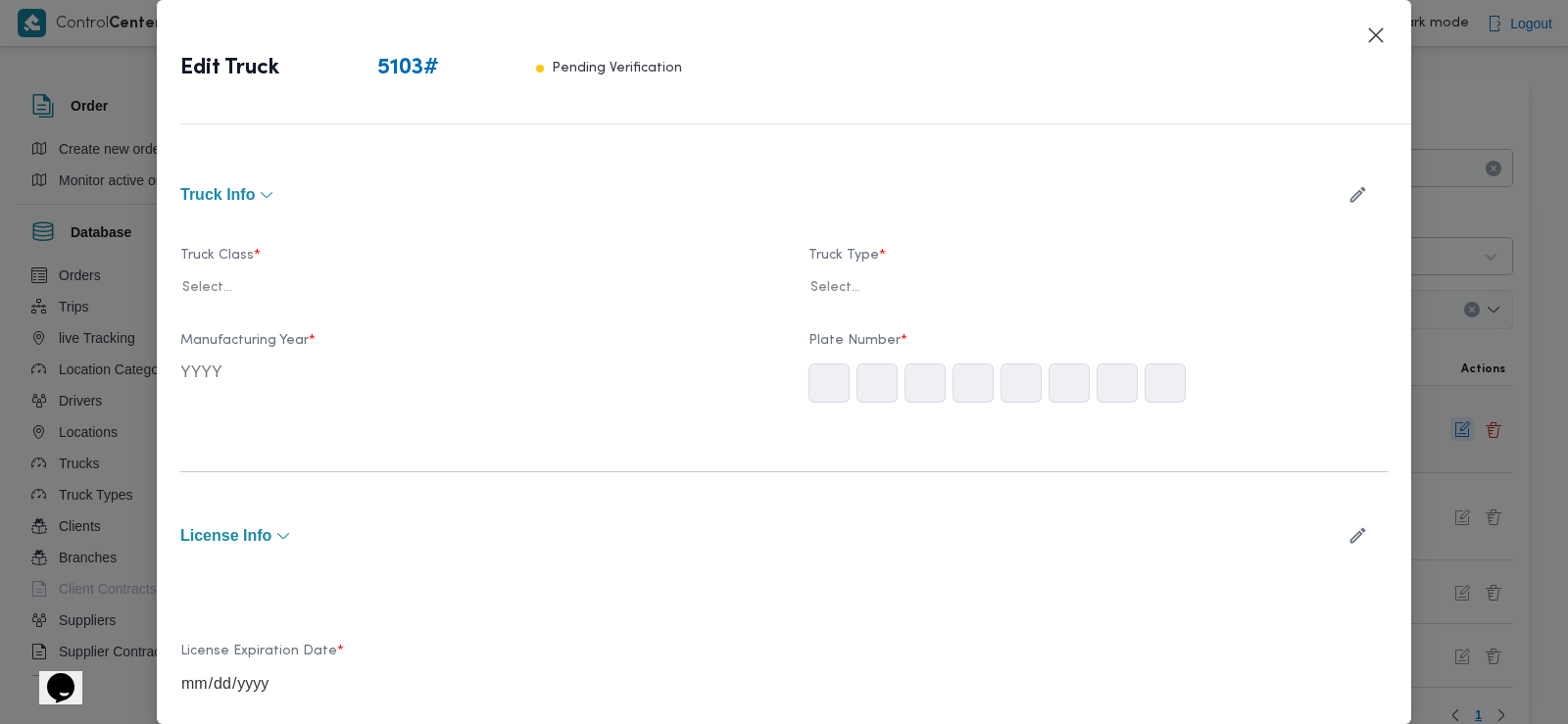
type input "2017"
type input "2028-10-24"
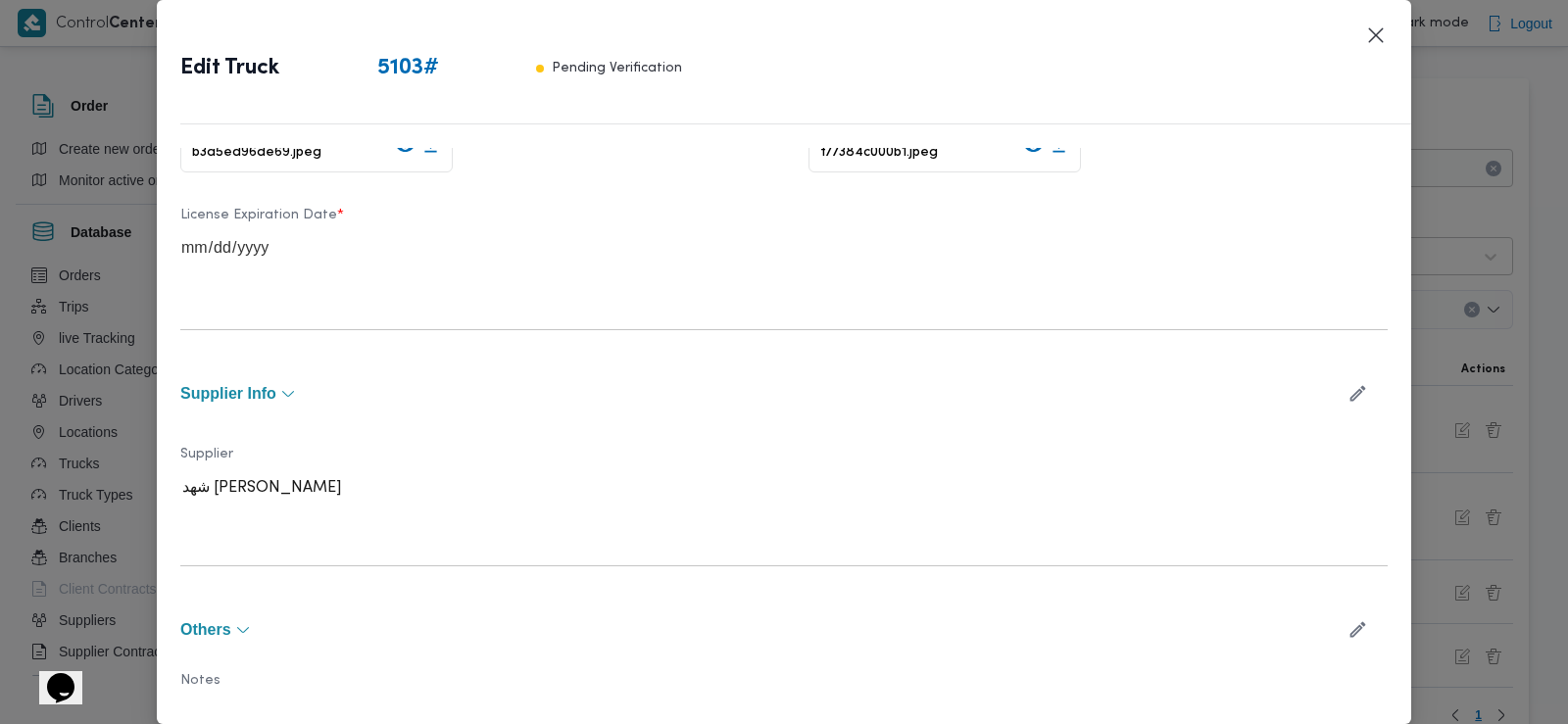
scroll to position [581, 0]
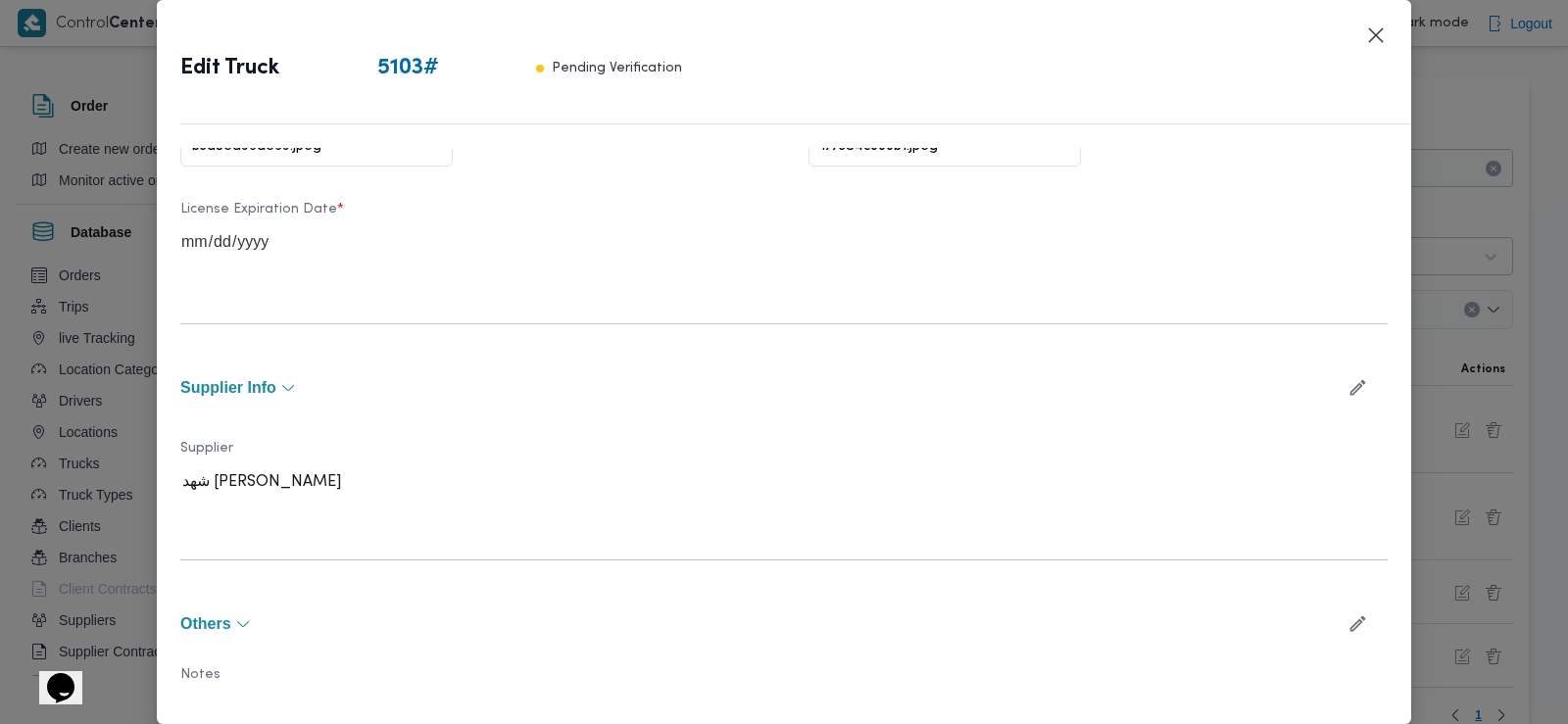
click at [1347, 392] on icon "button" at bounding box center [1357, 387] width 21 height 21
type input "باشا"
click at [350, 571] on div "ابراهيم رمضان ابراهيم عثمان ابوباشا" at bounding box center [469, 576] width 577 height 35
click at [1350, 389] on icon "button" at bounding box center [1357, 388] width 15 height 12
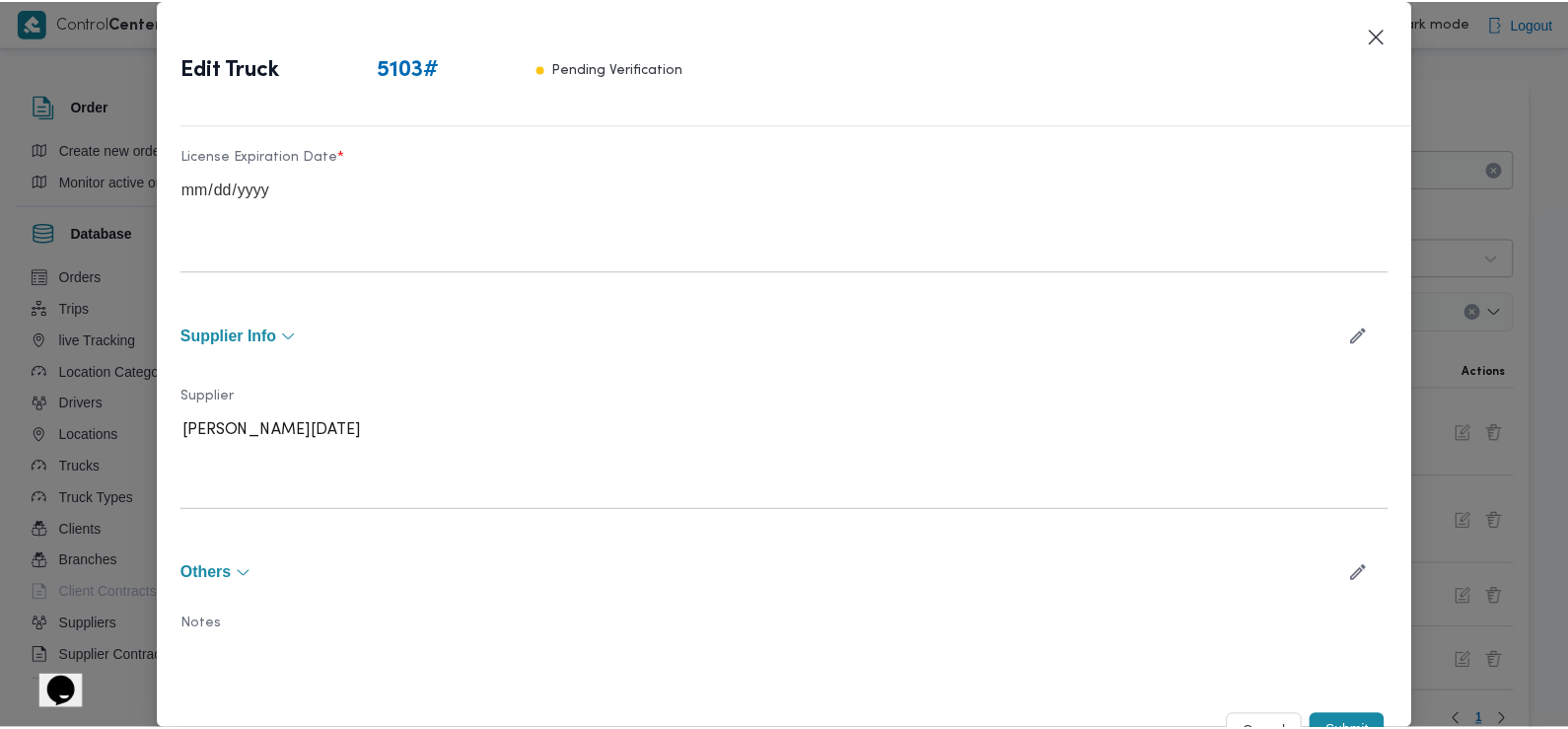
scroll to position [668, 0]
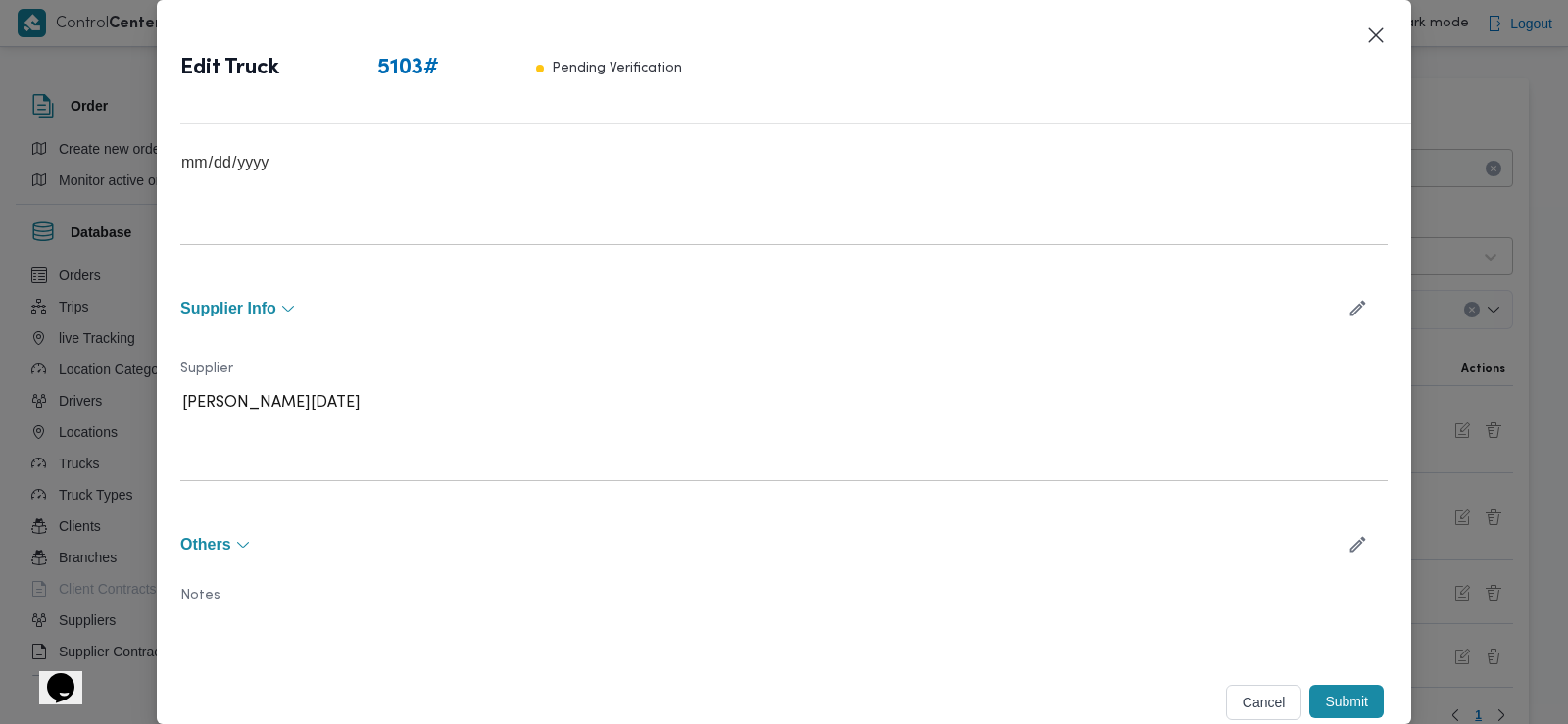
click at [1317, 703] on button "Submit" at bounding box center [1346, 701] width 75 height 34
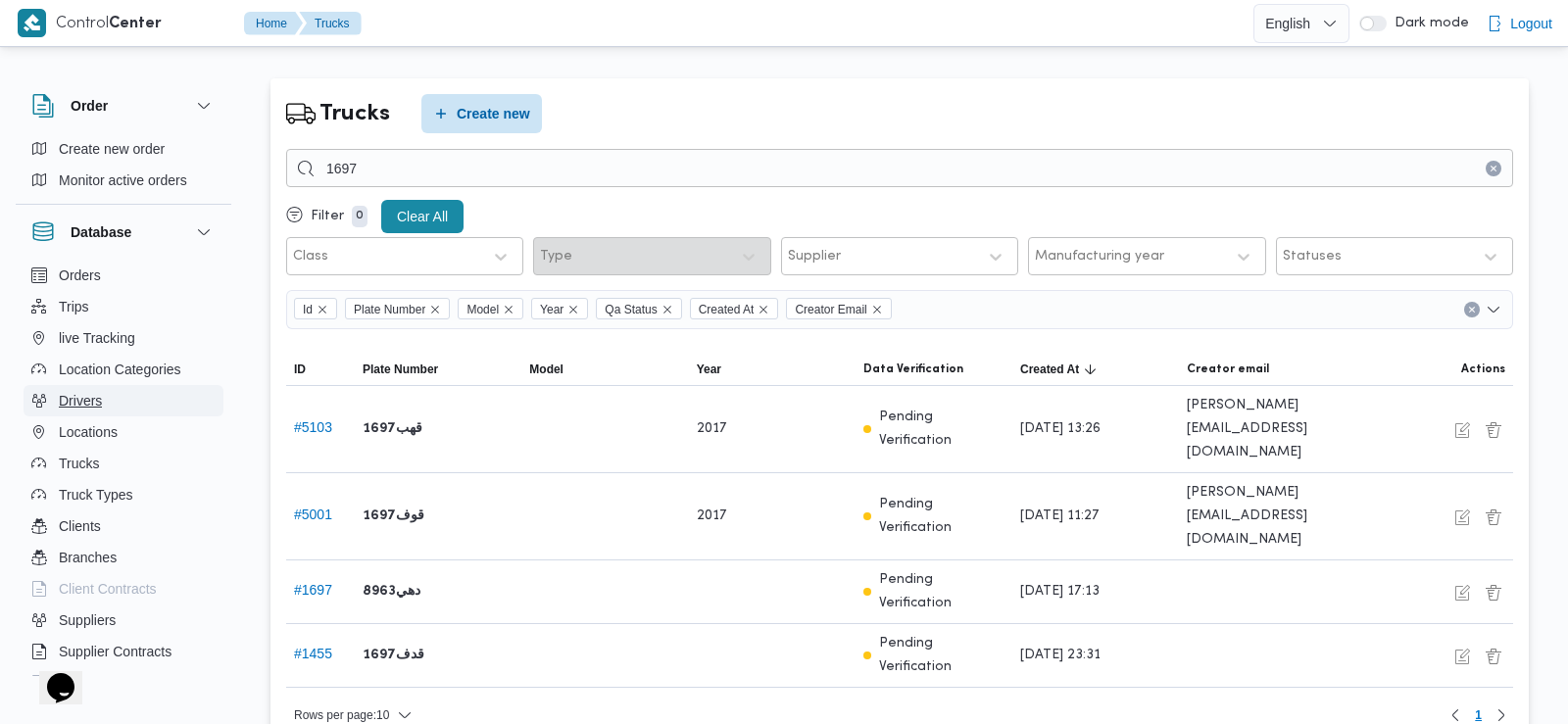
click at [102, 399] on span "Drivers" at bounding box center [79, 401] width 43 height 24
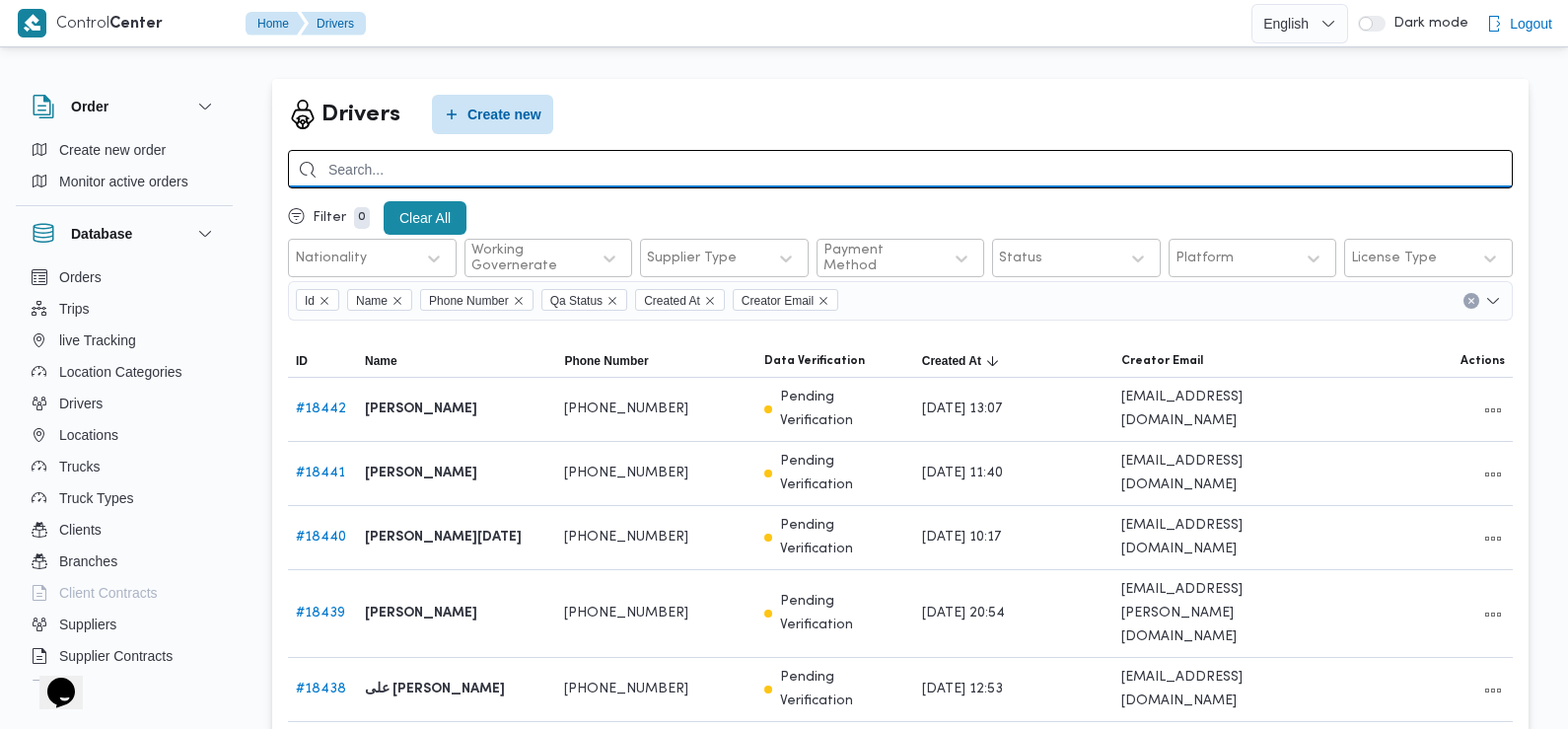
click at [622, 166] on input "search" at bounding box center [900, 169] width 1225 height 38
type input "عبدالرحمن ابراهيم"
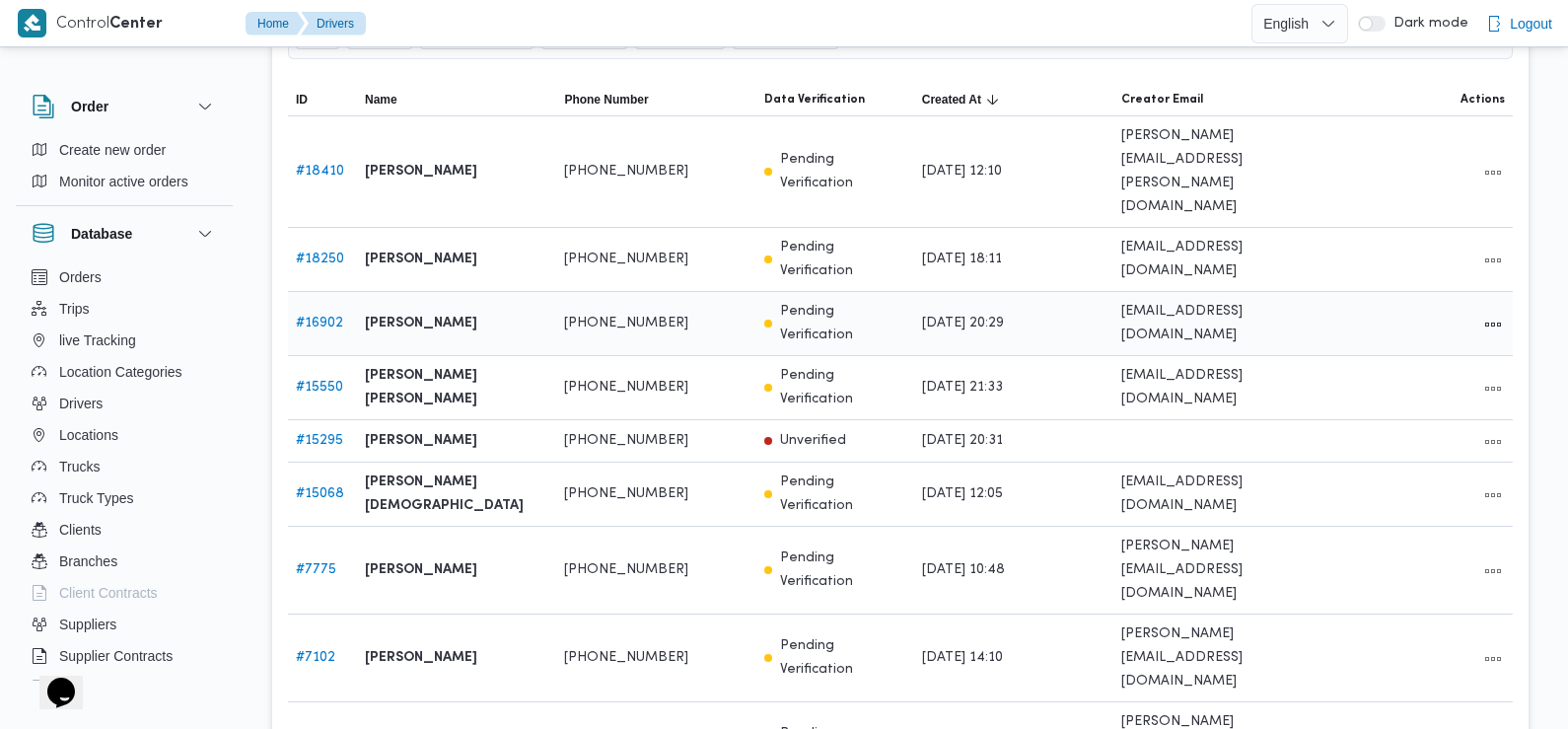
scroll to position [296, 0]
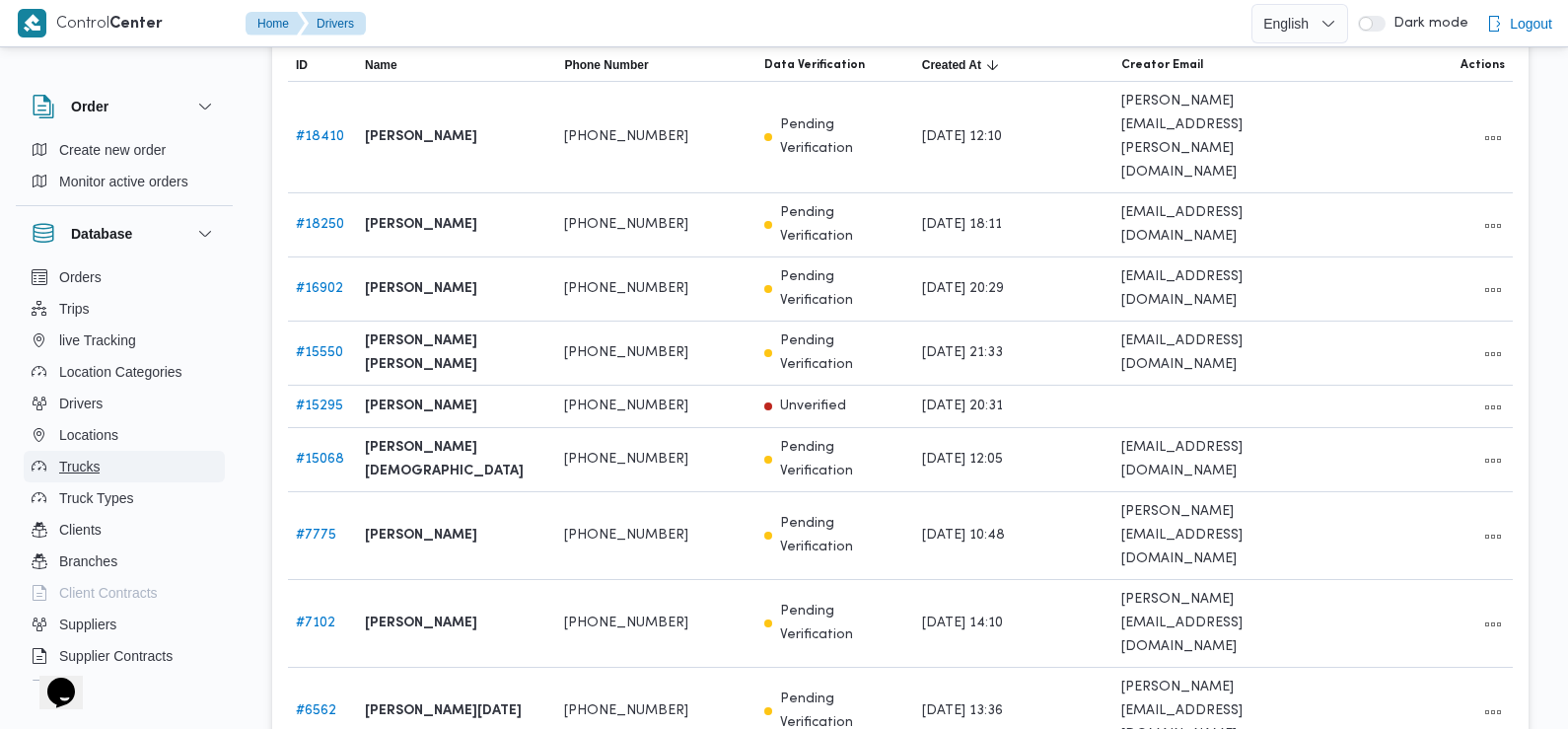
click at [140, 455] on button "Trucks" at bounding box center [124, 467] width 201 height 32
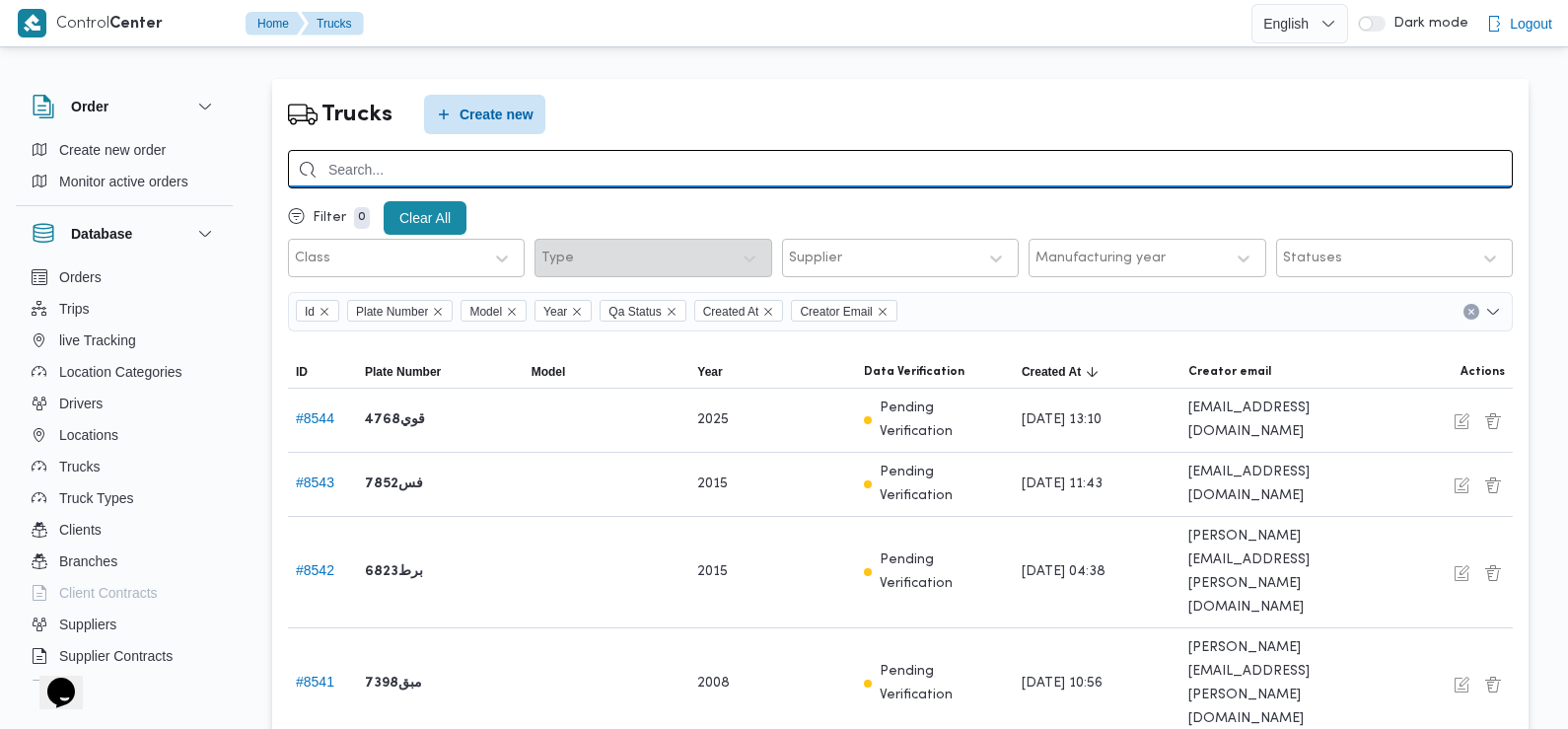
click at [476, 159] on input "search" at bounding box center [900, 169] width 1225 height 38
type input "9346"
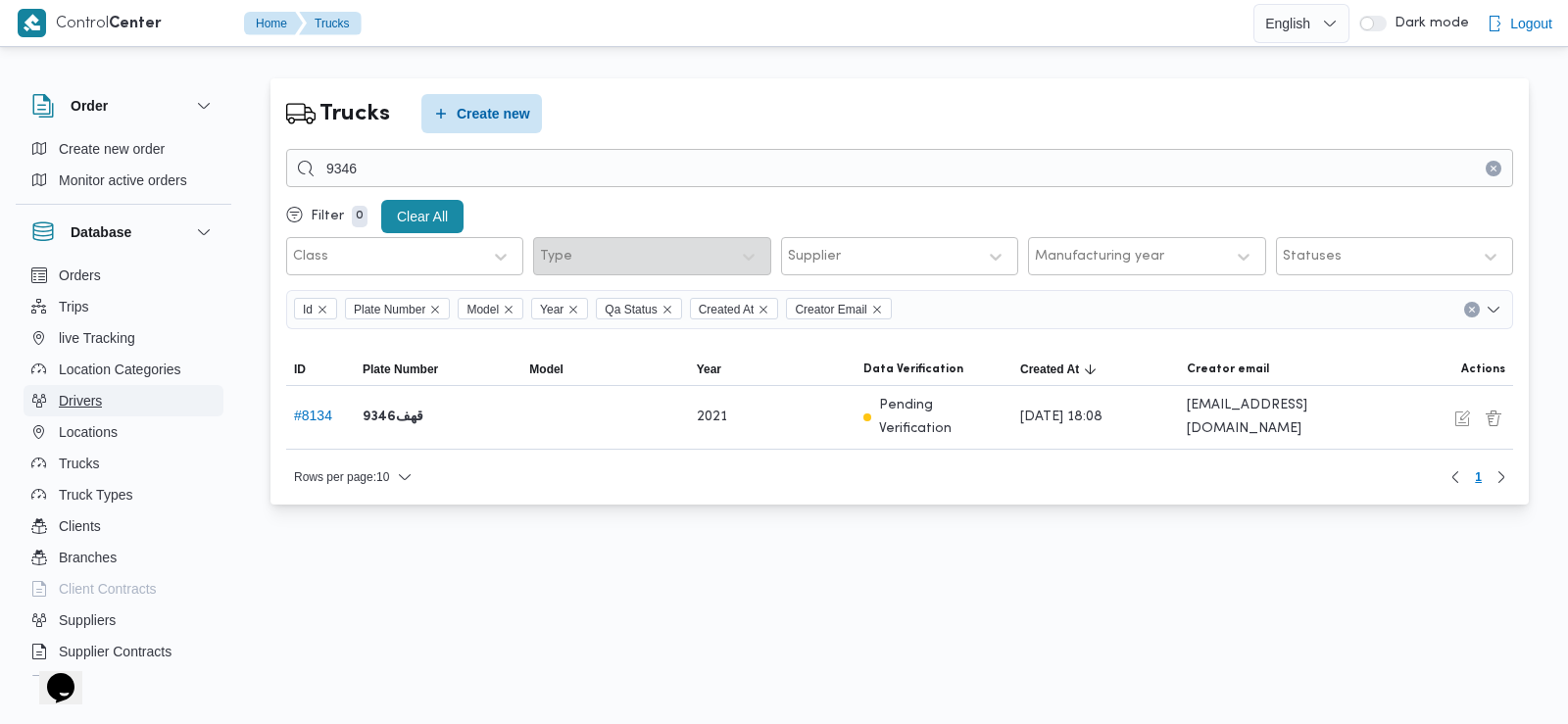
click at [106, 399] on button "Drivers" at bounding box center [123, 401] width 200 height 32
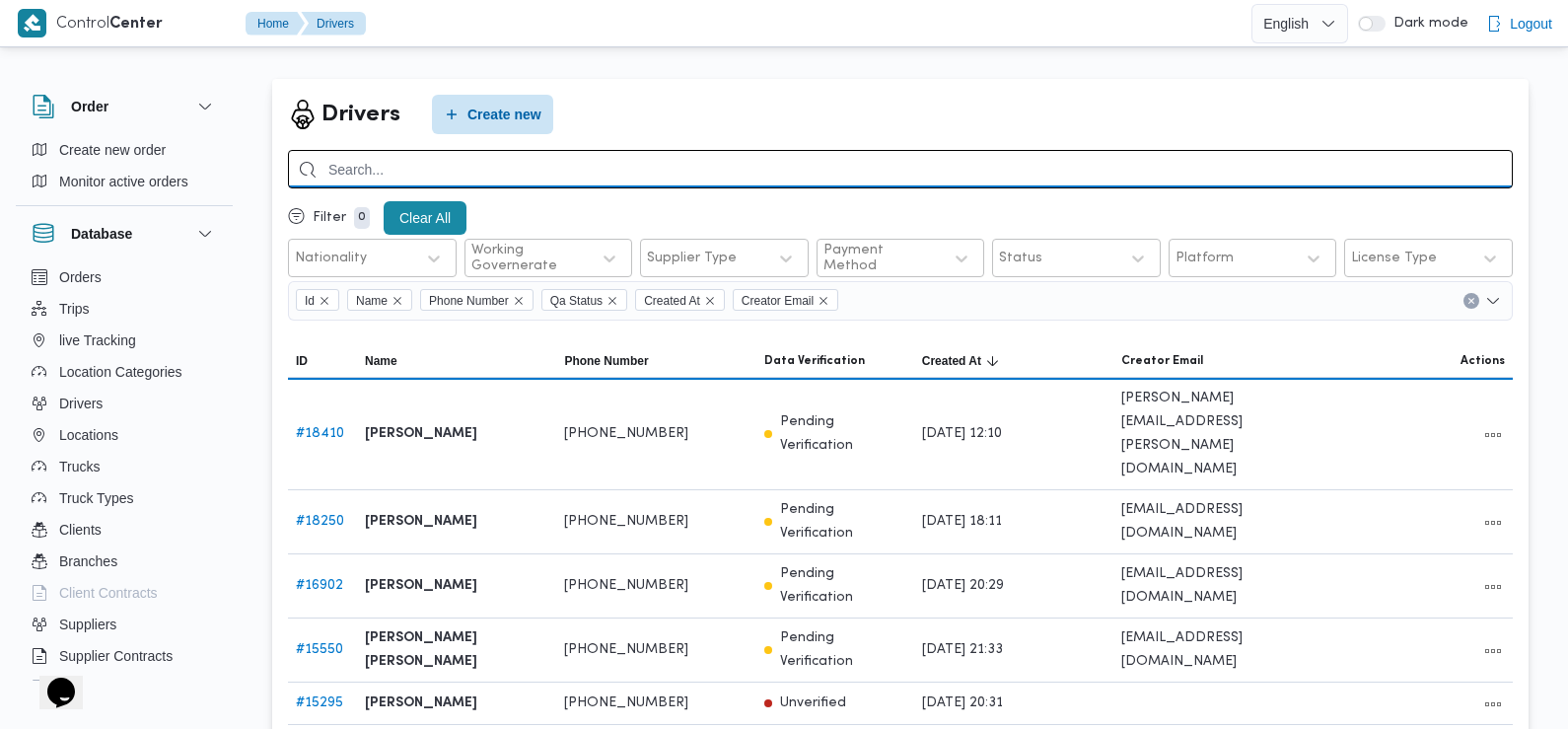
click at [551, 162] on input "search" at bounding box center [900, 169] width 1225 height 38
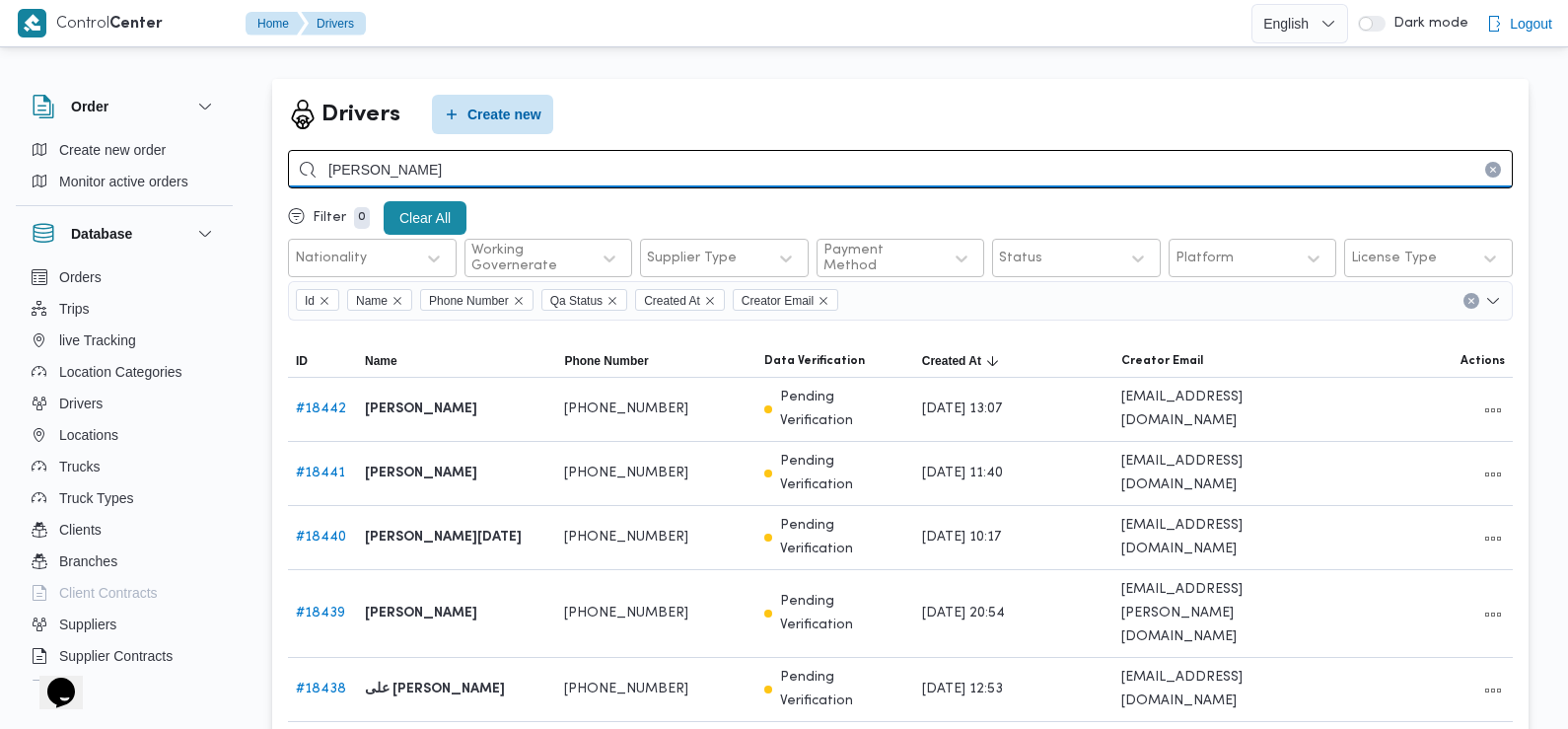
type input "عبدالرحمن ابراهيم"
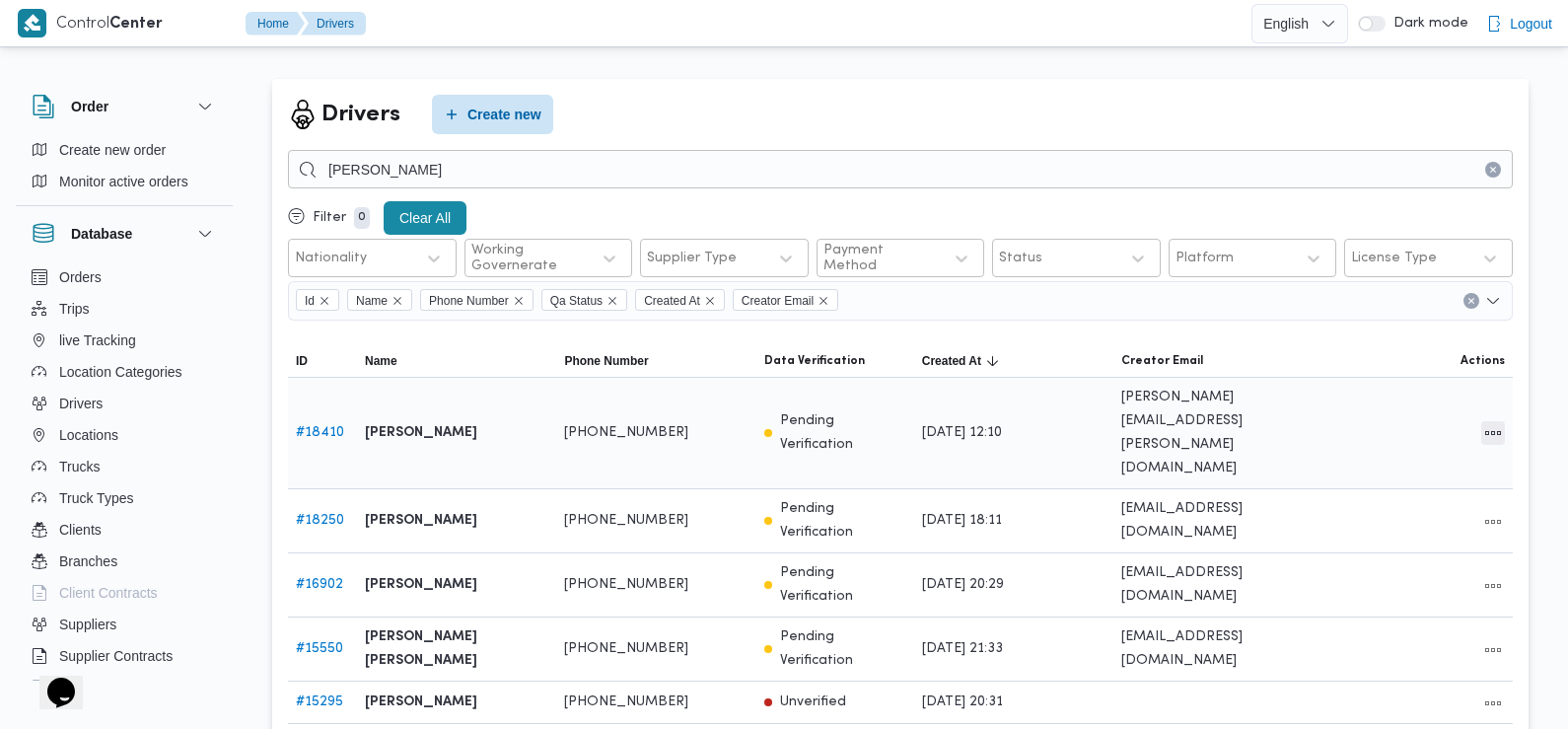
click at [1494, 421] on button "All actions" at bounding box center [1493, 433] width 24 height 24
click at [1407, 407] on span "Edit" at bounding box center [1430, 400] width 63 height 16
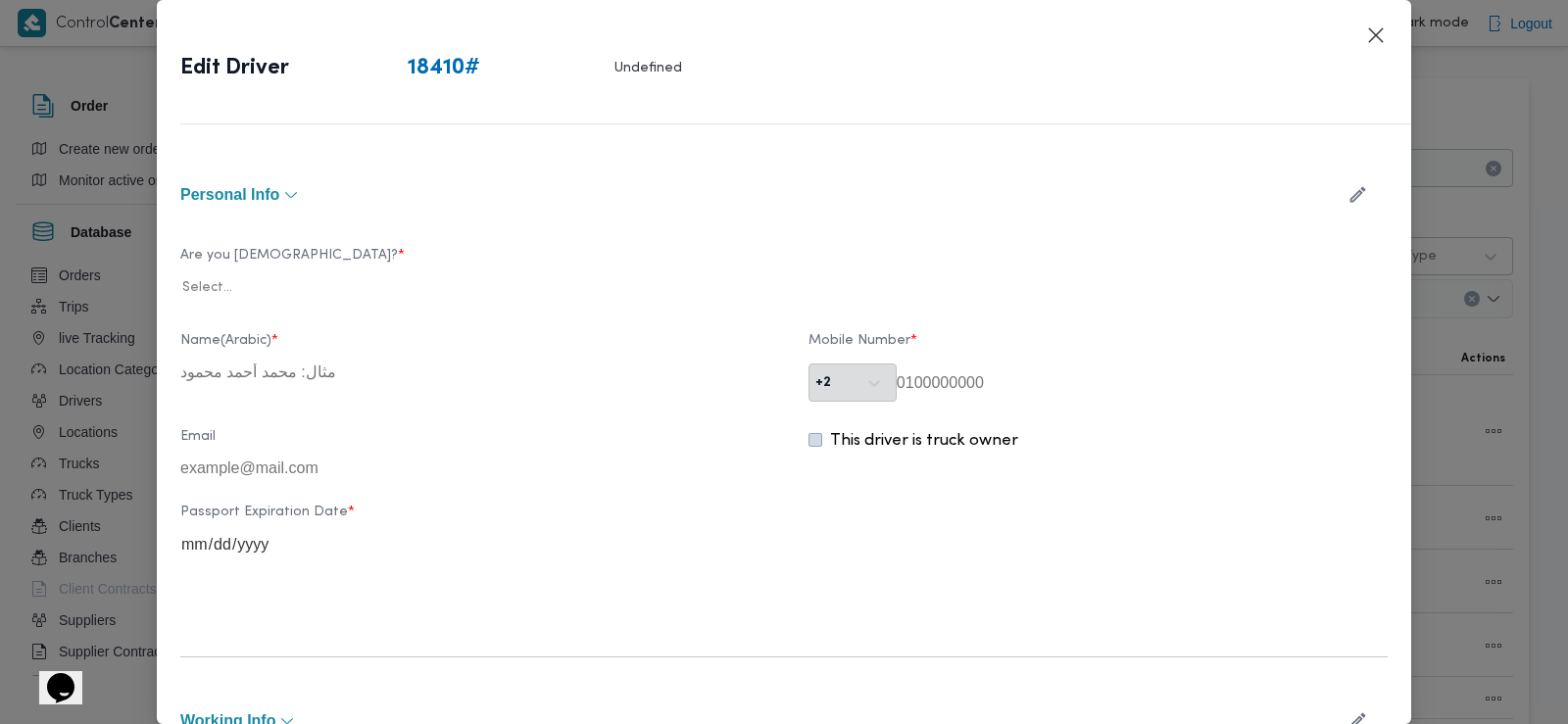
type input "عبدالرحمن ابراهيم جاد ابراهيم"
type input "01011386443"
type input "2028-08-09"
type input "2029-09-08"
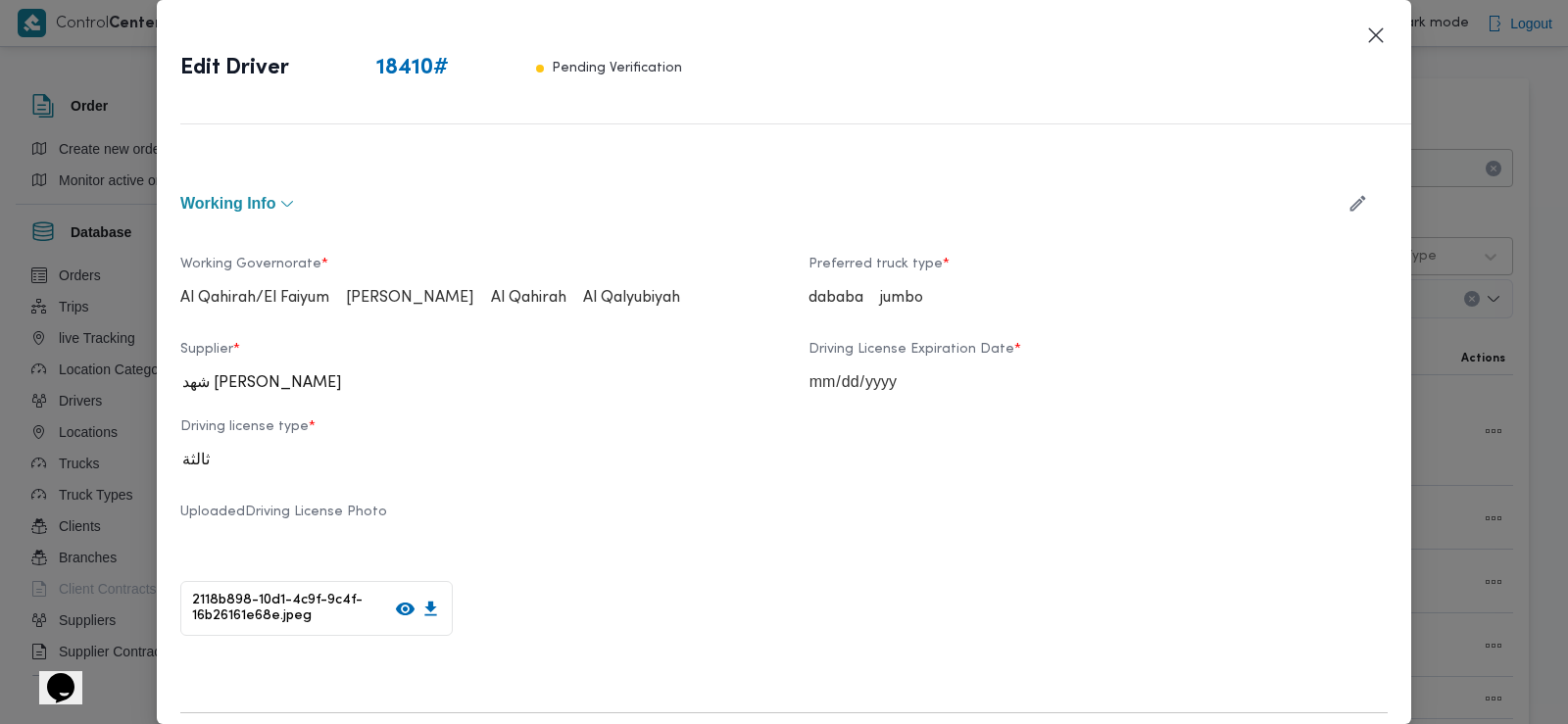
scroll to position [705, 0]
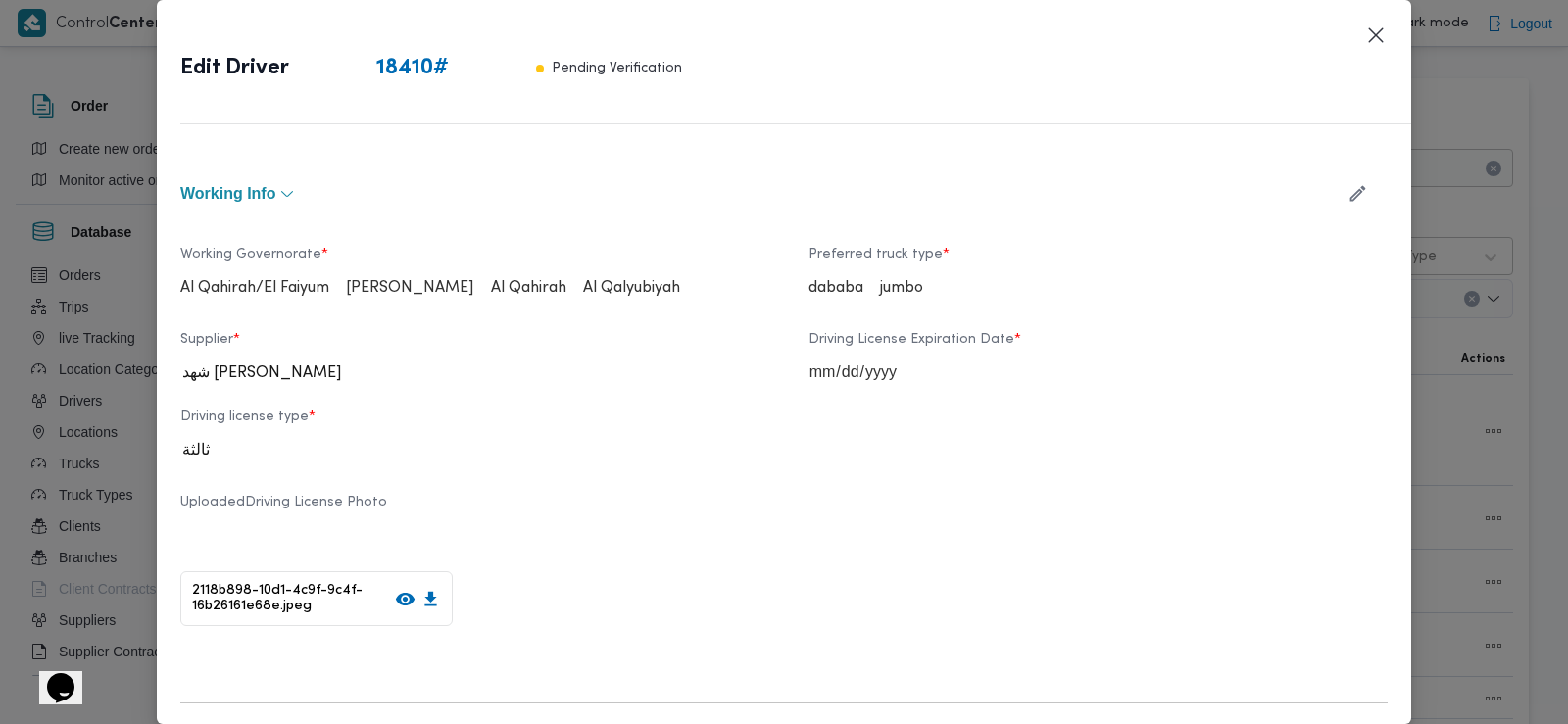
click at [1347, 199] on icon "button" at bounding box center [1357, 193] width 21 height 21
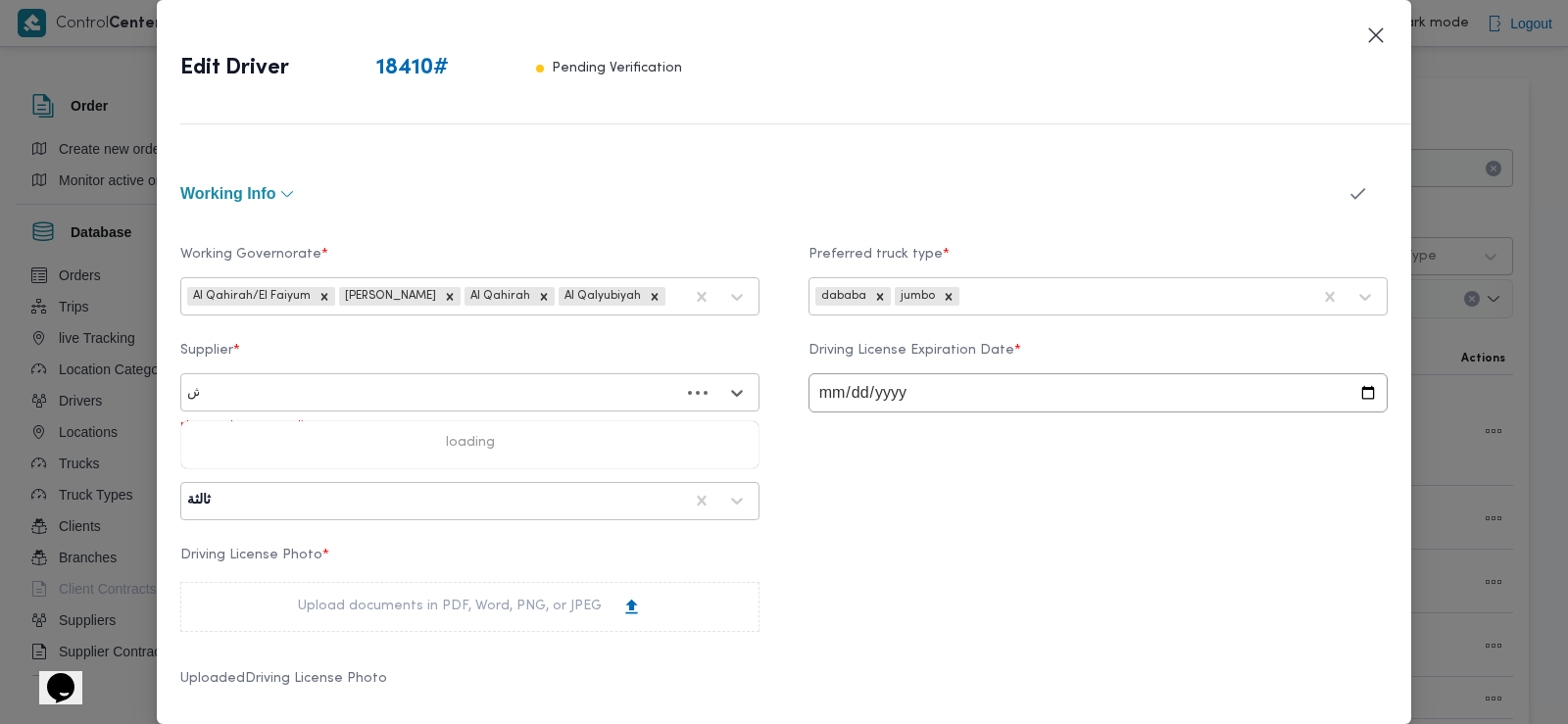
type input "باشا"
click at [458, 464] on div "ابراهيم رمضان ابراهيم عثمان ابوباشا" at bounding box center [469, 479] width 577 height 35
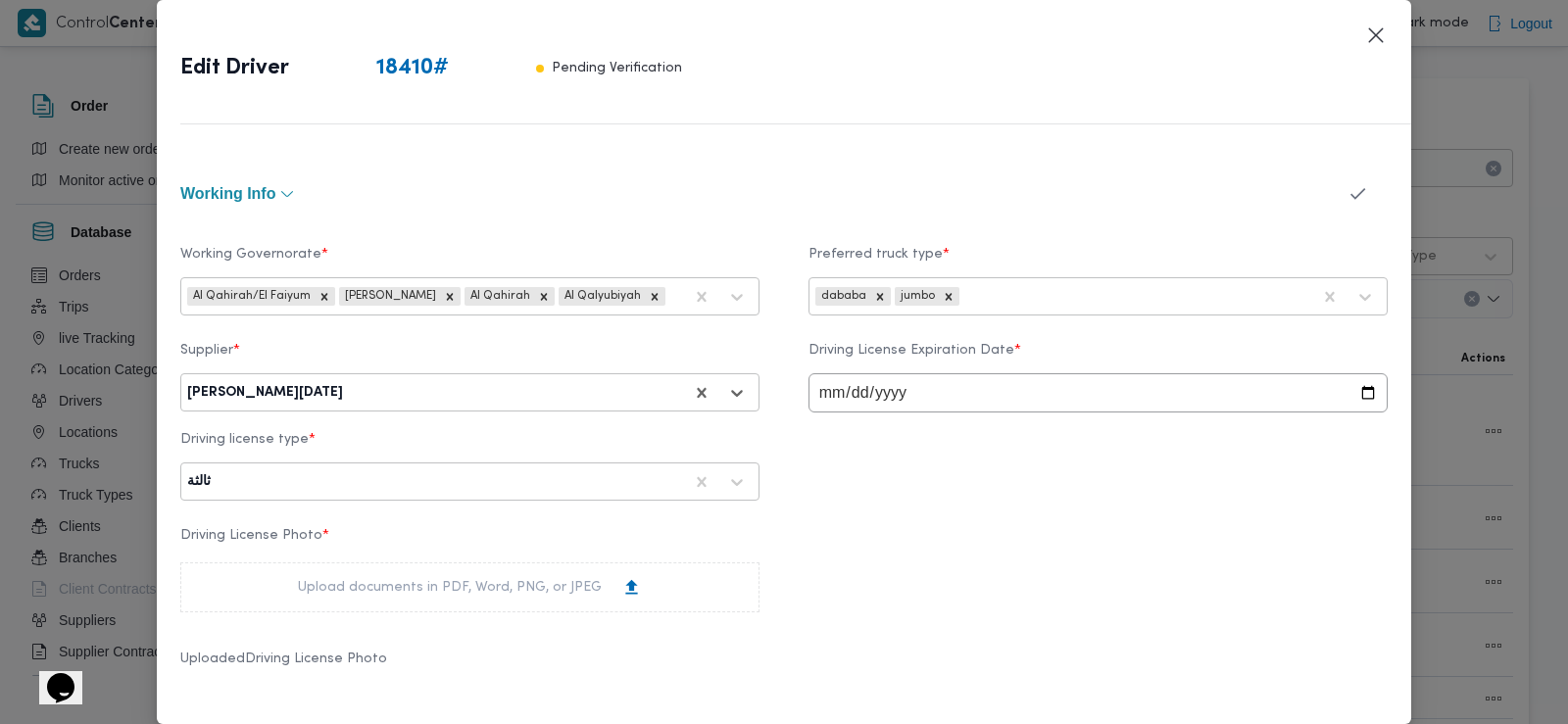
click at [1348, 192] on icon "button" at bounding box center [1357, 193] width 21 height 21
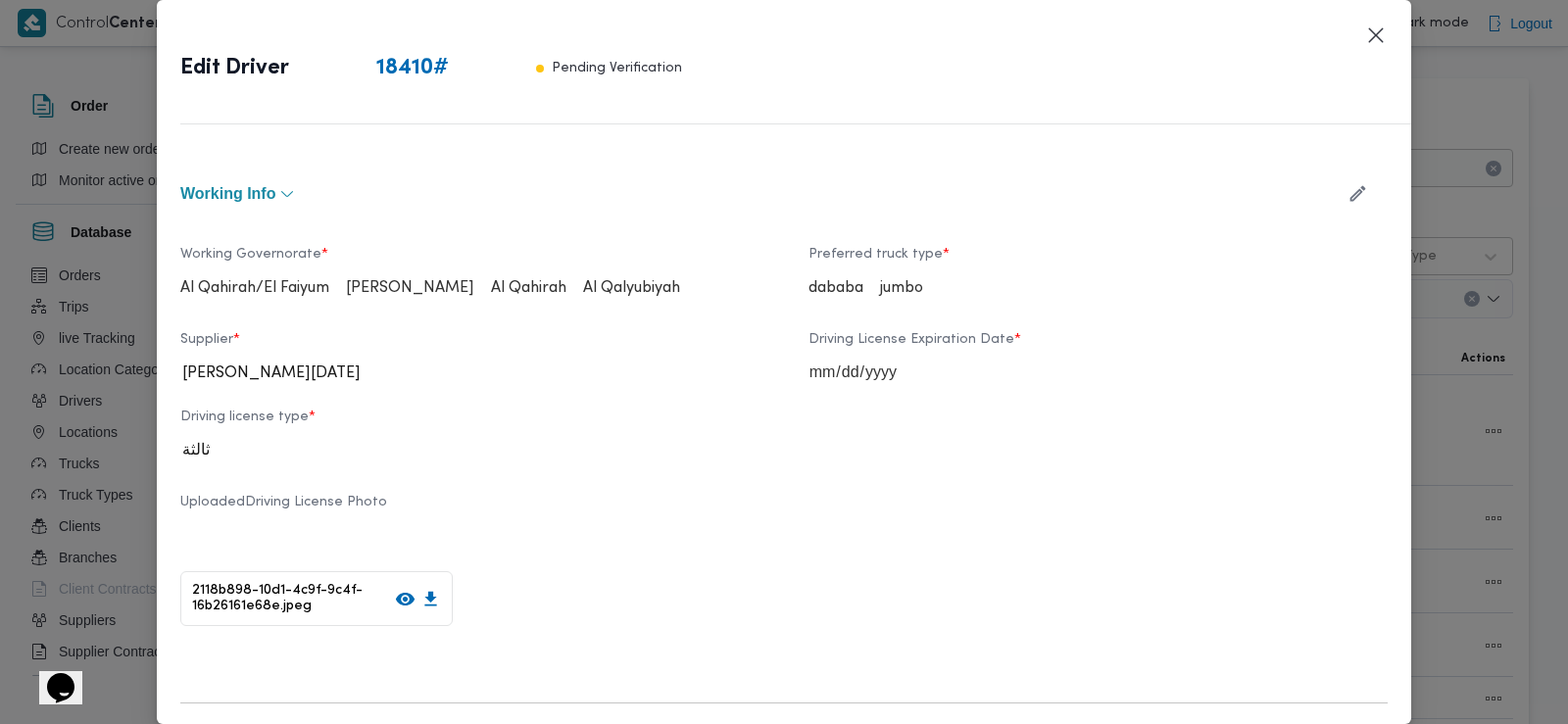
scroll to position [1176, 0]
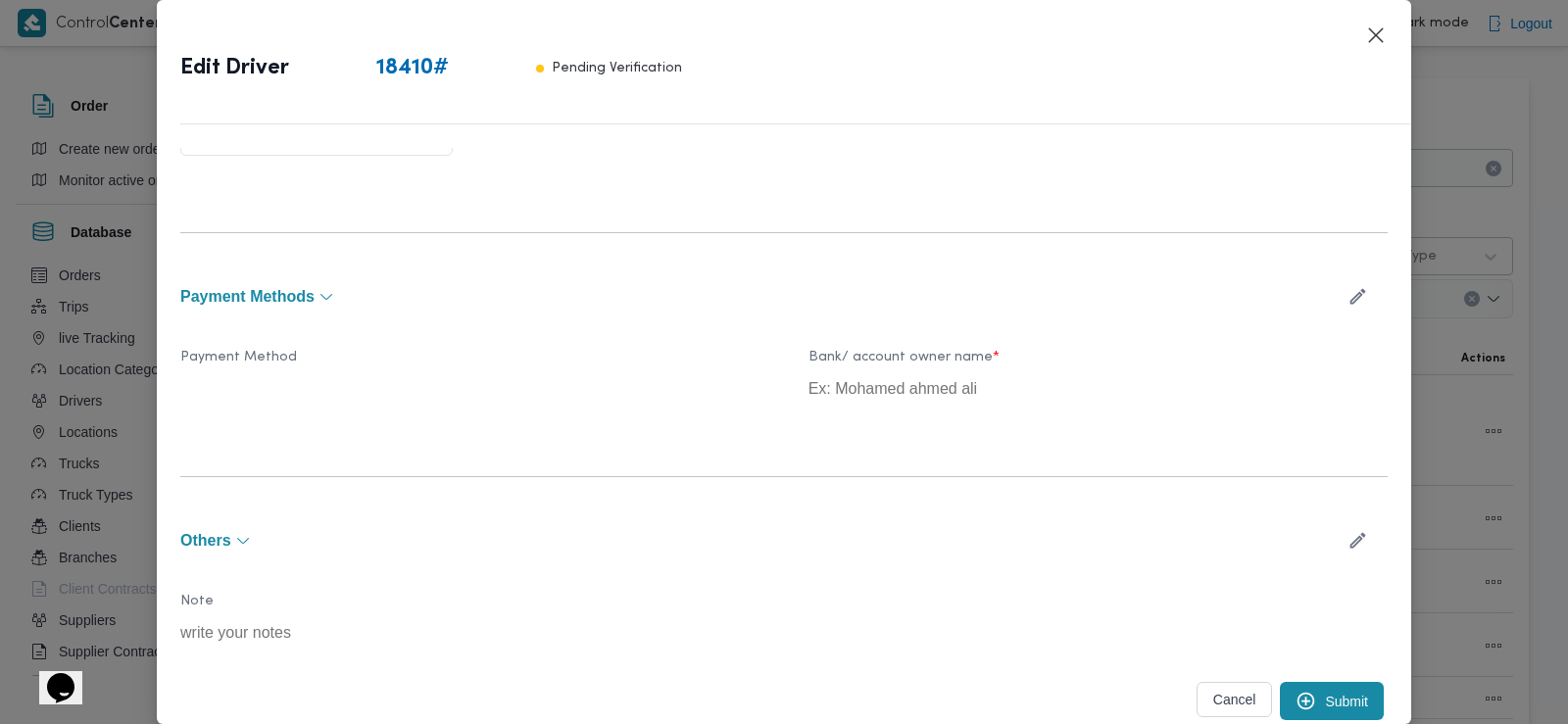
click at [1330, 690] on button "Submit" at bounding box center [1332, 700] width 104 height 38
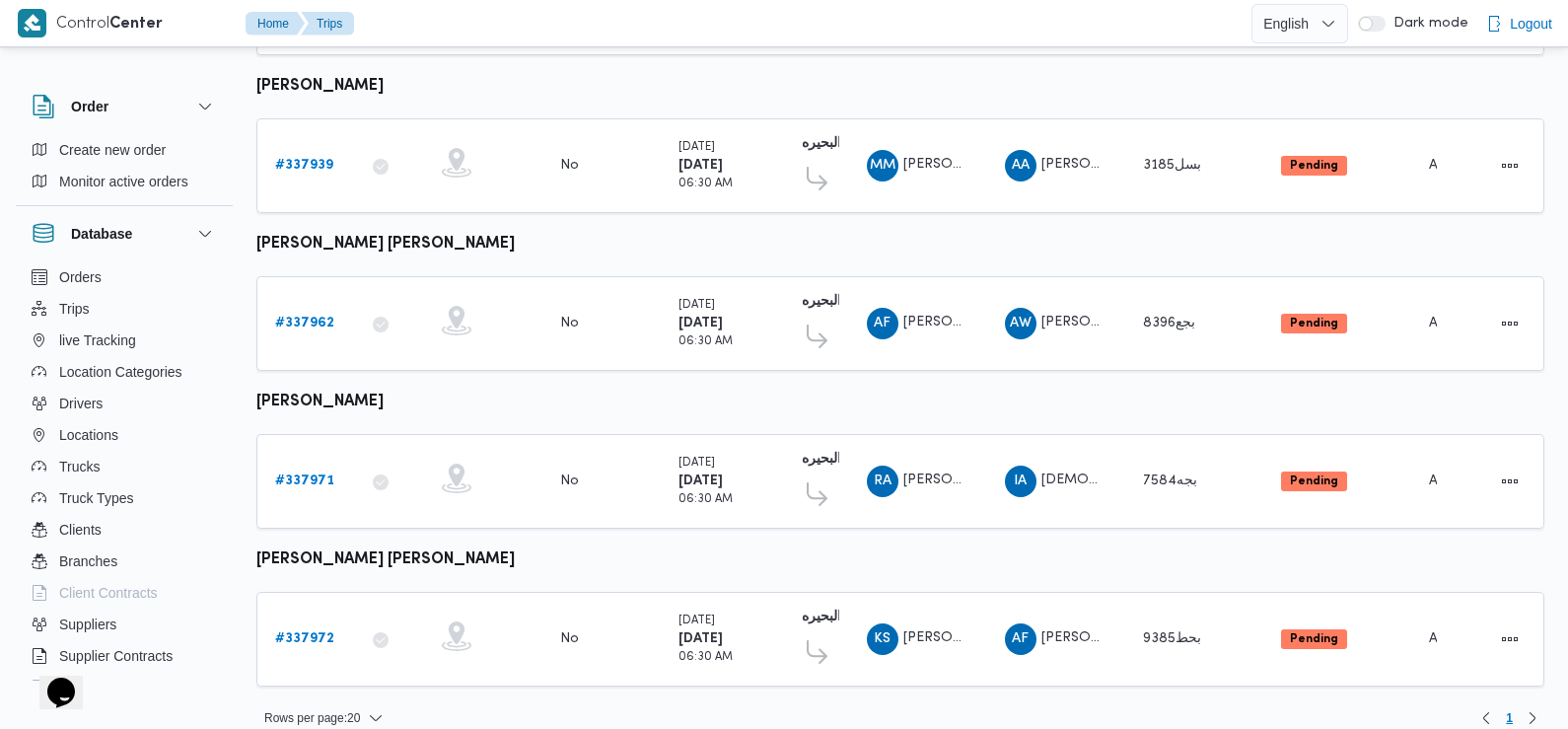
scroll to position [410, 0]
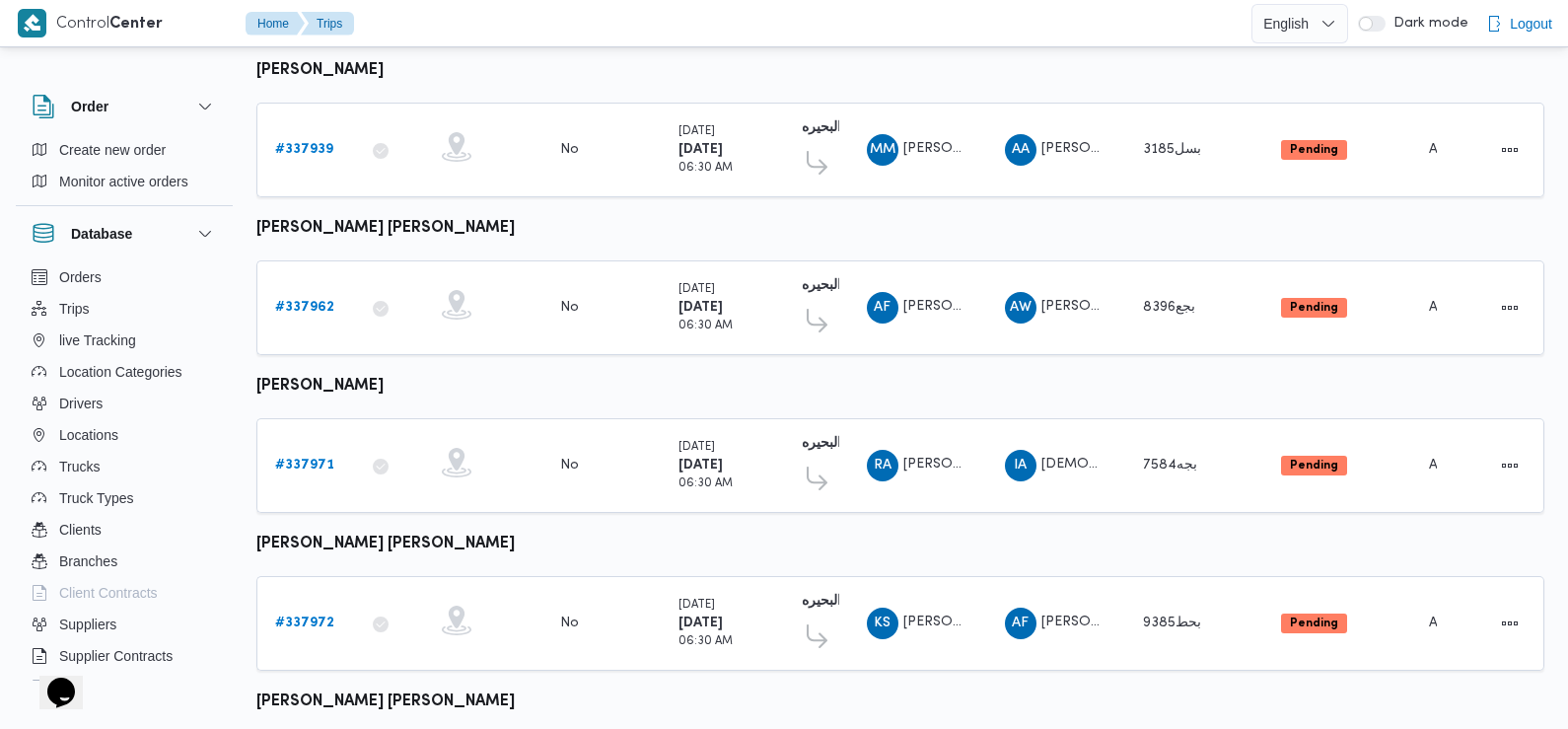
scroll to position [878, 0]
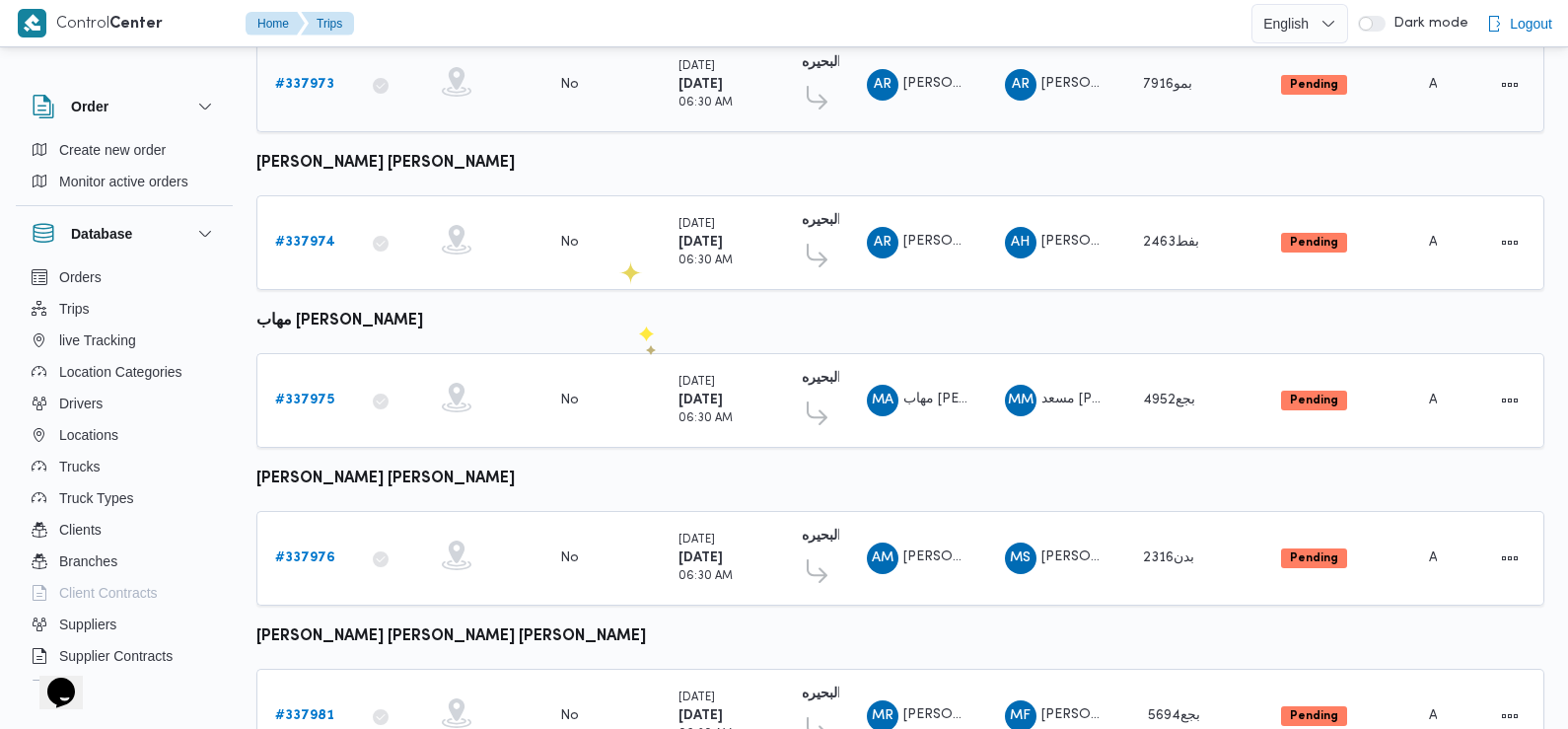
scroll to position [1189, 0]
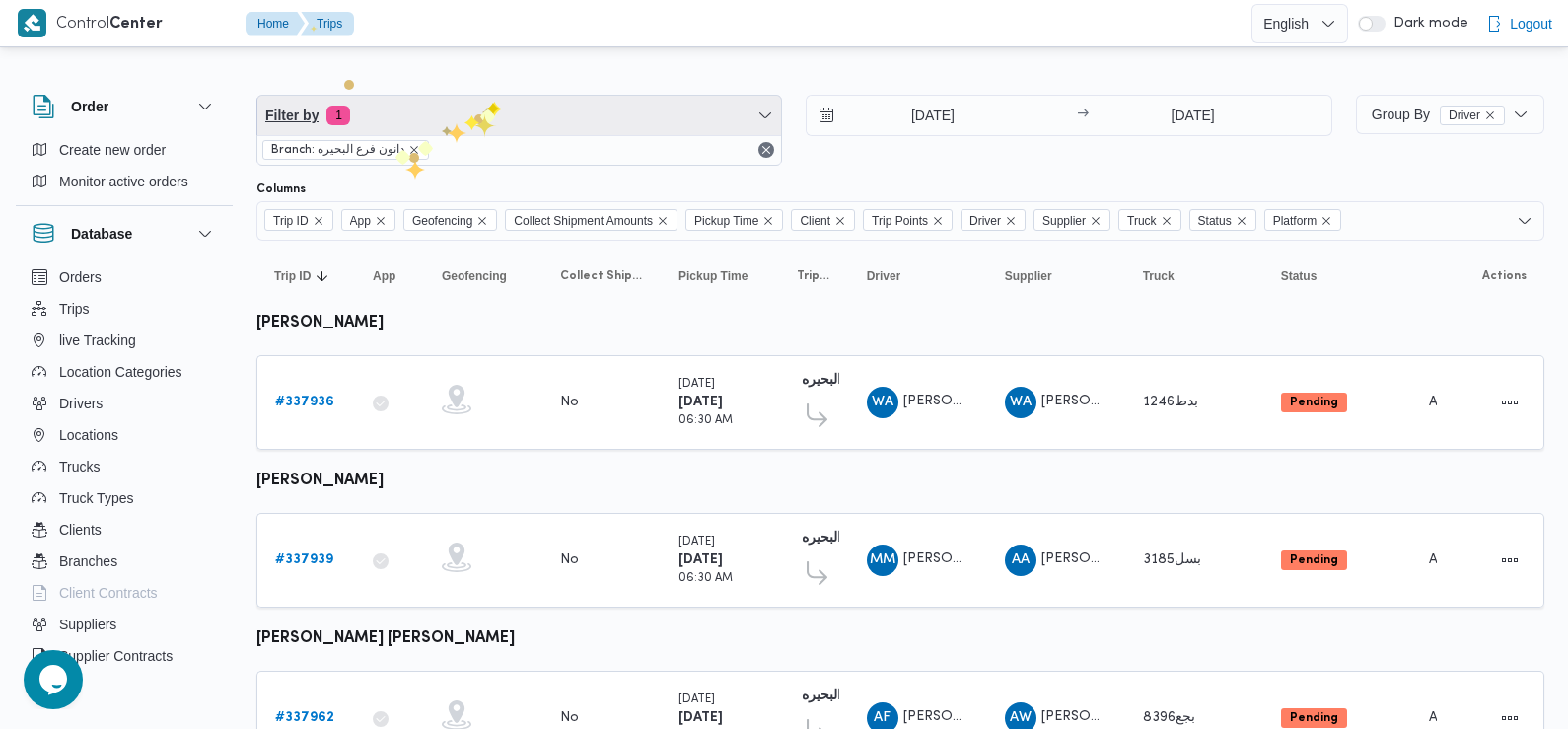
click at [483, 114] on span "Filter by 1" at bounding box center [519, 115] width 524 height 39
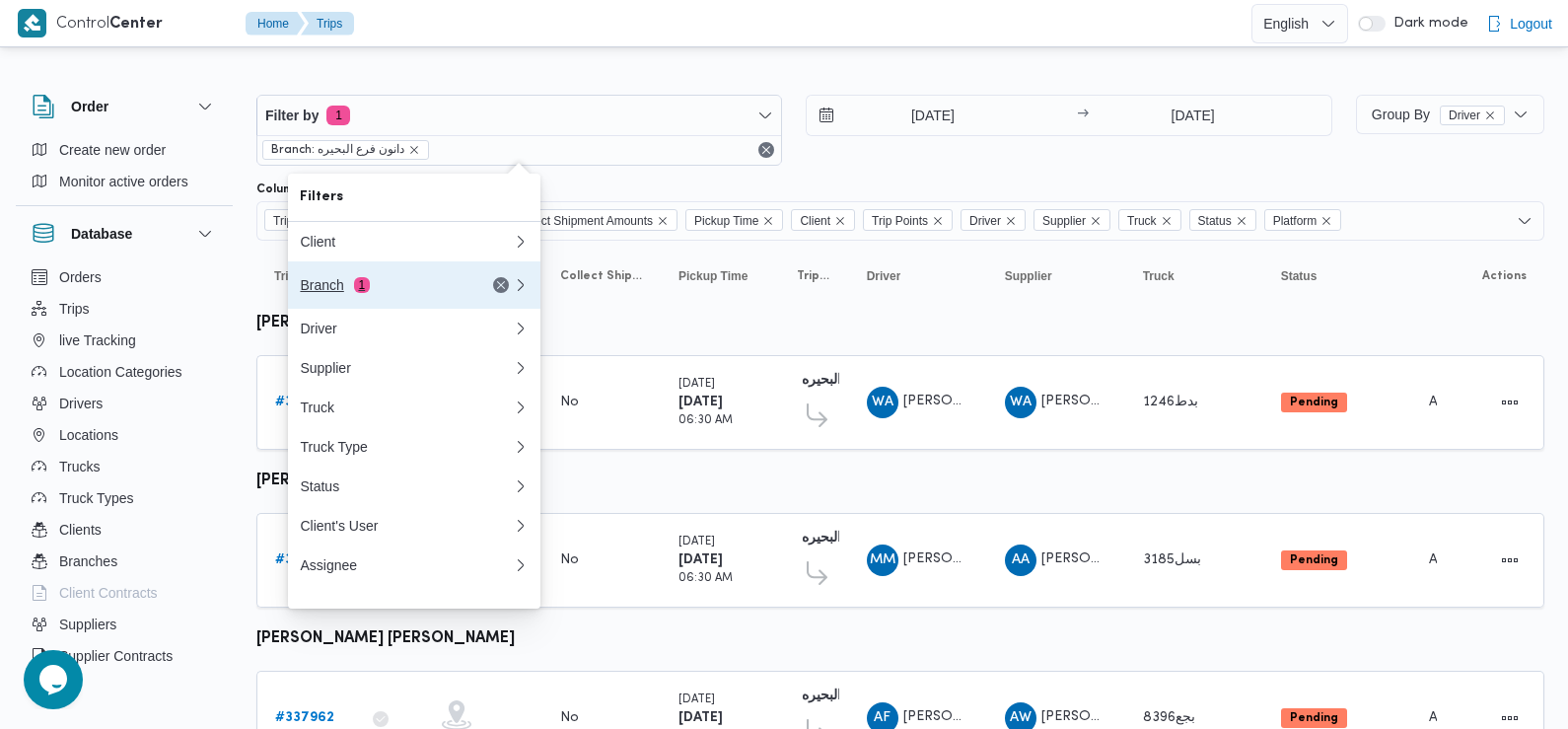
click at [351, 292] on div "Branch 1" at bounding box center [383, 285] width 166 height 16
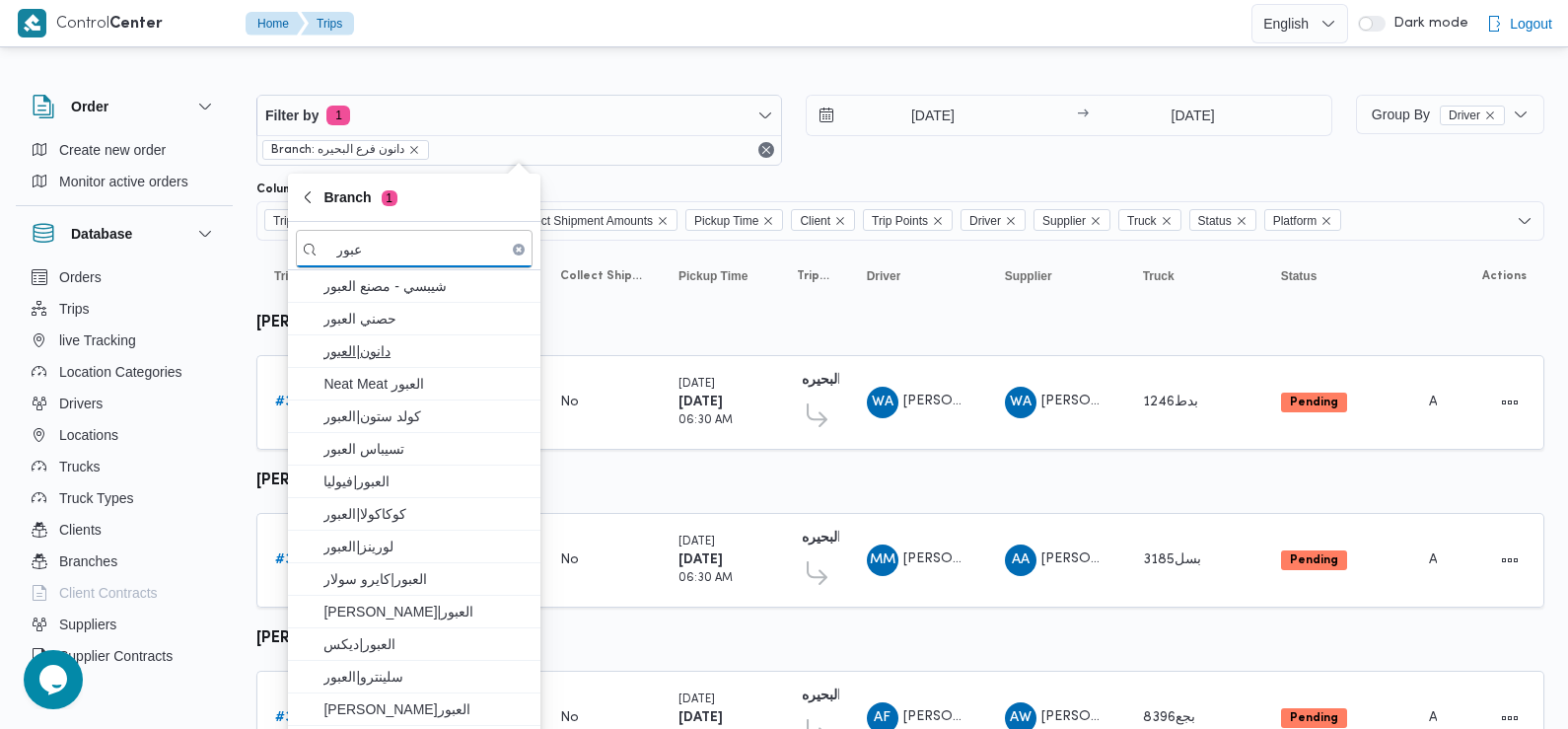
type input "عبور"
click at [431, 351] on span "دانون|العبور" at bounding box center [425, 351] width 205 height 24
click at [977, 154] on div "[DATE] → [DATE]" at bounding box center [1069, 130] width 526 height 71
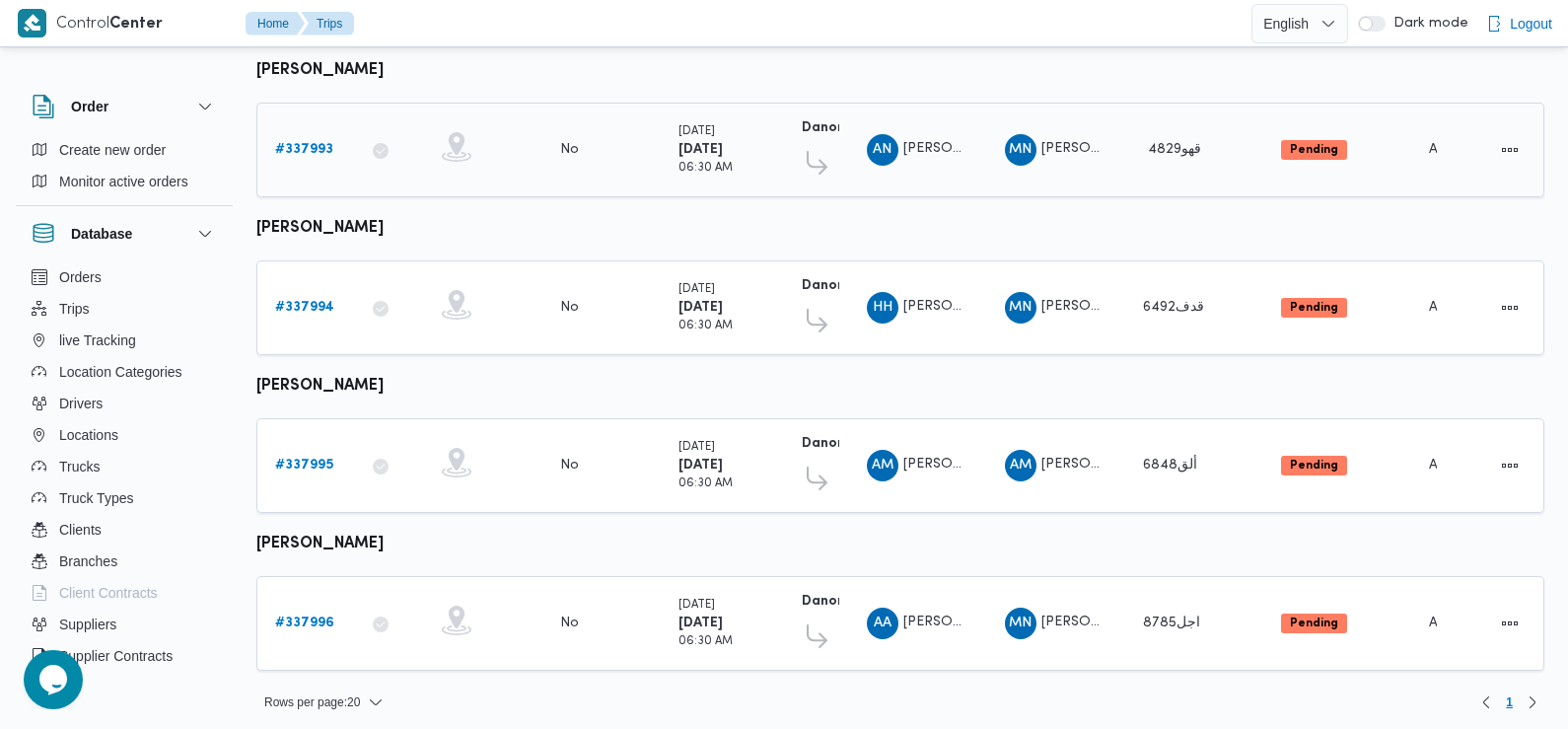
scroll to position [254, 0]
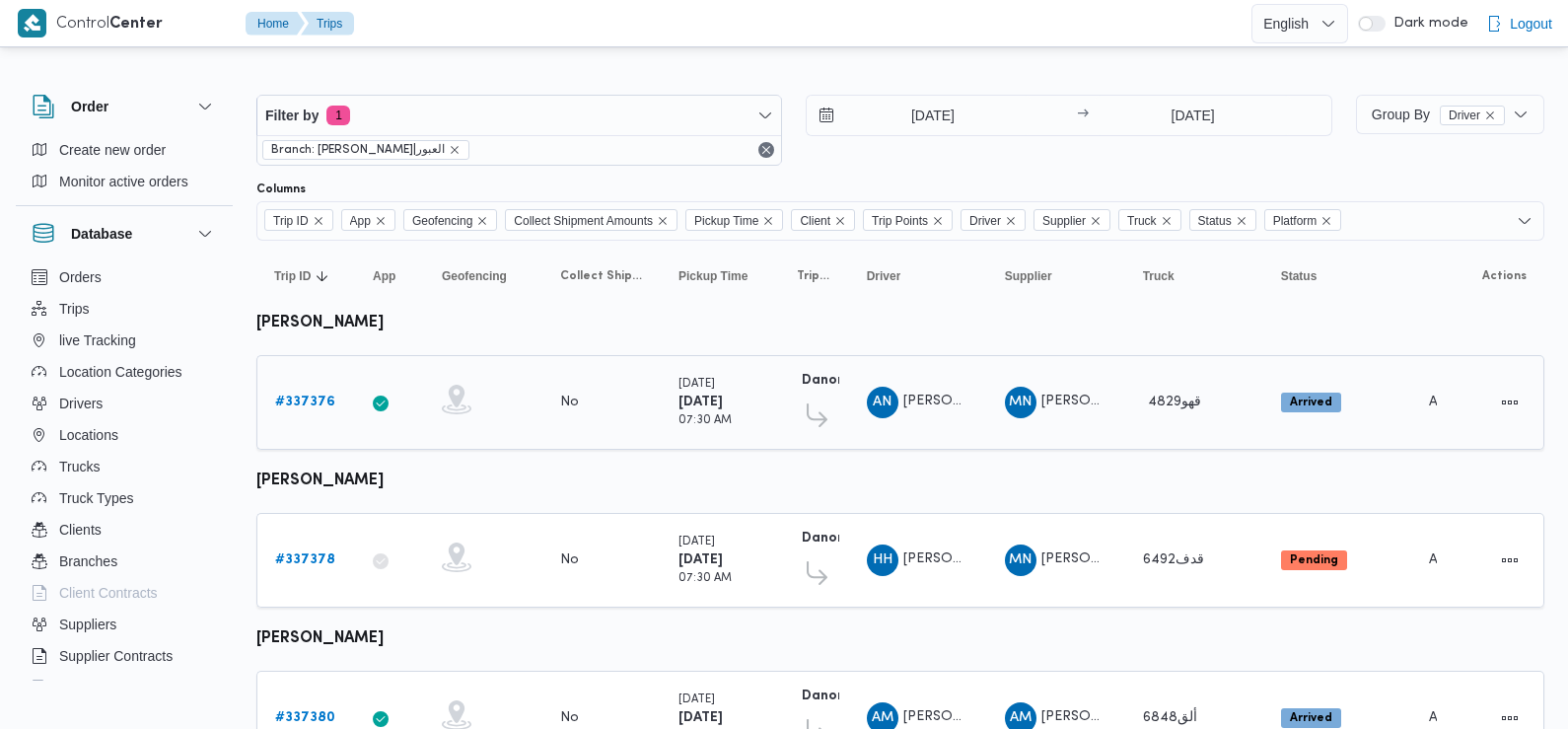
click at [309, 395] on b "# 337376" at bounding box center [305, 401] width 60 height 13
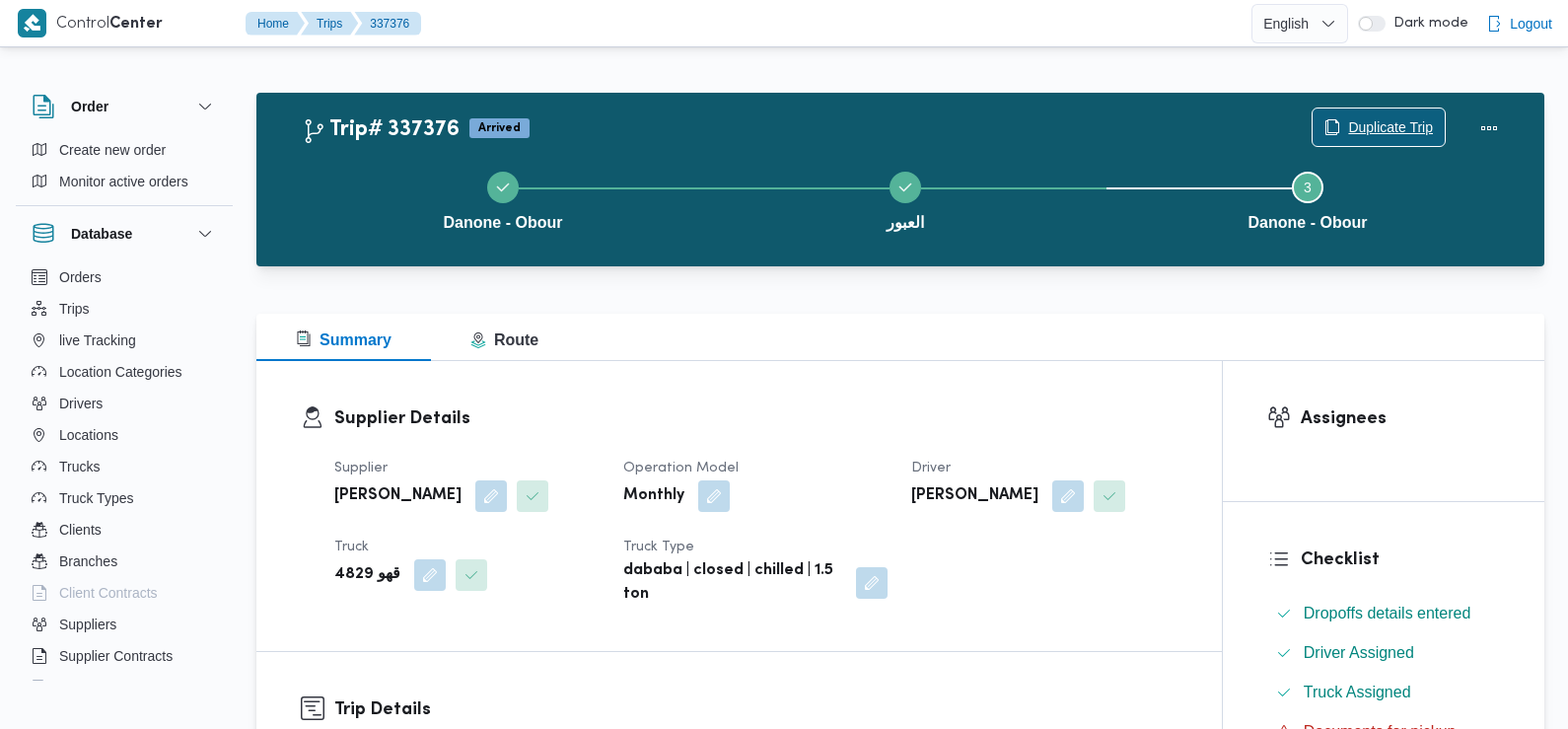
click at [1362, 128] on span "Duplicate Trip" at bounding box center [1390, 127] width 85 height 24
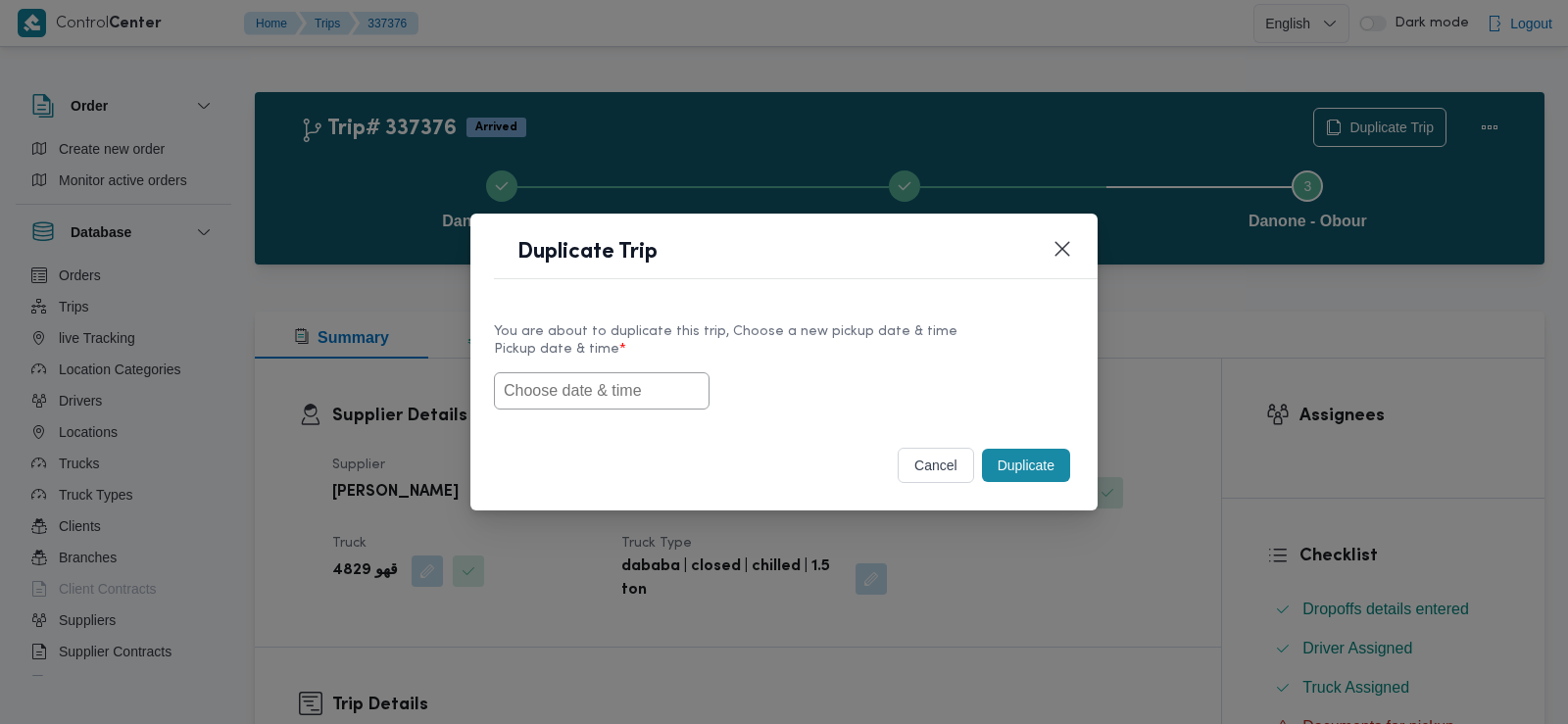
click at [627, 407] on input "text" at bounding box center [601, 390] width 216 height 37
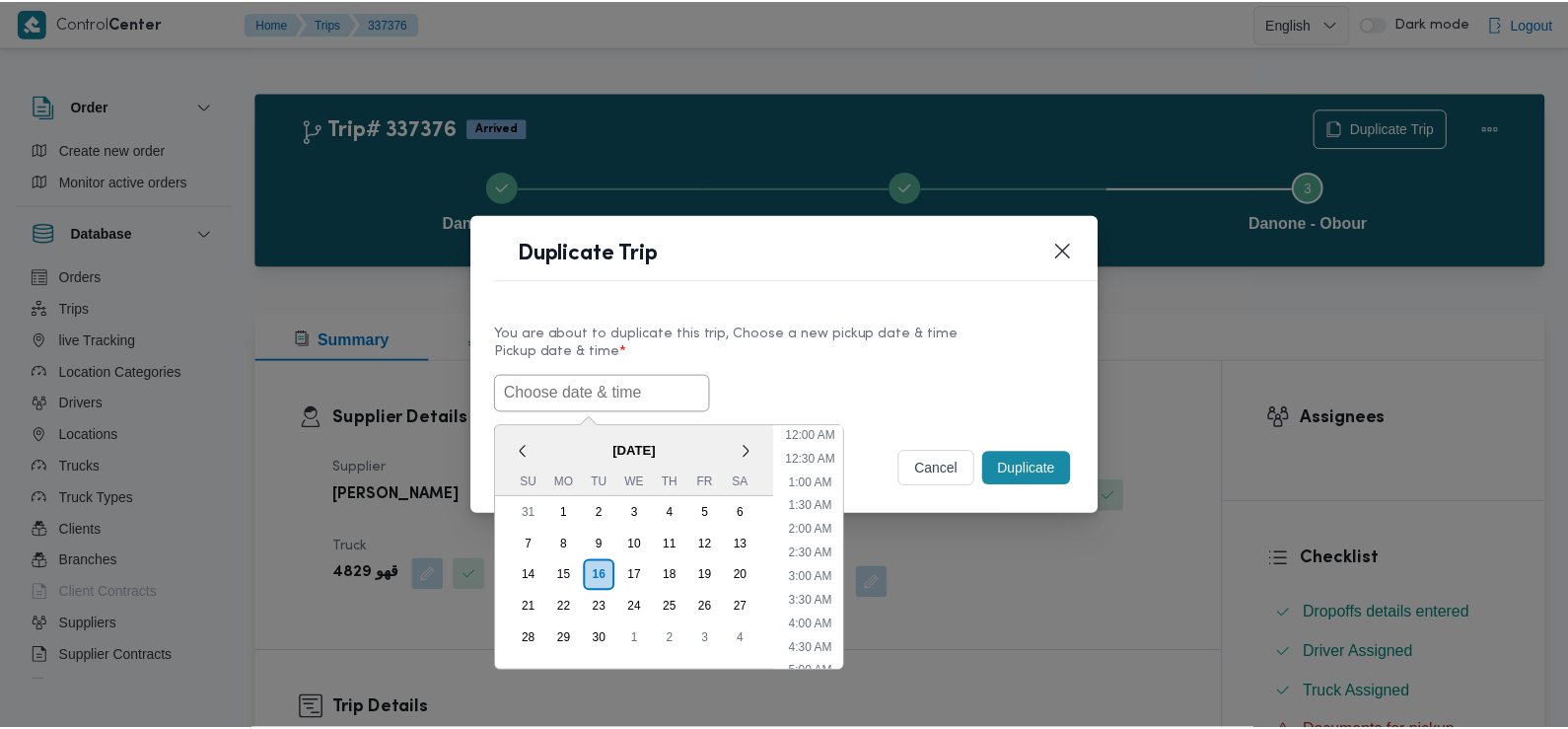
scroll to position [503, 0]
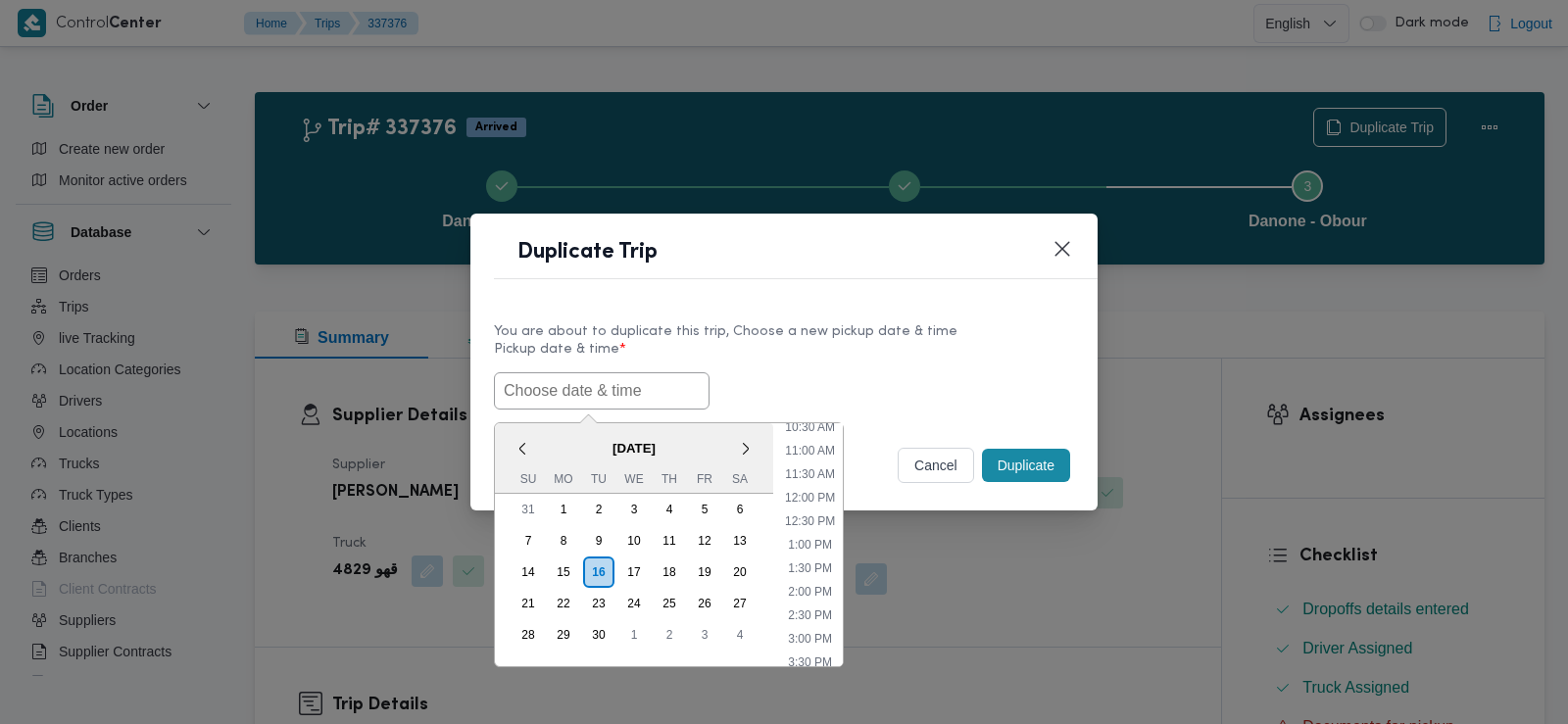
click at [558, 445] on span "September 2025" at bounding box center [634, 448] width 278 height 35
click at [619, 387] on input "text" at bounding box center [601, 390] width 216 height 37
paste input "17/09/2025 6:30AM"
type input "17/09/2025 6:30AM"
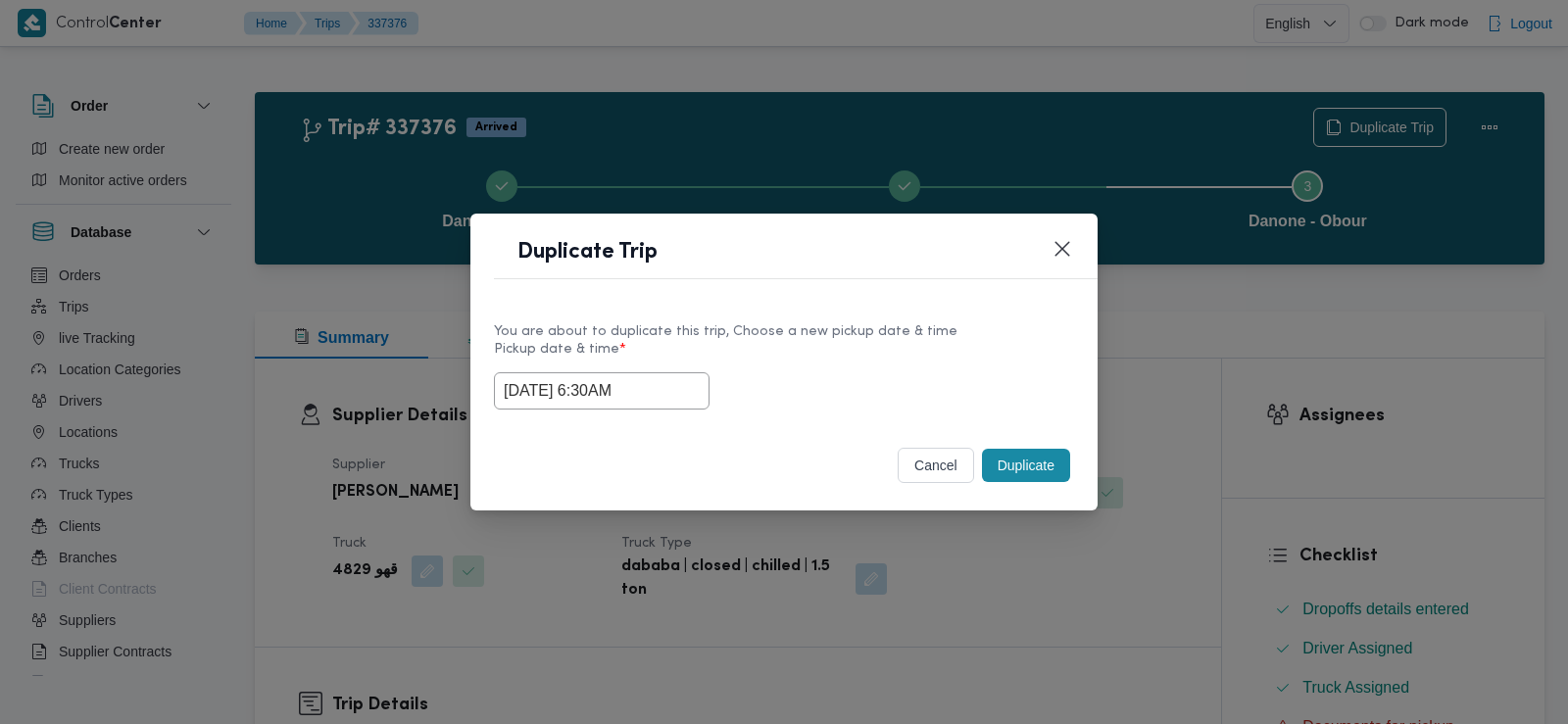
click at [749, 381] on div "17/09/2025 6:30AM" at bounding box center [784, 390] width 580 height 37
click at [1019, 470] on button "Duplicate" at bounding box center [1025, 466] width 88 height 34
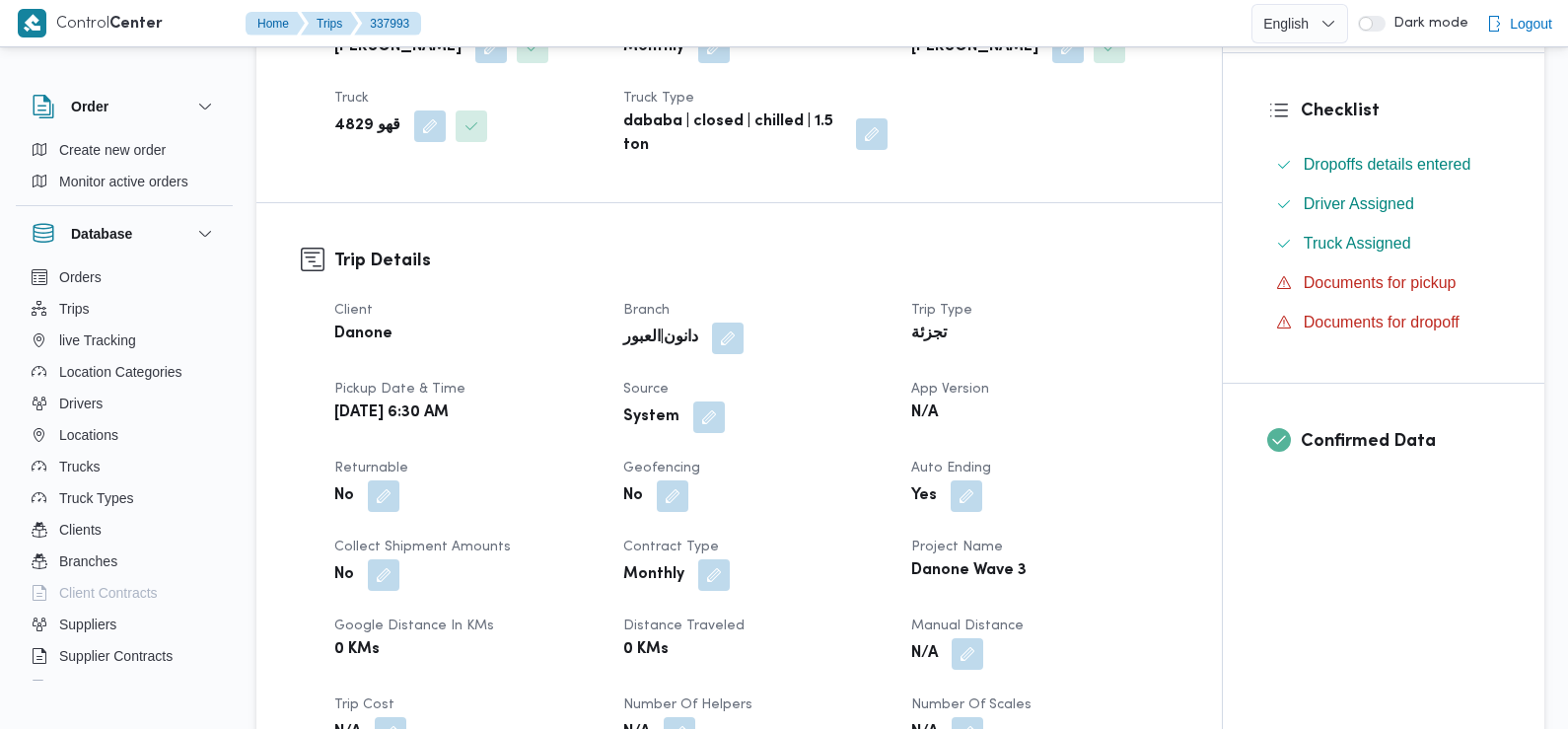
scroll to position [480, 0]
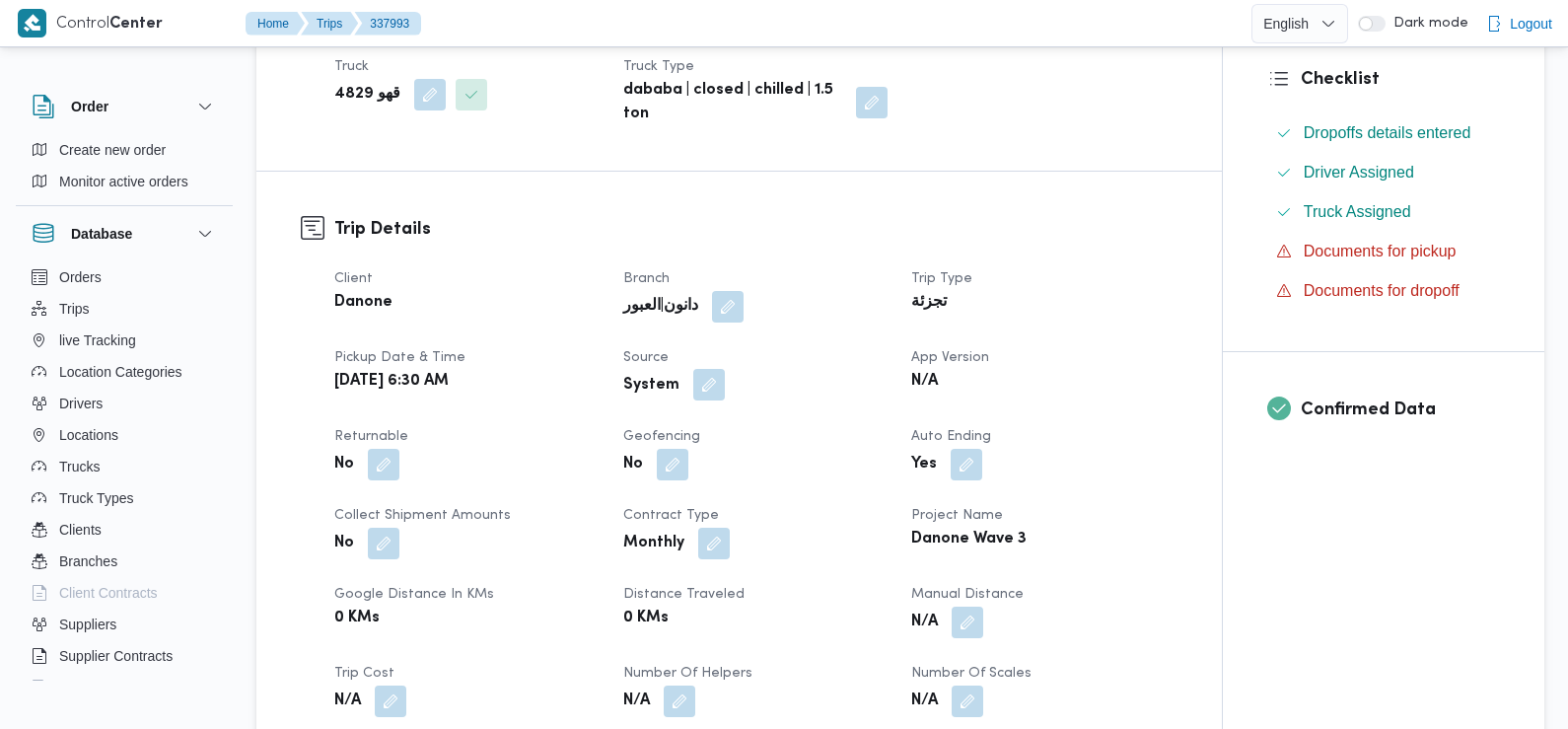
click at [705, 386] on button "button" at bounding box center [709, 385] width 32 height 32
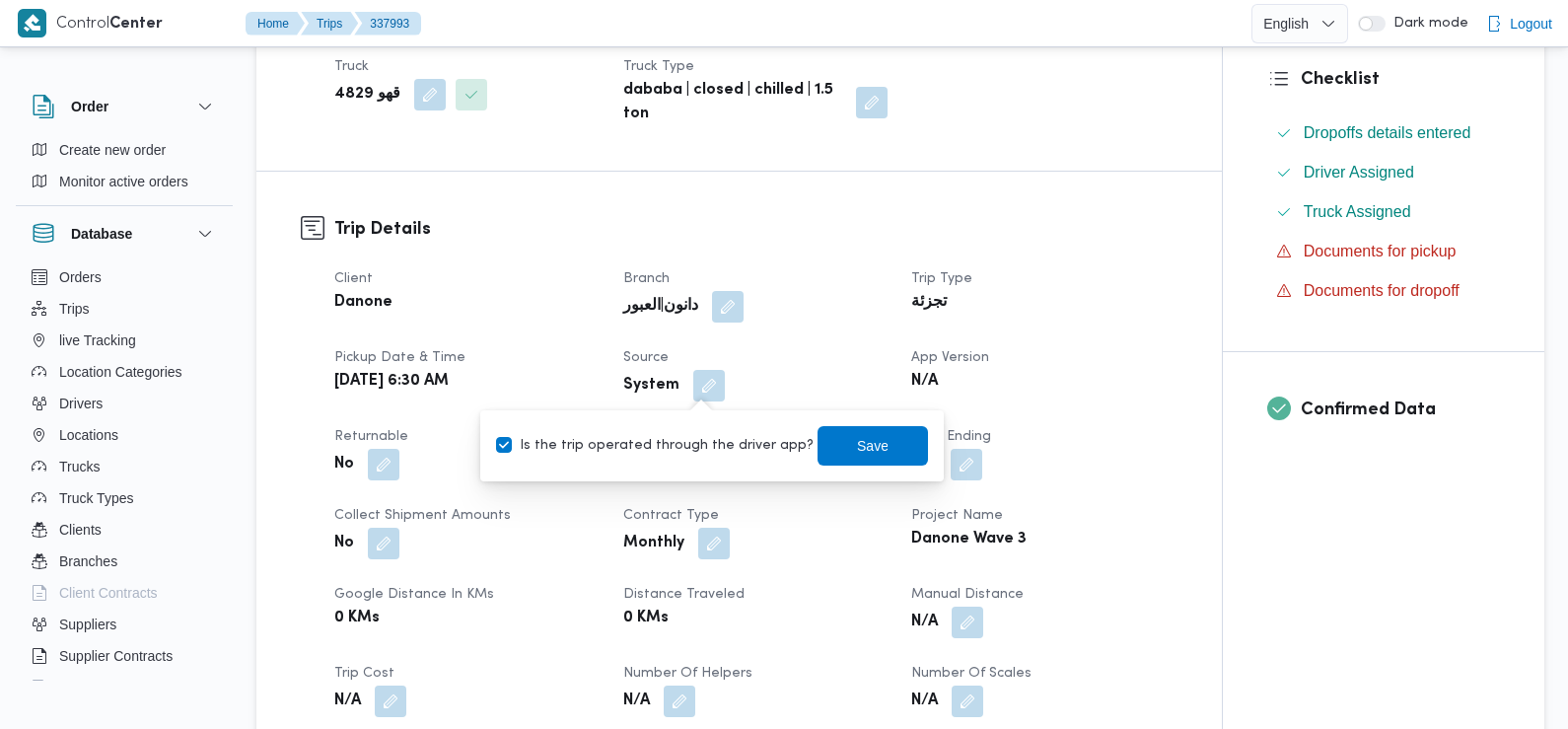
click at [728, 447] on label "Is the trip operated through the driver app?" at bounding box center [655, 446] width 318 height 24
checkbox input "false"
click at [874, 448] on span "Save" at bounding box center [873, 444] width 110 height 39
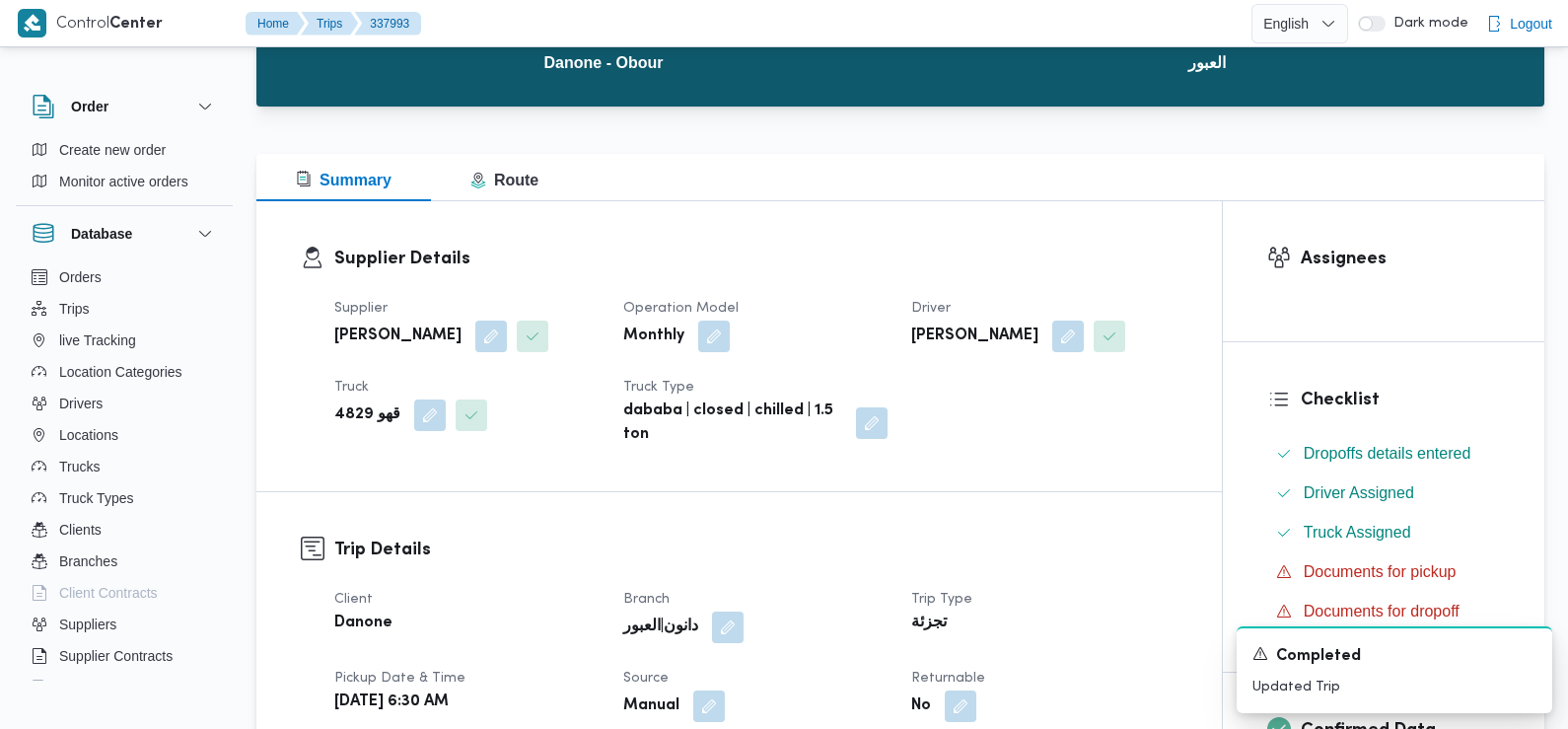
scroll to position [0, 0]
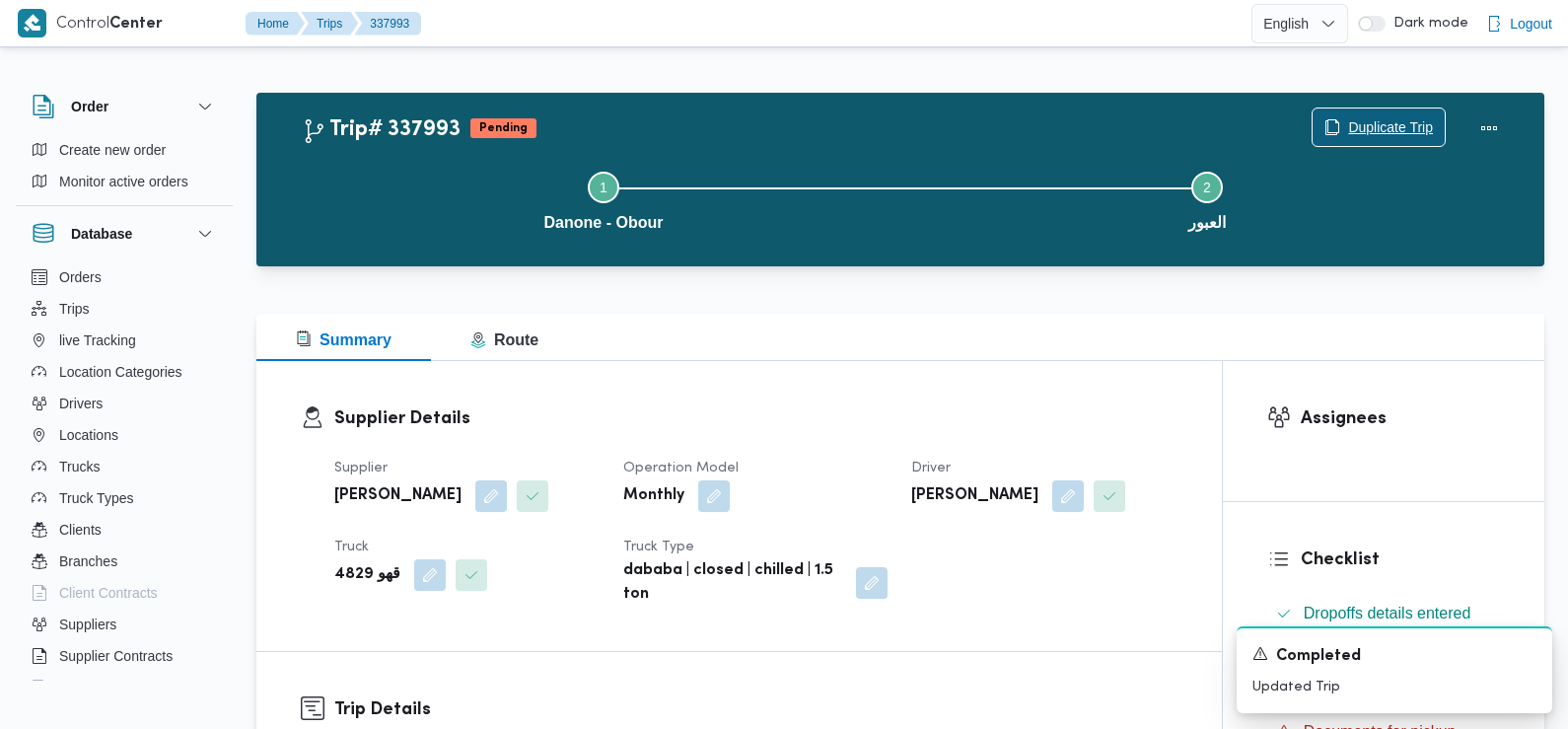
click at [1364, 119] on span "Duplicate Trip" at bounding box center [1390, 127] width 85 height 24
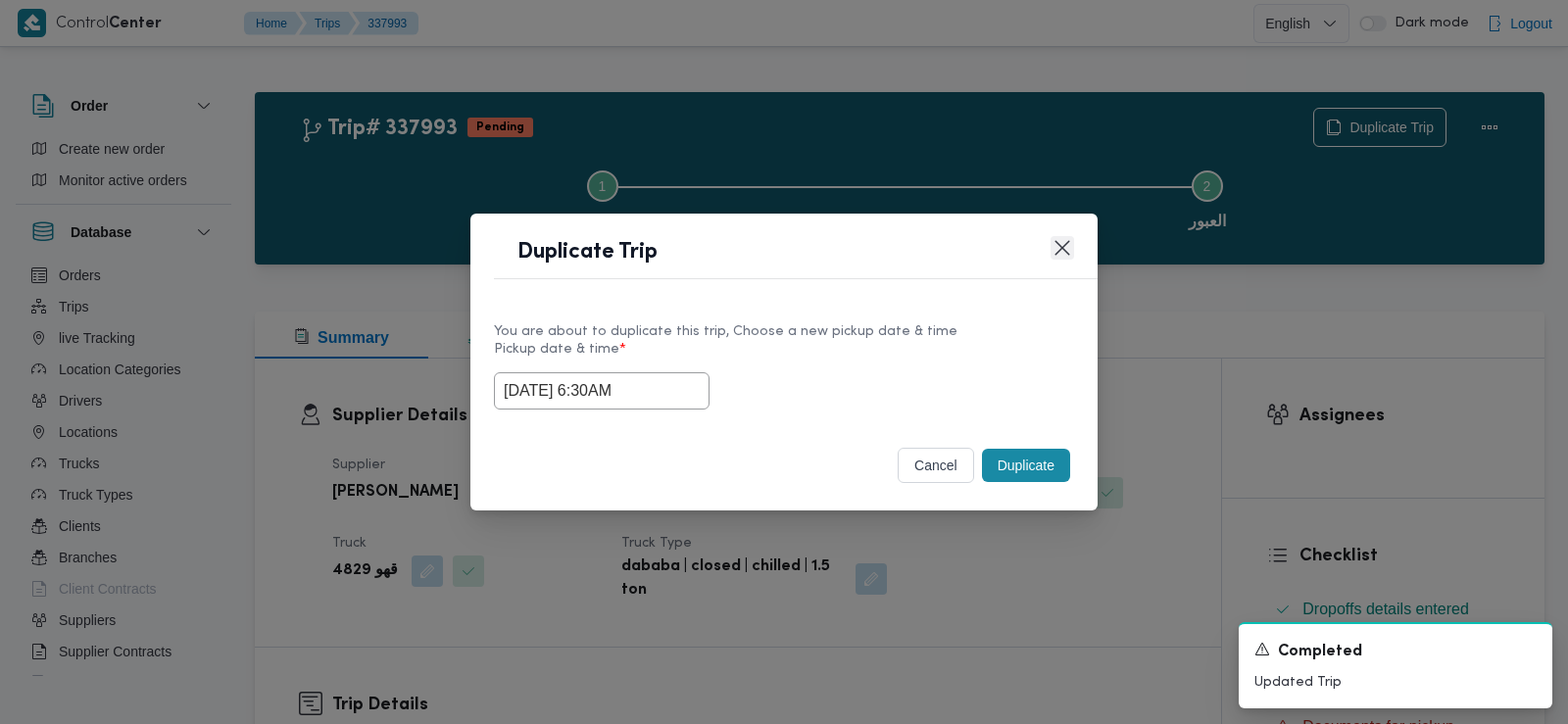
click at [1064, 240] on button "Closes this modal window" at bounding box center [1062, 248] width 24 height 24
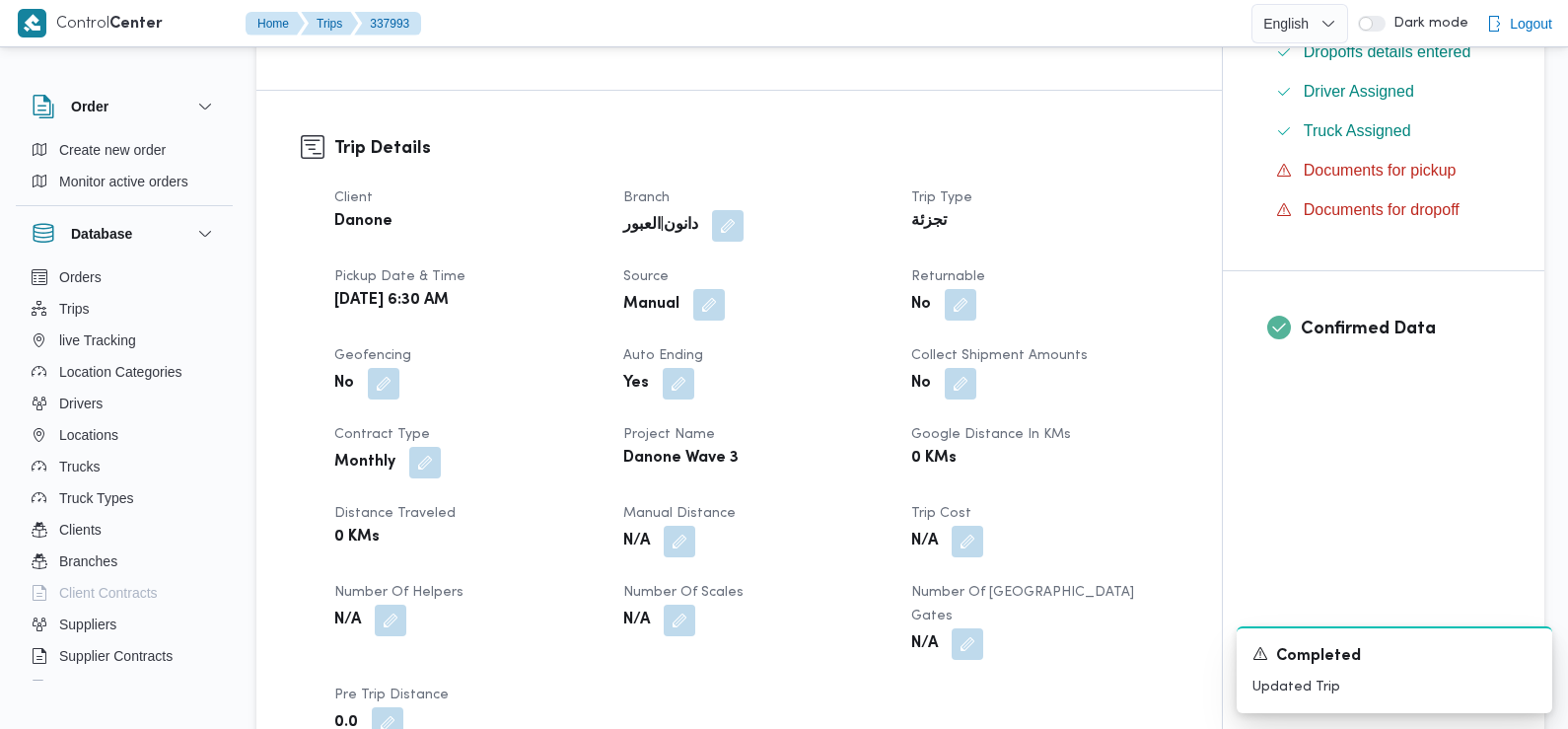
scroll to position [572, 0]
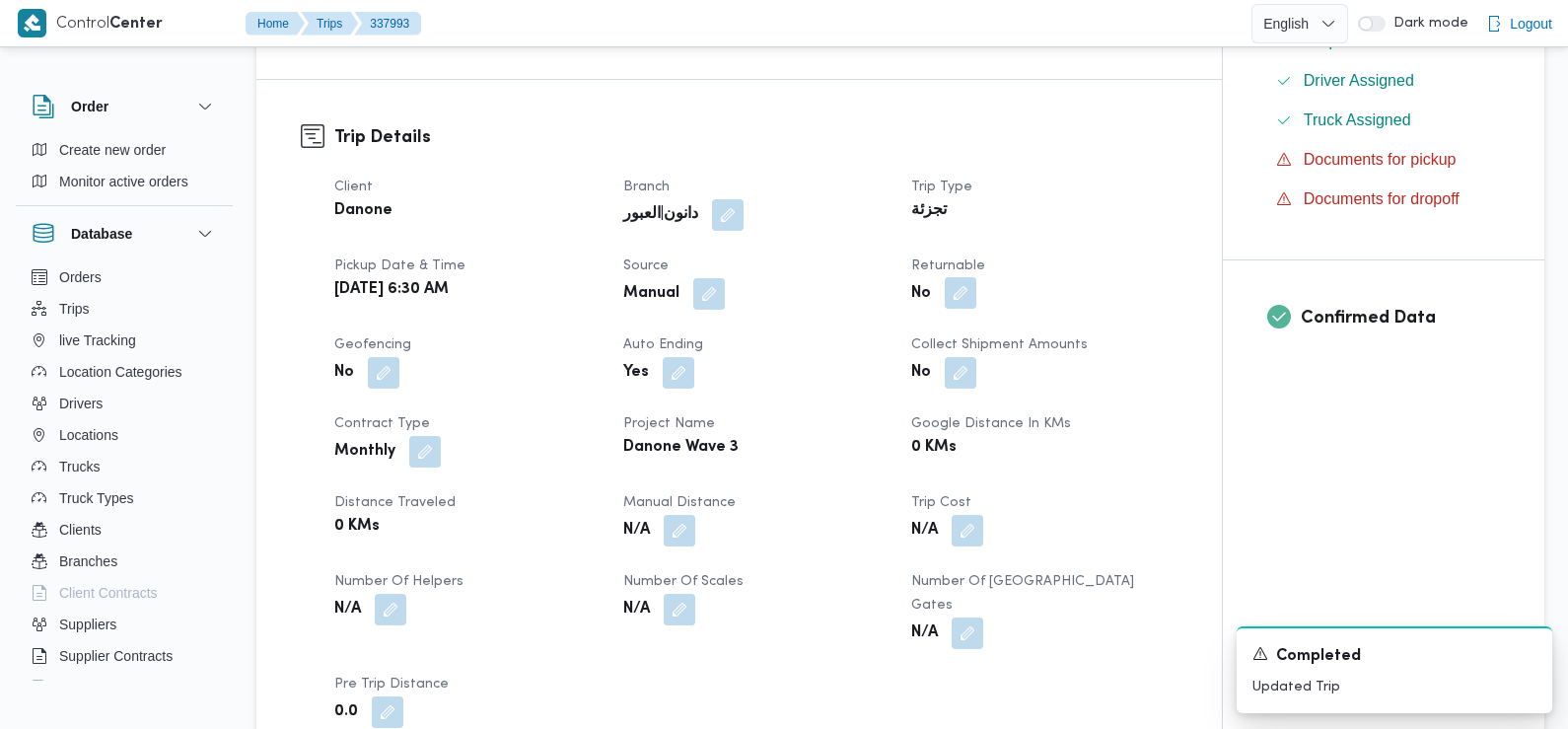
click at [953, 293] on button "button" at bounding box center [961, 293] width 32 height 32
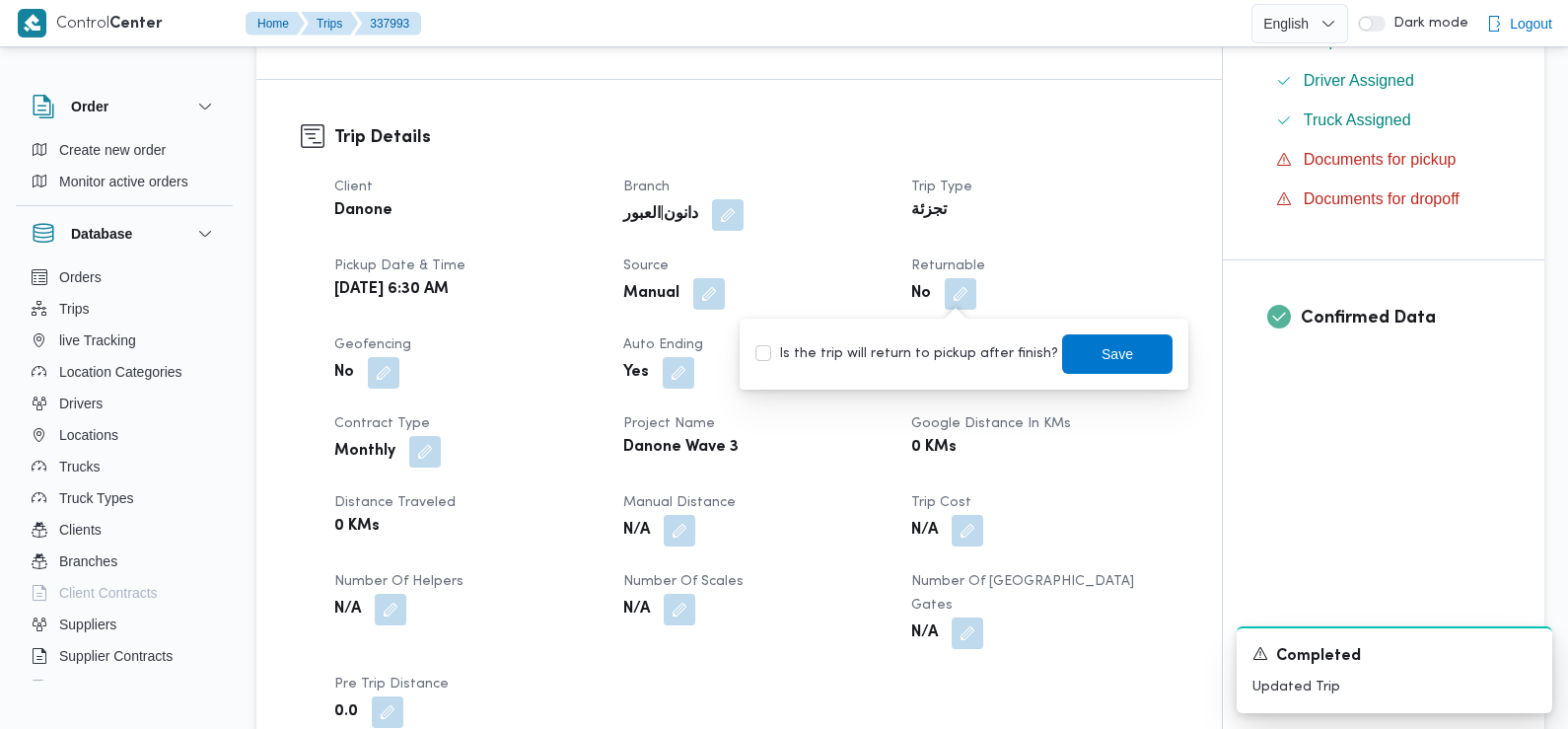
click at [958, 359] on label "Is the trip will return to pickup after finish?" at bounding box center [906, 354] width 303 height 24
checkbox input "true"
click at [1062, 355] on span "Save" at bounding box center [1117, 352] width 110 height 39
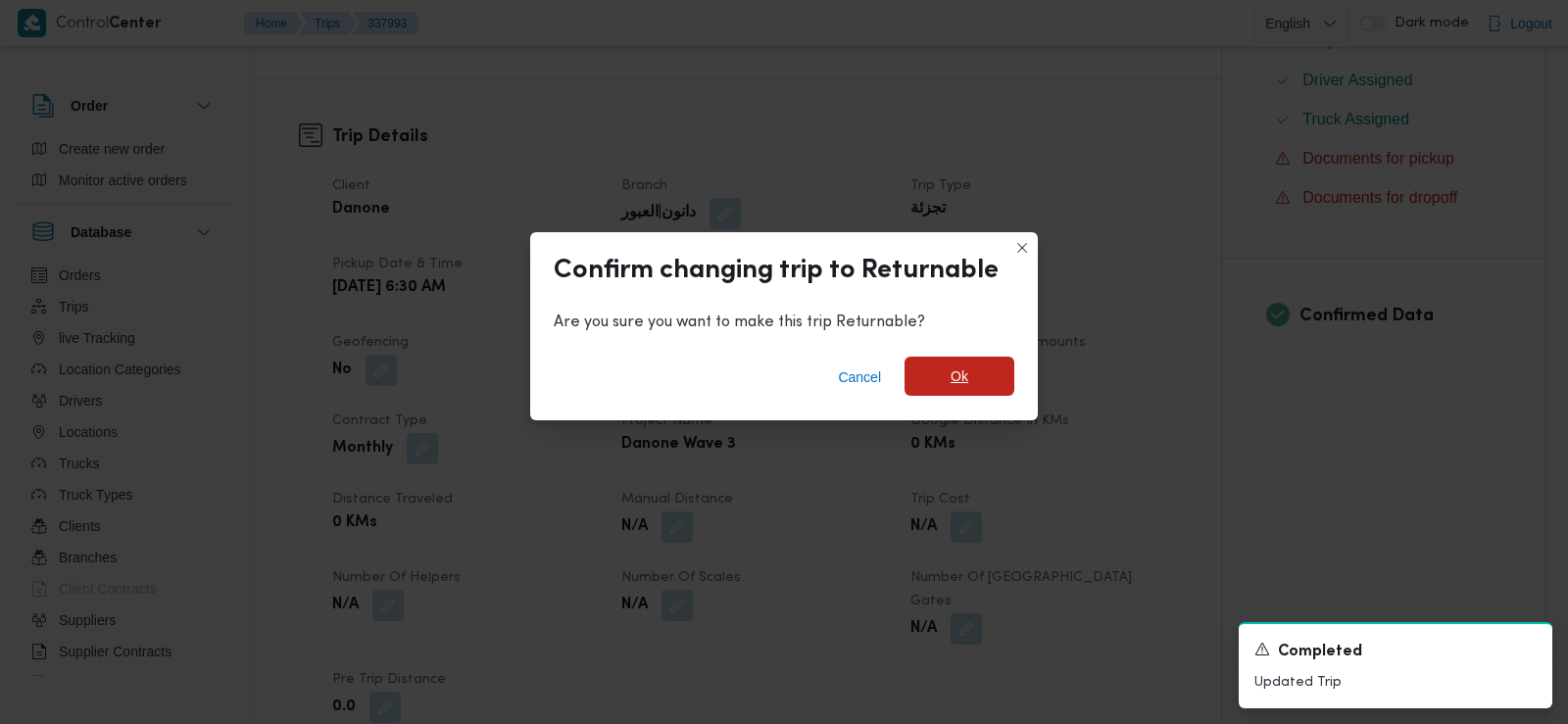
click at [992, 363] on span "Ok" at bounding box center [959, 375] width 109 height 39
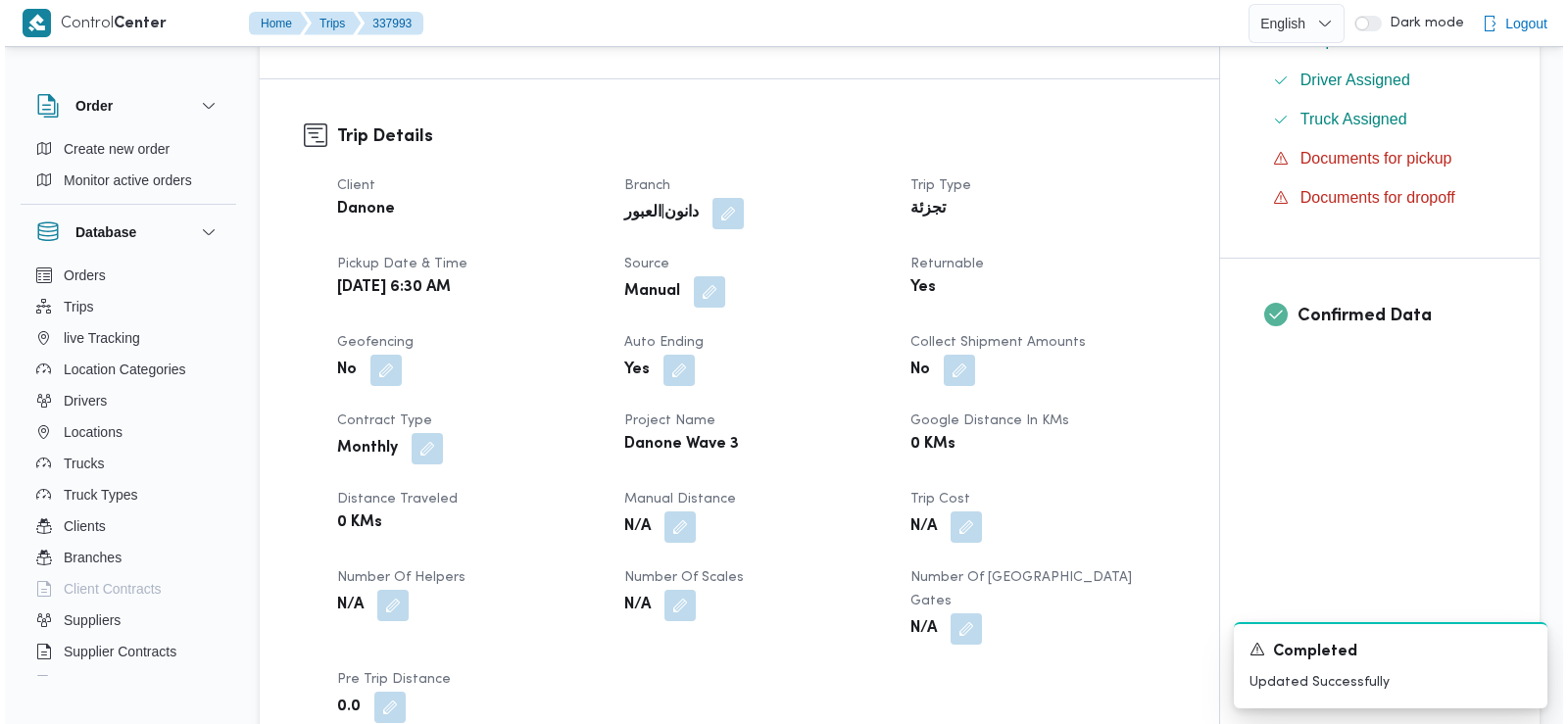
scroll to position [0, 0]
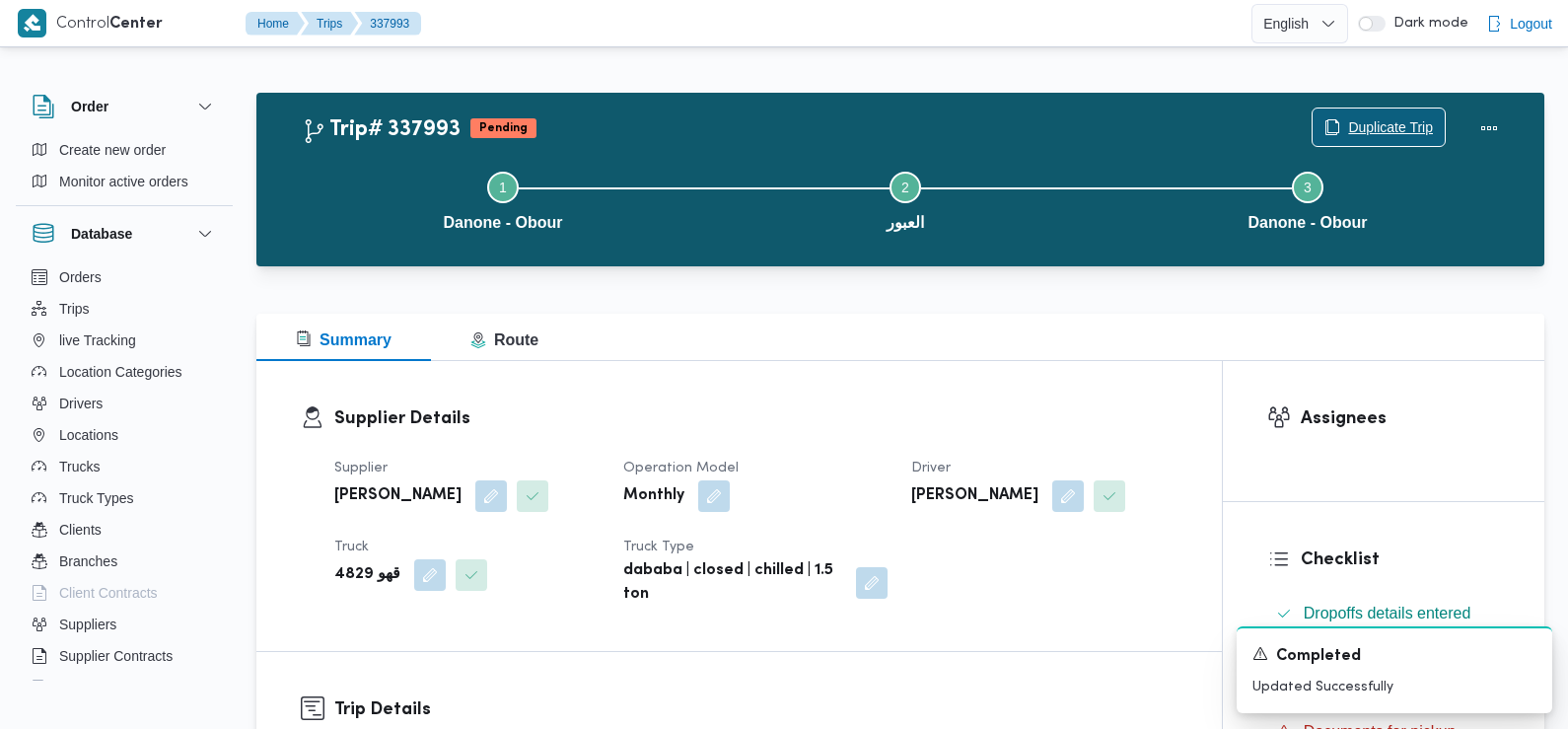
click at [1368, 115] on span "Duplicate Trip" at bounding box center [1379, 126] width 132 height 37
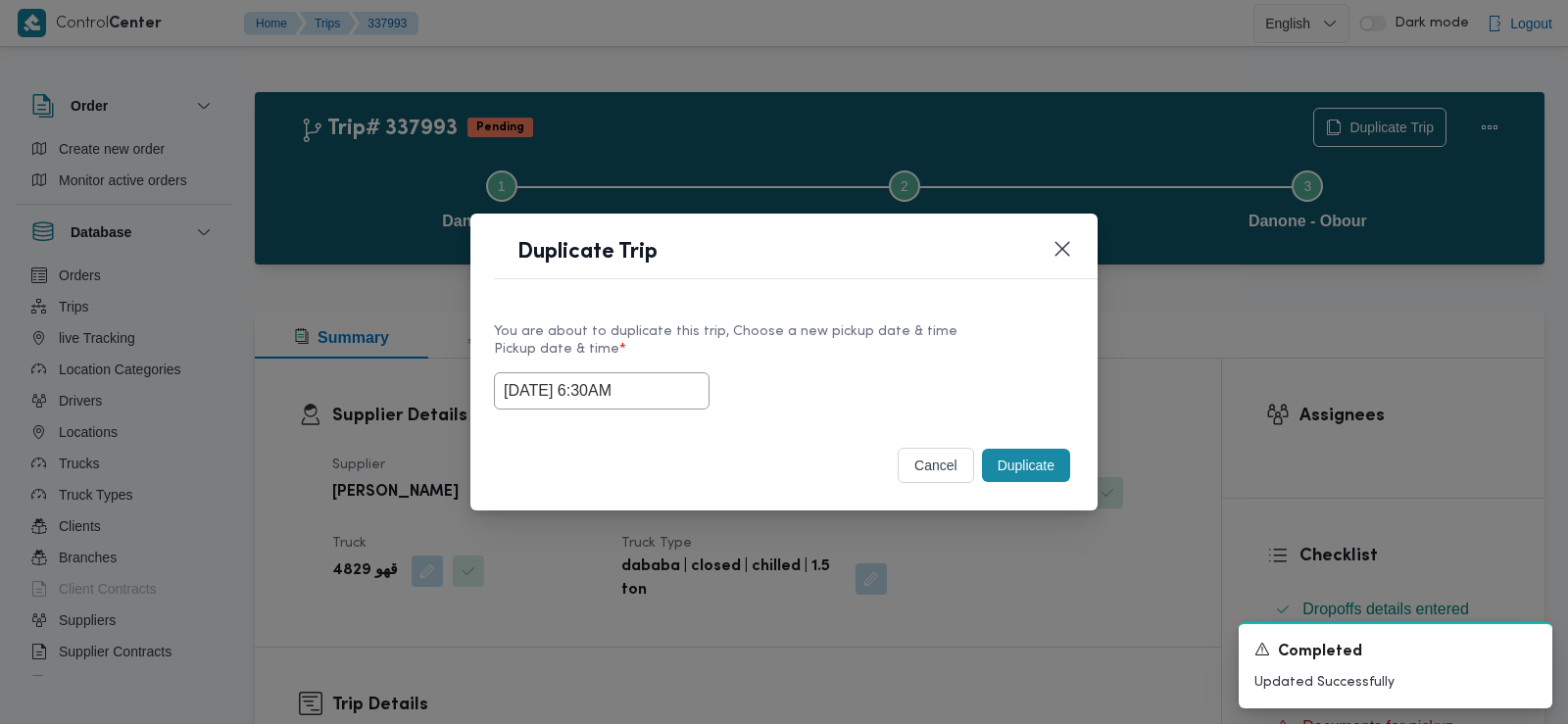
click at [645, 386] on input "17/09/2025 6:30AM" at bounding box center [601, 390] width 216 height 37
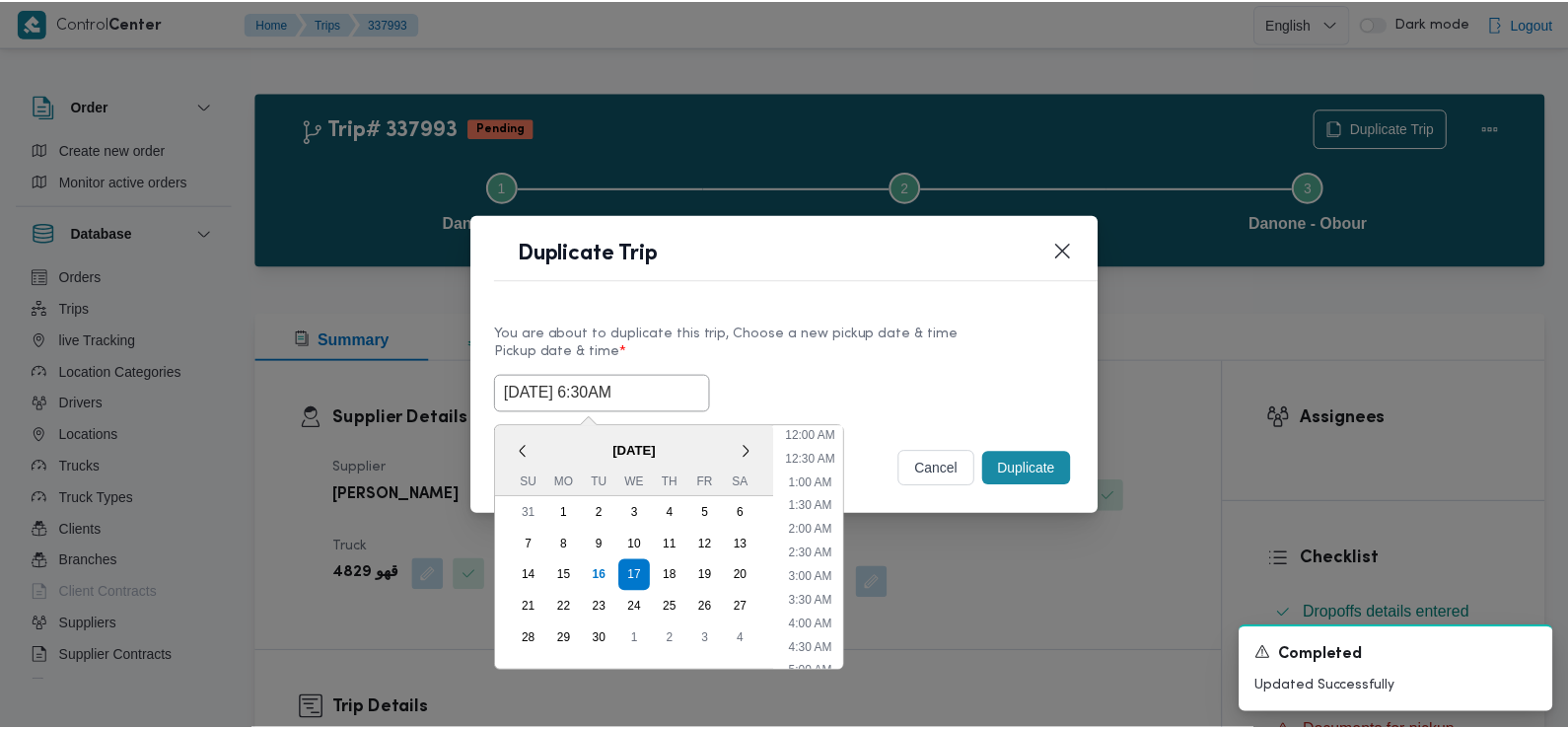
scroll to position [195, 0]
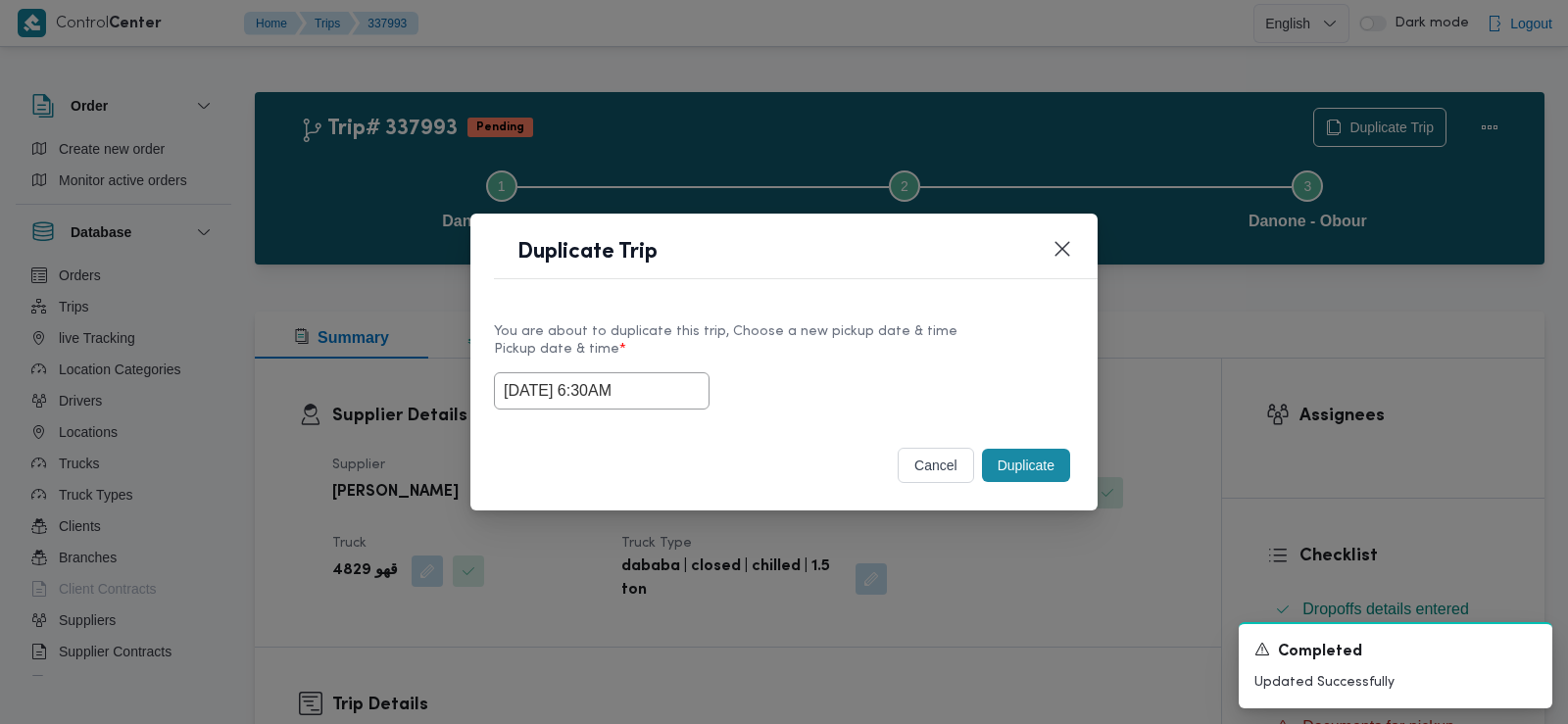
drag, startPoint x: 817, startPoint y: 387, endPoint x: 956, endPoint y: 408, distance: 140.6
click at [956, 408] on div "17/09/2025 6:30AM" at bounding box center [784, 390] width 580 height 37
click at [1061, 247] on button "Closes this modal window" at bounding box center [1062, 249] width 24 height 24
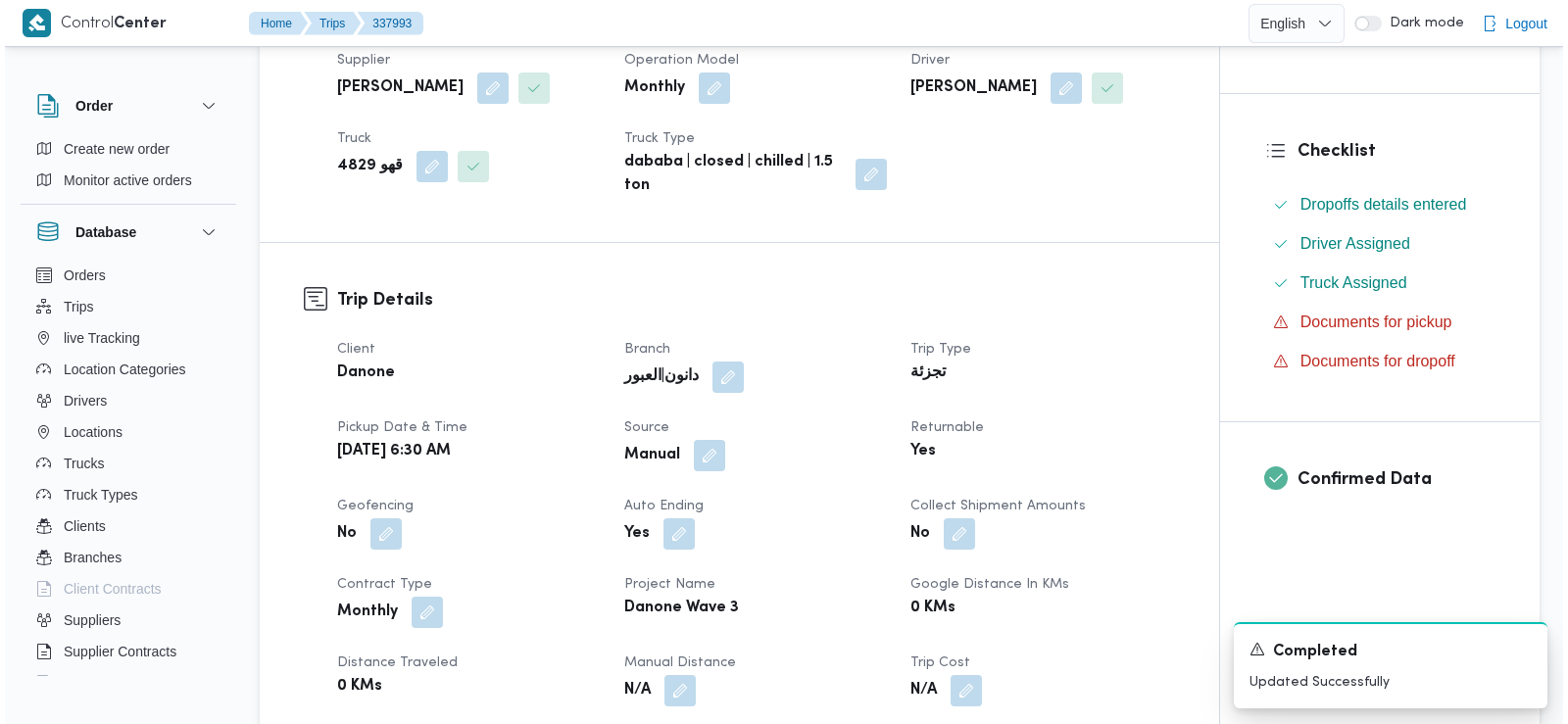
scroll to position [0, 0]
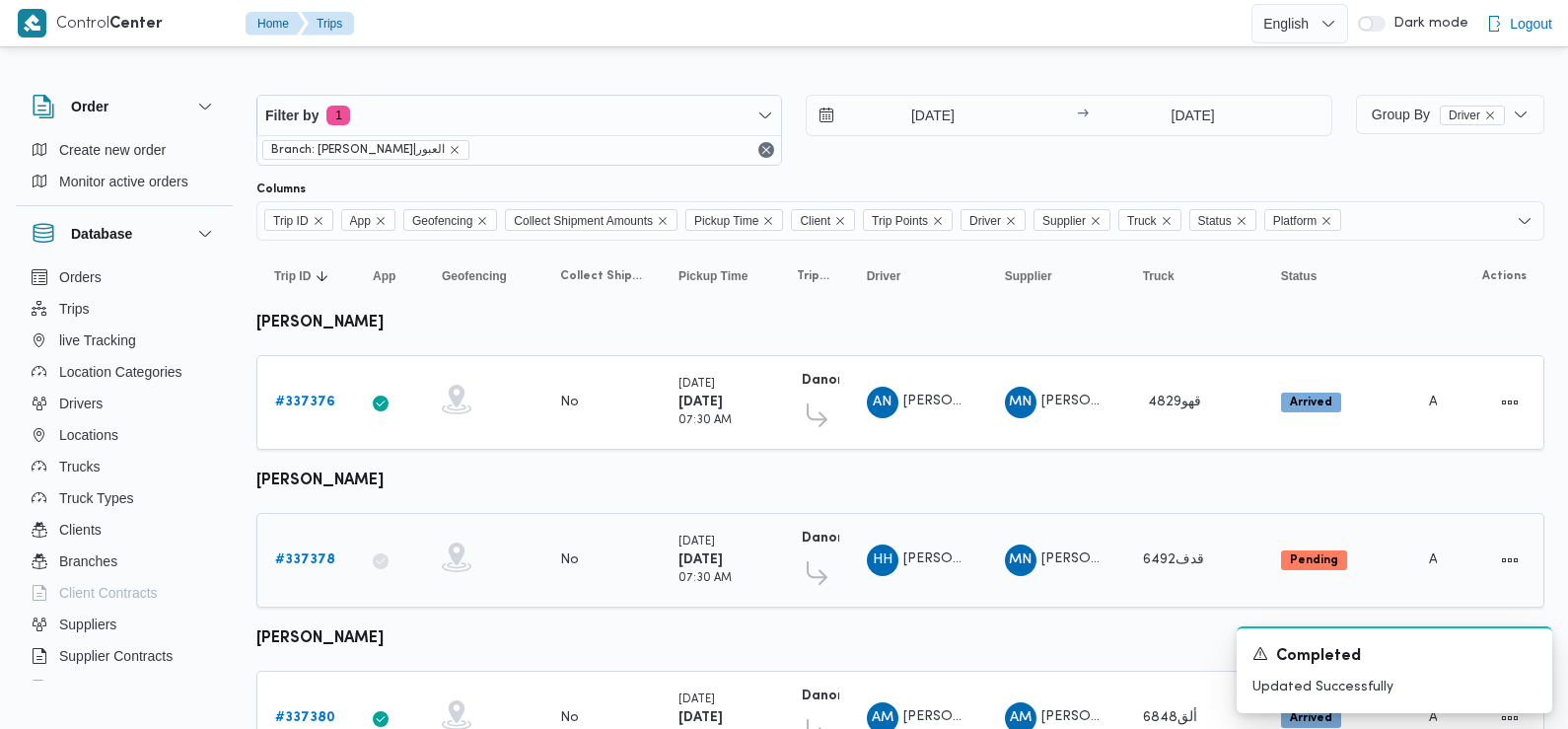
click at [318, 548] on link "# 337378" at bounding box center [305, 560] width 60 height 24
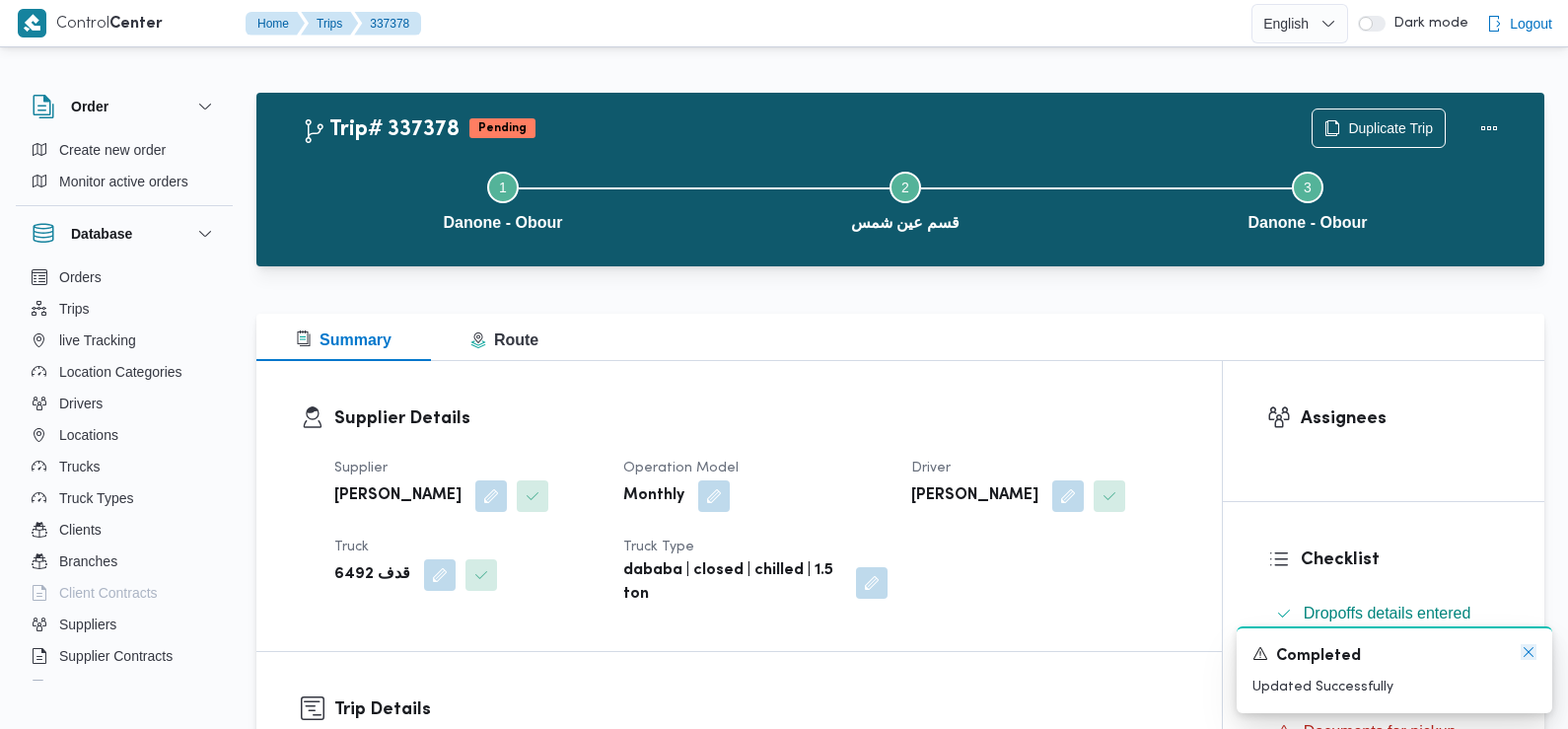
click at [1526, 652] on icon "Dismiss toast" at bounding box center [1529, 652] width 16 height 16
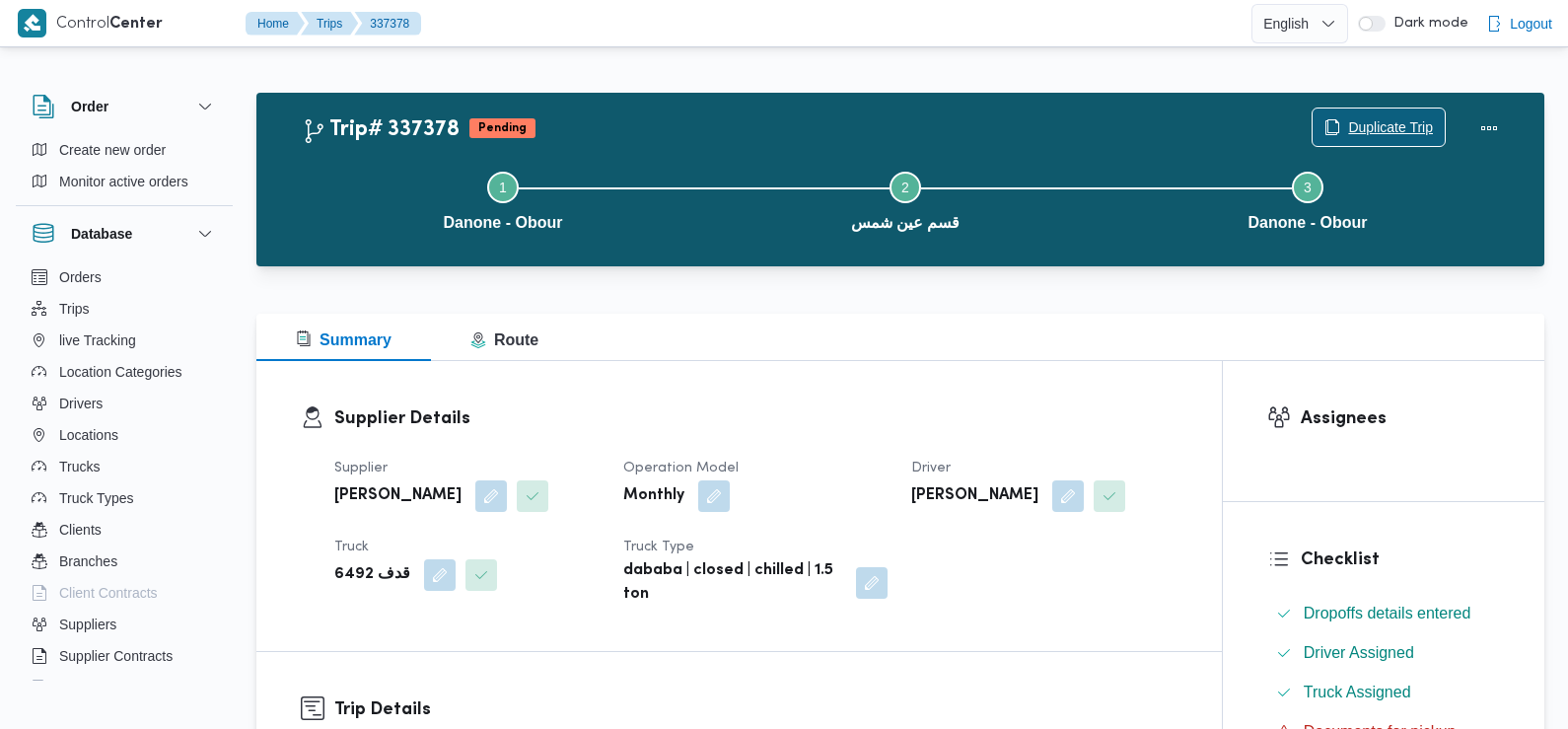
click at [1399, 117] on span "Duplicate Trip" at bounding box center [1390, 127] width 85 height 24
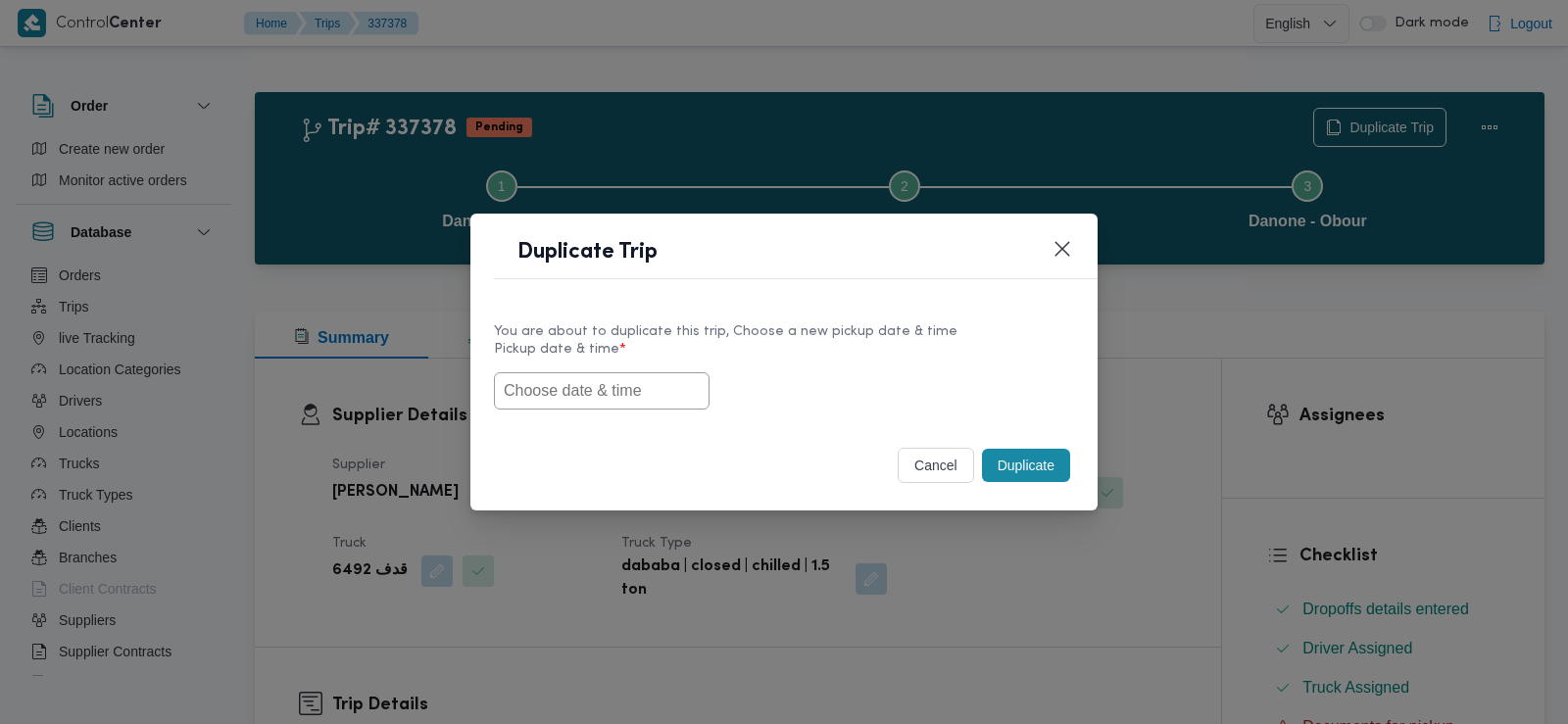
click at [563, 386] on input "text" at bounding box center [601, 390] width 216 height 37
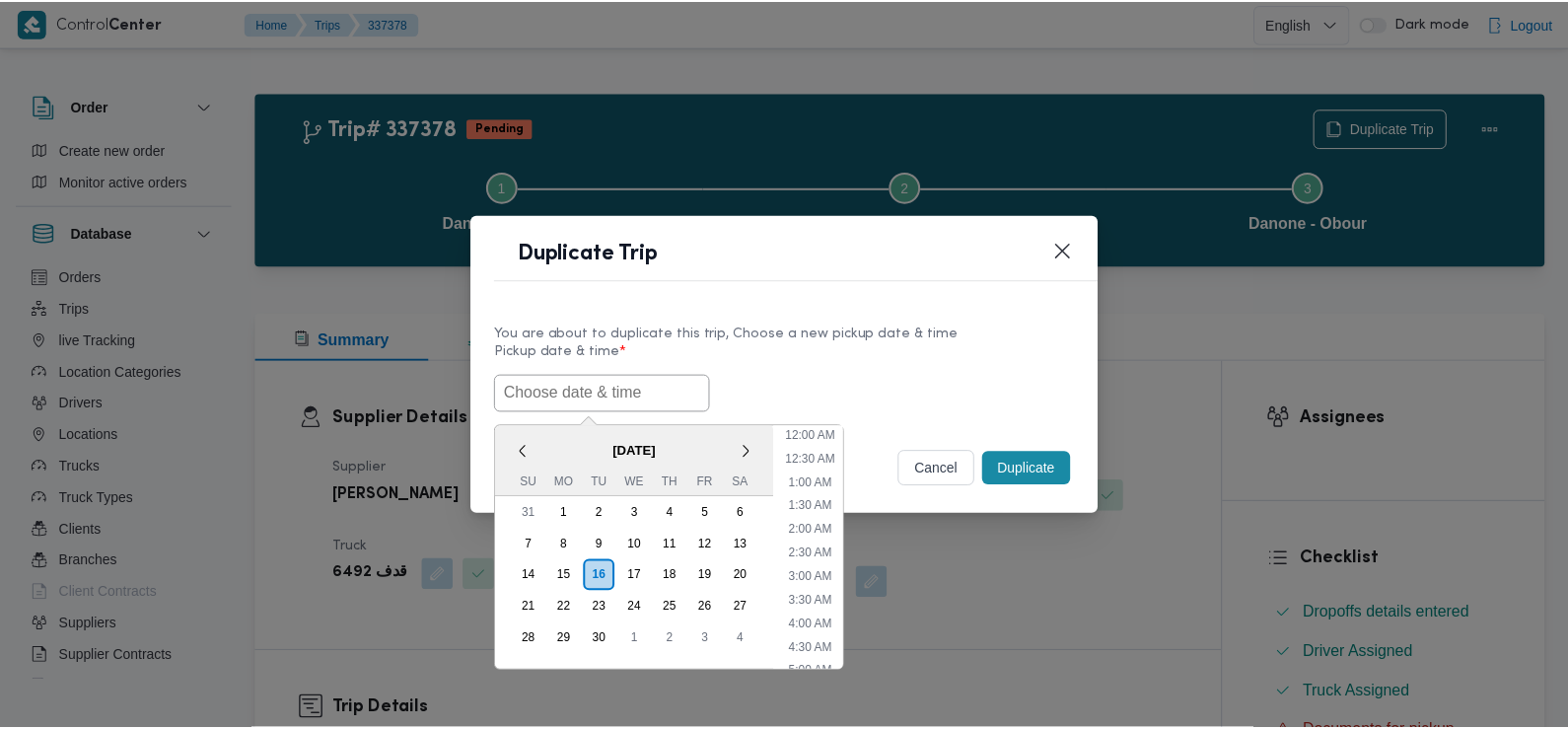
scroll to position [503, 0]
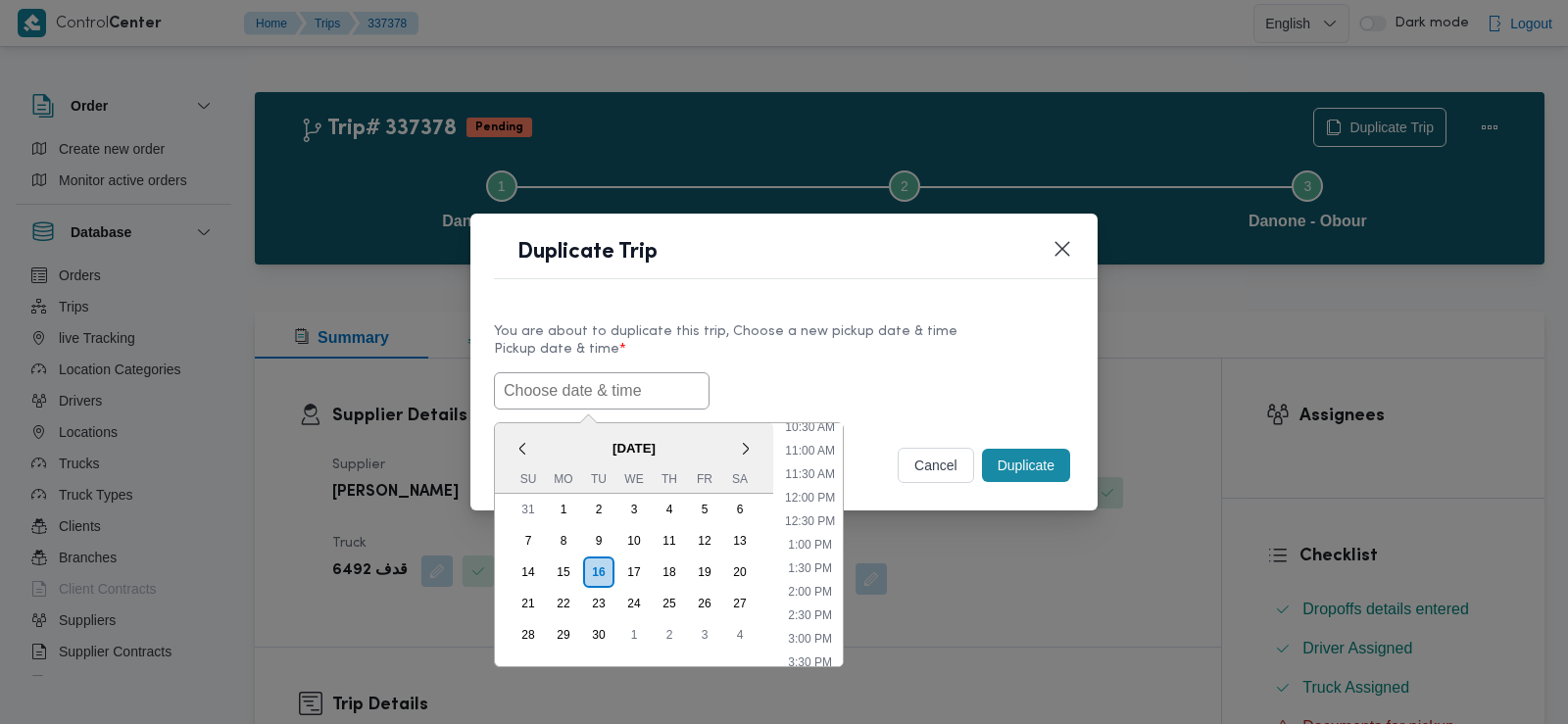
paste input "17/09/2025 6:30AM"
type input "17/09/2025 6:30AM"
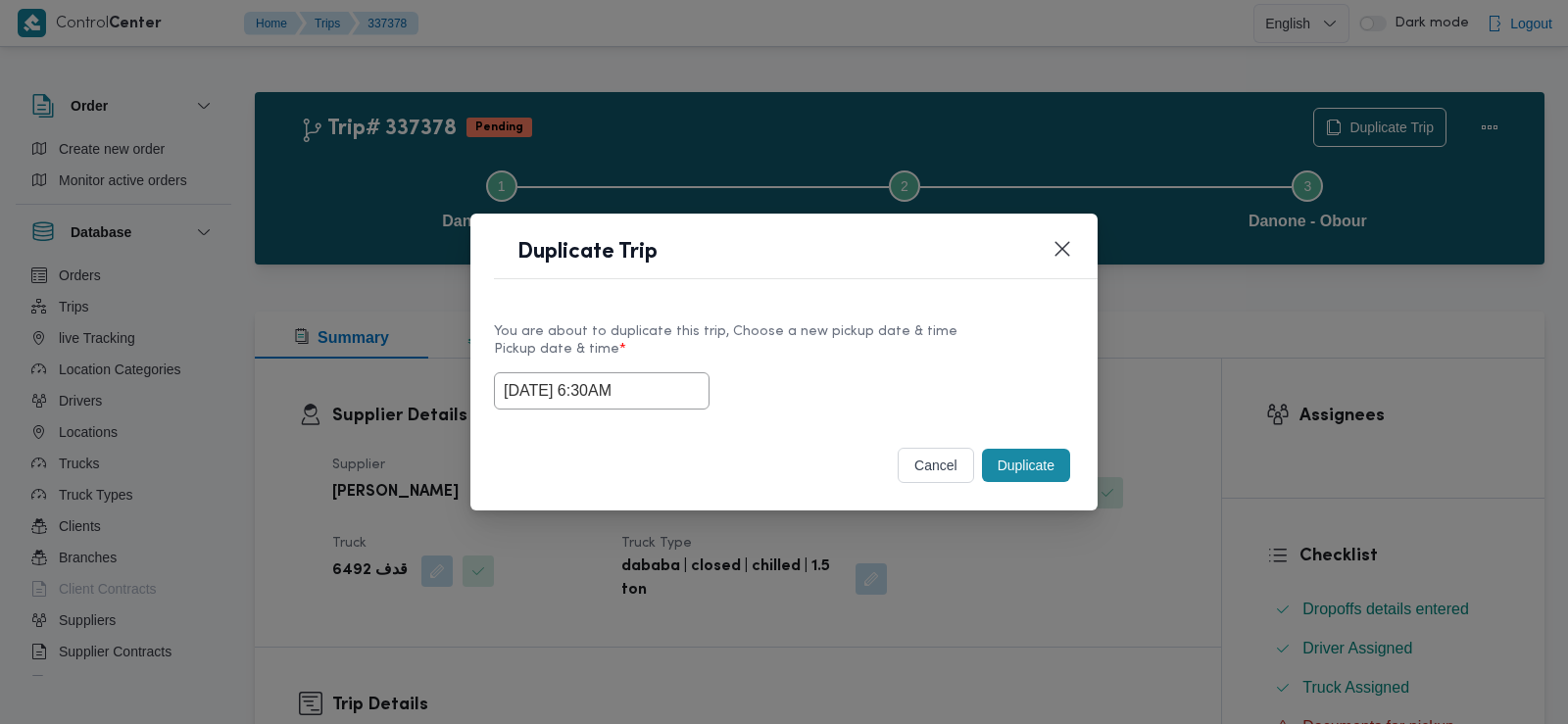
click at [1022, 456] on button "Duplicate" at bounding box center [1025, 466] width 88 height 34
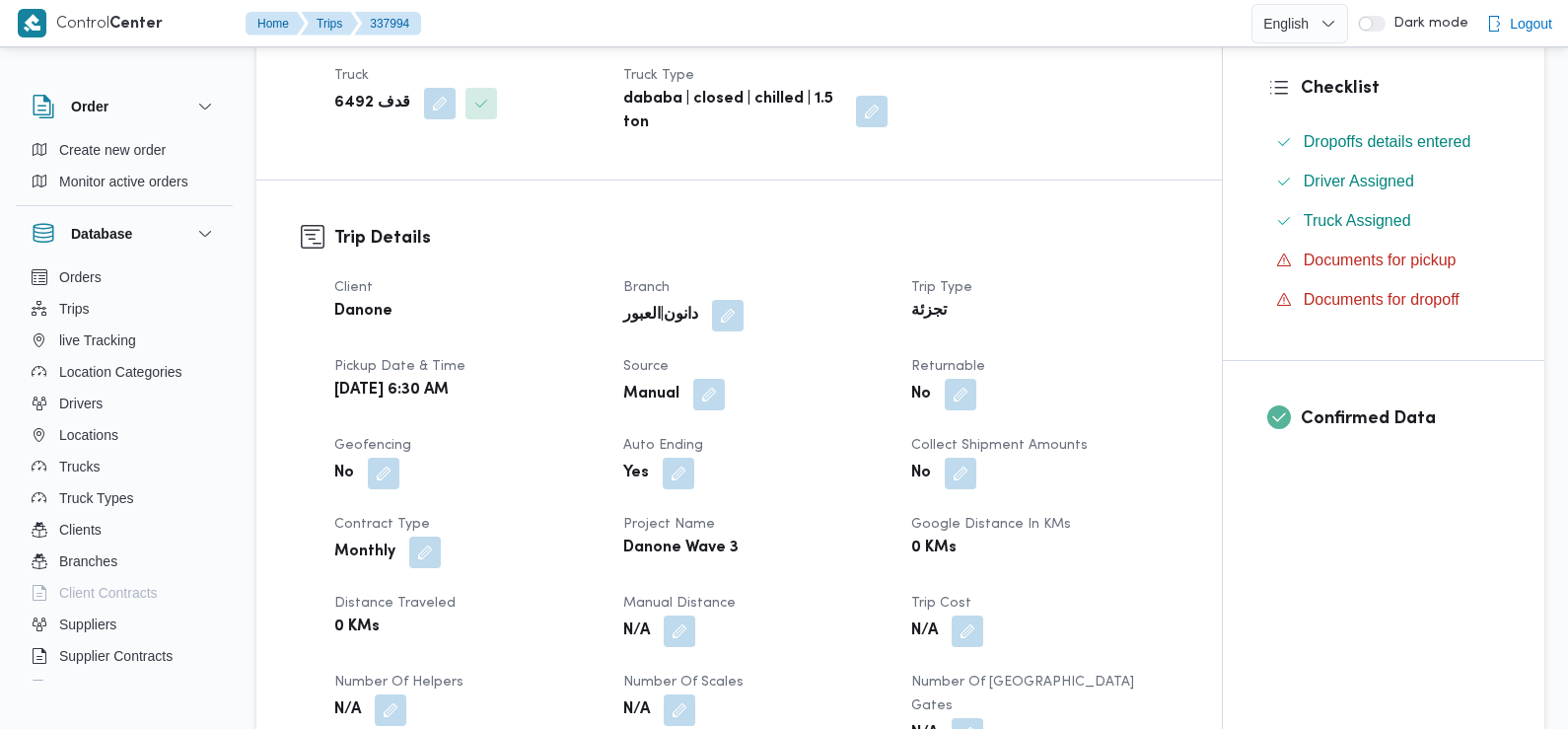
scroll to position [480, 0]
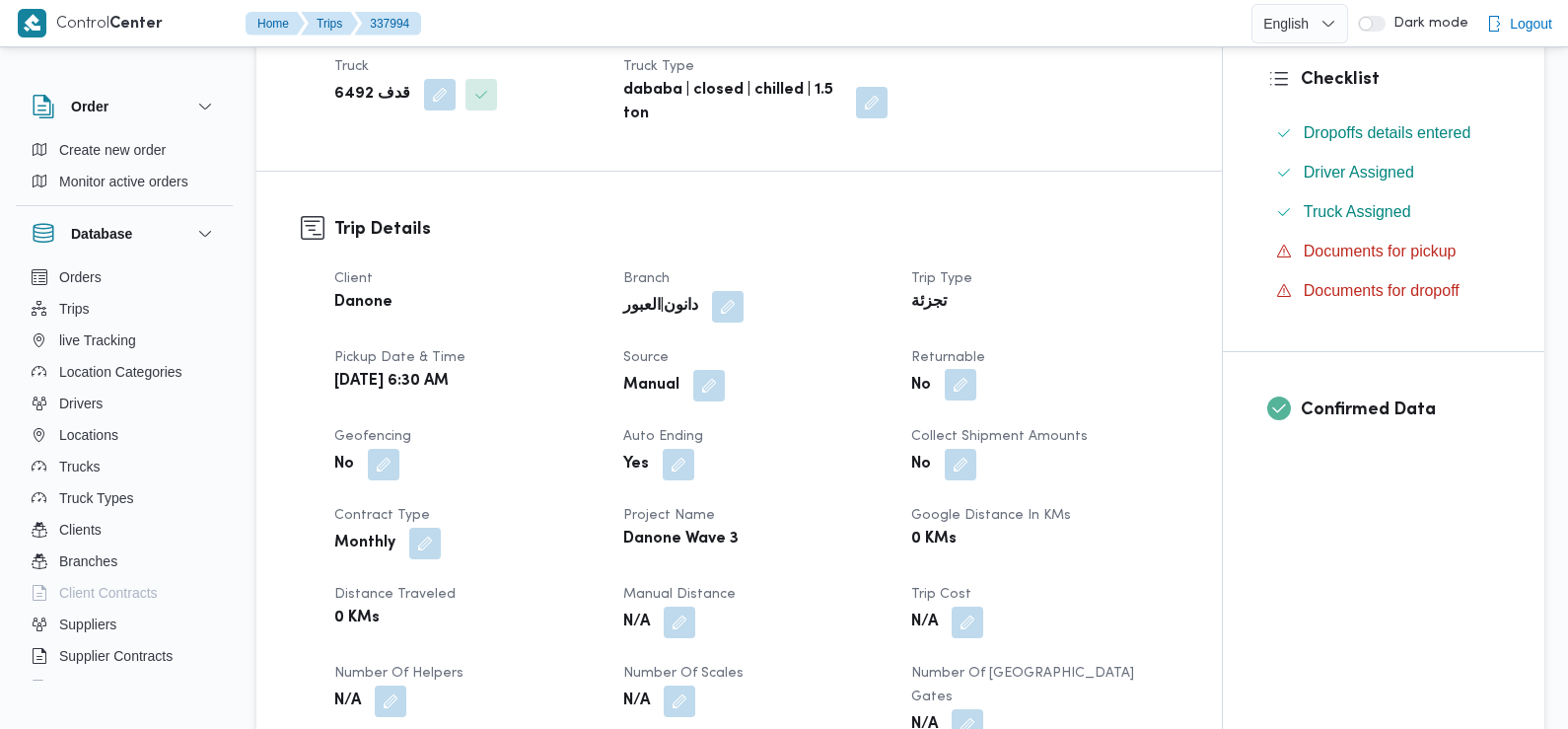
click at [962, 379] on button "button" at bounding box center [961, 385] width 32 height 32
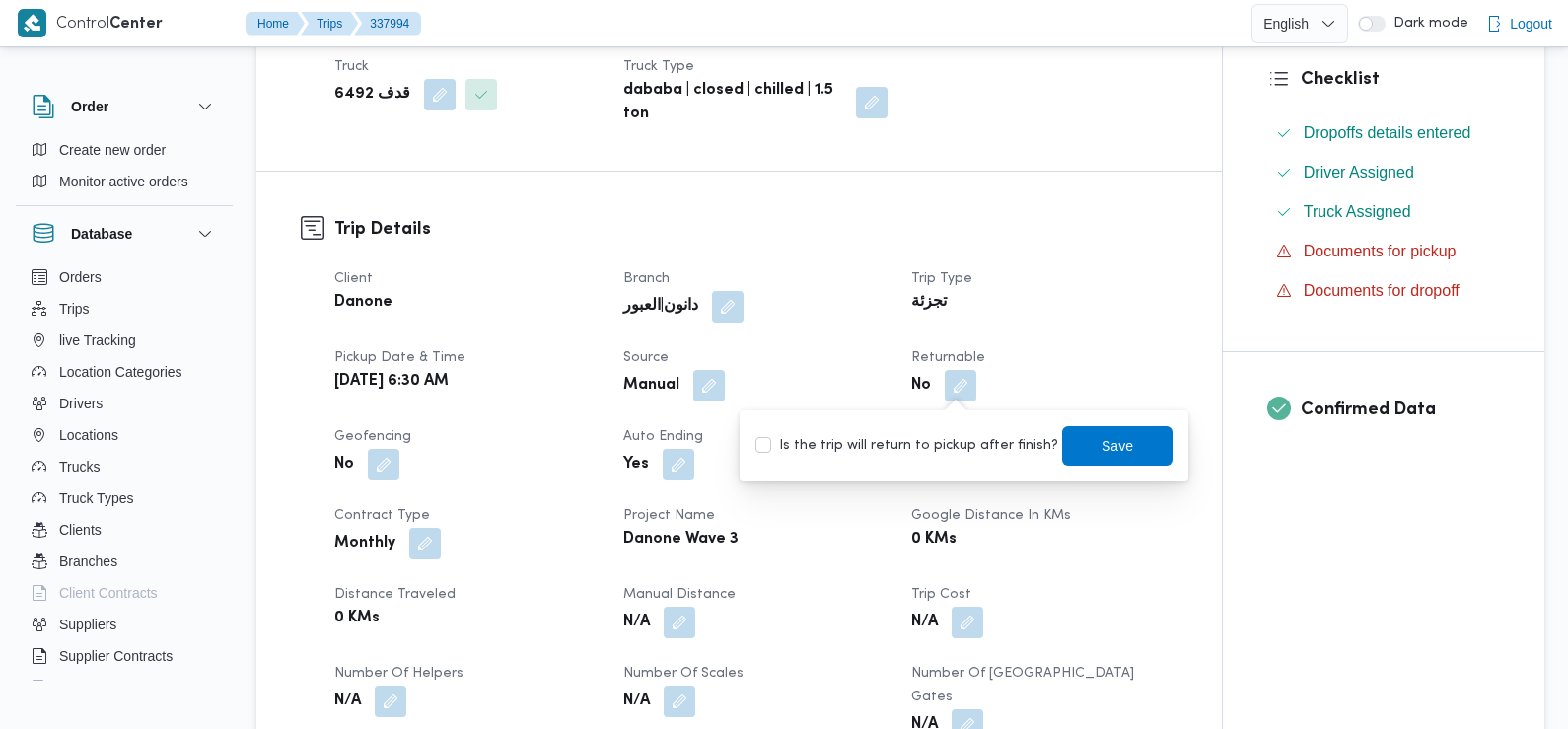
click at [955, 445] on label "Is the trip will return to pickup after finish?" at bounding box center [906, 446] width 303 height 24
checkbox input "true"
click at [1119, 455] on span "Save" at bounding box center [1117, 444] width 110 height 39
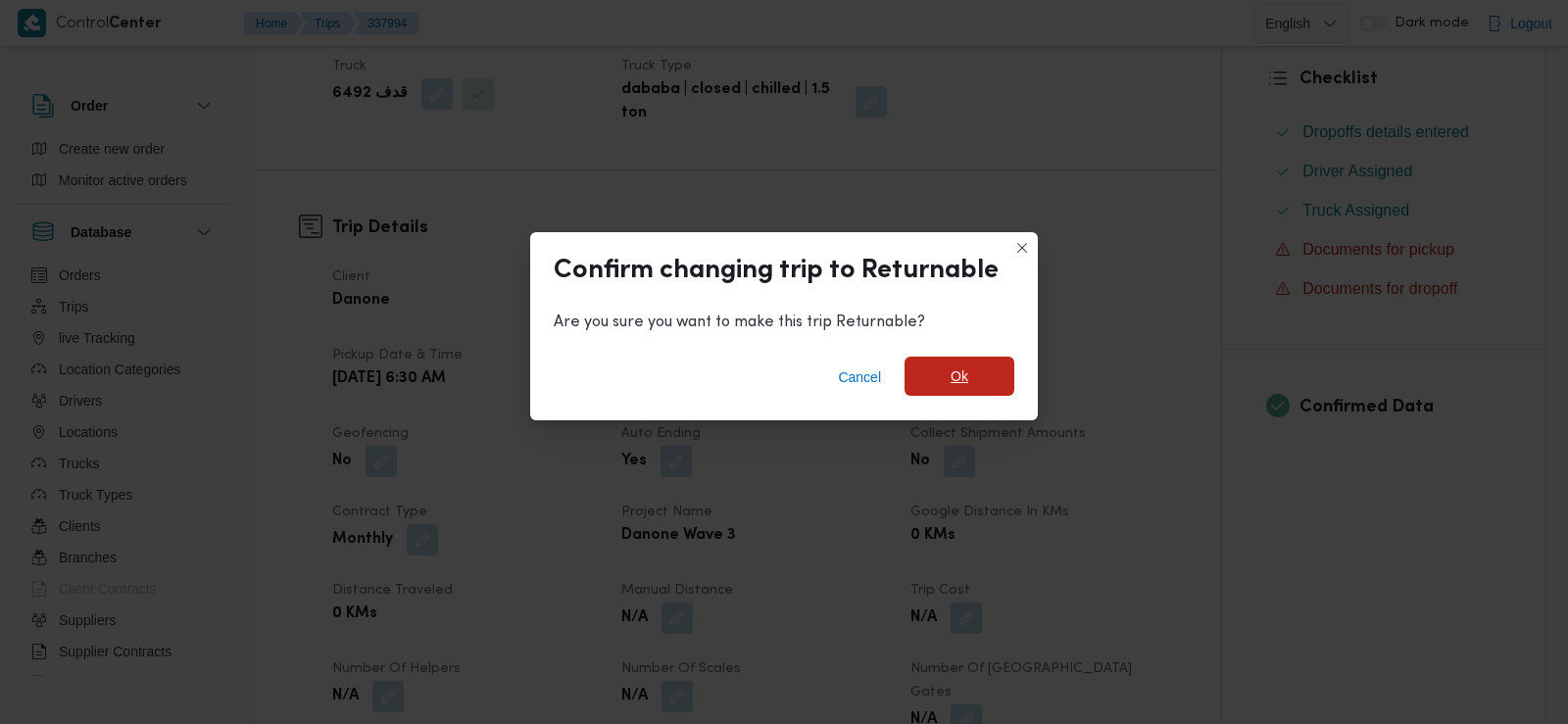
click at [968, 373] on span "Ok" at bounding box center [959, 375] width 109 height 39
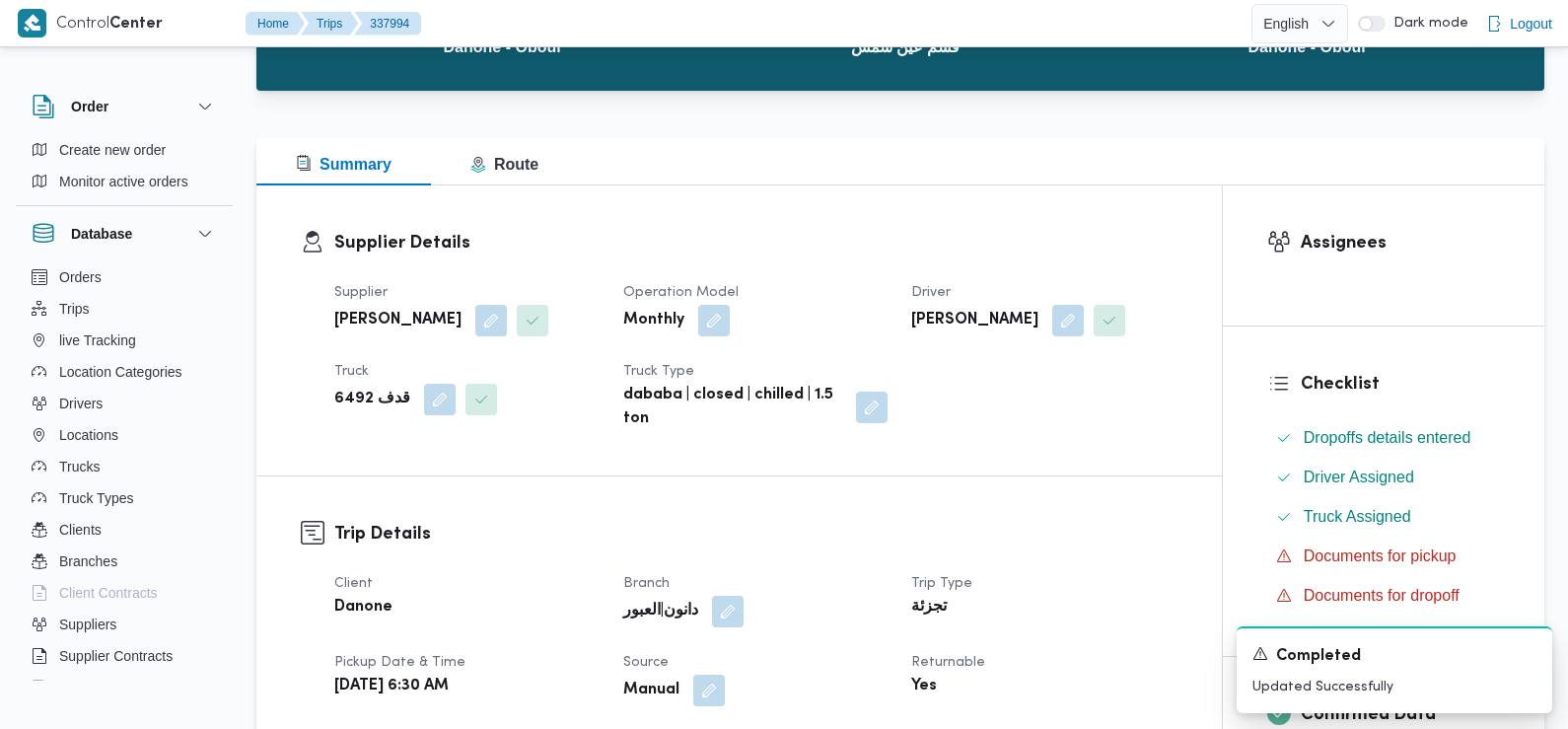
scroll to position [0, 0]
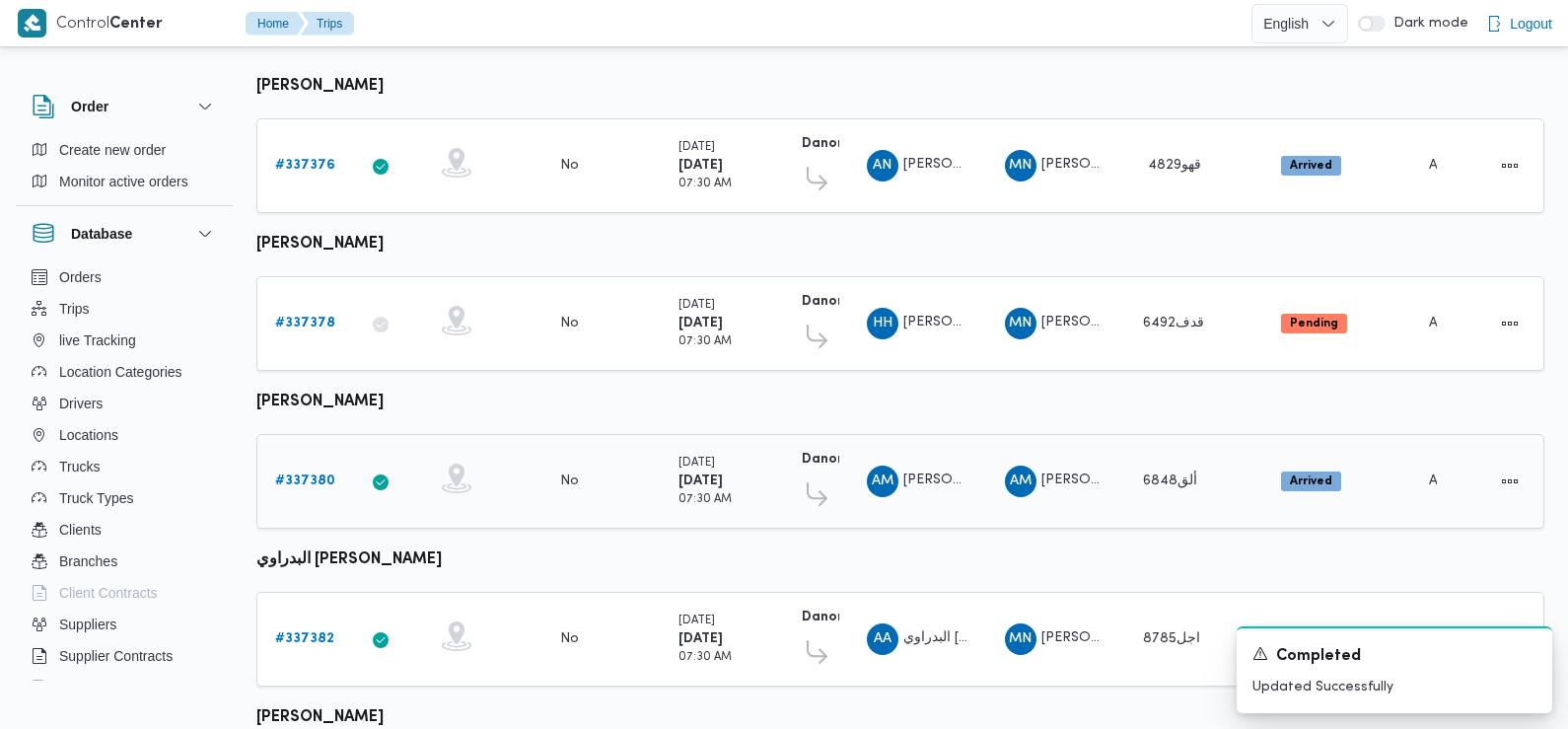
click at [309, 478] on b "# 337380" at bounding box center [305, 480] width 60 height 13
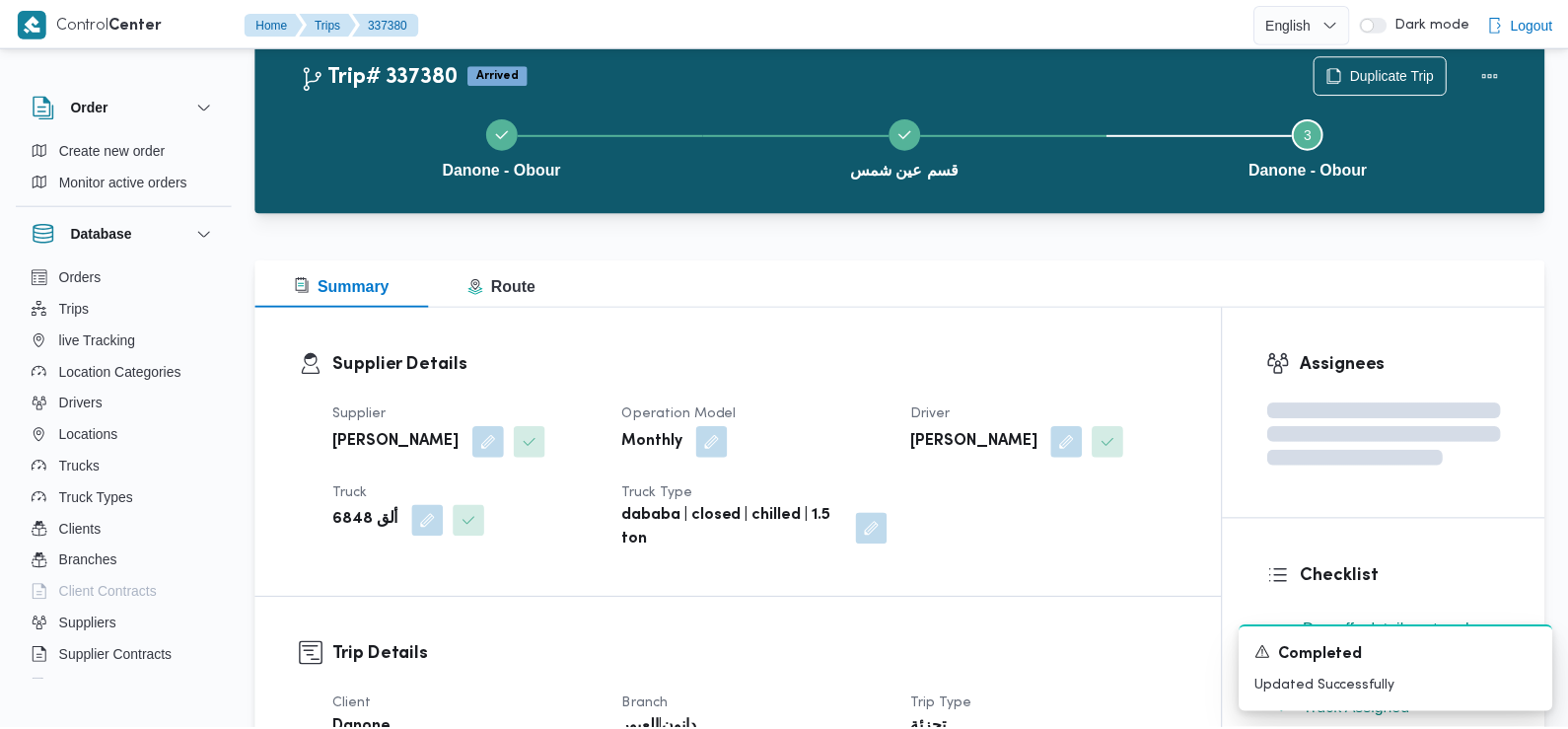
scroll to position [237, 0]
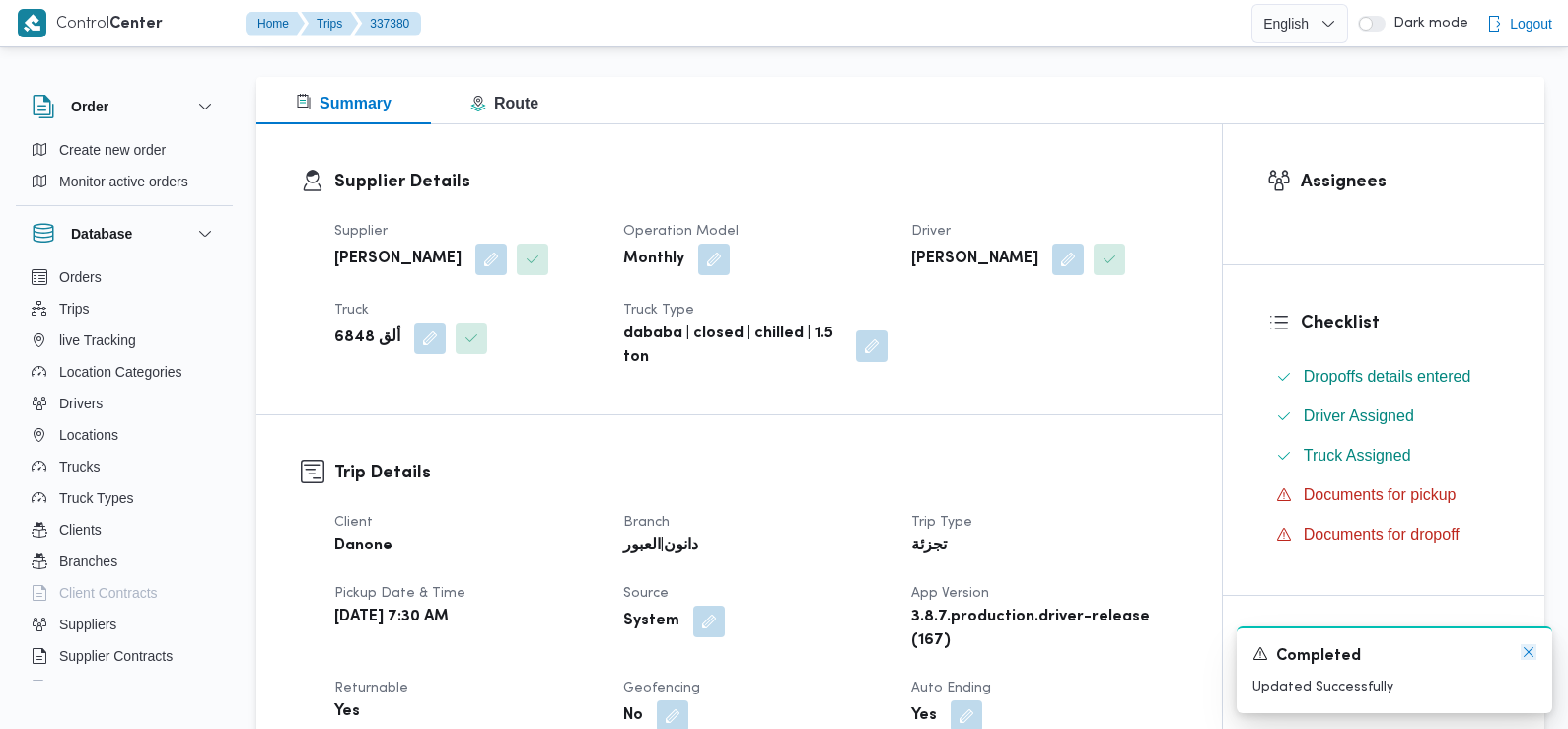
click at [1532, 655] on icon "Dismiss toast" at bounding box center [1529, 652] width 16 height 16
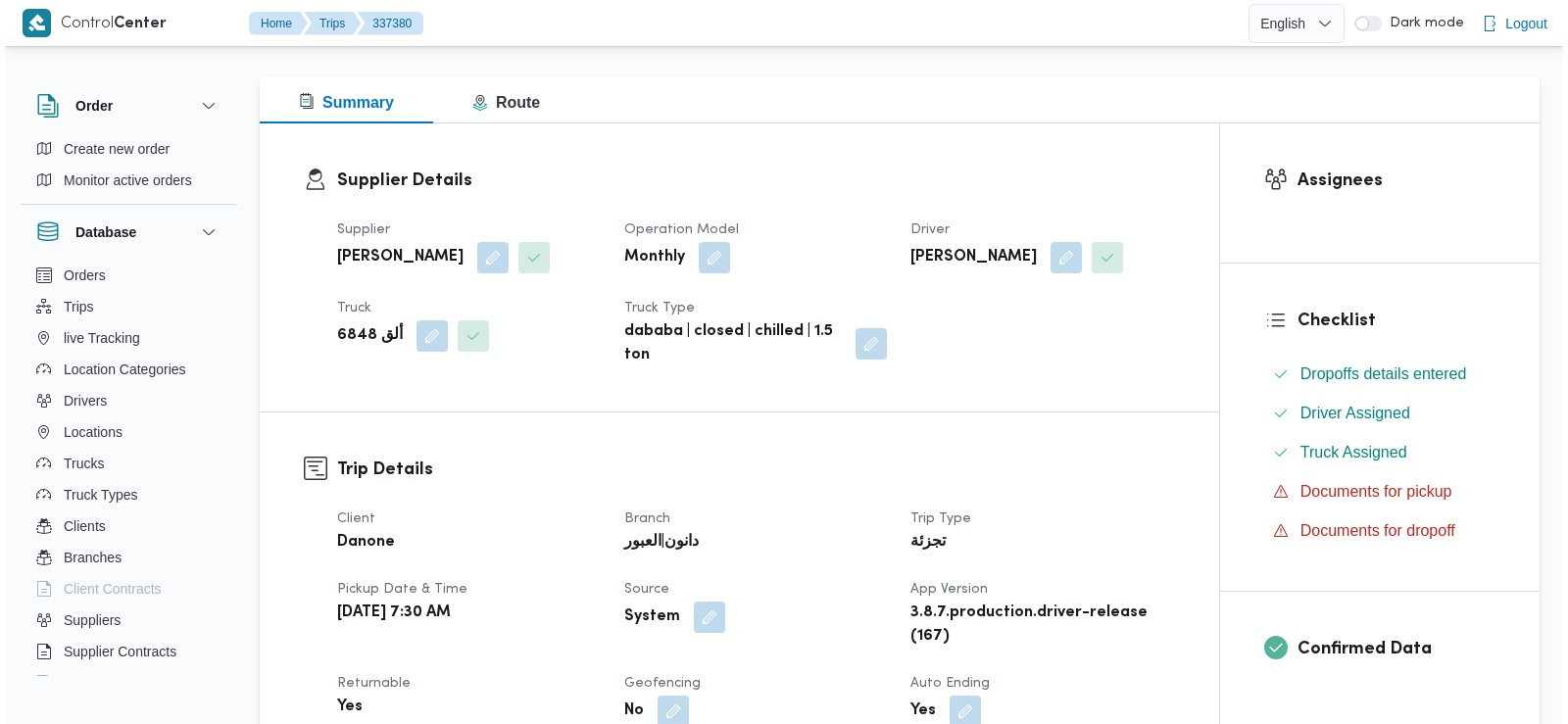
scroll to position [0, 0]
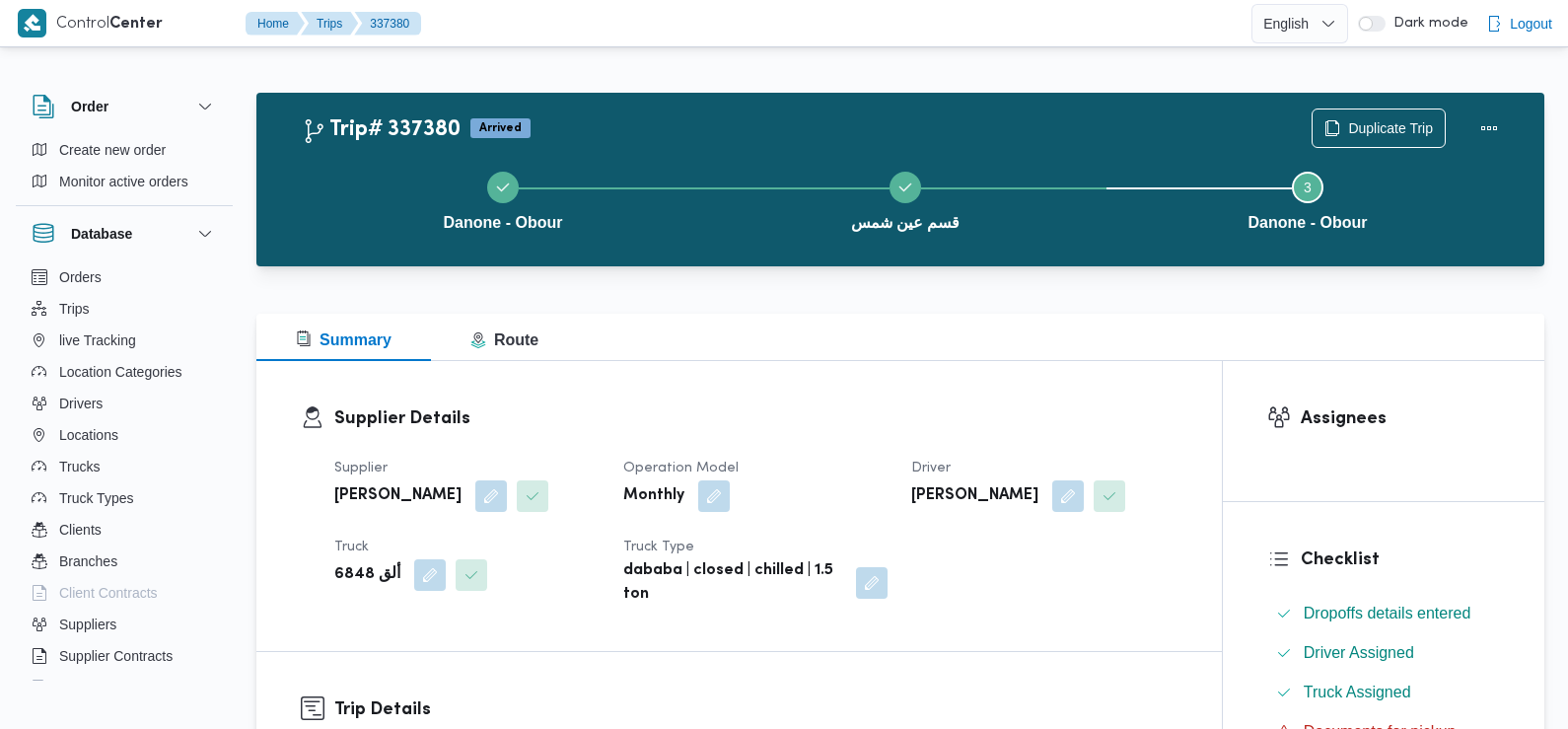
click at [1381, 140] on div "Danone - Obour قسم عين شمس Step 3 is incomplete 3 Danone - Obour" at bounding box center [905, 199] width 1231 height 126
click at [1372, 119] on span "Duplicate Trip" at bounding box center [1390, 127] width 85 height 24
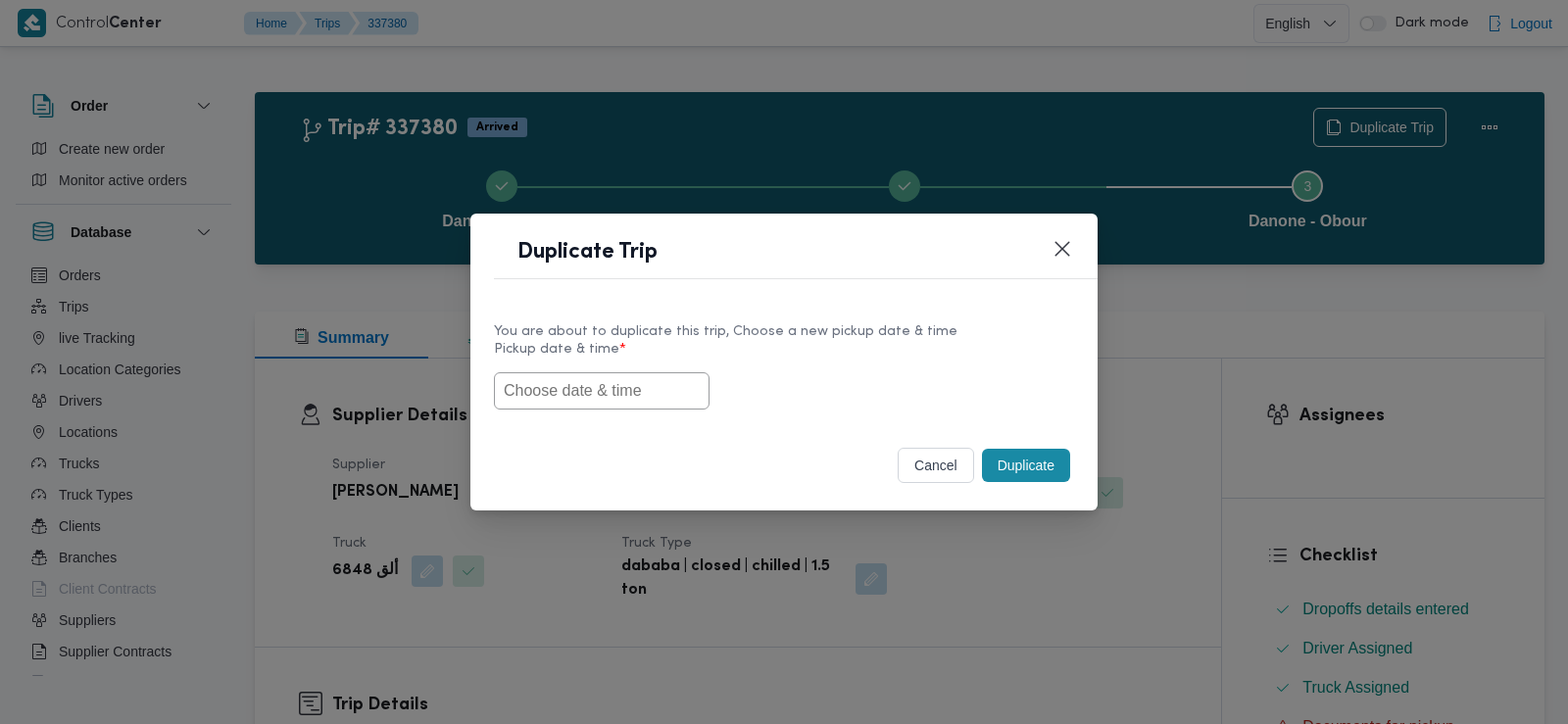
click at [661, 390] on input "text" at bounding box center [601, 390] width 216 height 37
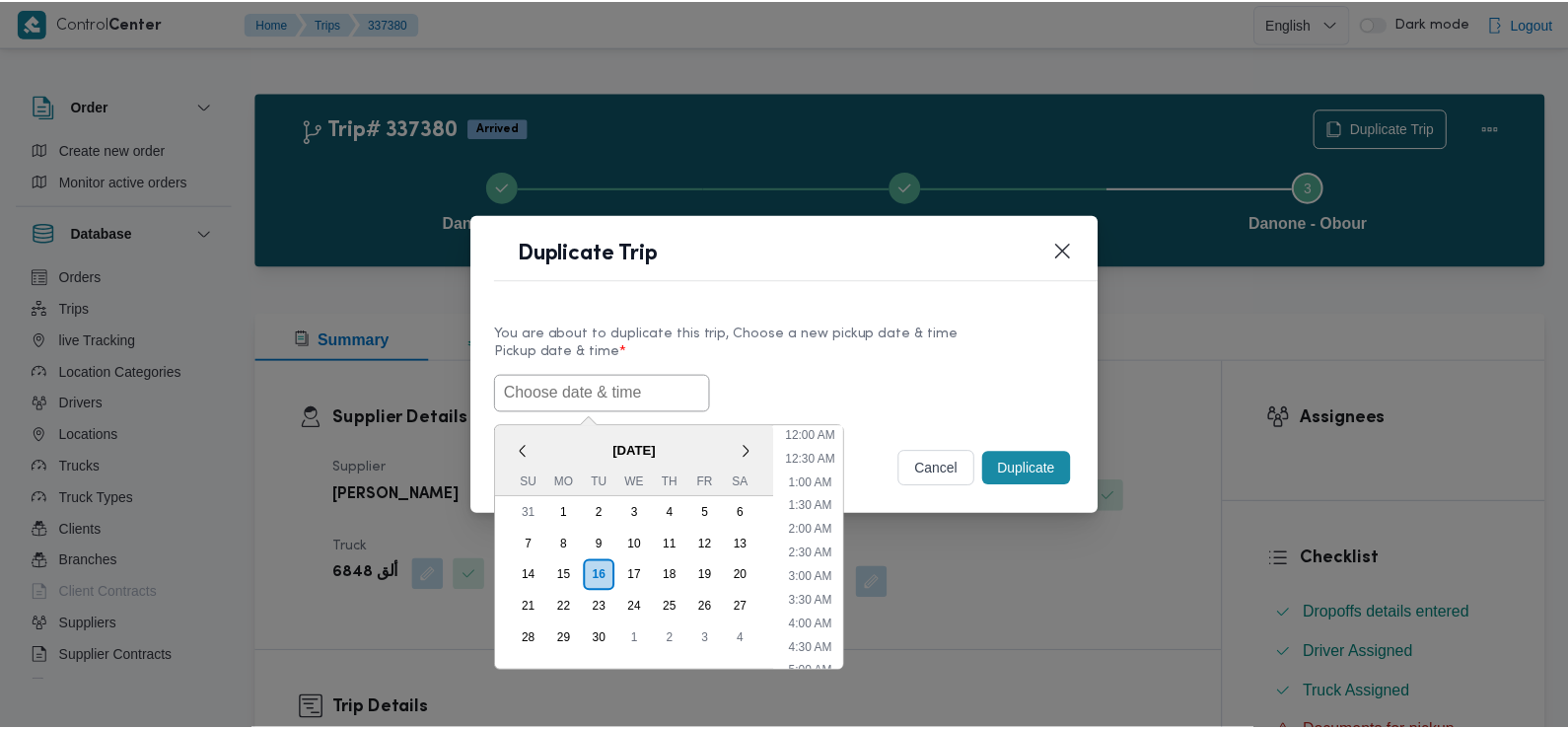
scroll to position [503, 0]
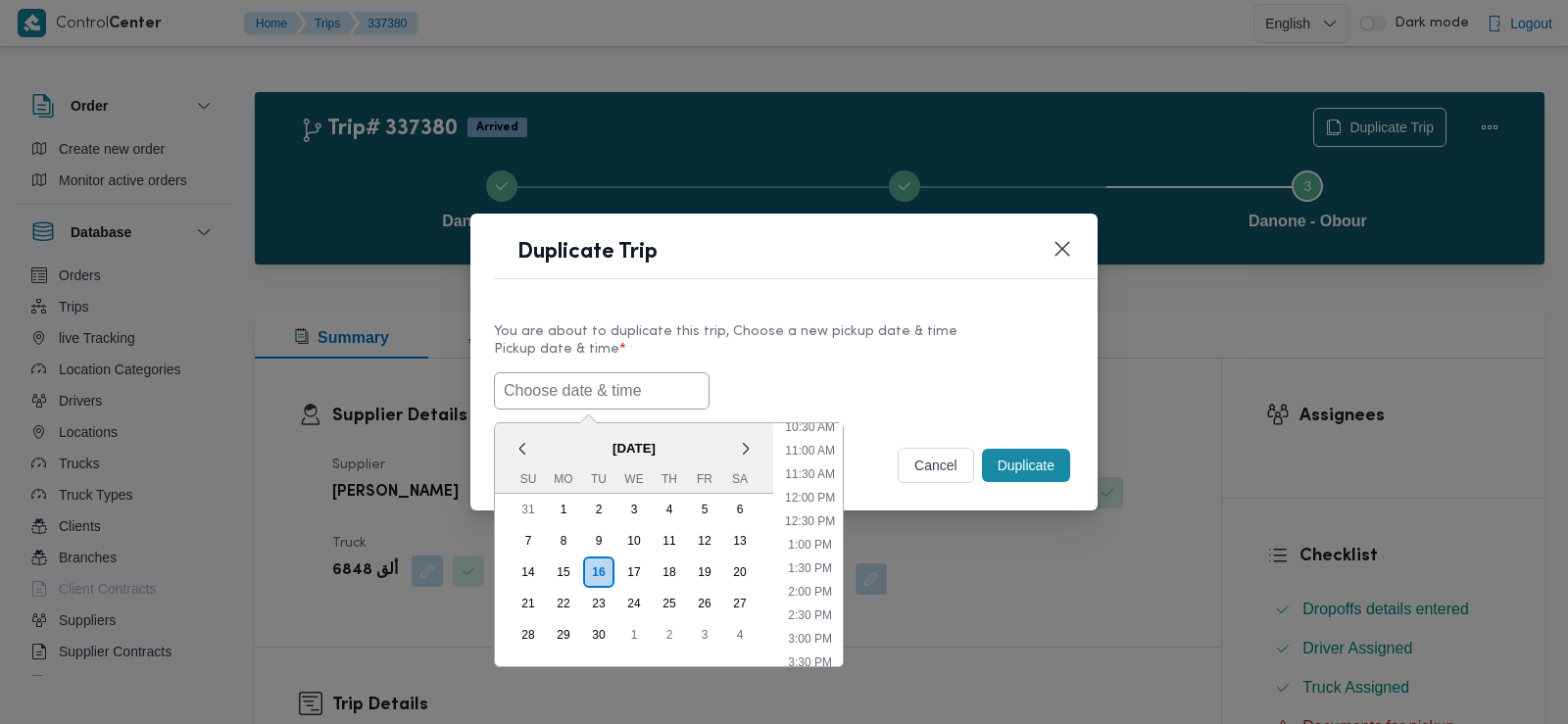
paste input "17/09/2025 6:30AM"
type input "17/09/2025 6:30AM"
click at [771, 372] on div "17/09/2025 6:30AM < September 2025 > Su Mo Tu We Th Fr Sa 31 1 2 3 4 5 6 7 8 9 …" at bounding box center [784, 390] width 580 height 37
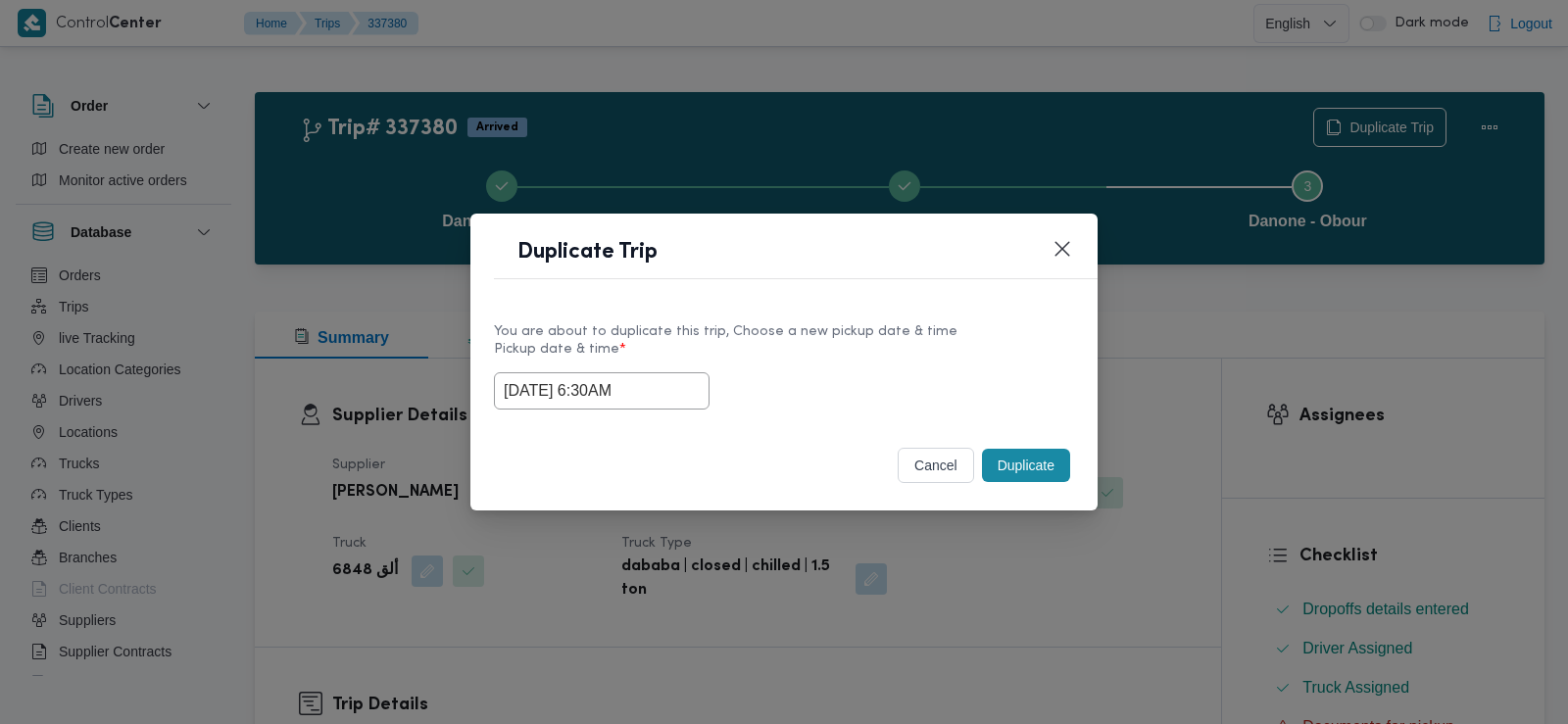
click at [1030, 464] on button "Duplicate" at bounding box center [1025, 466] width 88 height 34
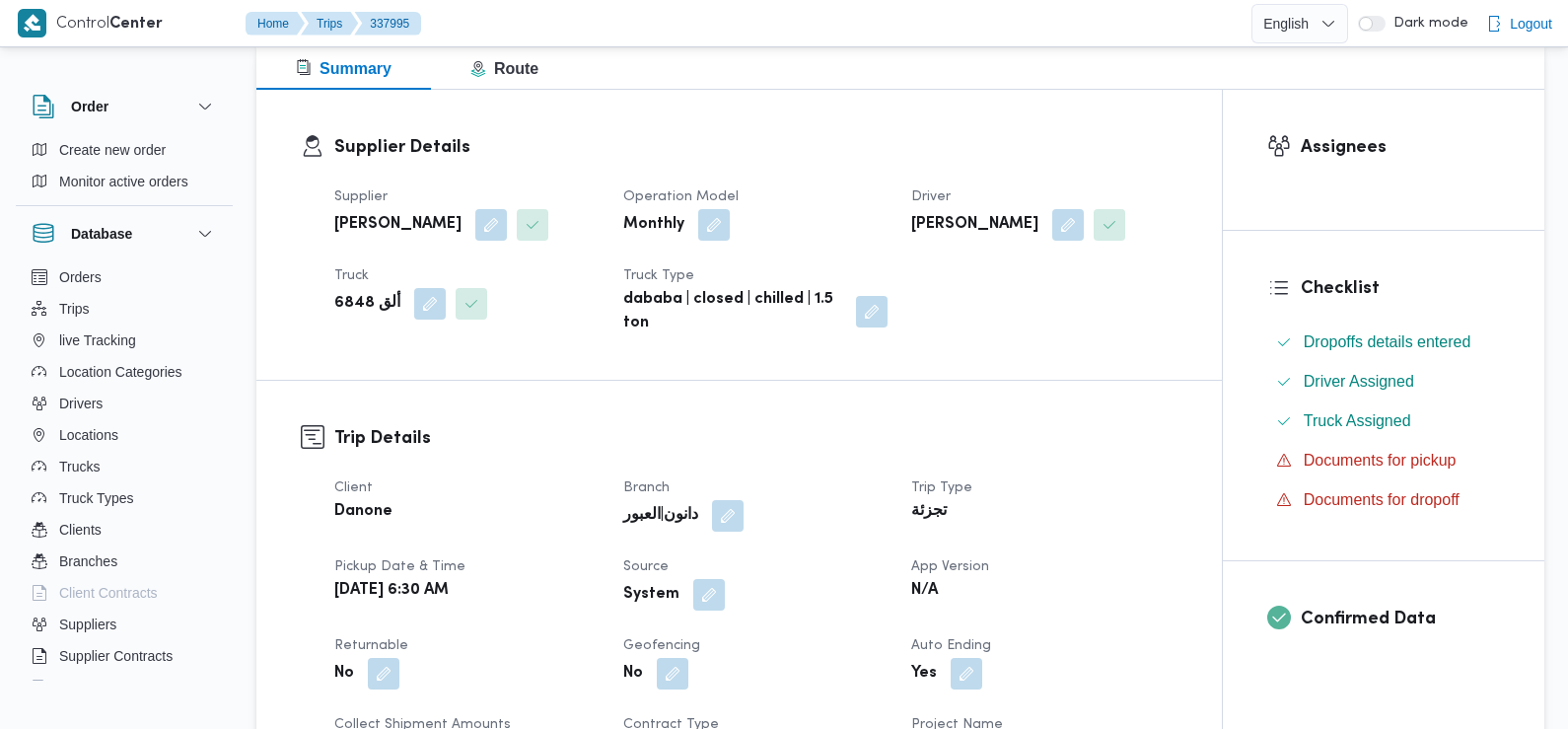
scroll to position [401, 0]
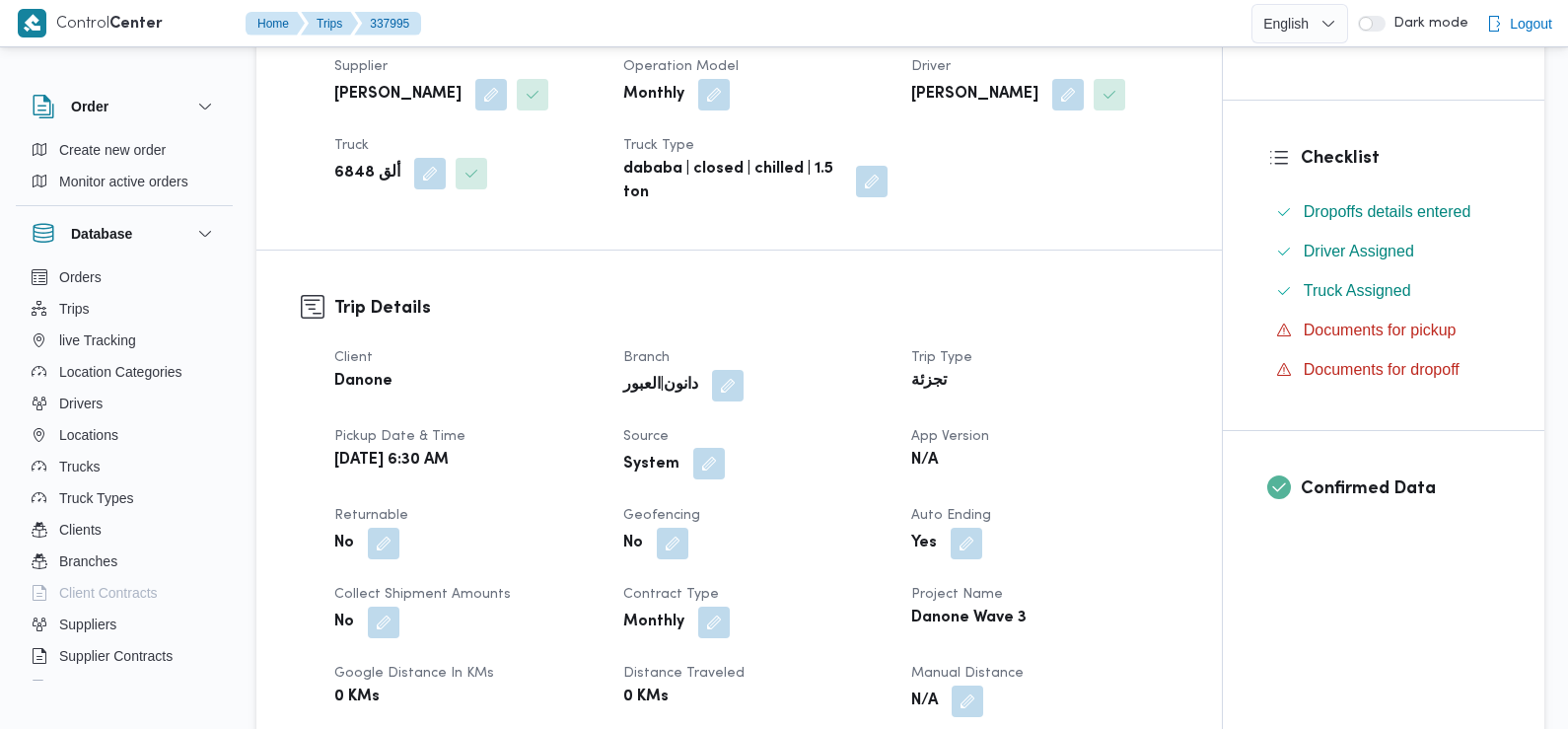
click at [700, 458] on button "button" at bounding box center [709, 464] width 32 height 32
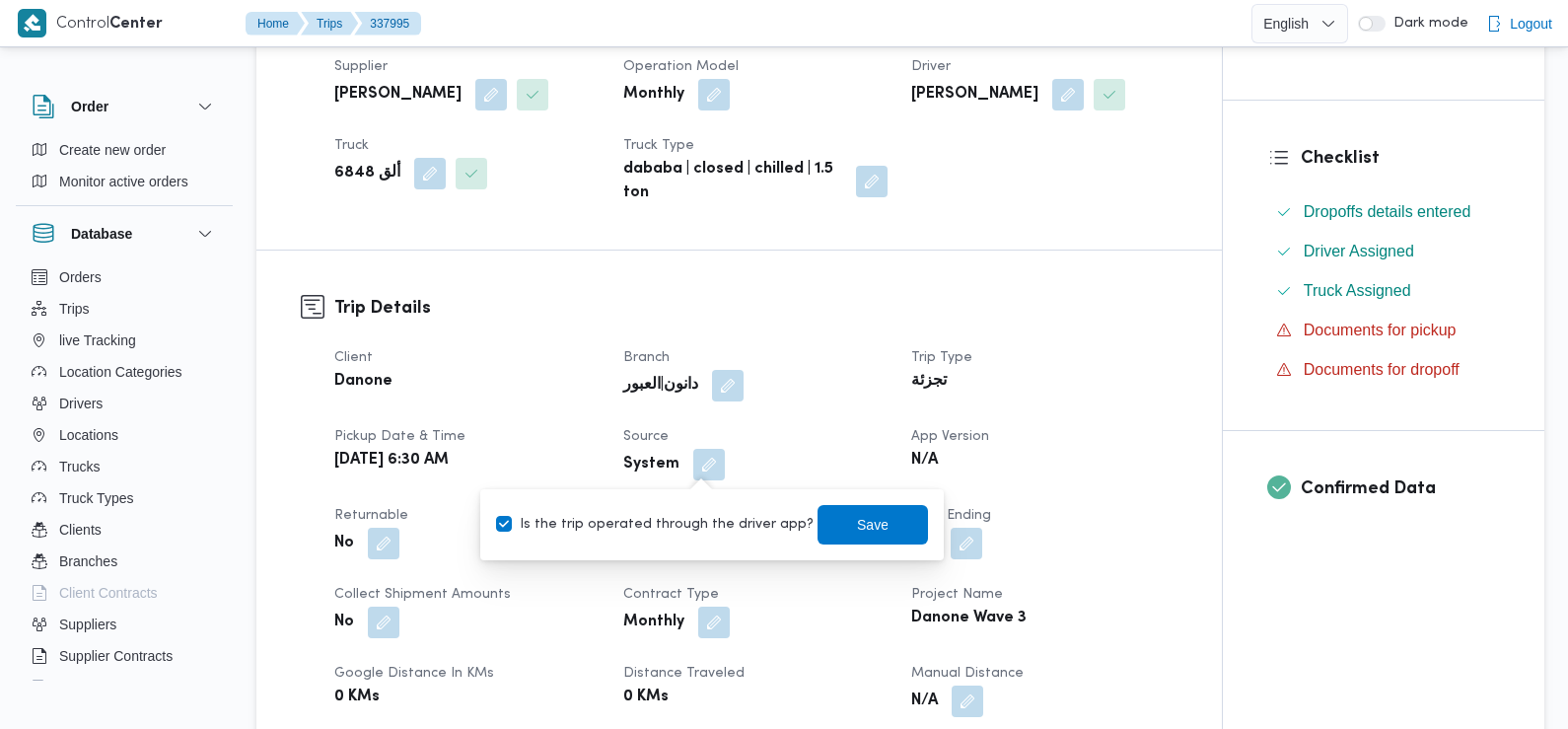
click at [712, 522] on label "Is the trip operated through the driver app?" at bounding box center [655, 525] width 318 height 24
checkbox input "false"
click at [857, 521] on span "Save" at bounding box center [873, 524] width 32 height 24
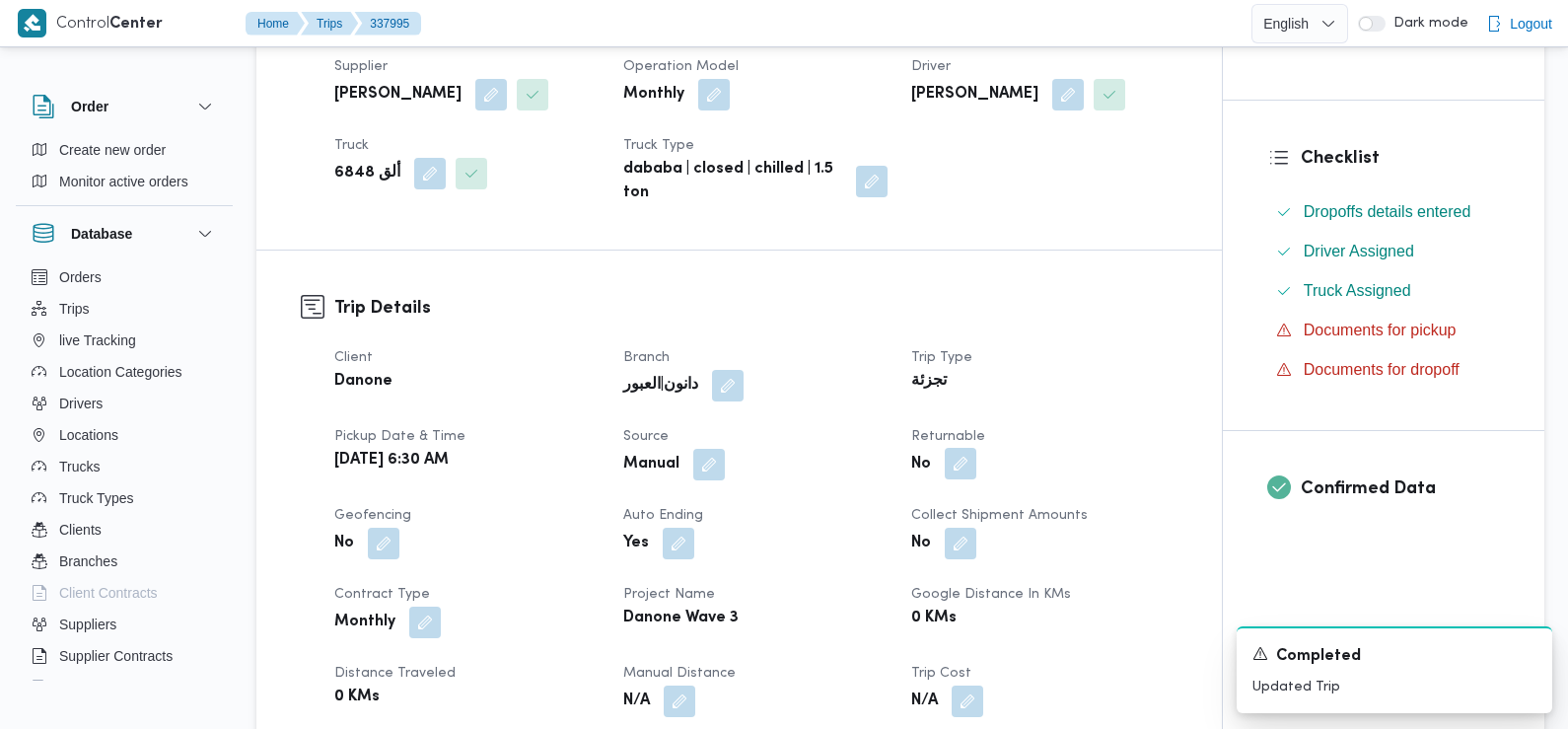
click at [965, 467] on button "button" at bounding box center [961, 464] width 32 height 32
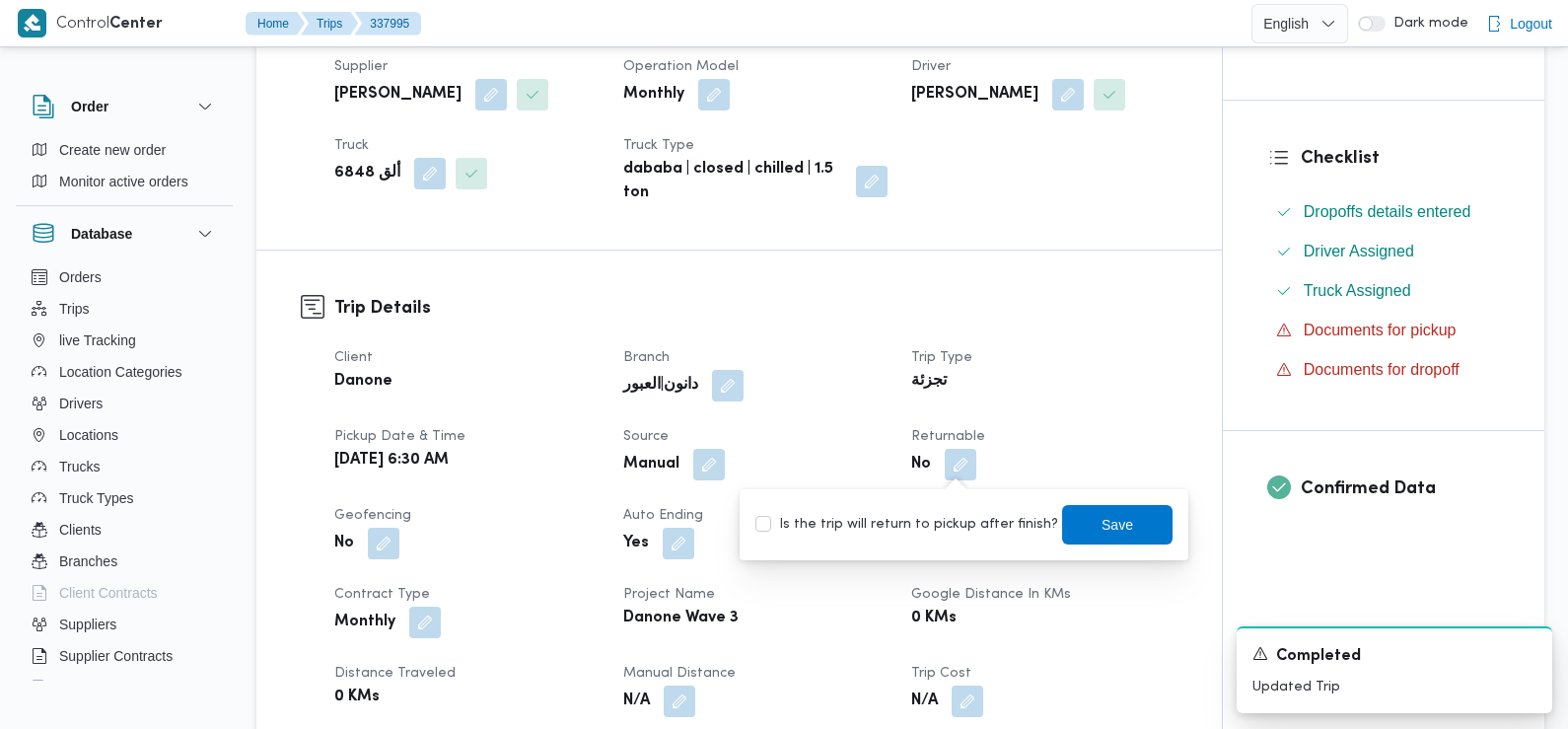
click at [989, 546] on div "You are in a dialog. To close this dialog, hit escape. Is the trip will return …" at bounding box center [964, 524] width 449 height 71
click at [982, 534] on label "Is the trip will return to pickup after finish?" at bounding box center [906, 525] width 303 height 24
checkbox input "true"
click at [1103, 515] on span "Save" at bounding box center [1118, 524] width 32 height 24
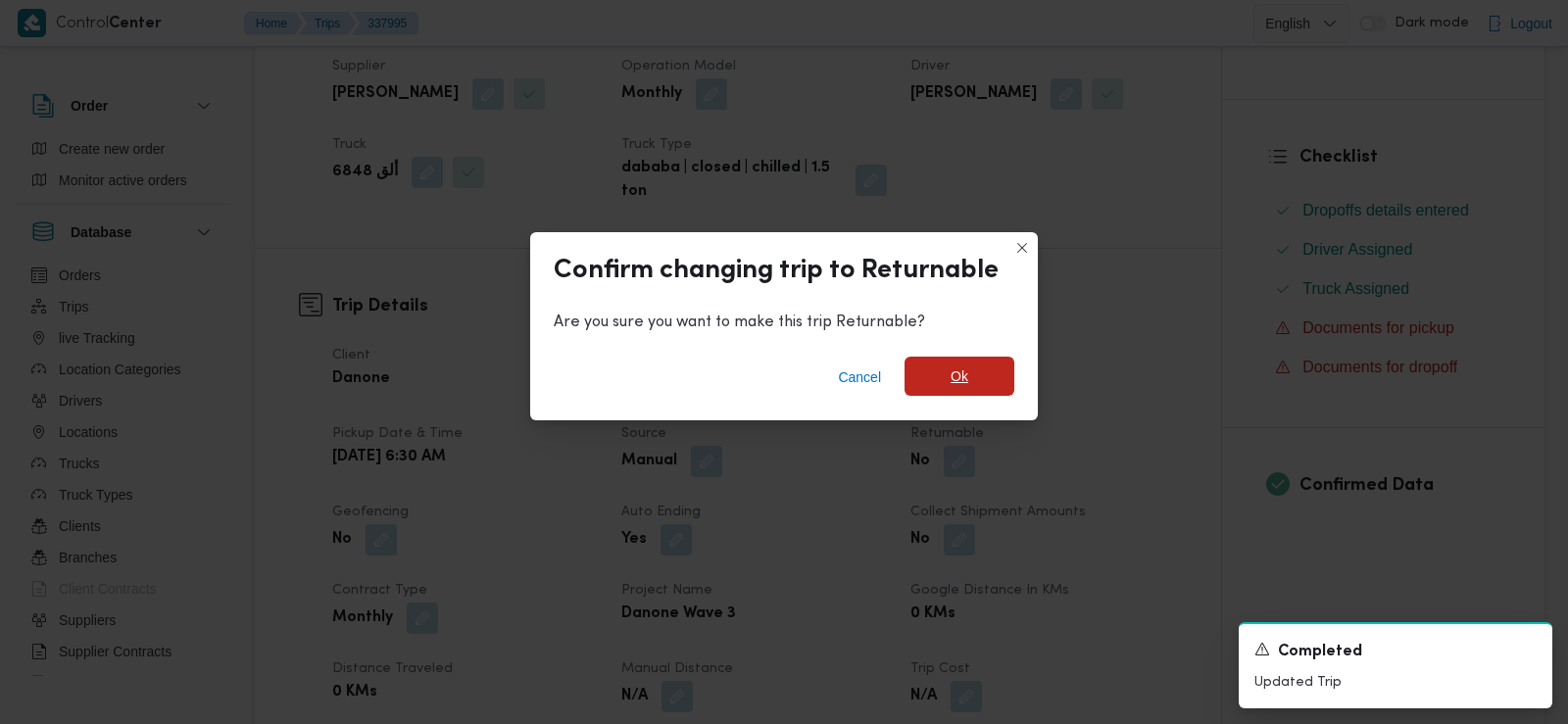
click at [948, 375] on span "Ok" at bounding box center [959, 375] width 109 height 39
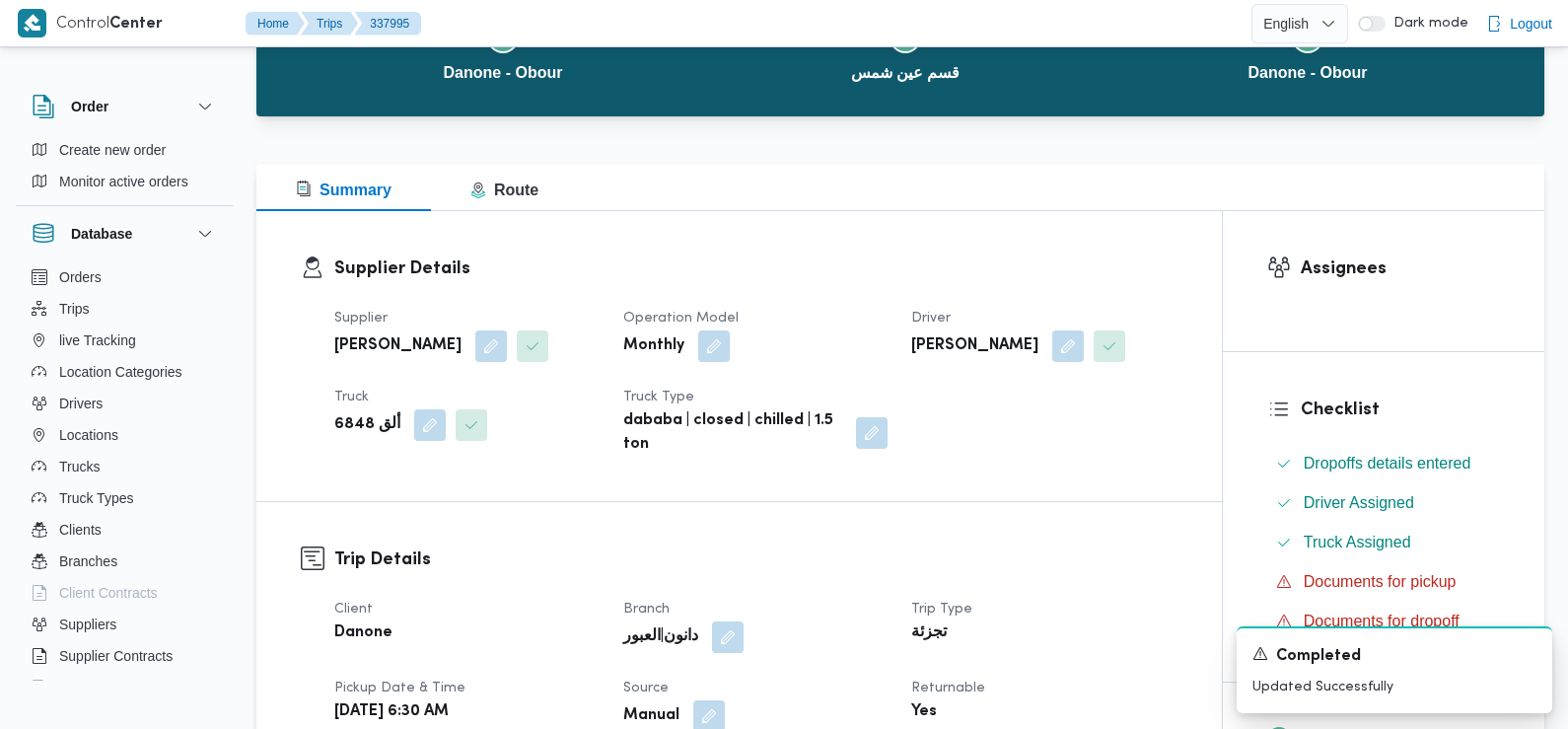
scroll to position [0, 0]
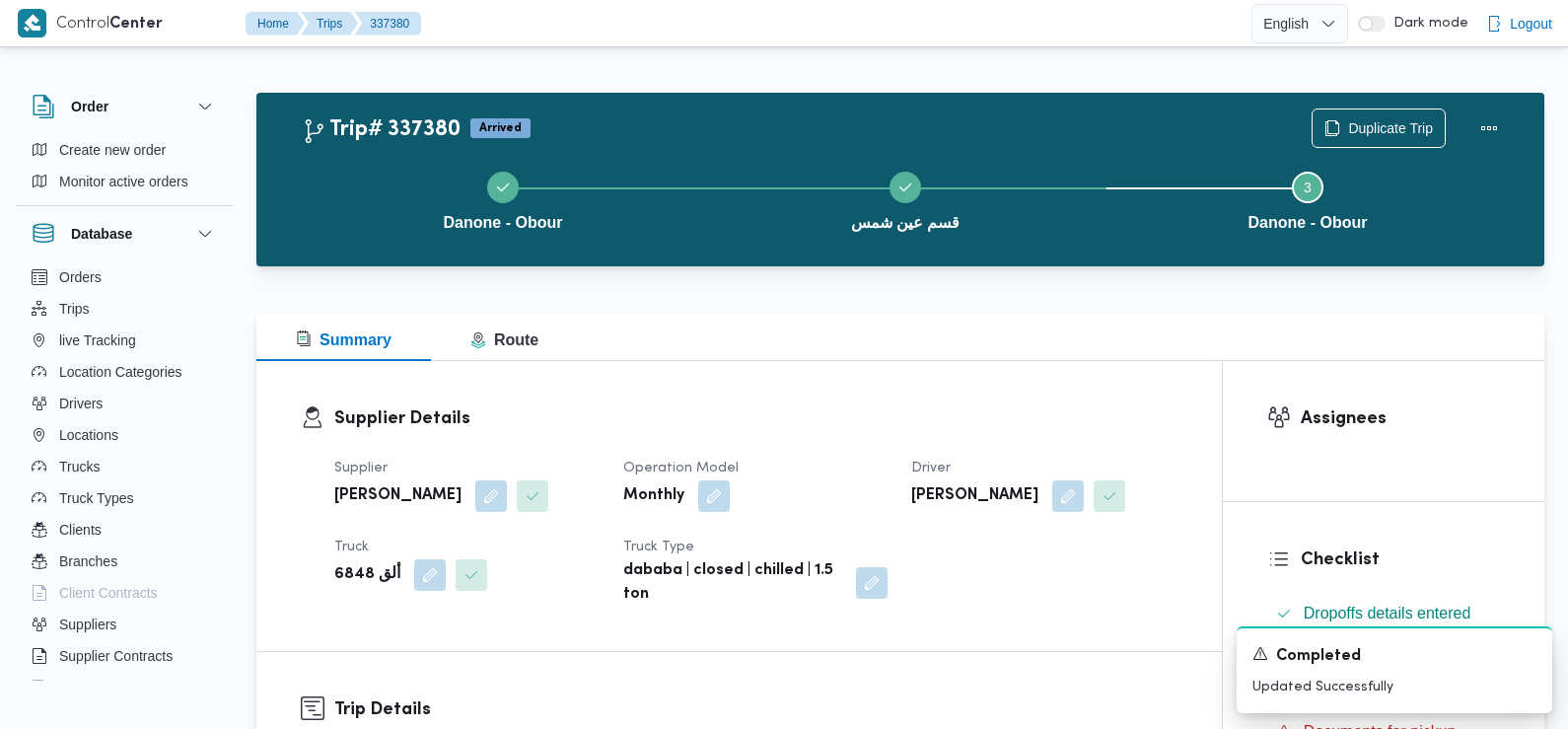
scroll to position [237, 0]
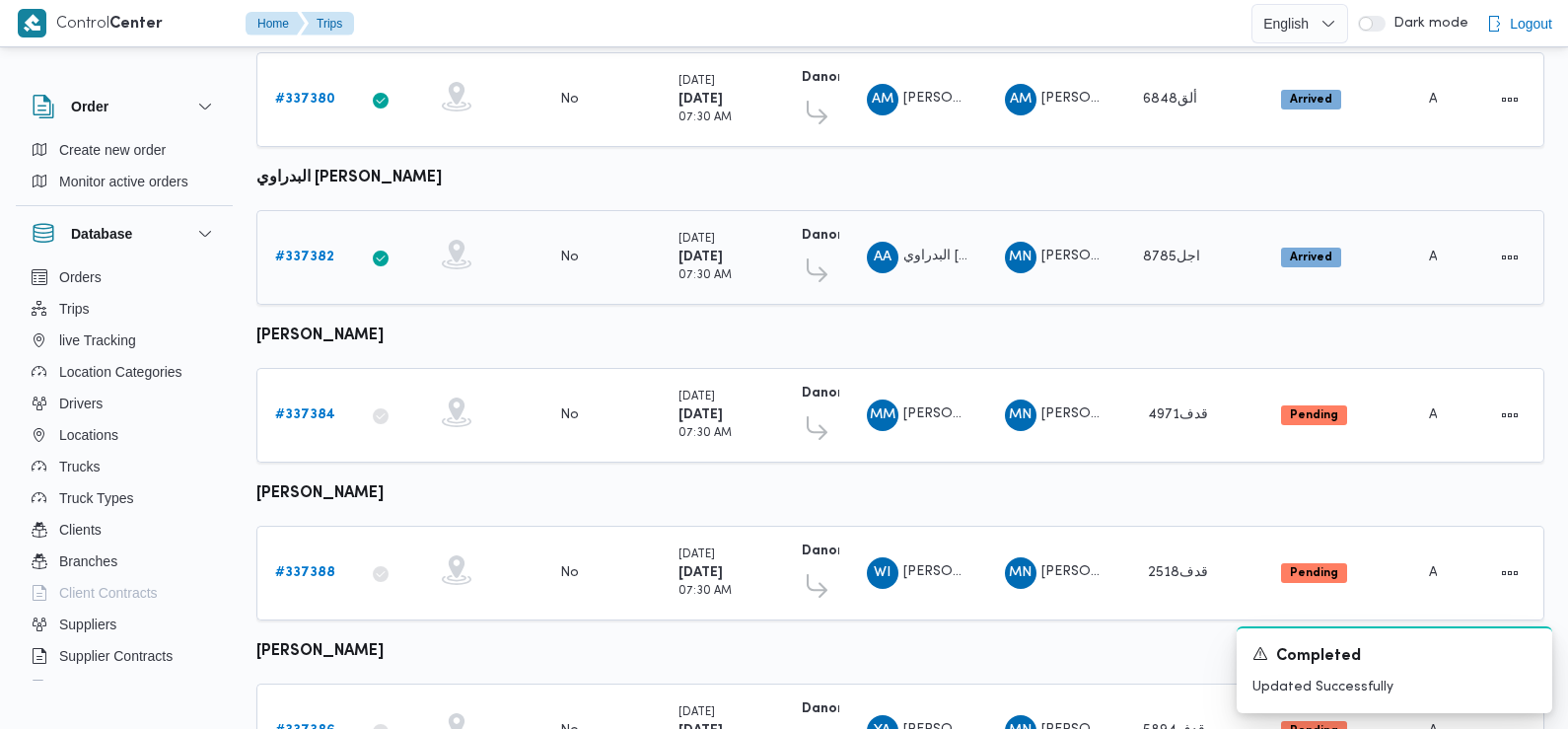
click at [314, 251] on b "# 337382" at bounding box center [304, 257] width 59 height 13
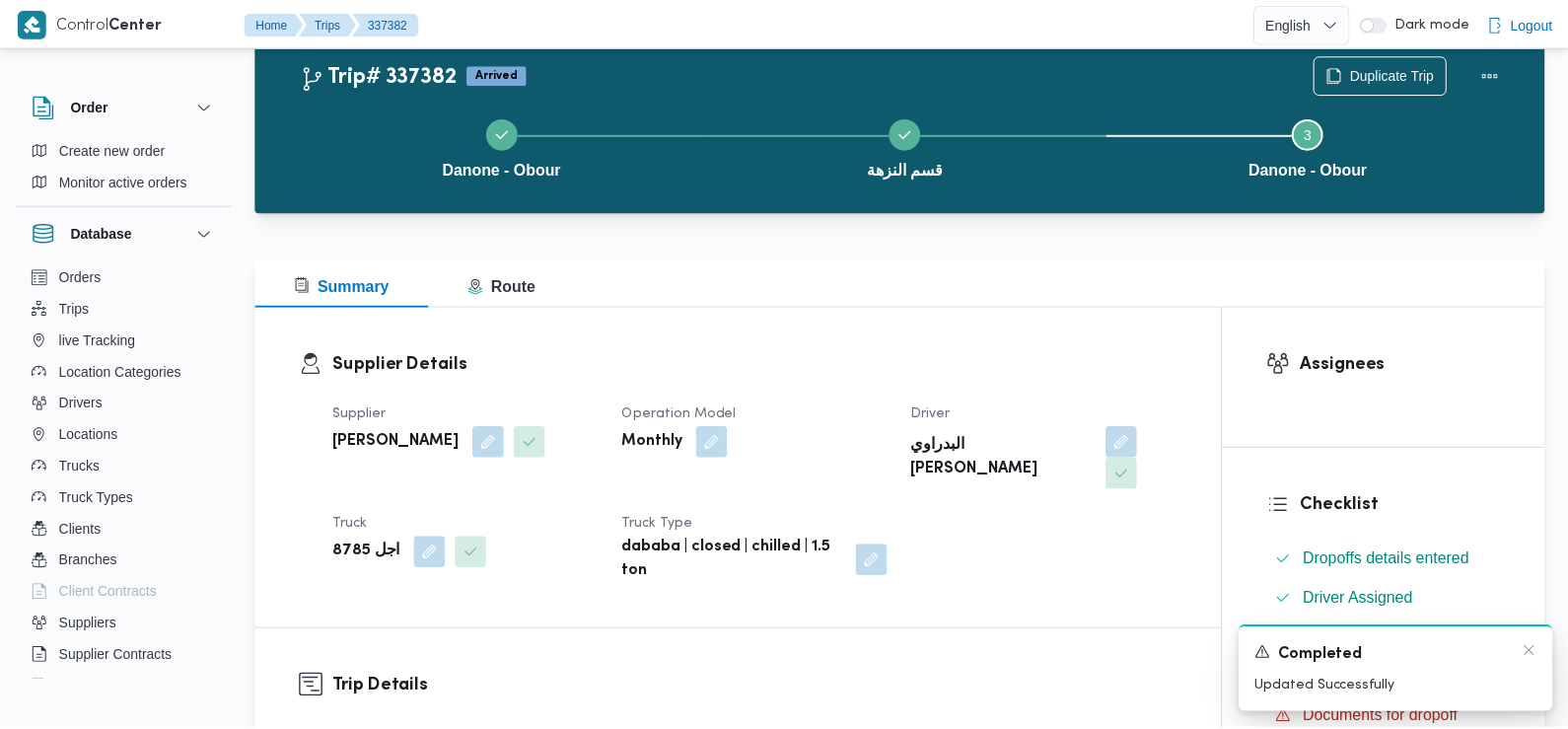
scroll to position [618, 0]
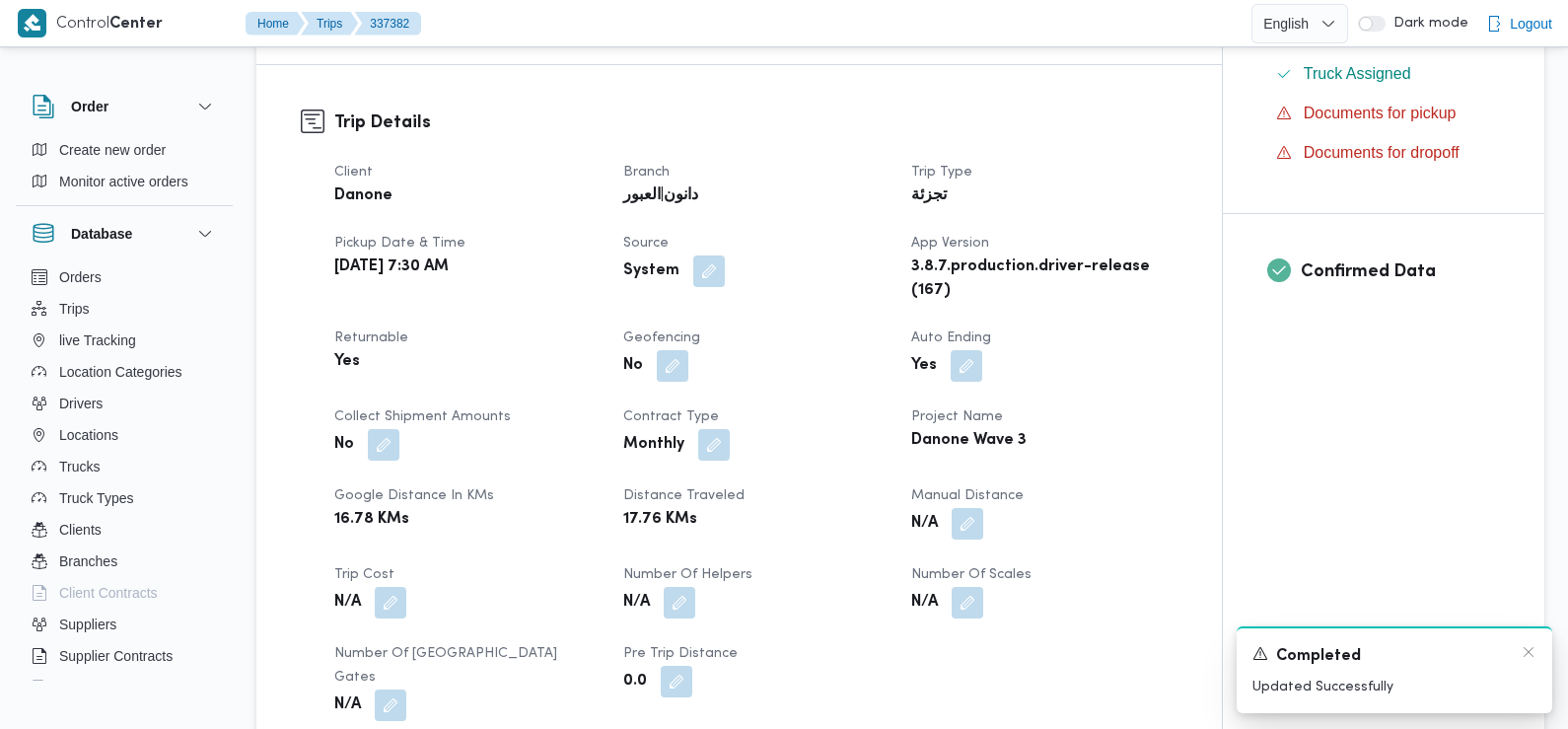
click at [1541, 654] on div "A new notification appears Completed Updated Successfully" at bounding box center [1395, 669] width 316 height 87
click at [1523, 652] on icon "Dismiss toast" at bounding box center [1529, 652] width 16 height 16
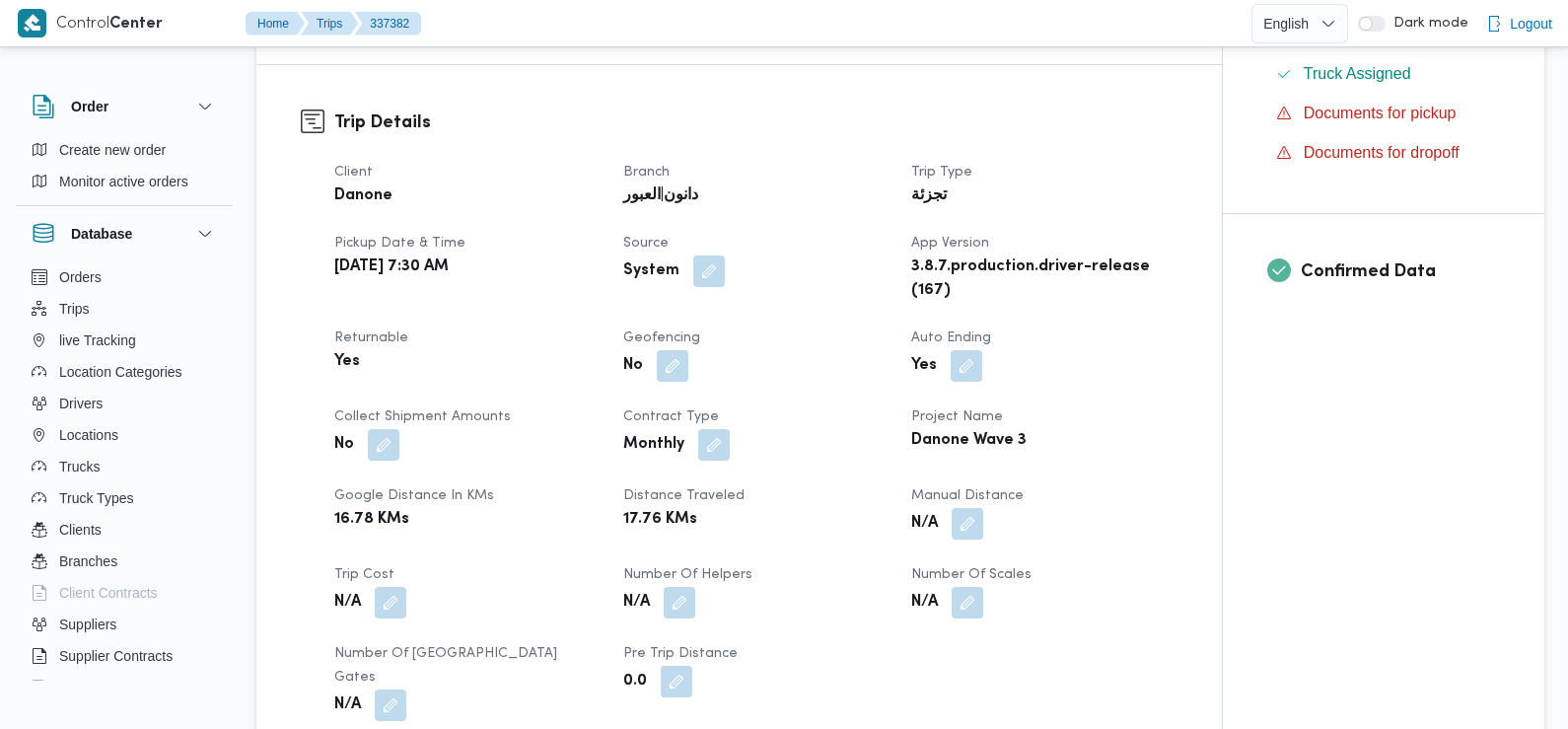
click at [1193, 566] on div "Trip Details Client Danone Branch دانون|العبور Trip Type تجزئة Pickup date & ti…" at bounding box center [739, 415] width 966 height 700
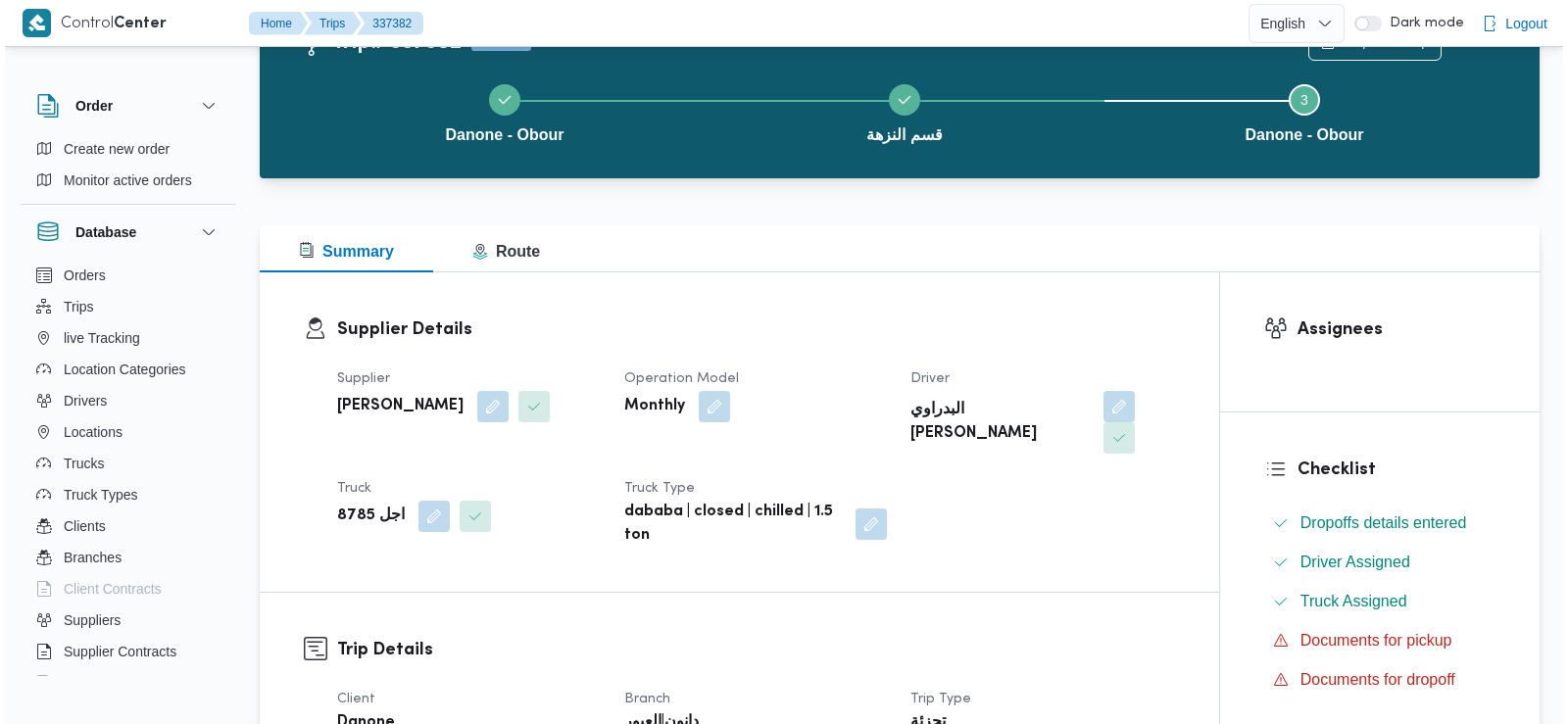
scroll to position [0, 0]
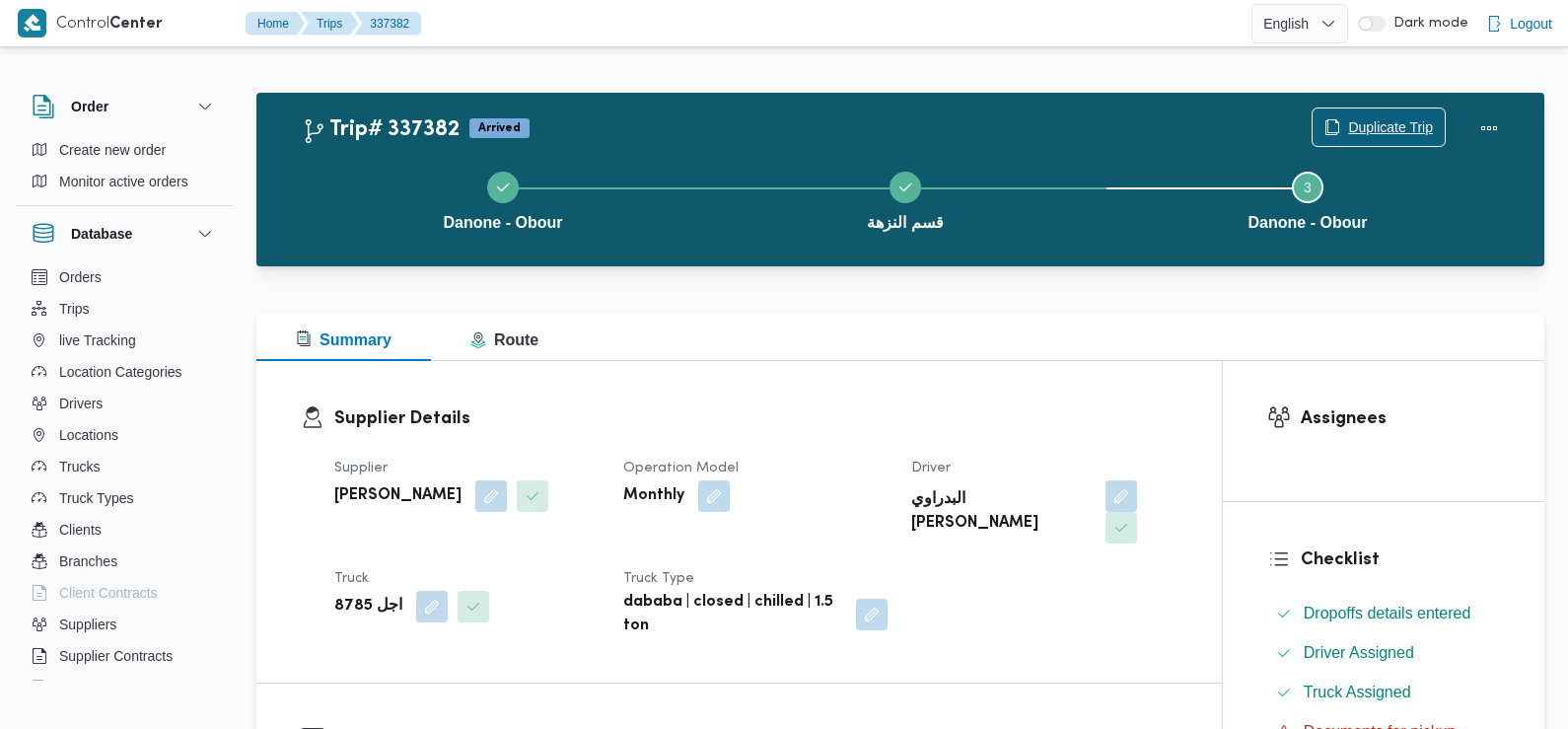
click at [1359, 135] on span "Duplicate Trip" at bounding box center [1390, 127] width 85 height 24
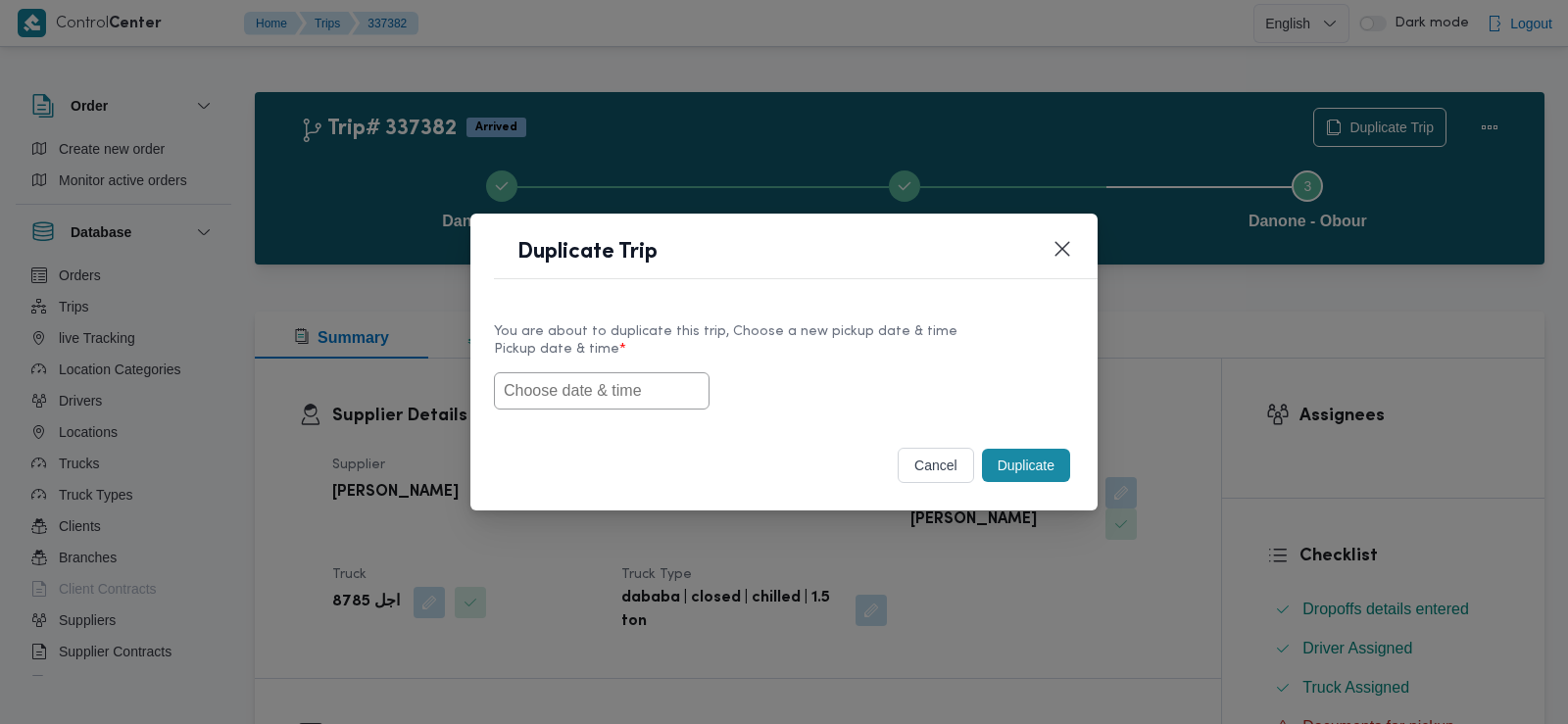
click at [597, 389] on input "text" at bounding box center [601, 390] width 216 height 37
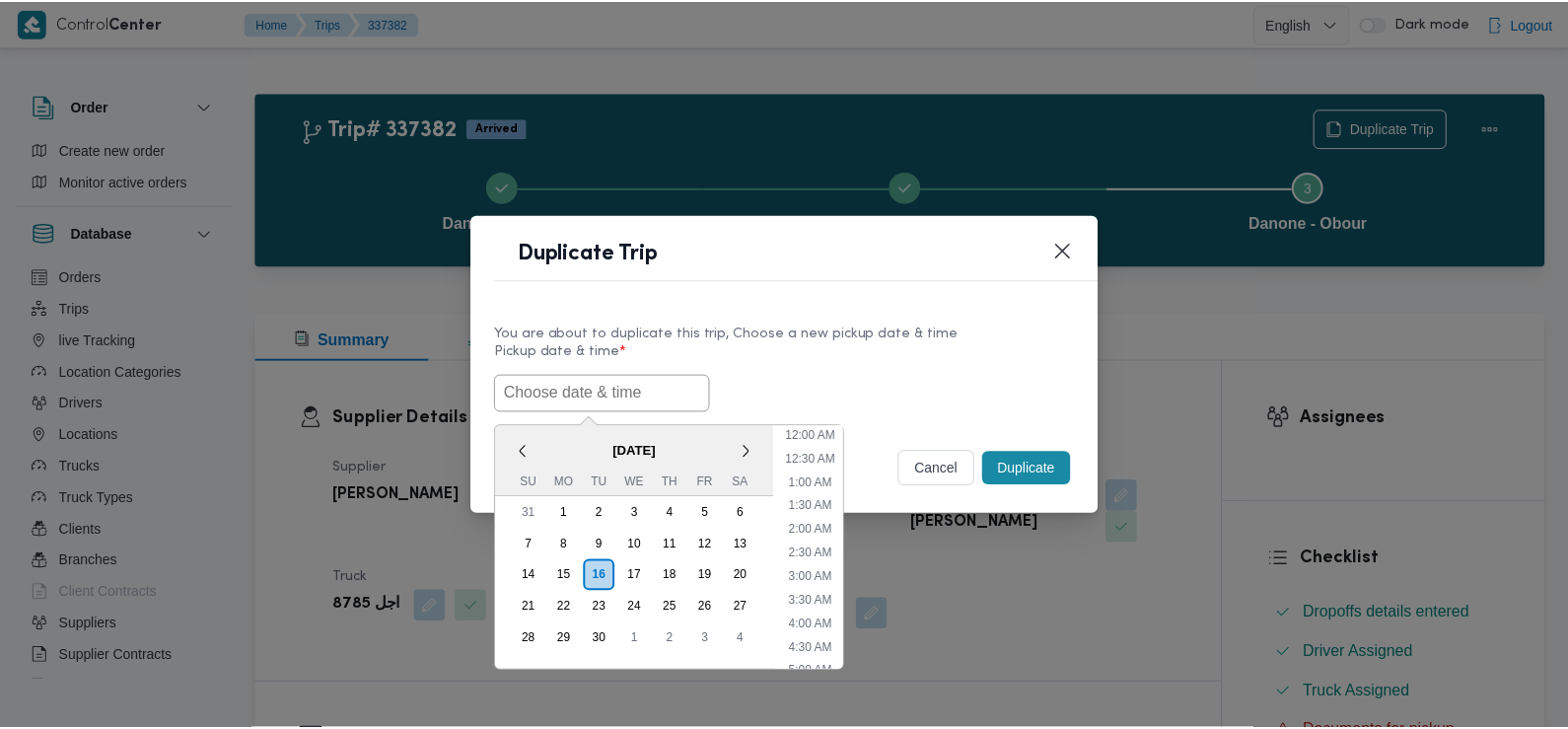
scroll to position [503, 0]
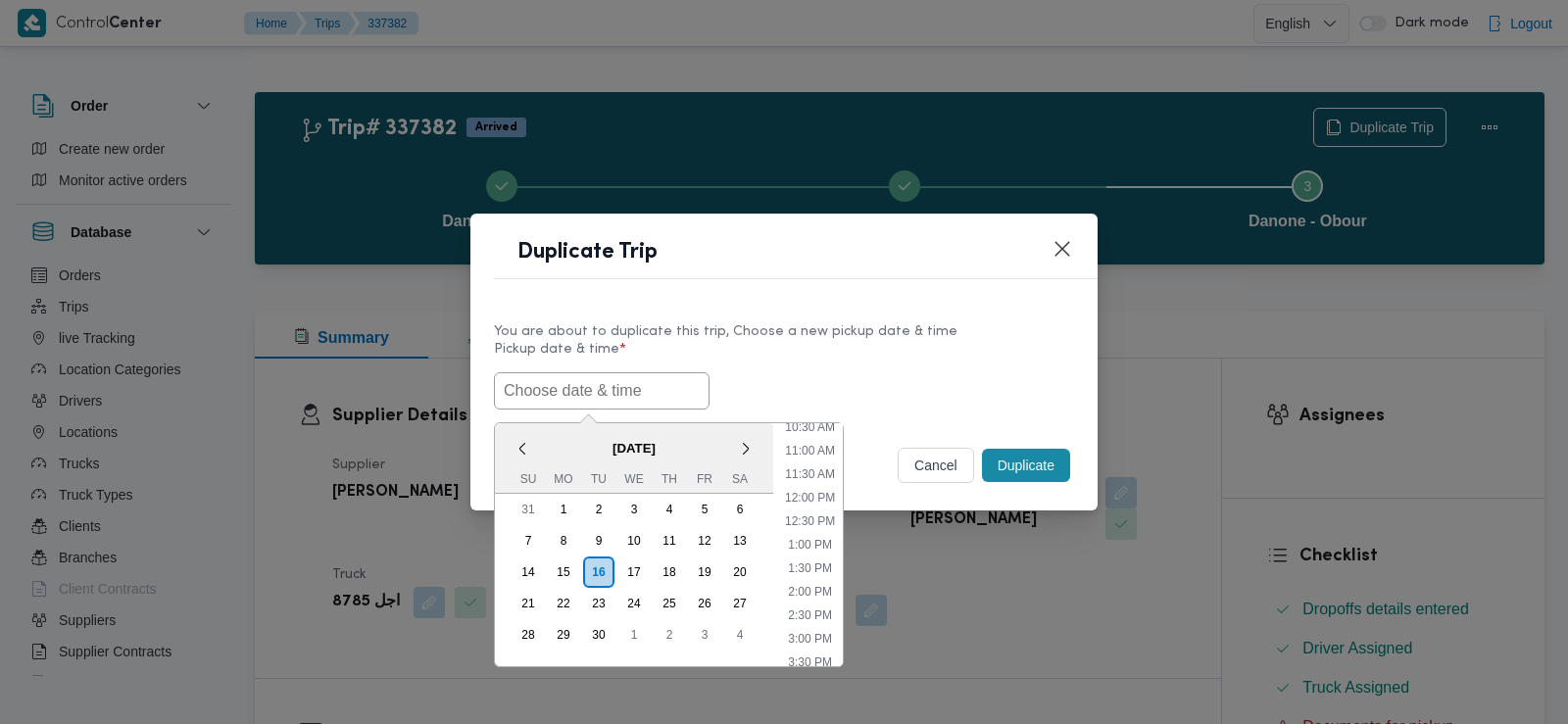
paste input "17/09/2025 6:30AM"
type input "17/09/2025 6:30AM"
click at [814, 375] on div "17/09/2025 6:30AM < September 2025 > Su Mo Tu We Th Fr Sa 31 1 2 3 4 5 6 7 8 9 …" at bounding box center [784, 390] width 580 height 37
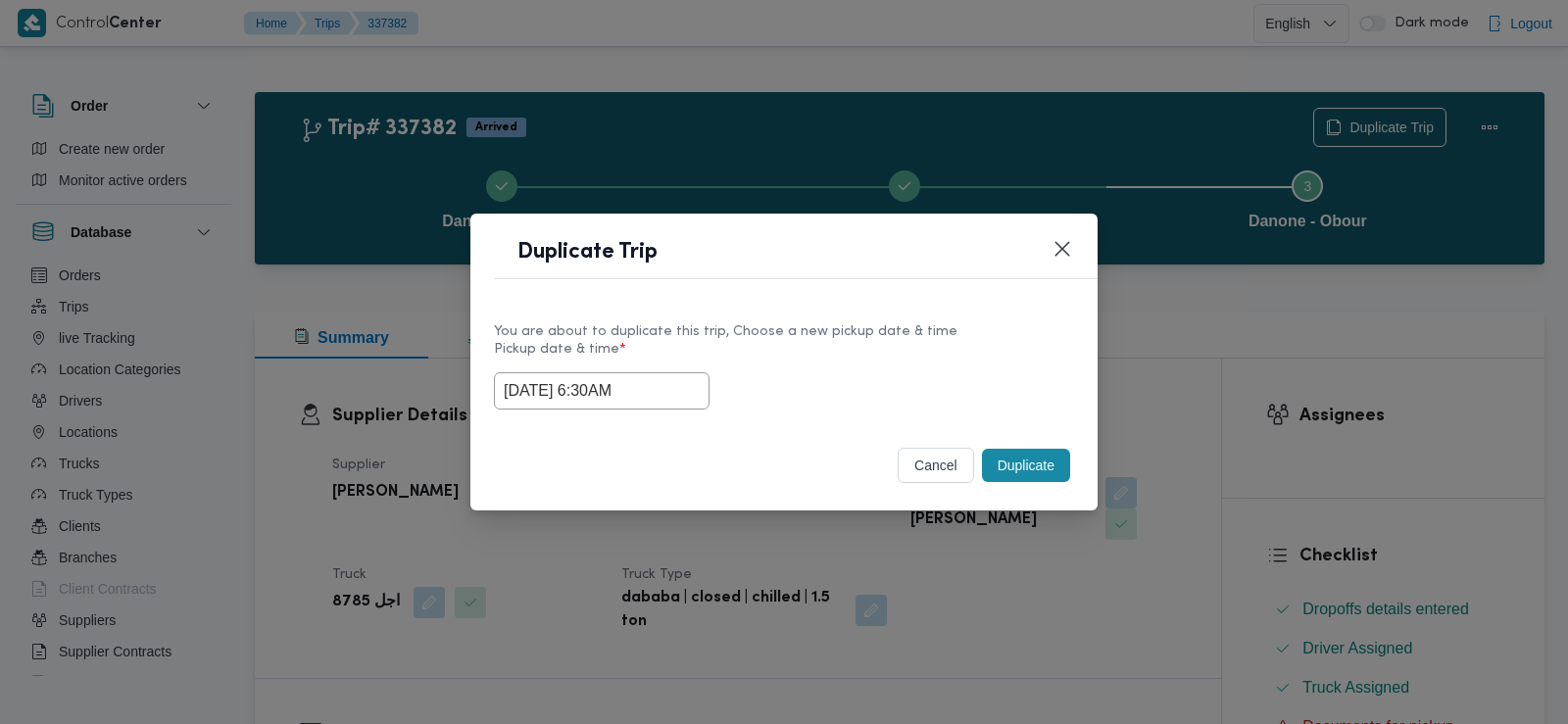
click at [1014, 468] on button "Duplicate" at bounding box center [1025, 466] width 88 height 34
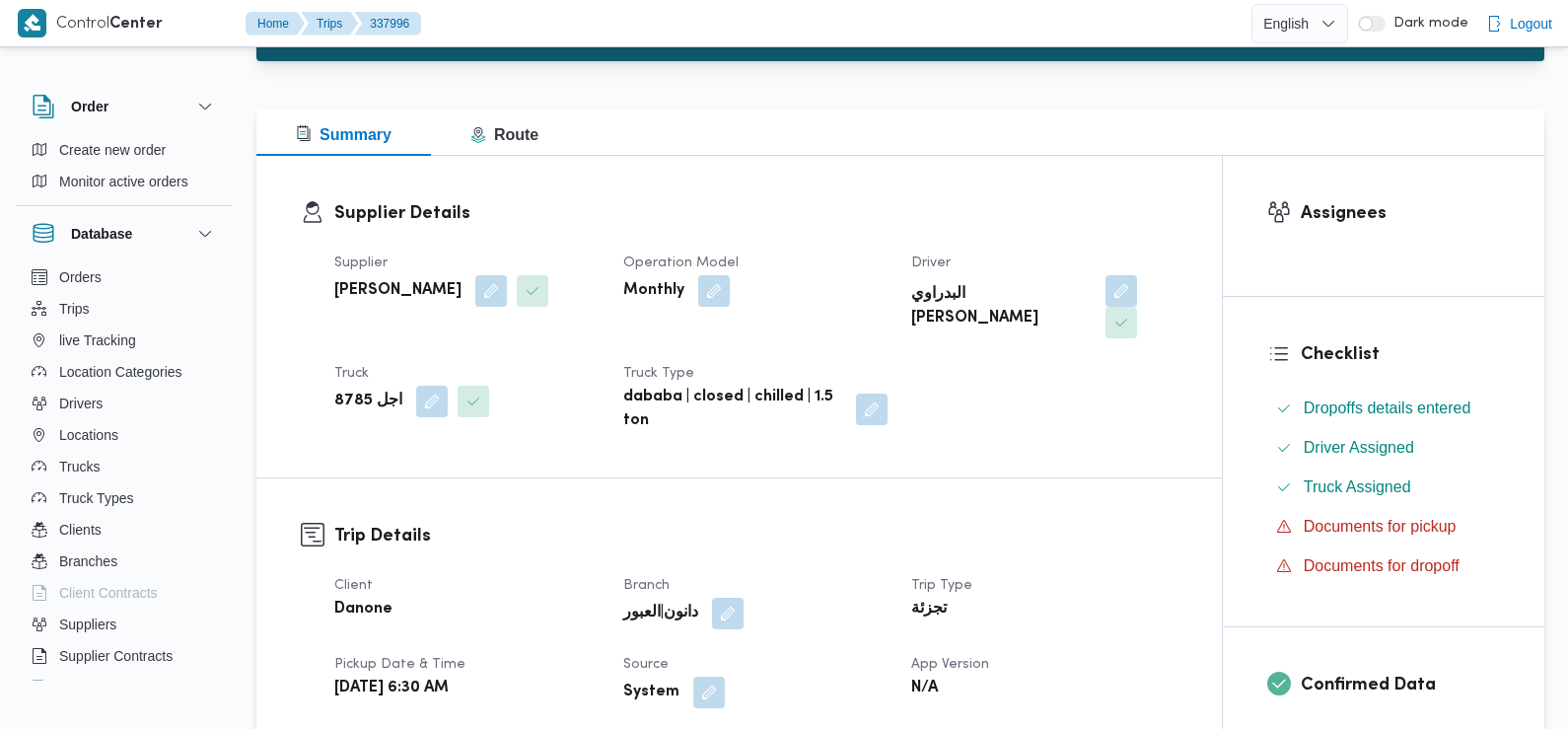
scroll to position [441, 0]
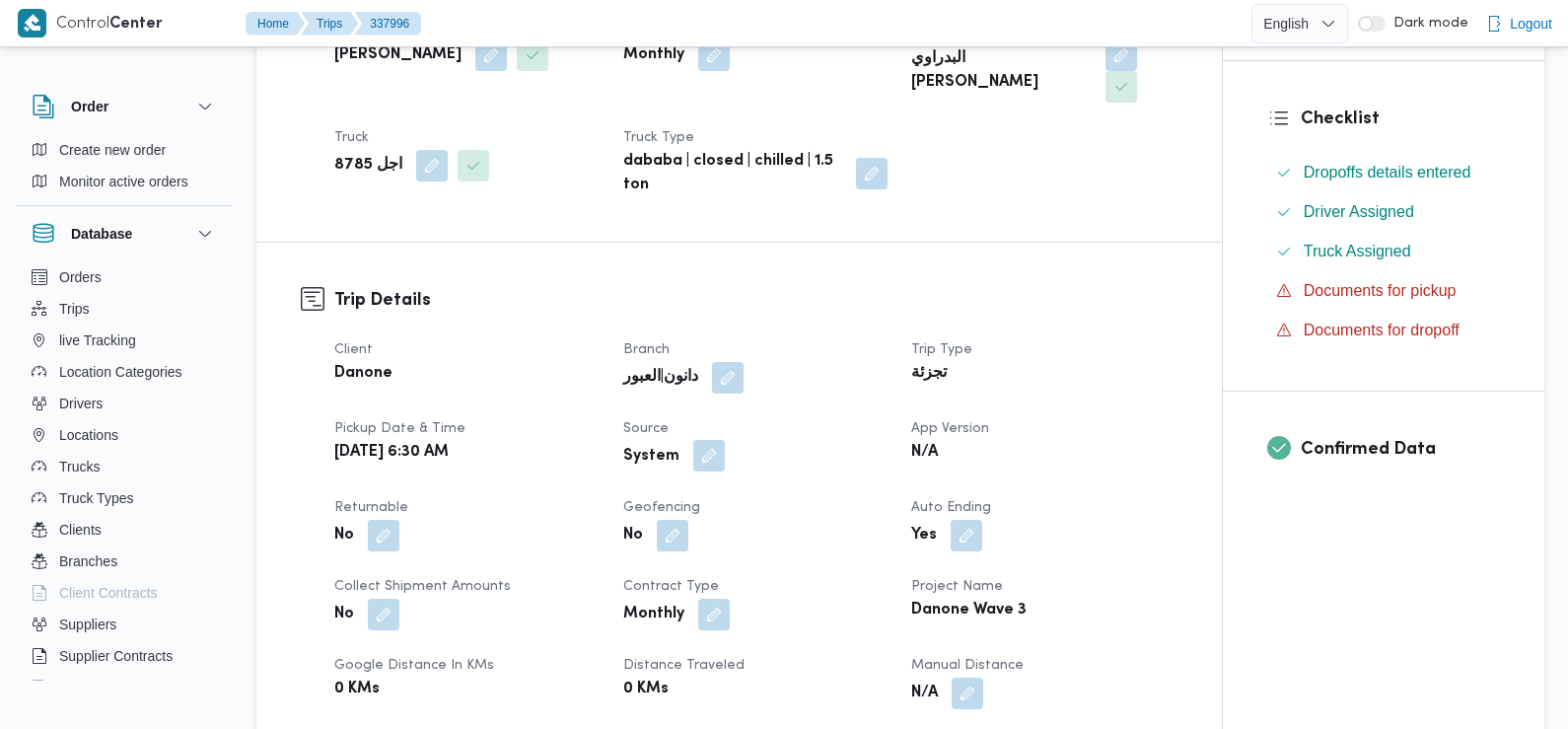
click at [703, 440] on button "button" at bounding box center [709, 456] width 32 height 32
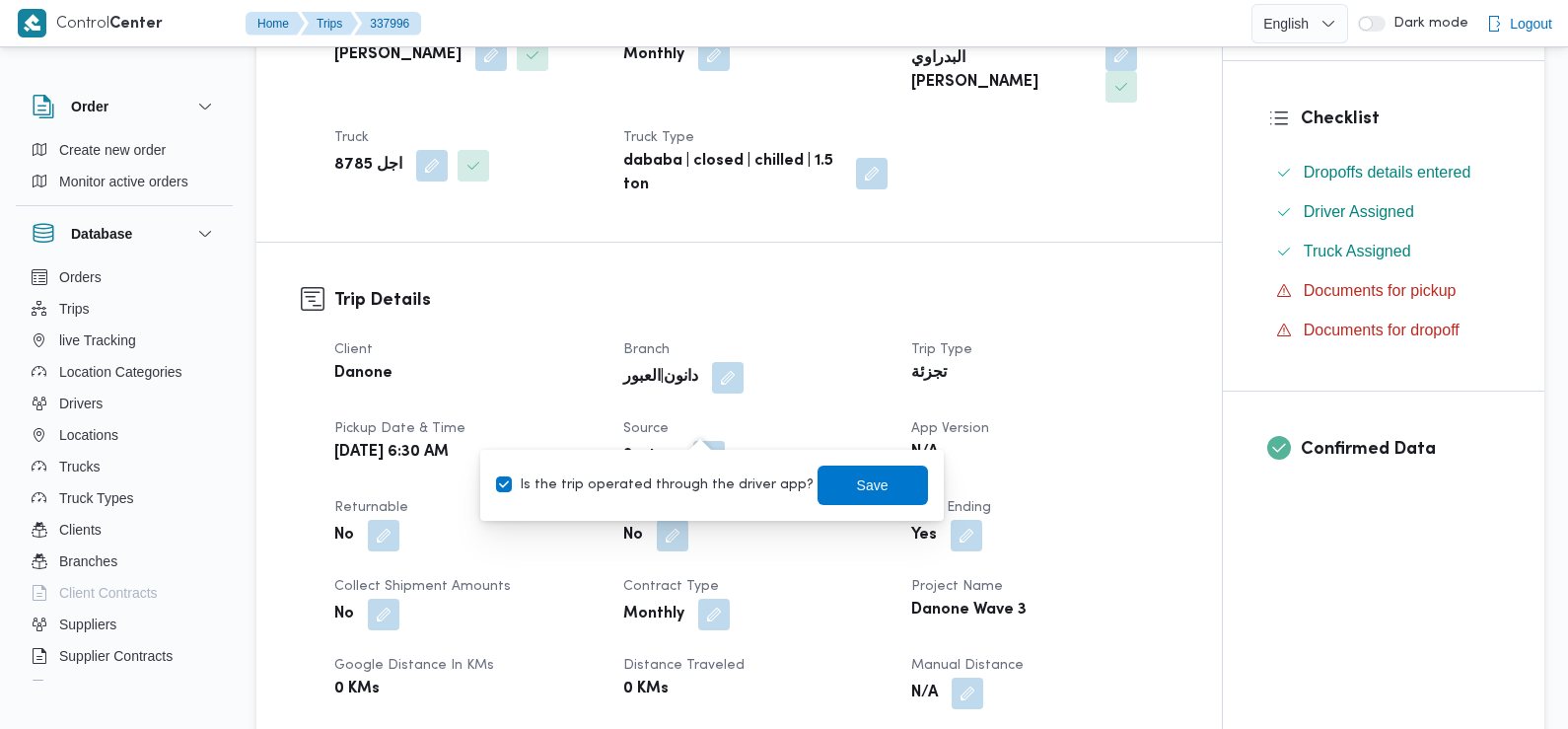
click at [698, 477] on label "Is the trip operated through the driver app?" at bounding box center [655, 485] width 318 height 24
checkbox input "false"
click at [897, 495] on span "Save" at bounding box center [873, 484] width 110 height 39
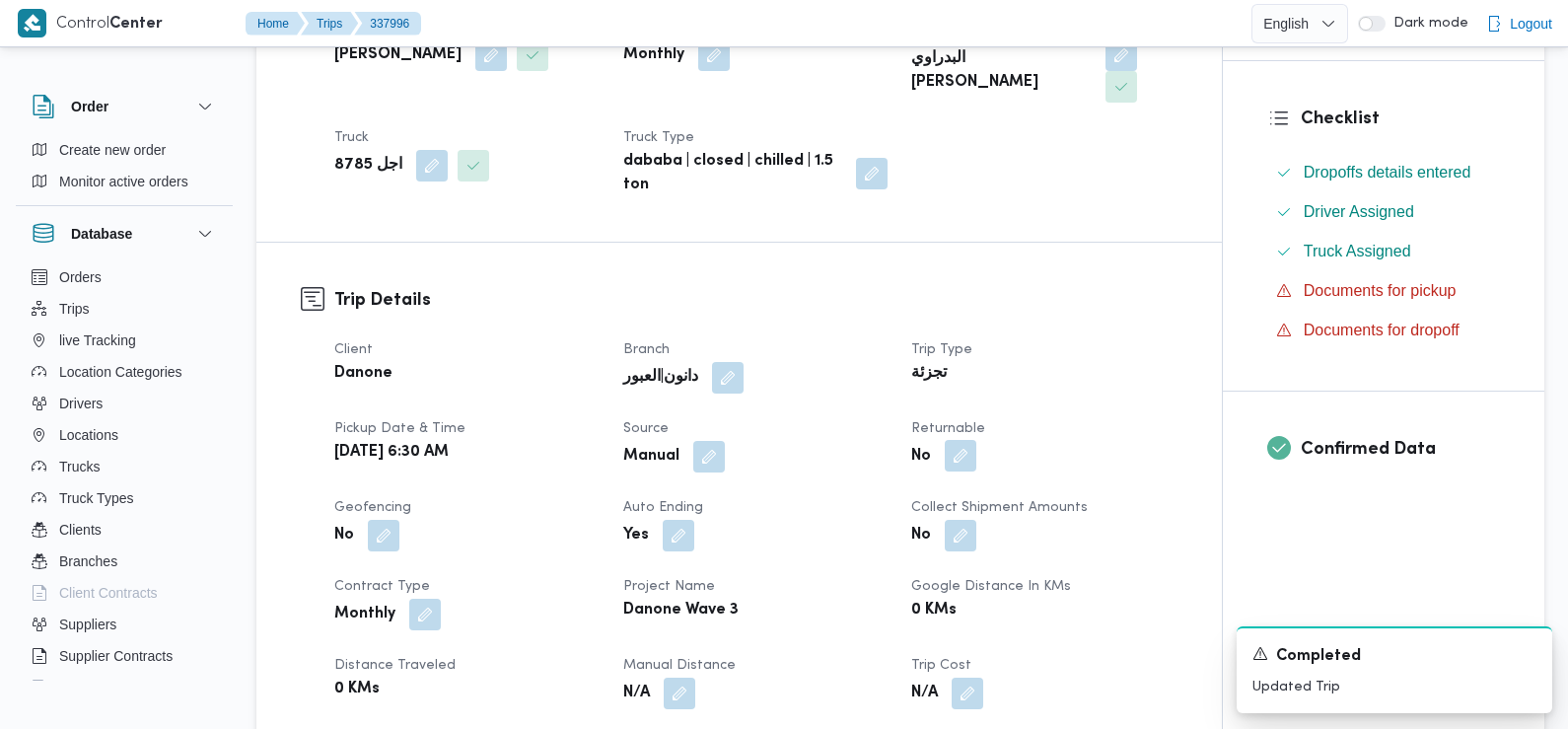
click at [955, 440] on button "button" at bounding box center [961, 456] width 32 height 32
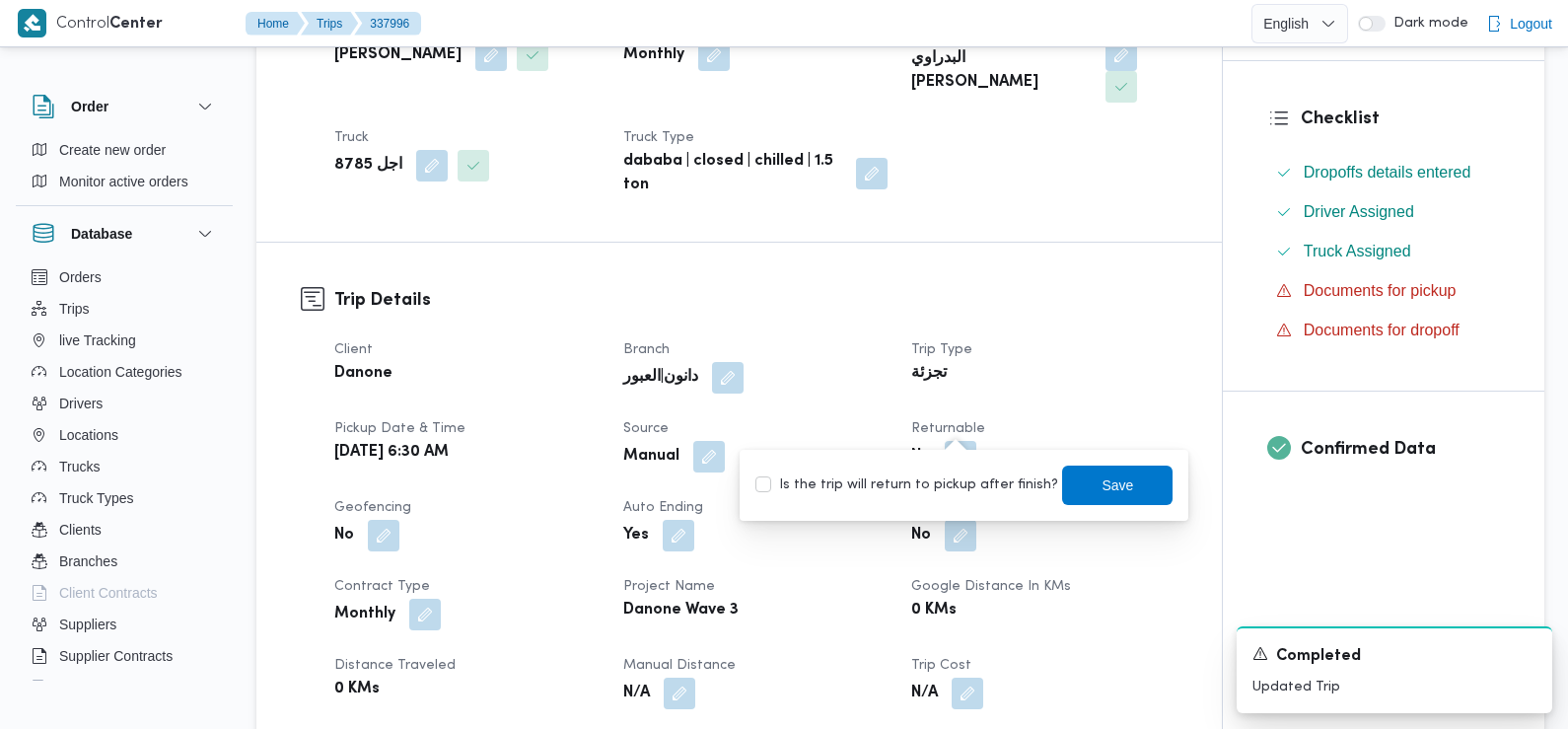
click at [966, 481] on label "Is the trip will return to pickup after finish?" at bounding box center [906, 485] width 303 height 24
checkbox input "true"
click at [1063, 485] on span "Save" at bounding box center [1117, 484] width 110 height 39
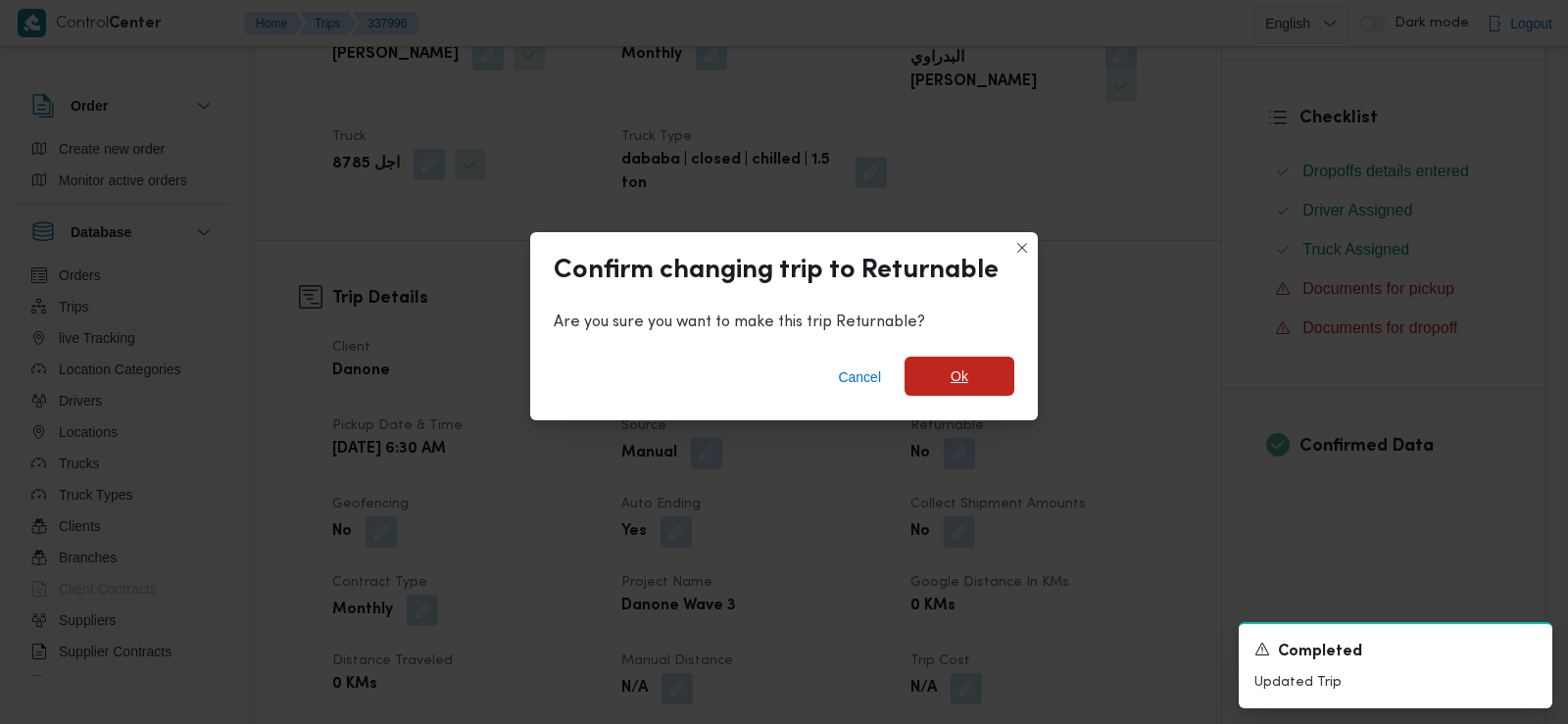
click at [986, 390] on span "Ok" at bounding box center [959, 375] width 109 height 39
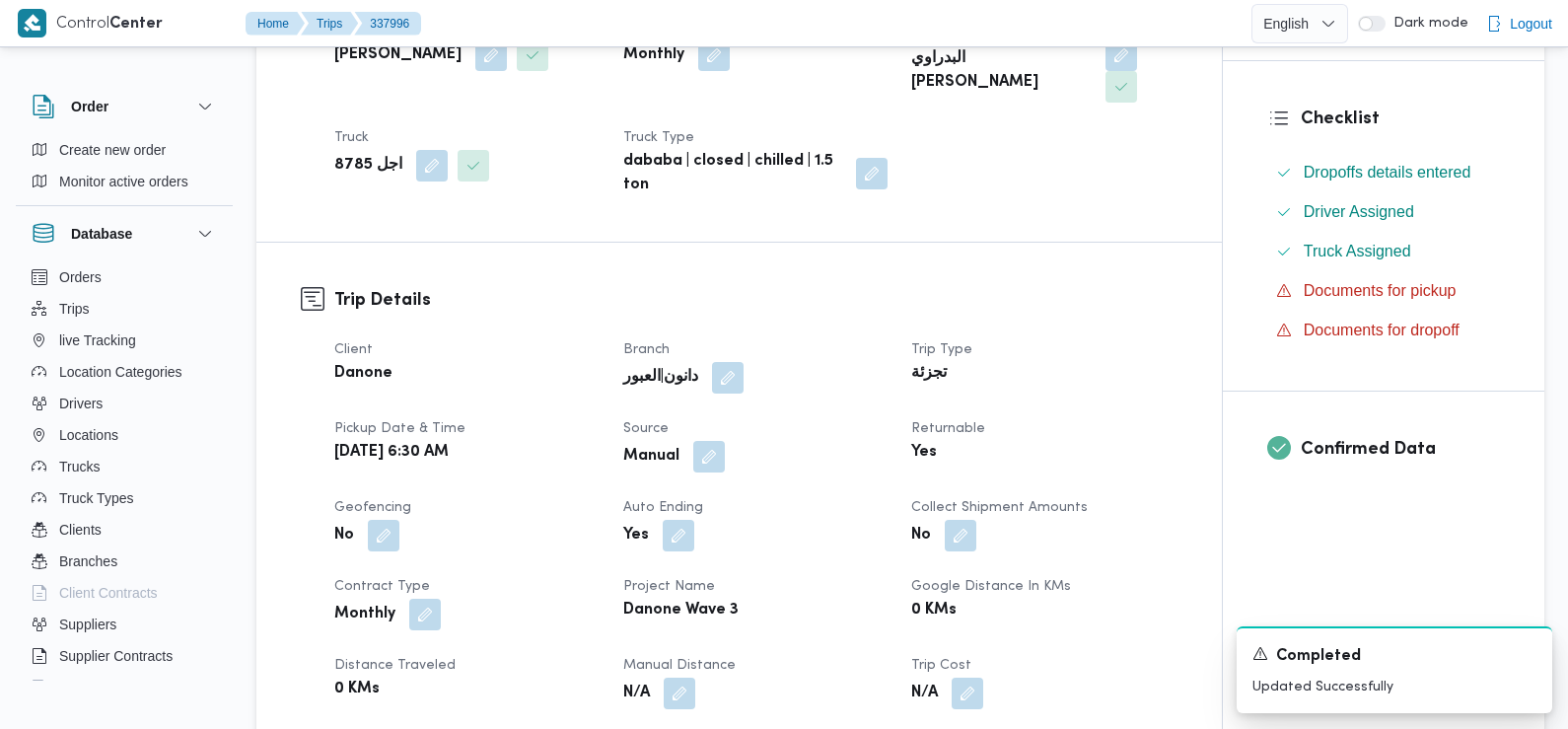
click at [1116, 368] on div "Client Danone Branch دانون|العبور Trip Type تجزئة Pickup date & time Wed, Sep 1…" at bounding box center [756, 614] width 867 height 576
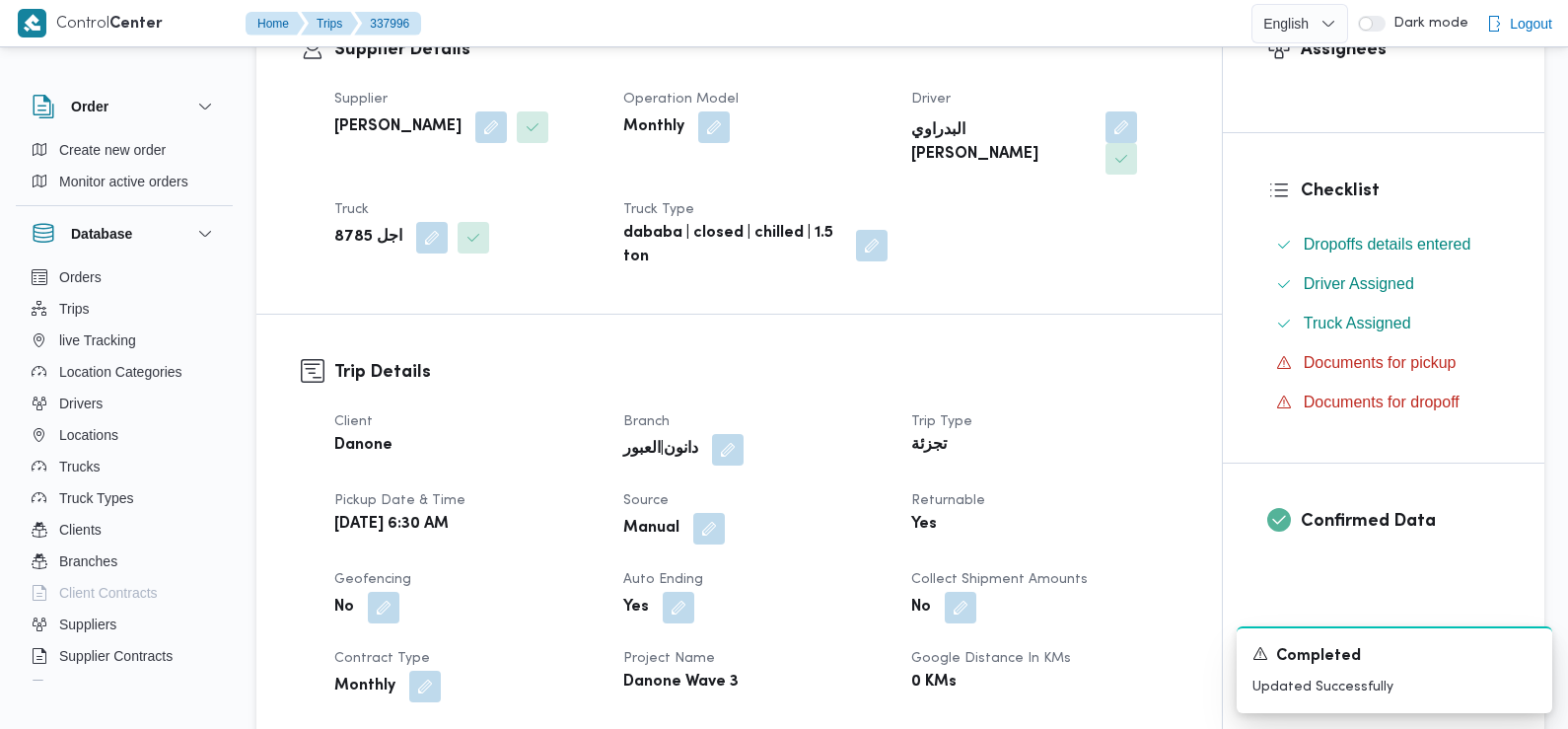
scroll to position [0, 0]
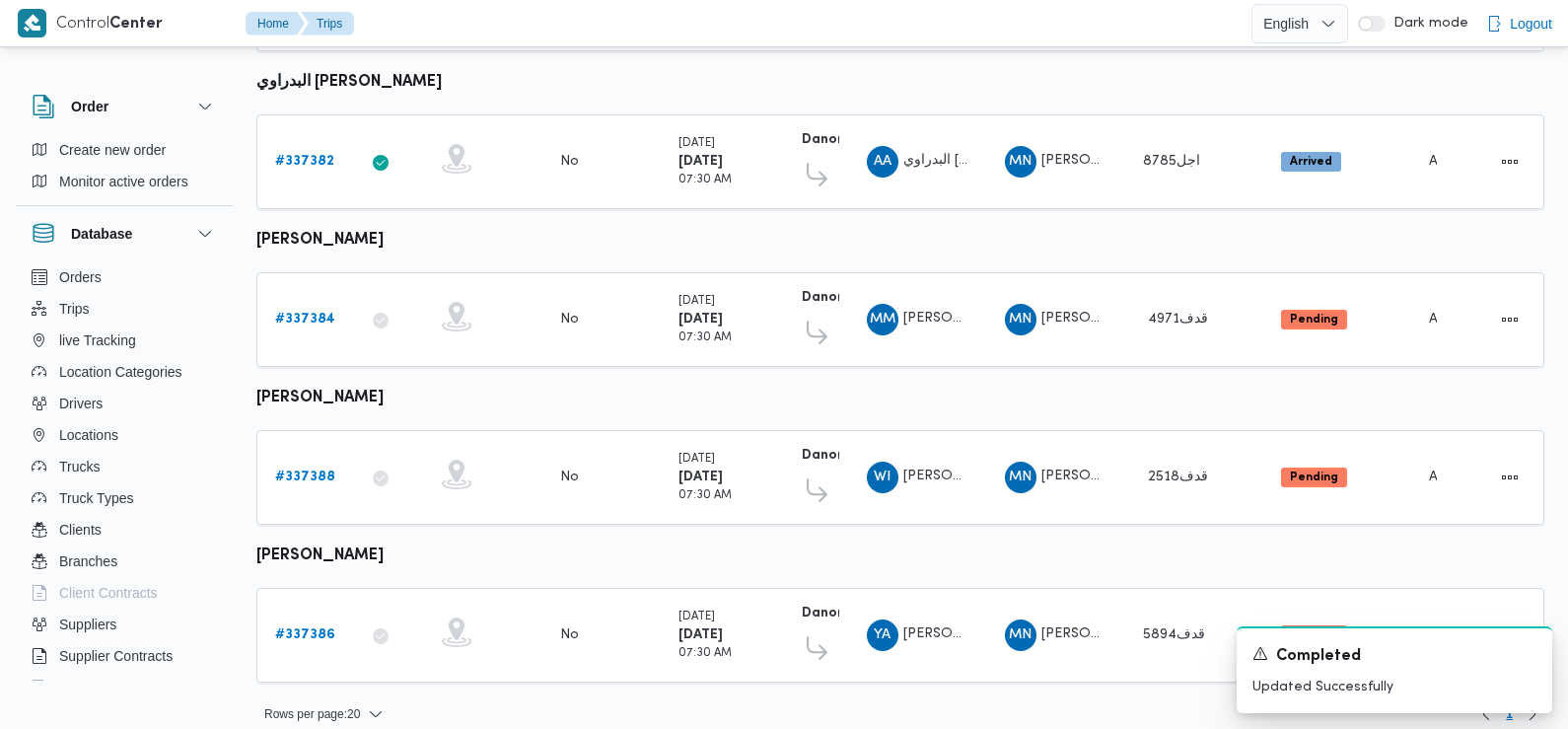
scroll to position [722, 0]
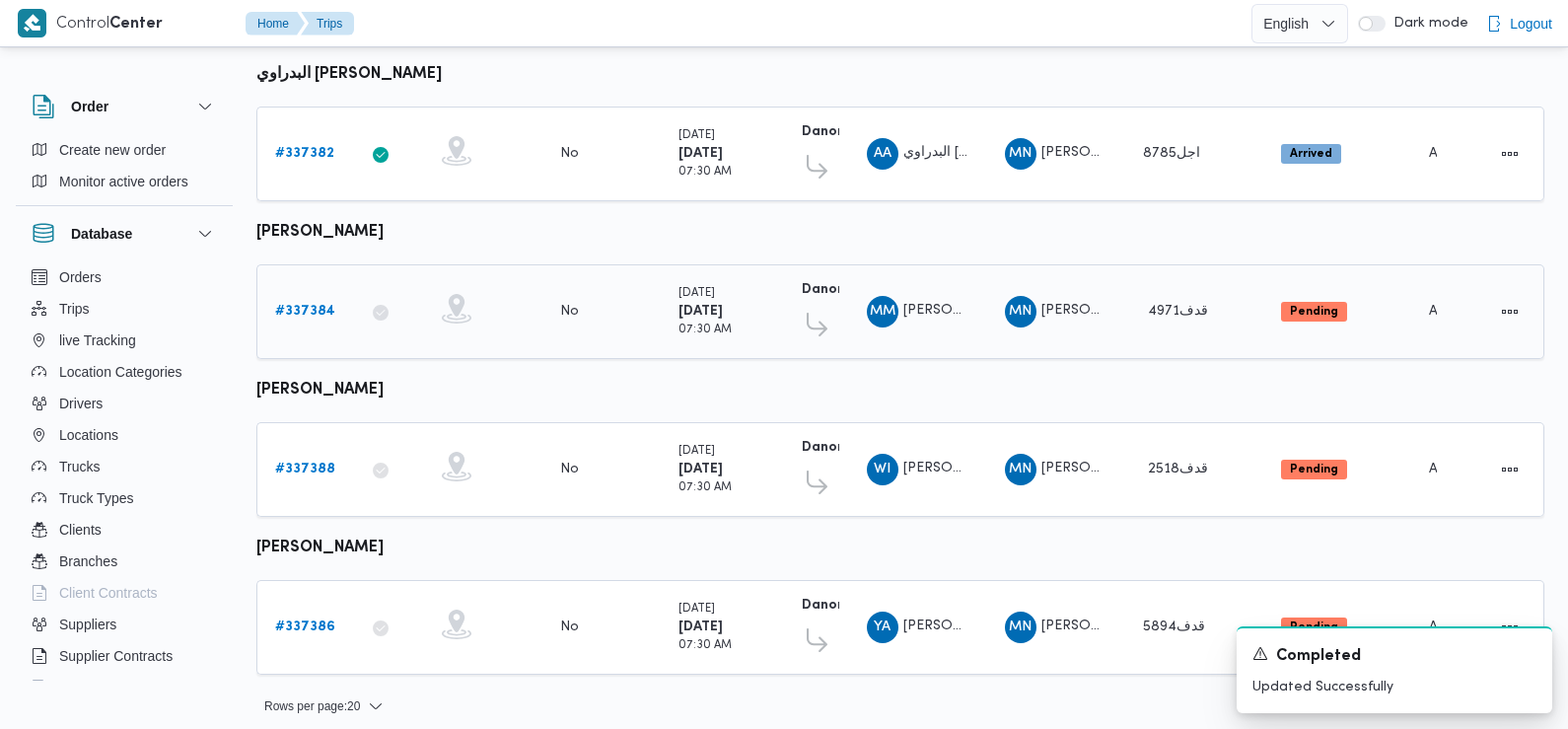
click at [317, 305] on b "# 337384" at bounding box center [305, 311] width 60 height 13
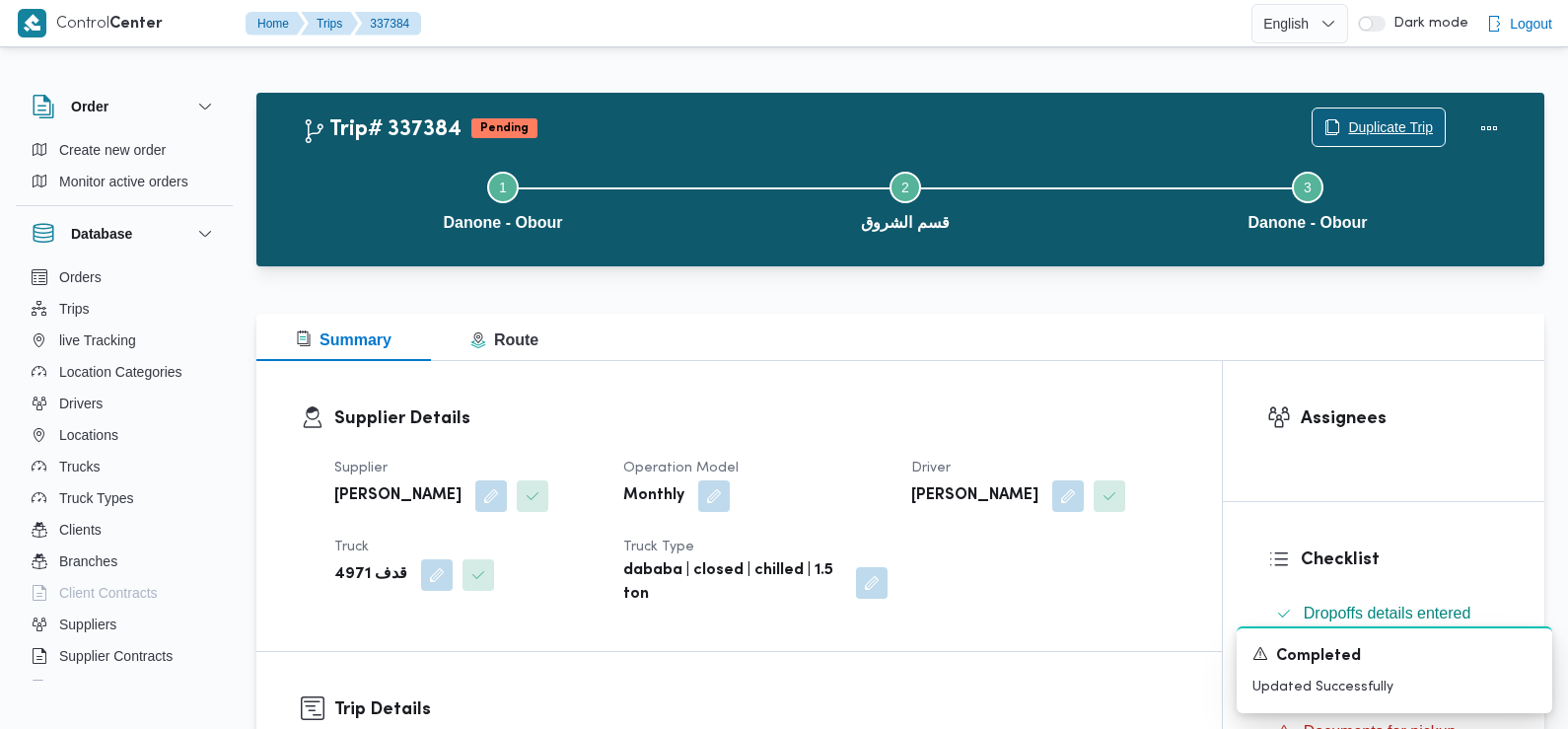
click at [1373, 130] on span "Duplicate Trip" at bounding box center [1390, 127] width 85 height 24
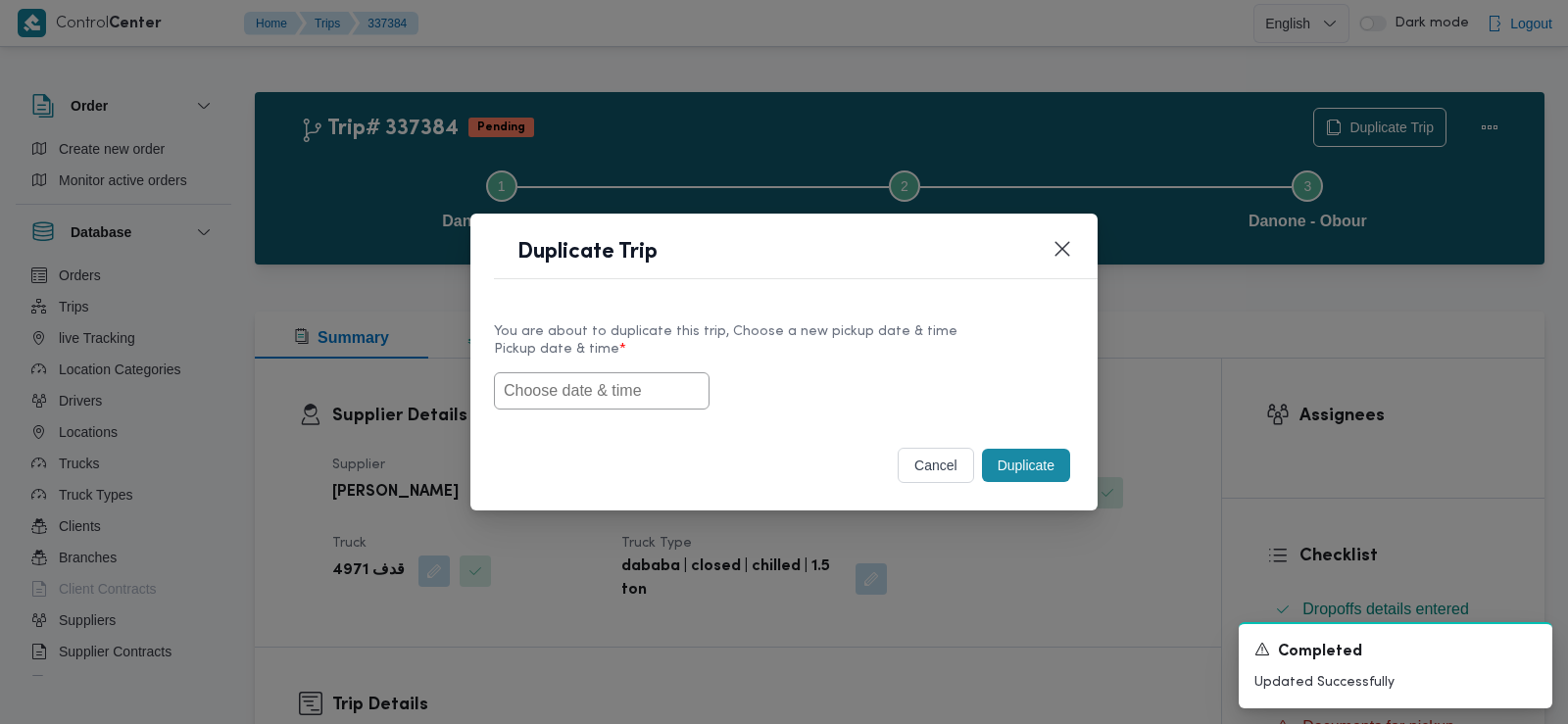
click at [557, 392] on input "text" at bounding box center [601, 390] width 216 height 37
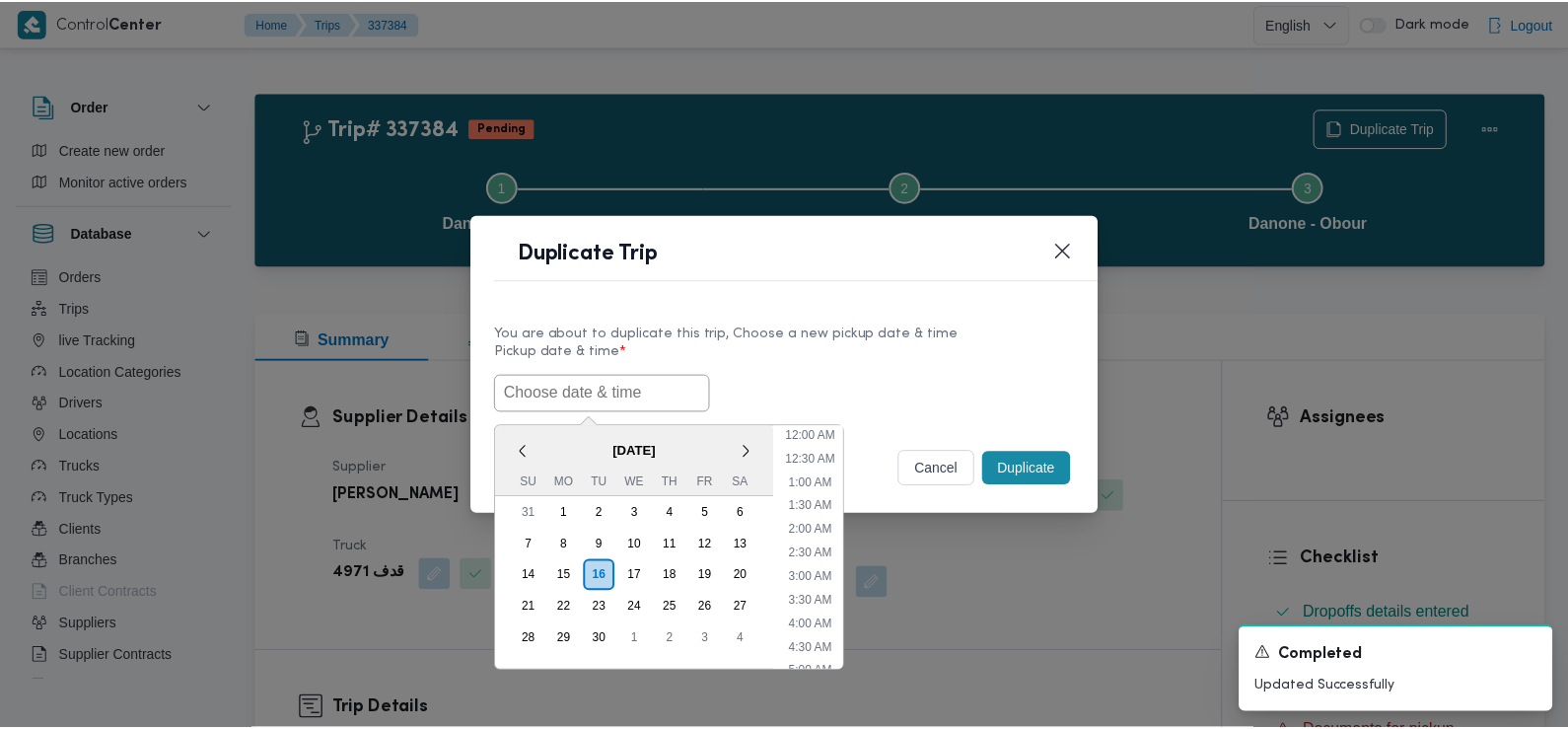
scroll to position [527, 0]
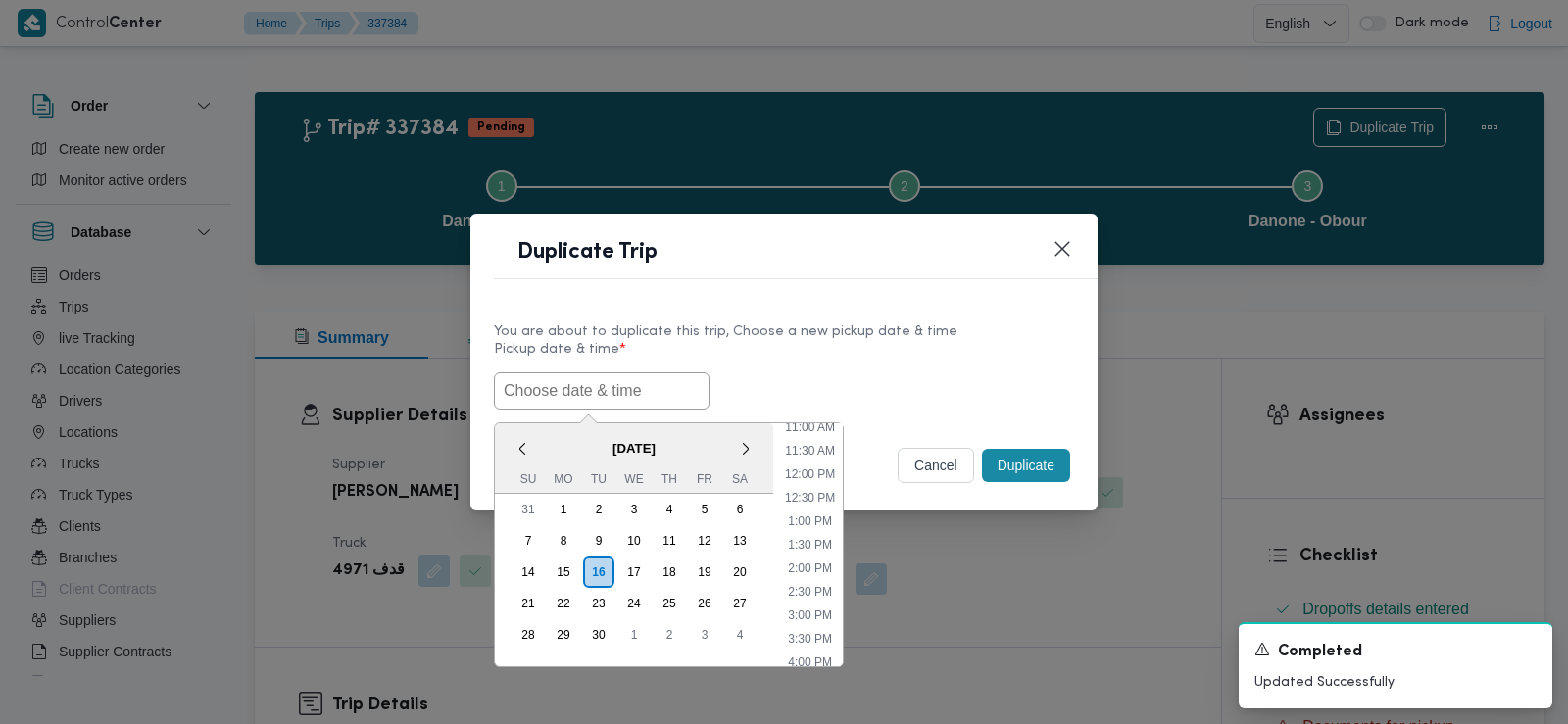
paste input "17/09/2025 6:30AM"
type input "17/09/2025 6:30AM"
click at [824, 378] on div "17/09/2025 6:30AM < September 2025 > Su Mo Tu We Th Fr Sa 31 1 2 3 4 5 6 7 8 9 …" at bounding box center [784, 390] width 580 height 37
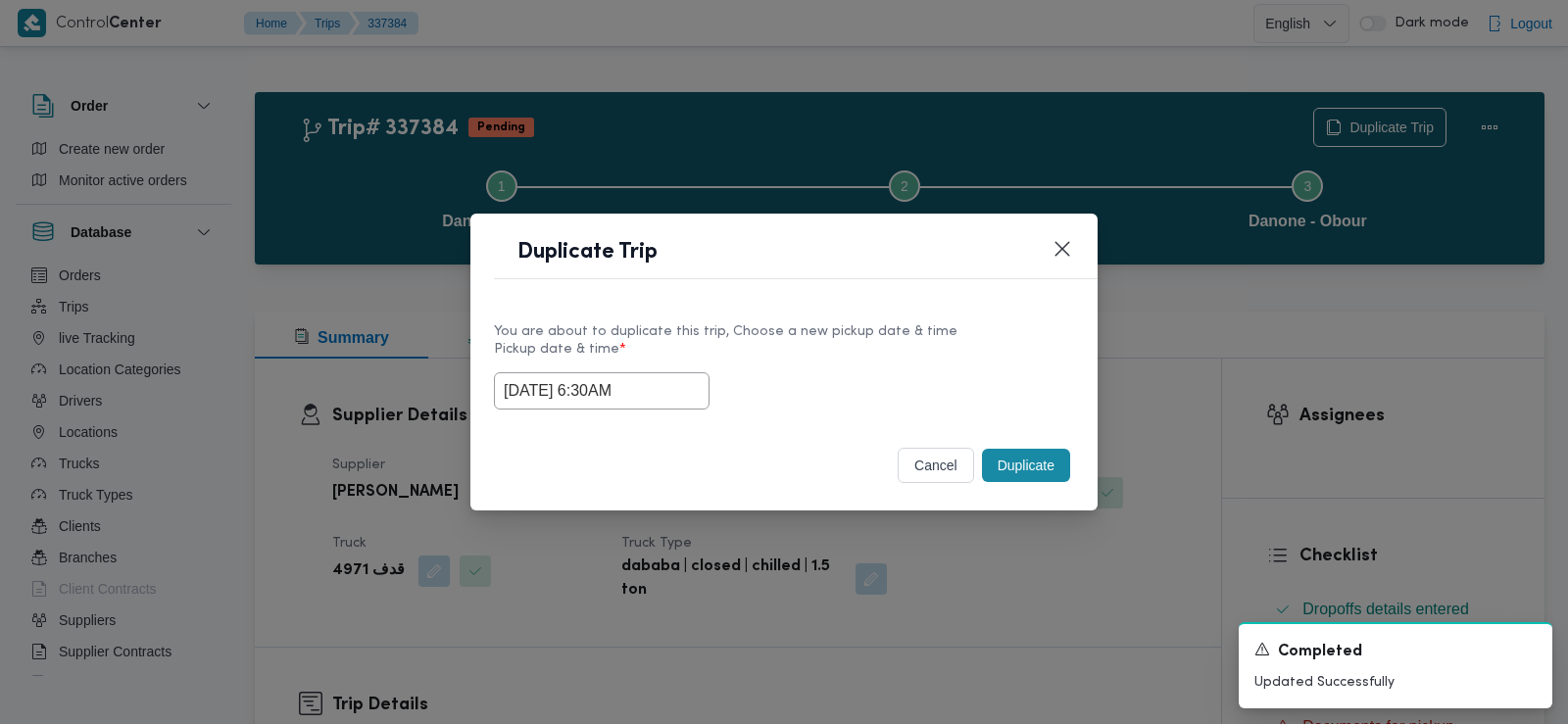
click at [1019, 473] on button "Duplicate" at bounding box center [1025, 466] width 88 height 34
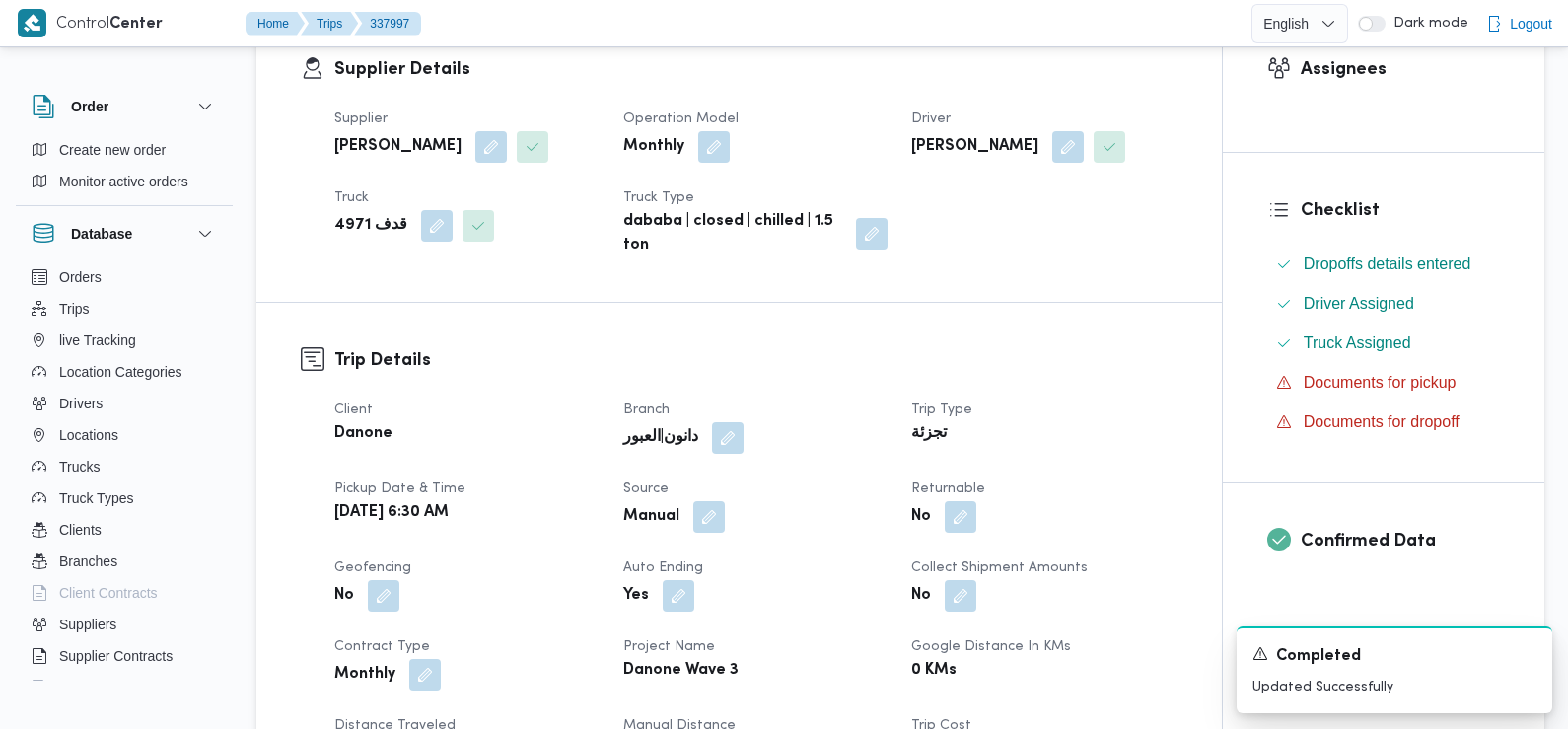
scroll to position [441, 0]
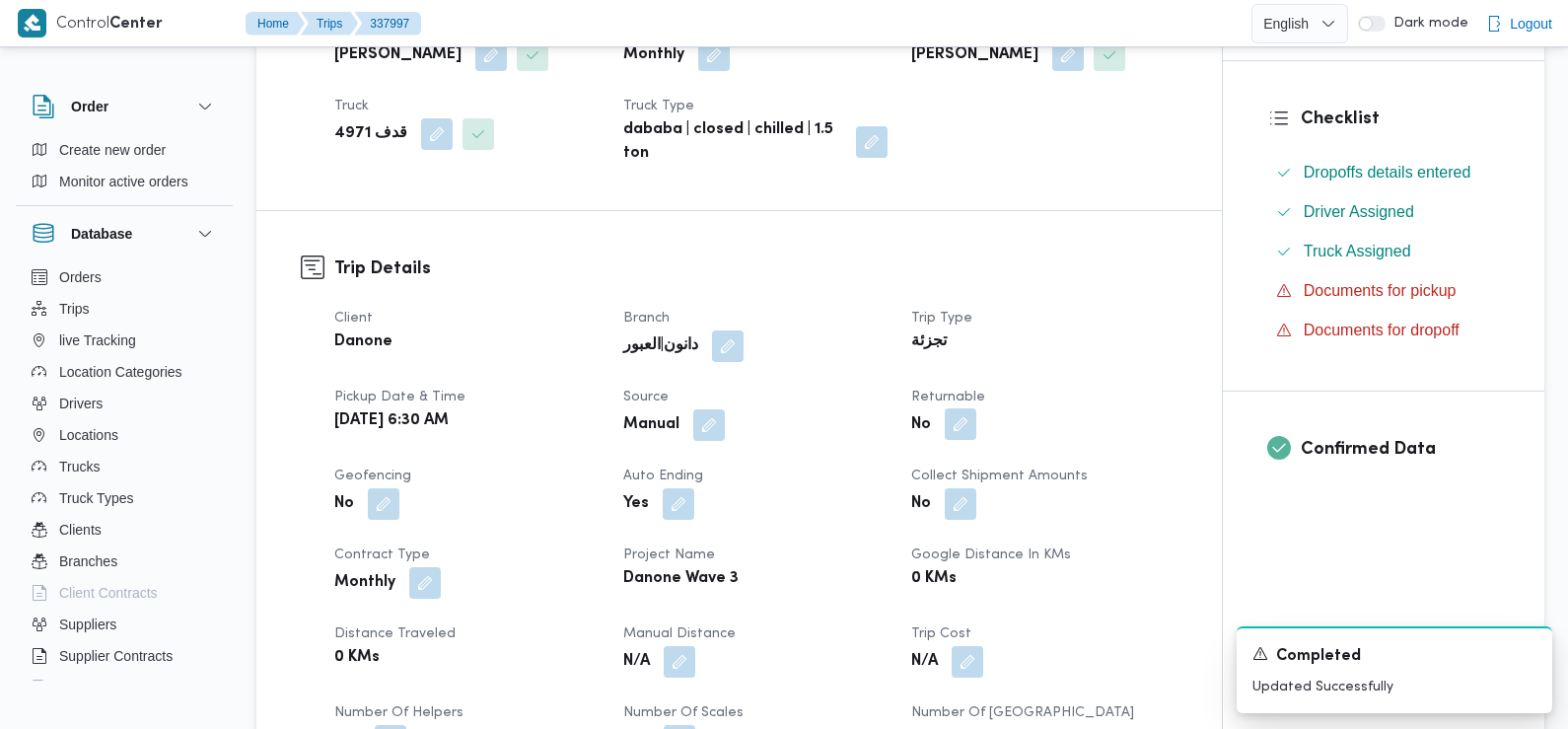
click at [966, 430] on button "button" at bounding box center [961, 424] width 32 height 32
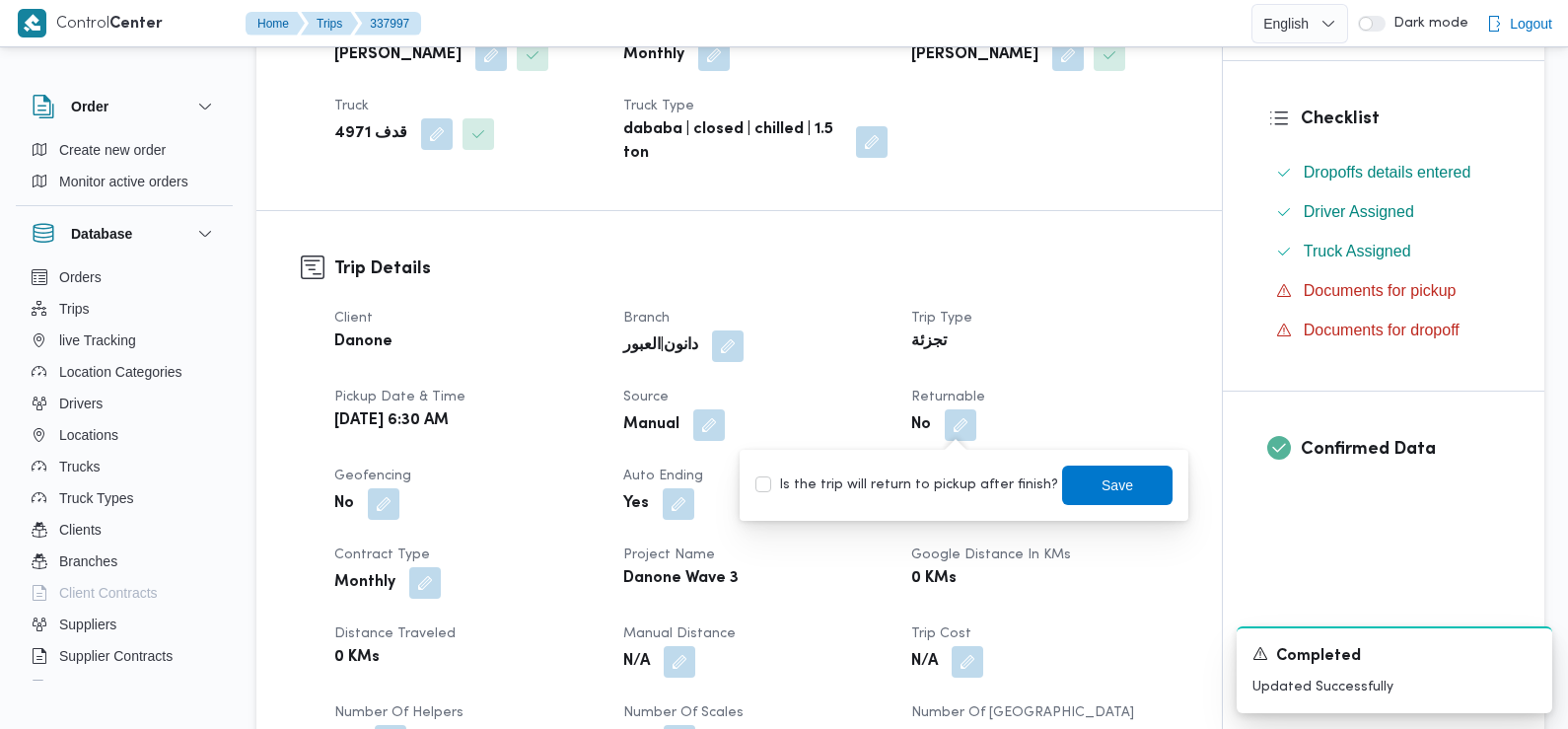
click at [961, 473] on label "Is the trip will return to pickup after finish?" at bounding box center [906, 485] width 303 height 24
checkbox input "true"
click at [1102, 491] on span "Save" at bounding box center [1118, 484] width 32 height 24
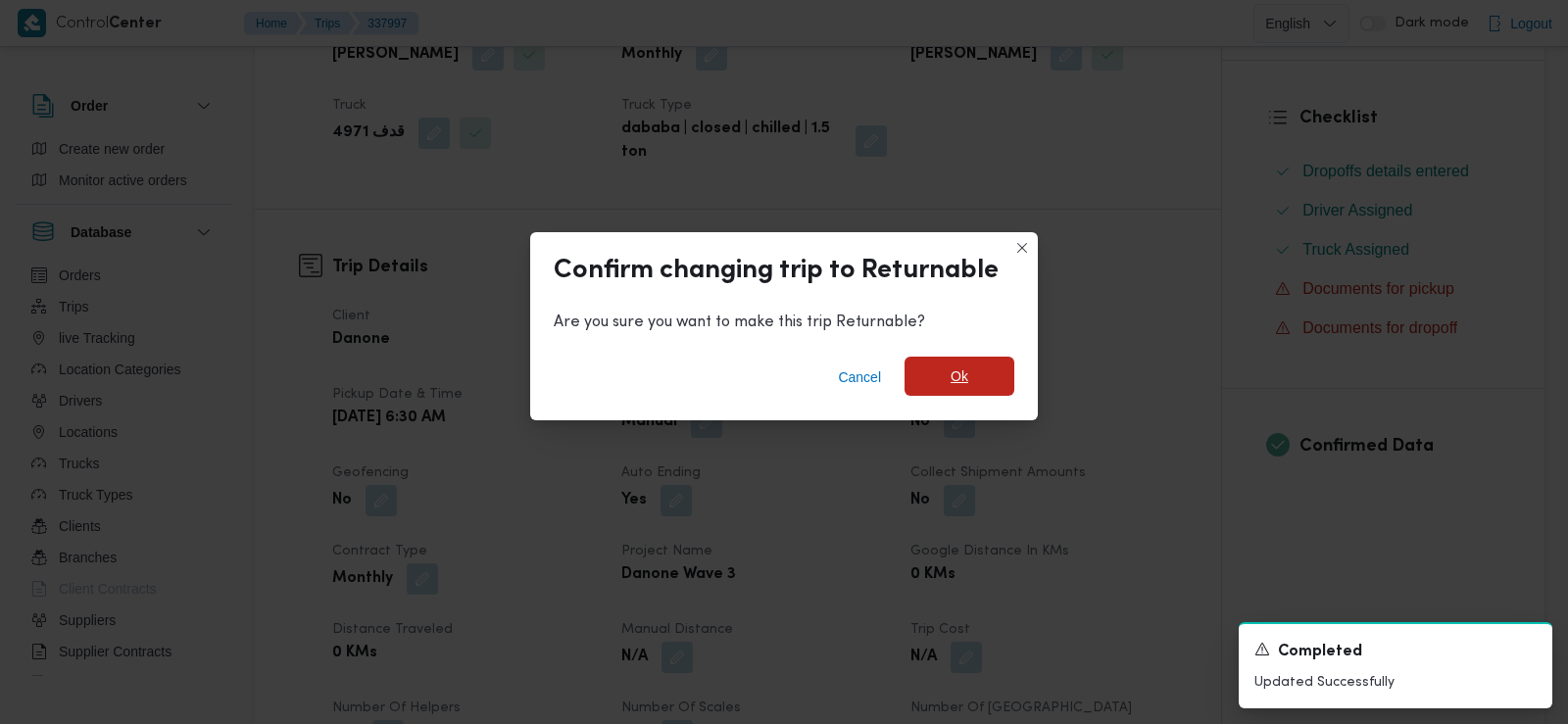
click at [973, 366] on span "Ok" at bounding box center [959, 375] width 109 height 39
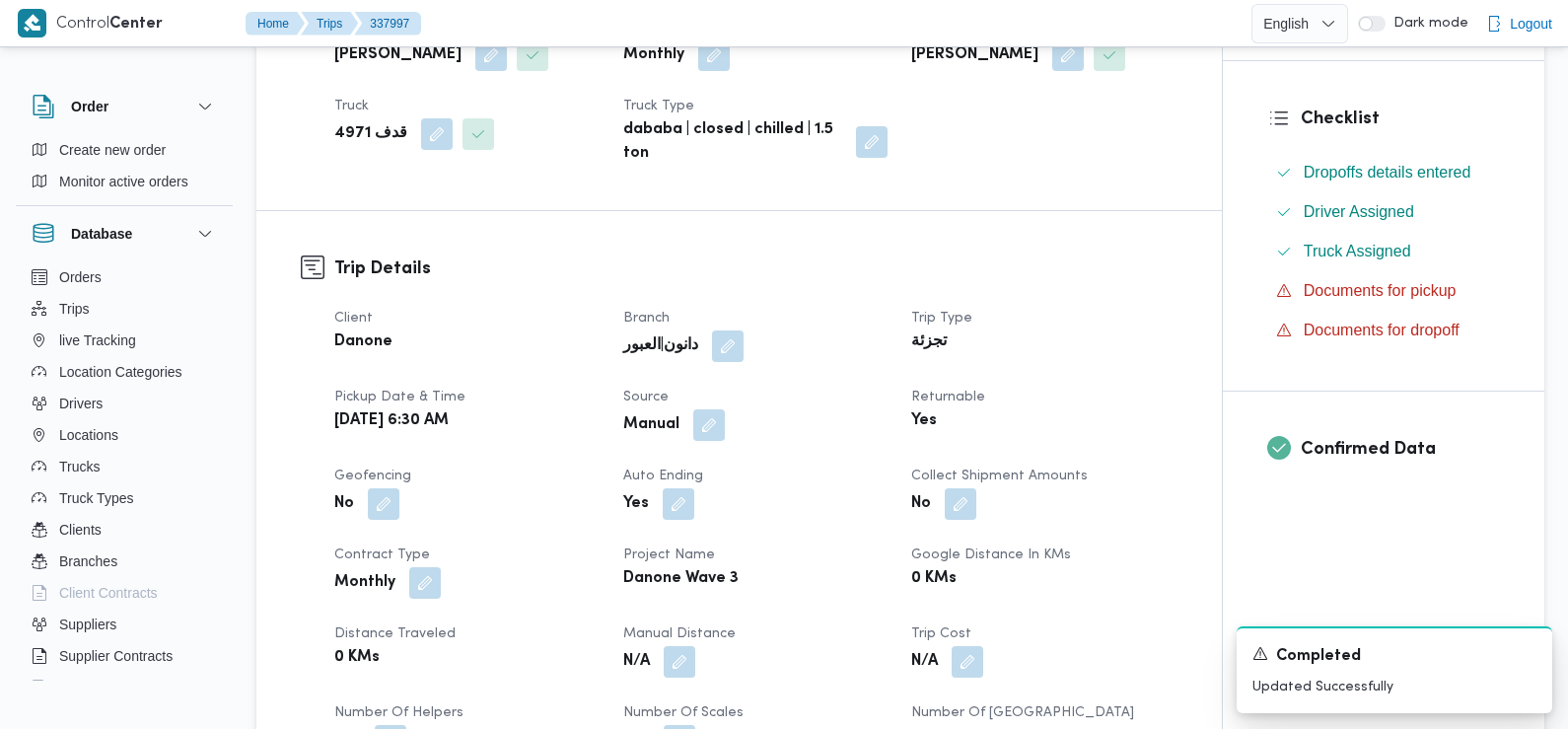
click at [578, 403] on dt "Pickup date & time" at bounding box center [466, 398] width 265 height 24
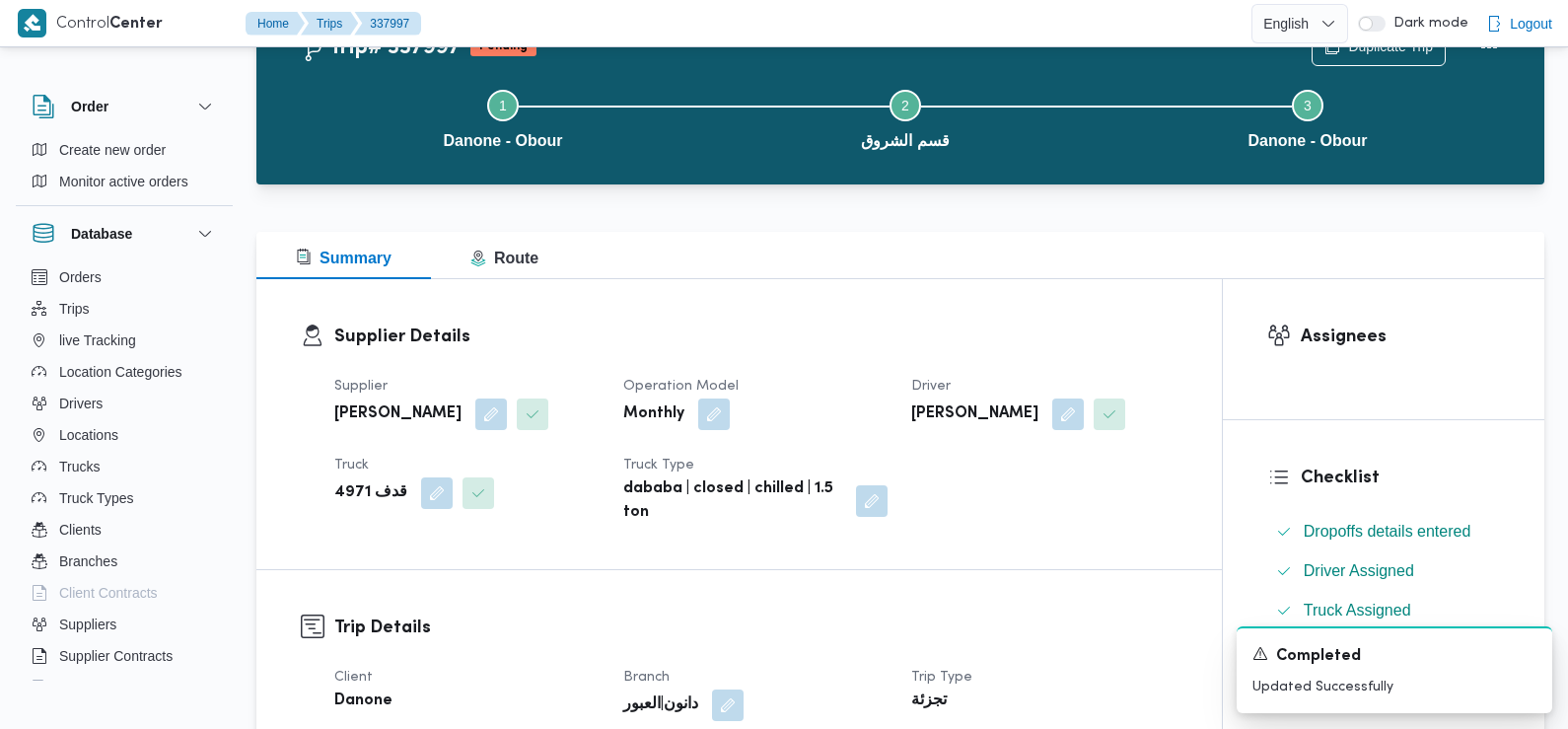
scroll to position [0, 0]
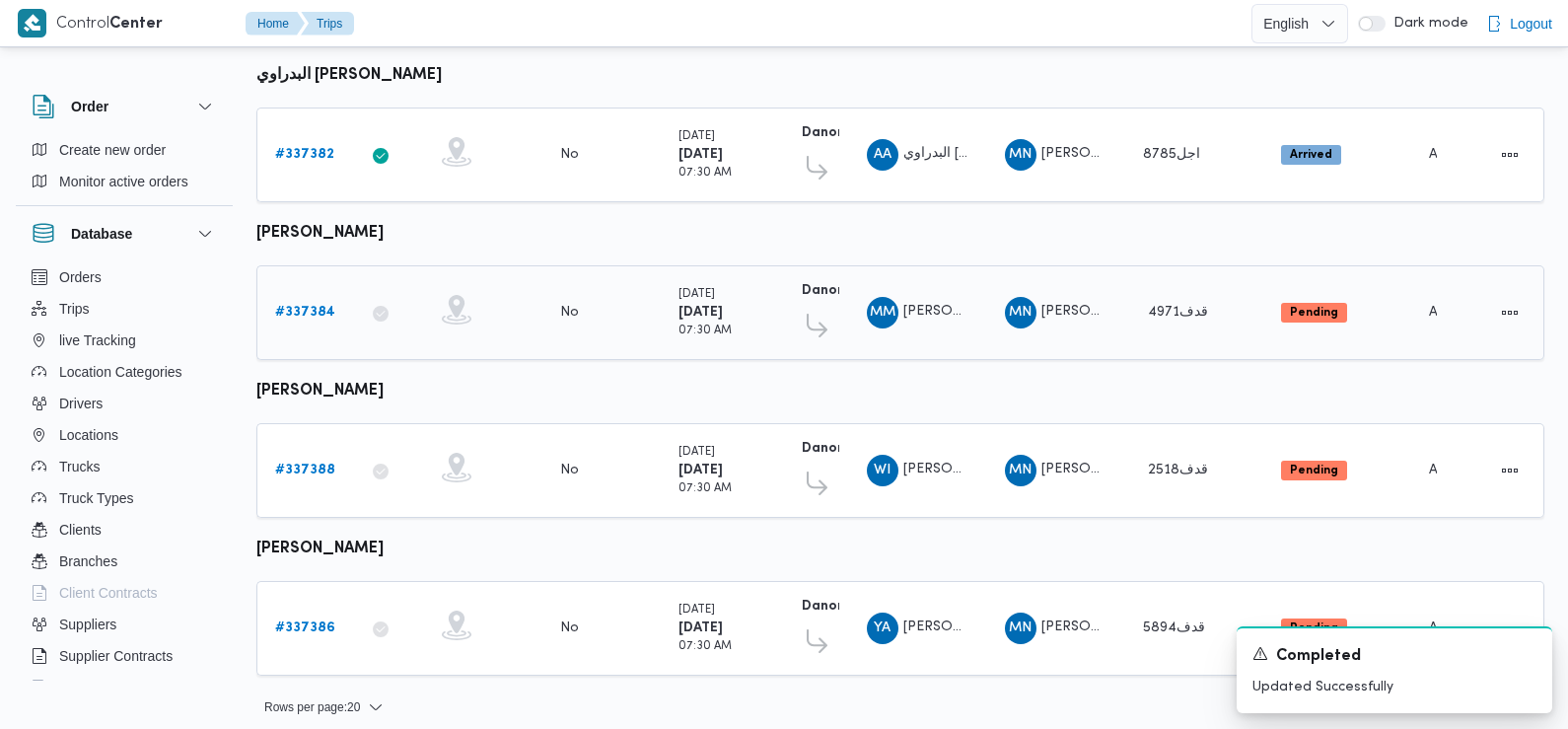
scroll to position [722, 0]
click at [306, 458] on link "# 337388" at bounding box center [305, 470] width 60 height 24
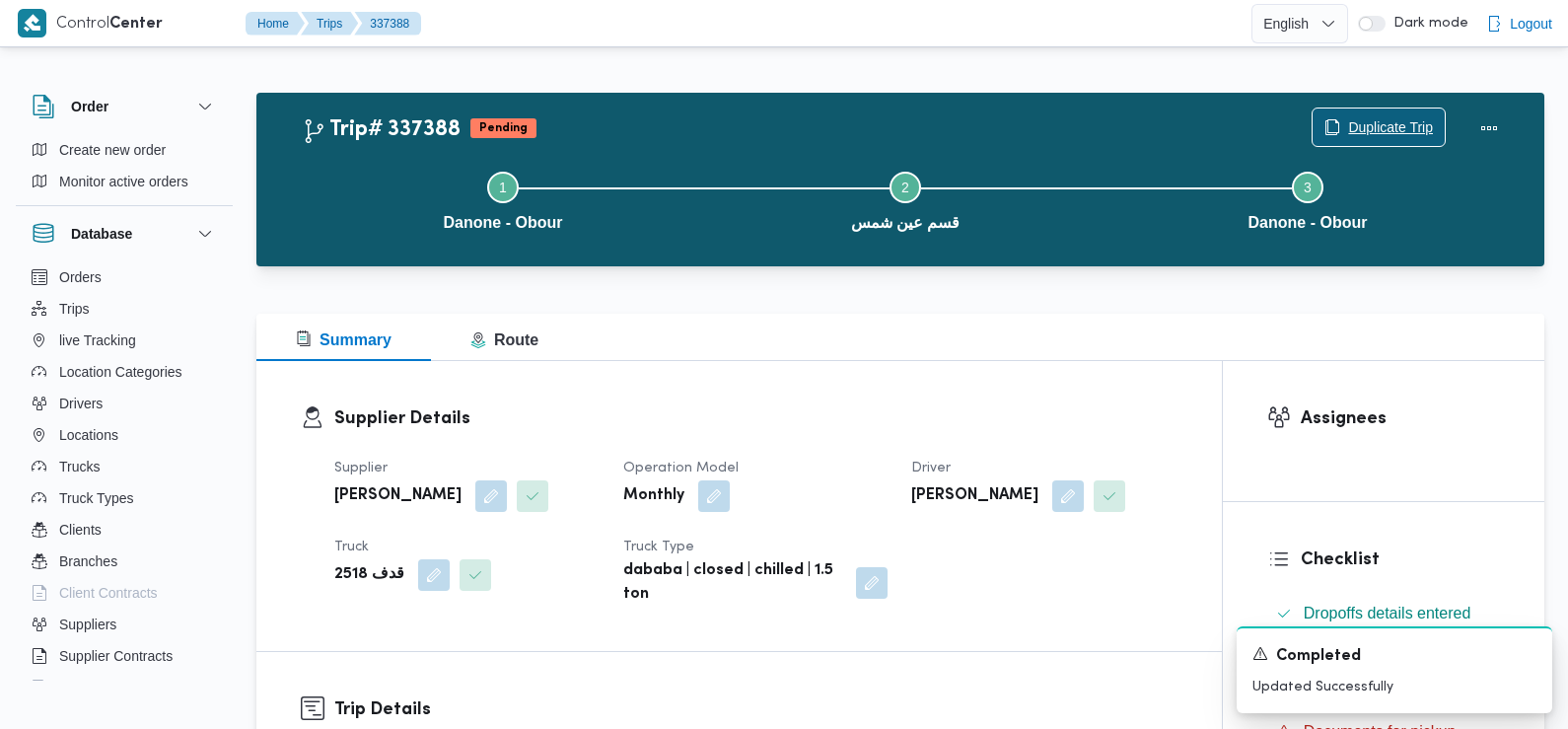
click at [1393, 115] on span "Duplicate Trip" at bounding box center [1379, 126] width 132 height 37
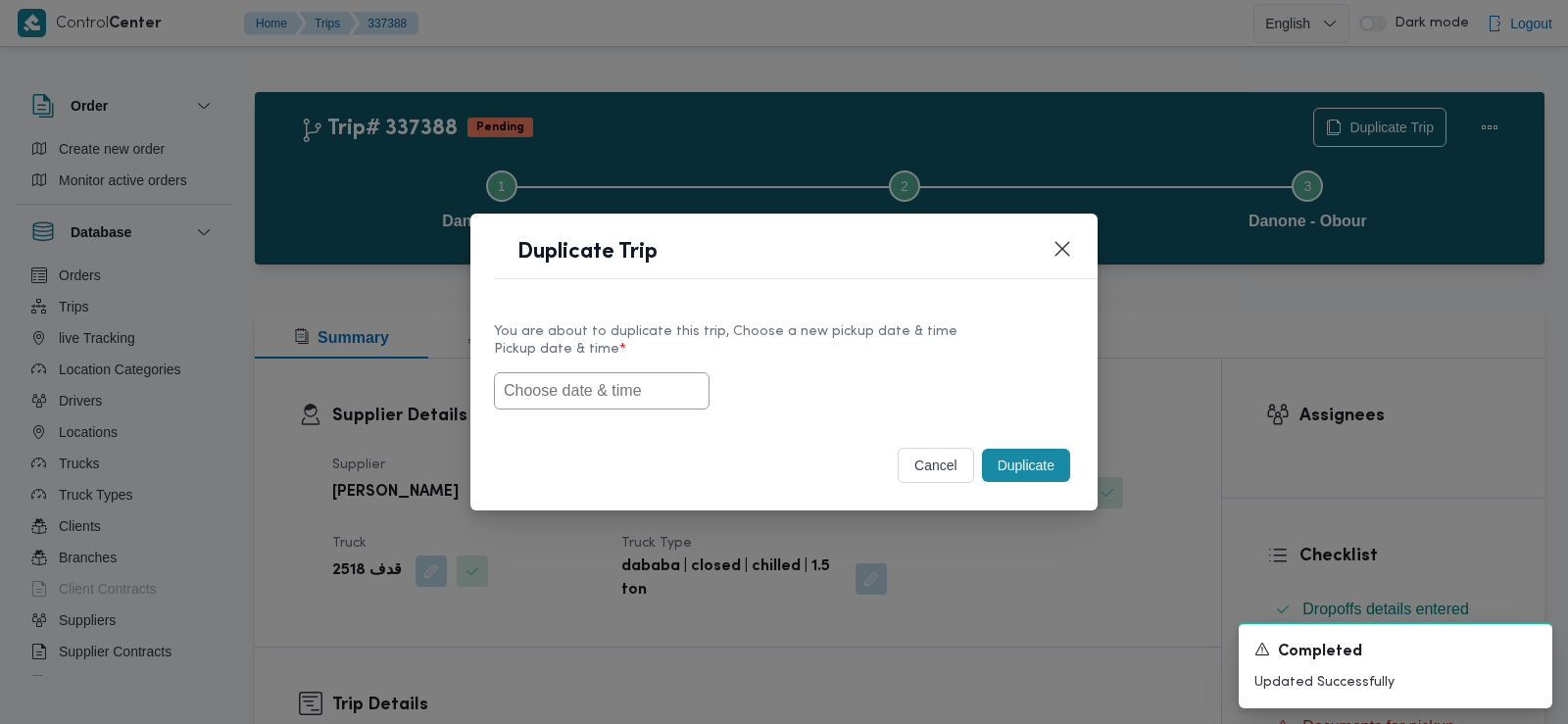
click at [642, 392] on input "text" at bounding box center [601, 390] width 216 height 37
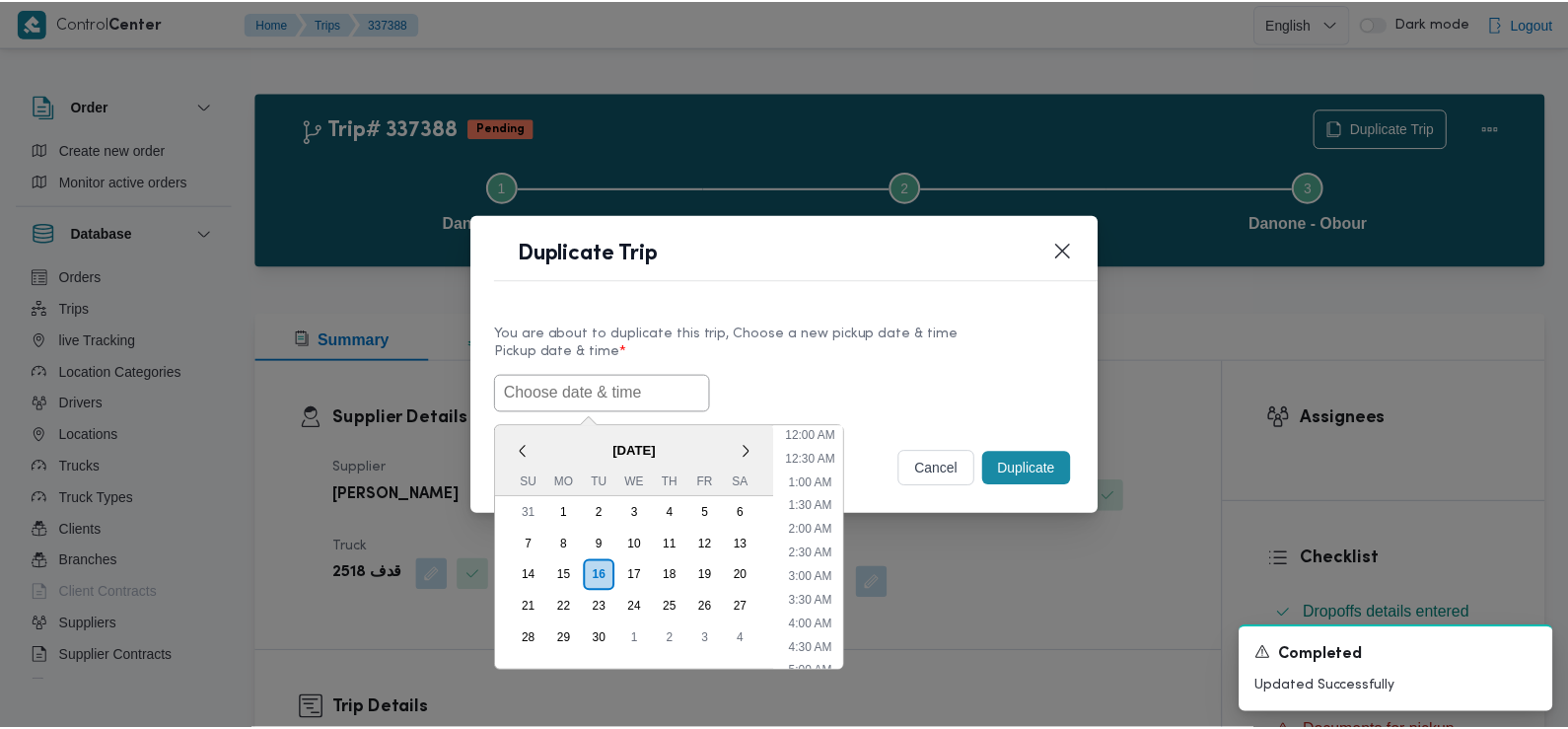
scroll to position [527, 0]
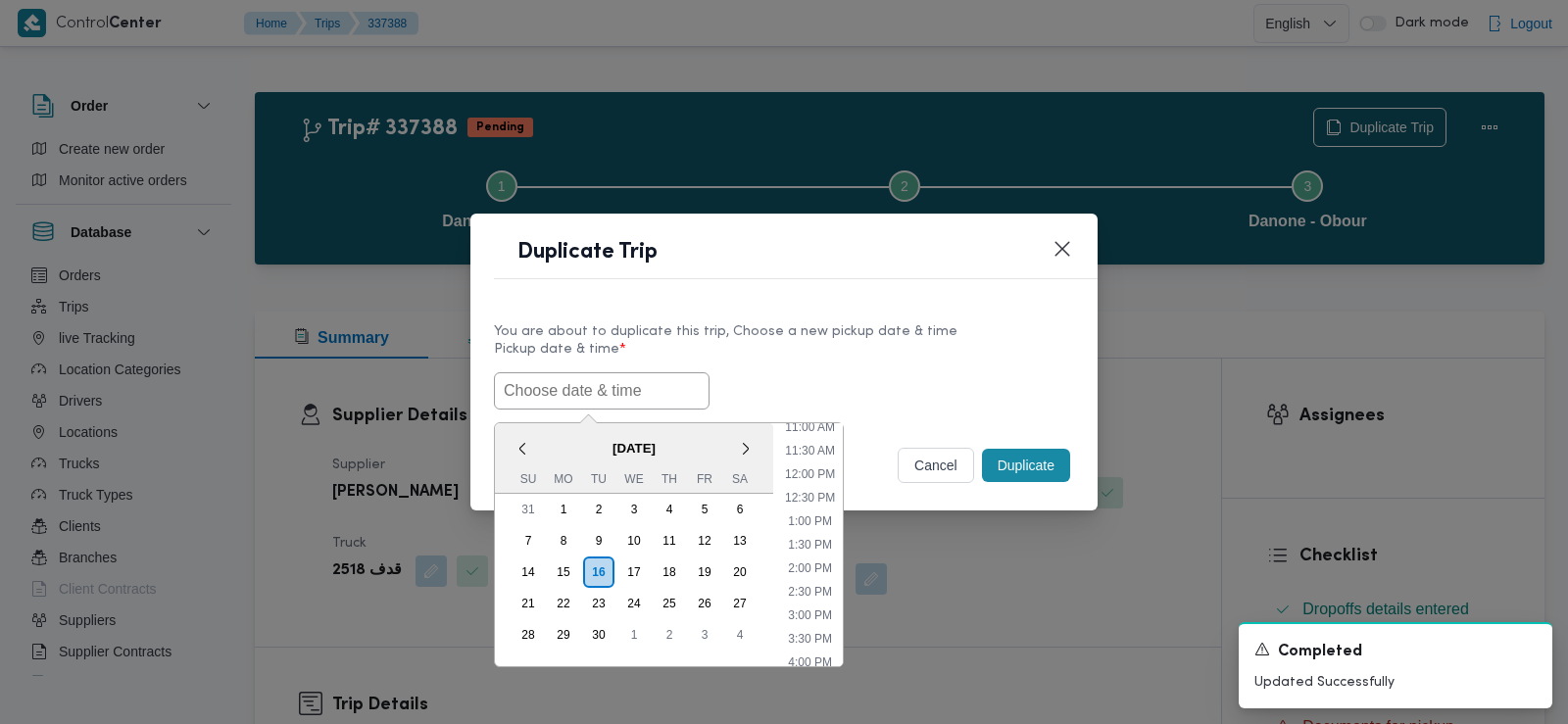
paste input "17/09/2025 6:30AM"
type input "17/09/2025 6:30AM"
click at [882, 374] on div "17/09/2025 6:30AM < September 2025 > Su Mo Tu We Th Fr Sa 31 1 2 3 4 5 6 7 8 9 …" at bounding box center [784, 390] width 580 height 37
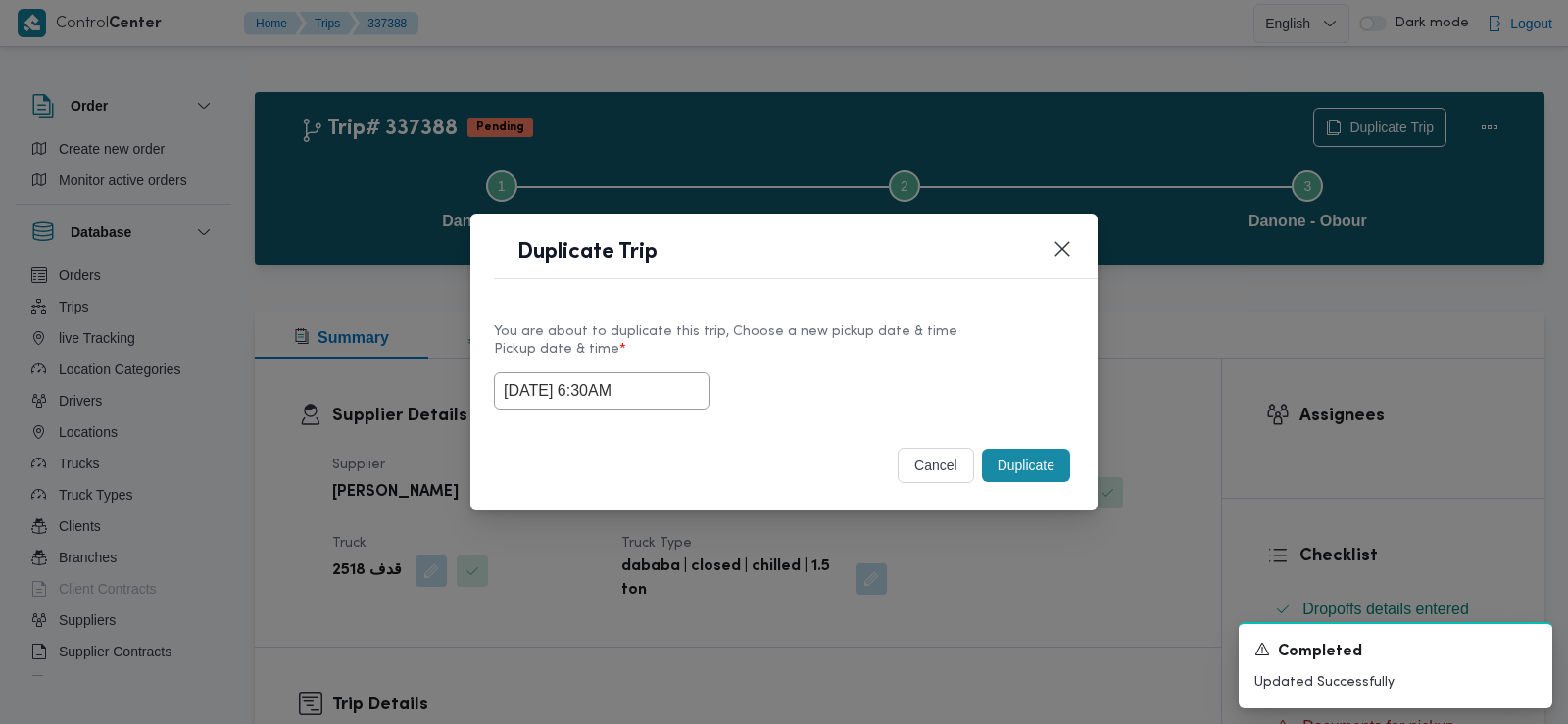
click at [1022, 470] on button "Duplicate" at bounding box center [1025, 466] width 88 height 34
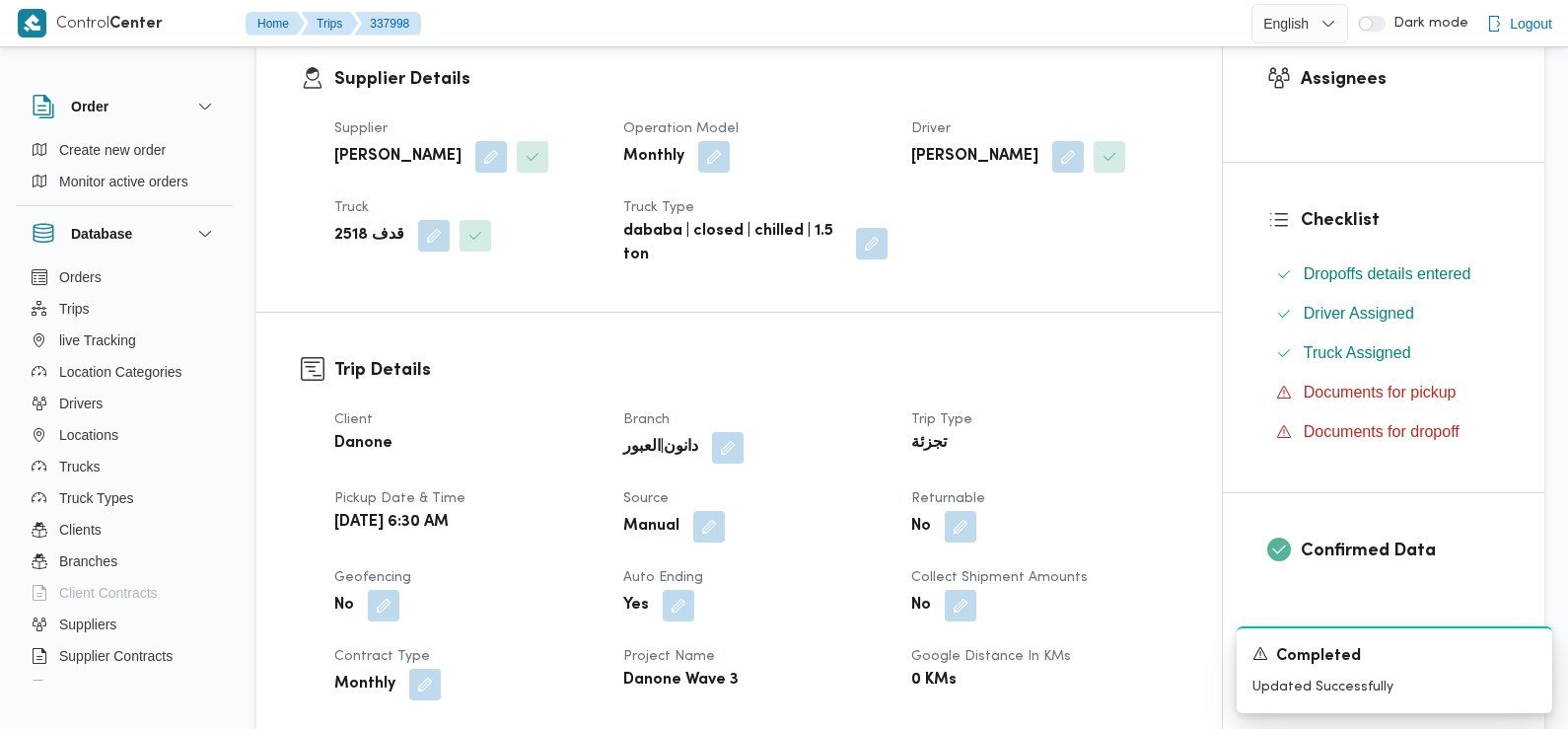
scroll to position [401, 0]
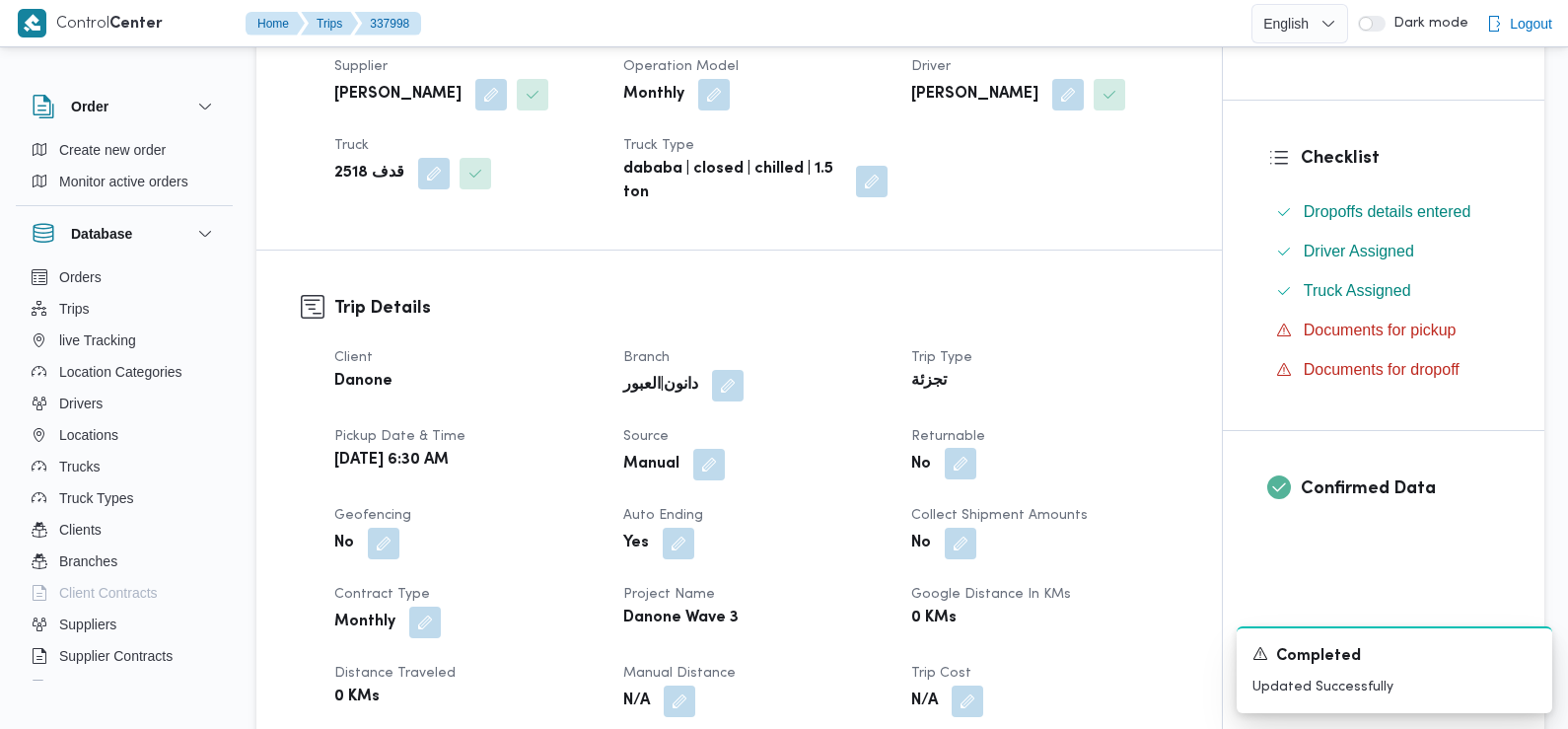
click at [958, 456] on button "button" at bounding box center [961, 464] width 32 height 32
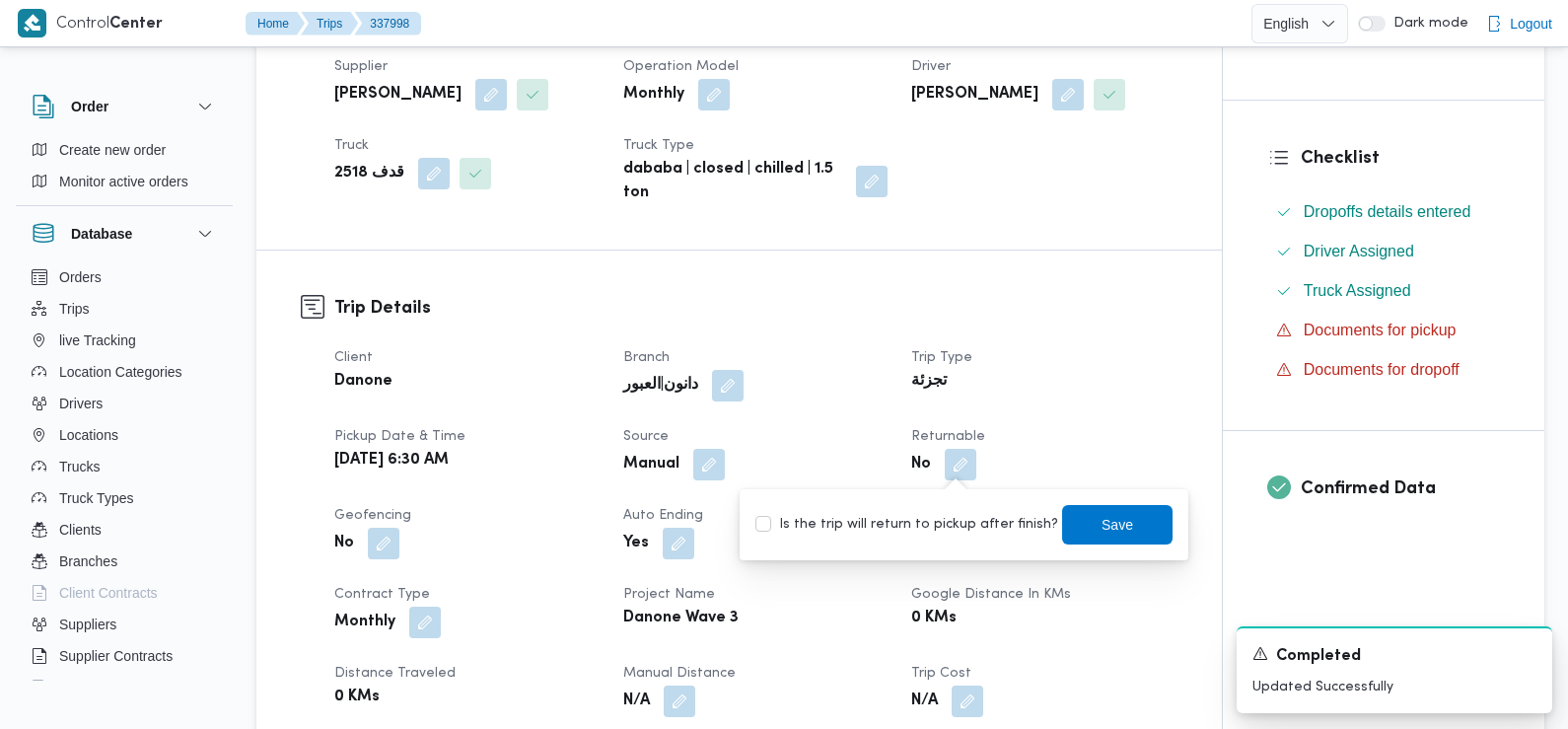
click at [969, 544] on div "Is the trip will return to pickup after finish? Save" at bounding box center [964, 524] width 421 height 43
click at [962, 531] on label "Is the trip will return to pickup after finish?" at bounding box center [906, 525] width 303 height 24
checkbox input "true"
click at [1074, 531] on span "Save" at bounding box center [1117, 523] width 110 height 39
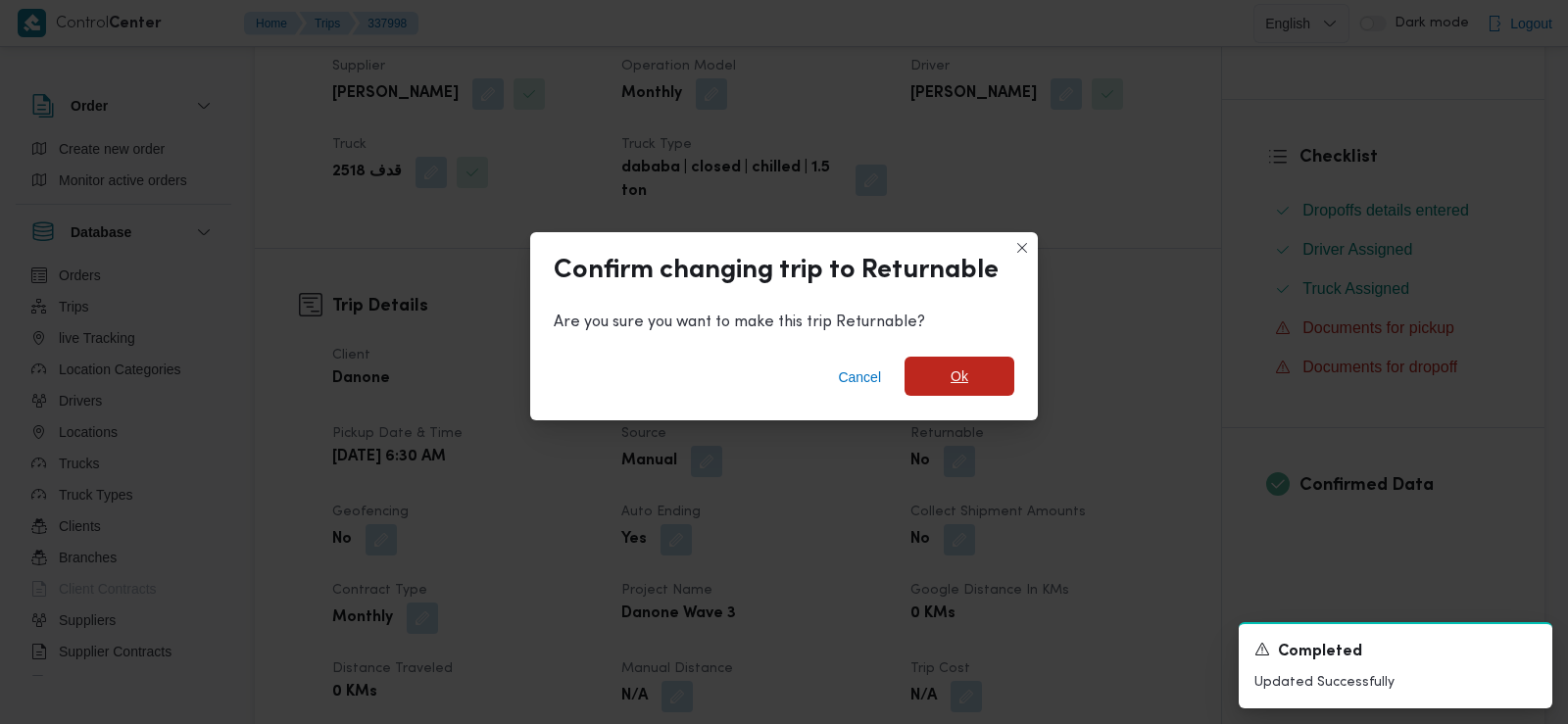
click at [952, 370] on span "Ok" at bounding box center [960, 376] width 18 height 24
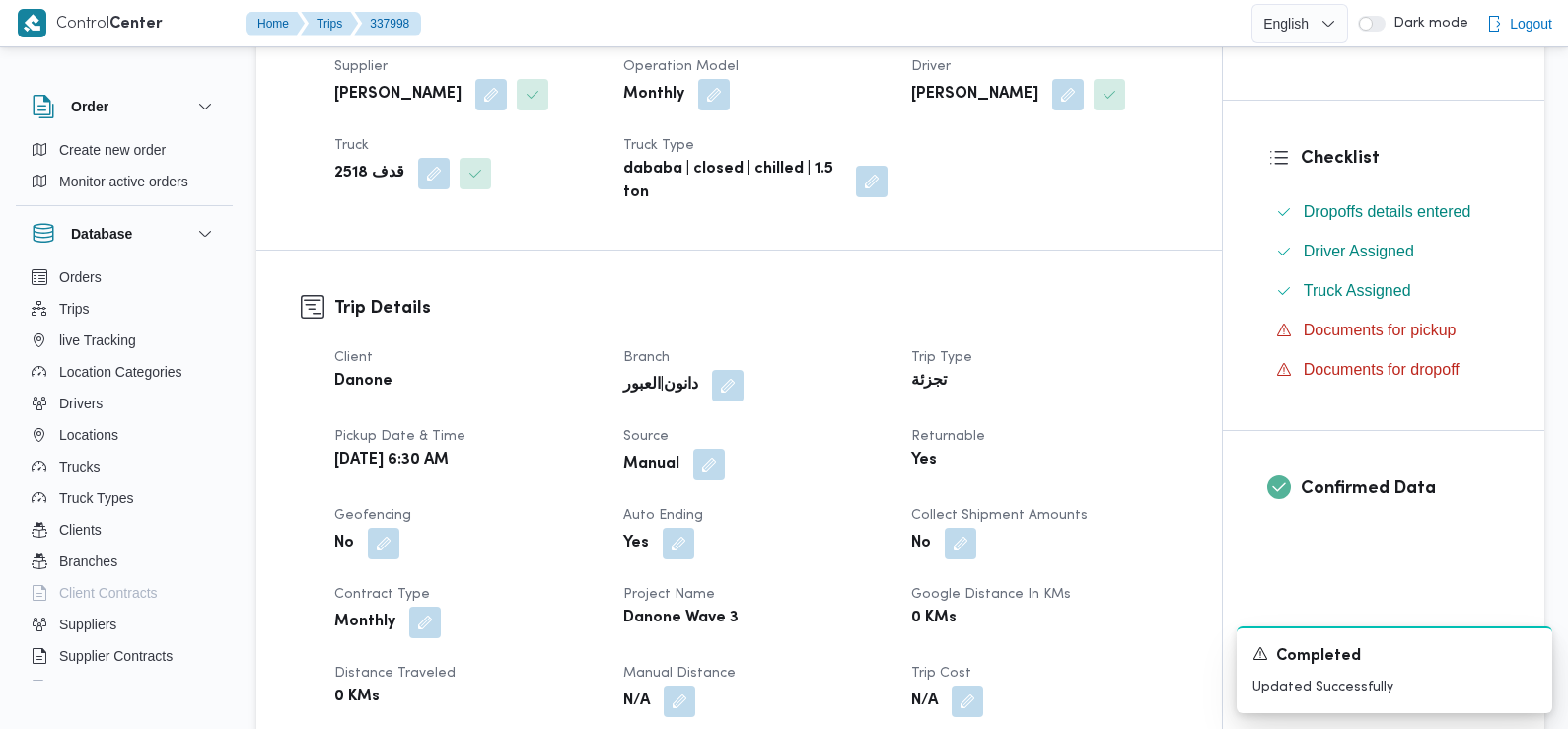
click at [598, 301] on h3 "Trip Details" at bounding box center [755, 308] width 843 height 27
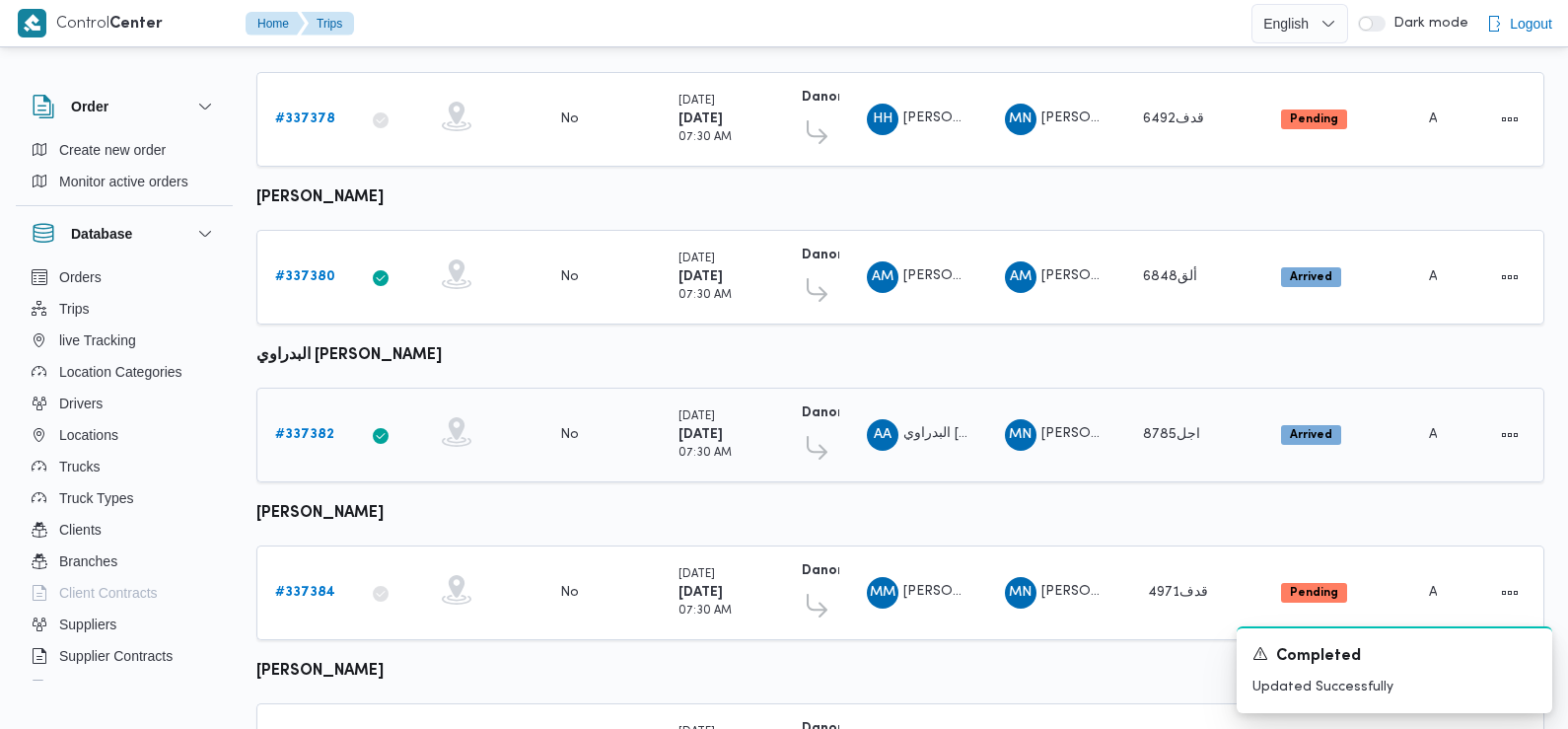
scroll to position [722, 0]
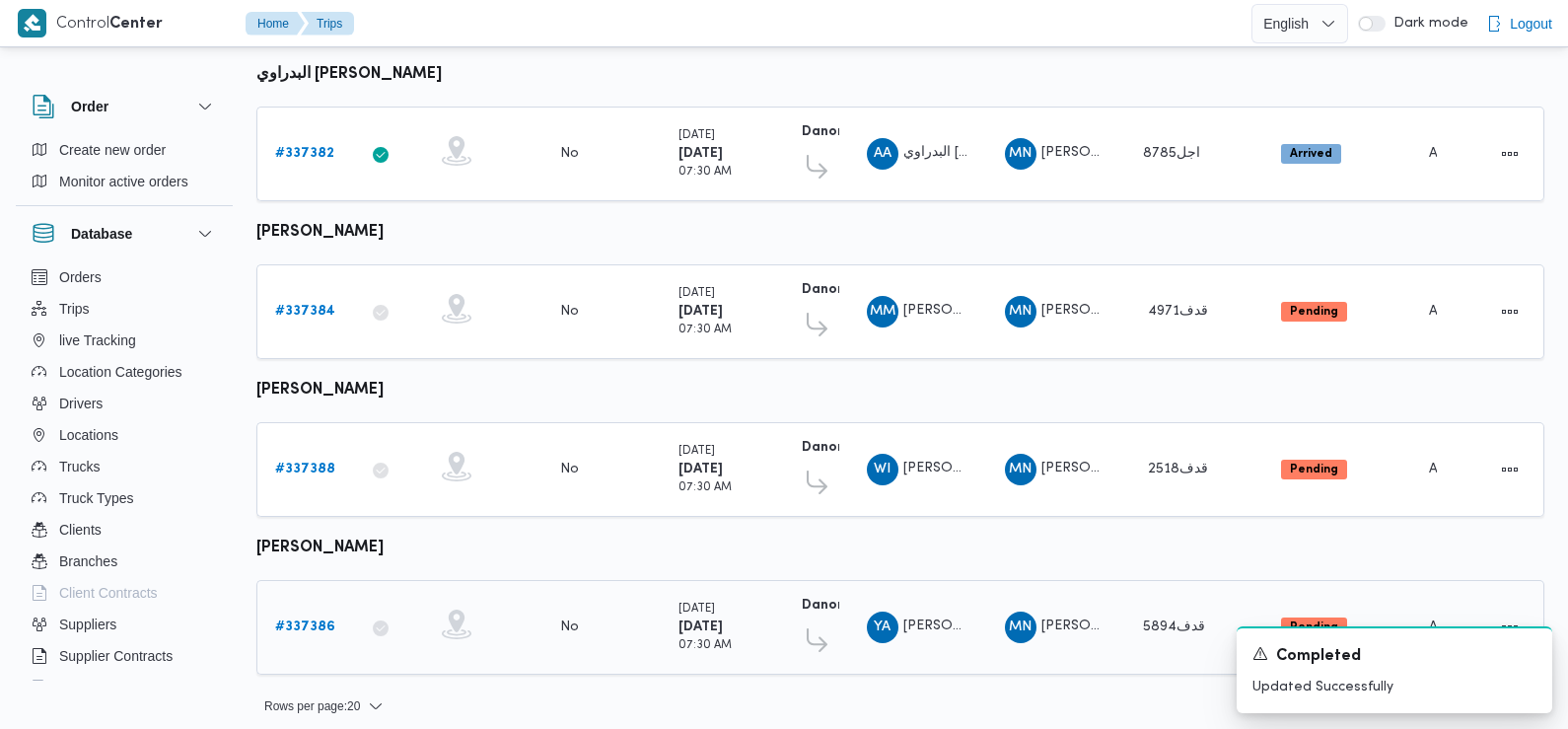
click at [309, 620] on b "# 337386" at bounding box center [305, 626] width 60 height 13
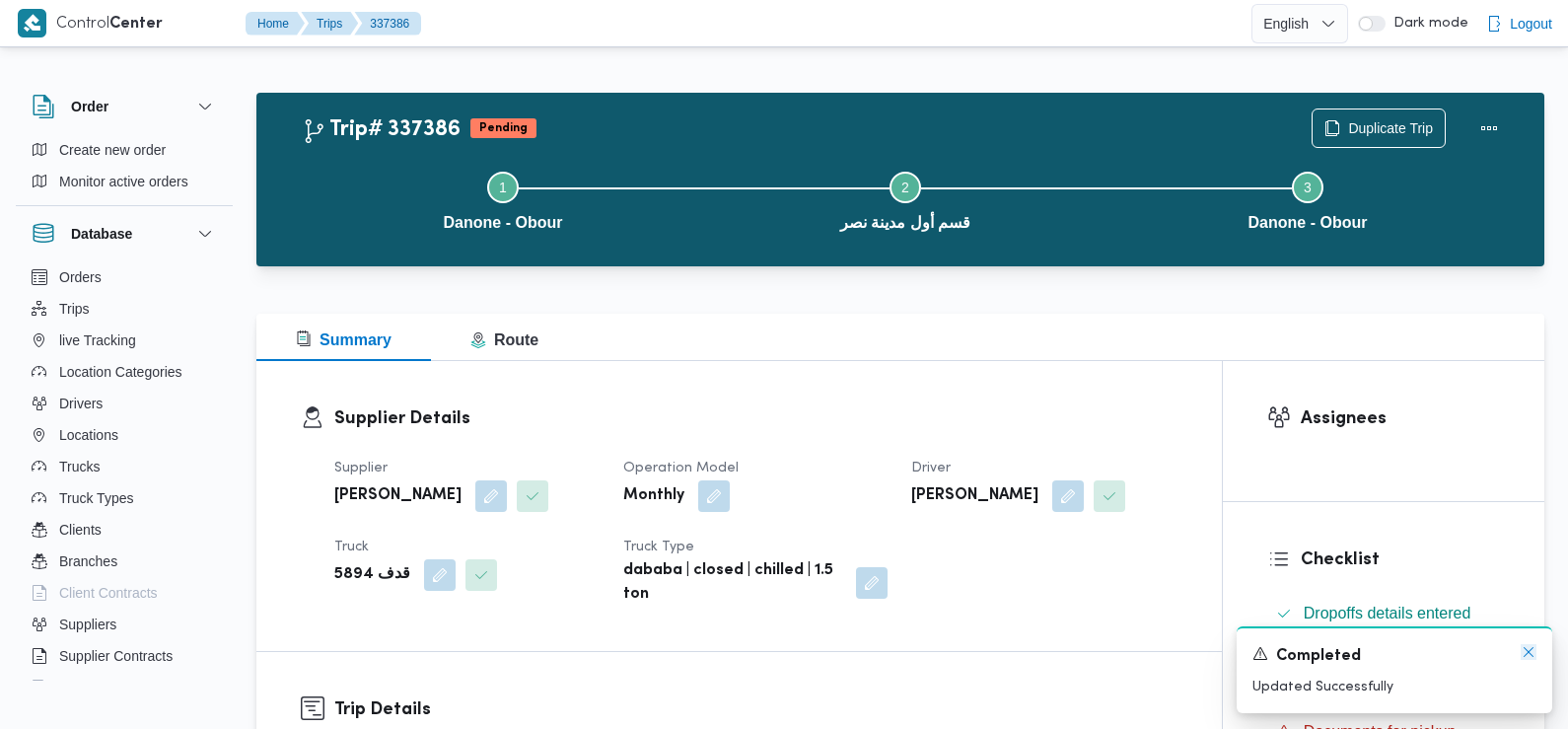
click at [1526, 658] on icon "Dismiss toast" at bounding box center [1529, 652] width 16 height 16
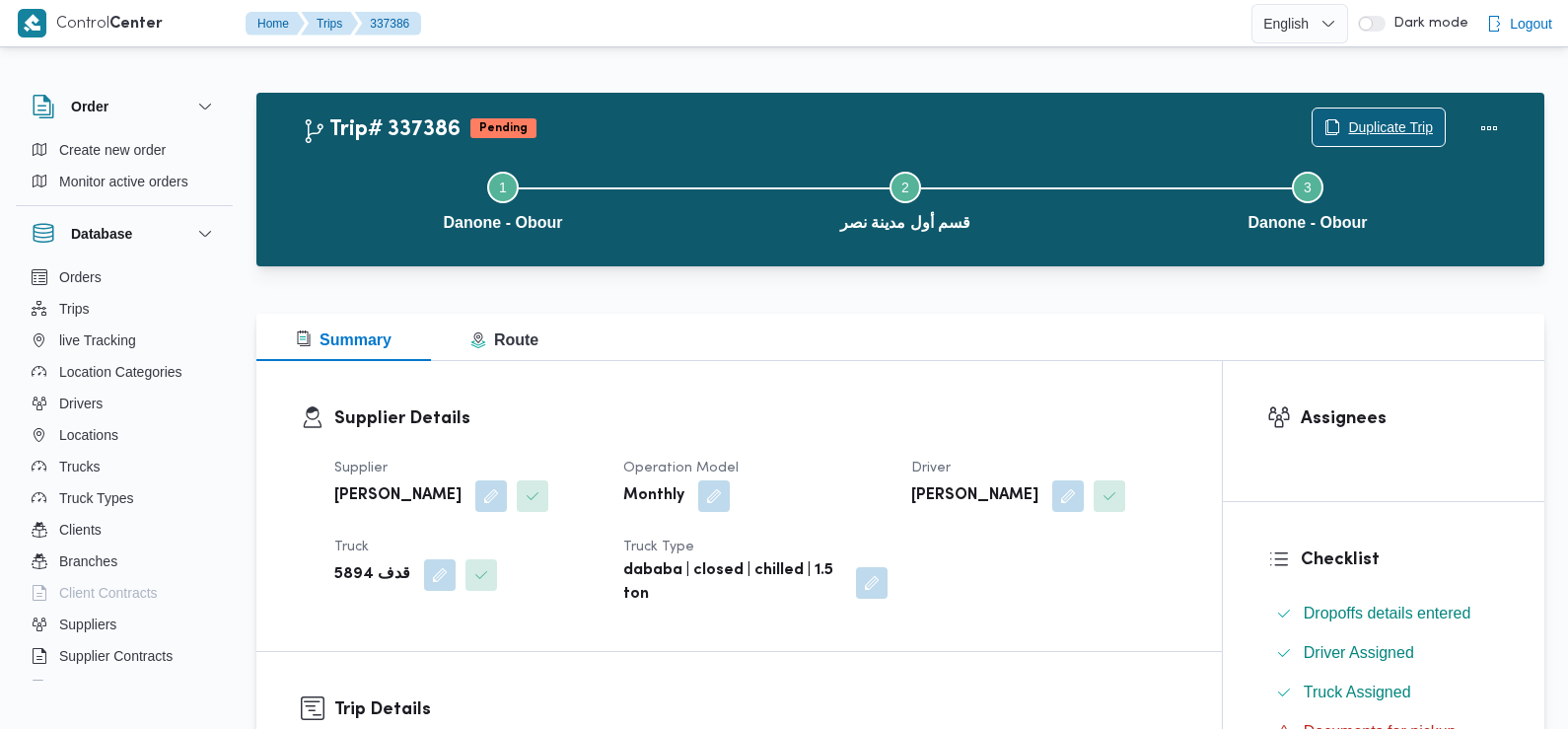
click at [1372, 126] on span "Duplicate Trip" at bounding box center [1390, 127] width 85 height 24
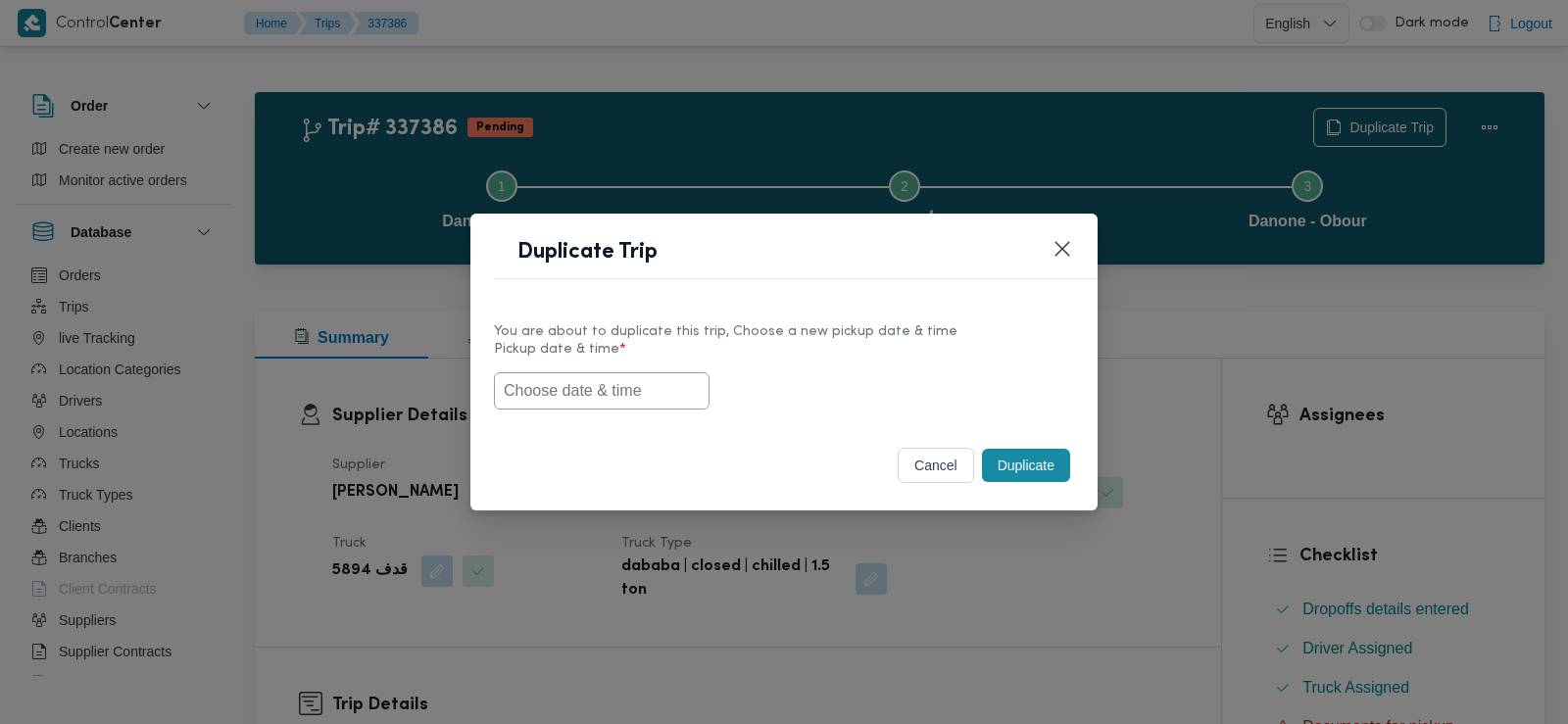
click at [661, 391] on input "text" at bounding box center [601, 390] width 216 height 37
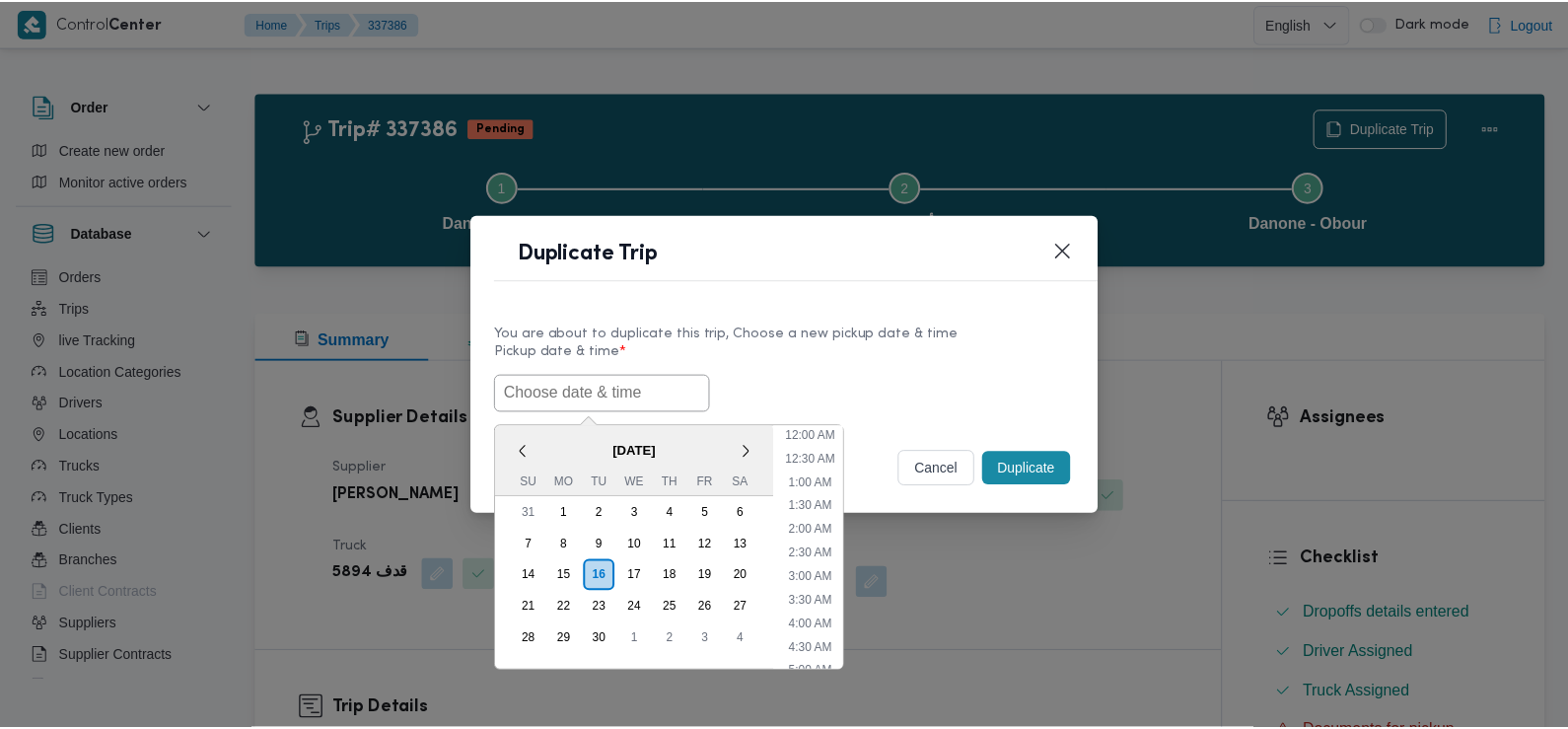
scroll to position [527, 0]
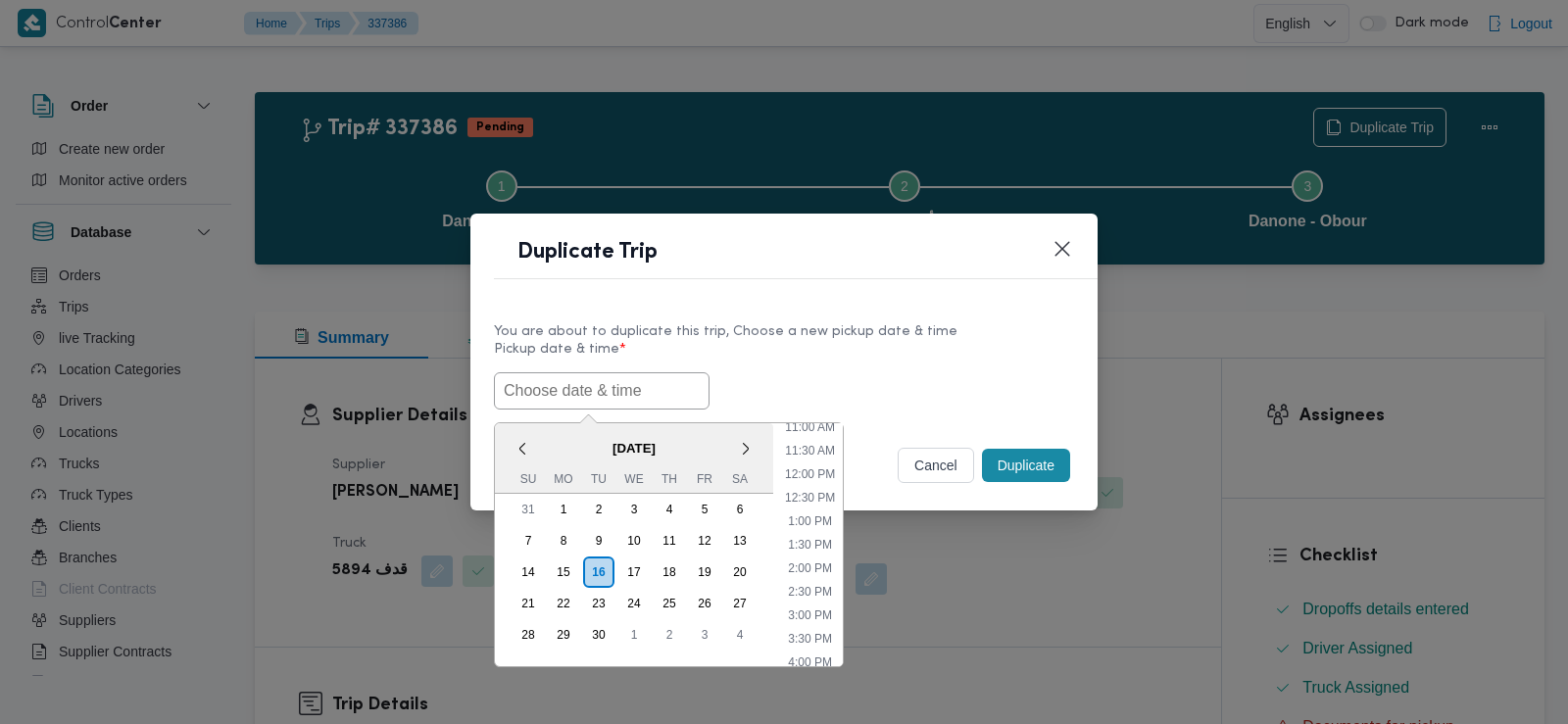
paste input "17/09/2025 6:30AM"
type input "17/09/2025 6:30AM"
click at [807, 381] on div "17/09/2025 6:30AM < September 2025 > Su Mo Tu We Th Fr Sa 31 1 2 3 4 5 6 7 8 9 …" at bounding box center [784, 390] width 580 height 37
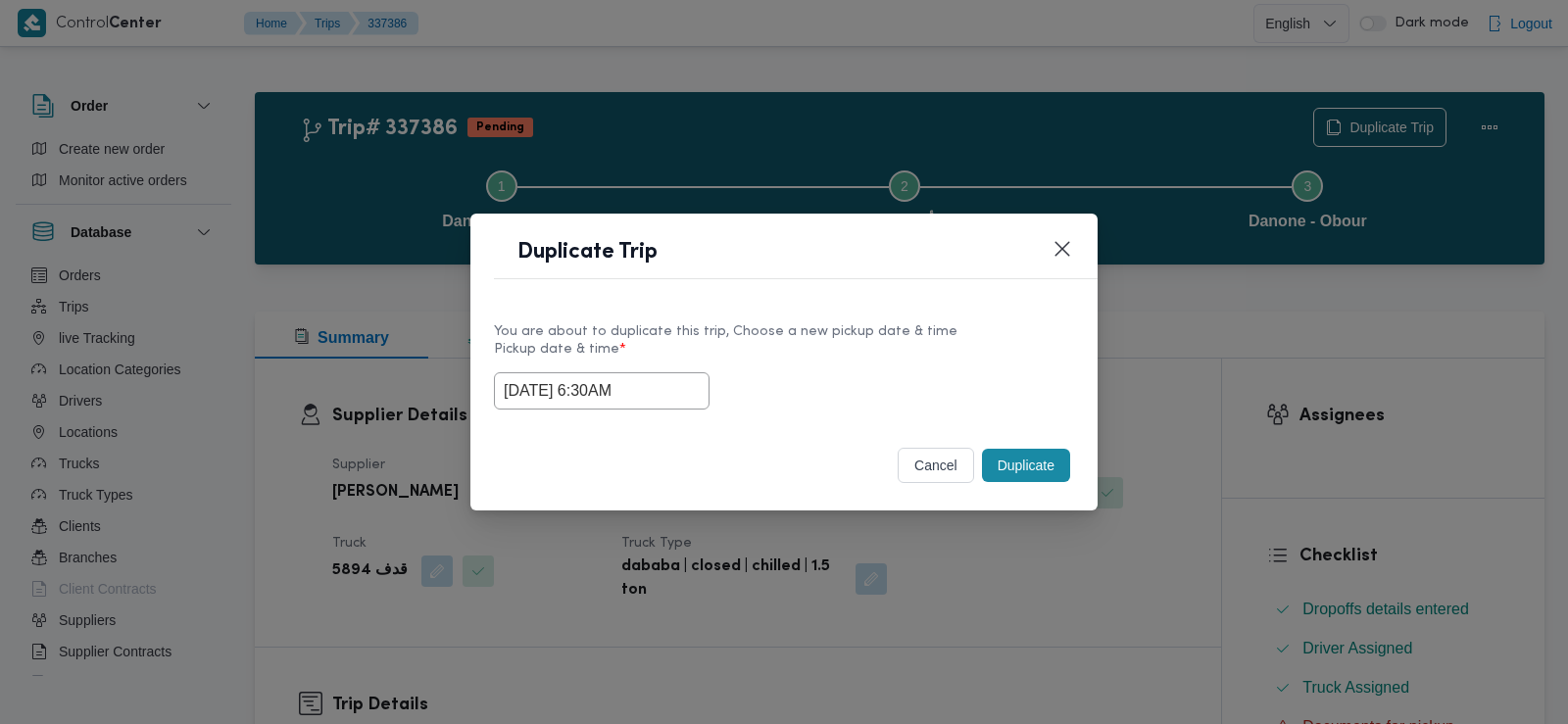
click at [1045, 463] on button "Duplicate" at bounding box center [1025, 466] width 88 height 34
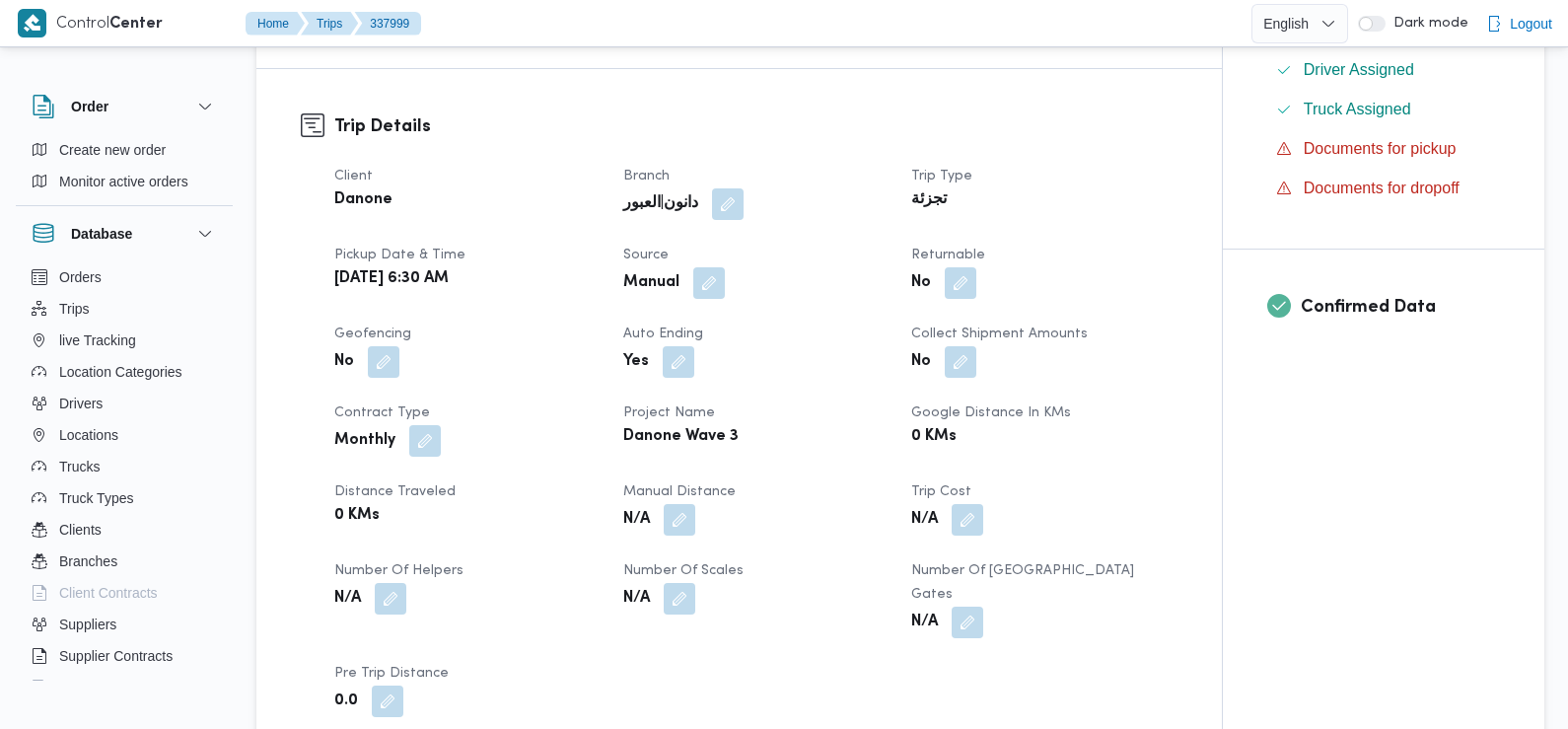
scroll to position [585, 0]
click at [954, 277] on button "button" at bounding box center [961, 280] width 32 height 32
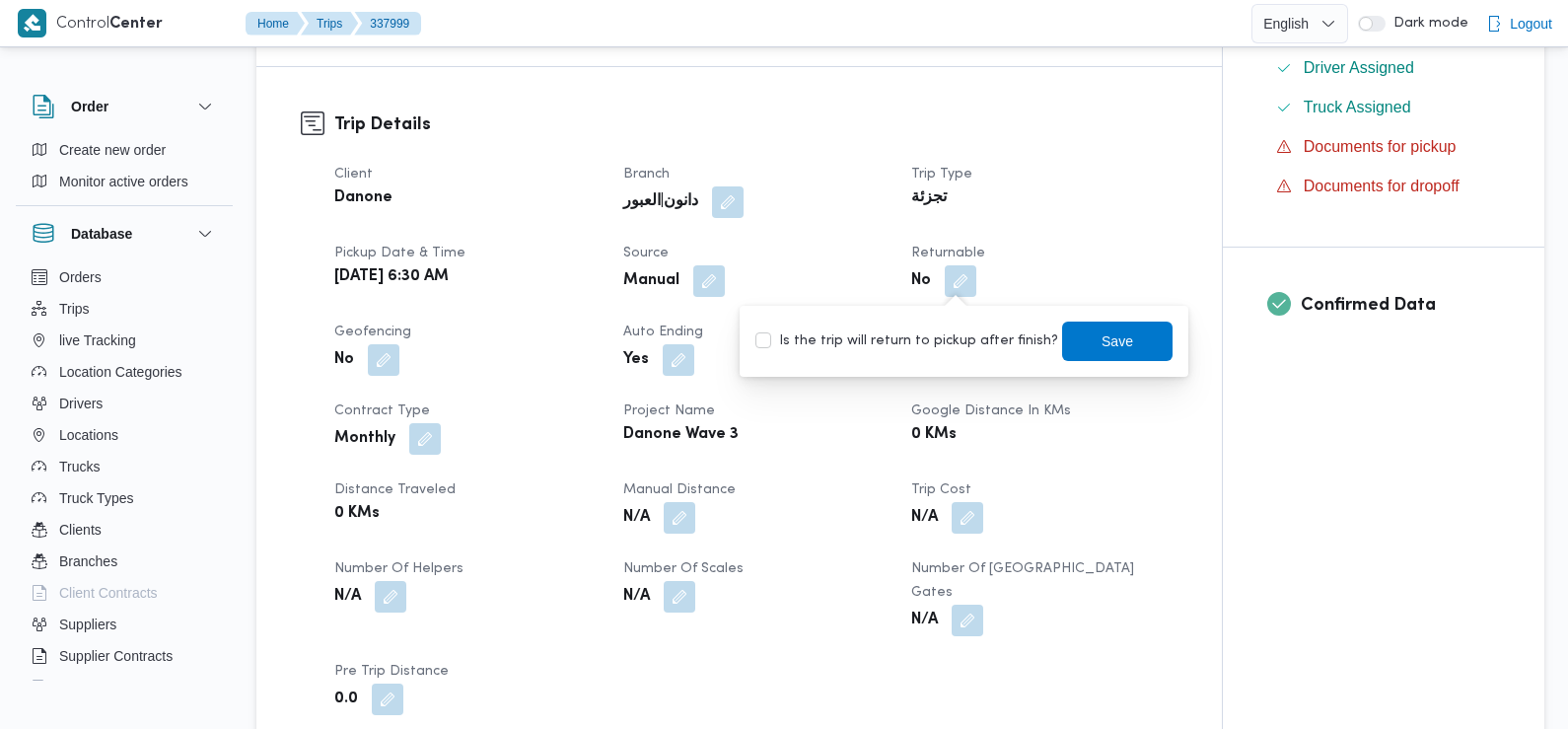
click at [964, 338] on label "Is the trip will return to pickup after finish?" at bounding box center [906, 341] width 303 height 24
checkbox input "true"
click at [1074, 348] on span "Save" at bounding box center [1117, 340] width 110 height 39
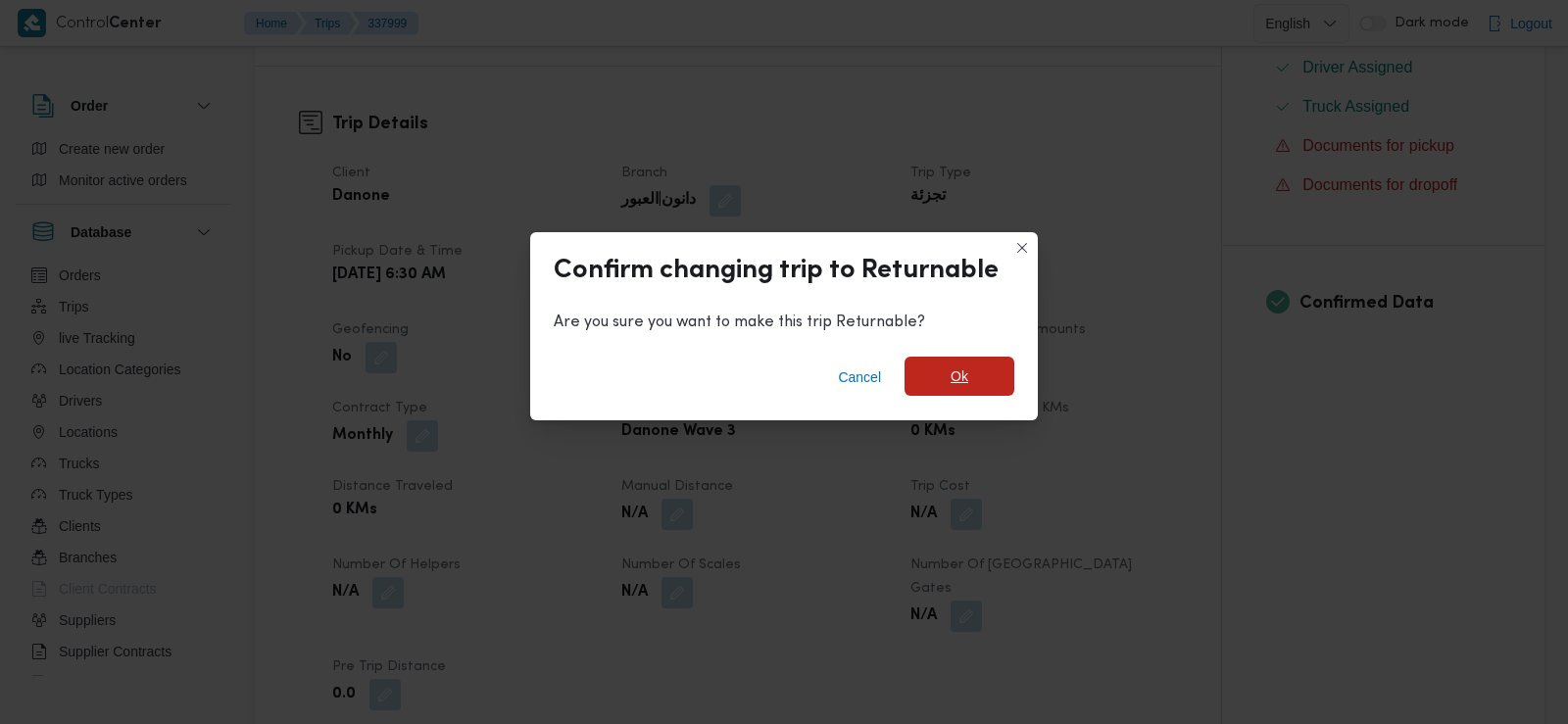
click at [988, 376] on span "Ok" at bounding box center [959, 375] width 109 height 39
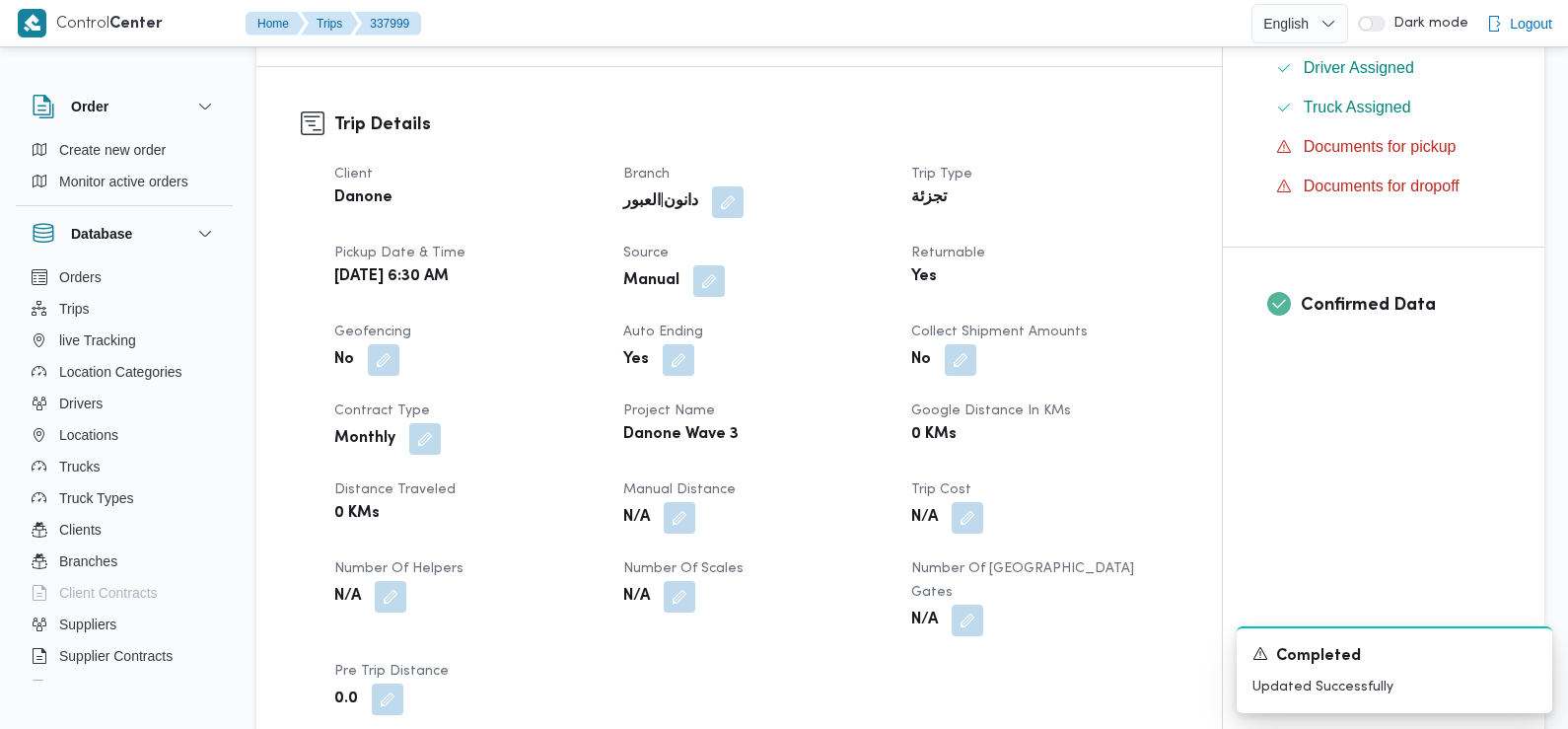
scroll to position [0, 0]
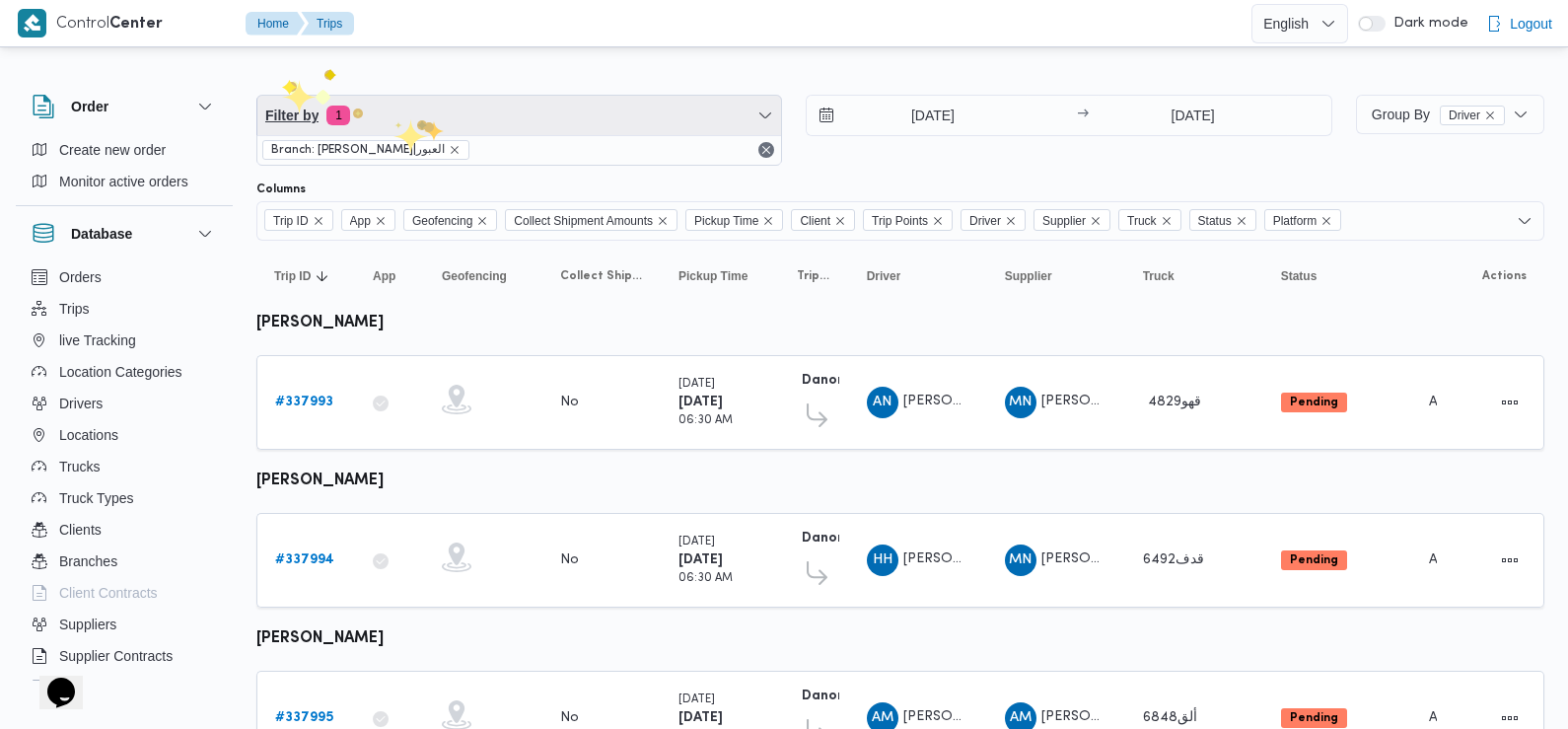
click at [426, 122] on span "Filter by 1" at bounding box center [519, 115] width 524 height 39
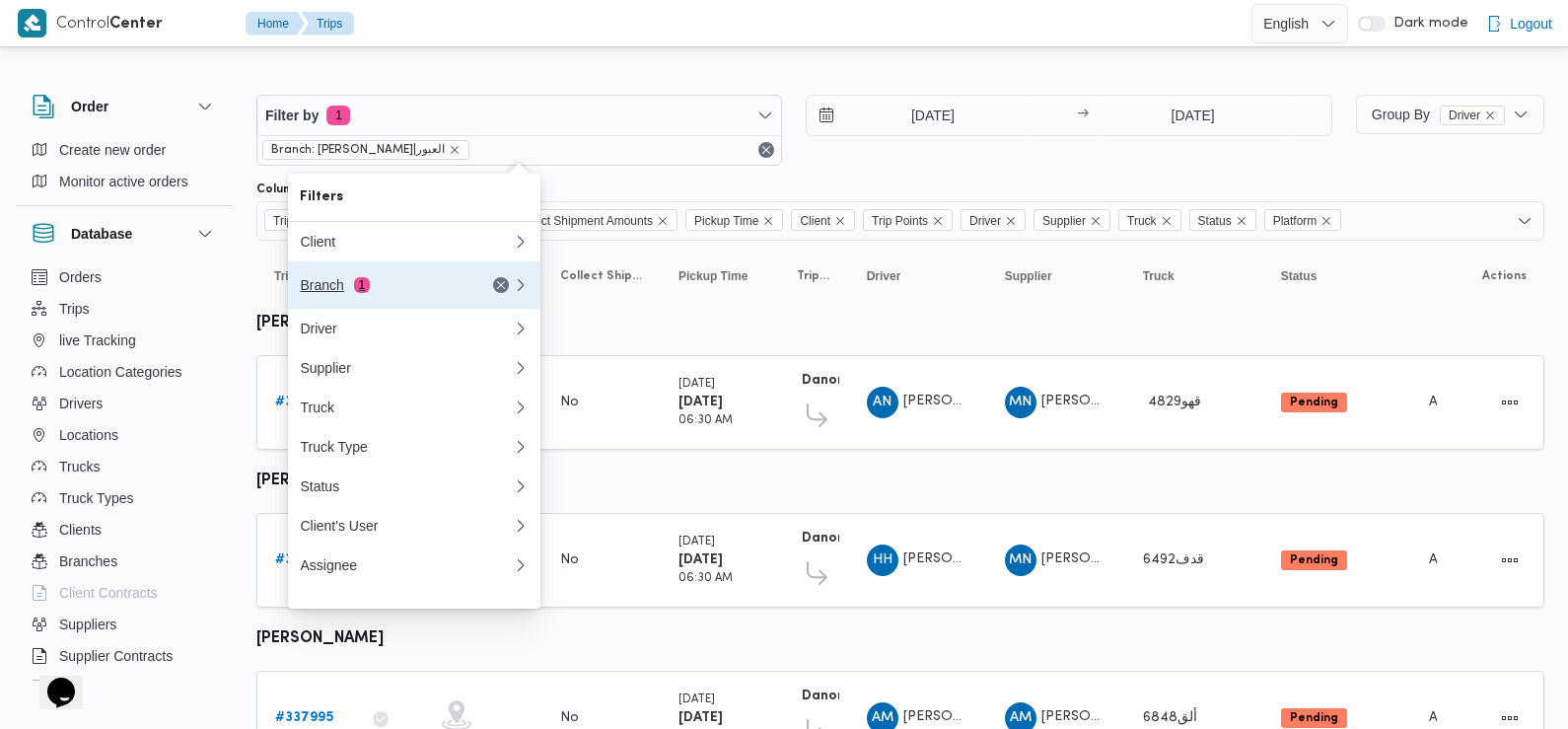
click at [376, 299] on div "Branch 1" at bounding box center [406, 284] width 237 height 47
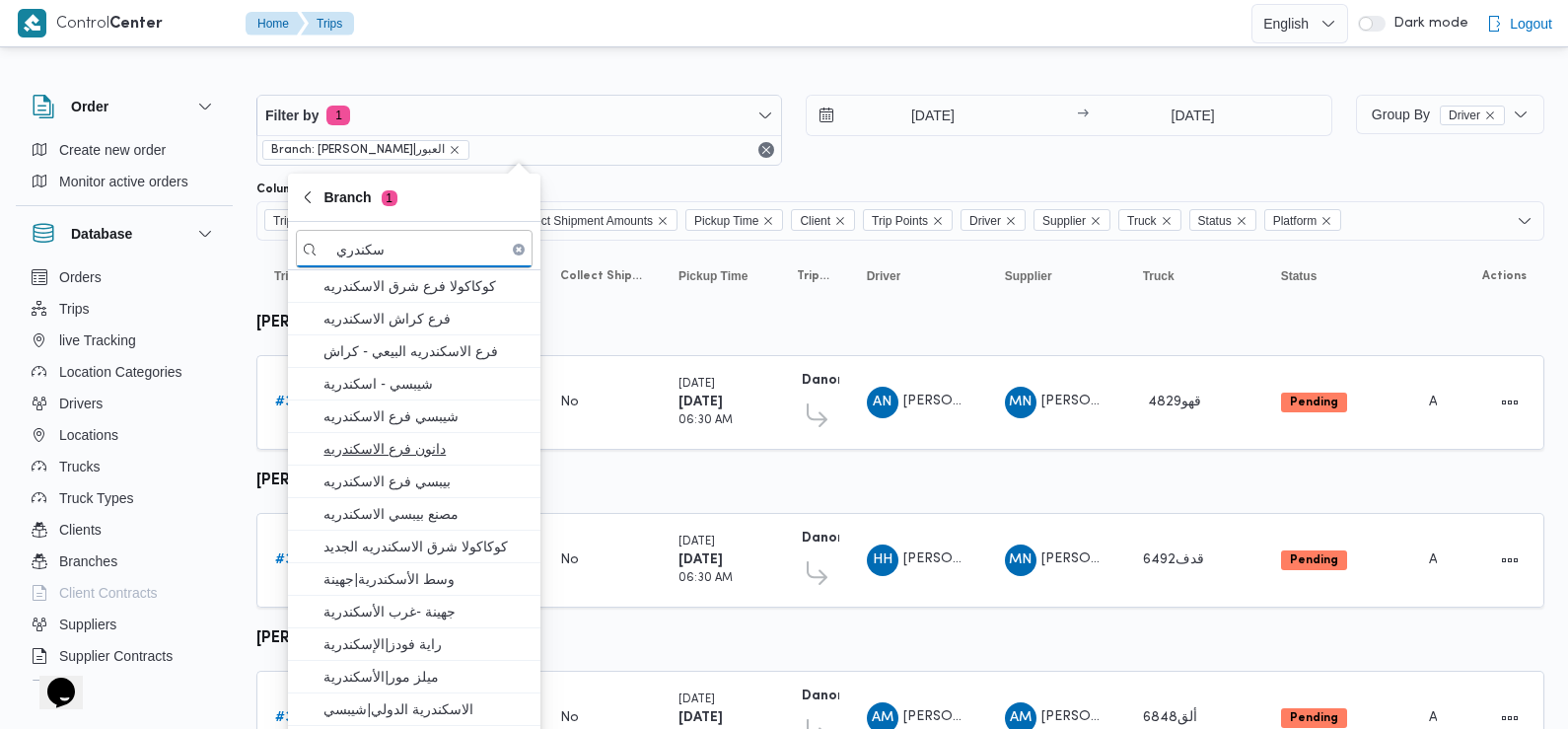
type input "سكندري"
click at [442, 450] on span "دانون فرع الاسكندريه" at bounding box center [425, 449] width 205 height 24
click at [917, 149] on div "[DATE] → [DATE]" at bounding box center [1069, 130] width 526 height 71
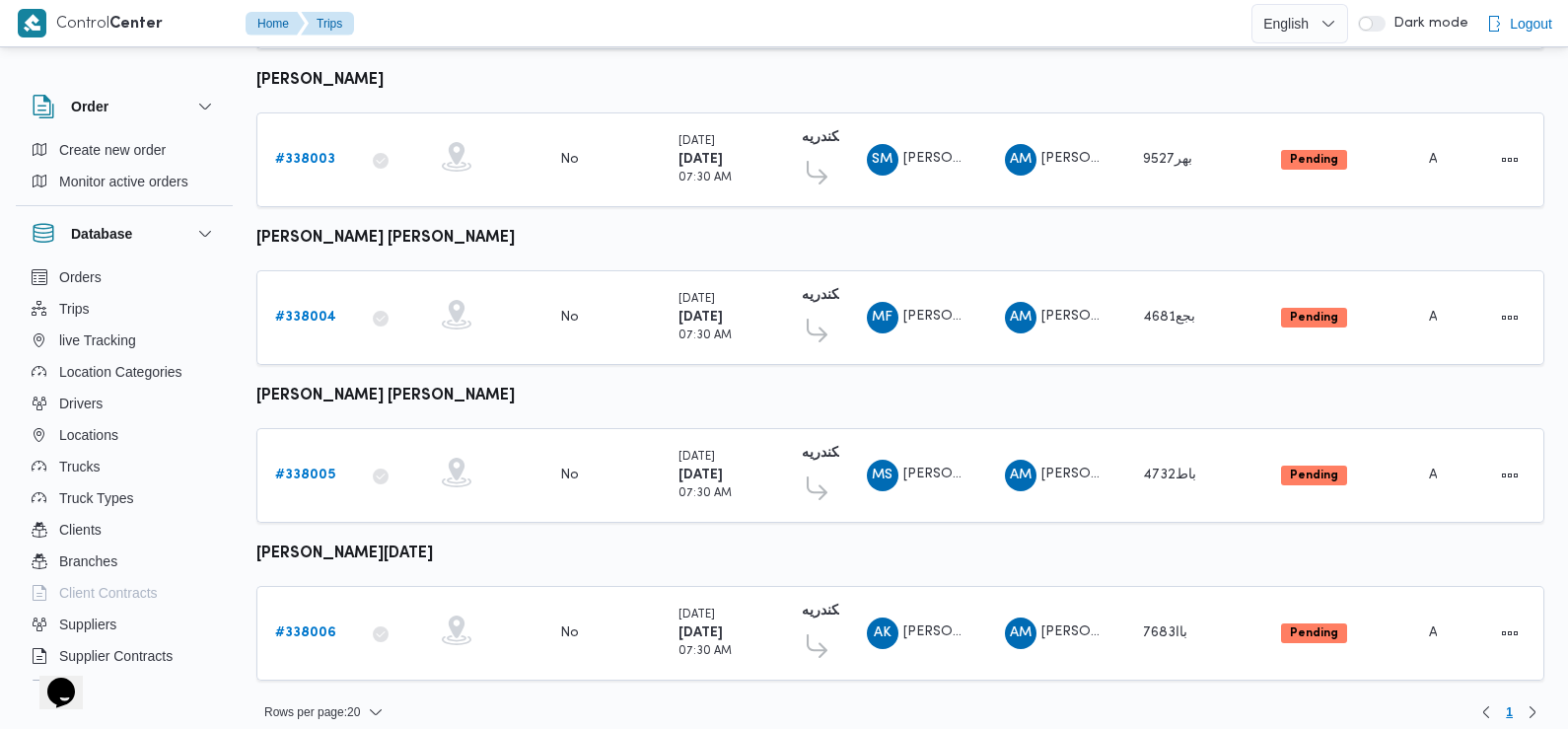
scroll to position [722, 0]
